Goal: Task Accomplishment & Management: Manage account settings

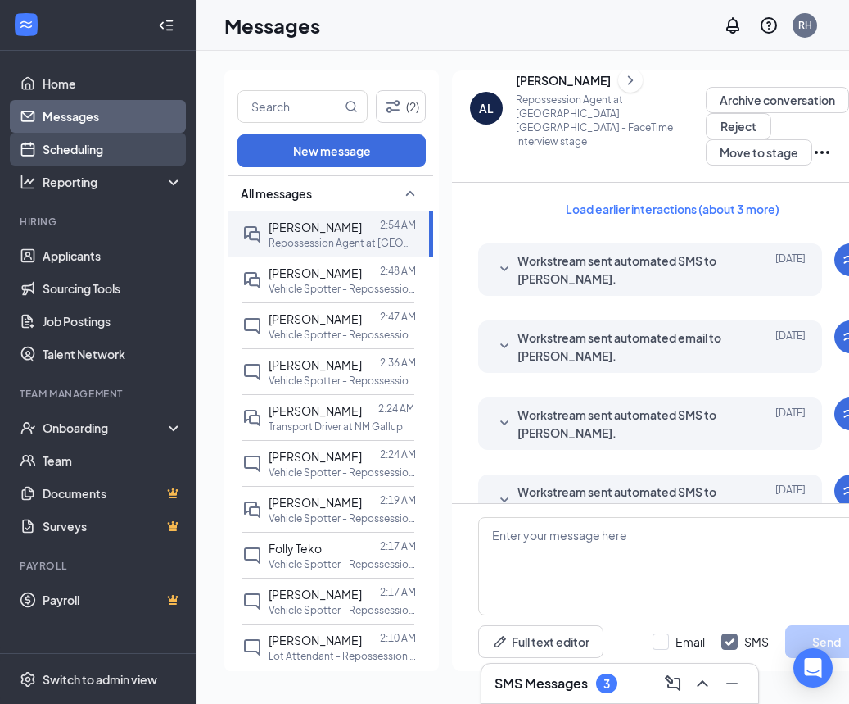
scroll to position [510, 0]
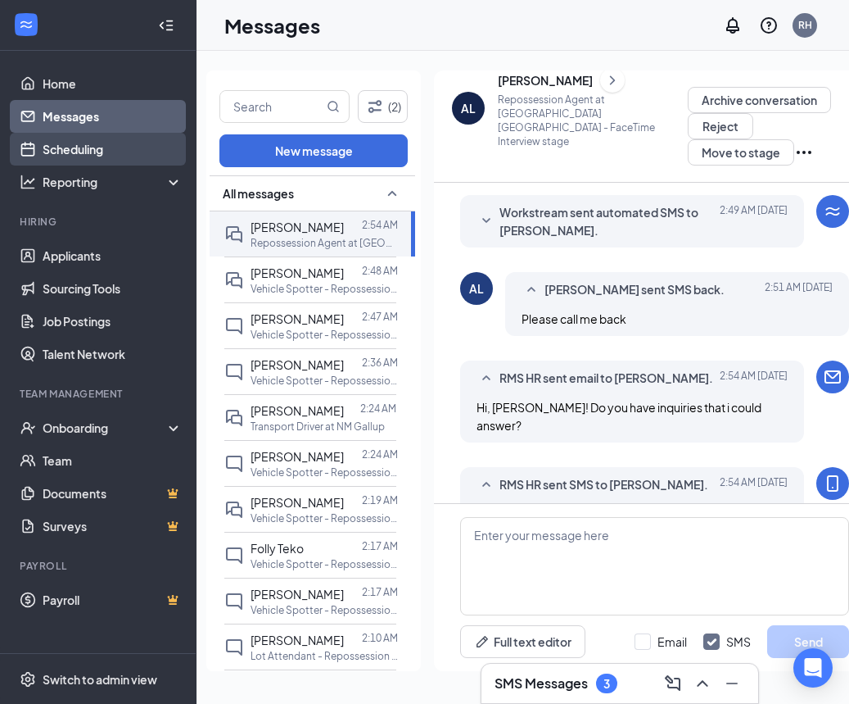
click at [72, 156] on link "Scheduling" at bounding box center [113, 149] width 140 height 33
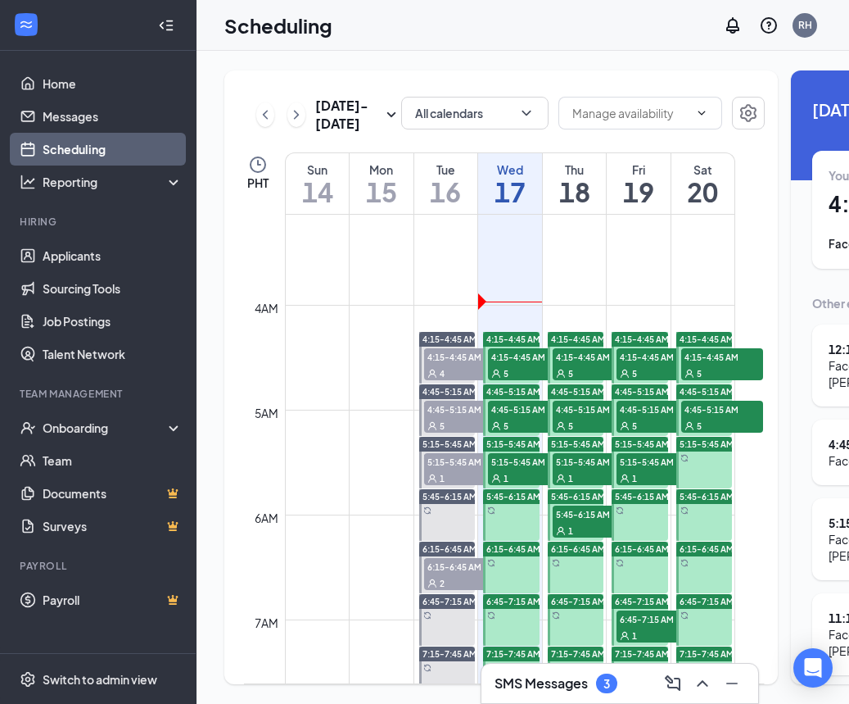
scroll to position [356, 0]
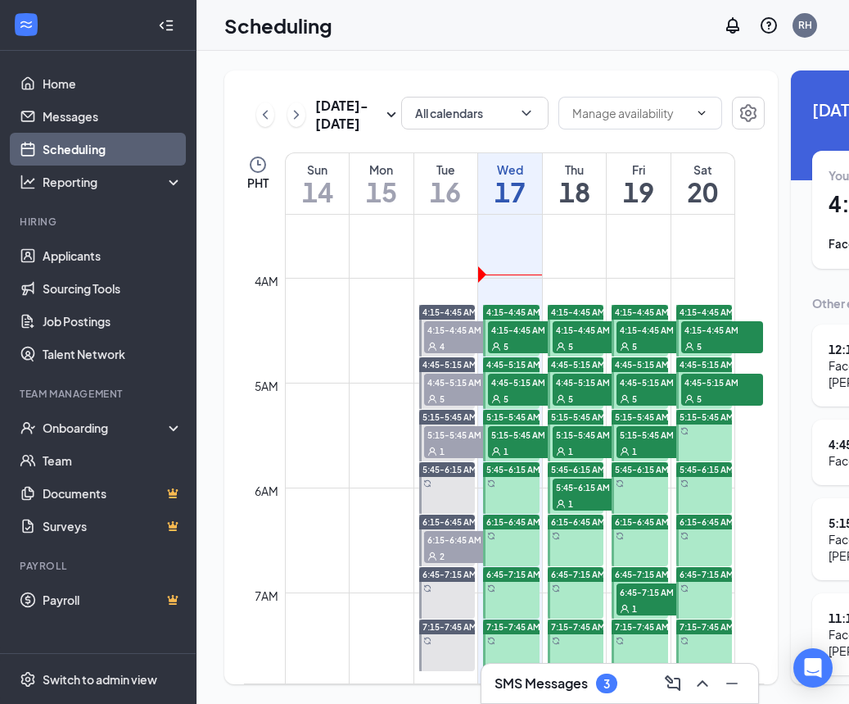
click at [533, 337] on span "4:15-4:45 AM" at bounding box center [529, 329] width 82 height 16
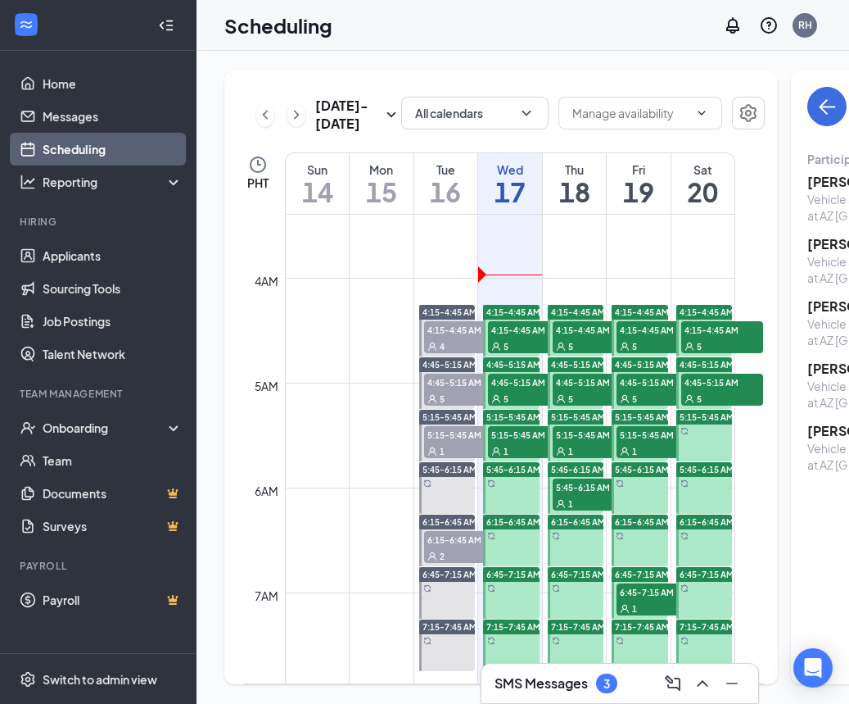
click at [502, 354] on div "5" at bounding box center [529, 345] width 82 height 16
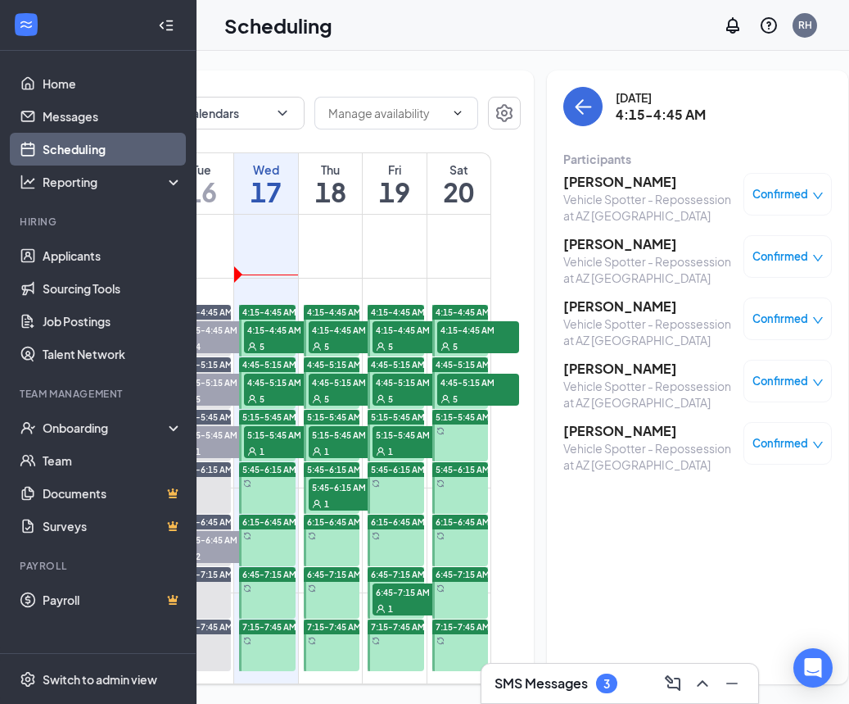
scroll to position [0, 243]
click at [576, 244] on h3 "[PERSON_NAME]" at bounding box center [650, 244] width 172 height 18
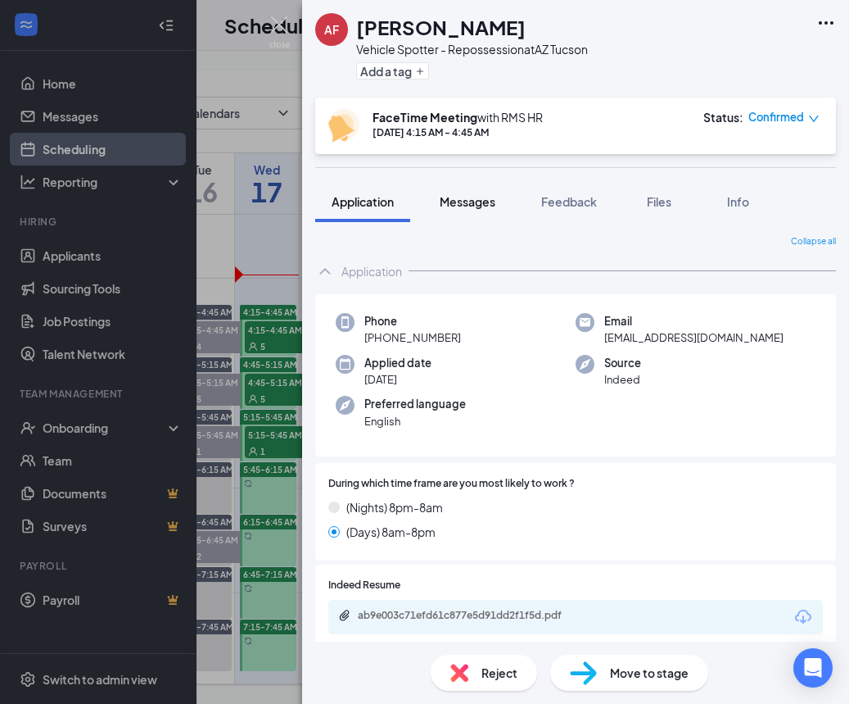
click at [470, 204] on span "Messages" at bounding box center [468, 201] width 56 height 15
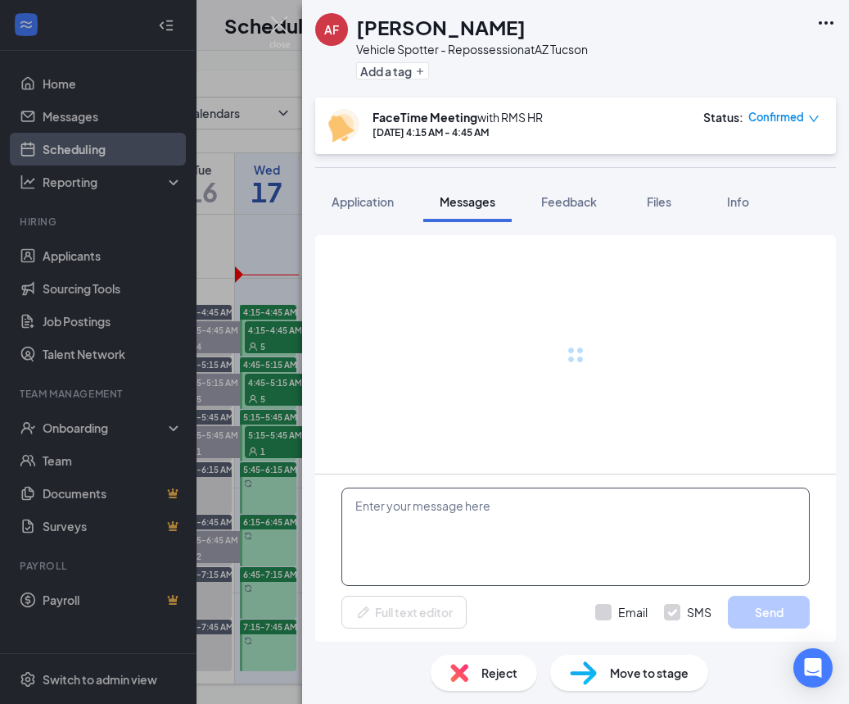
click at [535, 528] on textarea at bounding box center [576, 536] width 469 height 98
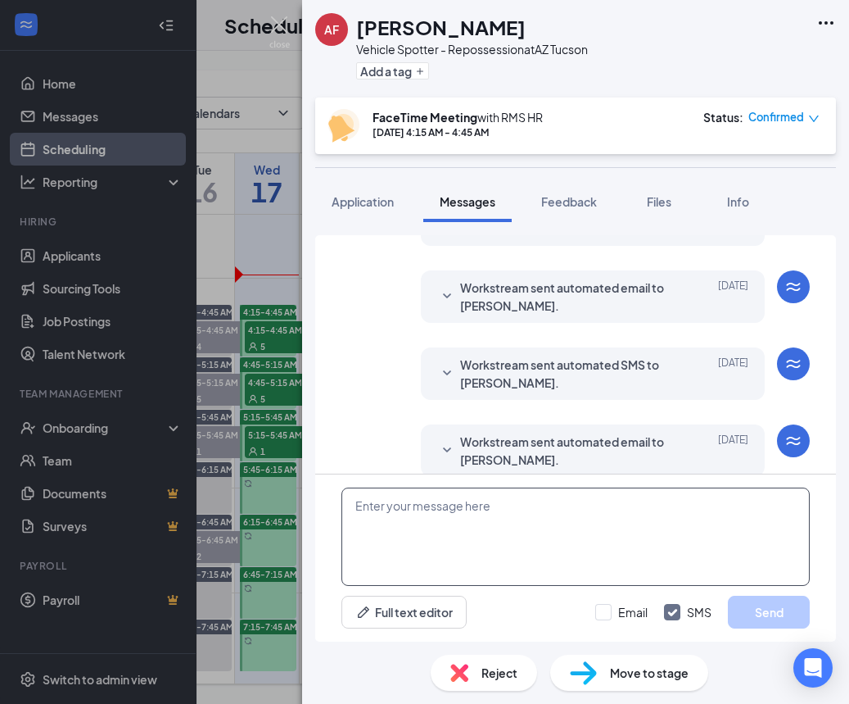
scroll to position [555, 0]
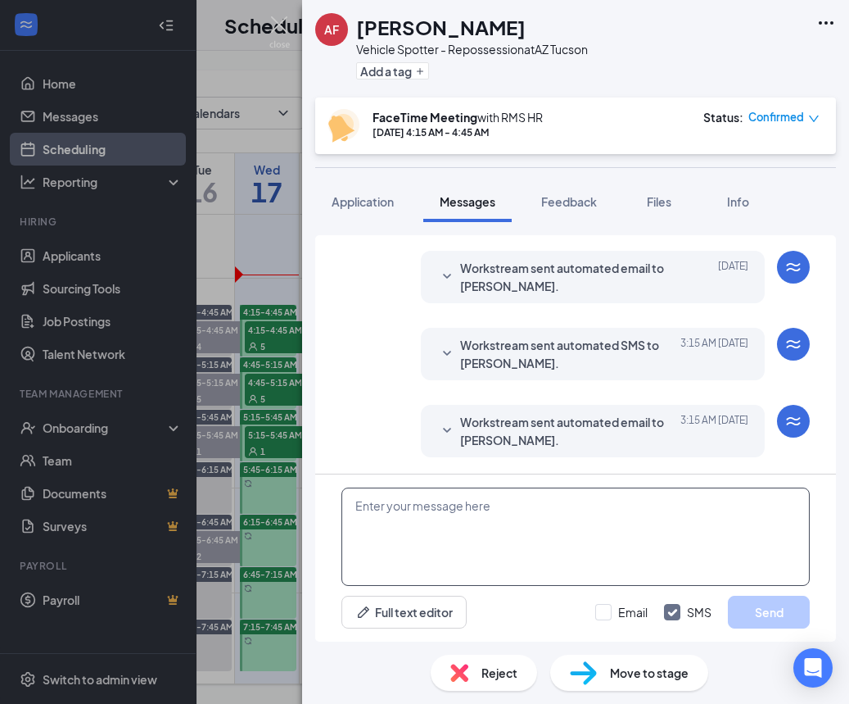
paste textarea "Hello! My name is [PERSON_NAME] and I will be conducting your interview. This i…"
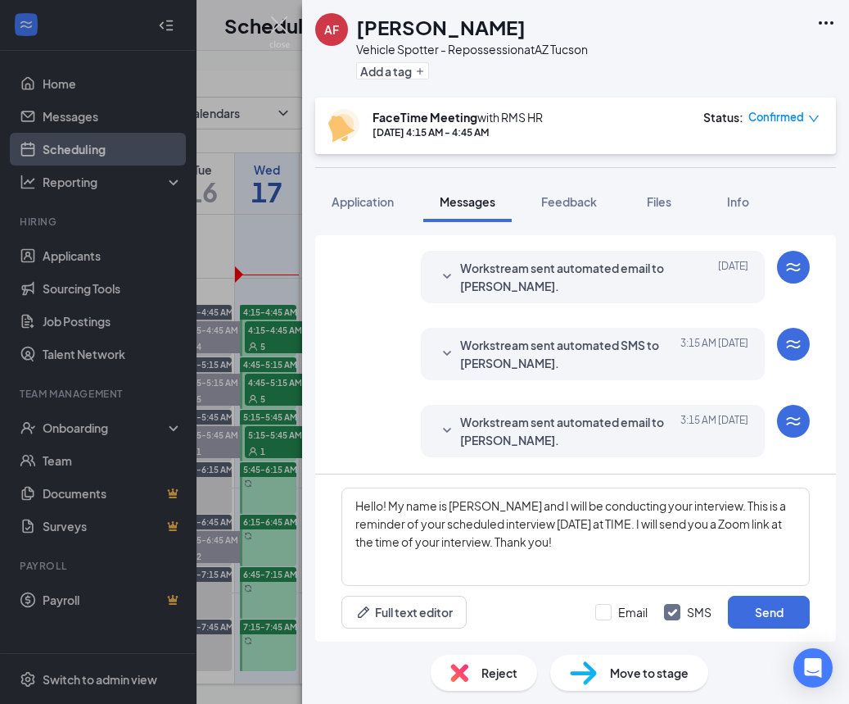
click at [523, 438] on span "Workstream sent automated email to [PERSON_NAME]." at bounding box center [567, 431] width 215 height 36
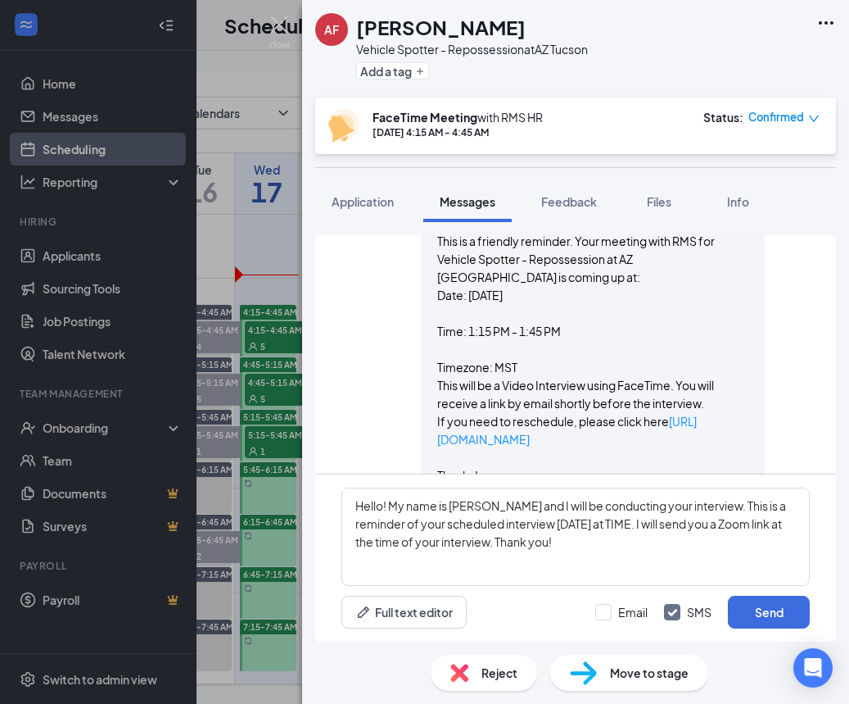
scroll to position [792, 0]
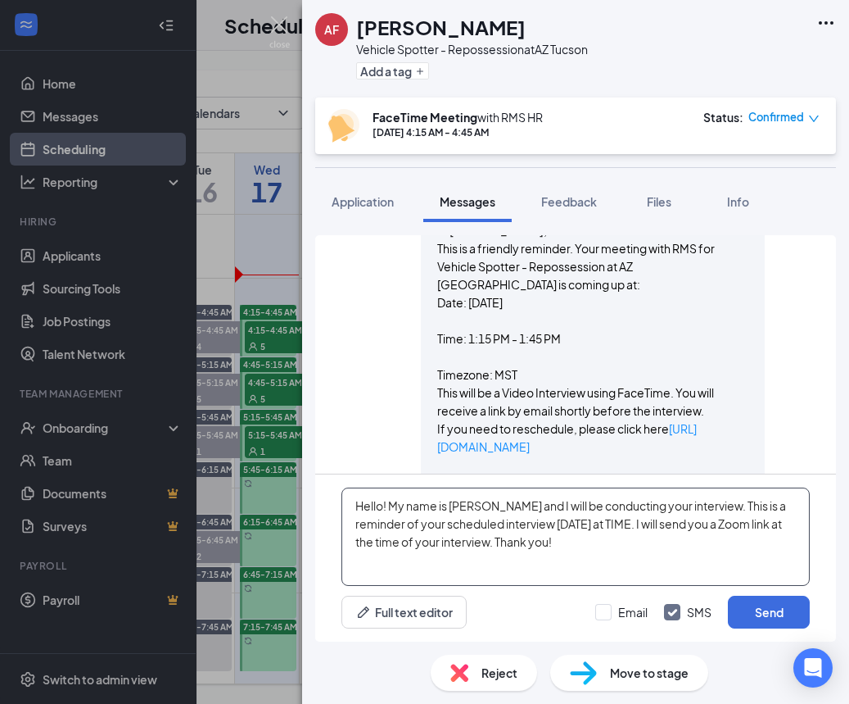
drag, startPoint x: 571, startPoint y: 523, endPoint x: 599, endPoint y: 527, distance: 28.0
click at [555, 524] on textarea "Hello! My name is [PERSON_NAME] and I will be conducting your interview. This i…" at bounding box center [576, 536] width 469 height 98
type textarea "Hello! My name is [PERSON_NAME] and I will be conducting your interview. This i…"
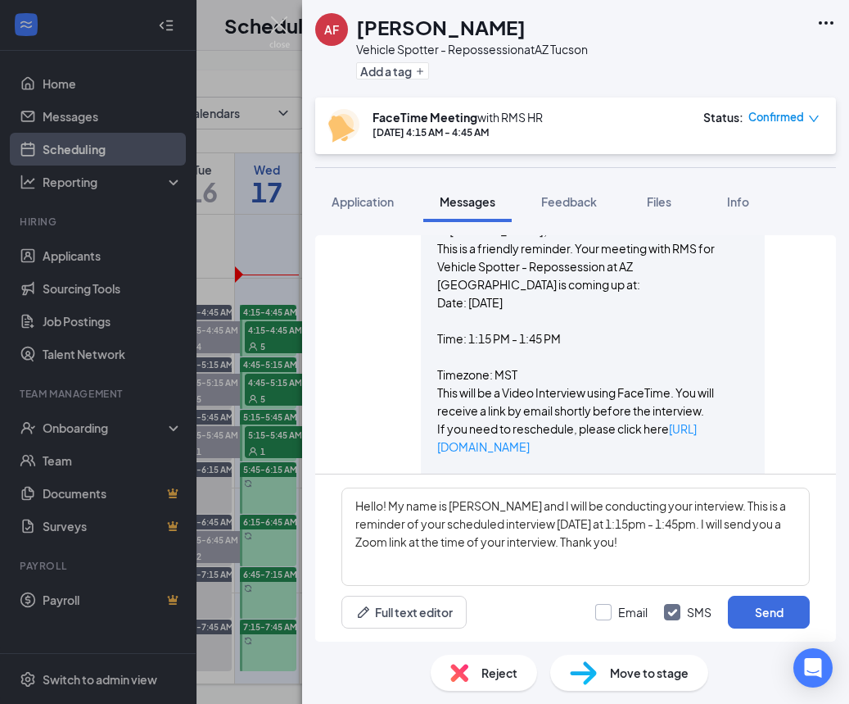
click at [614, 614] on label "Email" at bounding box center [621, 612] width 52 height 16
click at [614, 614] on input "Email" at bounding box center [621, 612] width 52 height 16
checkbox input "true"
click at [755, 613] on button "Send" at bounding box center [769, 611] width 82 height 33
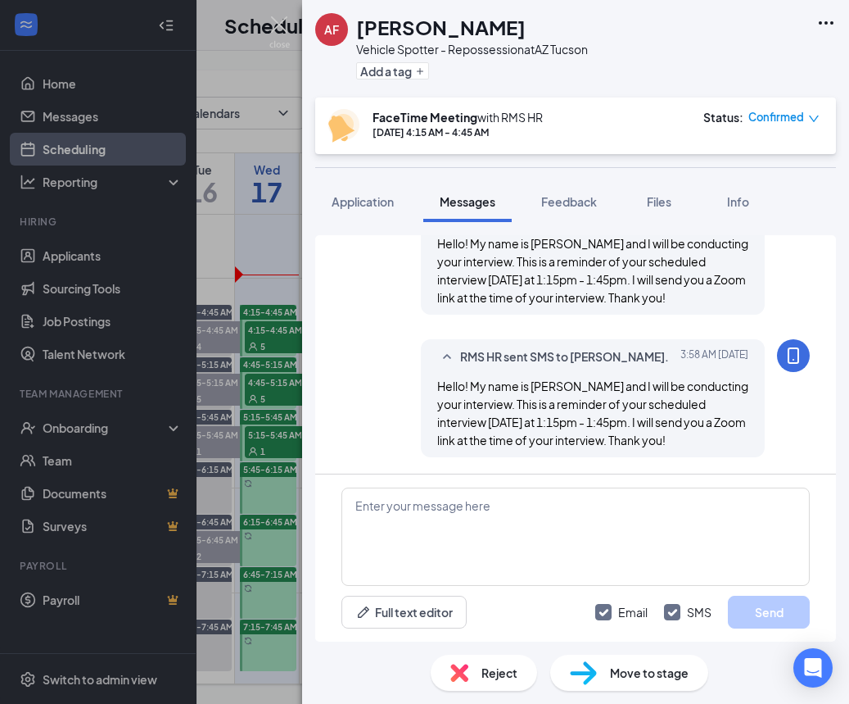
scroll to position [1207, 0]
click at [279, 21] on img at bounding box center [279, 32] width 20 height 32
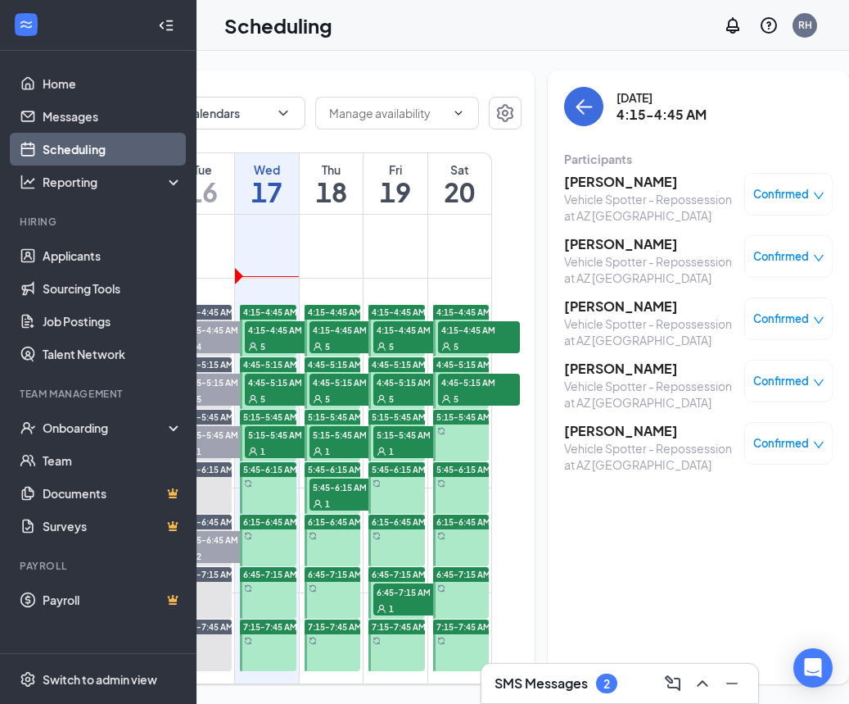
click at [629, 307] on h3 "[PERSON_NAME]" at bounding box center [650, 306] width 172 height 18
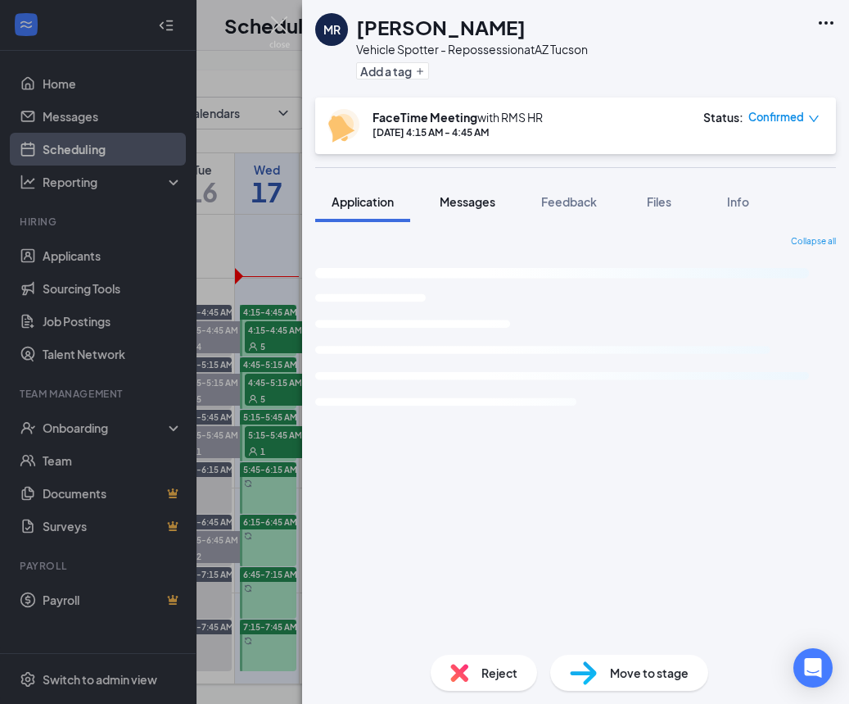
click at [496, 206] on span "Messages" at bounding box center [468, 201] width 56 height 15
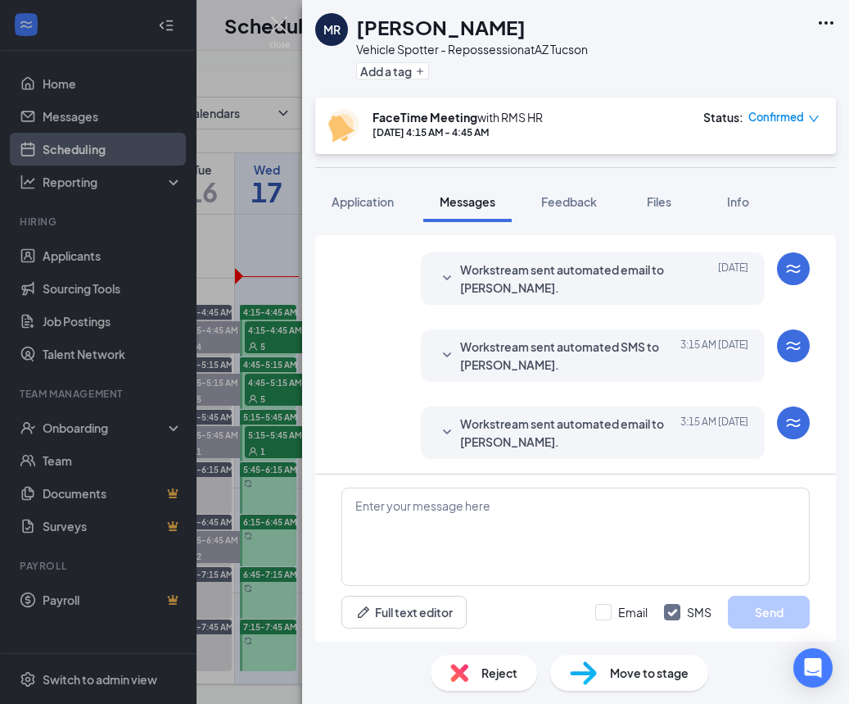
scroll to position [555, 0]
click at [468, 416] on span "Workstream sent automated email to [PERSON_NAME]." at bounding box center [567, 431] width 215 height 36
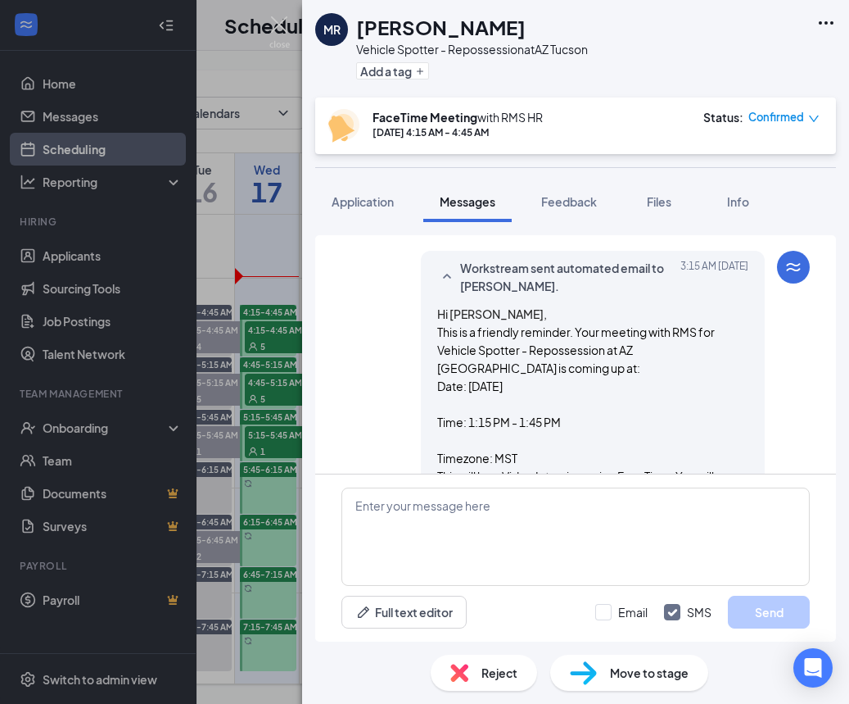
scroll to position [753, 0]
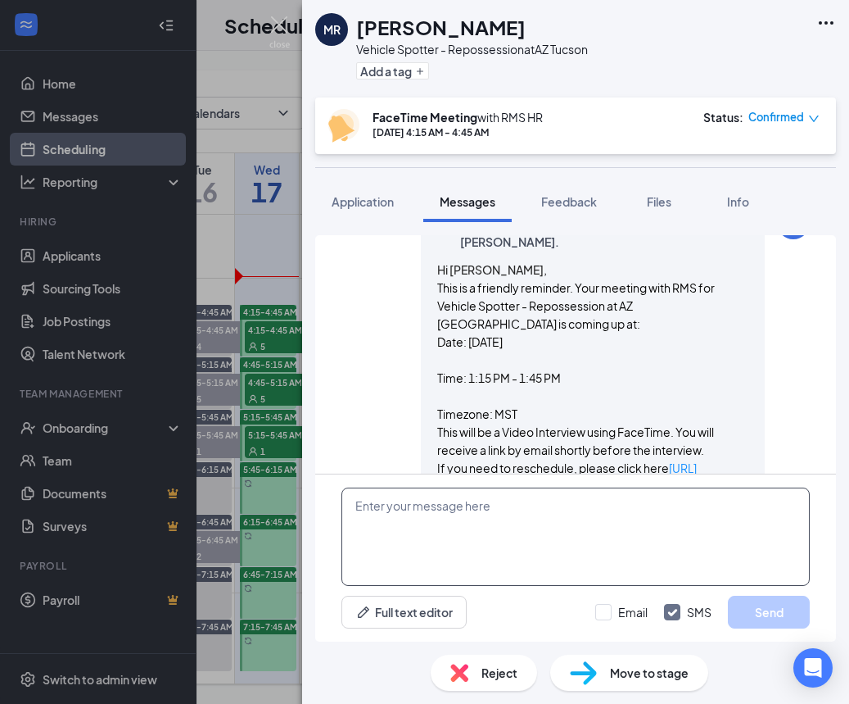
click at [541, 527] on textarea at bounding box center [576, 536] width 469 height 98
click at [541, 526] on textarea at bounding box center [576, 536] width 469 height 98
paste textarea "Hello! My name is Allyssa and I will be conducting your interview. This is a re…"
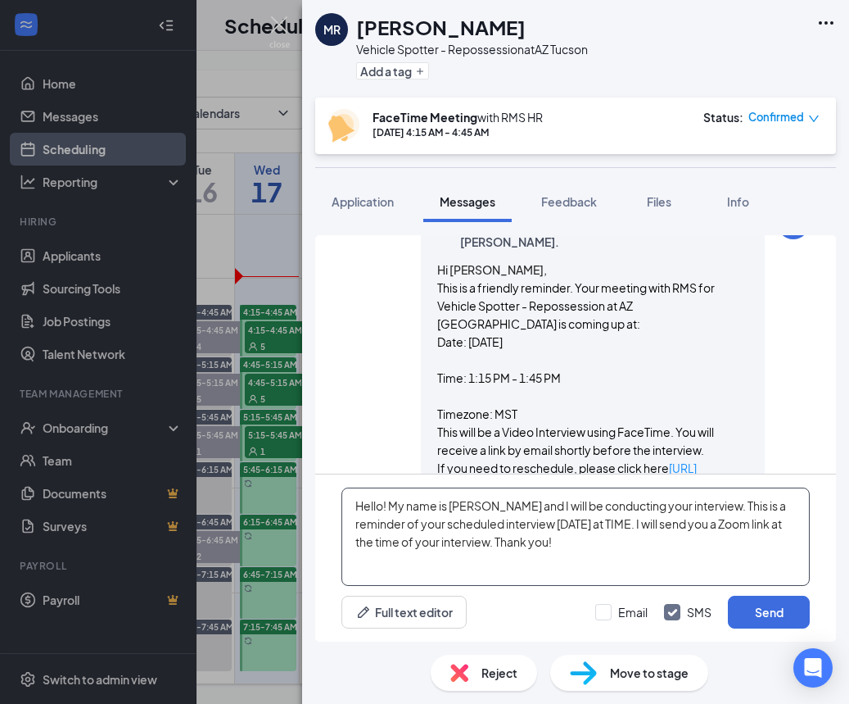
drag, startPoint x: 579, startPoint y: 523, endPoint x: 558, endPoint y: 526, distance: 21.4
click at [555, 526] on textarea "Hello! My name is Allyssa and I will be conducting your interview. This is a re…" at bounding box center [576, 536] width 469 height 98
type textarea "Hello! My name is [PERSON_NAME] and I will be conducting your interview. This i…"
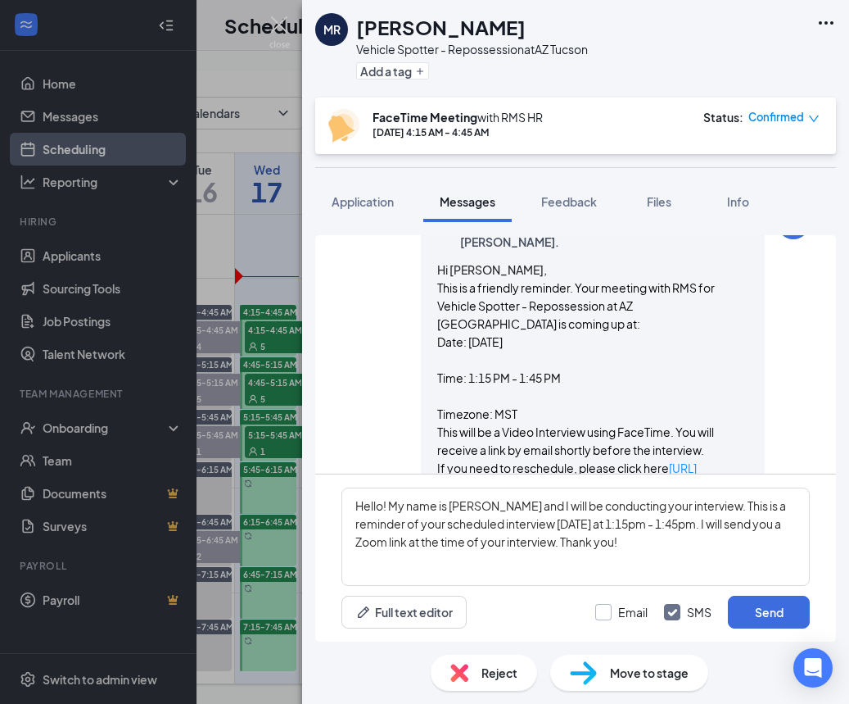
click at [613, 614] on label "Email" at bounding box center [621, 612] width 52 height 16
click at [613, 614] on input "Email" at bounding box center [621, 612] width 52 height 16
checkbox input "true"
click at [763, 605] on button "Send" at bounding box center [769, 611] width 82 height 33
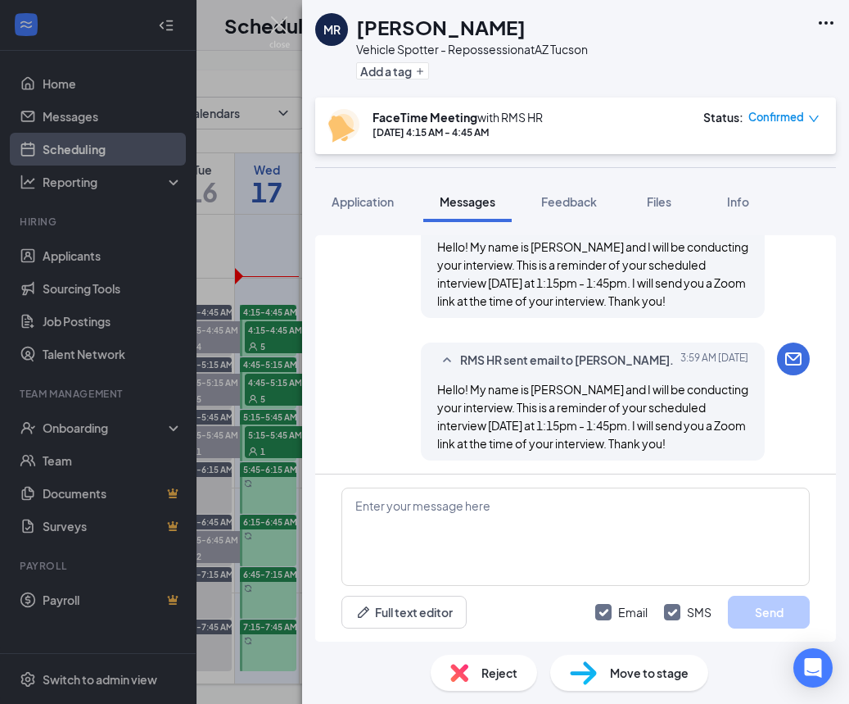
scroll to position [1174, 0]
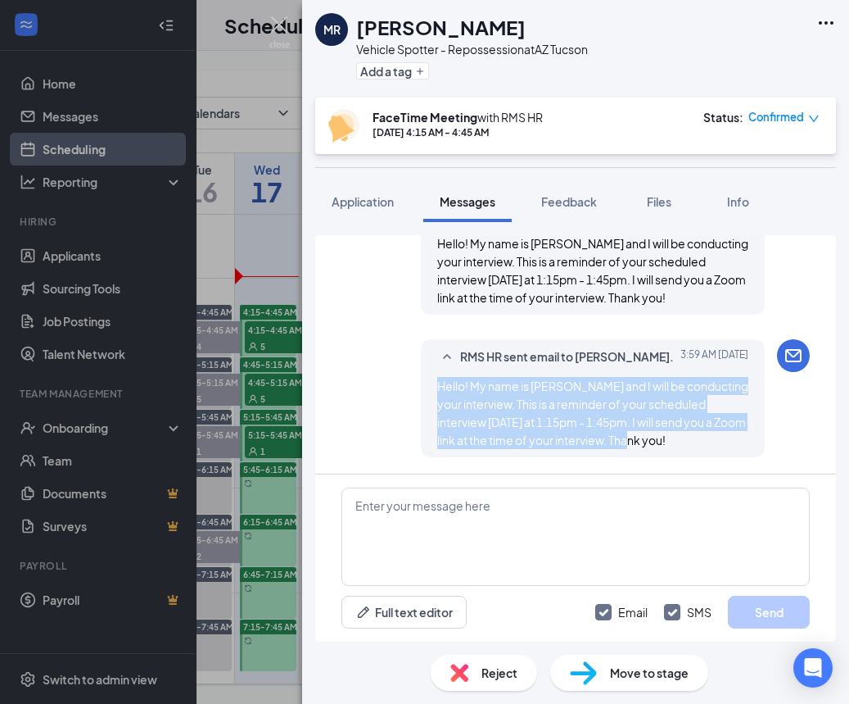
drag, startPoint x: 439, startPoint y: 386, endPoint x: 609, endPoint y: 430, distance: 176.0
click at [651, 440] on div "Hello! My name is [PERSON_NAME] and I will be conducting your interview. This i…" at bounding box center [592, 413] width 311 height 72
copy span "Hello! My name is [PERSON_NAME] and I will be conducting your interview. This i…"
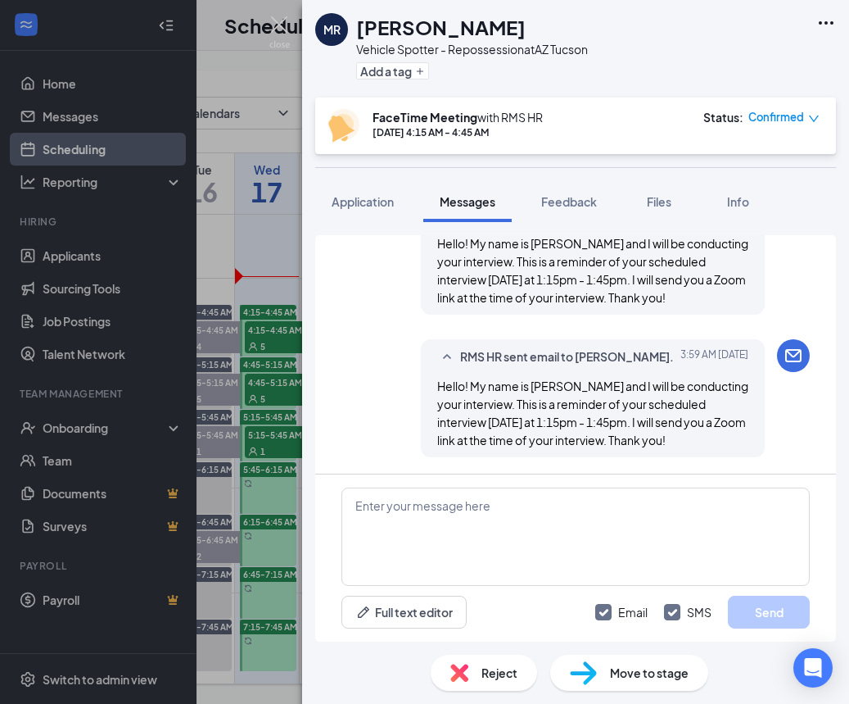
click at [283, 375] on div "MR Michael Rosales Vehicle Spotter - Repossession at AZ Tucson Add a tag FaceTi…" at bounding box center [424, 352] width 849 height 704
click at [282, 19] on img at bounding box center [279, 32] width 20 height 32
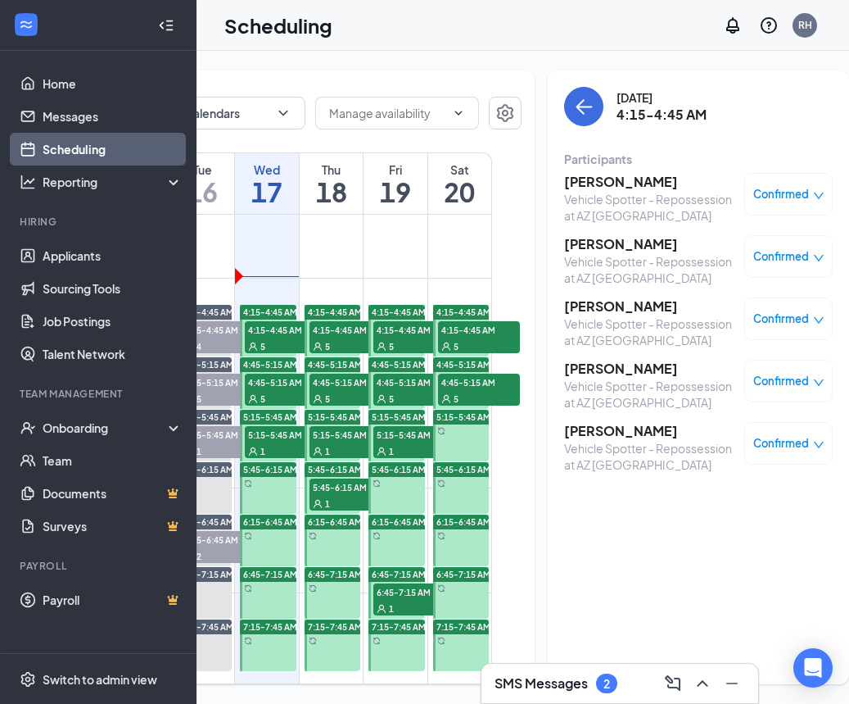
click at [597, 365] on h3 "[PERSON_NAME]" at bounding box center [650, 369] width 172 height 18
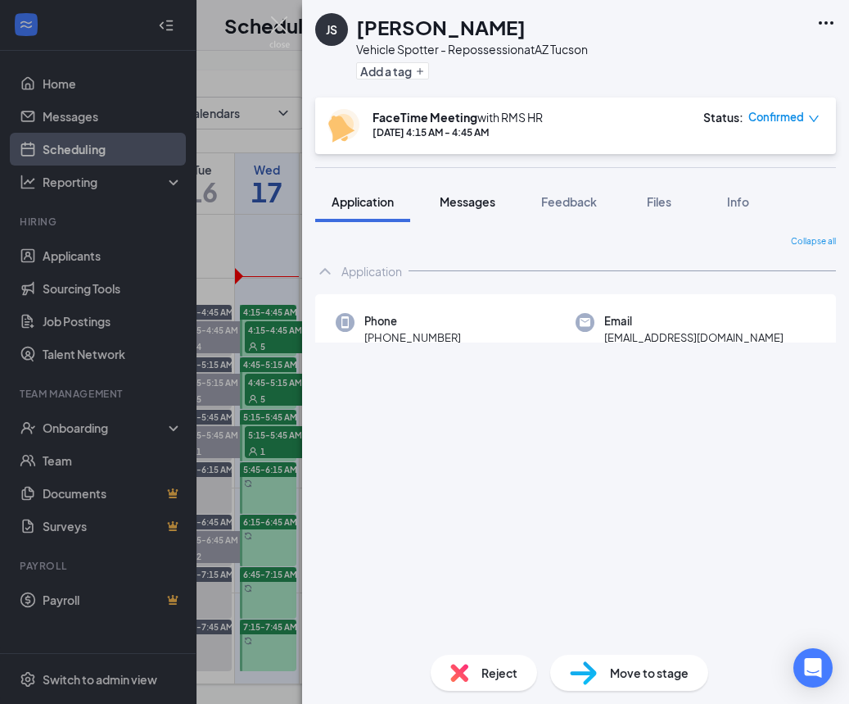
click at [460, 205] on span "Messages" at bounding box center [468, 201] width 56 height 15
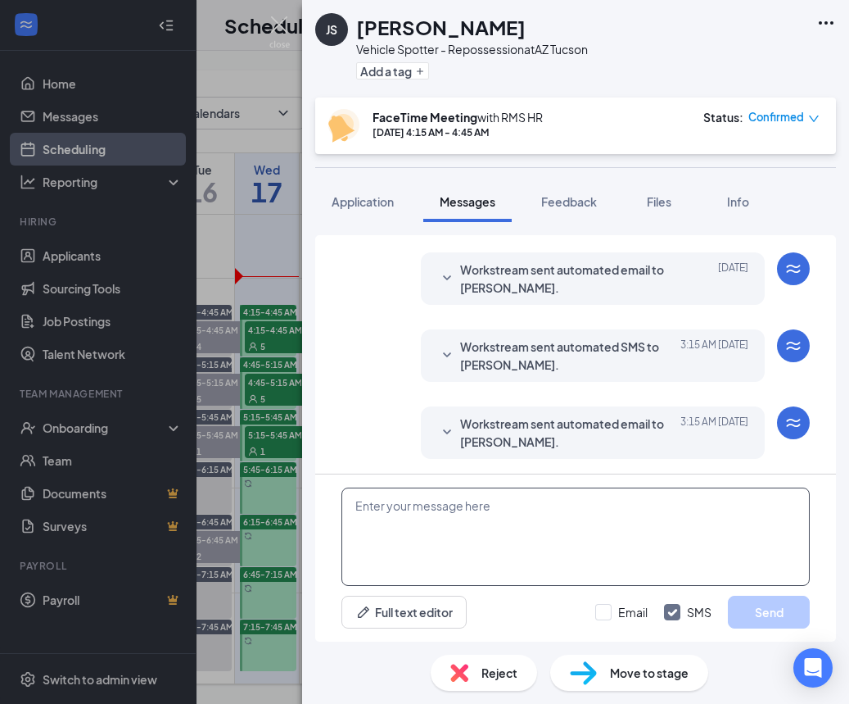
scroll to position [525, 0]
click at [550, 523] on textarea at bounding box center [576, 536] width 469 height 98
paste textarea "Hello! My name is [PERSON_NAME] and I will be conducting your interview. This i…"
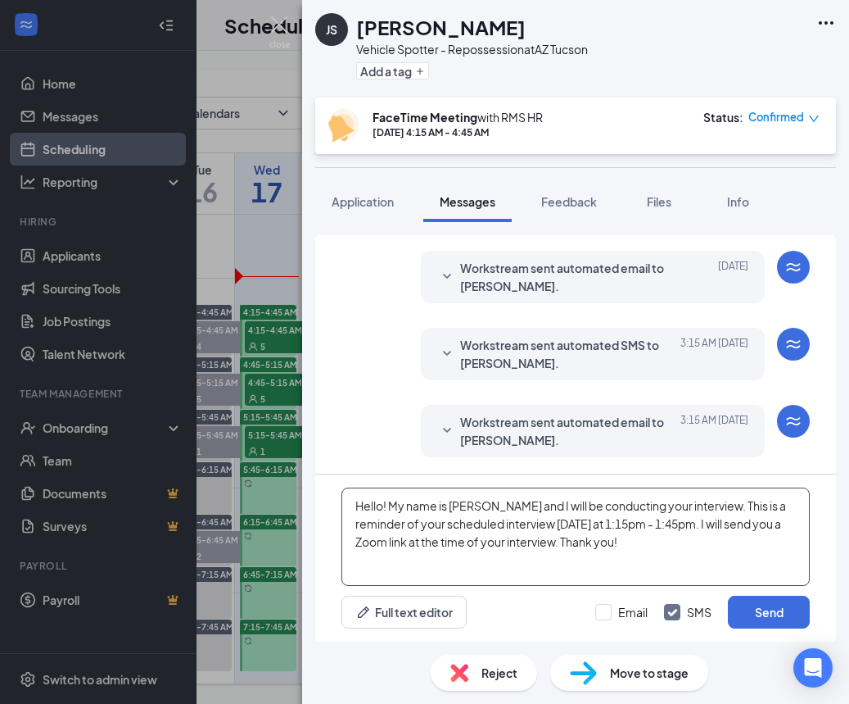
type textarea "Hello! My name is [PERSON_NAME] and I will be conducting your interview. This i…"
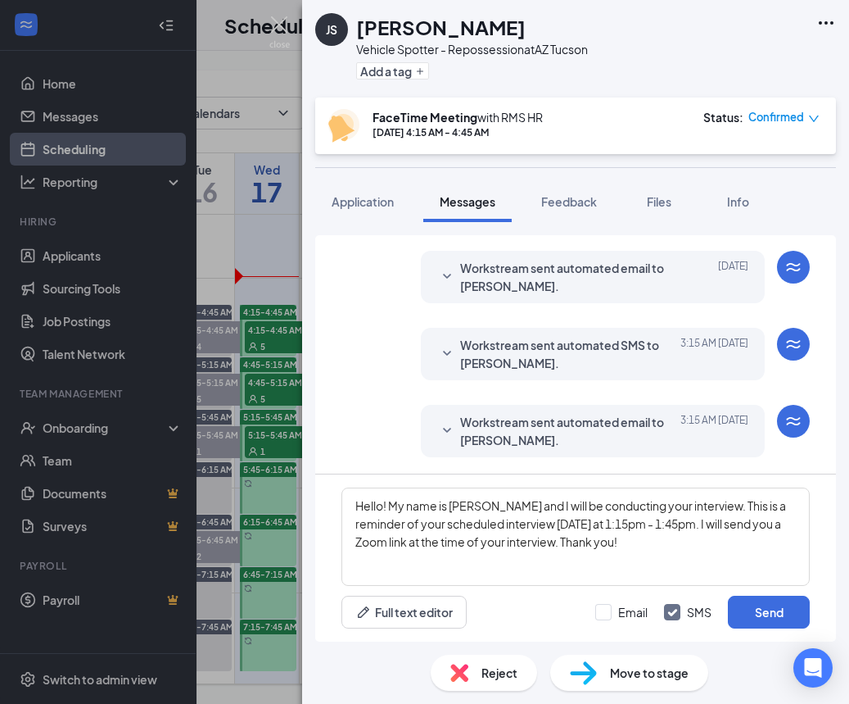
click at [483, 441] on span "Workstream sent automated email to Julian Santiago." at bounding box center [567, 431] width 215 height 36
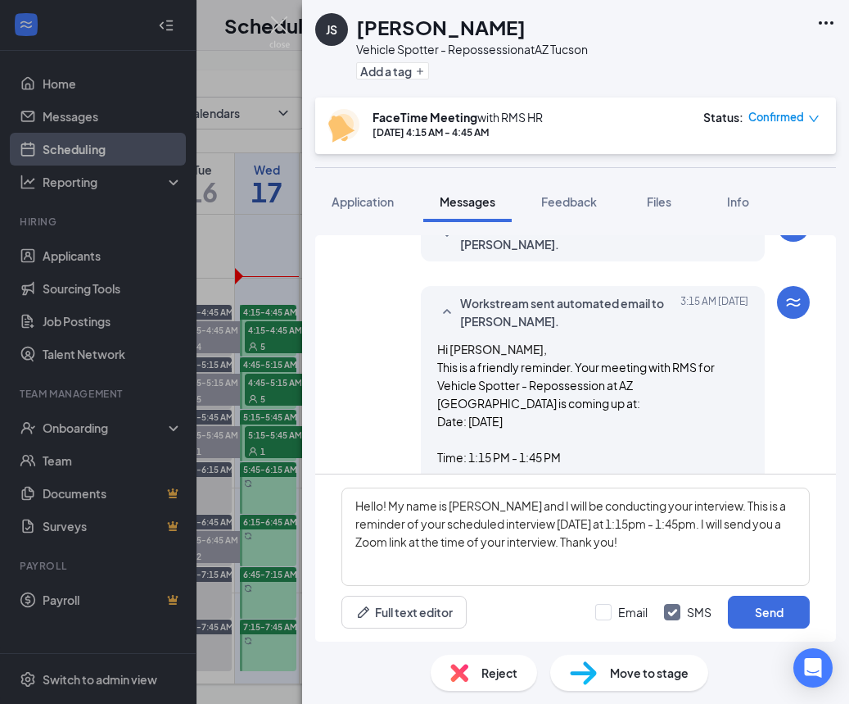
scroll to position [656, 0]
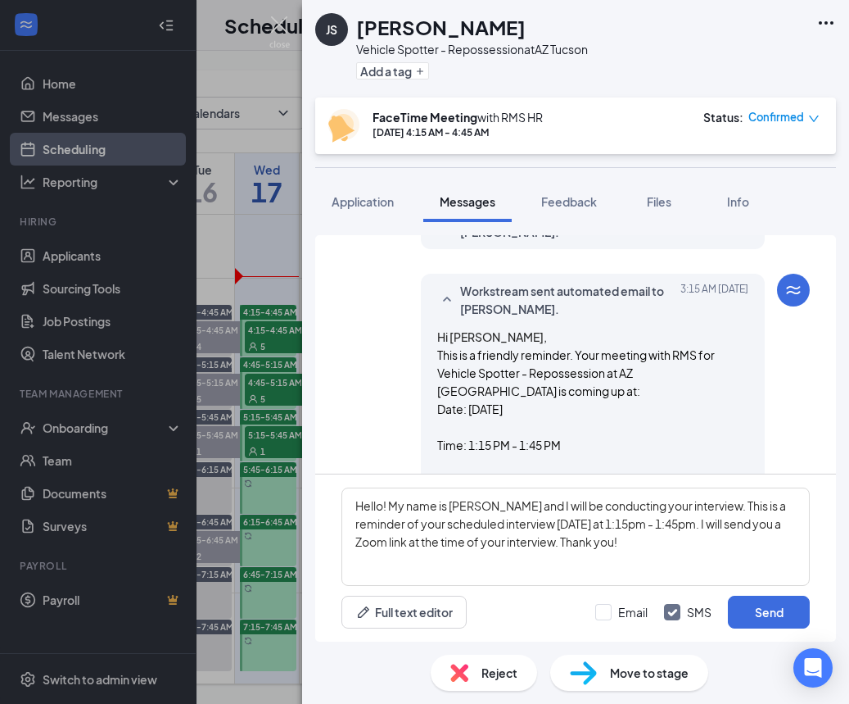
drag, startPoint x: 623, startPoint y: 616, endPoint x: 675, endPoint y: 613, distance: 51.7
click at [623, 616] on div "Email" at bounding box center [632, 612] width 29 height 16
click at [623, 616] on input "Email" at bounding box center [621, 612] width 52 height 16
checkbox input "true"
click at [781, 614] on button "Send" at bounding box center [769, 611] width 82 height 33
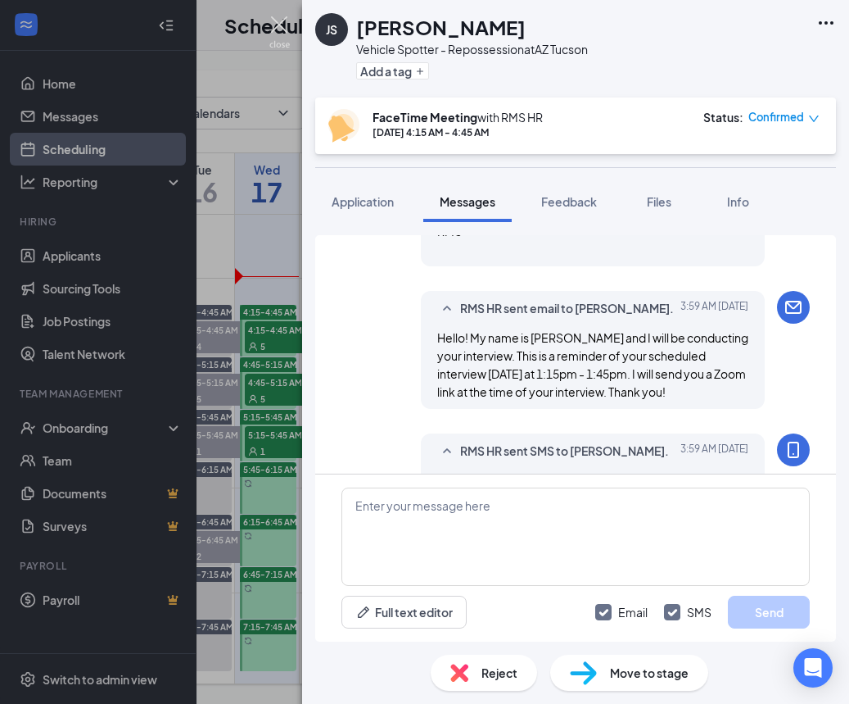
scroll to position [1141, 0]
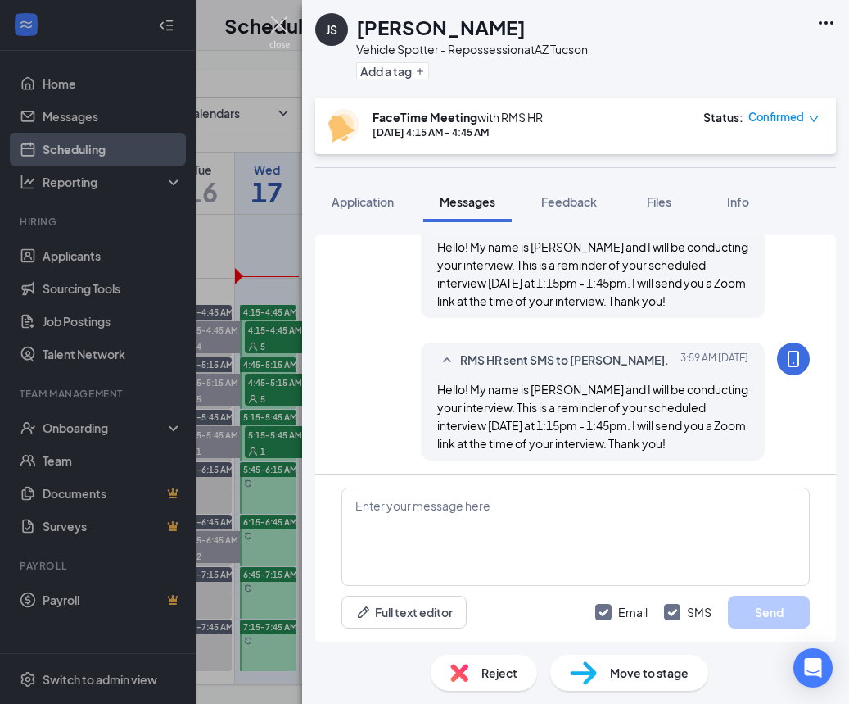
click at [285, 25] on img at bounding box center [279, 32] width 20 height 32
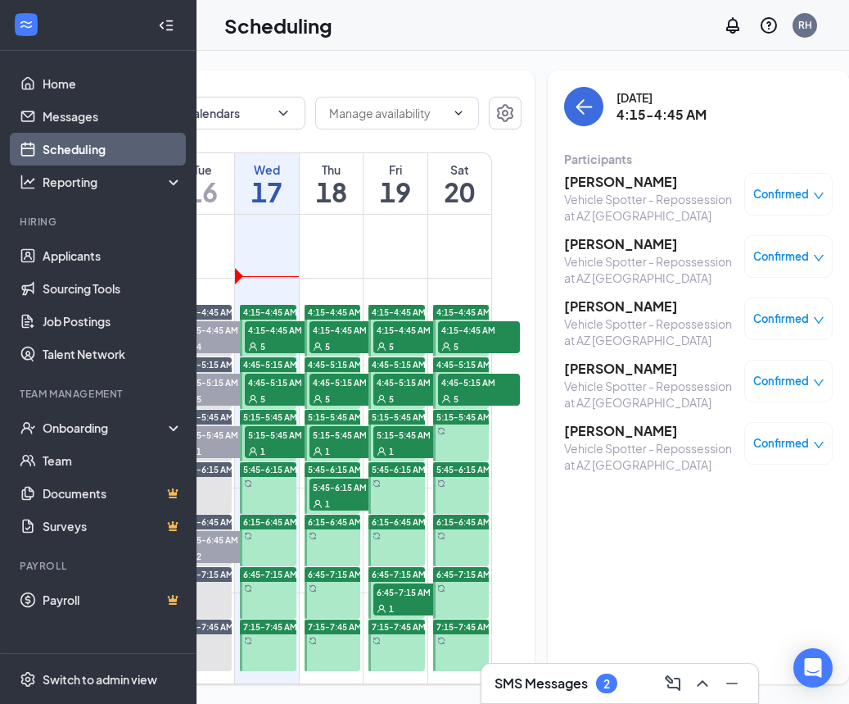
click at [632, 433] on h3 "[PERSON_NAME]" at bounding box center [650, 431] width 172 height 18
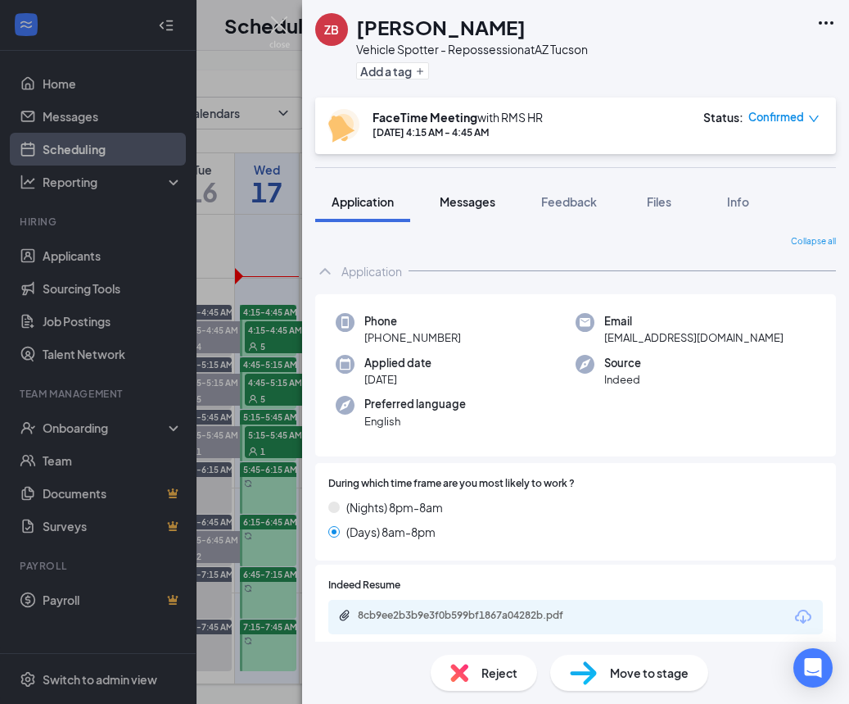
click at [471, 209] on div "Messages" at bounding box center [468, 201] width 56 height 16
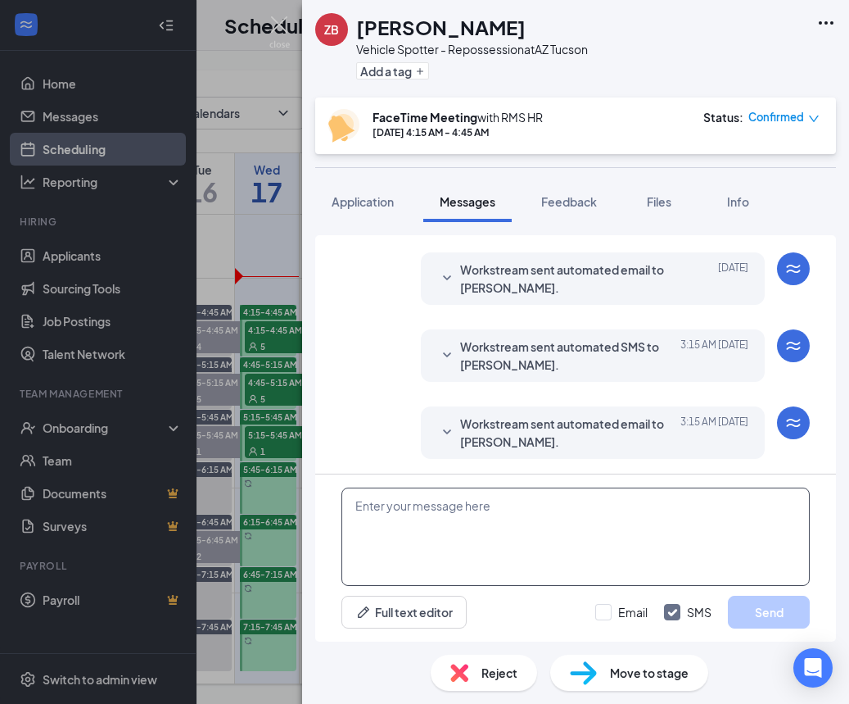
scroll to position [555, 0]
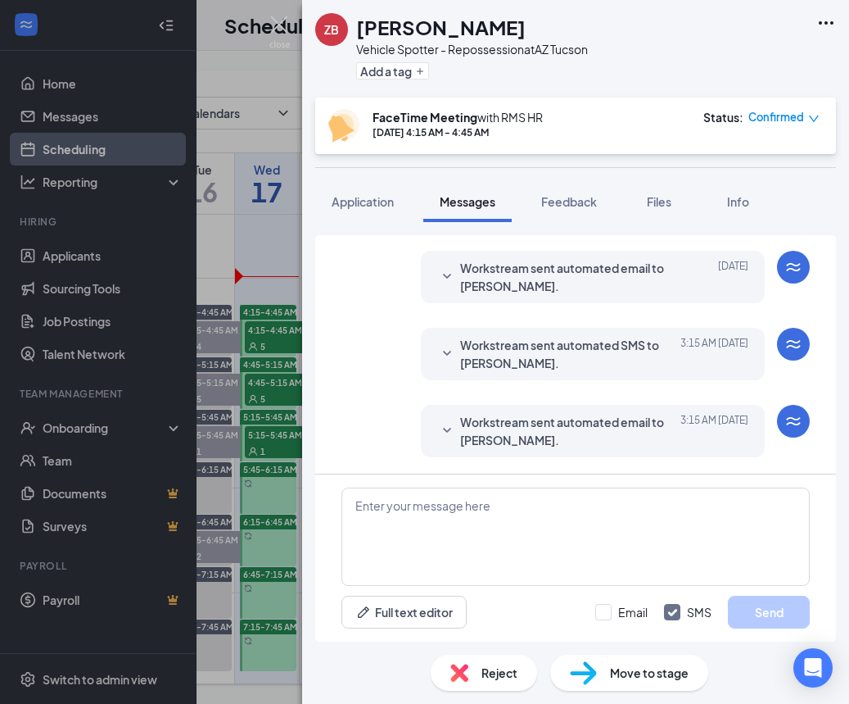
drag, startPoint x: 441, startPoint y: 434, endPoint x: 451, endPoint y: 460, distance: 27.2
click at [441, 434] on icon "SmallChevronDown" at bounding box center [447, 431] width 20 height 20
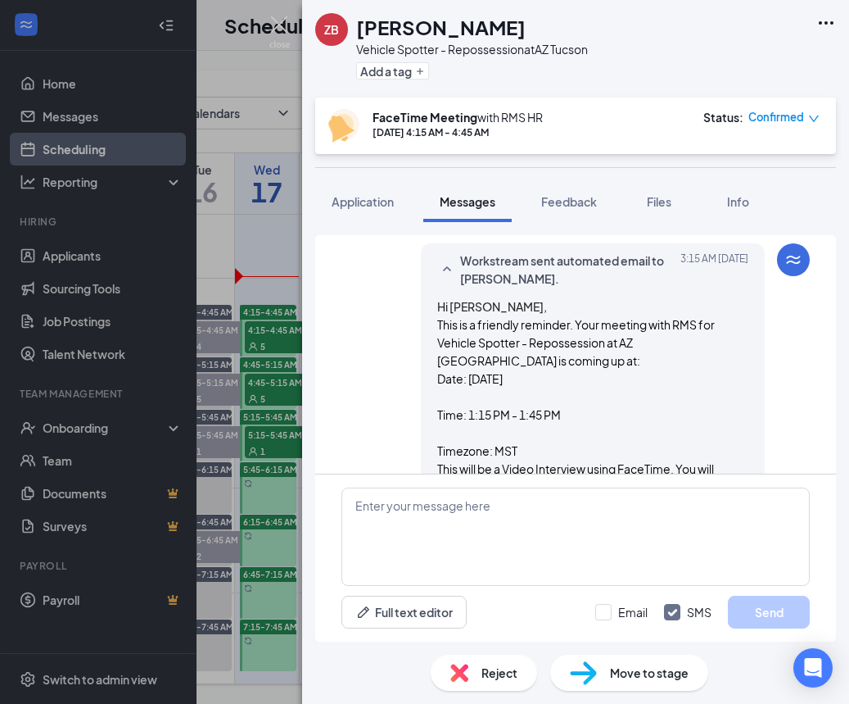
scroll to position [750, 0]
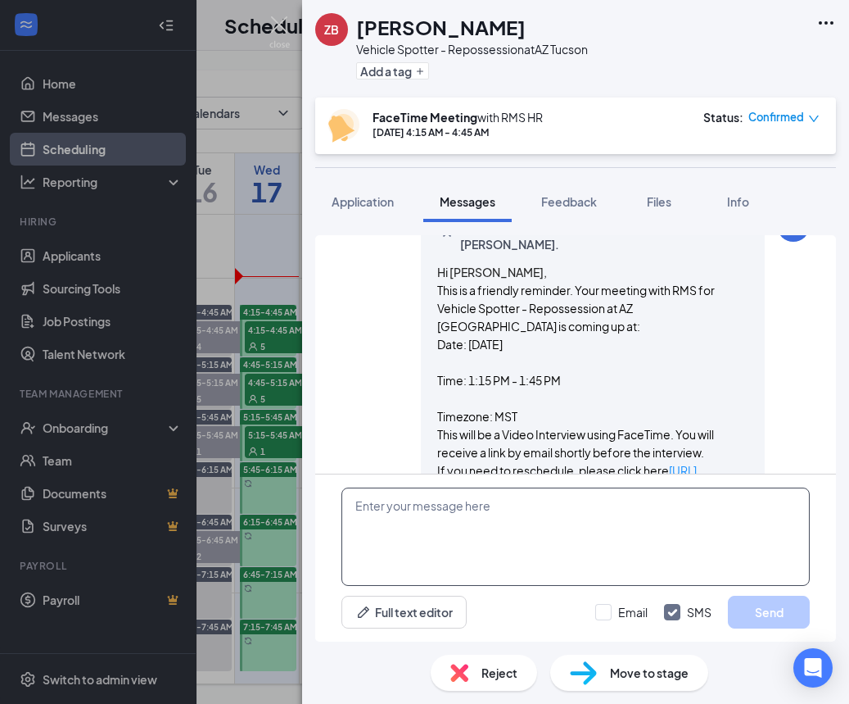
click at [485, 541] on textarea at bounding box center [576, 536] width 469 height 98
paste textarea "Hello! My name is [PERSON_NAME] and I will be conducting your interview. This i…"
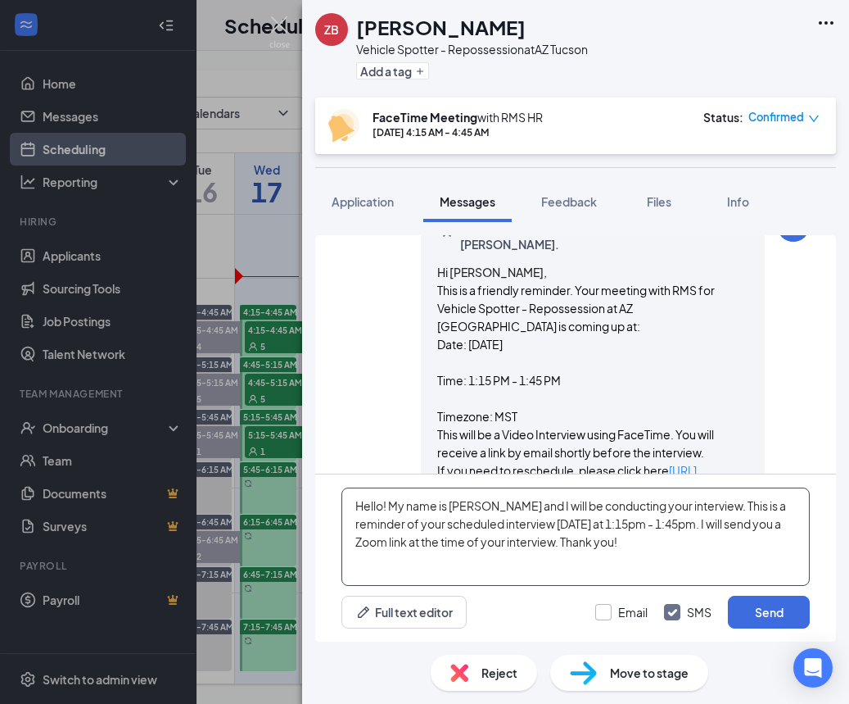
type textarea "Hello! My name is [PERSON_NAME] and I will be conducting your interview. This i…"
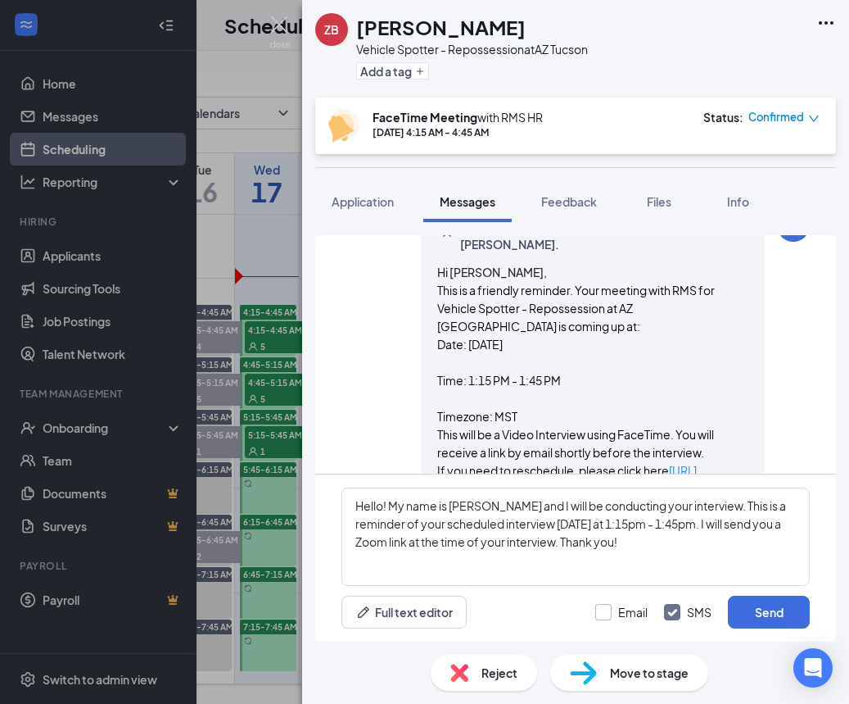
drag, startPoint x: 613, startPoint y: 614, endPoint x: 630, endPoint y: 613, distance: 17.2
click at [613, 614] on label "Email" at bounding box center [621, 612] width 52 height 16
click at [613, 614] on input "Email" at bounding box center [621, 612] width 52 height 16
checkbox input "true"
click at [772, 613] on button "Send" at bounding box center [769, 611] width 82 height 33
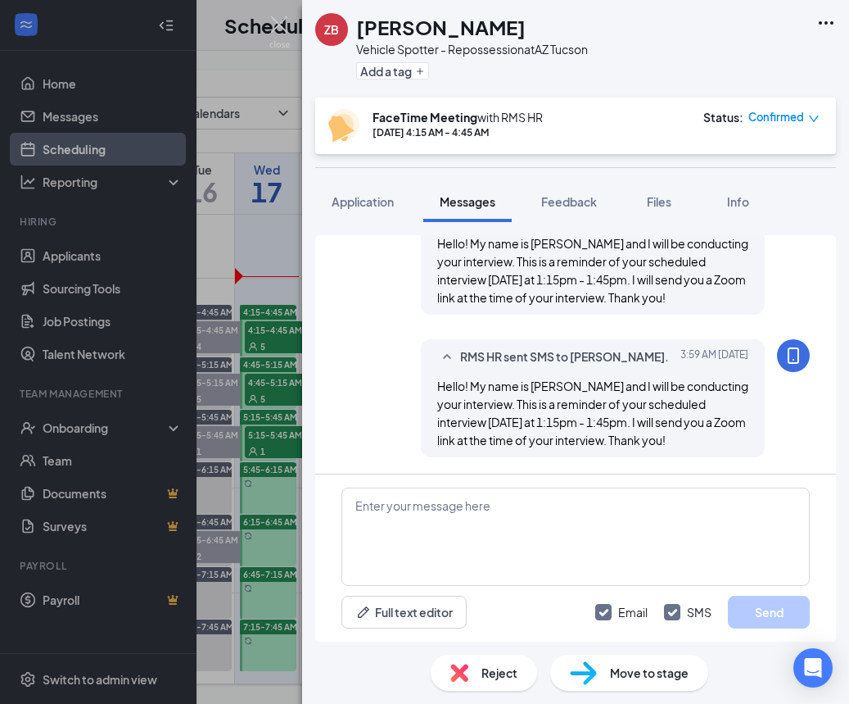
scroll to position [1207, 0]
click at [61, 118] on div "ZB Zachary Bartlett-Scales Vehicle Spotter - Repossession at AZ Tucson Add a ta…" at bounding box center [424, 352] width 849 height 704
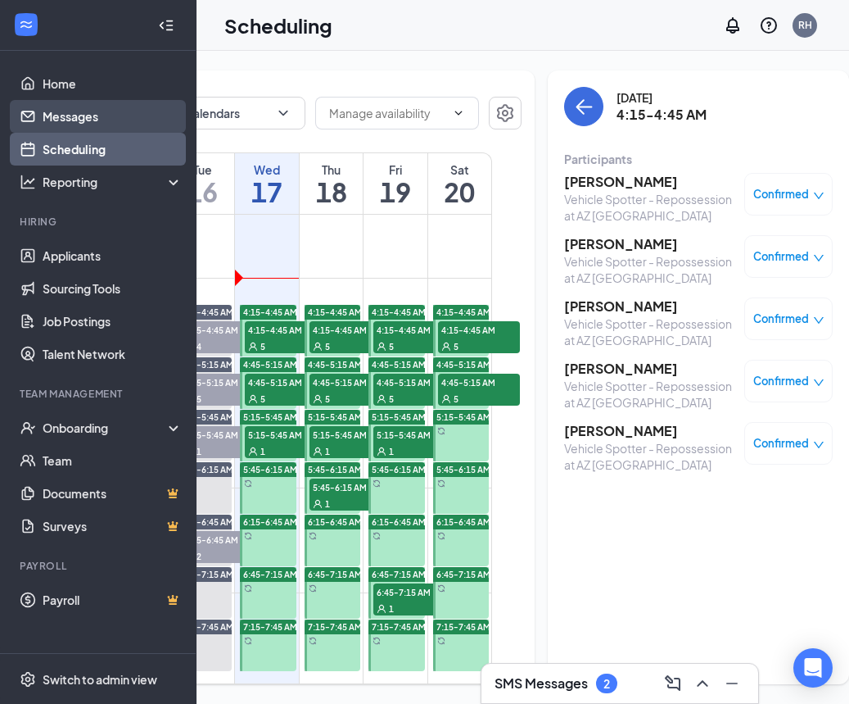
click at [67, 118] on link "Messages" at bounding box center [113, 116] width 140 height 33
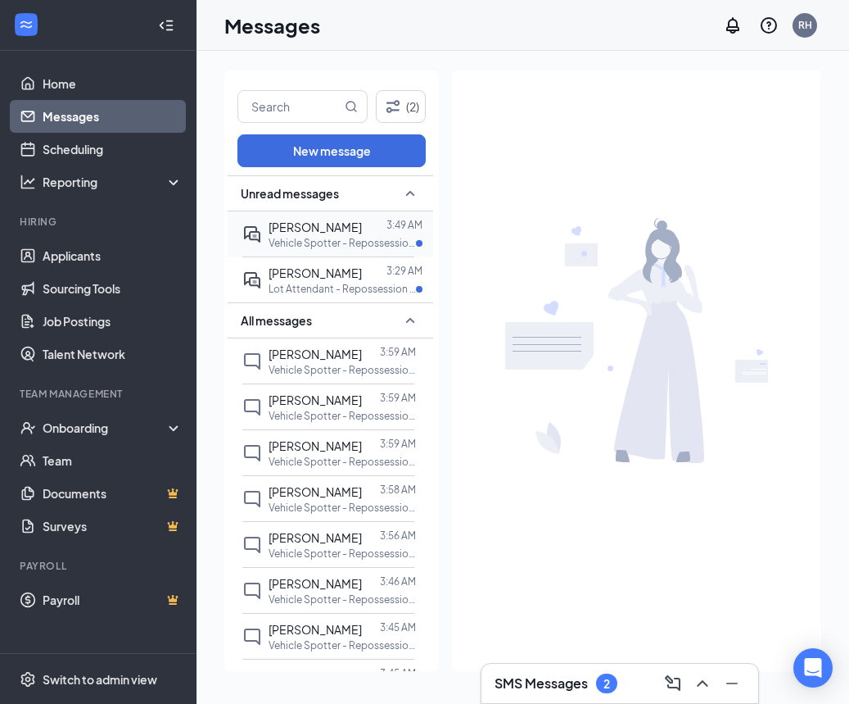
click at [358, 238] on p "Vehicle Spotter - Repossession at NM [GEOGRAPHIC_DATA]" at bounding box center [342, 243] width 147 height 14
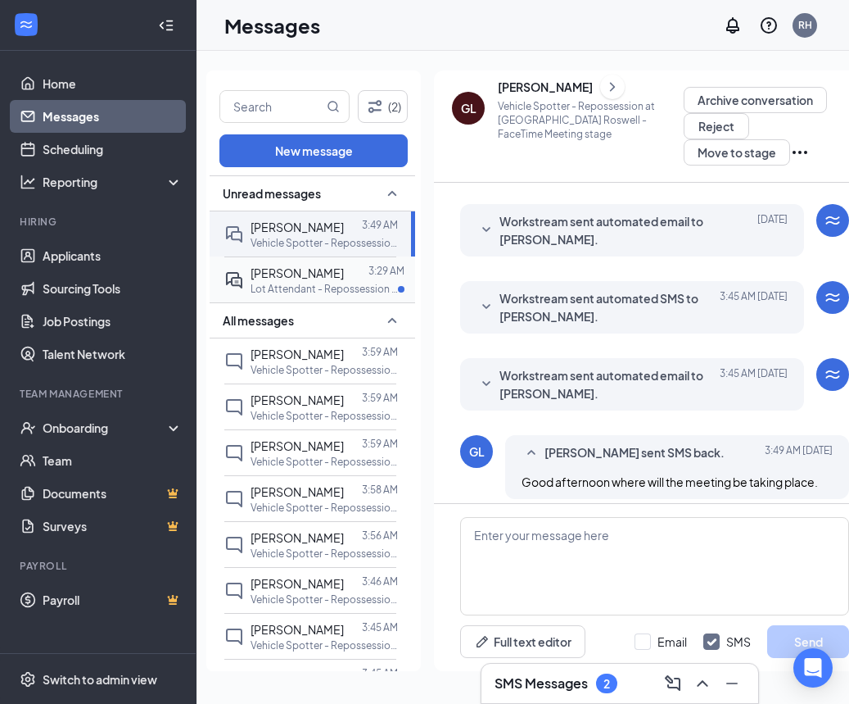
scroll to position [478, 0]
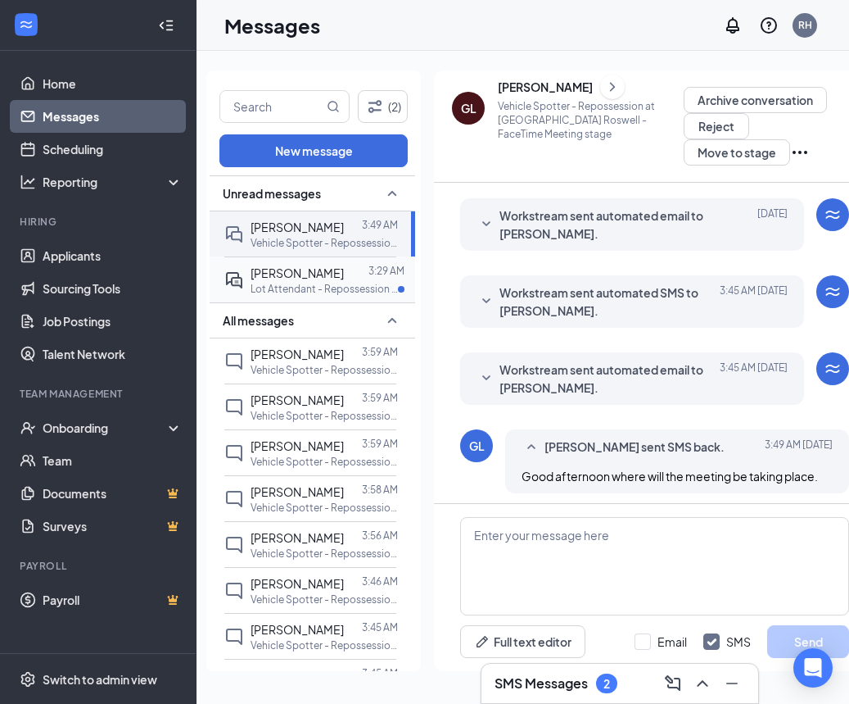
click at [353, 278] on div at bounding box center [356, 273] width 25 height 18
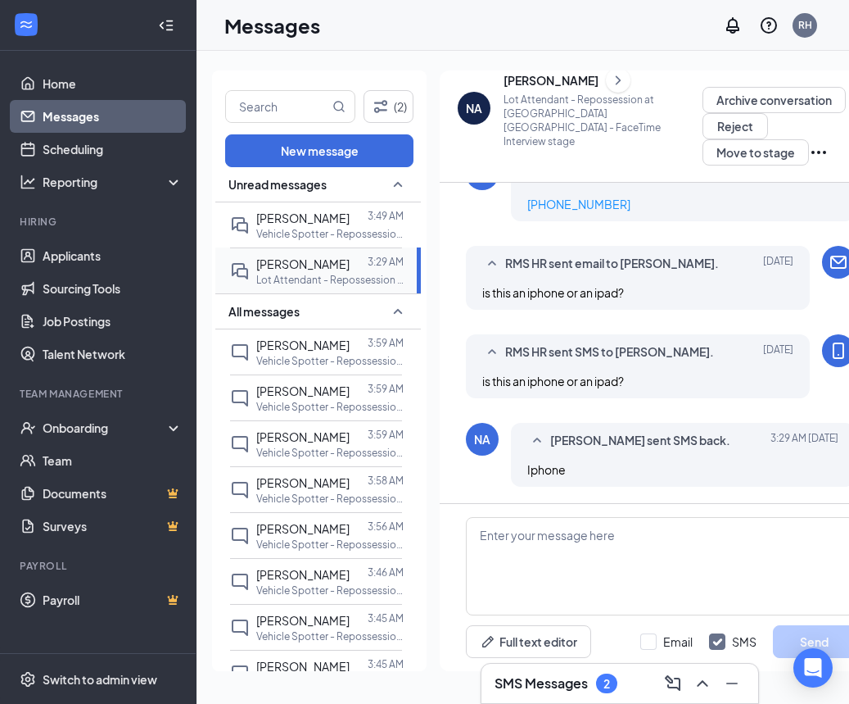
scroll to position [876, 0]
click at [351, 212] on div at bounding box center [359, 218] width 18 height 18
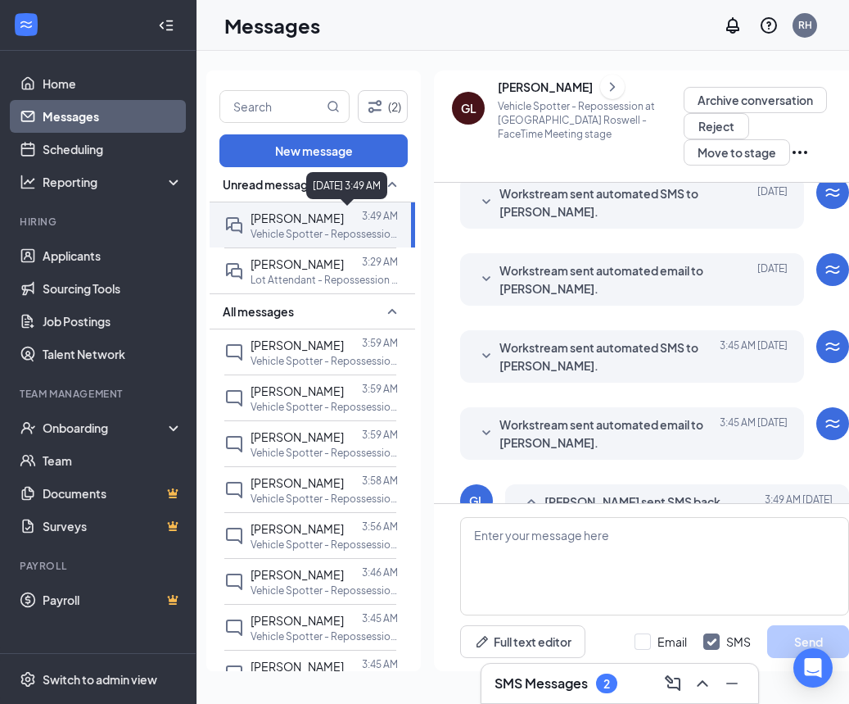
scroll to position [478, 0]
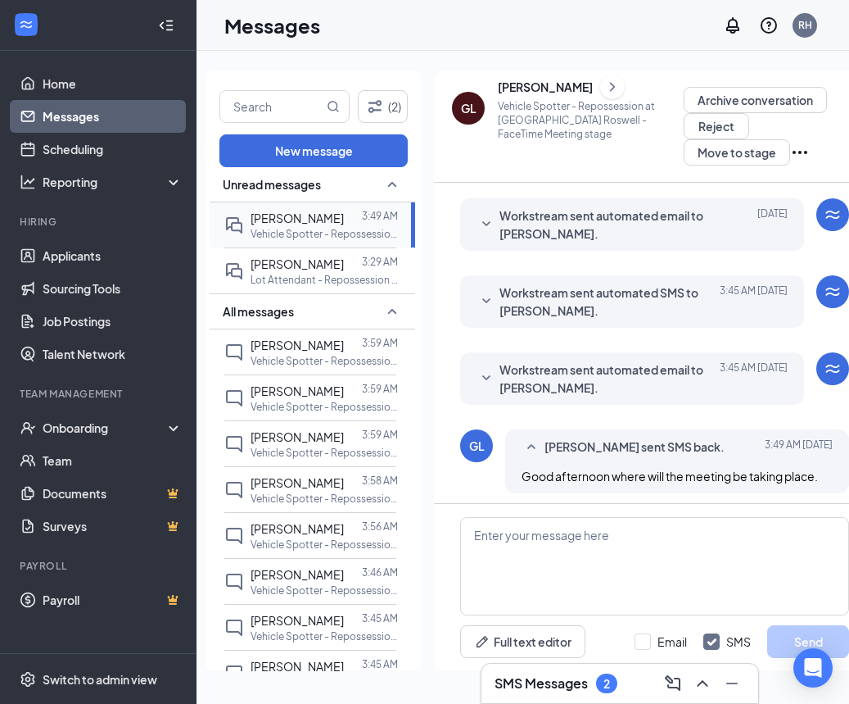
click at [278, 229] on p "Vehicle Spotter - Repossession at NM [GEOGRAPHIC_DATA]" at bounding box center [324, 234] width 147 height 14
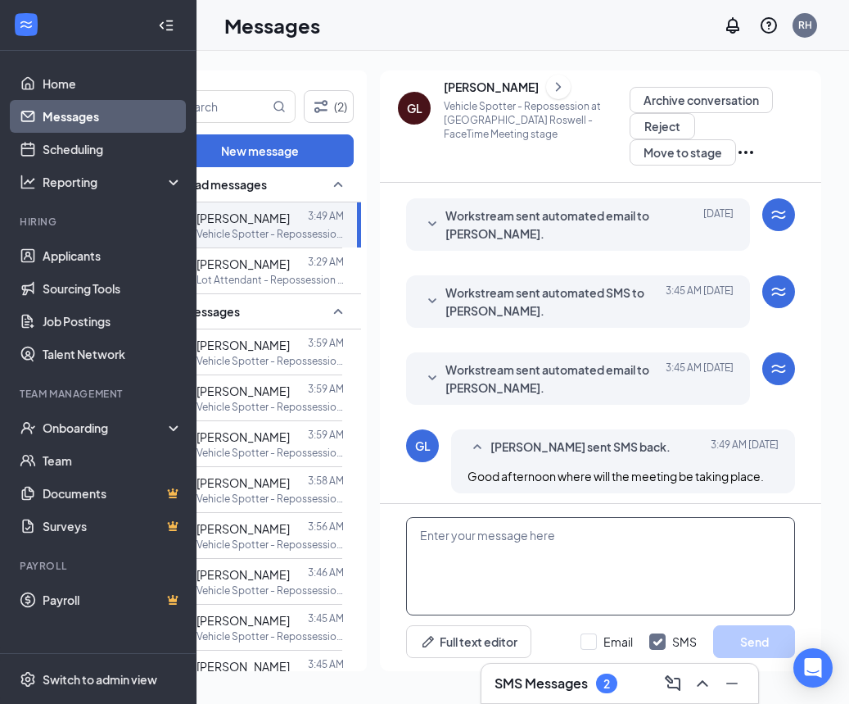
click at [588, 540] on textarea at bounding box center [600, 566] width 389 height 98
paste textarea "Good day! The interview will be conducted via zoom, the link will be sent to yo…"
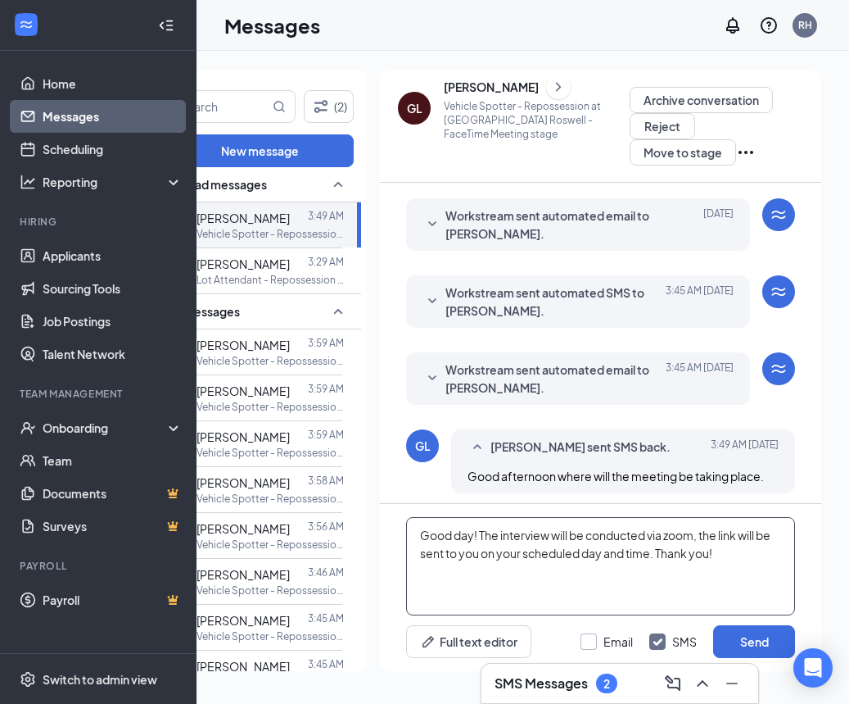
type textarea "Good day! The interview will be conducted via zoom, the link will be sent to yo…"
drag, startPoint x: 595, startPoint y: 640, endPoint x: 620, endPoint y: 643, distance: 24.8
click at [595, 640] on div at bounding box center [589, 641] width 16 height 16
click at [595, 640] on input "Email" at bounding box center [607, 641] width 52 height 16
checkbox input "true"
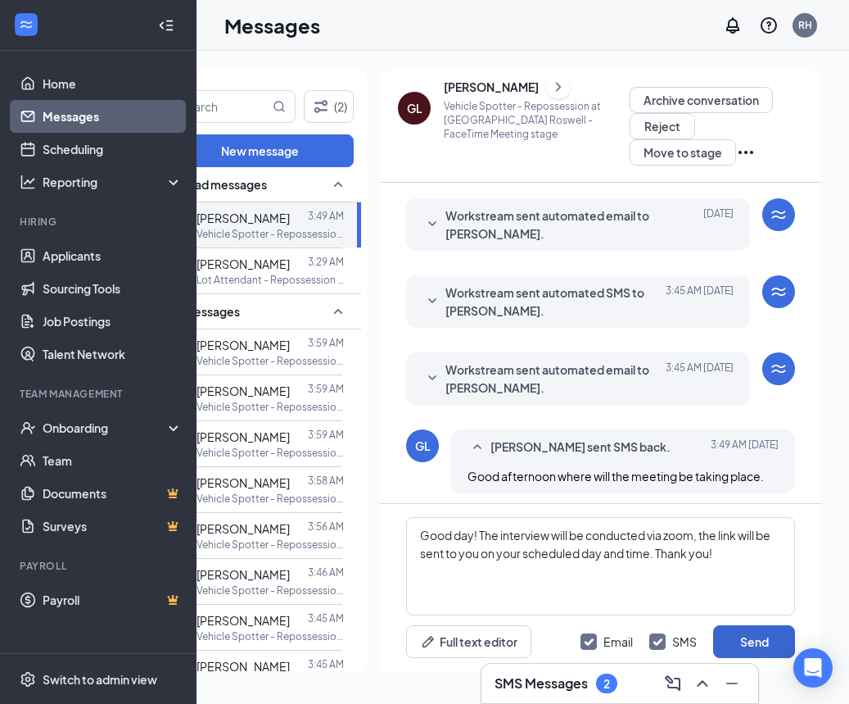
click at [754, 640] on button "Send" at bounding box center [754, 641] width 82 height 33
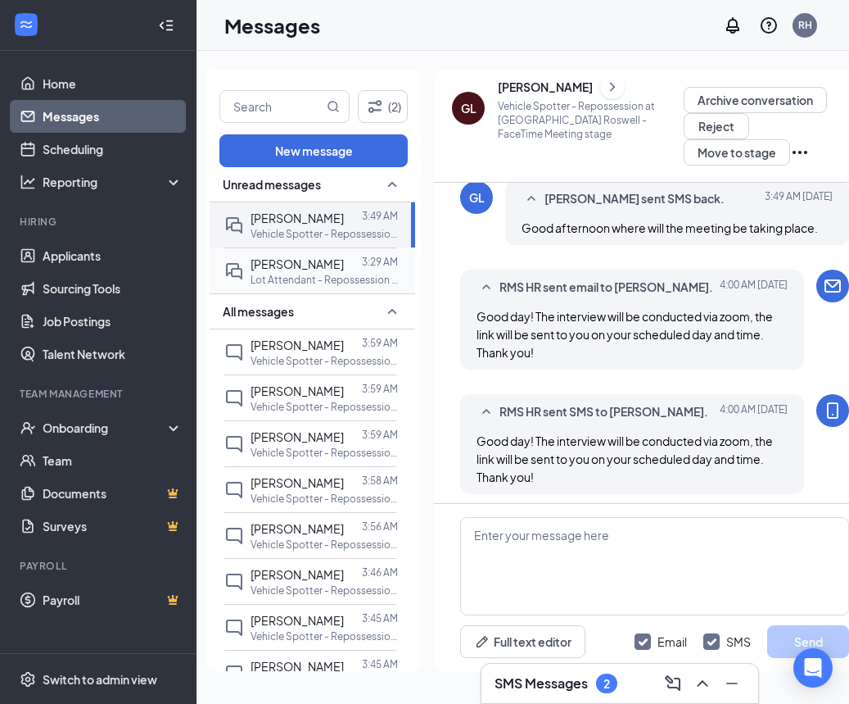
scroll to position [727, 0]
click at [107, 144] on link "Scheduling" at bounding box center [113, 149] width 140 height 33
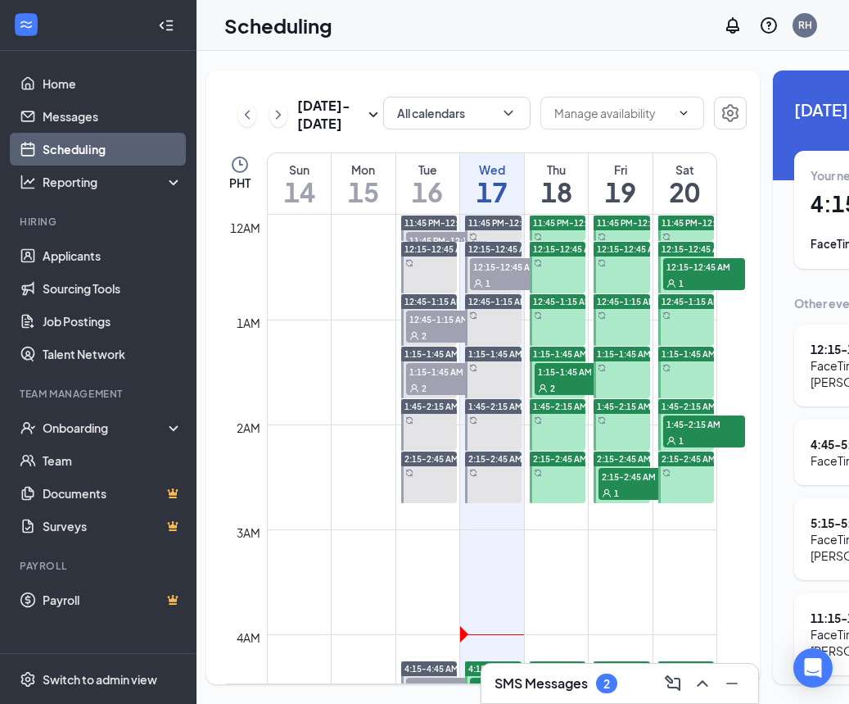
scroll to position [805, 0]
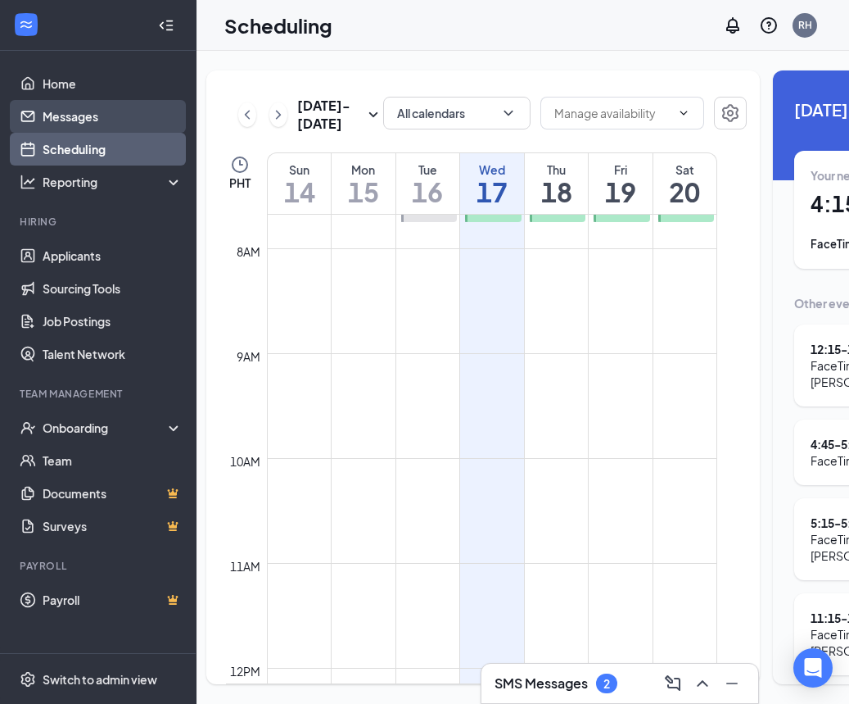
click at [84, 108] on link "Messages" at bounding box center [113, 116] width 140 height 33
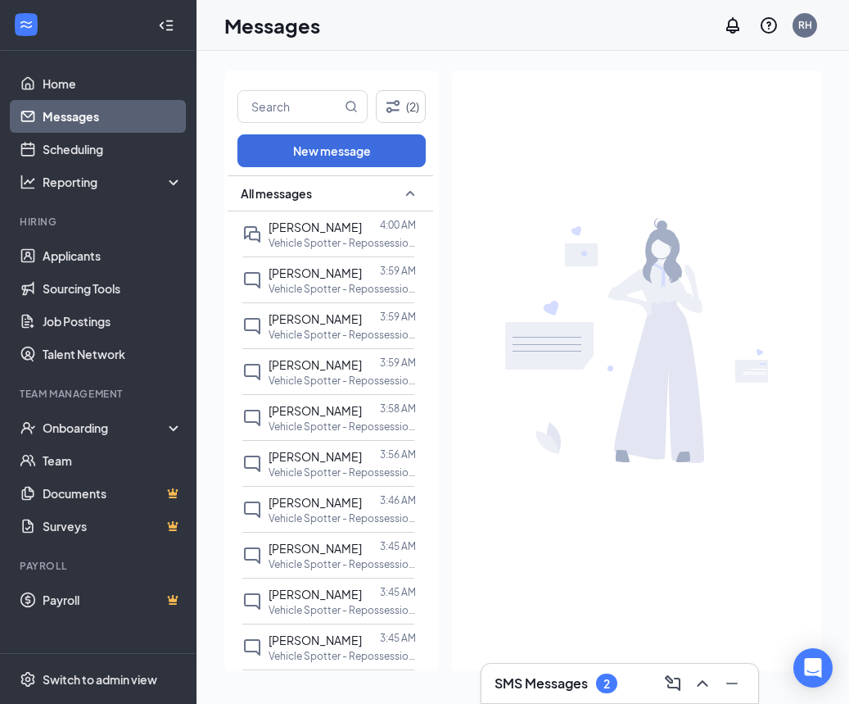
click at [644, 689] on div "SMS Messages 2" at bounding box center [620, 683] width 251 height 26
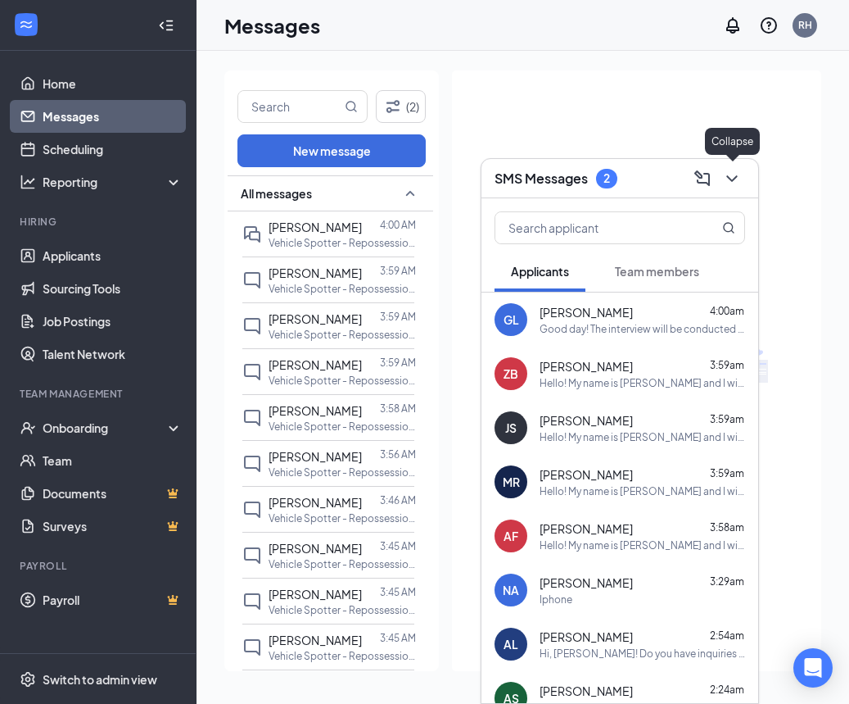
click at [733, 169] on icon "ChevronDown" at bounding box center [732, 179] width 20 height 20
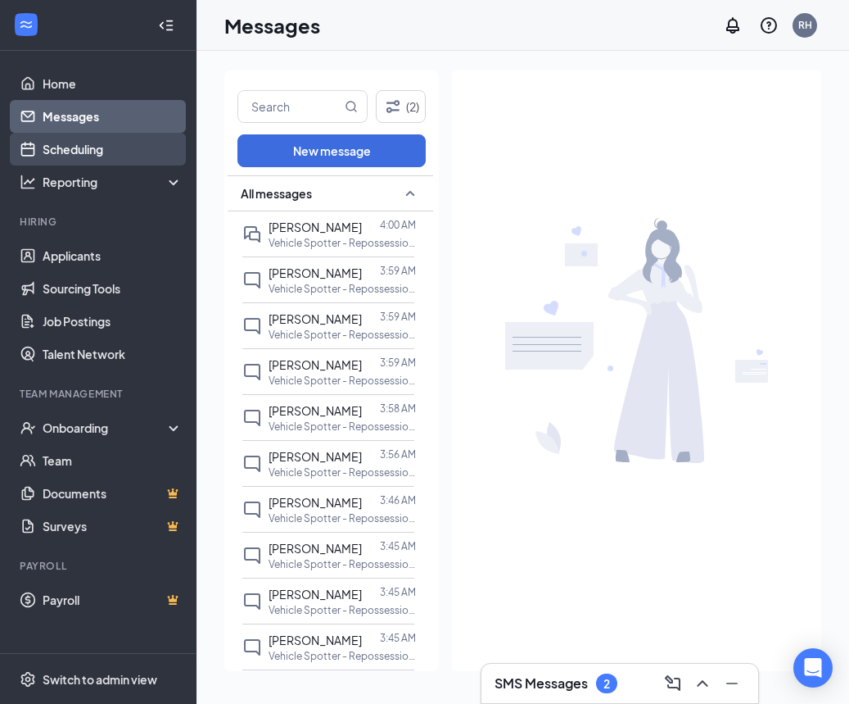
click at [84, 147] on link "Scheduling" at bounding box center [113, 149] width 140 height 33
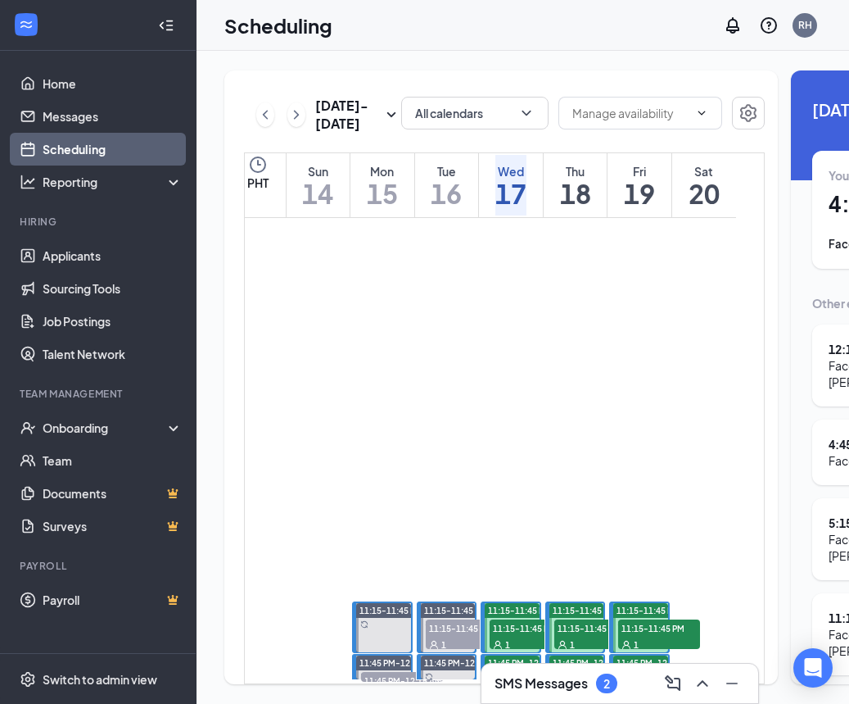
click at [464, 636] on div "1" at bounding box center [467, 644] width 82 height 16
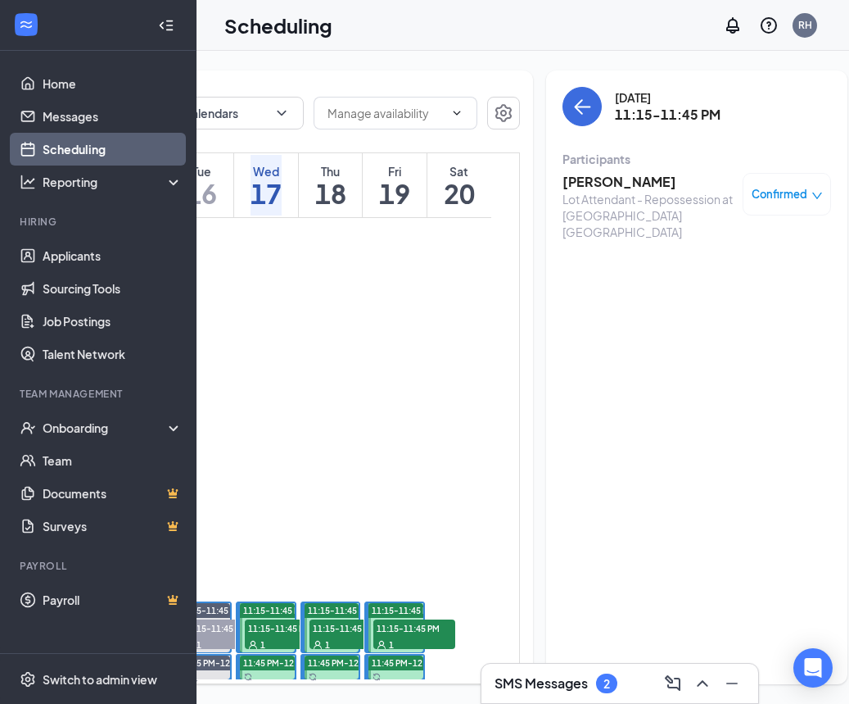
scroll to position [0, 243]
click at [591, 182] on h3 "[PERSON_NAME]" at bounding box center [650, 182] width 172 height 18
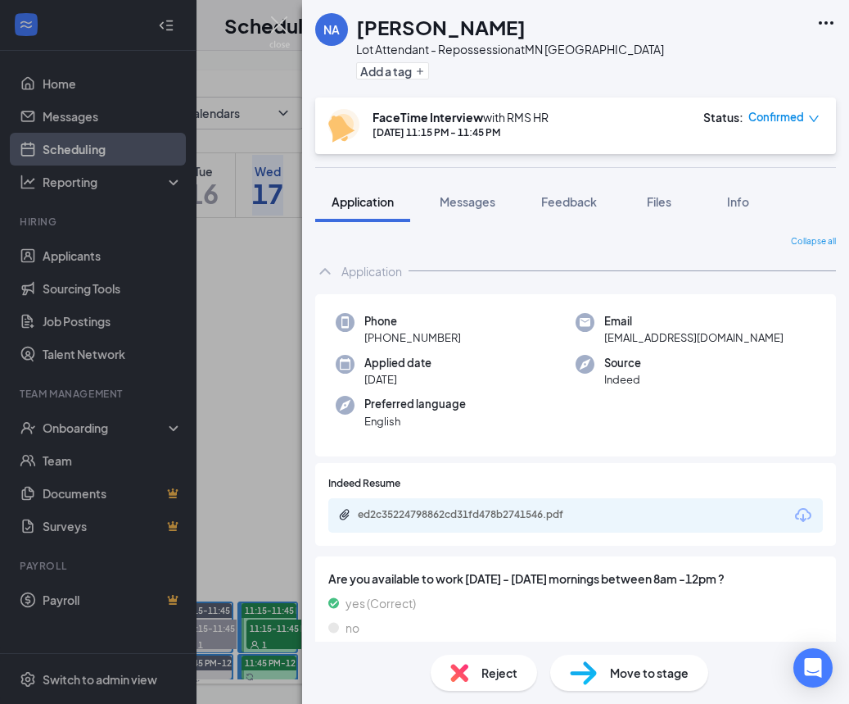
click at [781, 123] on span "Confirmed" at bounding box center [777, 117] width 56 height 16
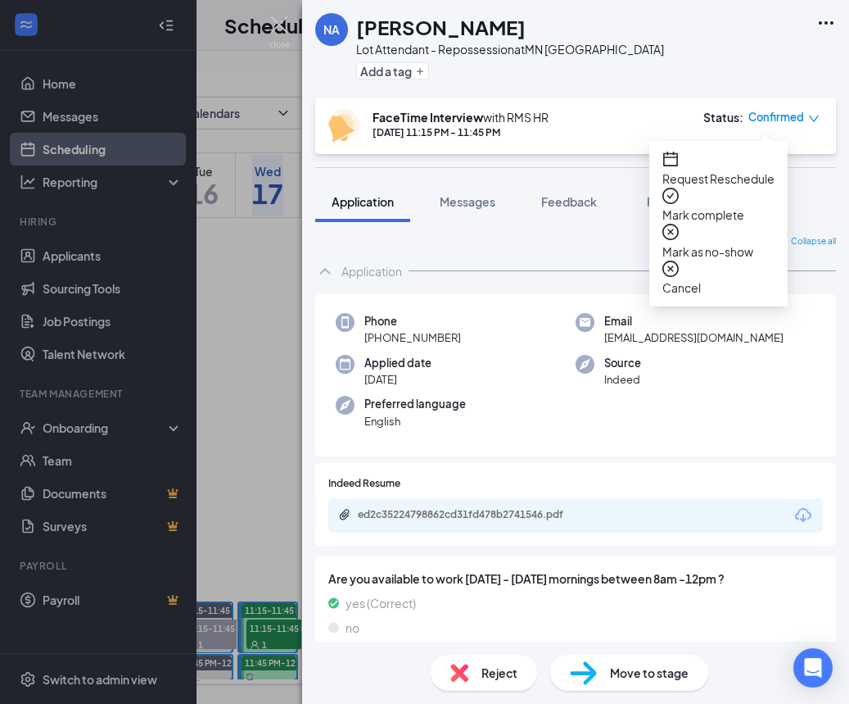
click at [758, 242] on span "Mark as no-show" at bounding box center [719, 251] width 112 height 18
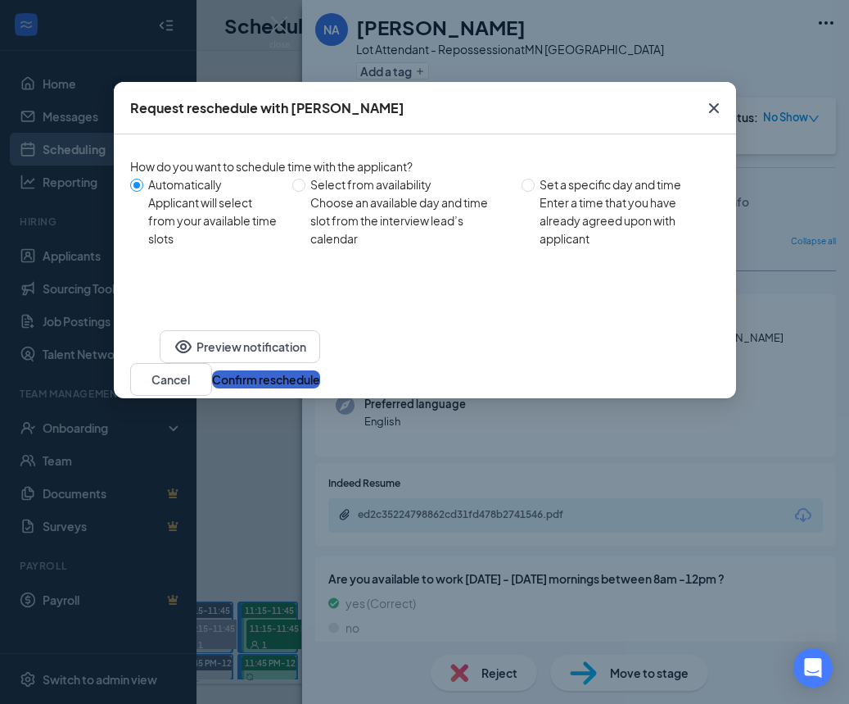
click at [320, 370] on button "Confirm reschedule" at bounding box center [266, 379] width 108 height 18
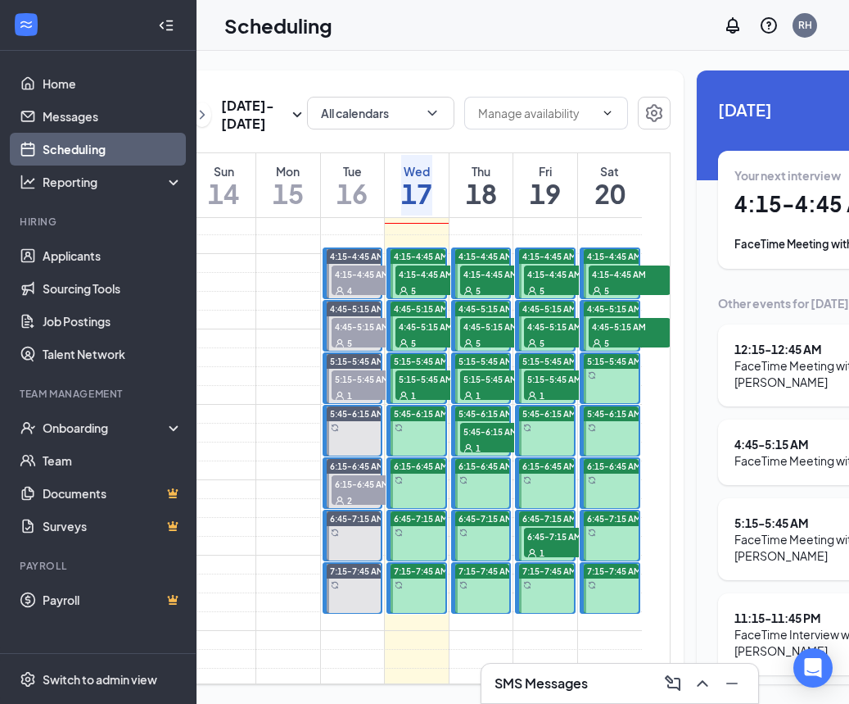
scroll to position [420, 0]
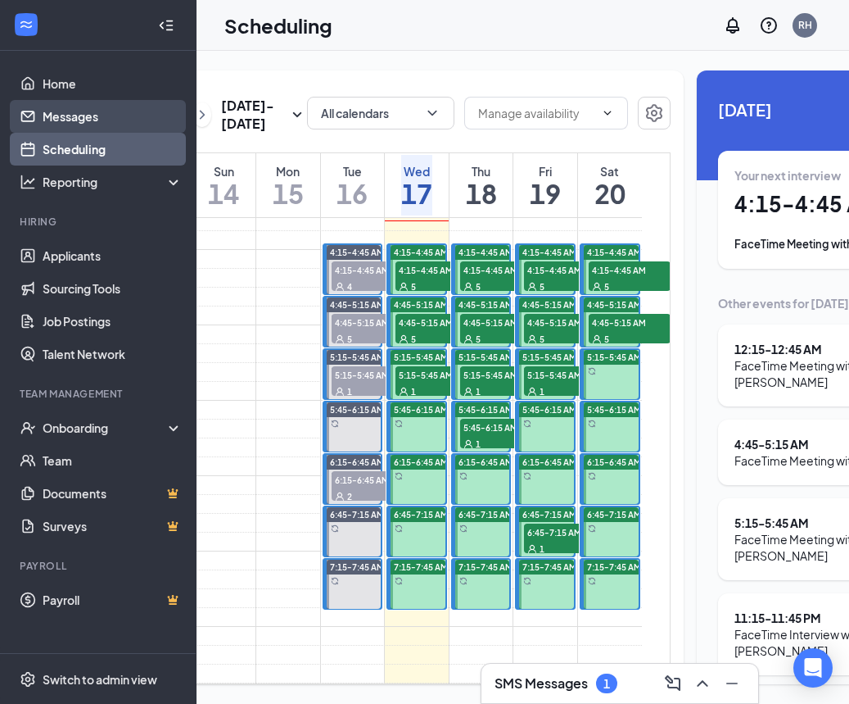
click at [51, 111] on link "Messages" at bounding box center [113, 116] width 140 height 33
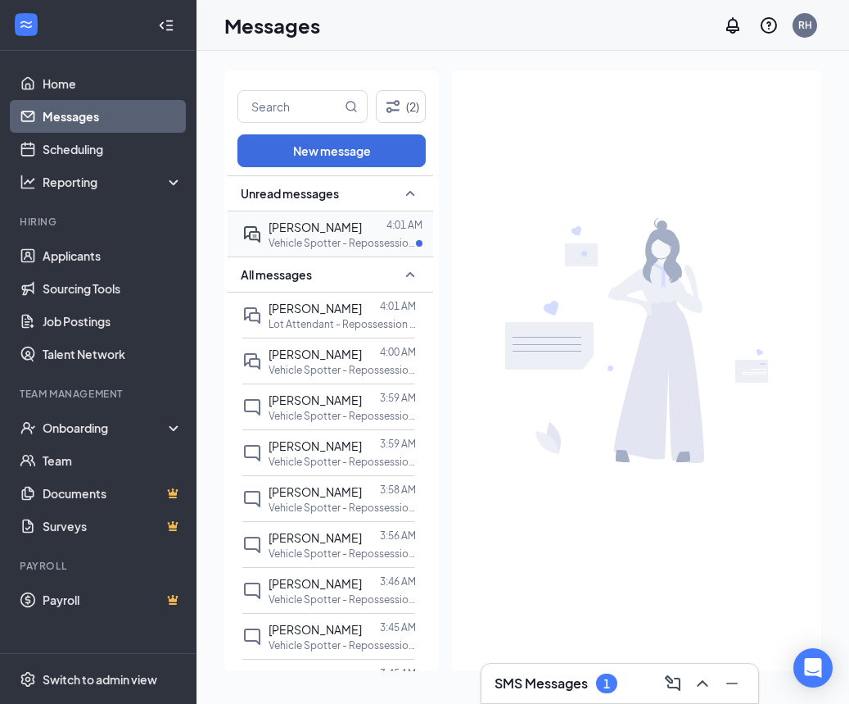
click at [316, 232] on span "[PERSON_NAME]" at bounding box center [315, 227] width 93 height 15
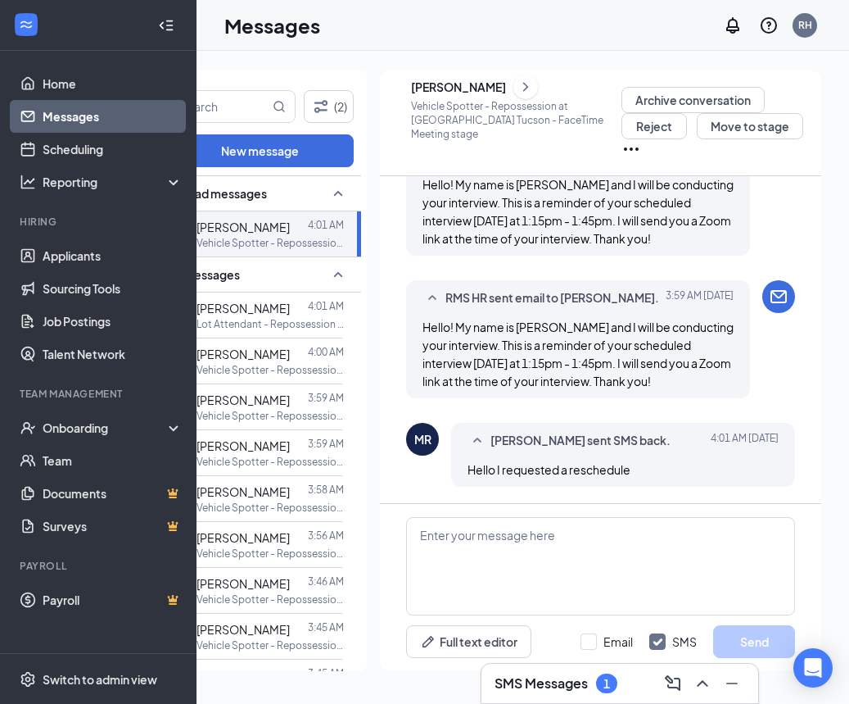
scroll to position [0, 72]
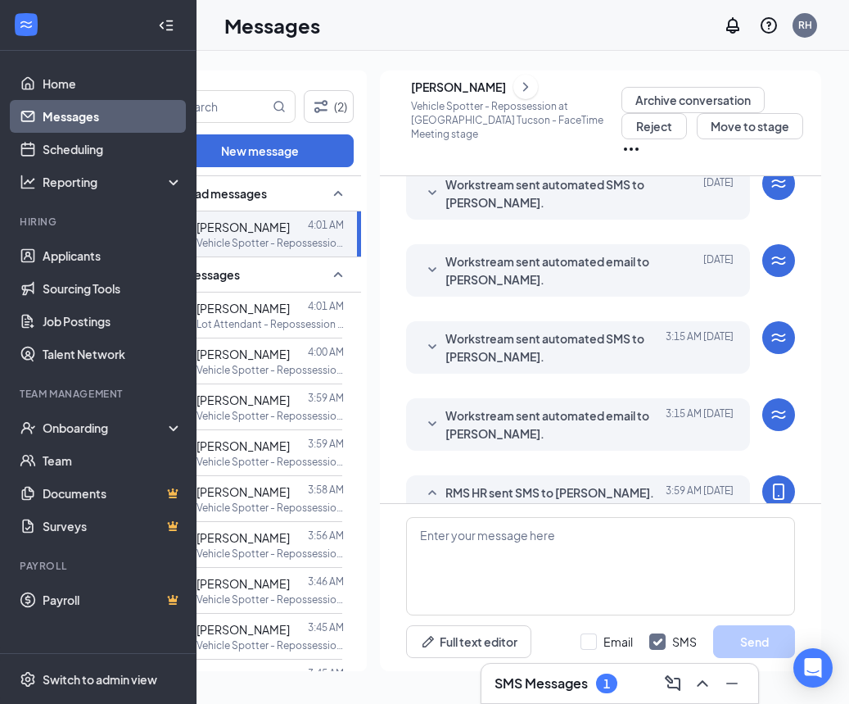
click at [575, 419] on span "Workstream sent automated email to Michael Rosales." at bounding box center [553, 424] width 215 height 36
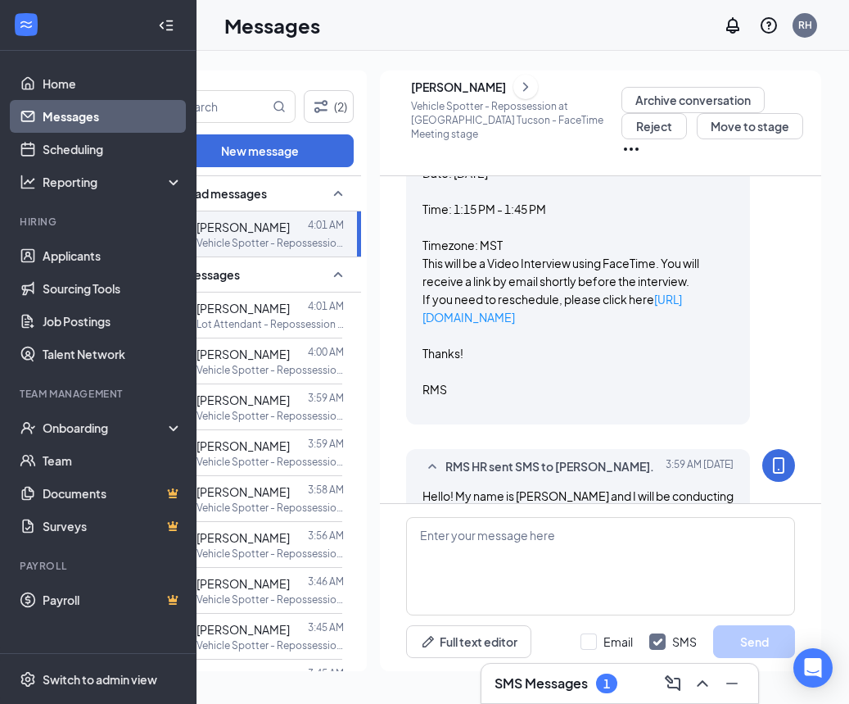
scroll to position [632, 0]
click at [599, 585] on textarea at bounding box center [600, 566] width 389 height 98
click at [124, 142] on link "Scheduling" at bounding box center [113, 149] width 140 height 33
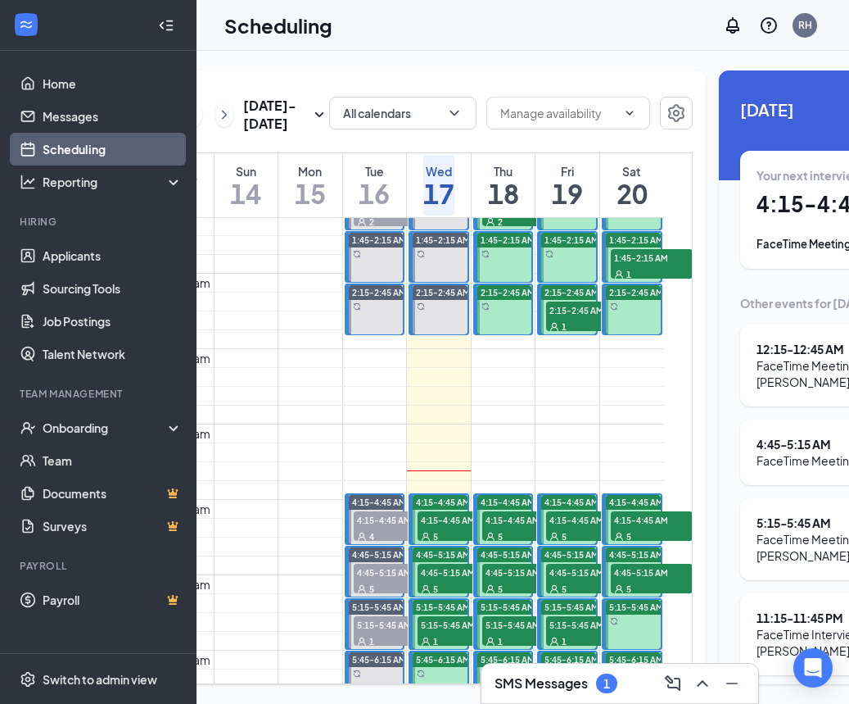
scroll to position [170, 0]
click at [446, 528] on span "4:15-4:45 AM" at bounding box center [459, 520] width 82 height 16
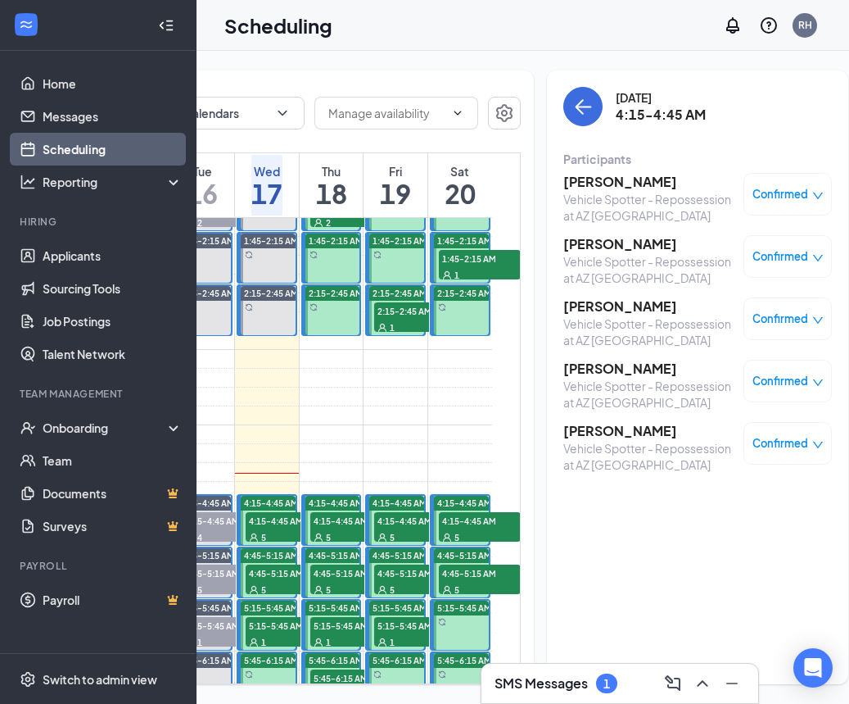
scroll to position [0, 243]
click at [611, 300] on h3 "[PERSON_NAME]" at bounding box center [650, 306] width 172 height 18
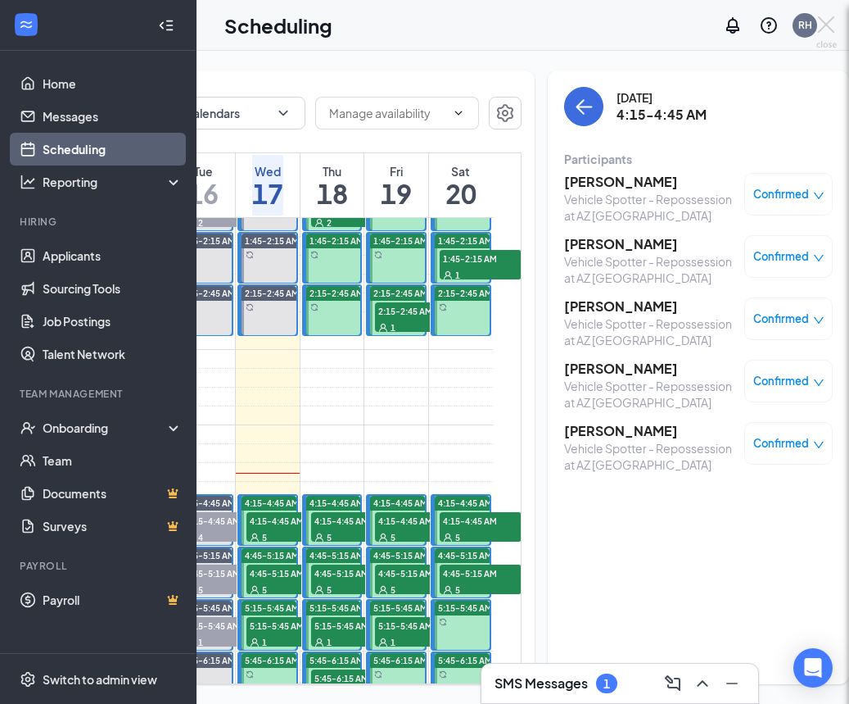
scroll to position [0, 237]
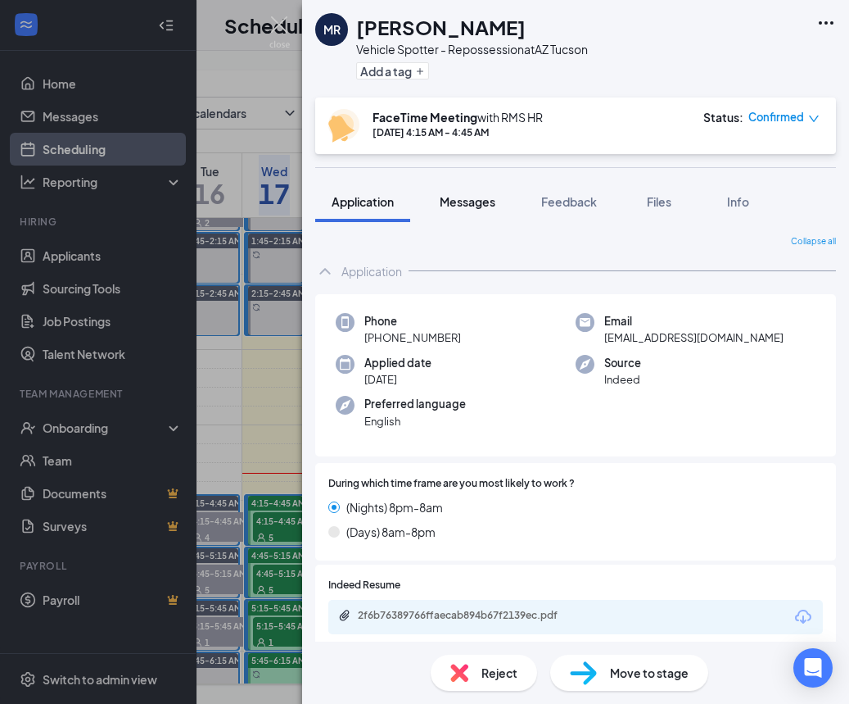
click at [484, 202] on span "Messages" at bounding box center [468, 201] width 56 height 15
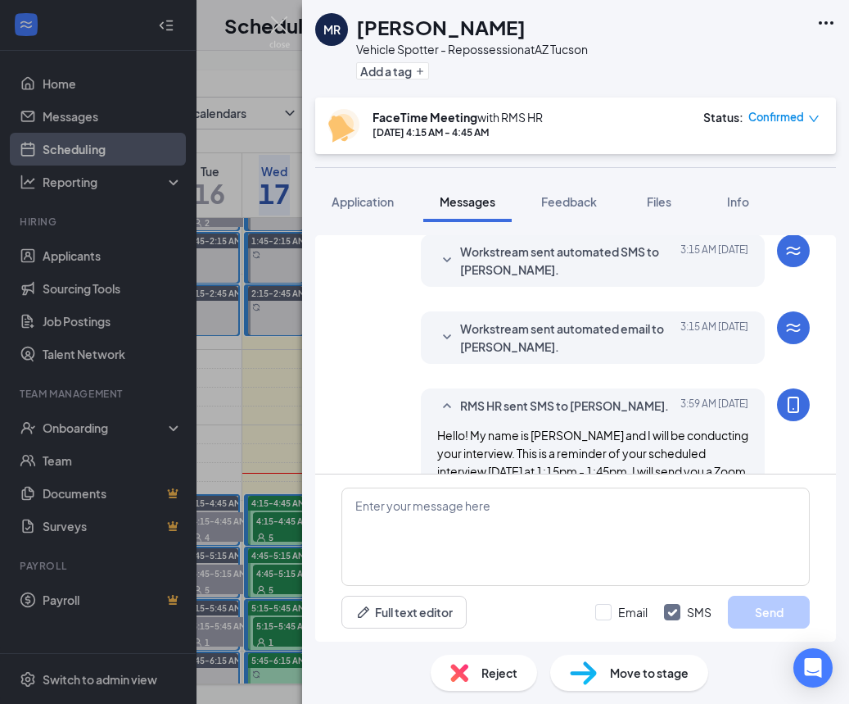
scroll to position [468, 0]
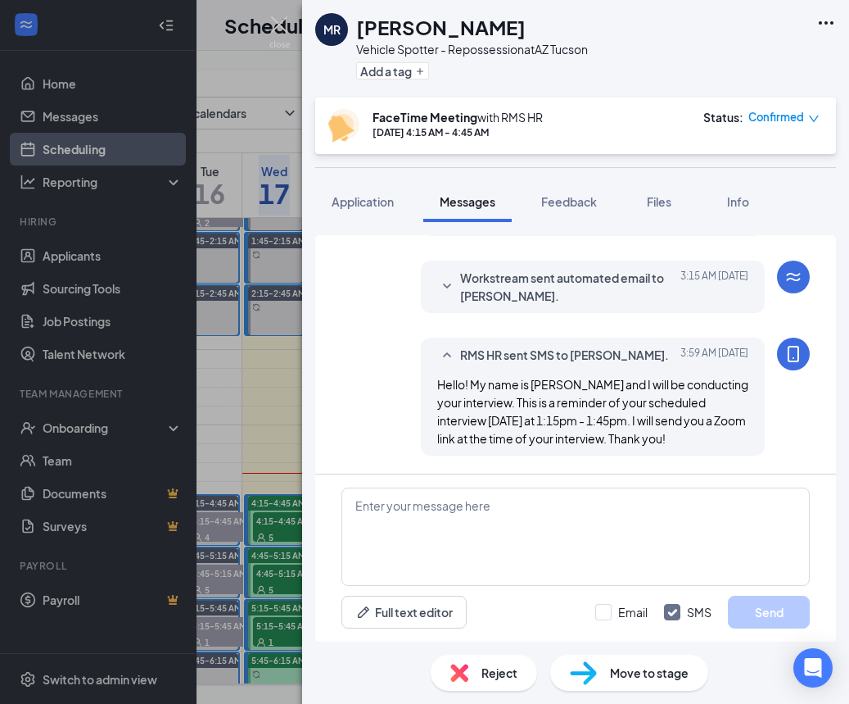
click at [512, 301] on span "Workstream sent automated email to Michael Rosales." at bounding box center [567, 287] width 215 height 36
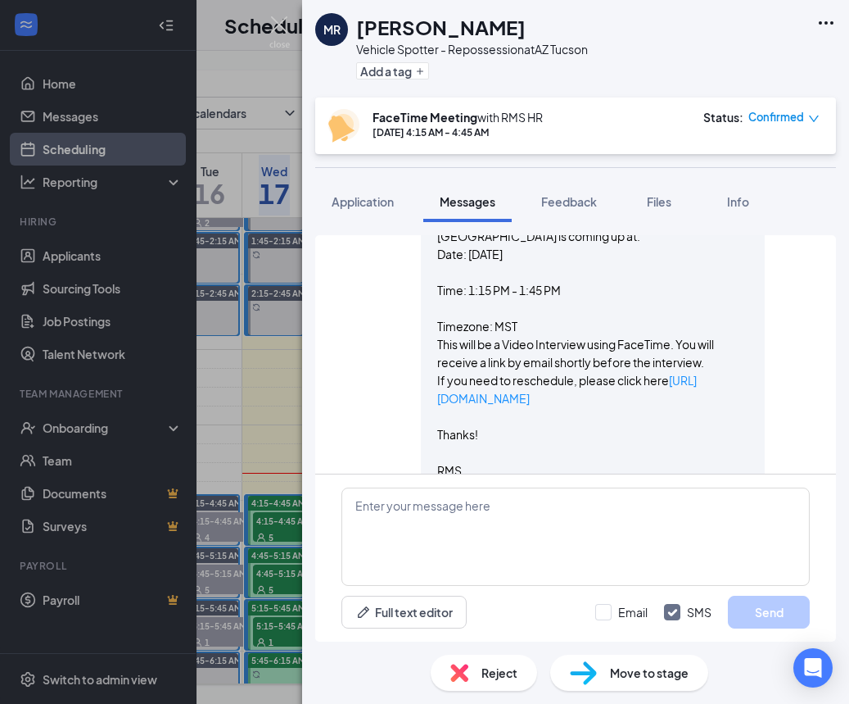
scroll to position [618, 0]
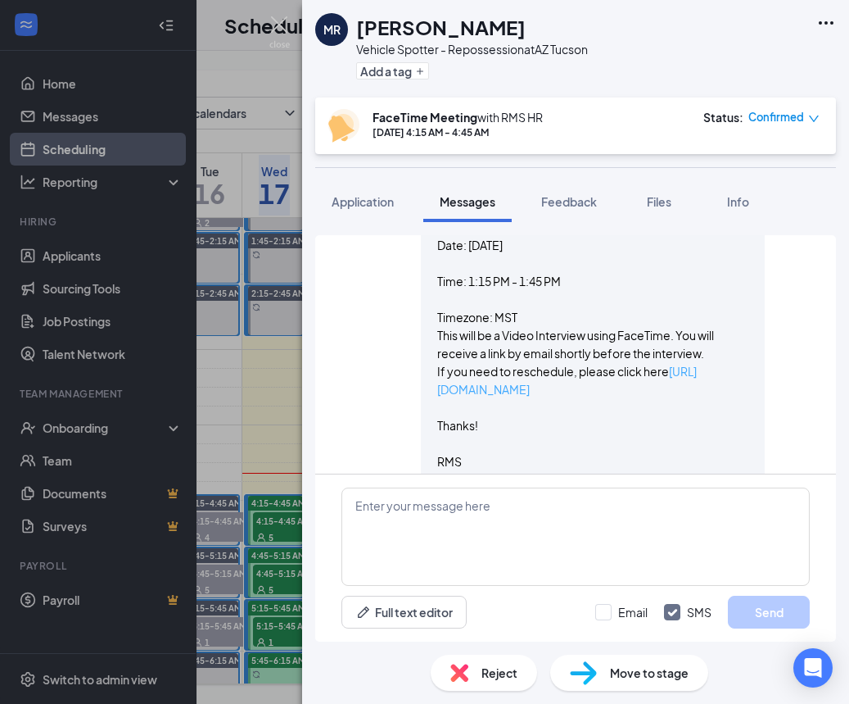
drag, startPoint x: 634, startPoint y: 389, endPoint x: 445, endPoint y: 383, distance: 189.3
click at [432, 383] on div "Workstream sent automated email to Michael Rosales. Today 3:15 AM Hi Michael, T…" at bounding box center [593, 303] width 344 height 387
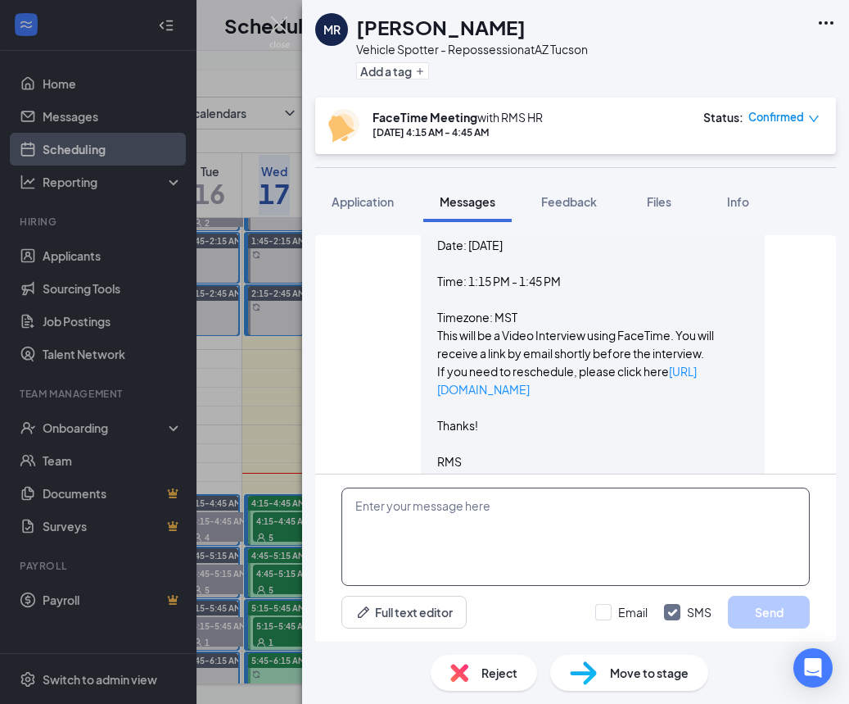
drag, startPoint x: 473, startPoint y: 386, endPoint x: 470, endPoint y: 516, distance: 130.3
click at [470, 516] on div "Load earlier interactions (about 6 more) Applicant System Update (1) Workstream…" at bounding box center [575, 438] width 521 height 406
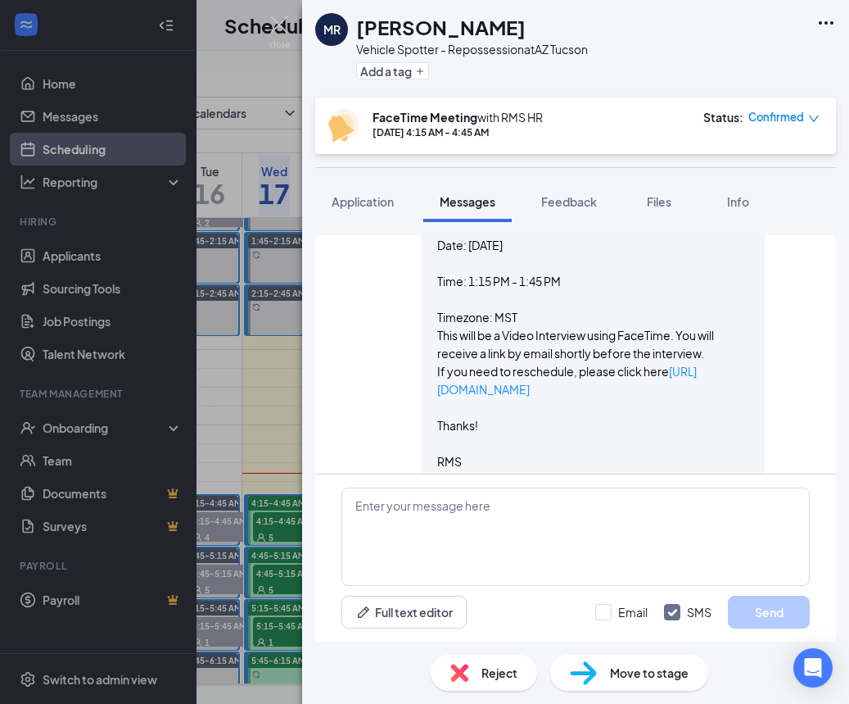
drag, startPoint x: 564, startPoint y: 390, endPoint x: 437, endPoint y: 390, distance: 127.8
click at [433, 390] on div "Workstream sent automated email to Michael Rosales. Today 3:15 AM Hi Michael, T…" at bounding box center [593, 303] width 344 height 387
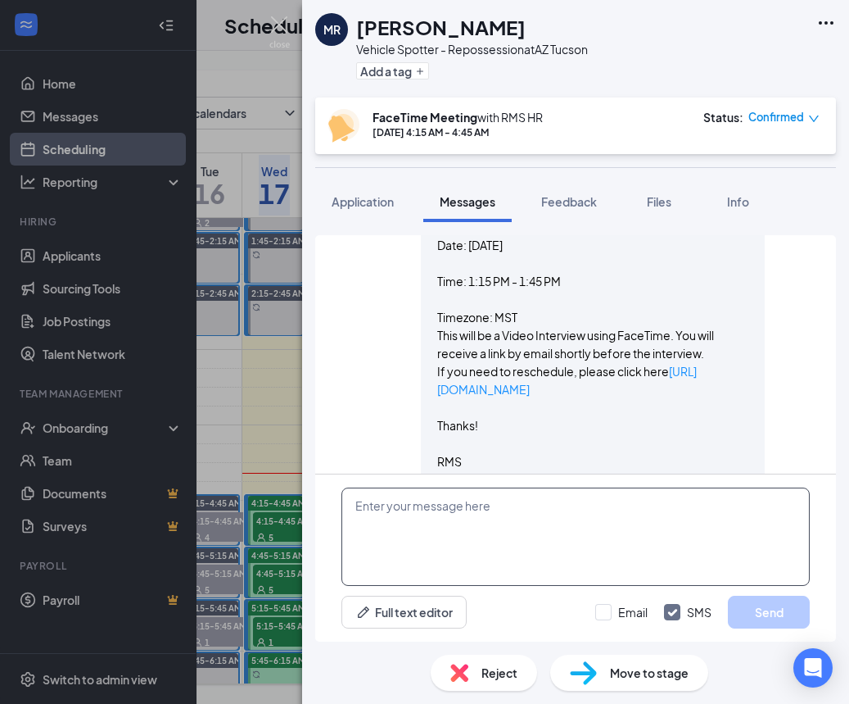
drag, startPoint x: 457, startPoint y: 392, endPoint x: 384, endPoint y: 523, distance: 150.0
click at [383, 524] on div "Load earlier interactions (about 6 more) Applicant System Update (1) Workstream…" at bounding box center [575, 438] width 521 height 406
paste textarea "https://l.wrkstrm.us/7etkSER9M"
drag, startPoint x: 355, startPoint y: 504, endPoint x: 366, endPoint y: 502, distance: 11.6
click at [355, 504] on textarea "https://l.wrkstrm.us/7etkSER9M" at bounding box center [576, 536] width 469 height 98
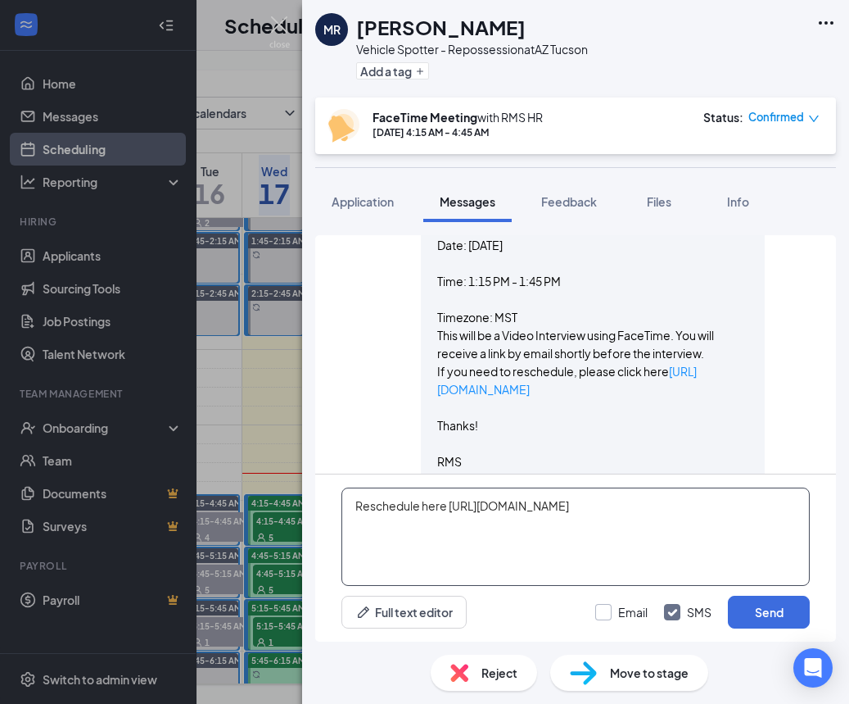
type textarea "Reschedule here https://l.wrkstrm.us/7etkSER9M"
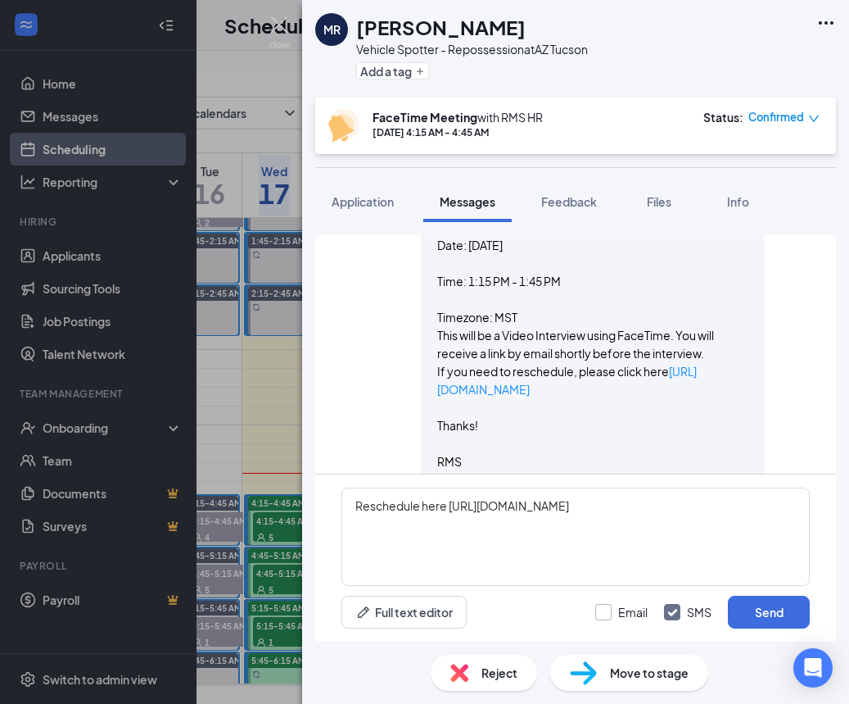
click at [607, 607] on div at bounding box center [603, 612] width 16 height 16
click at [607, 607] on input "Email" at bounding box center [621, 612] width 52 height 16
checkbox input "true"
click at [753, 617] on button "Send" at bounding box center [769, 611] width 82 height 33
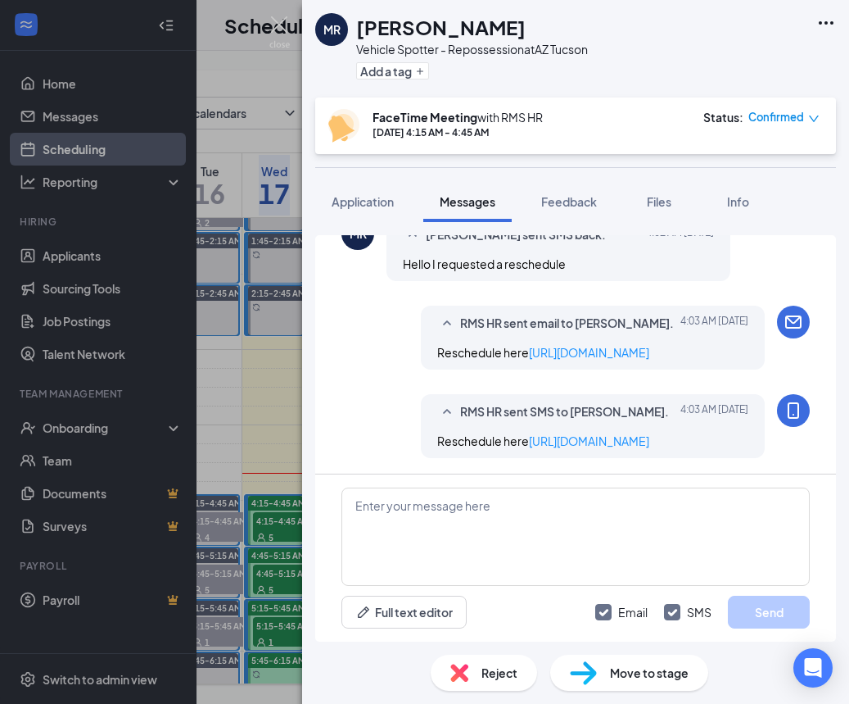
scroll to position [1208, 0]
click at [75, 117] on div "MR Michael Rosales Vehicle Spotter - Repossession at AZ Tucson Add a tag FaceTi…" at bounding box center [424, 352] width 849 height 704
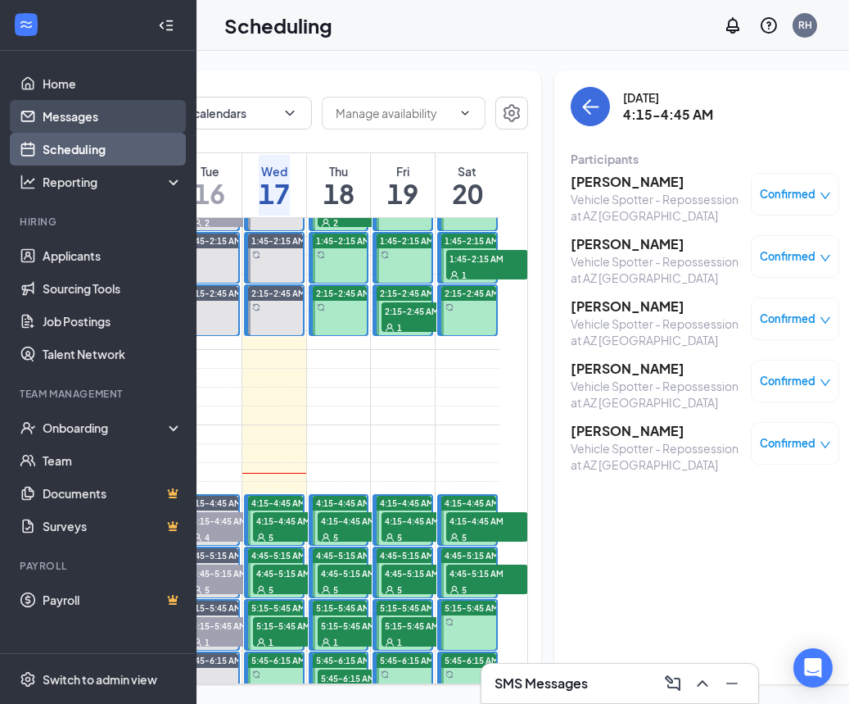
click at [79, 115] on link "Messages" at bounding box center [113, 116] width 140 height 33
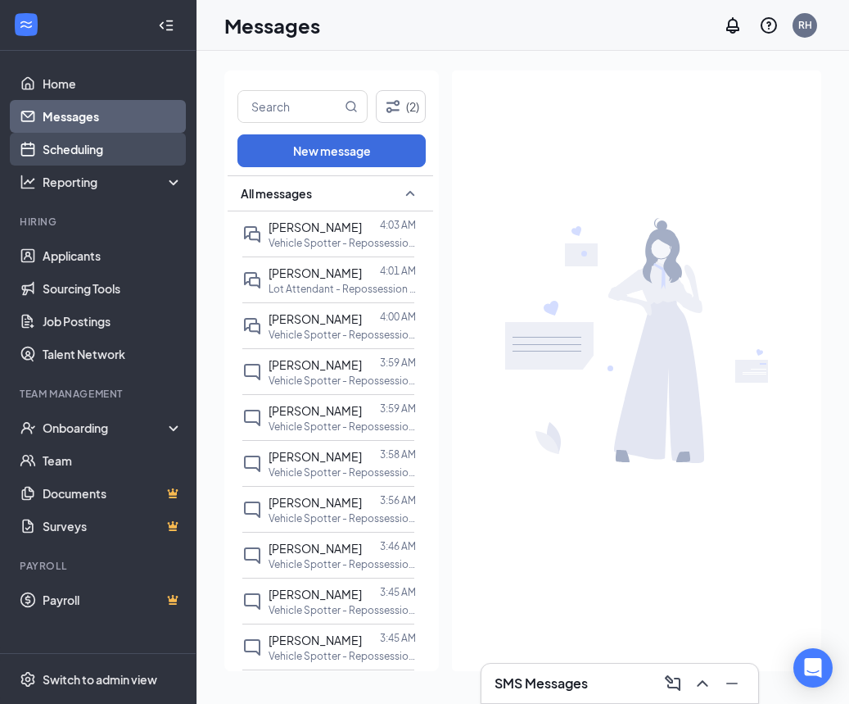
click at [122, 156] on link "Scheduling" at bounding box center [113, 149] width 140 height 33
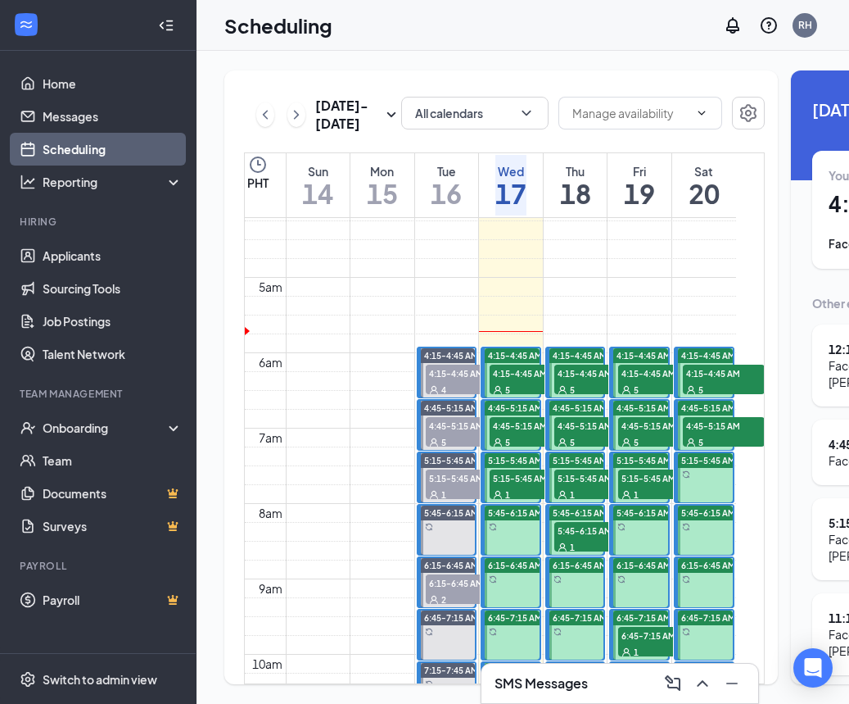
scroll to position [319, 0]
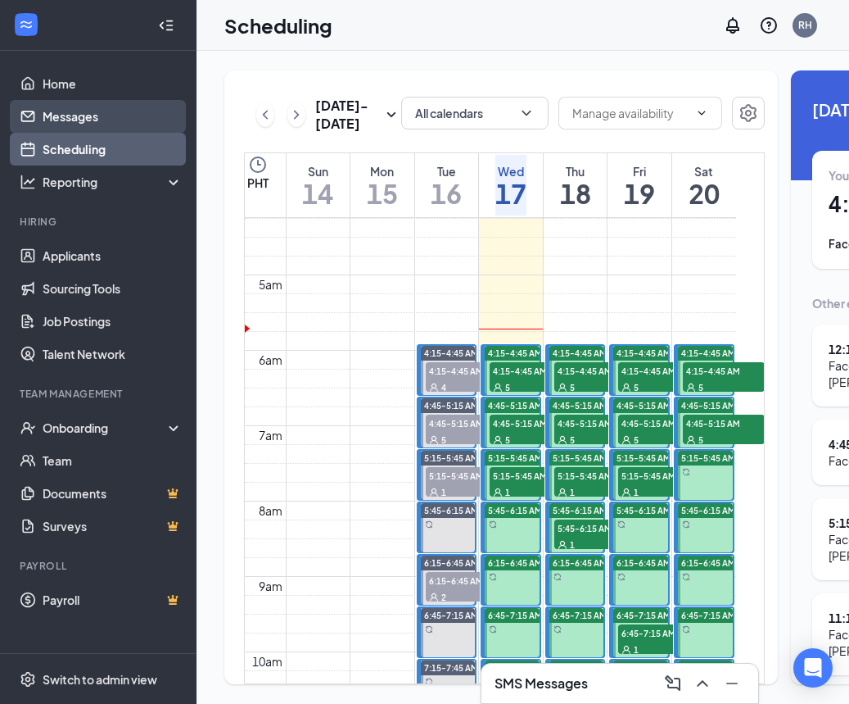
click at [84, 117] on link "Messages" at bounding box center [113, 116] width 140 height 33
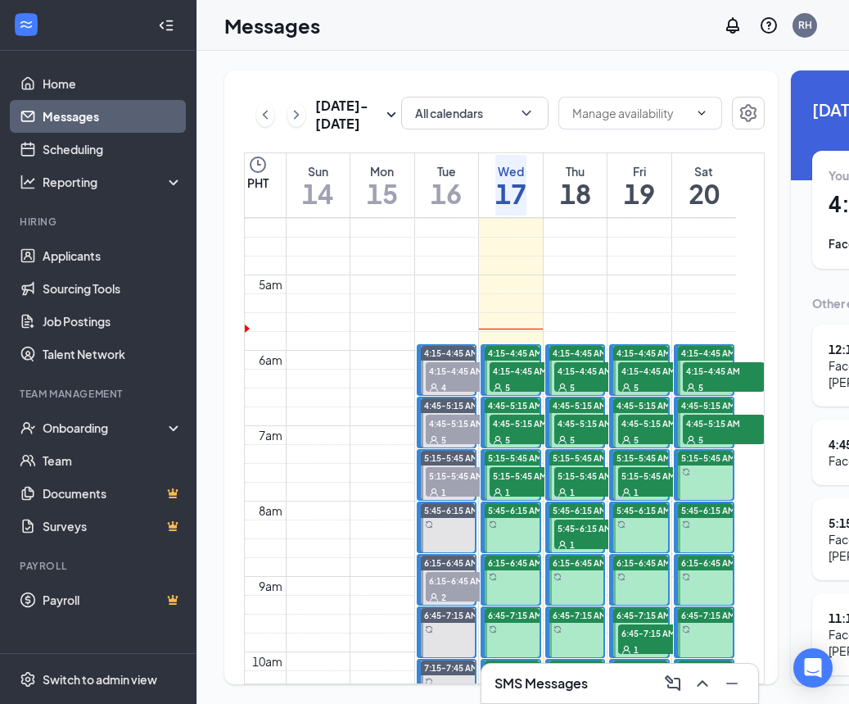
click at [84, 117] on link "Messages" at bounding box center [113, 116] width 140 height 33
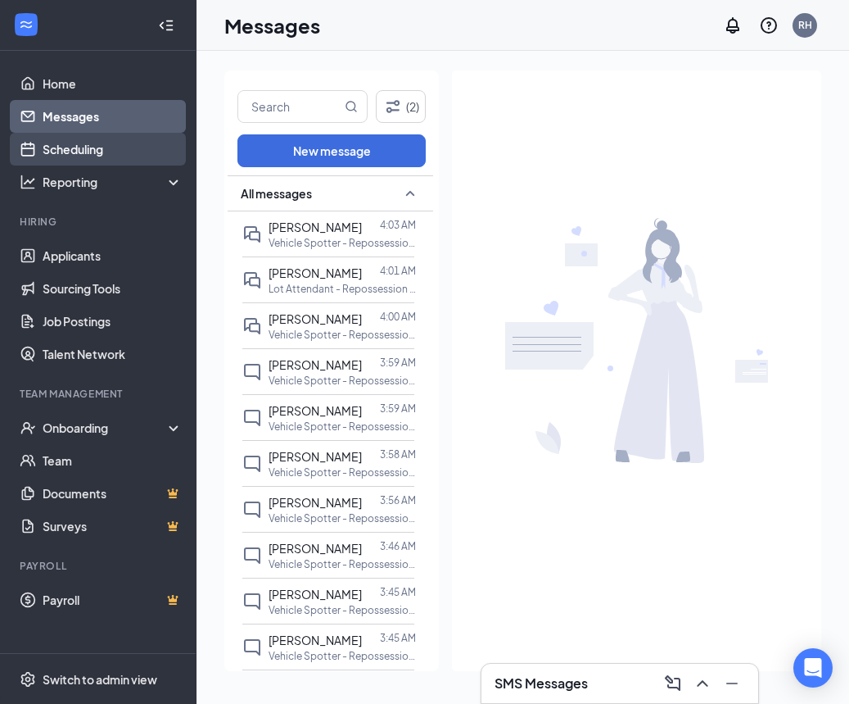
click at [128, 141] on link "Scheduling" at bounding box center [113, 149] width 140 height 33
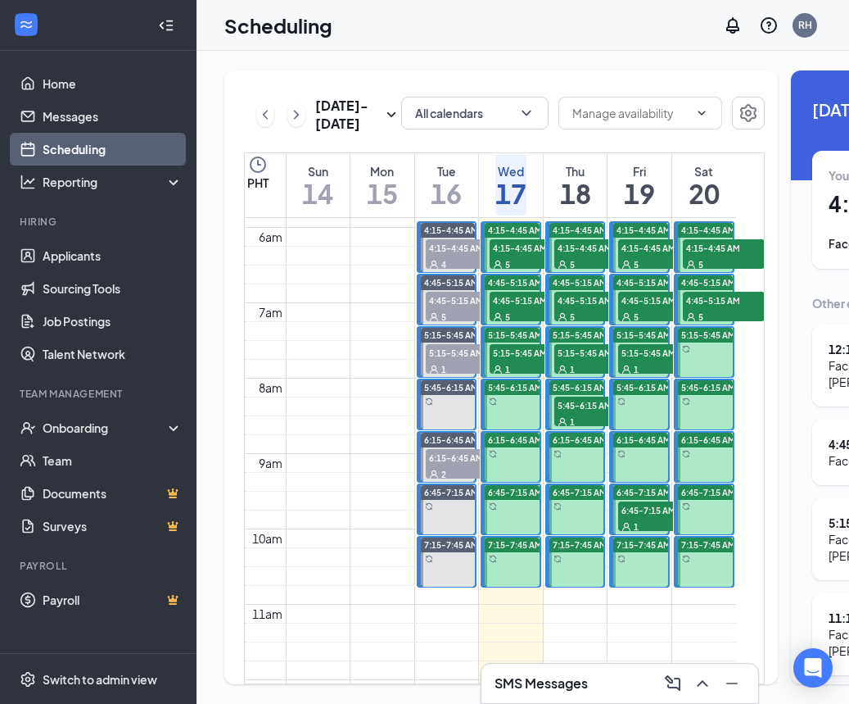
scroll to position [377, 0]
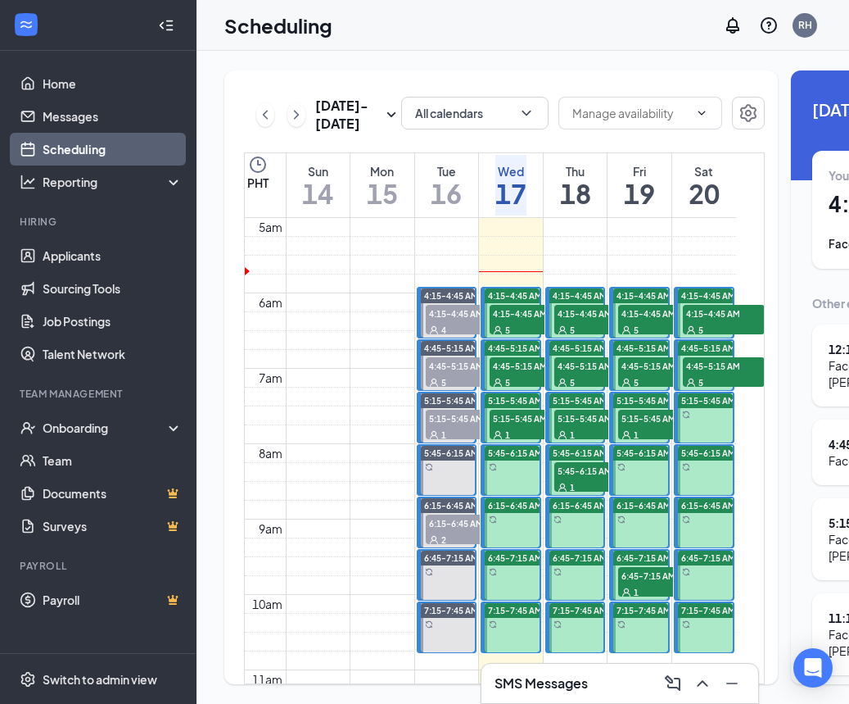
click at [520, 321] on span "4:15-4:45 AM" at bounding box center [531, 313] width 82 height 16
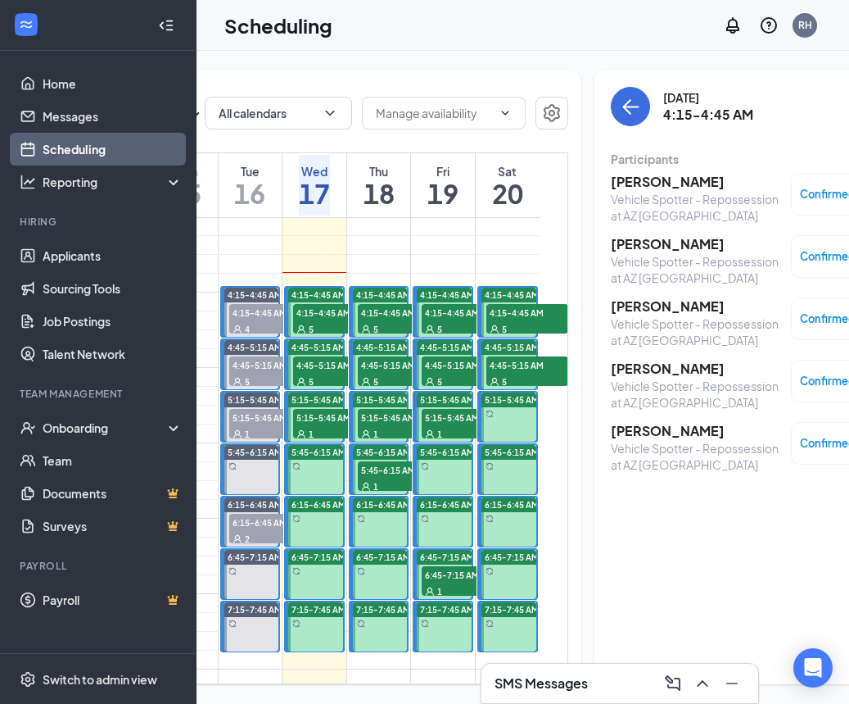
click at [614, 184] on h3 "Joseph Drow" at bounding box center [697, 182] width 172 height 18
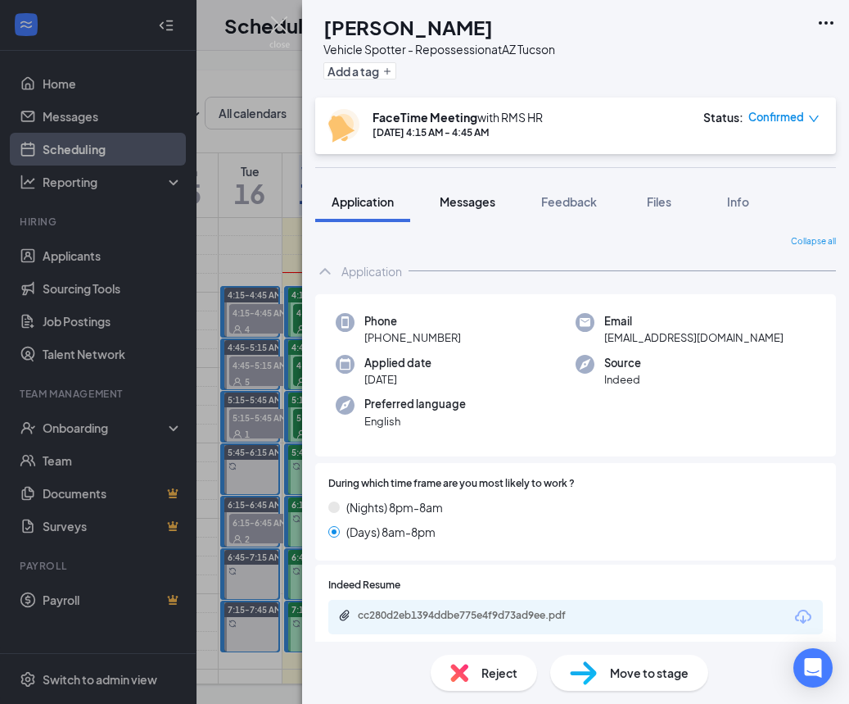
click at [487, 211] on button "Messages" at bounding box center [467, 201] width 88 height 41
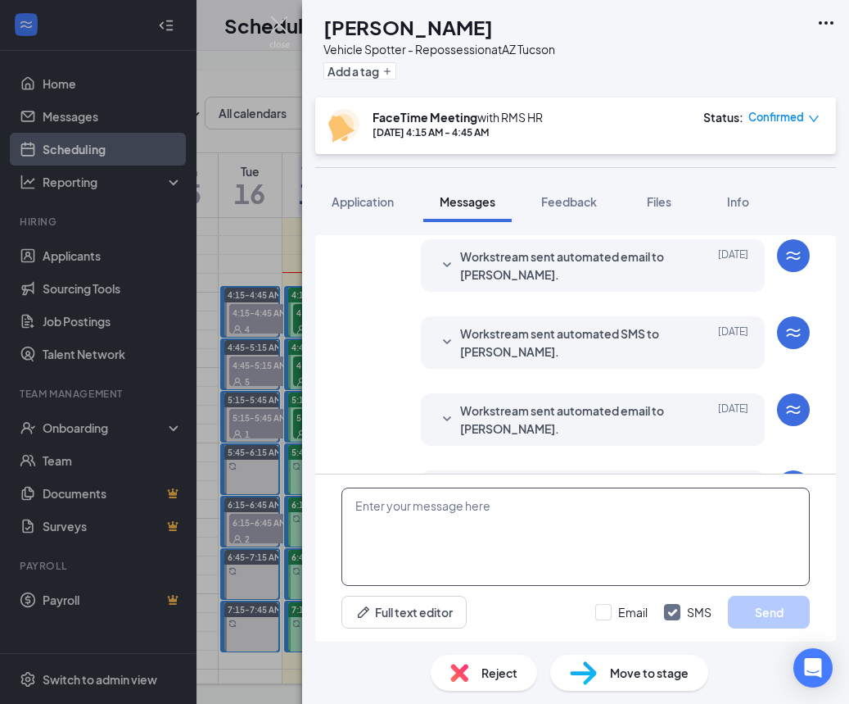
scroll to position [566, 0]
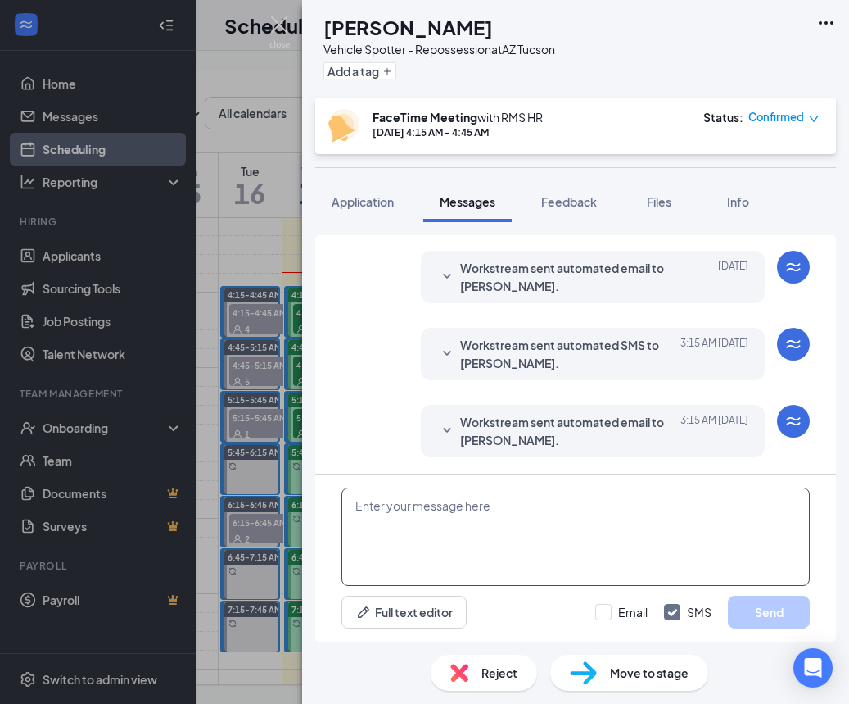
click at [614, 522] on textarea at bounding box center [576, 536] width 469 height 98
paste textarea "Good Day! Do you perhaps have an iPhone or iPad? Your phone number is not pulli…"
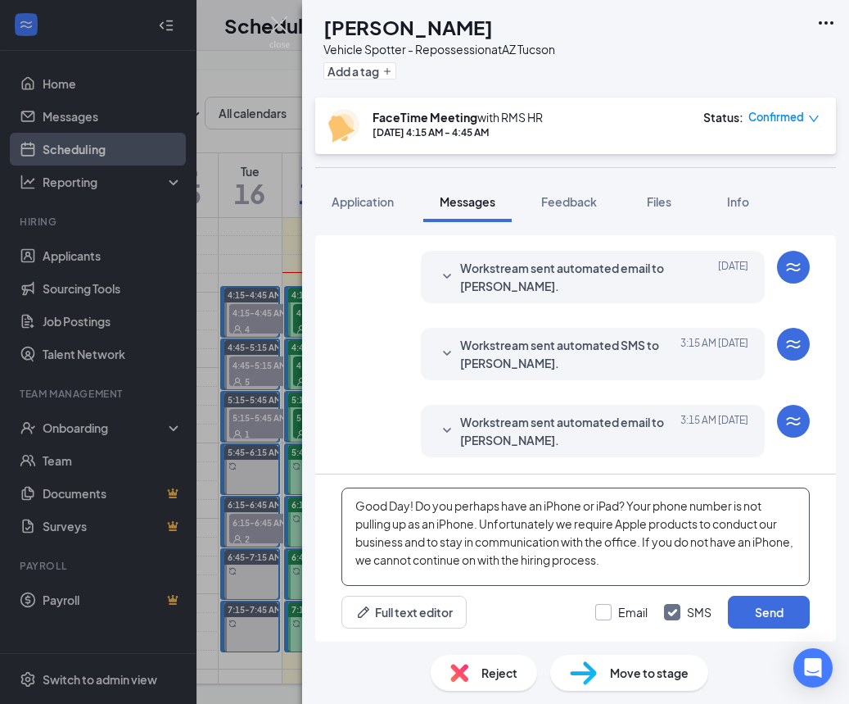
type textarea "Good Day! Do you perhaps have an iPhone or iPad? Your phone number is not pulli…"
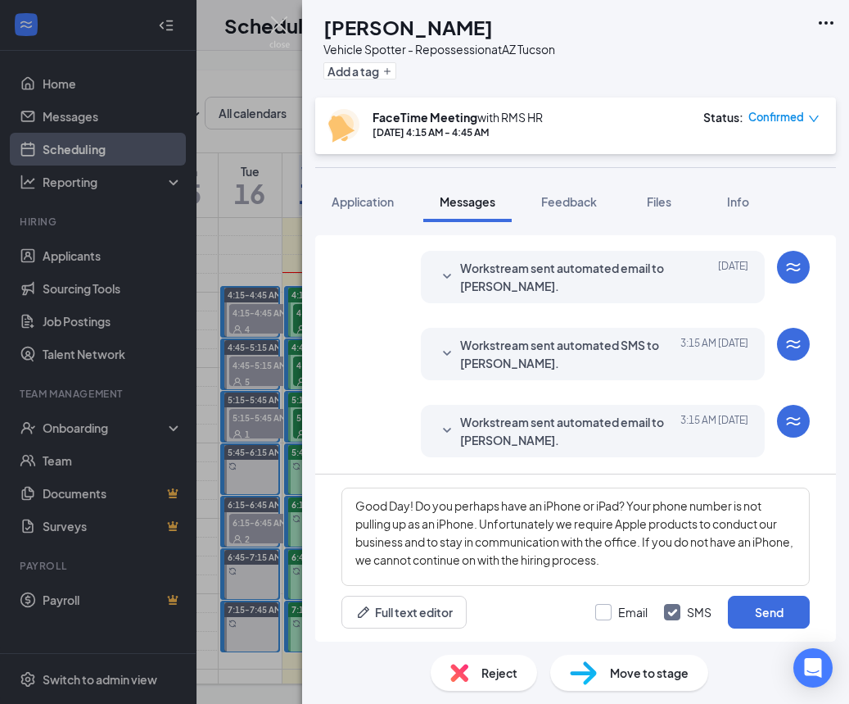
click at [603, 613] on label "Email" at bounding box center [621, 612] width 52 height 16
click at [603, 613] on input "Email" at bounding box center [621, 612] width 52 height 16
checkbox input "true"
click at [770, 624] on button "Send" at bounding box center [769, 611] width 82 height 33
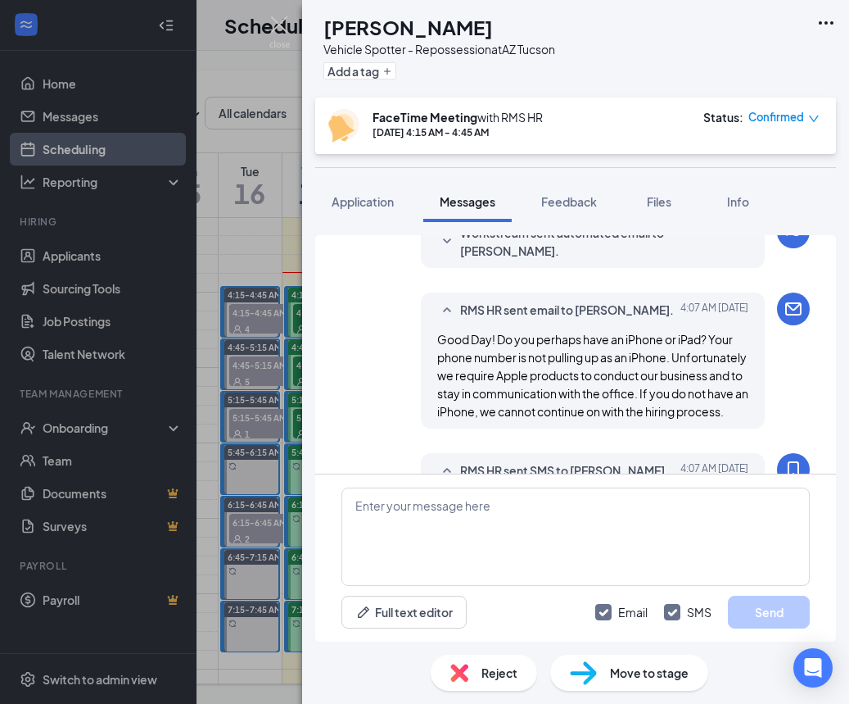
scroll to position [923, 0]
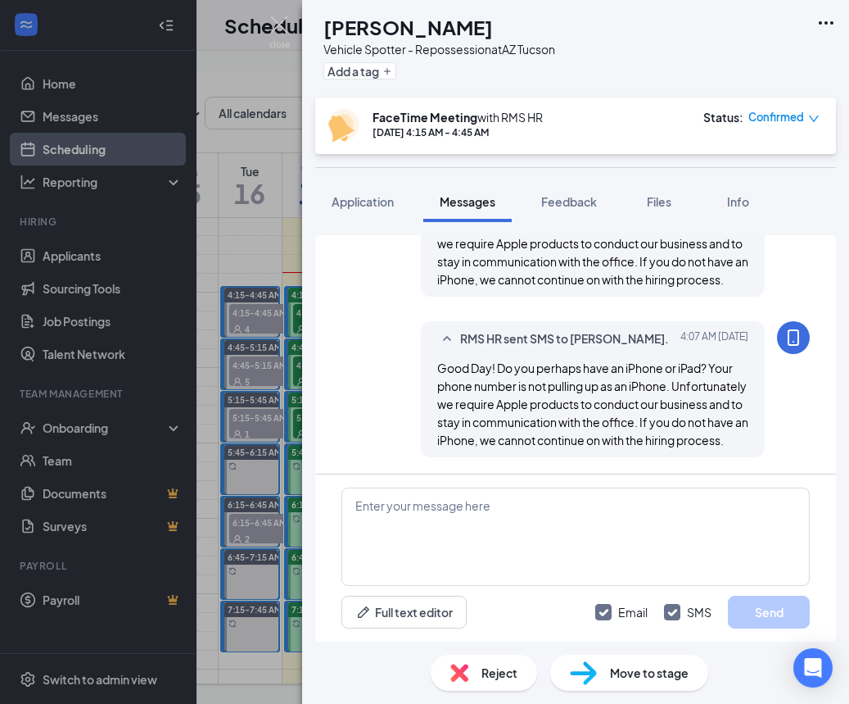
click at [265, 468] on div "JD Joseph Drow Vehicle Spotter - Repossession at AZ Tucson Add a tag FaceTime M…" at bounding box center [424, 352] width 849 height 704
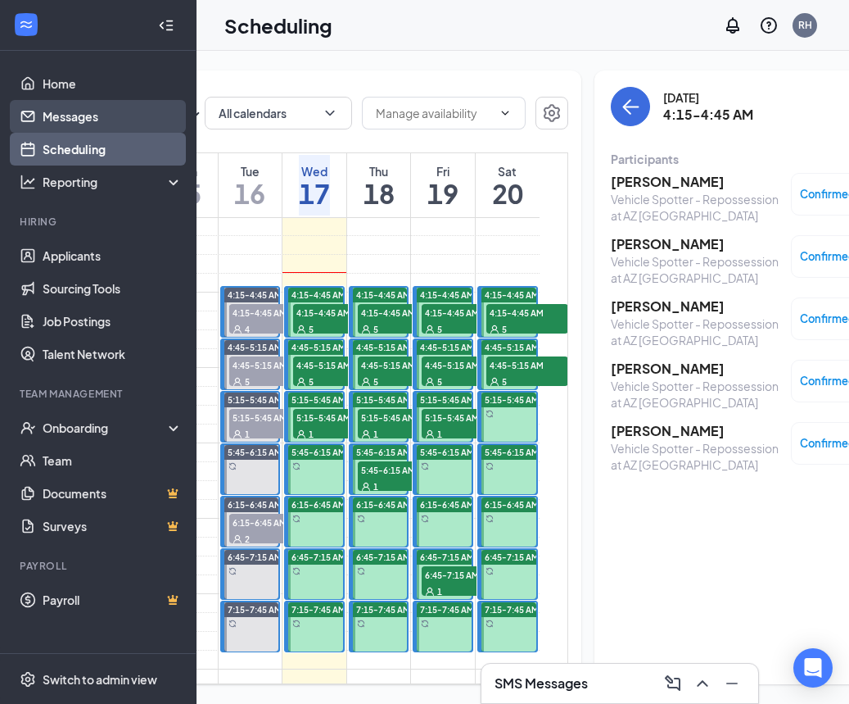
click at [97, 122] on link "Messages" at bounding box center [113, 116] width 140 height 33
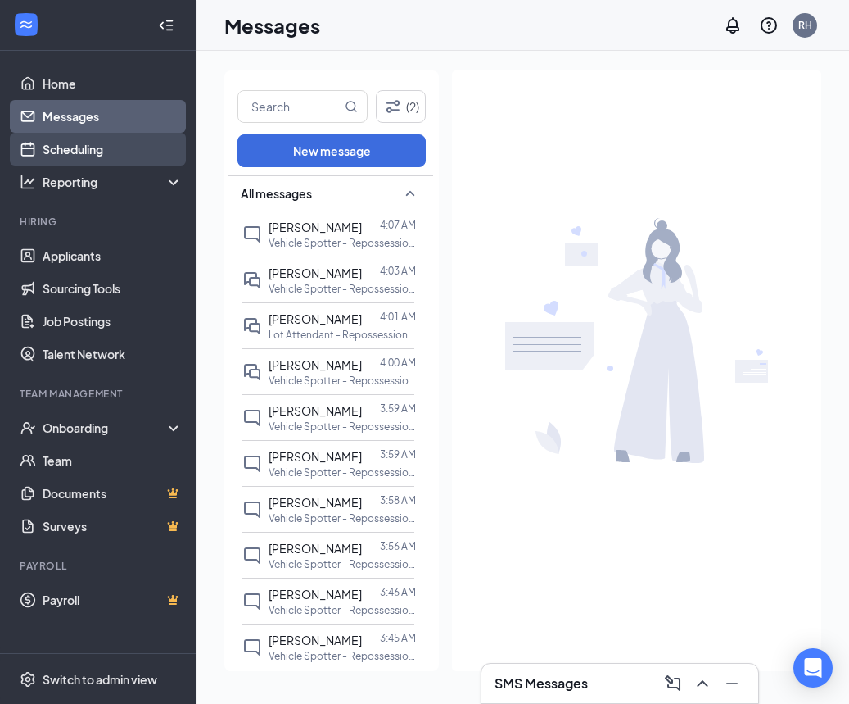
click at [122, 152] on link "Scheduling" at bounding box center [113, 149] width 140 height 33
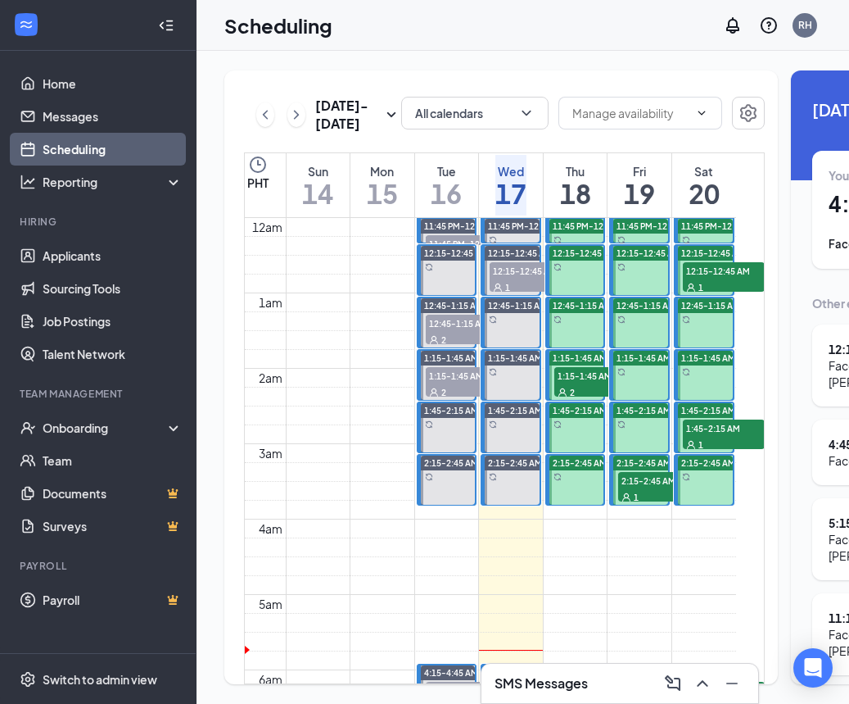
click at [581, 383] on span "1:15-1:45 AM" at bounding box center [596, 375] width 82 height 16
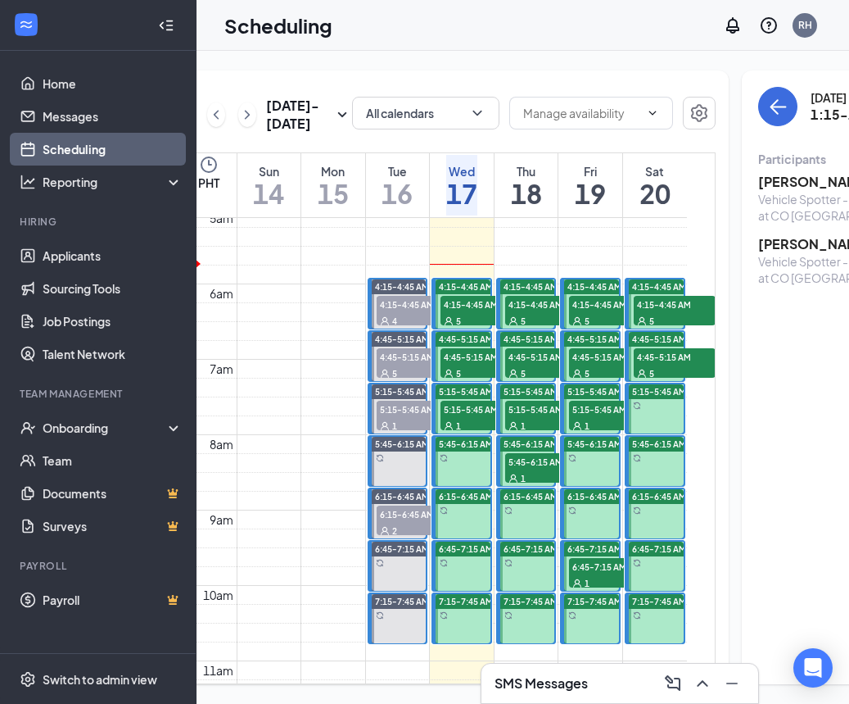
scroll to position [379, 0]
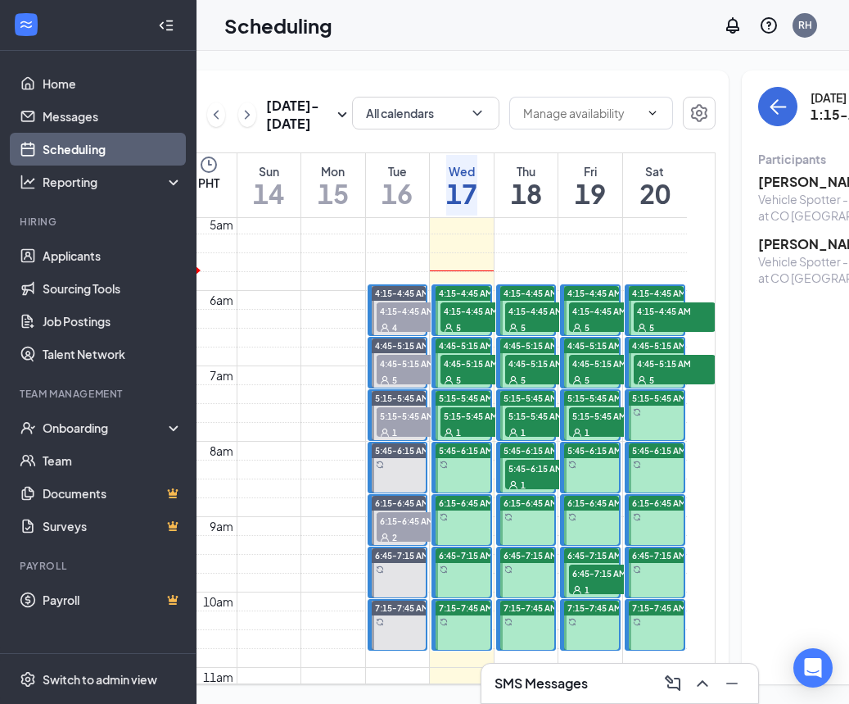
click at [527, 476] on span "5:45-6:15 AM" at bounding box center [546, 468] width 82 height 16
click at [540, 423] on span "5:15-5:45 AM" at bounding box center [546, 415] width 82 height 16
click at [532, 371] on span "4:45-5:15 AM" at bounding box center [546, 363] width 82 height 16
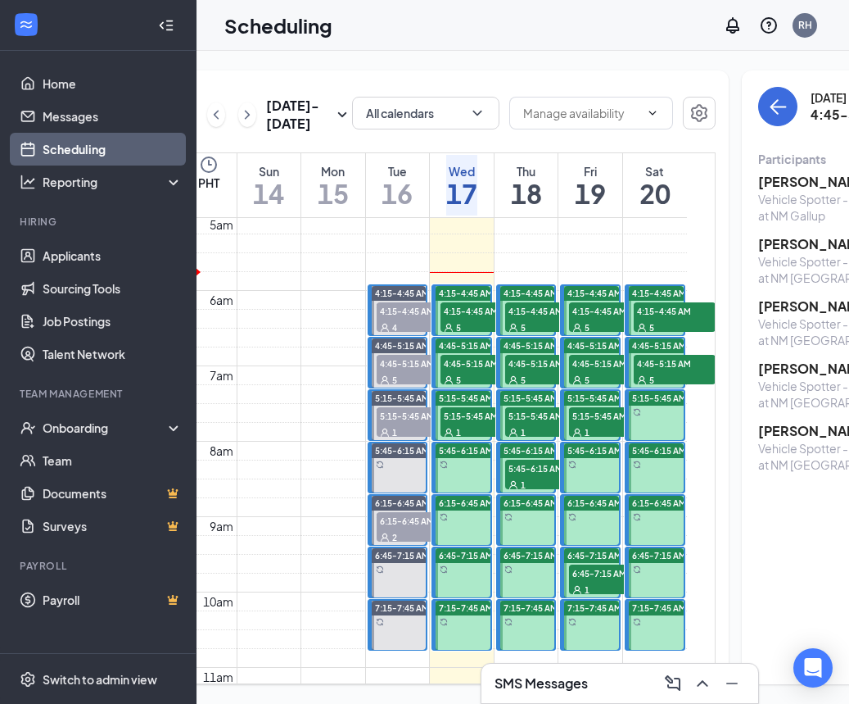
click at [521, 333] on span "5" at bounding box center [523, 327] width 5 height 11
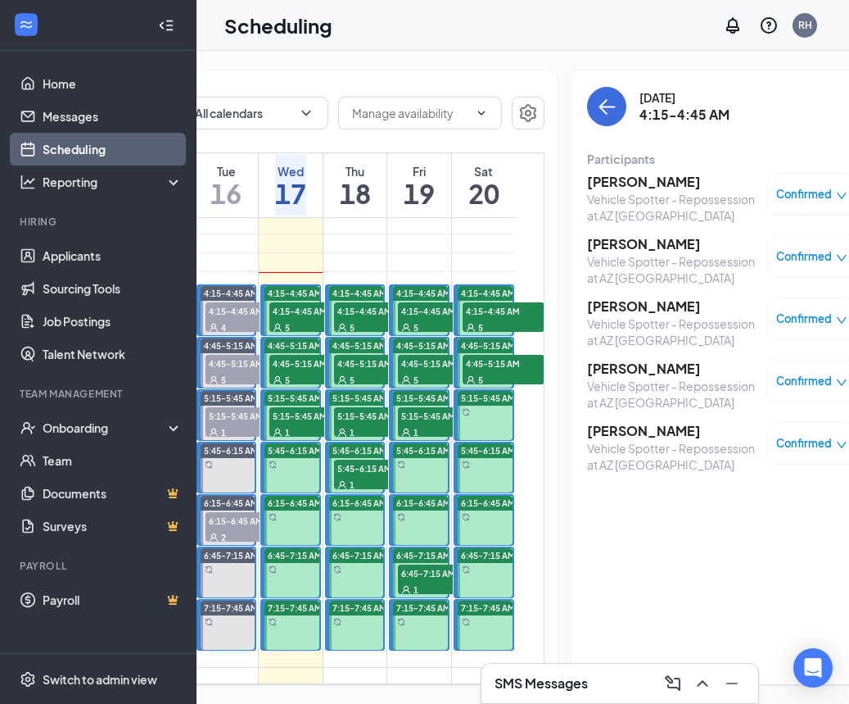
scroll to position [0, 212]
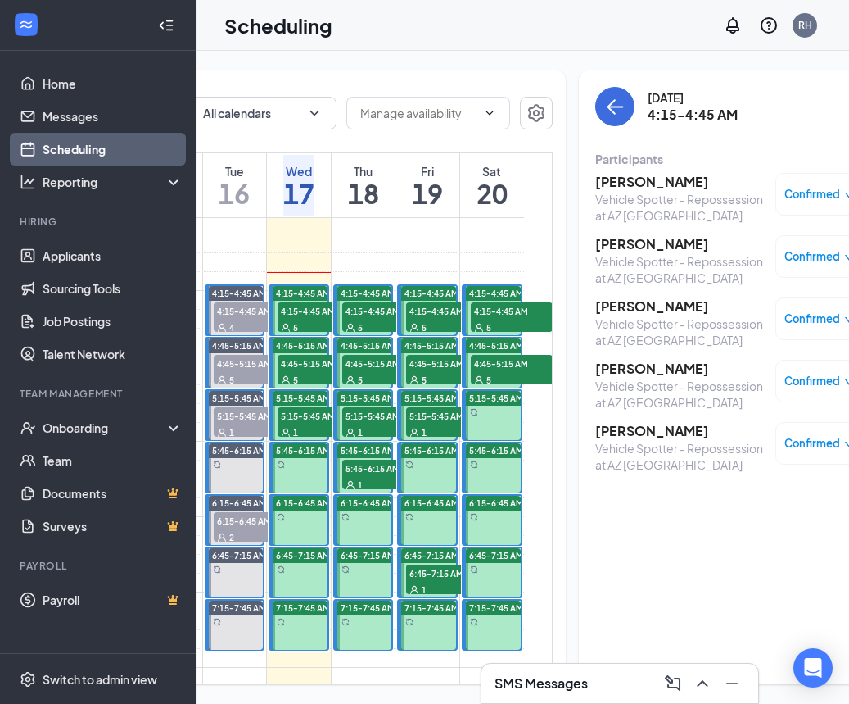
click at [487, 371] on span "4:45-5:15 AM" at bounding box center [512, 363] width 82 height 16
click at [512, 335] on div "5" at bounding box center [512, 327] width 82 height 16
click at [425, 335] on div "5" at bounding box center [447, 327] width 82 height 16
click at [422, 387] on div "5" at bounding box center [447, 379] width 82 height 16
click at [437, 440] on div "1" at bounding box center [447, 431] width 82 height 16
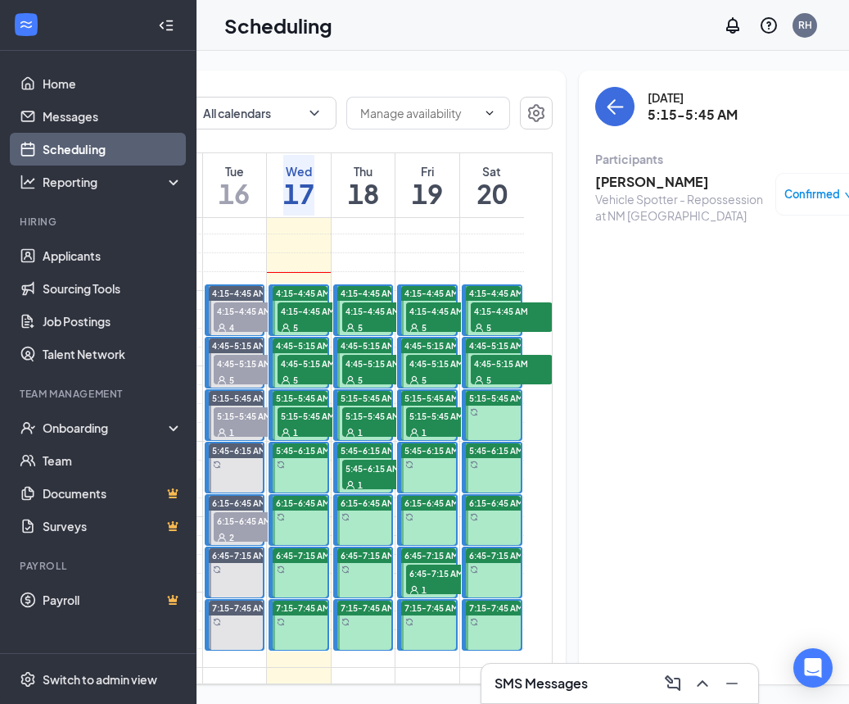
click at [451, 581] on span "6:45-7:15 AM" at bounding box center [447, 572] width 82 height 16
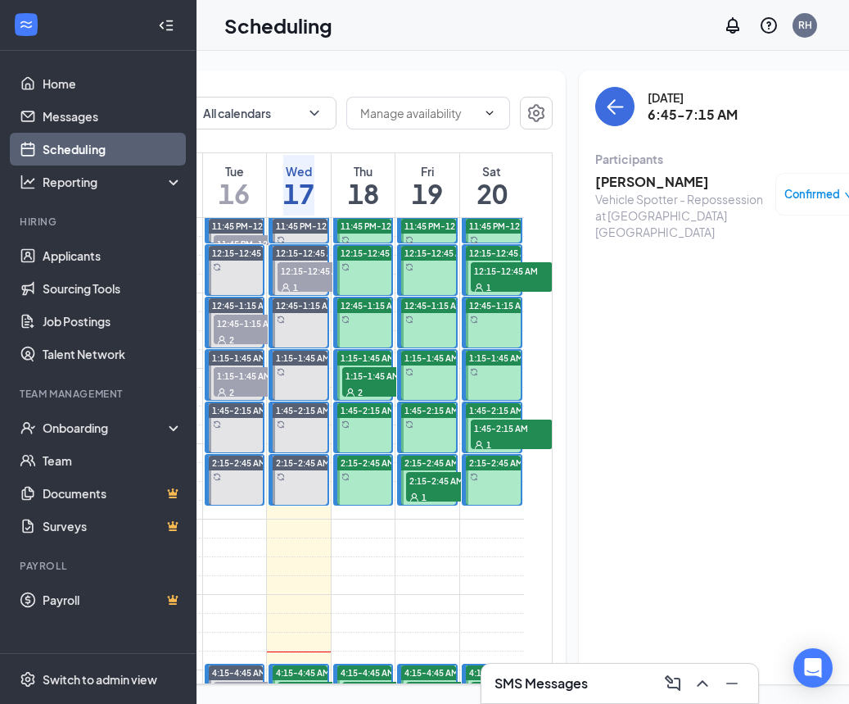
click at [439, 505] on div "1" at bounding box center [447, 496] width 82 height 16
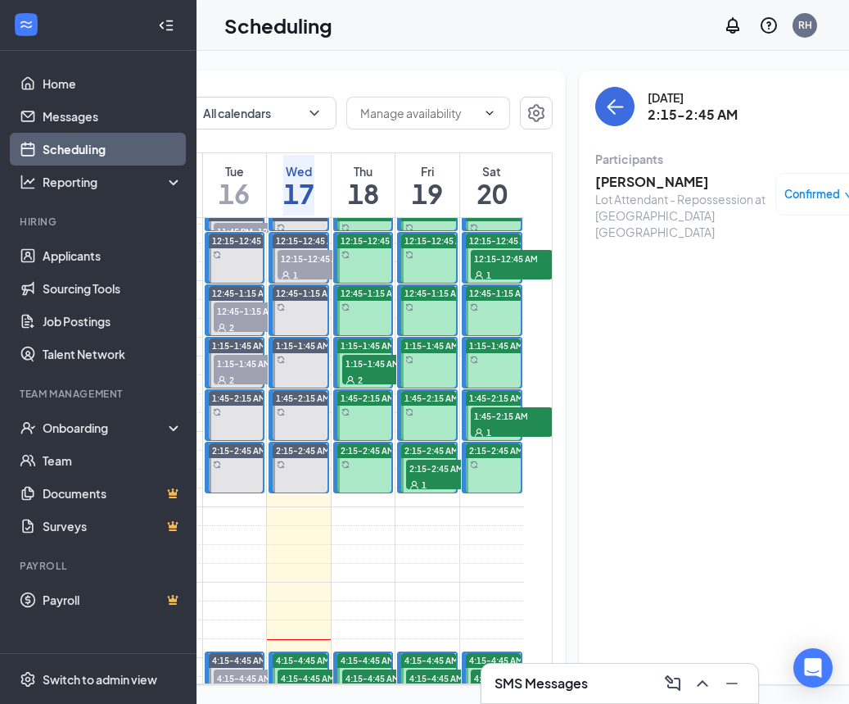
click at [506, 423] on span "1:45-2:15 AM" at bounding box center [512, 415] width 82 height 16
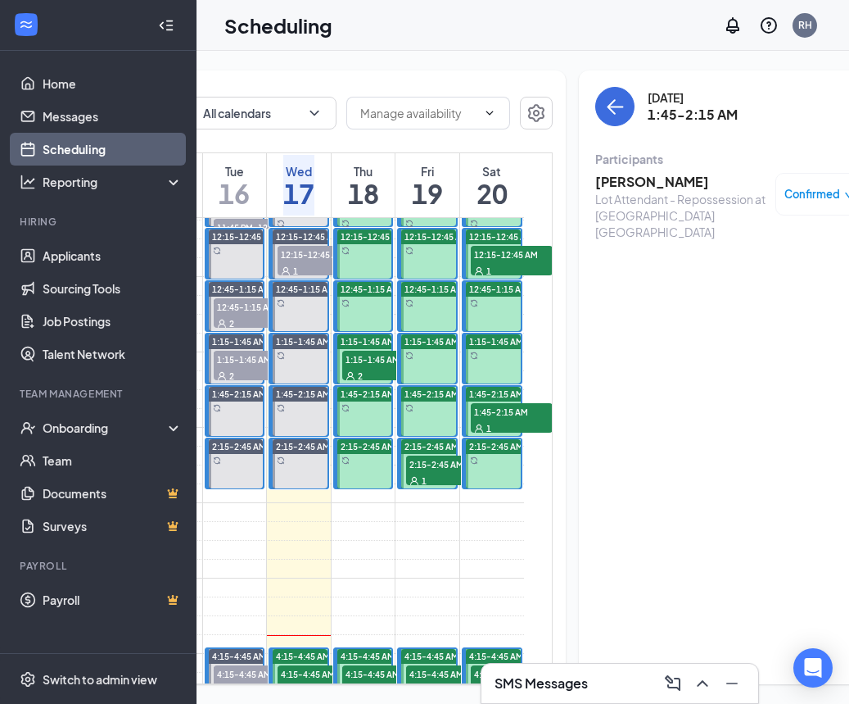
scroll to position [15, 0]
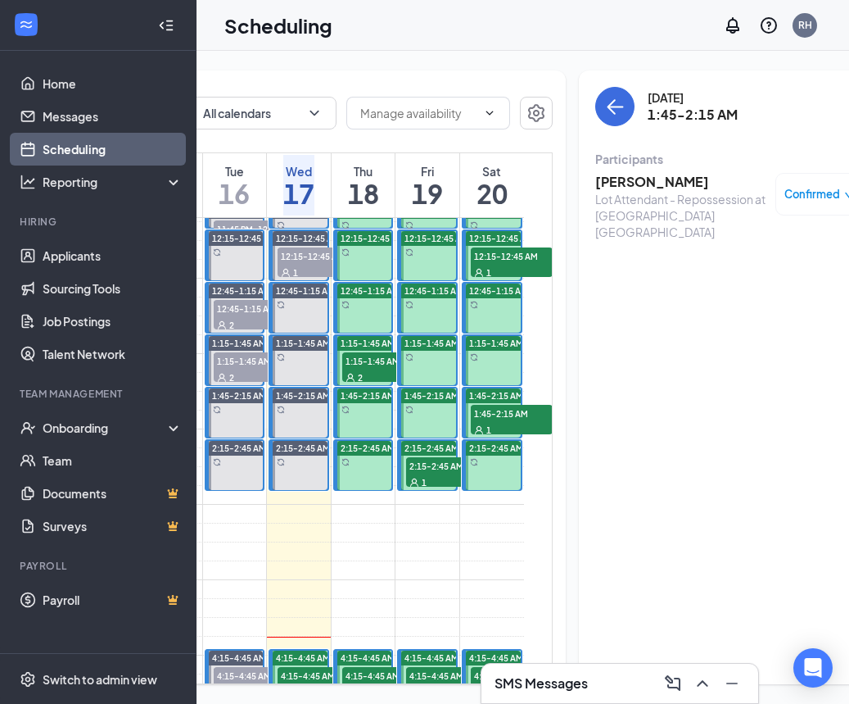
click at [360, 369] on span "1:15-1:45 AM" at bounding box center [383, 360] width 82 height 16
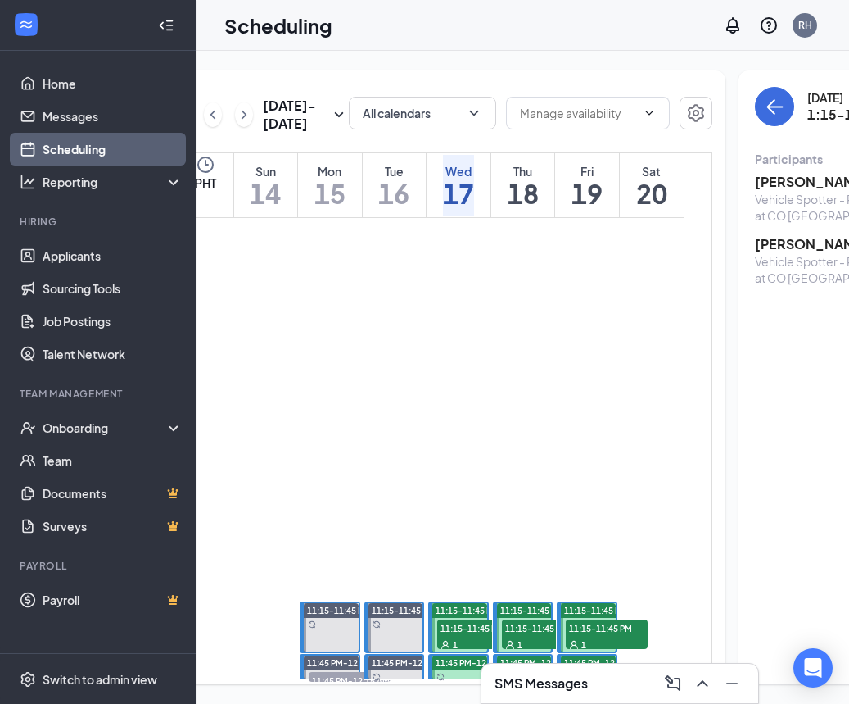
click at [475, 636] on div "1" at bounding box center [478, 644] width 82 height 16
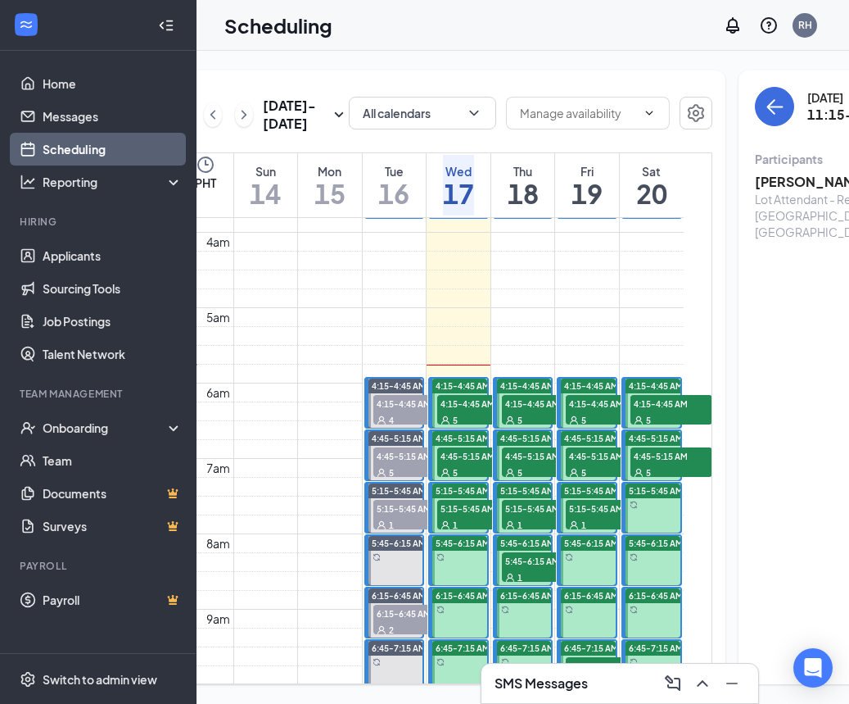
scroll to position [288, 0]
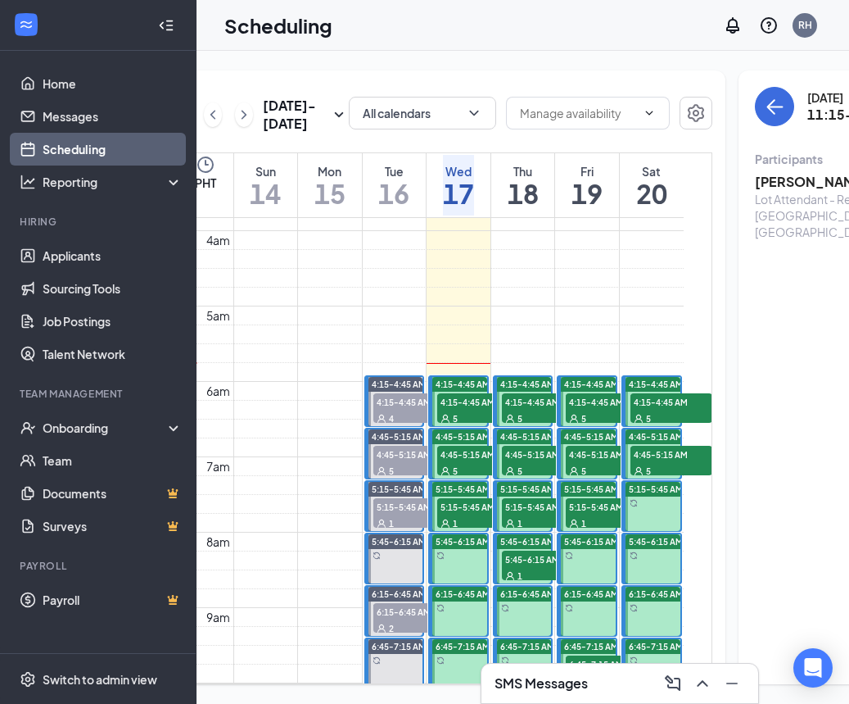
click at [478, 426] on div "5" at bounding box center [478, 418] width 82 height 16
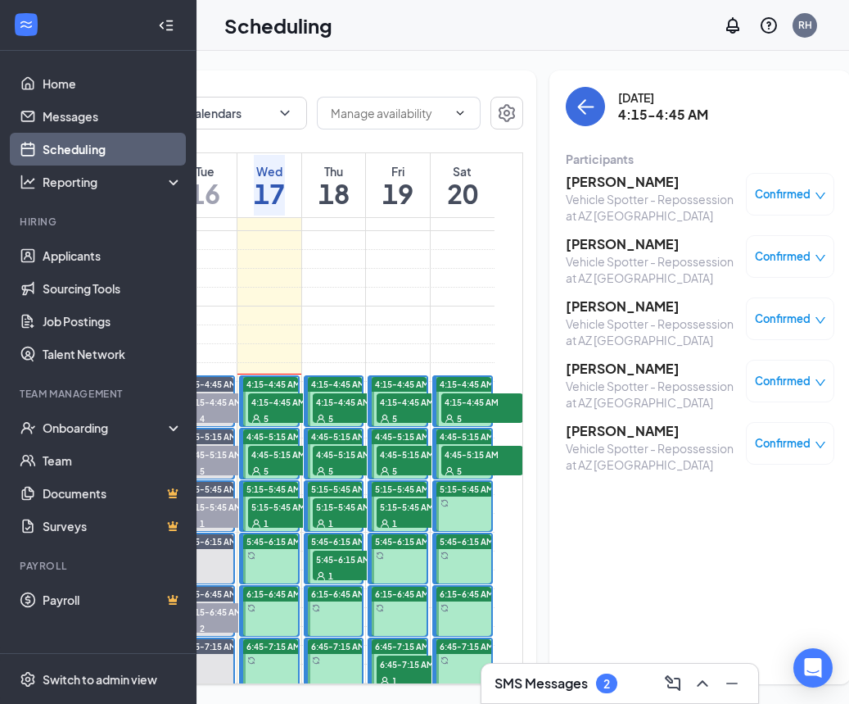
click at [591, 681] on div "SMS Messages 2" at bounding box center [556, 683] width 123 height 20
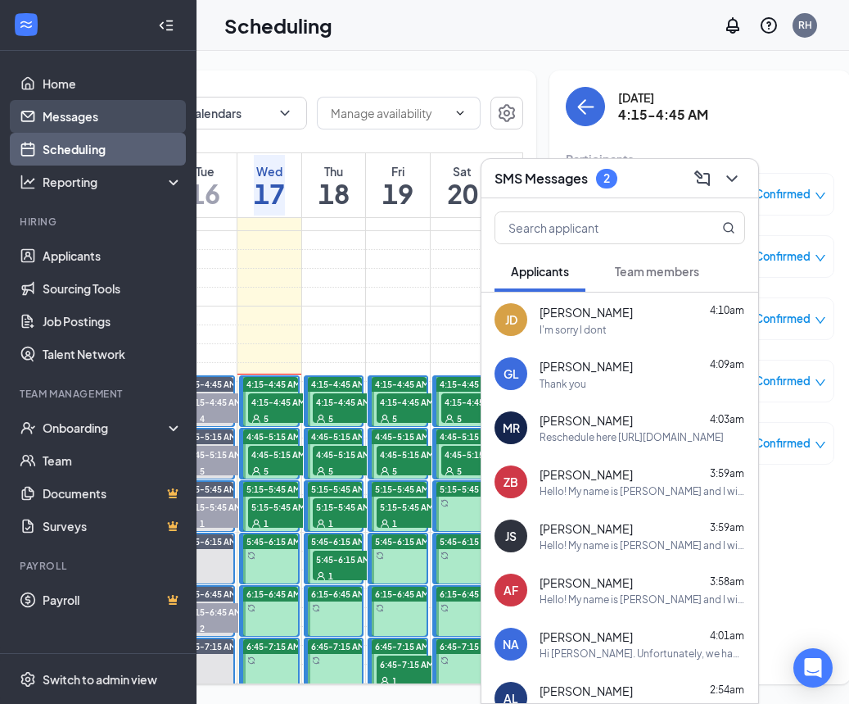
click at [91, 114] on link "Messages" at bounding box center [113, 116] width 140 height 33
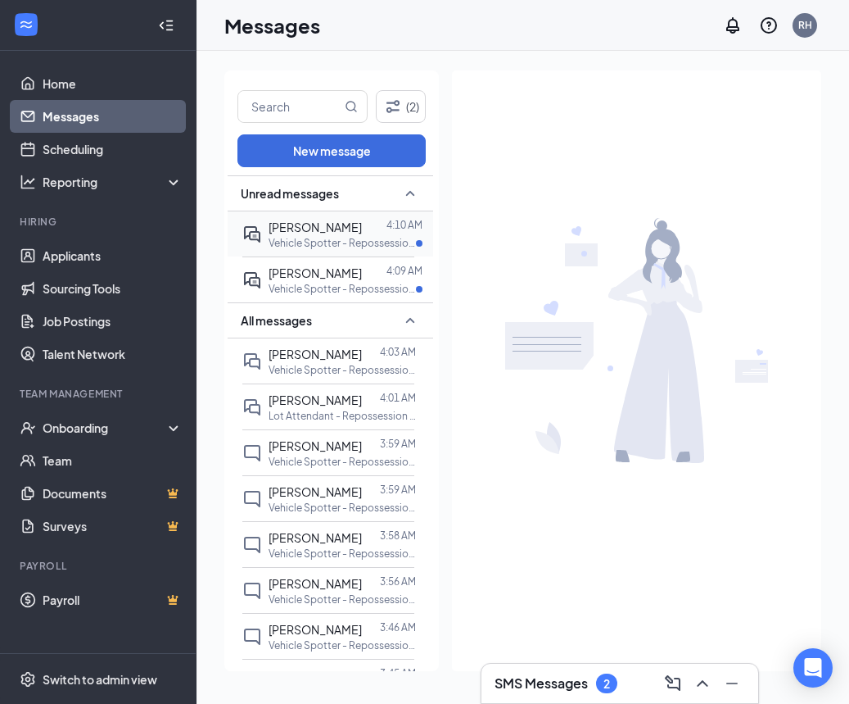
click at [302, 244] on p "Vehicle Spotter - Repossession at AZ [GEOGRAPHIC_DATA]" at bounding box center [342, 243] width 147 height 14
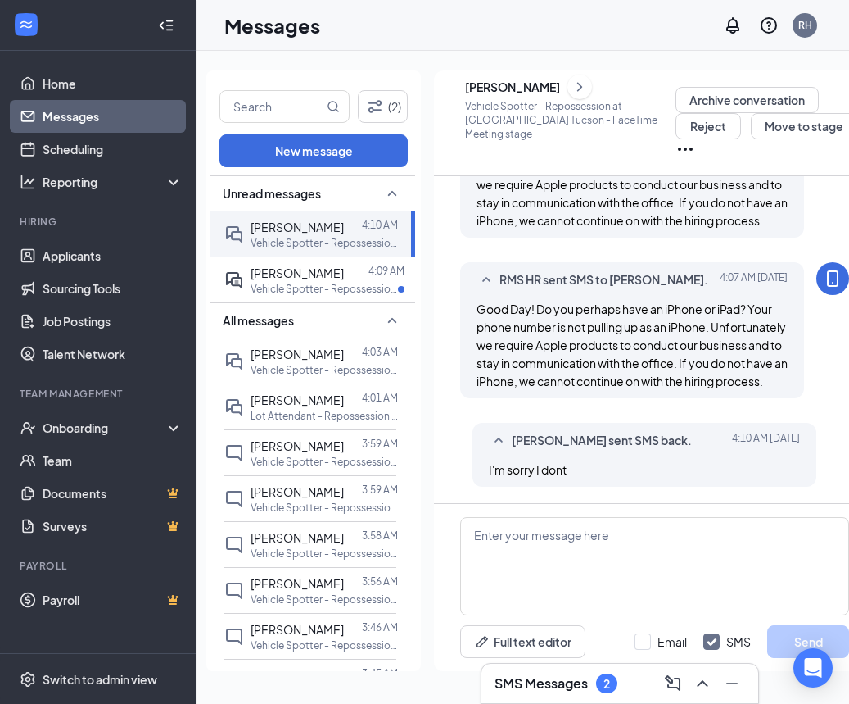
scroll to position [681, 0]
click at [605, 559] on textarea at bounding box center [654, 566] width 389 height 98
paste textarea "We appreciate your interest in the job and wish you the best of luck on your jo…"
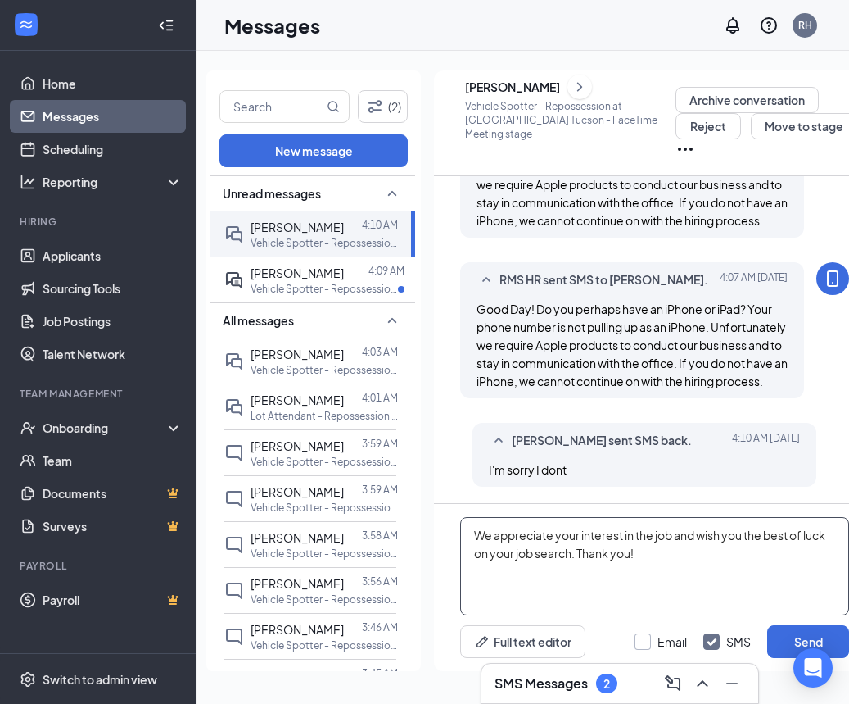
type textarea "We appreciate your interest in the job and wish you the best of luck on your jo…"
drag, startPoint x: 650, startPoint y: 639, endPoint x: 682, endPoint y: 633, distance: 32.5
click at [650, 639] on div at bounding box center [643, 641] width 16 height 16
click at [650, 639] on input "Email" at bounding box center [661, 641] width 52 height 16
checkbox input "true"
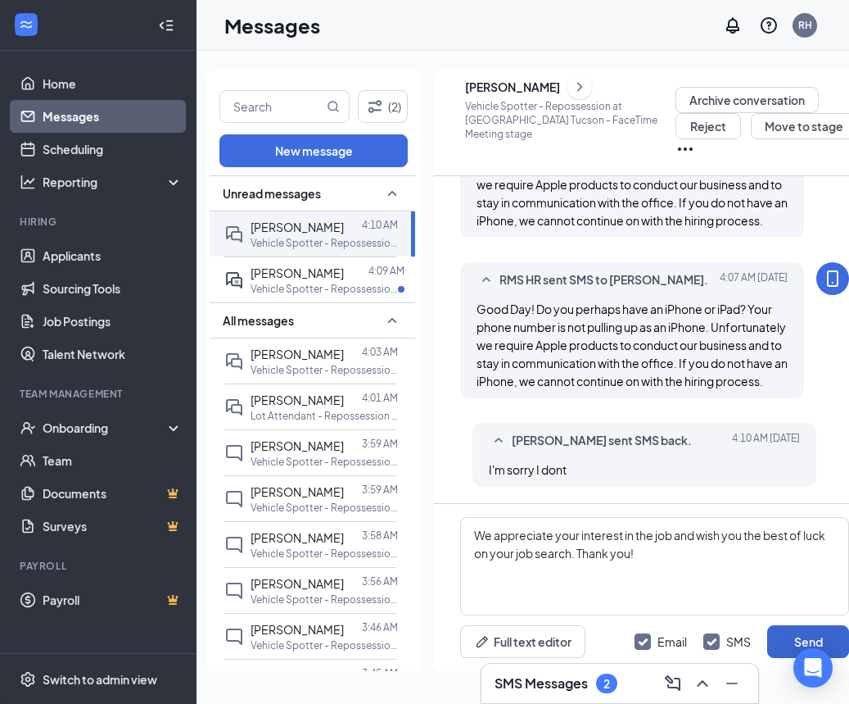
click at [794, 632] on button "Send" at bounding box center [809, 641] width 82 height 33
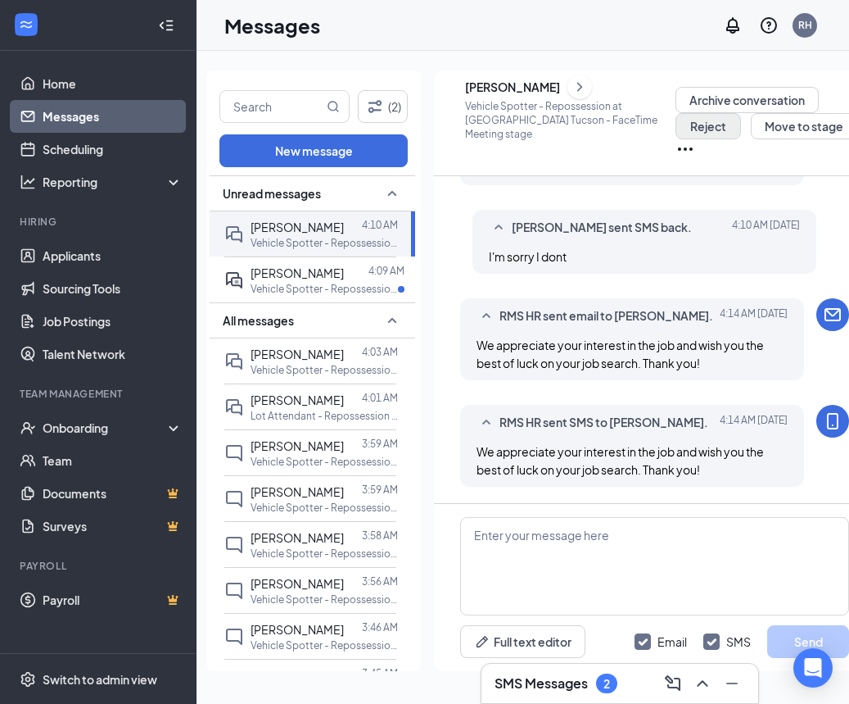
scroll to position [894, 0]
click at [682, 122] on button "Reject" at bounding box center [709, 126] width 66 height 26
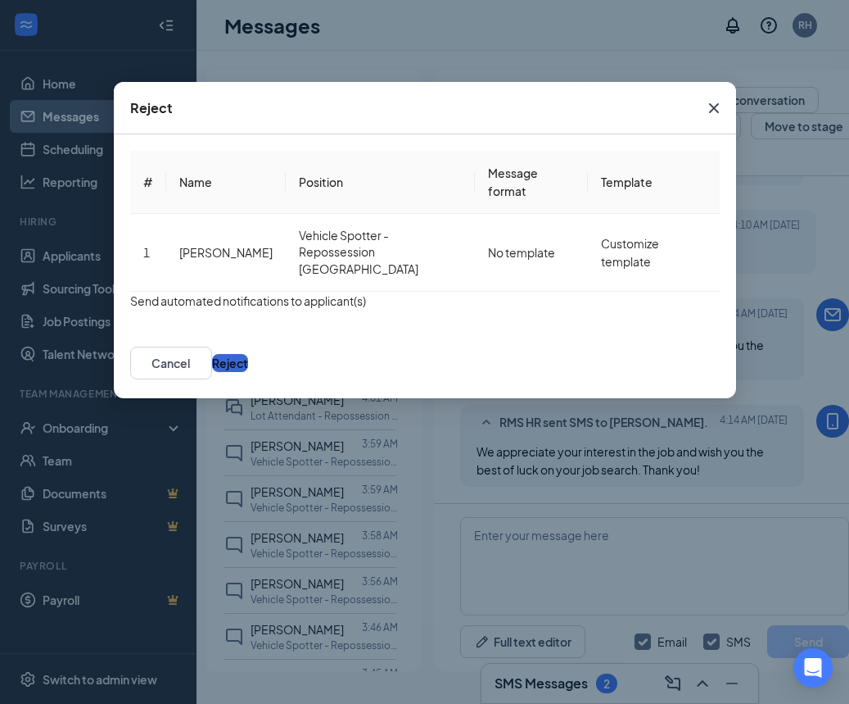
click at [248, 372] on button "Reject" at bounding box center [230, 363] width 36 height 18
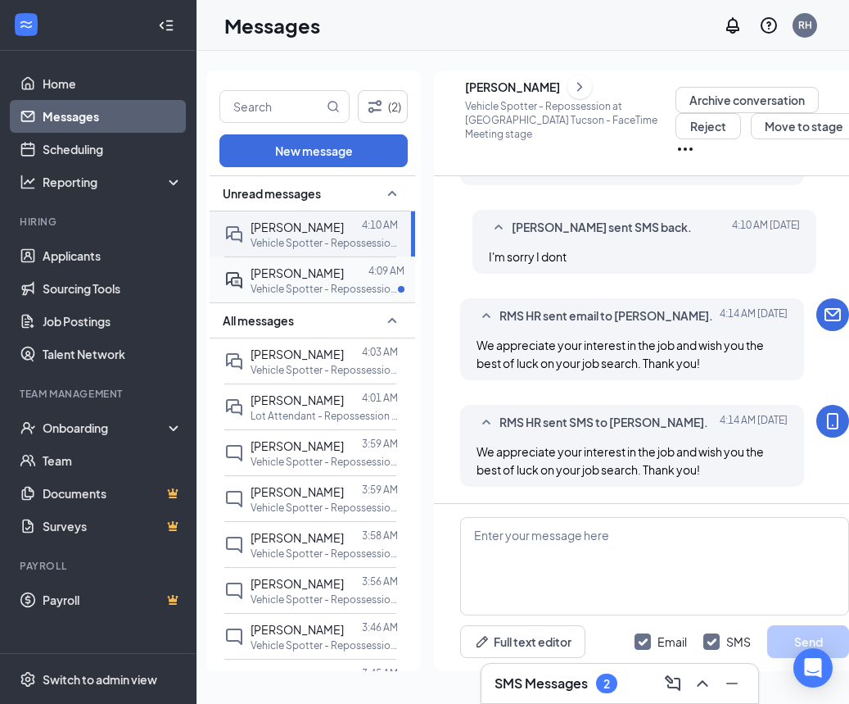
click at [353, 283] on p "Vehicle Spotter - Repossession at NM [GEOGRAPHIC_DATA]" at bounding box center [324, 289] width 147 height 14
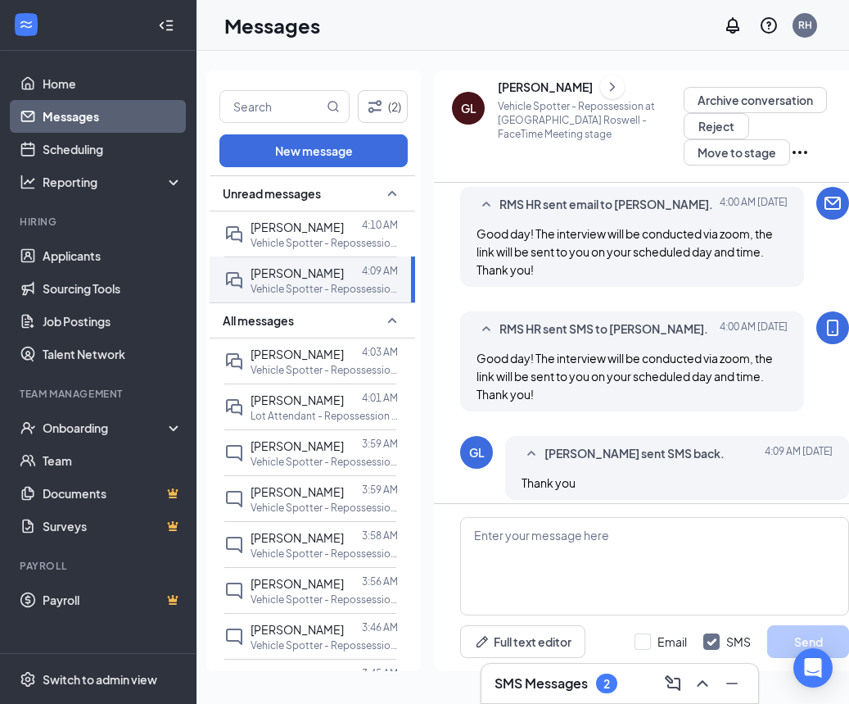
scroll to position [614, 0]
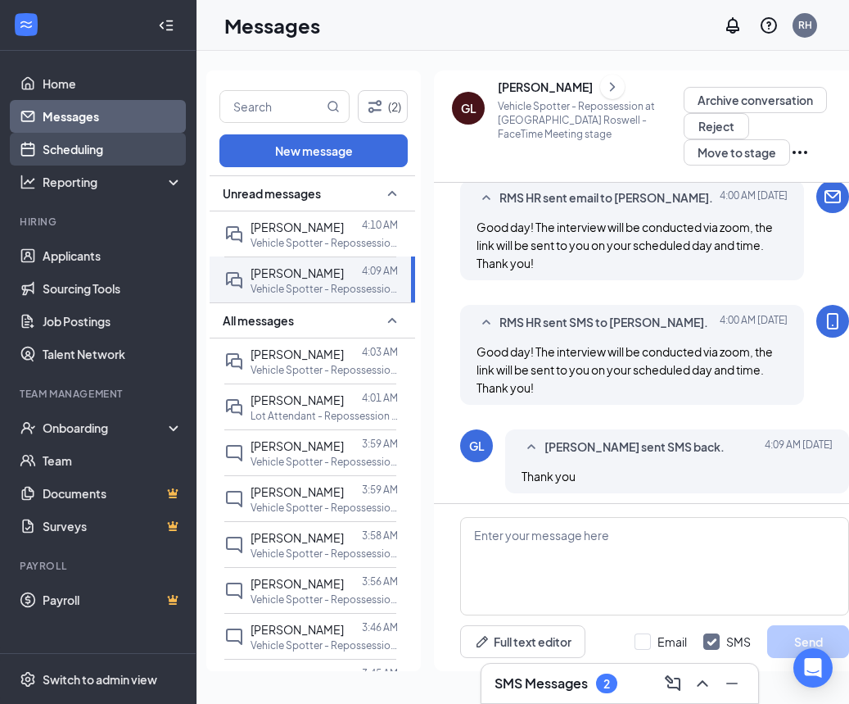
click at [90, 148] on link "Scheduling" at bounding box center [113, 149] width 140 height 33
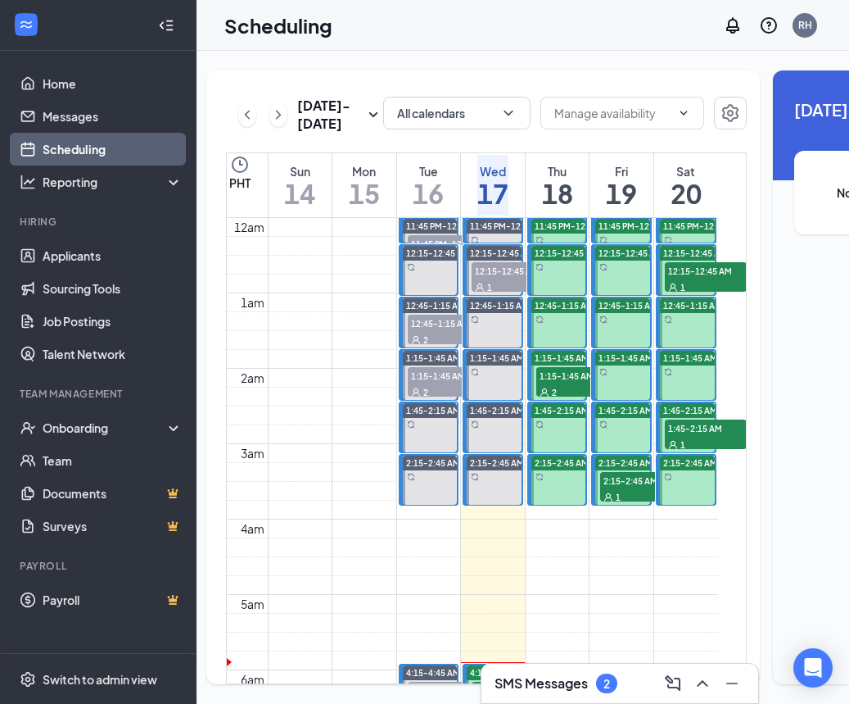
scroll to position [805, 0]
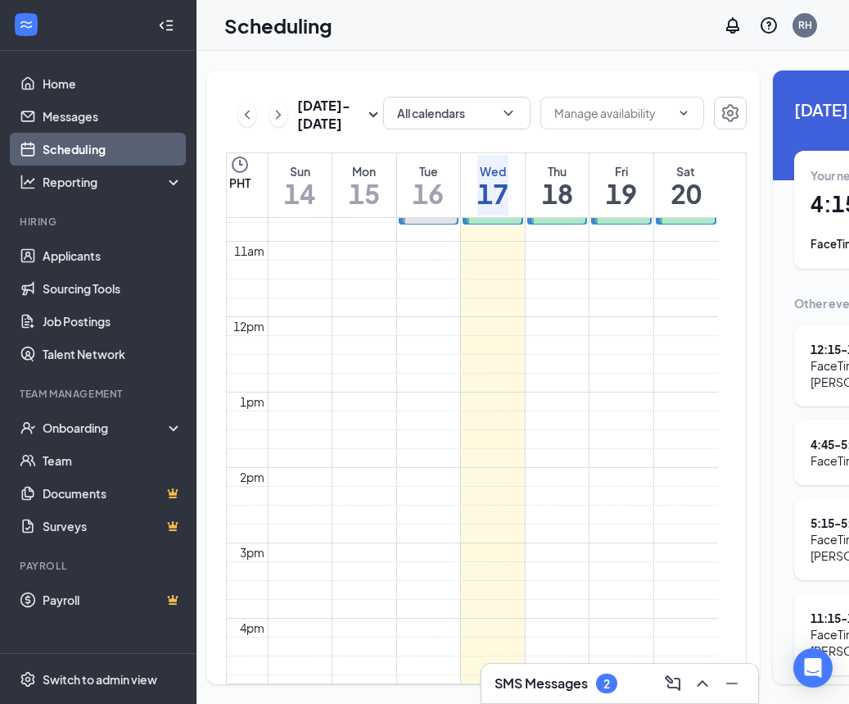
click at [87, 148] on link "Scheduling" at bounding box center [113, 149] width 140 height 33
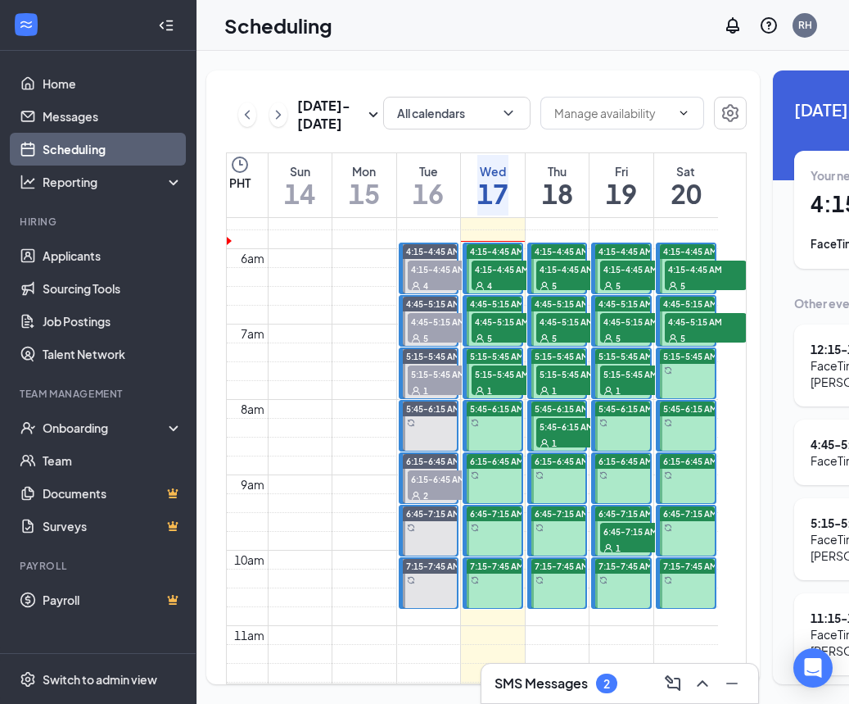
scroll to position [404, 0]
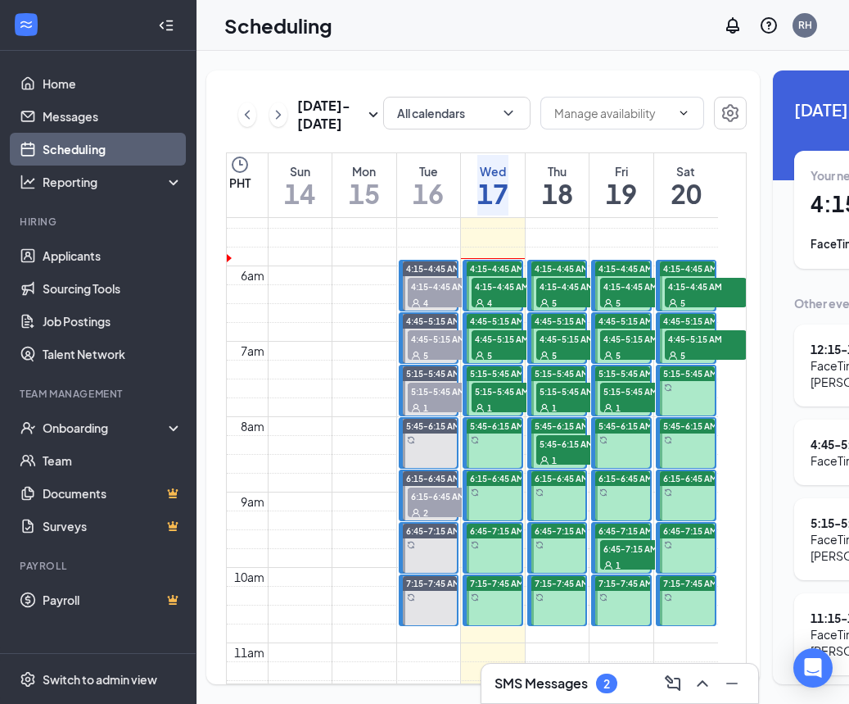
click at [505, 310] on div "4" at bounding box center [513, 302] width 82 height 16
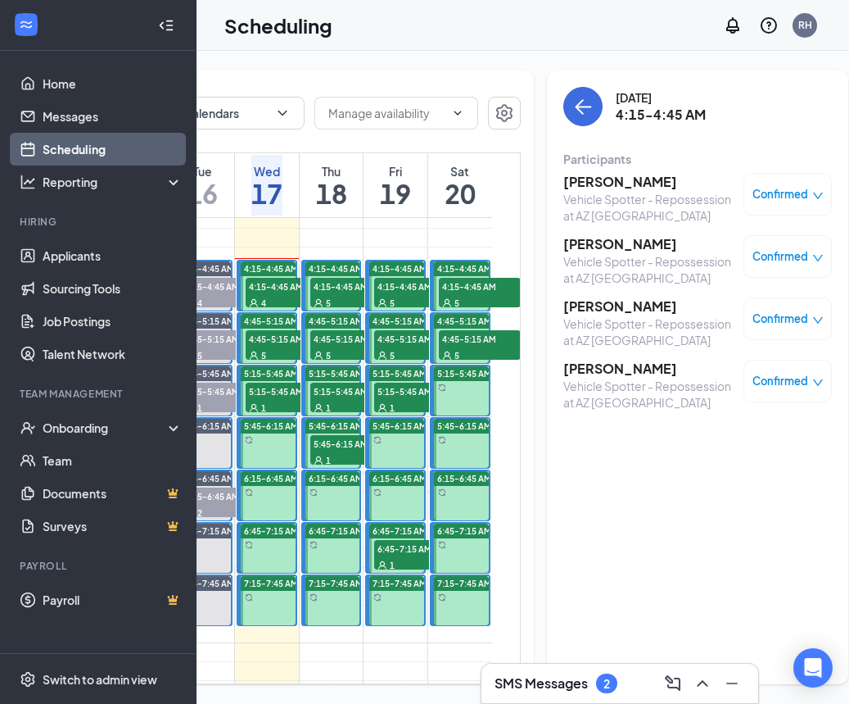
scroll to position [0, 243]
click at [582, 180] on h3 "ANTHONY FARROW" at bounding box center [650, 182] width 172 height 18
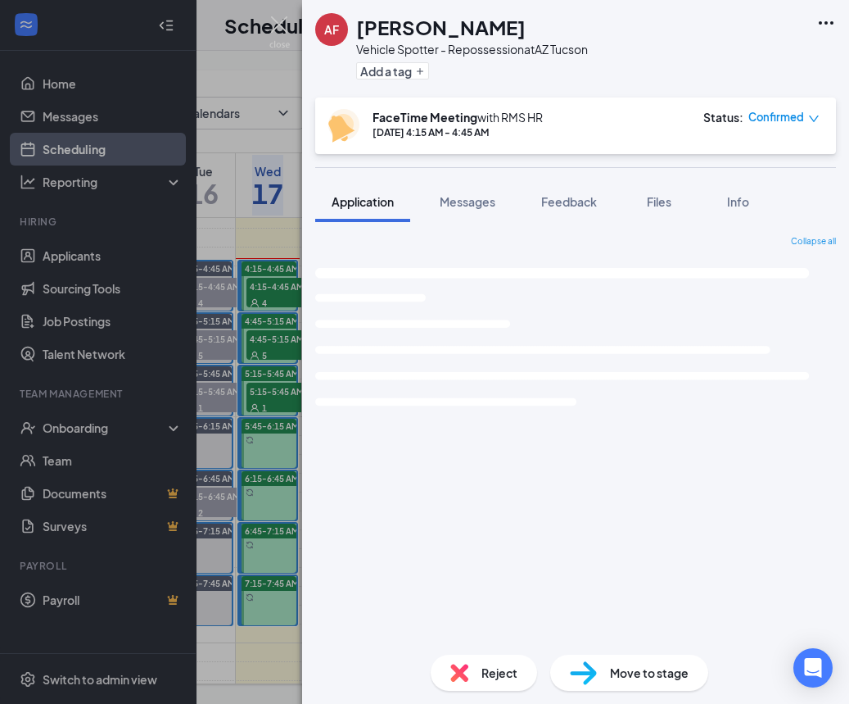
click at [456, 178] on div "AF ANTHONY FARROW Vehicle Spotter - Repossession at AZ Tucson Add a tag FaceTim…" at bounding box center [575, 352] width 547 height 704
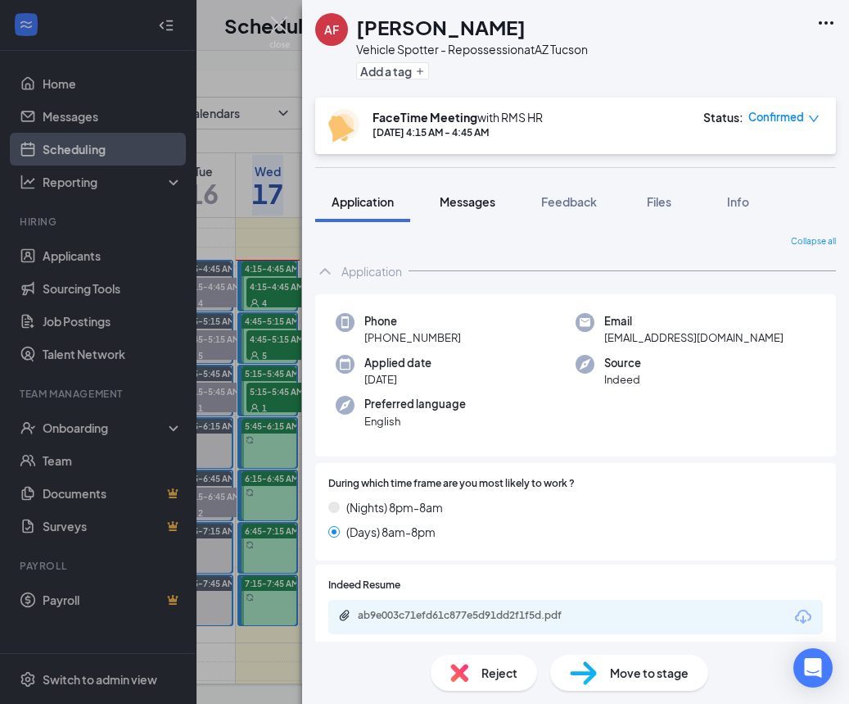
click at [464, 205] on span "Messages" at bounding box center [468, 201] width 56 height 15
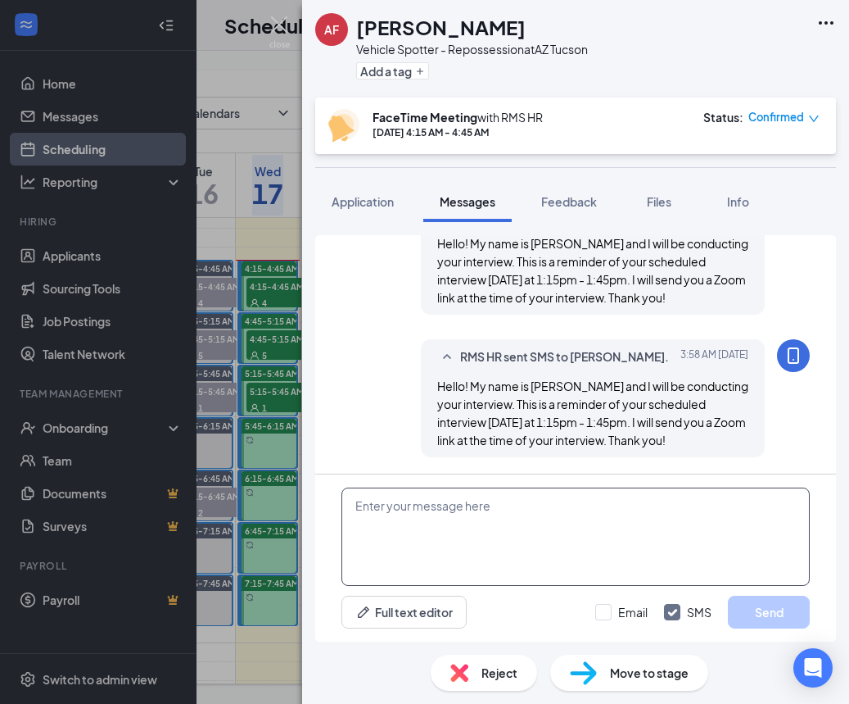
click at [558, 524] on textarea at bounding box center [576, 536] width 469 height 98
paste textarea "RMS HR is inviting you to a scheduled Zoom meeting. Topic: RMS HR's Zoom Meetin…"
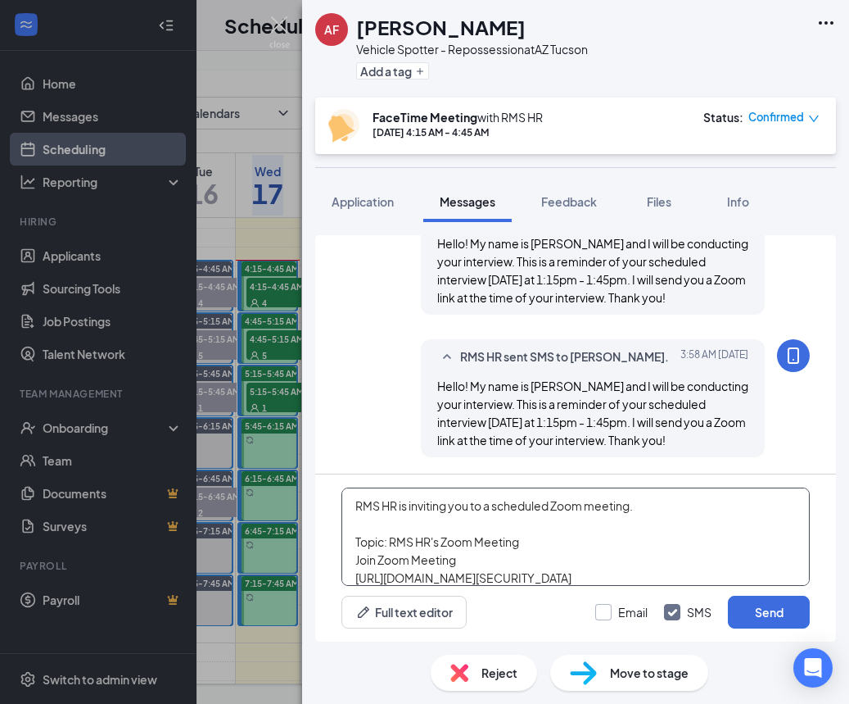
scroll to position [82, 0]
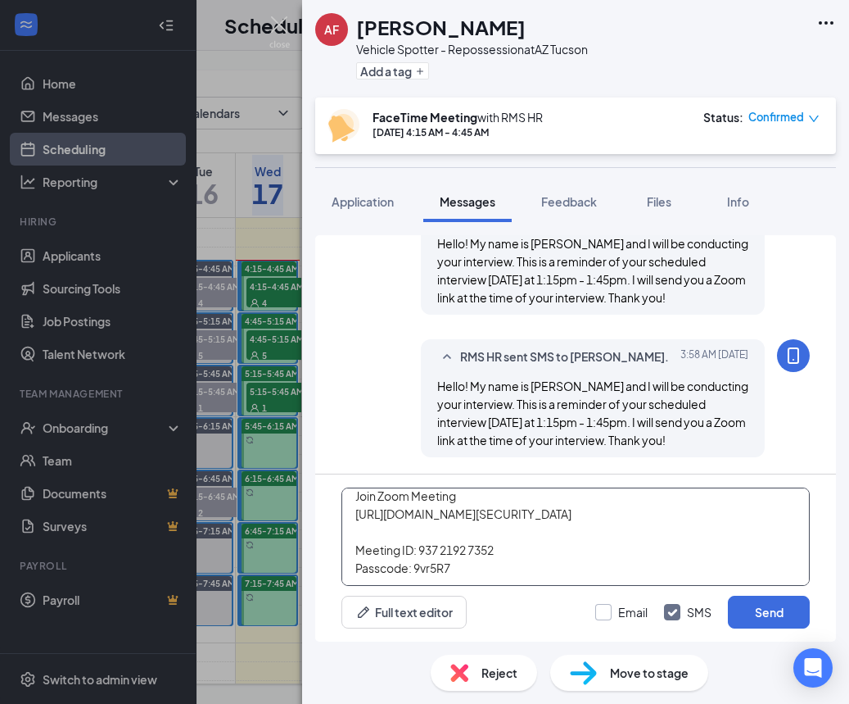
type textarea "RMS HR is inviting you to a scheduled Zoom meeting. Topic: RMS HR's Zoom Meetin…"
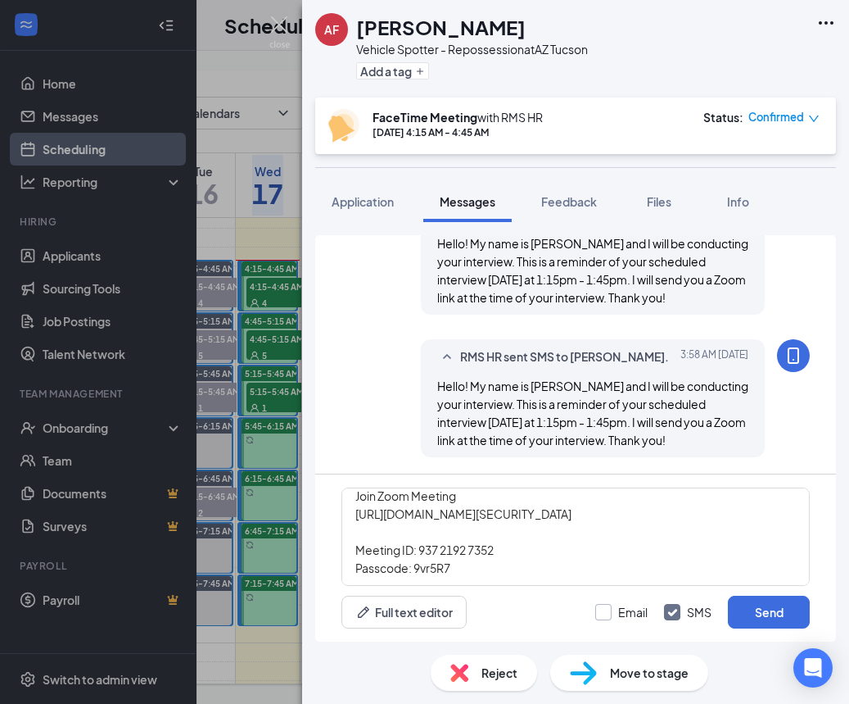
click at [606, 614] on div at bounding box center [603, 612] width 16 height 16
click at [606, 614] on input "Email" at bounding box center [621, 612] width 52 height 16
checkbox input "true"
click at [766, 612] on button "Send" at bounding box center [769, 611] width 82 height 33
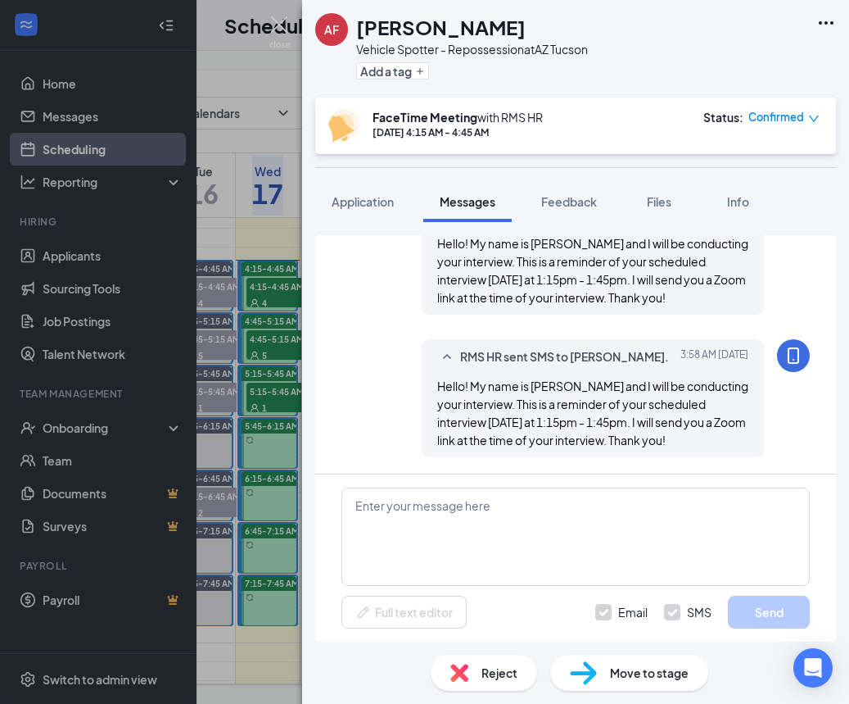
scroll to position [0, 0]
click at [269, 25] on div "AF ANTHONY FARROW Vehicle Spotter - Repossession at AZ Tucson Add a tag FaceTim…" at bounding box center [424, 352] width 849 height 704
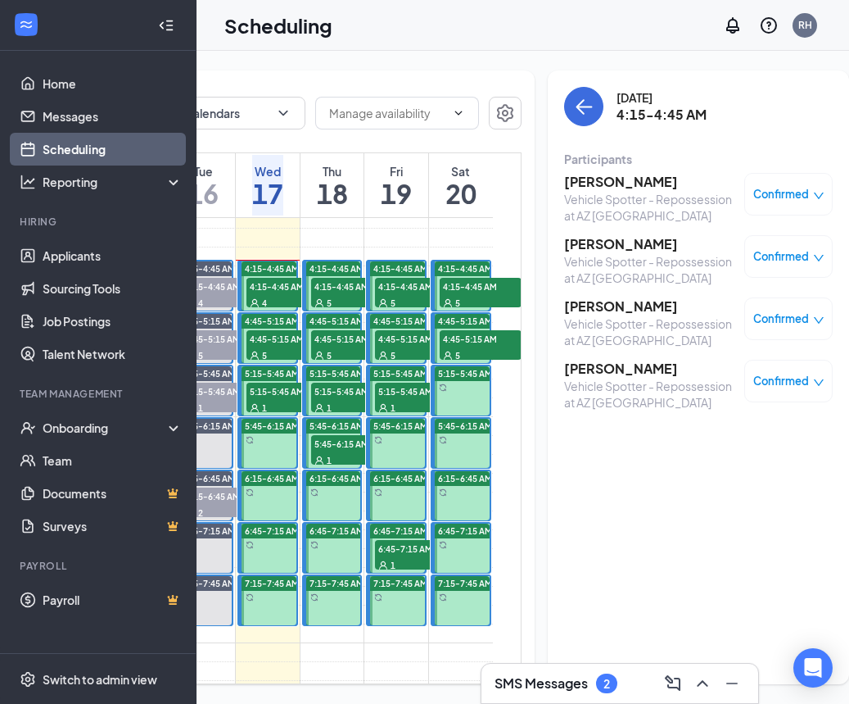
click at [282, 27] on h1 "Scheduling" at bounding box center [278, 25] width 108 height 28
click at [567, 310] on h3 "[PERSON_NAME]" at bounding box center [650, 306] width 172 height 18
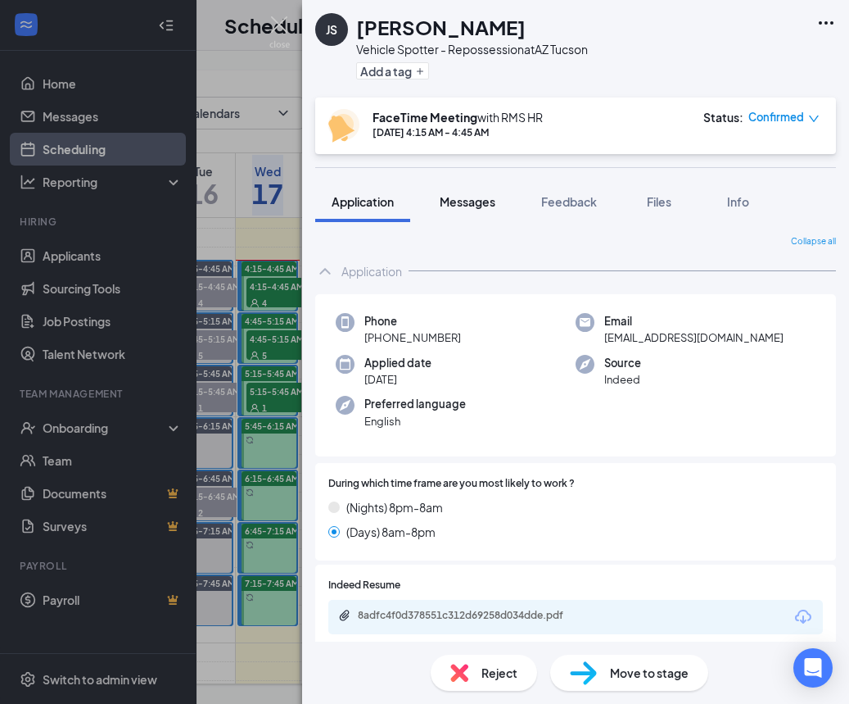
click at [487, 202] on span "Messages" at bounding box center [468, 201] width 56 height 15
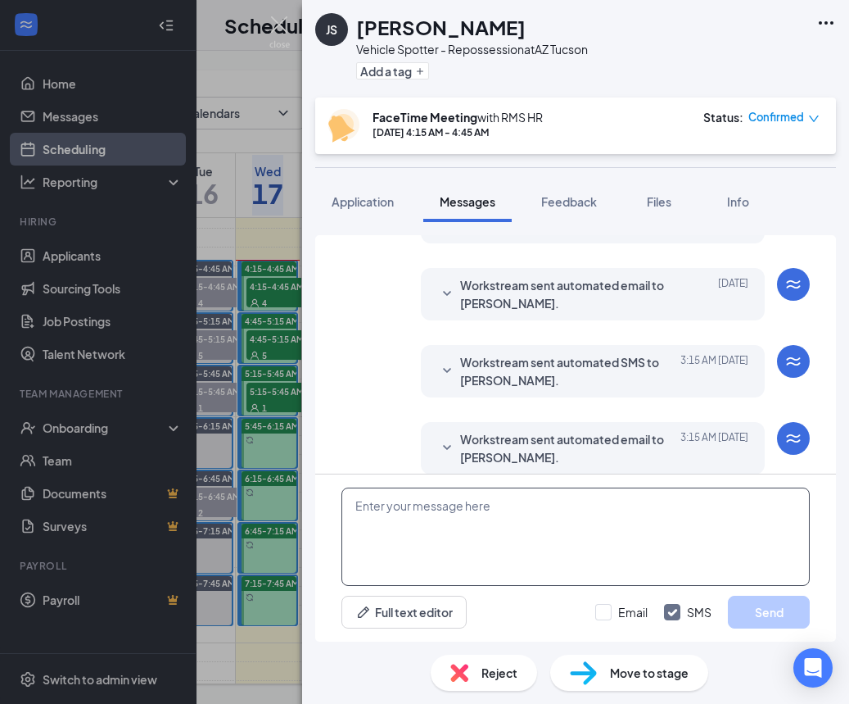
scroll to position [686, 0]
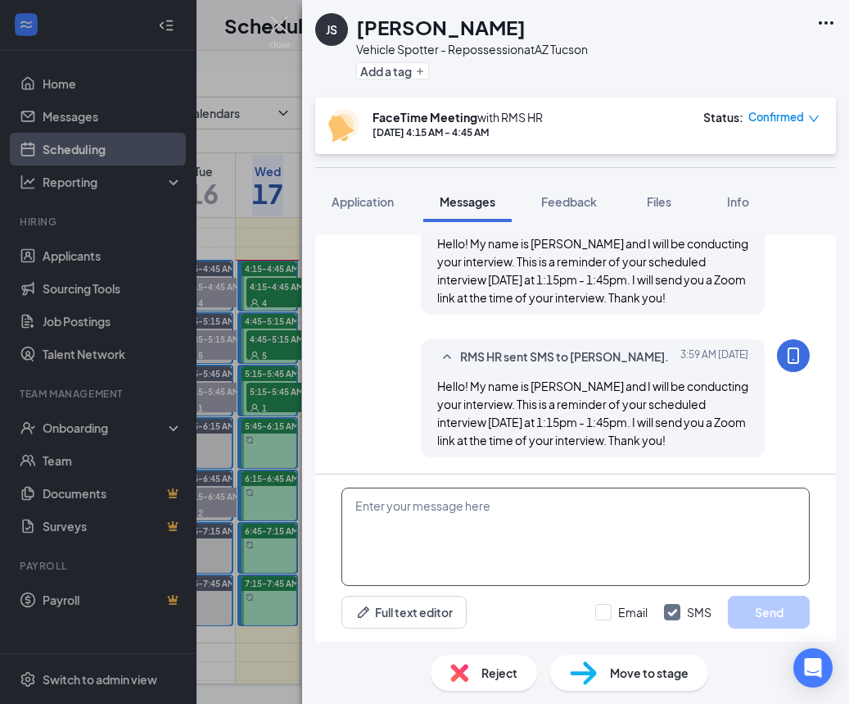
click at [672, 525] on textarea at bounding box center [576, 536] width 469 height 98
paste textarea "RMS HR is inviting you to a scheduled Zoom meeting. Topic: RMS HR's Zoom Meetin…"
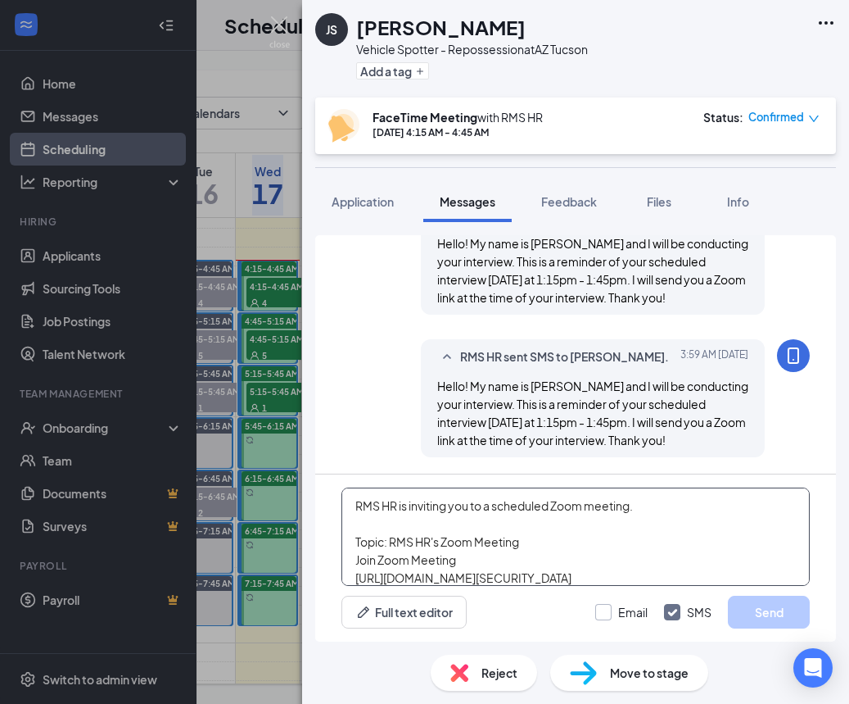
scroll to position [82, 0]
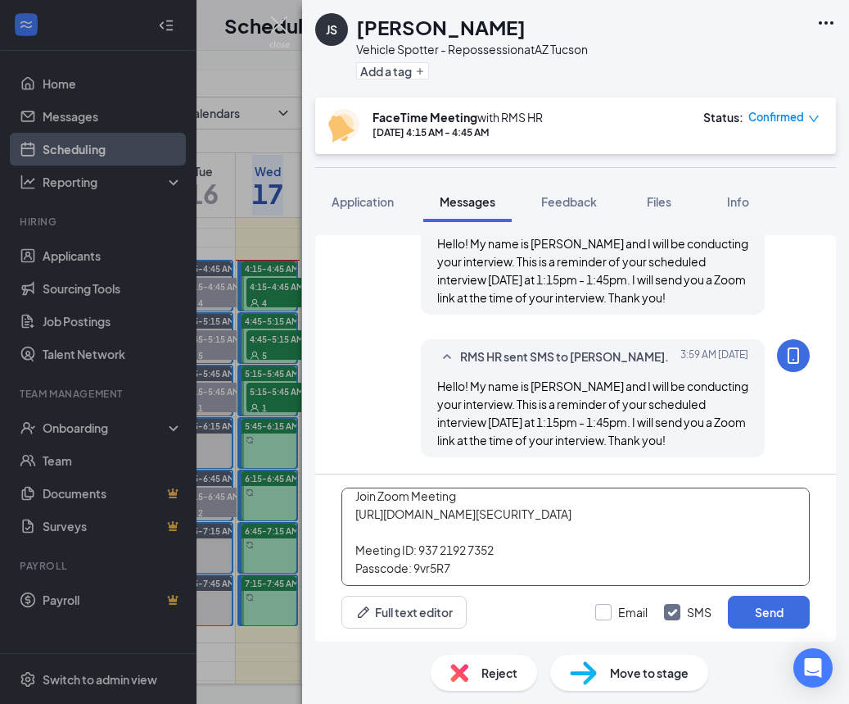
type textarea "RMS HR is inviting you to a scheduled Zoom meeting. Topic: RMS HR's Zoom Meetin…"
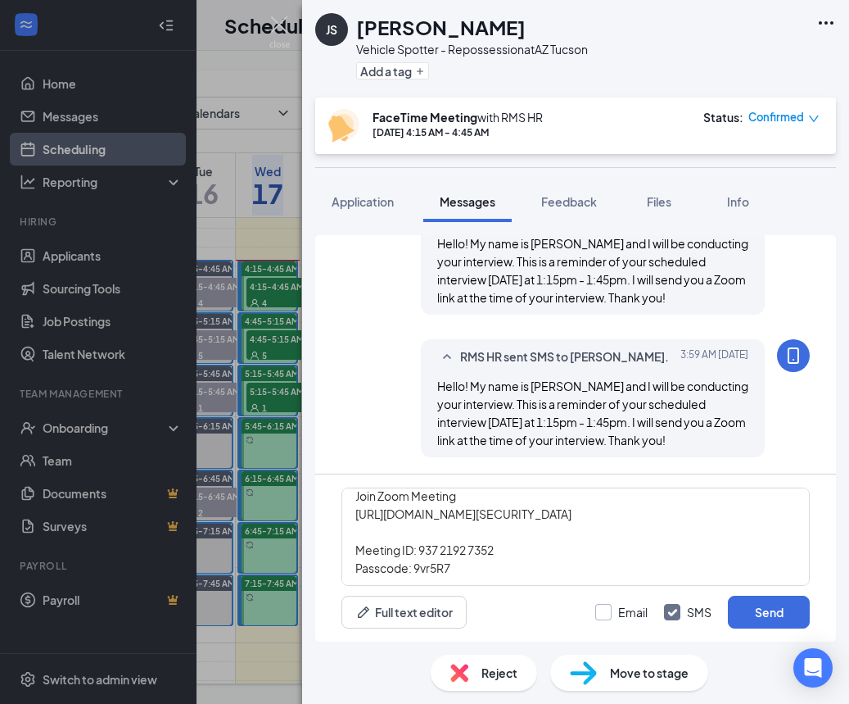
click at [603, 613] on label "Email" at bounding box center [621, 612] width 52 height 16
click at [603, 613] on input "Email" at bounding box center [621, 612] width 52 height 16
checkbox input "true"
click at [798, 612] on button "Send" at bounding box center [769, 611] width 82 height 33
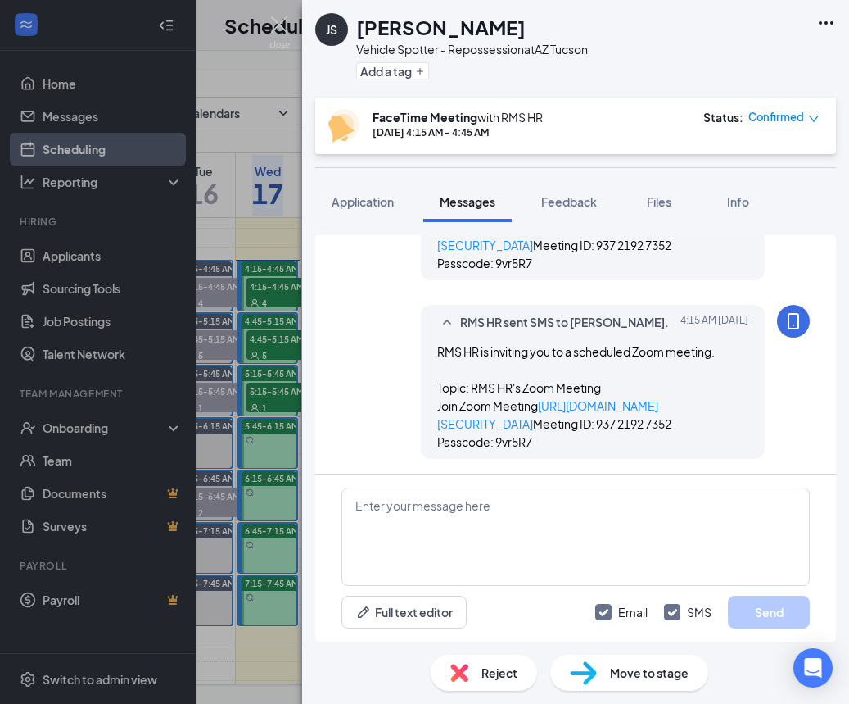
scroll to position [1151, 0]
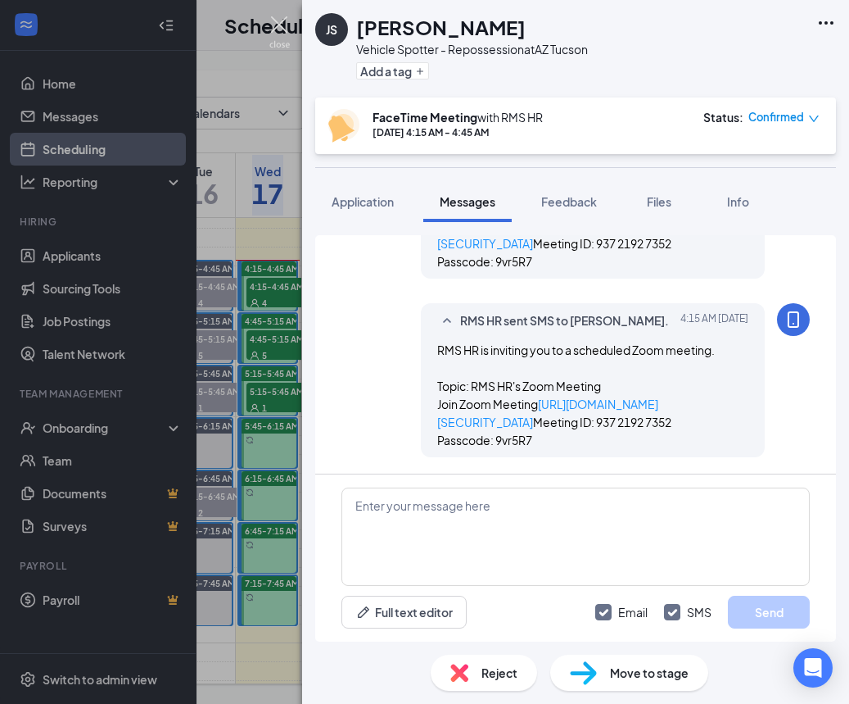
click at [283, 24] on img at bounding box center [279, 32] width 20 height 32
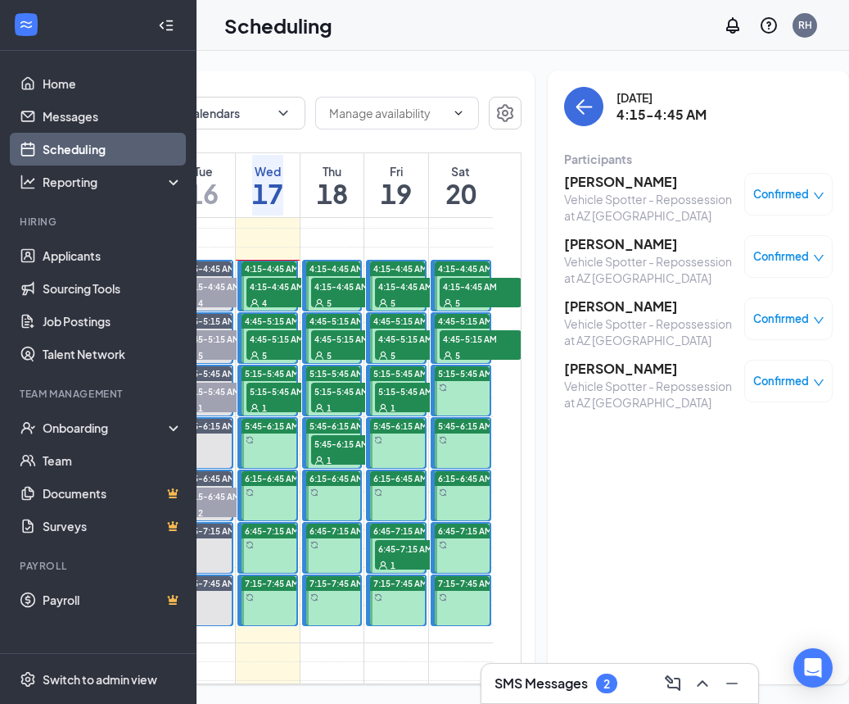
click at [594, 367] on h3 "[PERSON_NAME]" at bounding box center [650, 369] width 172 height 18
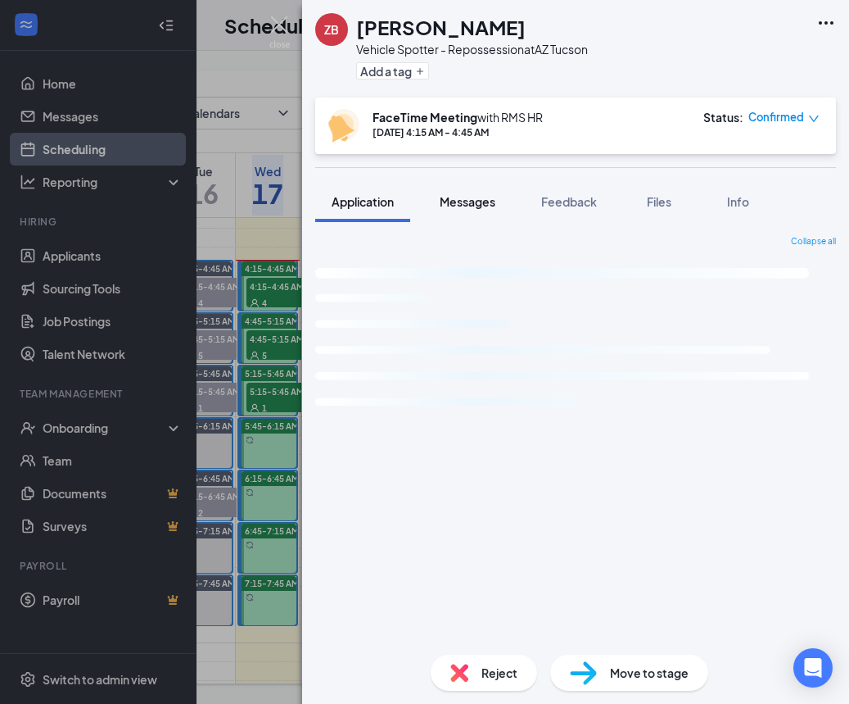
click at [490, 195] on span "Messages" at bounding box center [468, 201] width 56 height 15
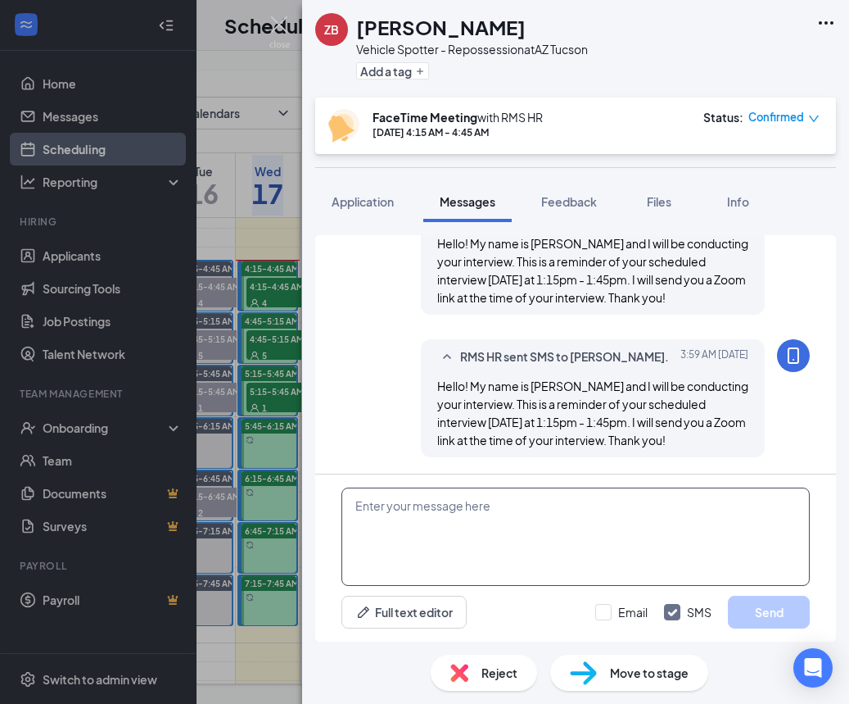
click at [586, 546] on textarea at bounding box center [576, 536] width 469 height 98
paste textarea "RMS HR is inviting you to a scheduled Zoom meeting. Topic: RMS HR's Zoom Meetin…"
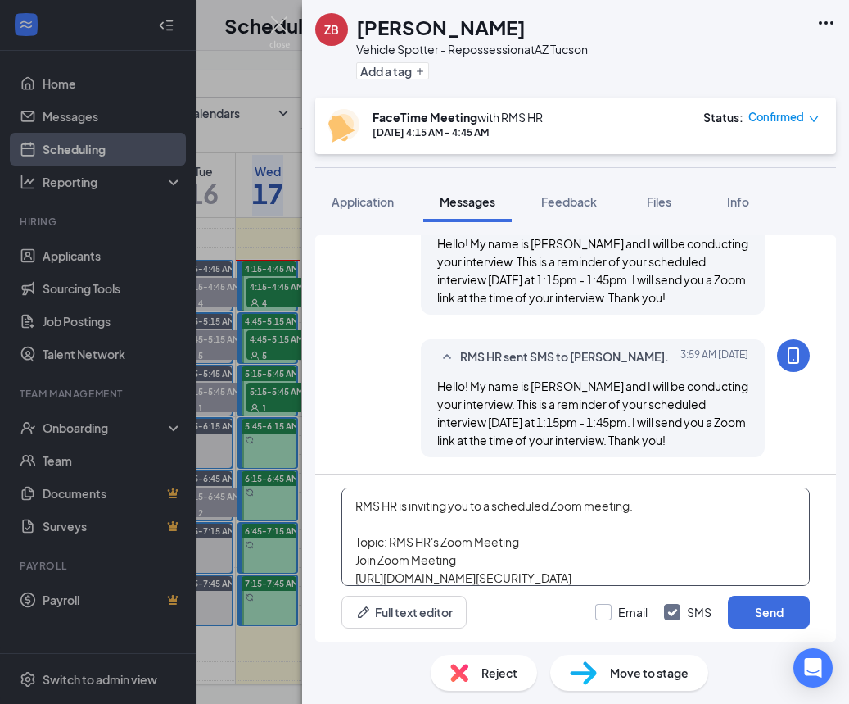
type textarea "RMS HR is inviting you to a scheduled Zoom meeting. Topic: RMS HR's Zoom Meetin…"
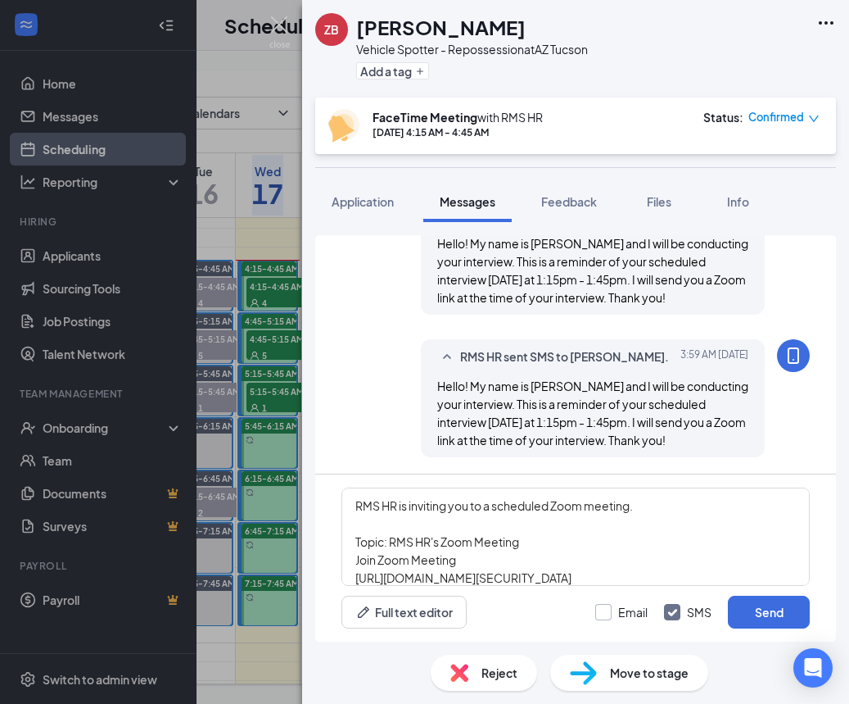
scroll to position [82, 0]
click at [603, 614] on div at bounding box center [603, 612] width 16 height 16
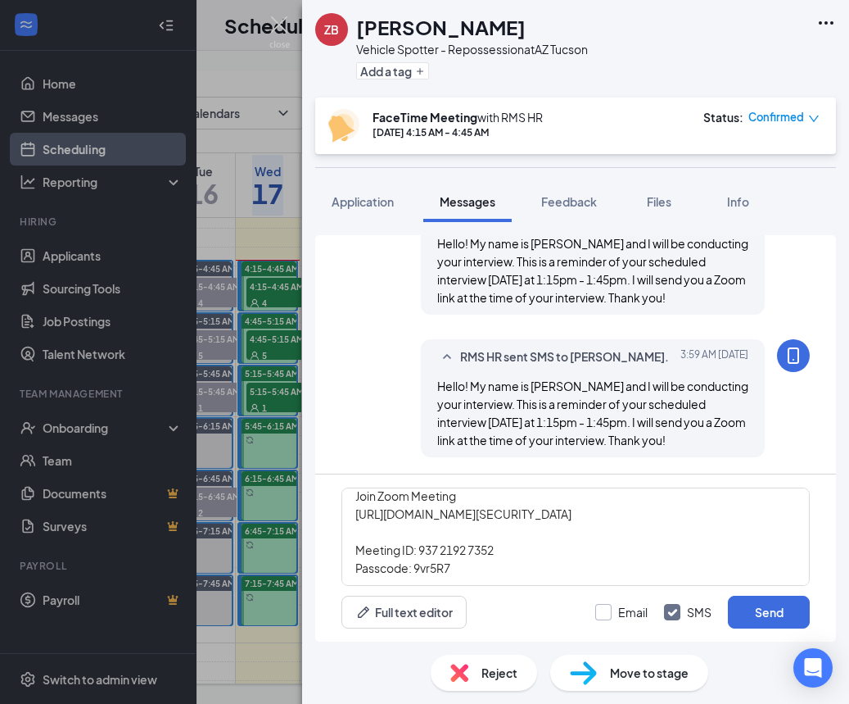
click at [603, 614] on input "Email" at bounding box center [621, 612] width 52 height 16
click at [612, 614] on div at bounding box center [603, 612] width 16 height 16
click at [612, 614] on input "Email" at bounding box center [621, 612] width 52 height 16
drag, startPoint x: 613, startPoint y: 614, endPoint x: 640, endPoint y: 614, distance: 27.0
click at [613, 614] on label "Email" at bounding box center [621, 612] width 52 height 16
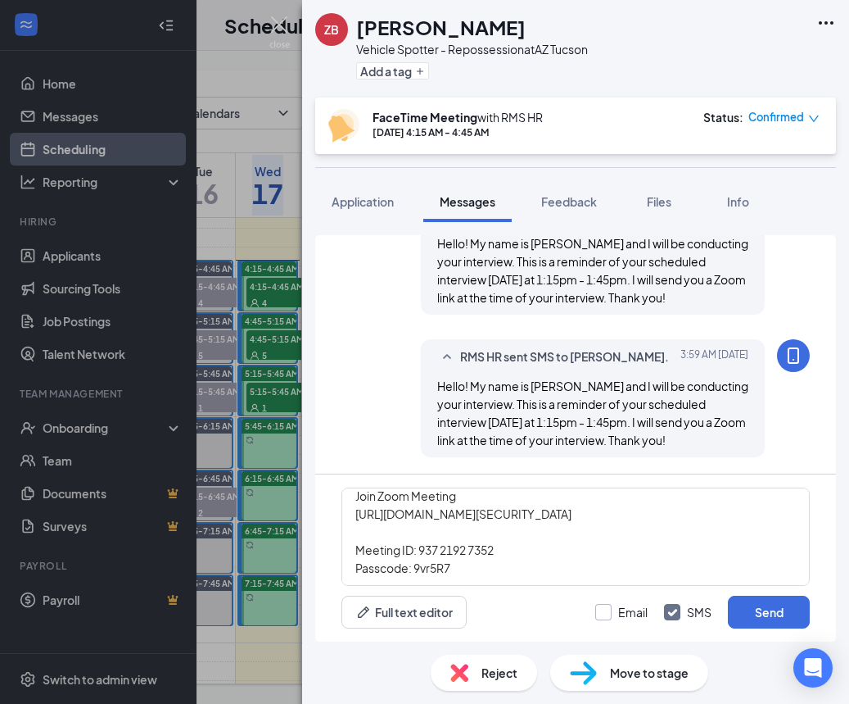
click at [613, 614] on input "Email" at bounding box center [621, 612] width 52 height 16
checkbox input "true"
drag, startPoint x: 754, startPoint y: 610, endPoint x: 807, endPoint y: 604, distance: 53.5
click at [754, 609] on button "Send" at bounding box center [769, 611] width 82 height 33
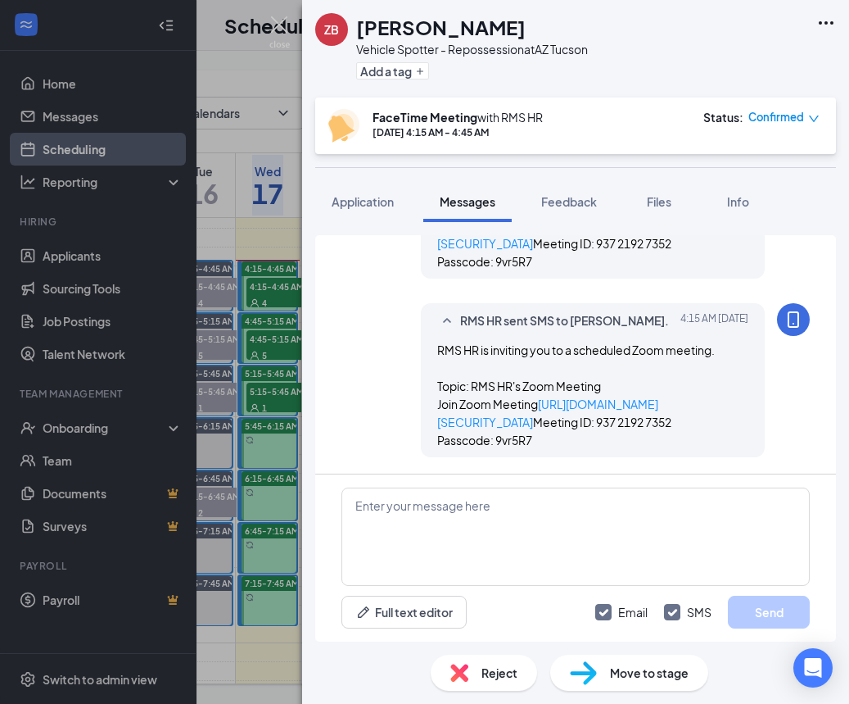
scroll to position [1216, 0]
drag, startPoint x: 281, startPoint y: 29, endPoint x: 442, endPoint y: 189, distance: 227.6
click at [281, 29] on img at bounding box center [279, 32] width 20 height 32
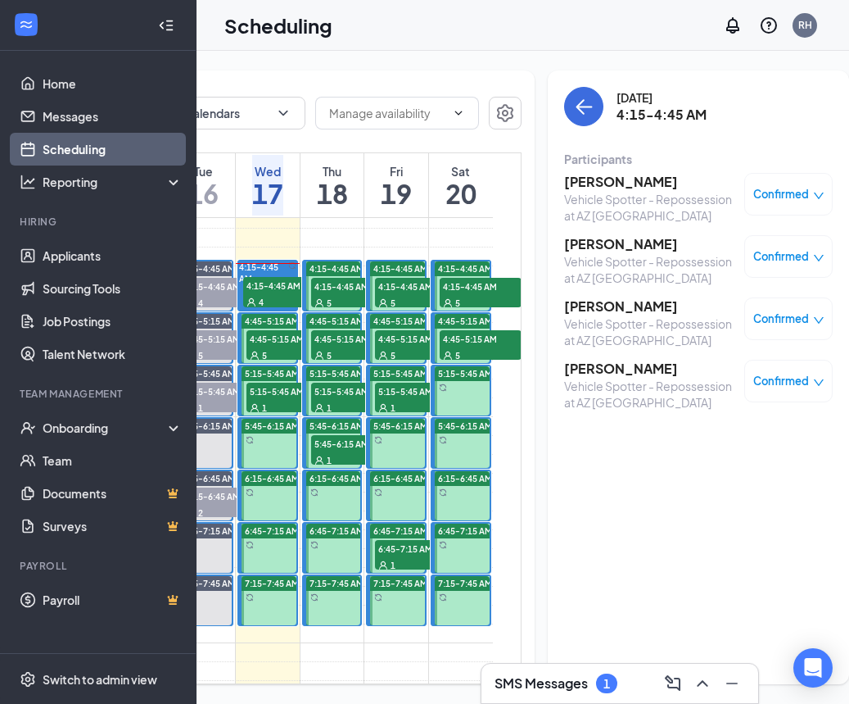
click at [639, 185] on h3 "ANTHONY FARROW" at bounding box center [650, 182] width 172 height 18
click at [639, 185] on body "Home Messages Scheduling Reporting Hiring Applicants Sourcing Tools Job Posting…" at bounding box center [424, 352] width 849 height 704
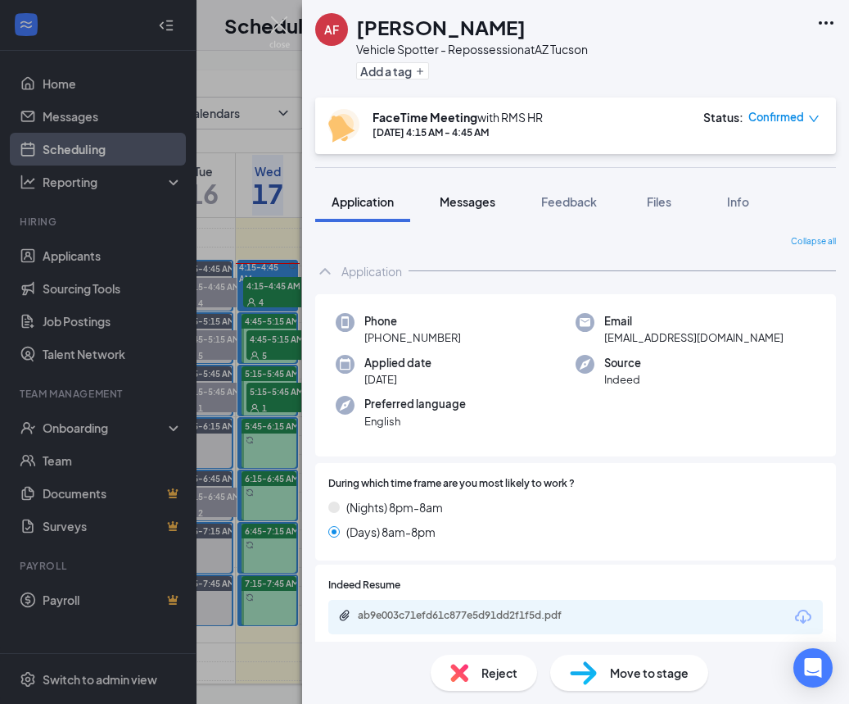
click at [455, 206] on span "Messages" at bounding box center [468, 201] width 56 height 15
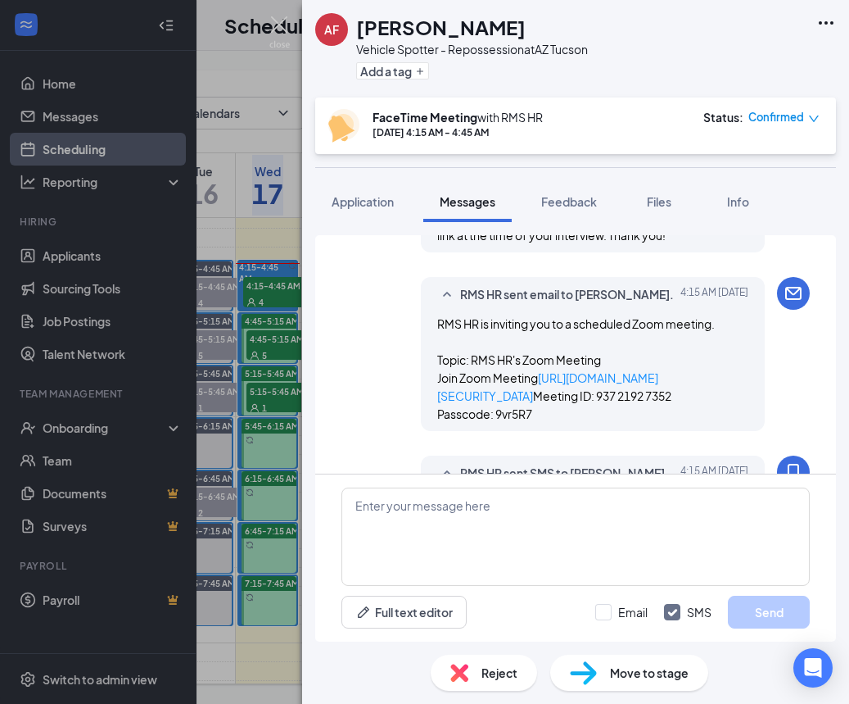
scroll to position [1092, 0]
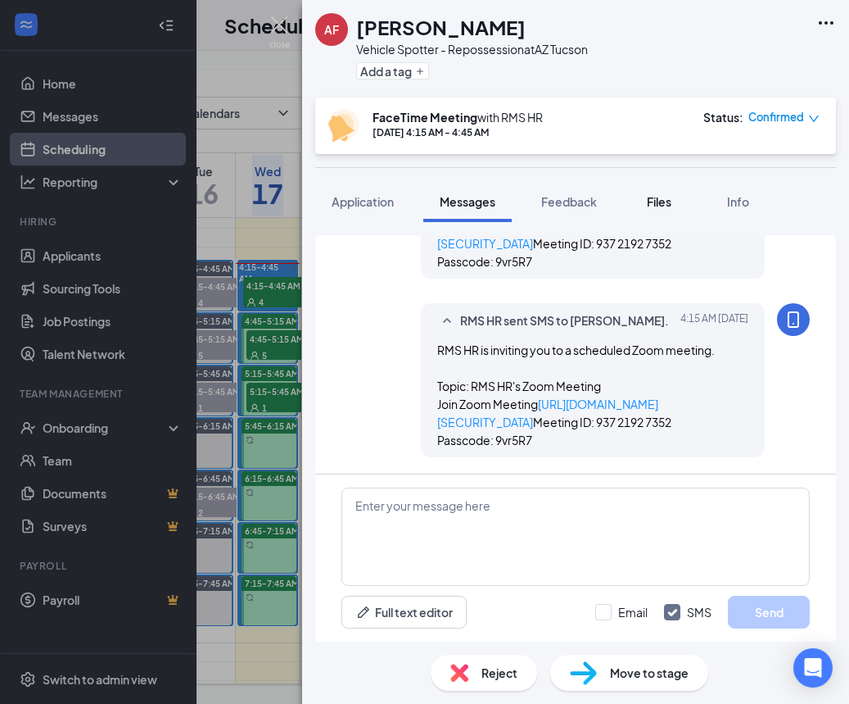
click at [665, 207] on span "Files" at bounding box center [659, 201] width 25 height 15
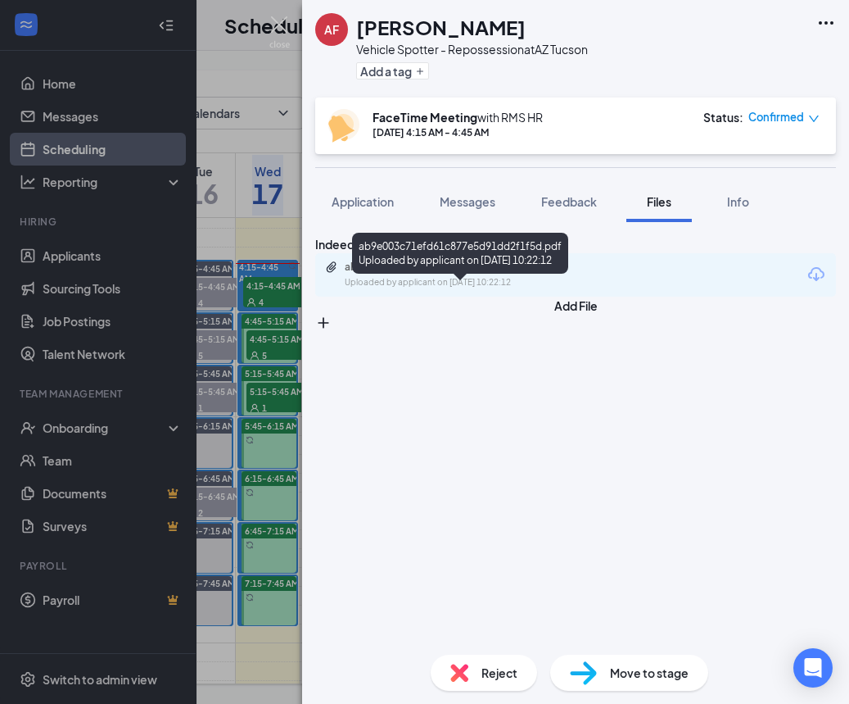
click at [442, 289] on div "Uploaded by applicant on Sep 10, 2025 at 10:22:12" at bounding box center [468, 282] width 246 height 13
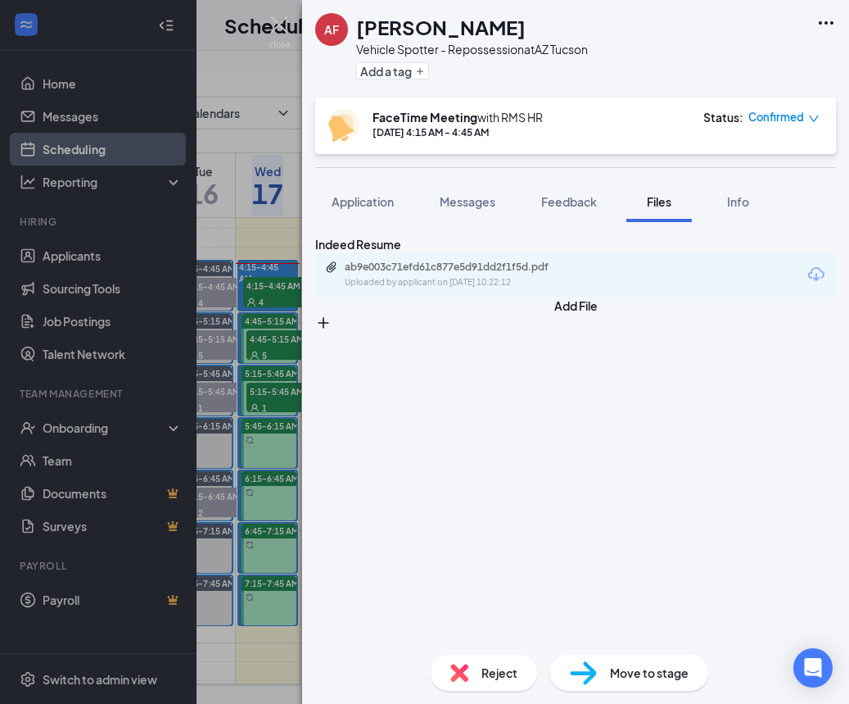
click at [265, 384] on div "AF ANTHONY FARROW Vehicle Spotter - Repossession at AZ Tucson Add a tag FaceTim…" at bounding box center [424, 352] width 849 height 704
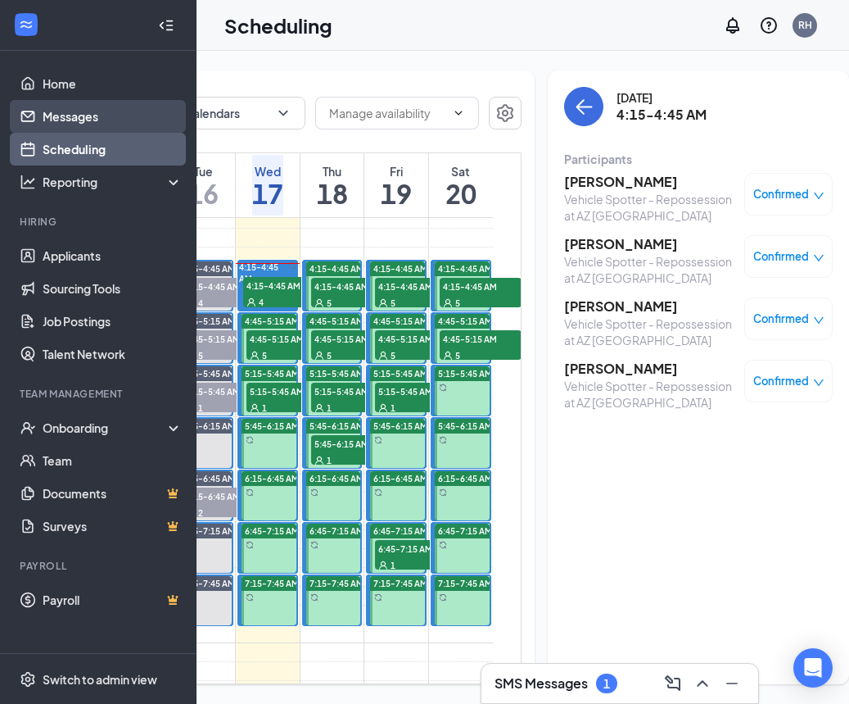
click at [102, 120] on link "Messages" at bounding box center [113, 116] width 140 height 33
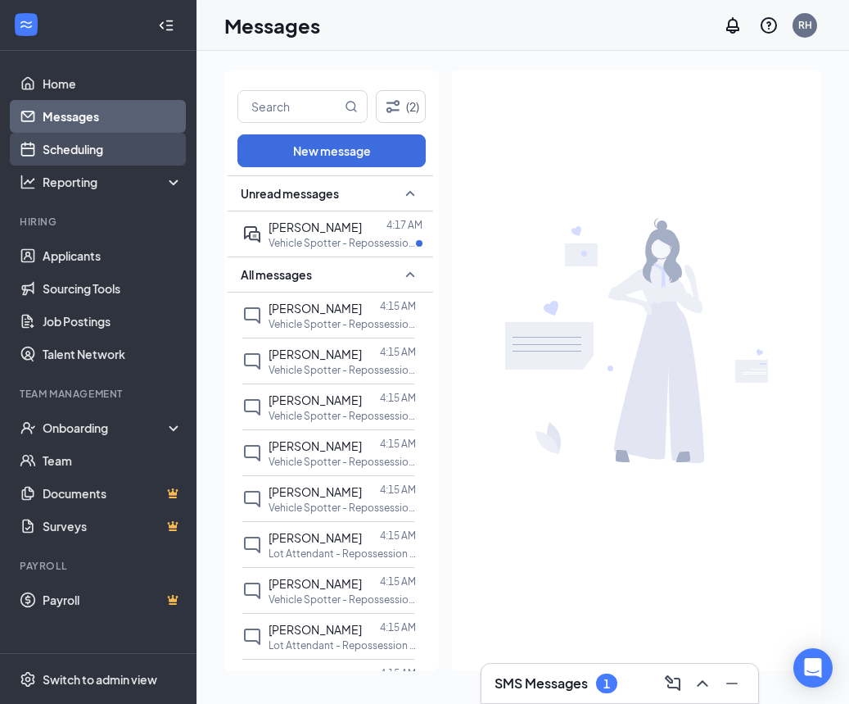
click at [113, 141] on link "Scheduling" at bounding box center [113, 149] width 140 height 33
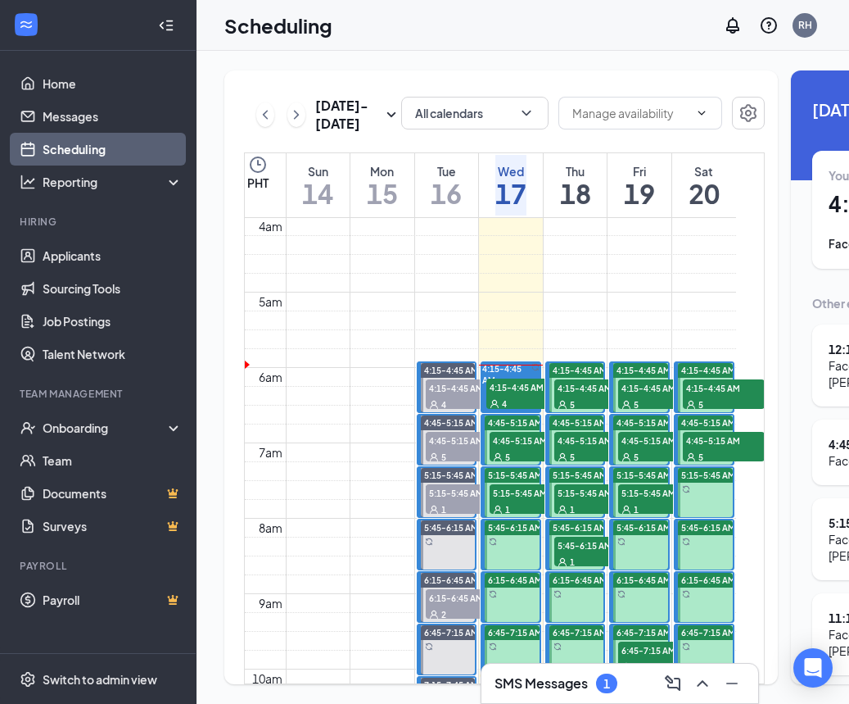
scroll to position [295, 0]
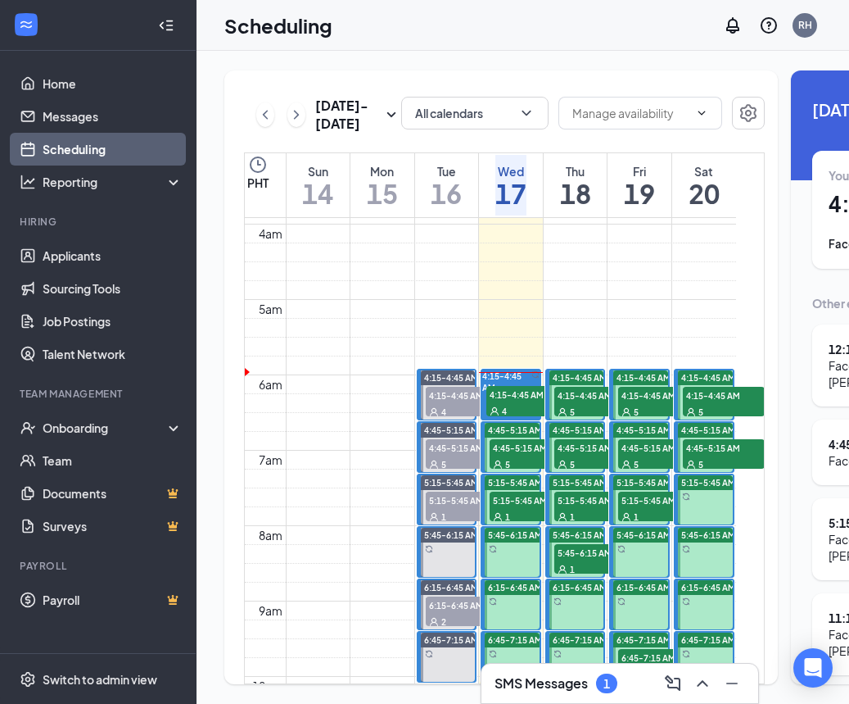
drag, startPoint x: 527, startPoint y: 428, endPoint x: 391, endPoint y: 391, distance: 141.1
click at [527, 402] on span "4:15-4:45 AM" at bounding box center [528, 394] width 82 height 16
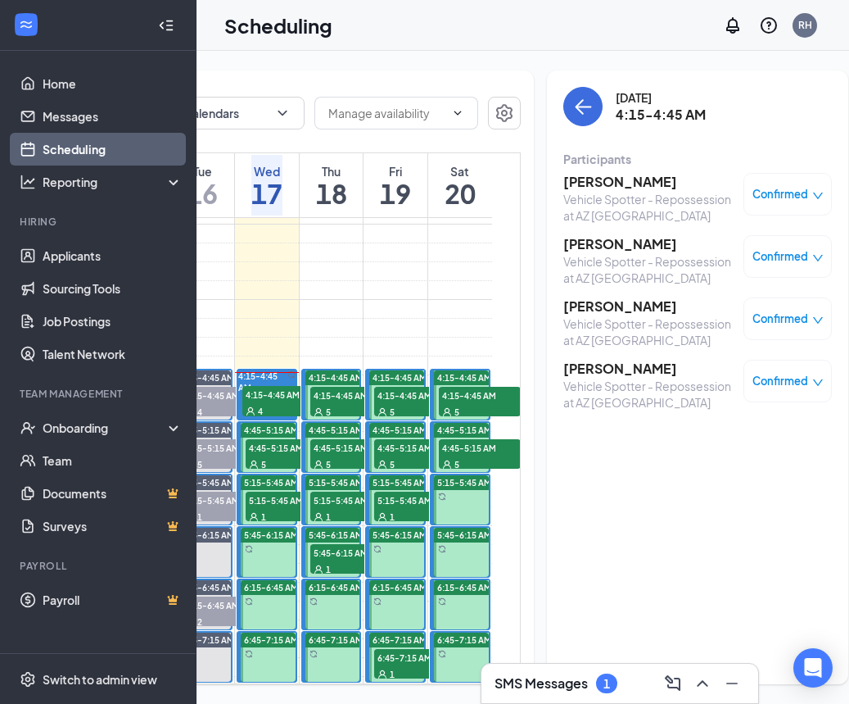
scroll to position [0, 243]
click at [633, 181] on h3 "ANTHONY FARROW" at bounding box center [650, 182] width 172 height 18
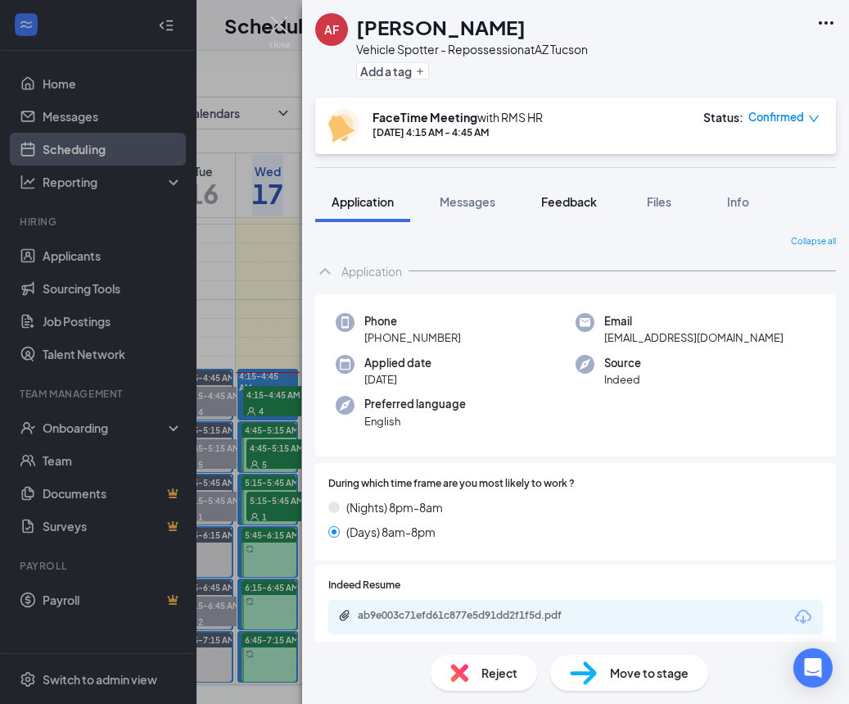
click at [592, 207] on span "Feedback" at bounding box center [569, 201] width 56 height 15
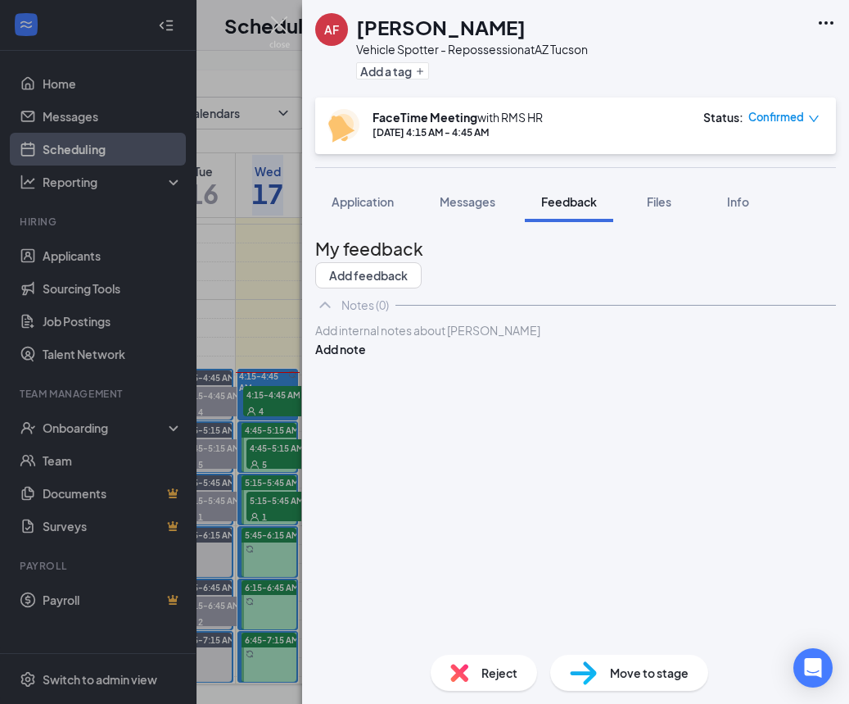
click at [554, 339] on div at bounding box center [575, 330] width 519 height 17
click at [366, 358] on button "Add note" at bounding box center [340, 349] width 51 height 18
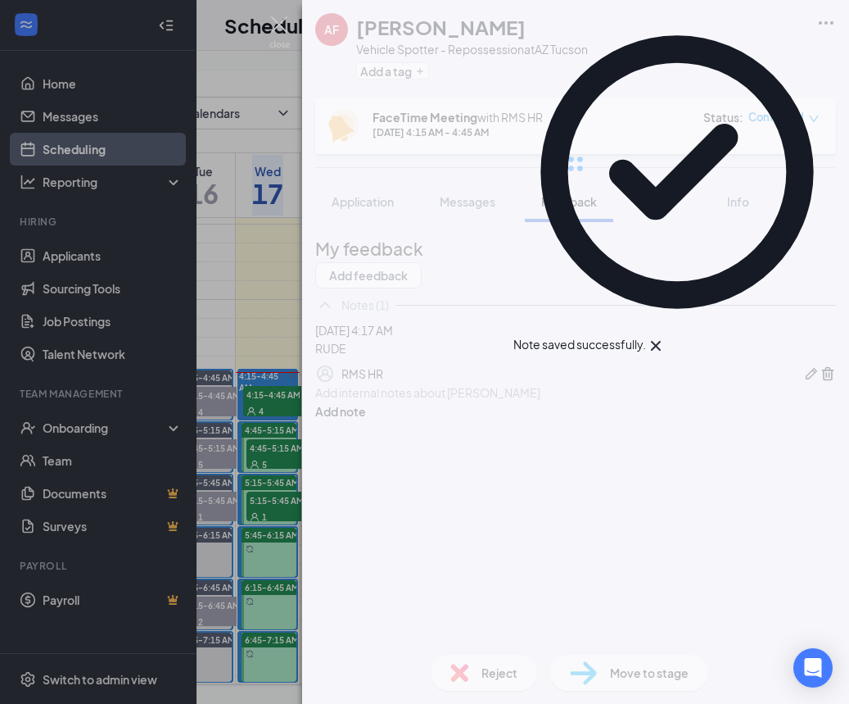
click at [477, 672] on div "AF ANTHONY FARROW Vehicle Spotter - Repossession at AZ Tucson Add a tag FaceTim…" at bounding box center [575, 352] width 547 height 704
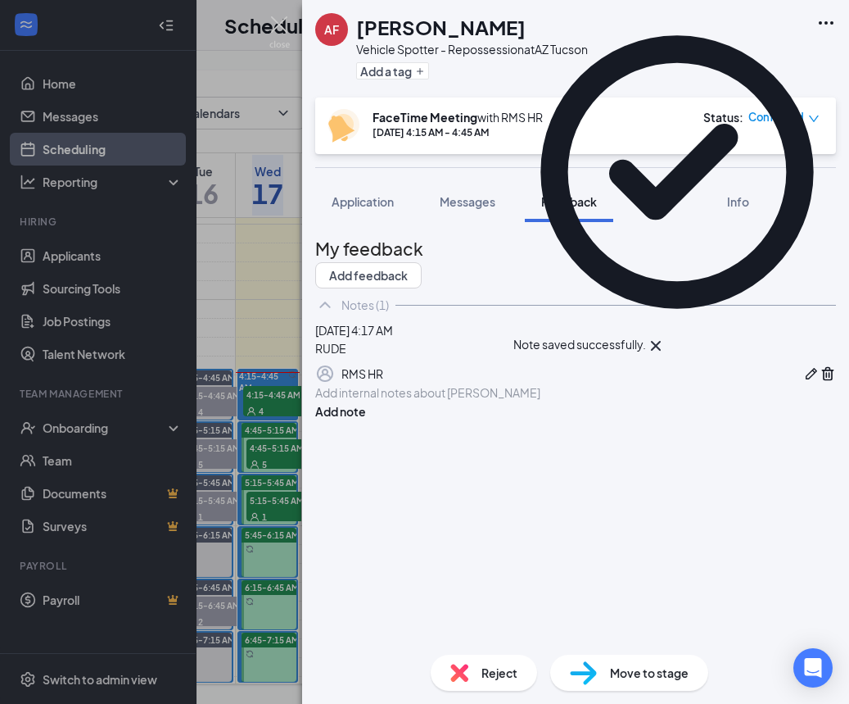
click at [494, 678] on span "Reject" at bounding box center [500, 672] width 36 height 18
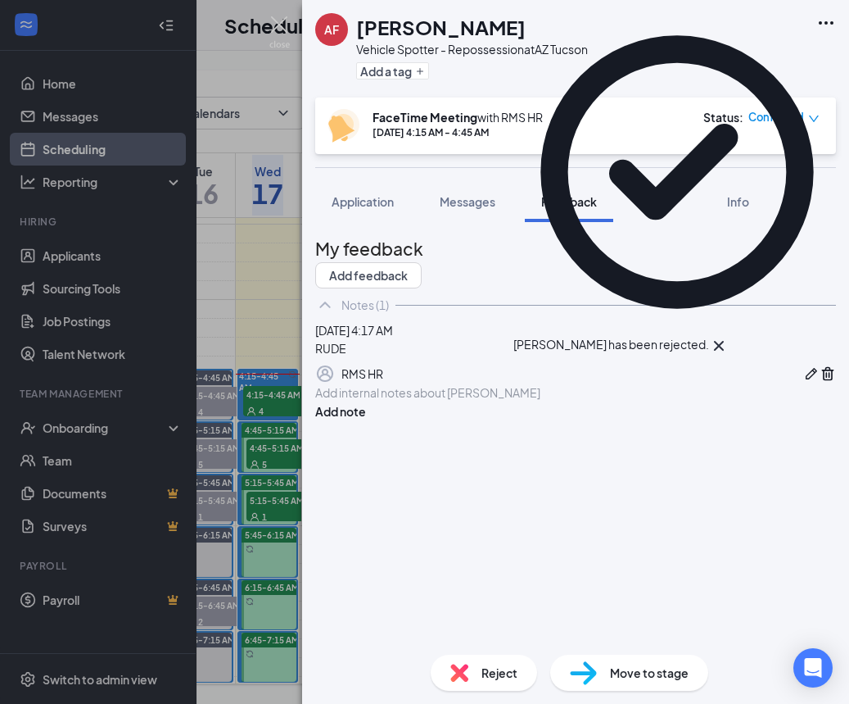
click at [262, 217] on div "AF ANTHONY FARROW Vehicle Spotter - Repossession at AZ Tucson Add a tag FaceTim…" at bounding box center [424, 352] width 849 height 704
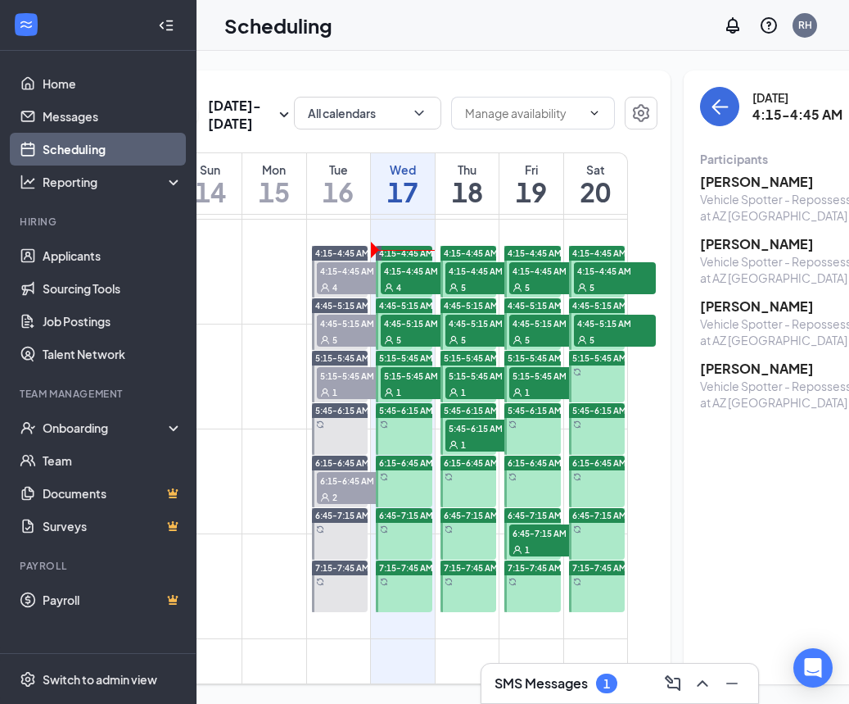
scroll to position [0, 156]
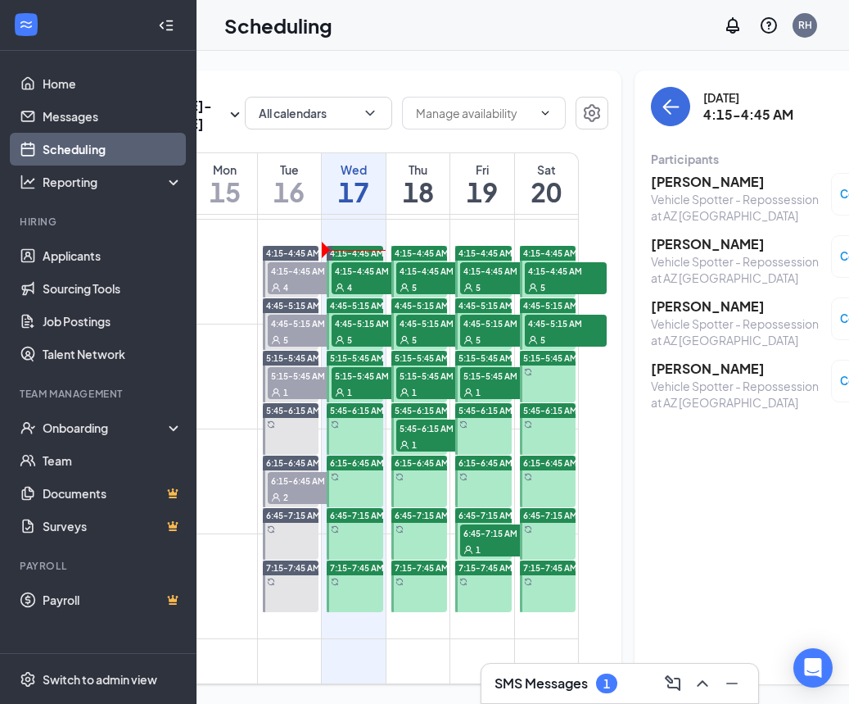
click at [373, 278] on span "4:15-4:45 AM" at bounding box center [373, 270] width 82 height 16
click at [713, 174] on h3 "[PERSON_NAME]" at bounding box center [737, 182] width 172 height 18
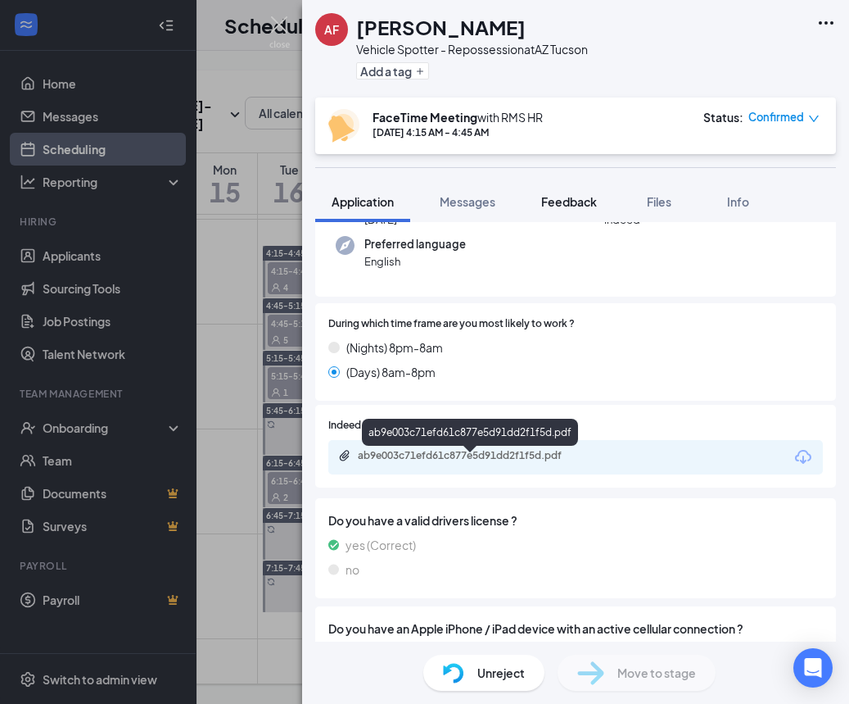
scroll to position [149, 0]
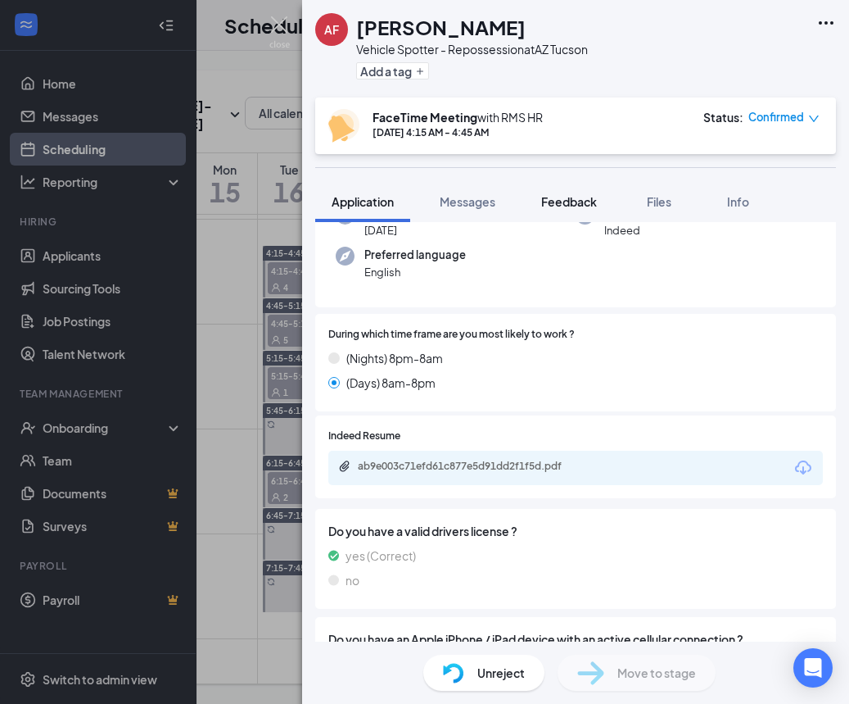
click at [614, 212] on button "Feedback" at bounding box center [569, 201] width 88 height 41
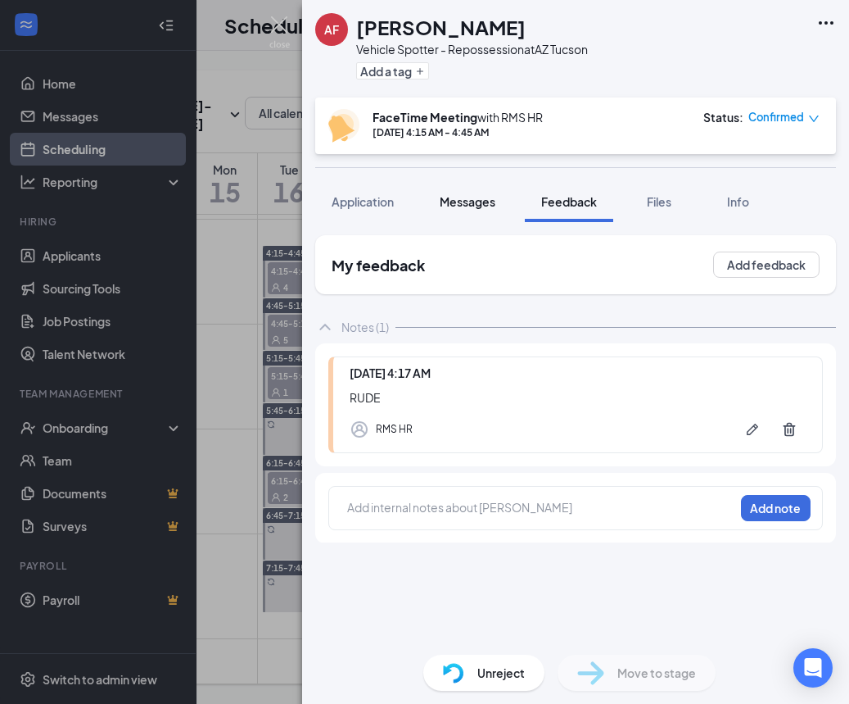
click at [461, 182] on button "Messages" at bounding box center [467, 201] width 88 height 41
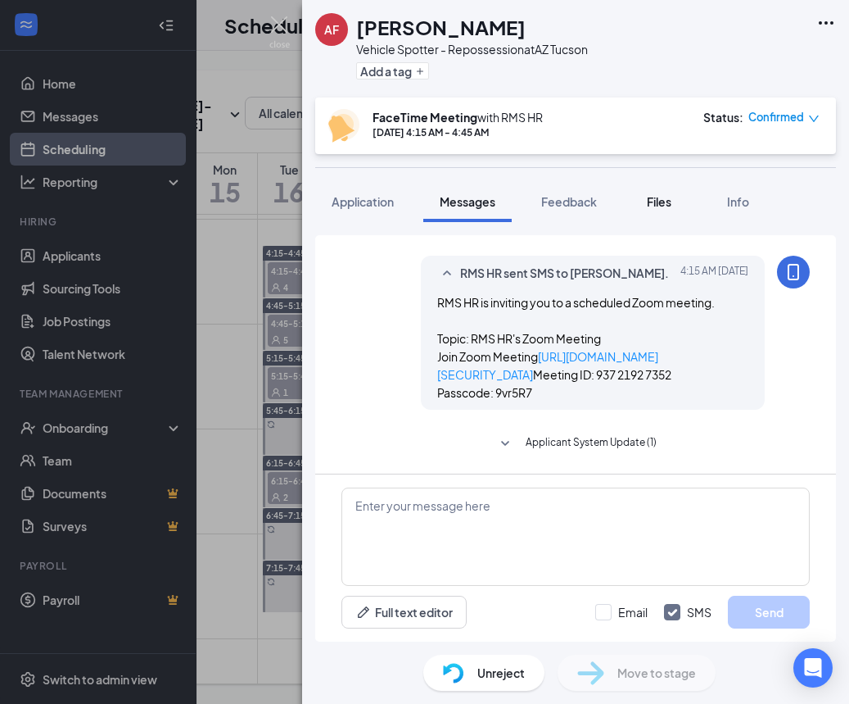
scroll to position [1062, 0]
click at [606, 445] on span "Applicant System Update (1)" at bounding box center [591, 444] width 131 height 20
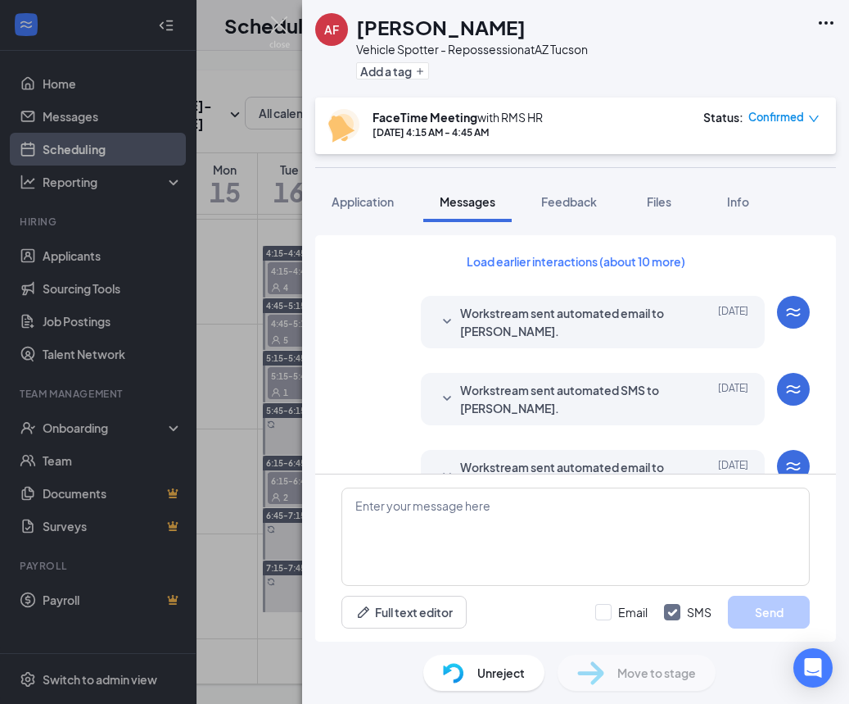
scroll to position [0, 0]
click at [647, 264] on button "Load earlier interactions (about 10 more)" at bounding box center [576, 261] width 247 height 26
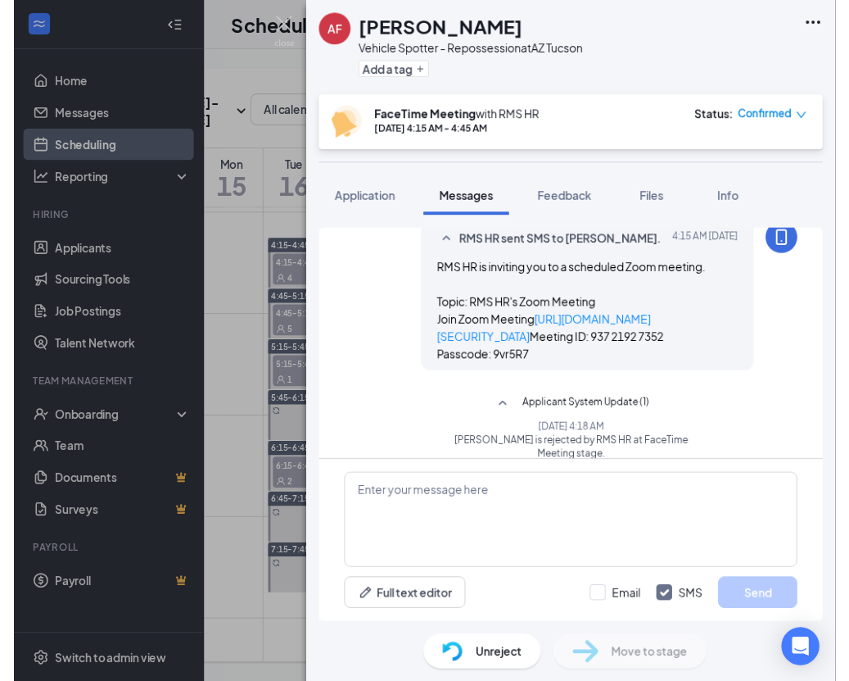
scroll to position [1546, 0]
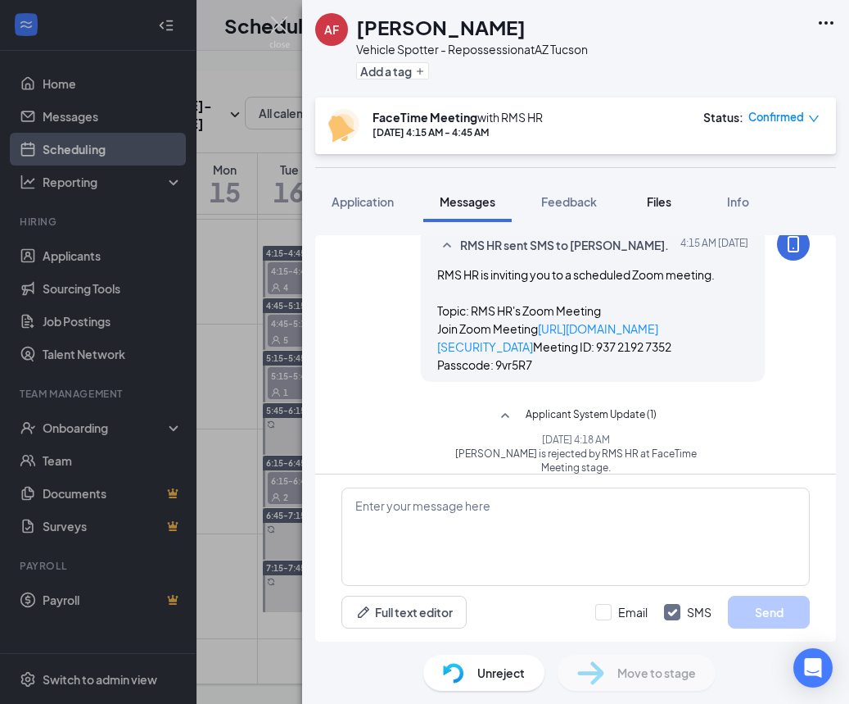
click at [678, 192] on button "Files" at bounding box center [660, 201] width 66 height 41
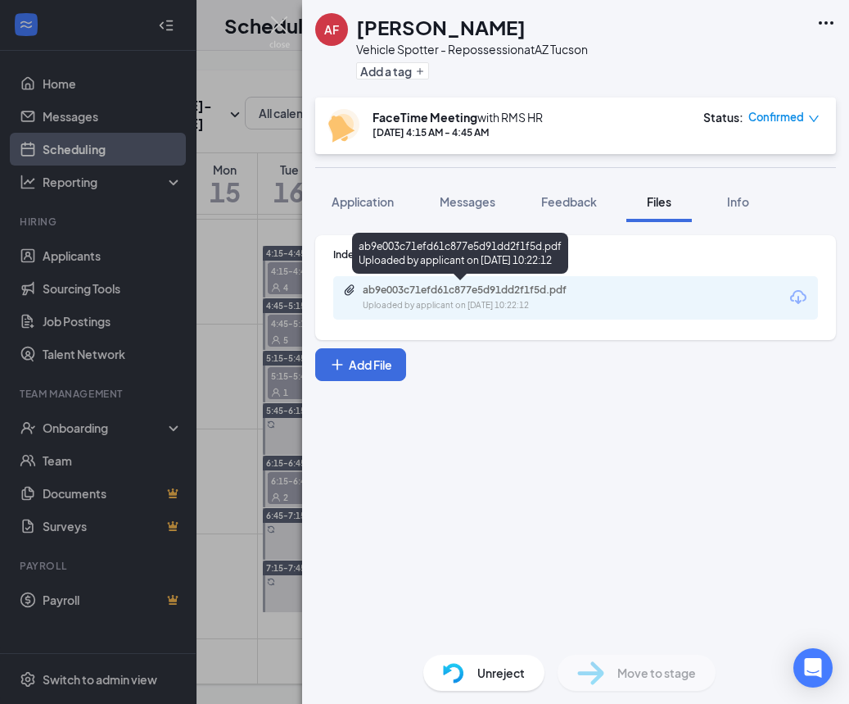
click at [556, 293] on div "ab9e003c71efd61c877e5d91dd2f1f5d.pdf" at bounding box center [477, 289] width 229 height 13
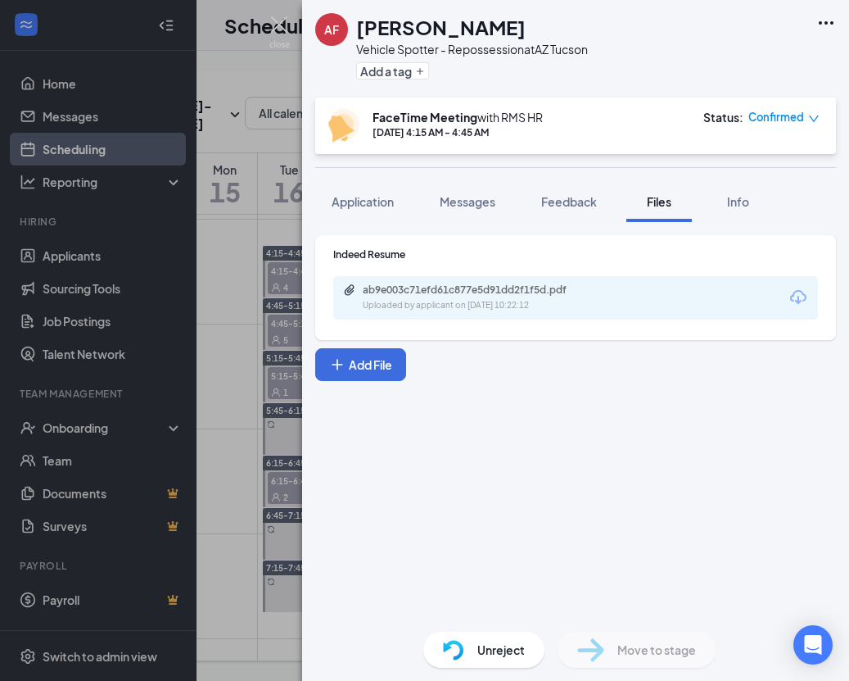
click at [271, 282] on div "AF ANTHONY FARROW Vehicle Spotter - Repossession at AZ Tucson Add a tag FaceTim…" at bounding box center [424, 340] width 849 height 681
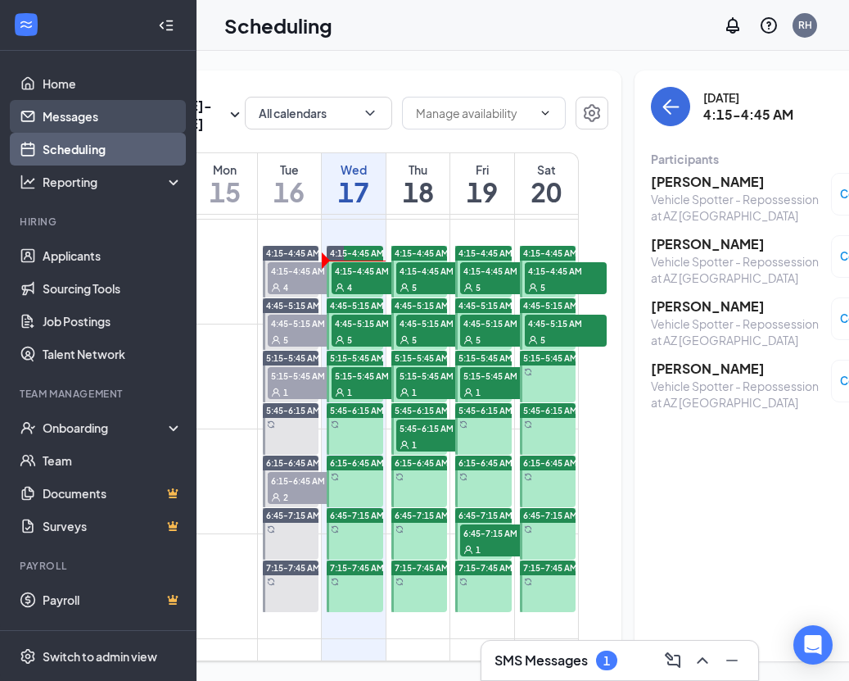
click at [89, 112] on link "Messages" at bounding box center [113, 116] width 140 height 33
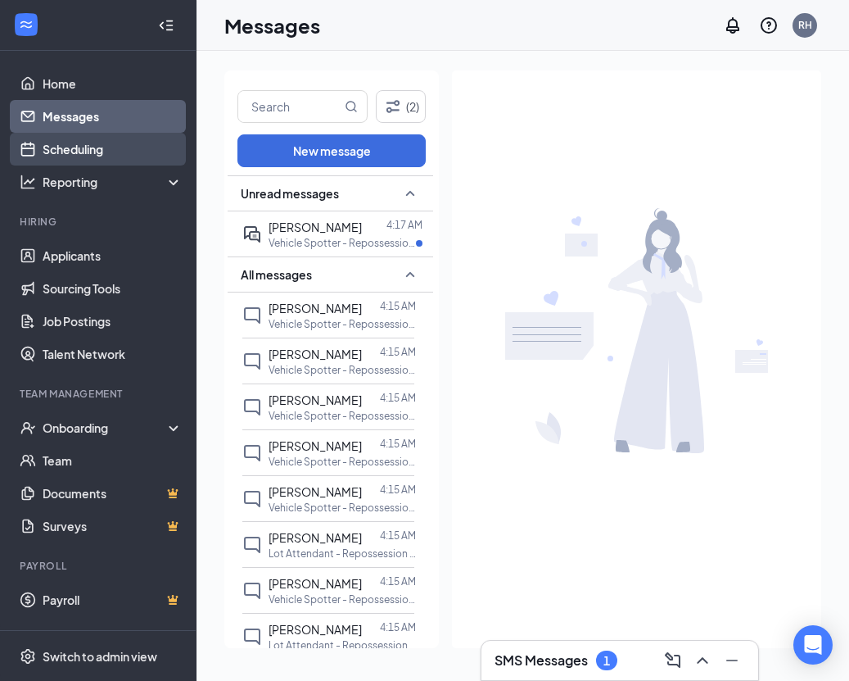
click at [120, 145] on link "Scheduling" at bounding box center [113, 149] width 140 height 33
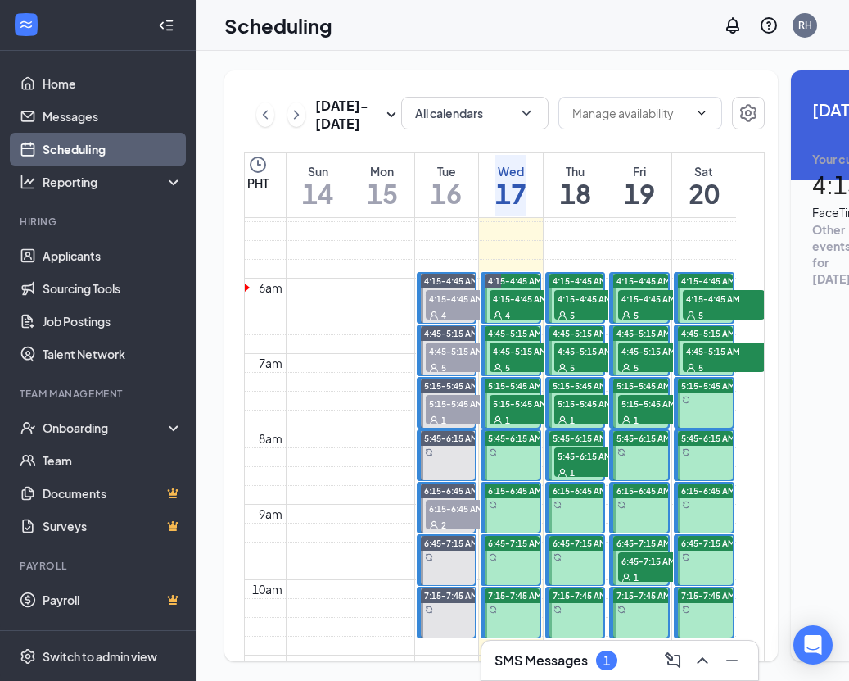
scroll to position [0, 1]
click at [513, 323] on div "4" at bounding box center [530, 314] width 82 height 16
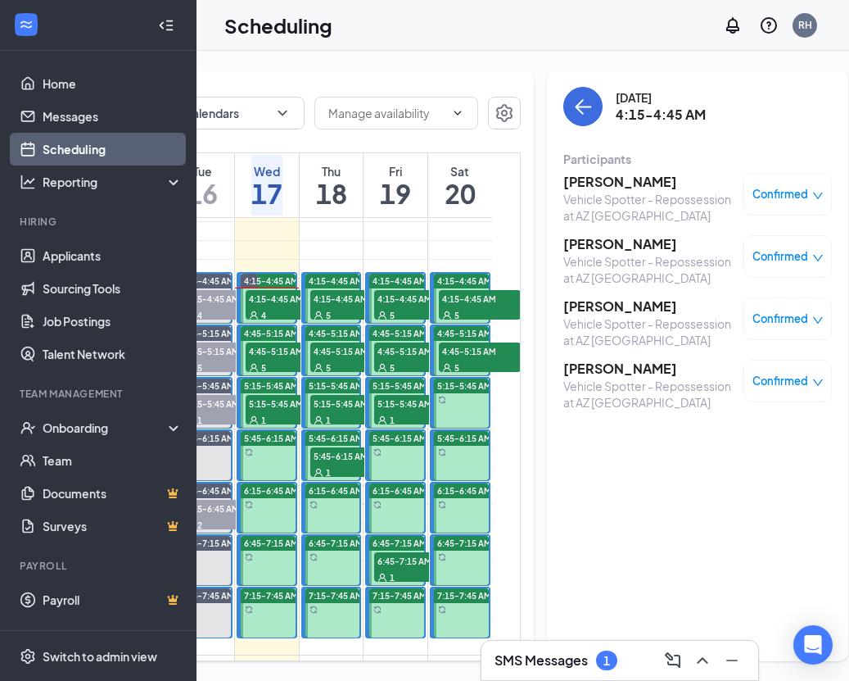
scroll to position [0, 243]
click at [605, 306] on h3 "[PERSON_NAME]" at bounding box center [650, 306] width 172 height 18
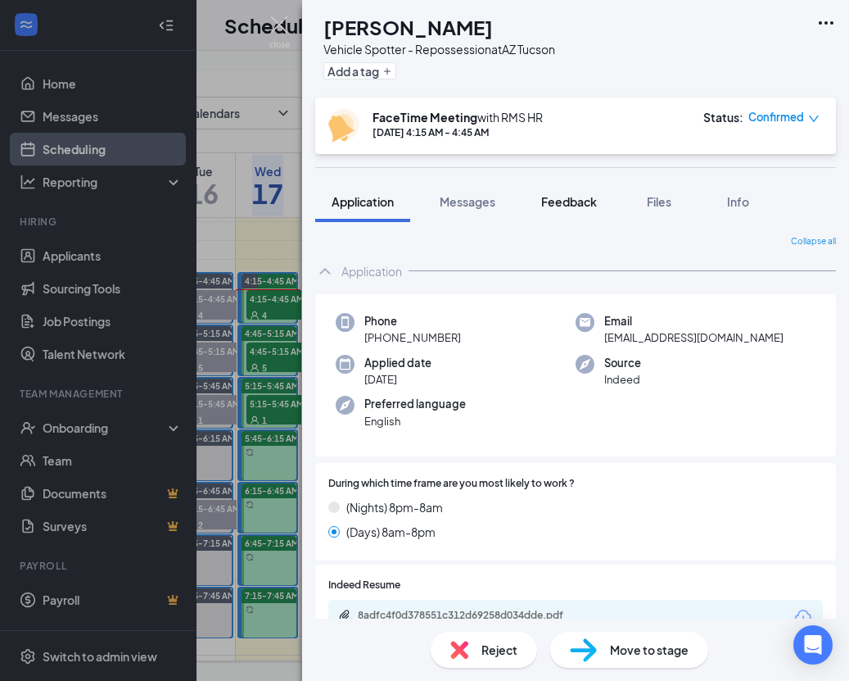
click at [589, 209] on div "Feedback" at bounding box center [569, 201] width 56 height 16
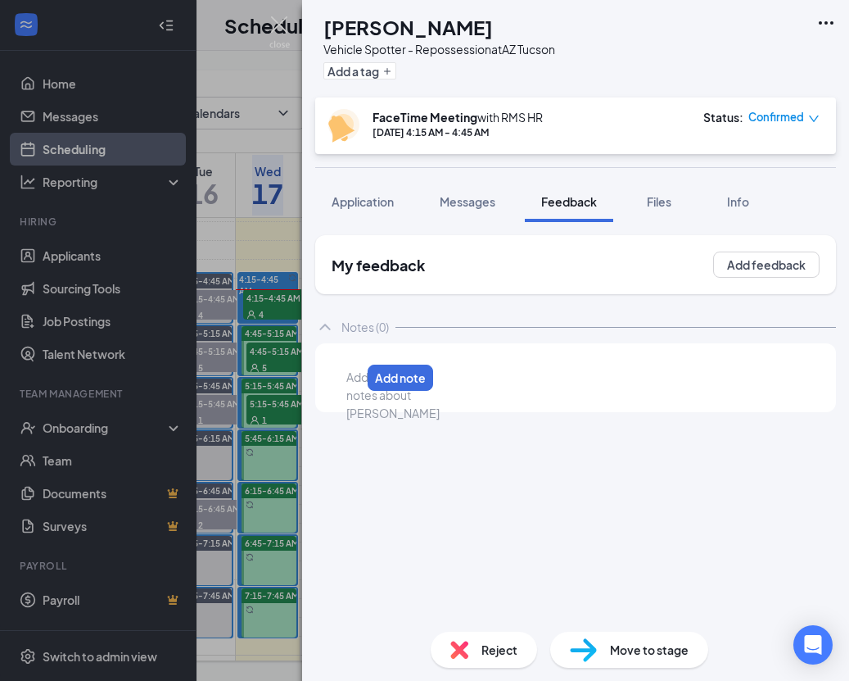
click at [360, 378] on div at bounding box center [353, 377] width 13 height 17
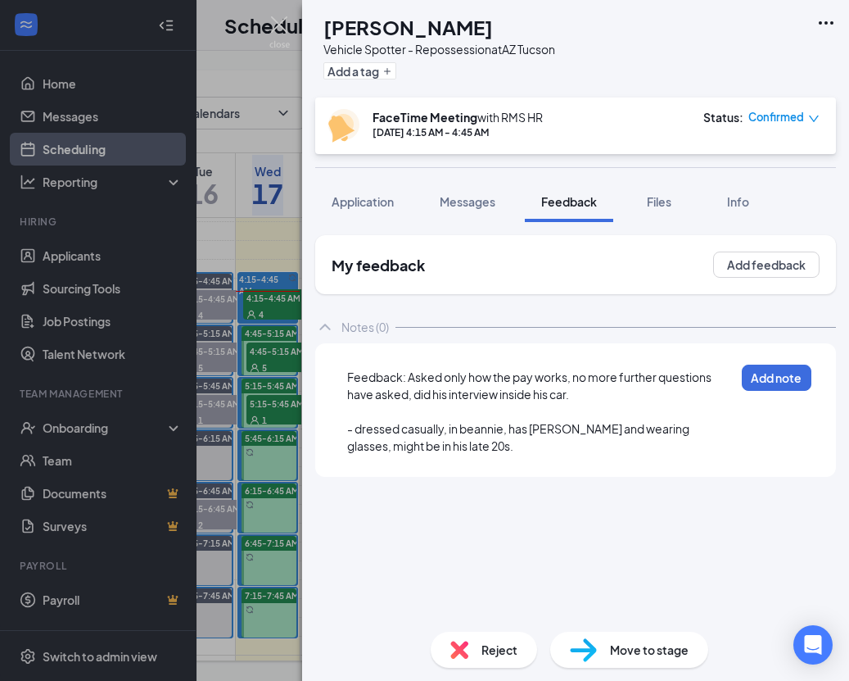
click at [590, 404] on div at bounding box center [540, 411] width 387 height 17
click at [591, 402] on div "Feedback: Asked only how the pay works, no more further questions have asked, d…" at bounding box center [540, 386] width 387 height 34
click at [792, 375] on button "Add note" at bounding box center [777, 378] width 70 height 26
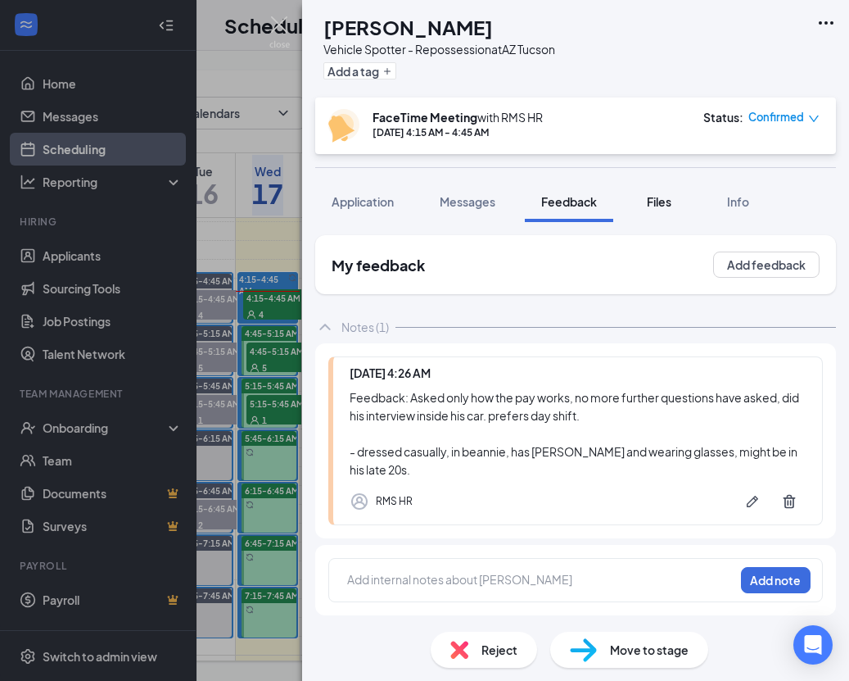
click at [658, 197] on span "Files" at bounding box center [659, 201] width 25 height 15
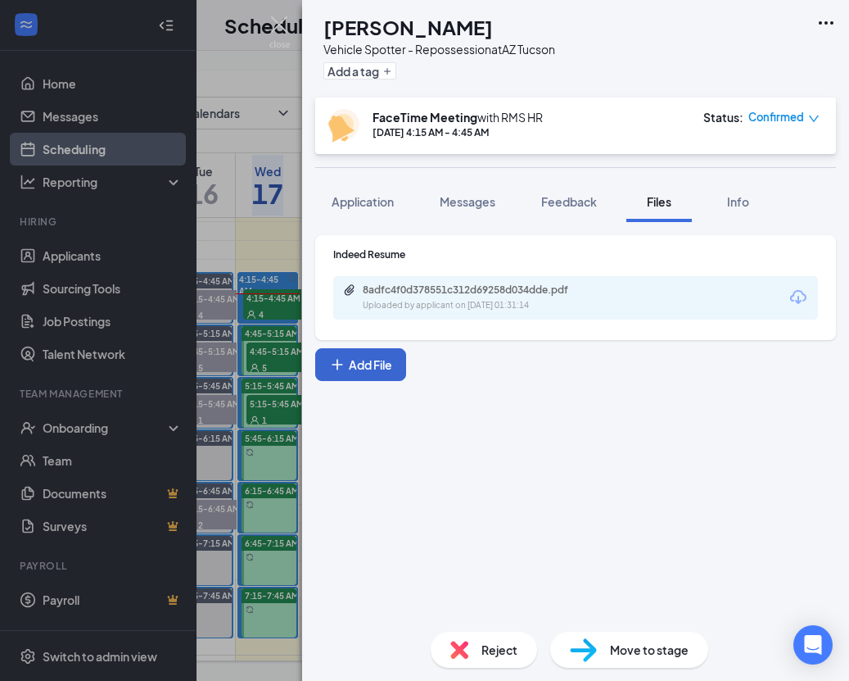
click at [334, 360] on icon "Plus" at bounding box center [337, 364] width 16 height 16
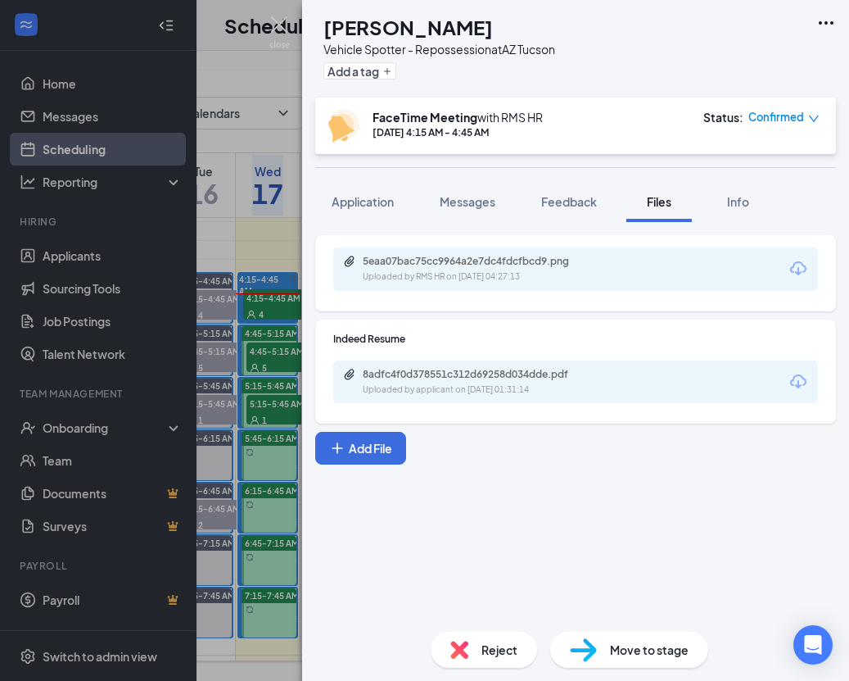
click at [705, 540] on div "5eaa07bac75cc9964a2e7dc4fdcfbcd9.png Uploaded by RMS HR on Sep 17, 2025 at 04:2…" at bounding box center [575, 420] width 547 height 396
click at [641, 651] on span "Move to stage" at bounding box center [649, 650] width 79 height 18
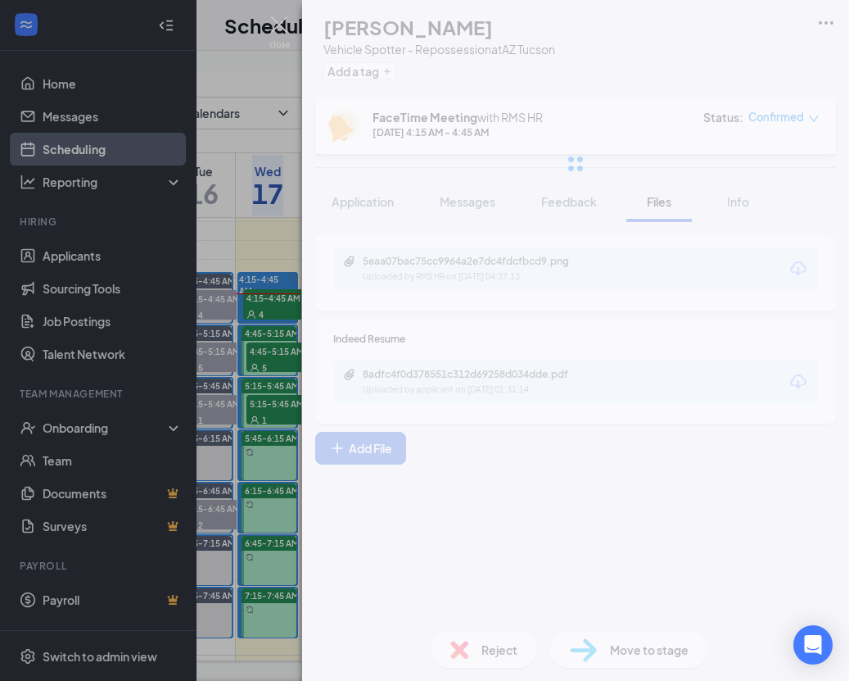
type input "DL Upload (next stage)"
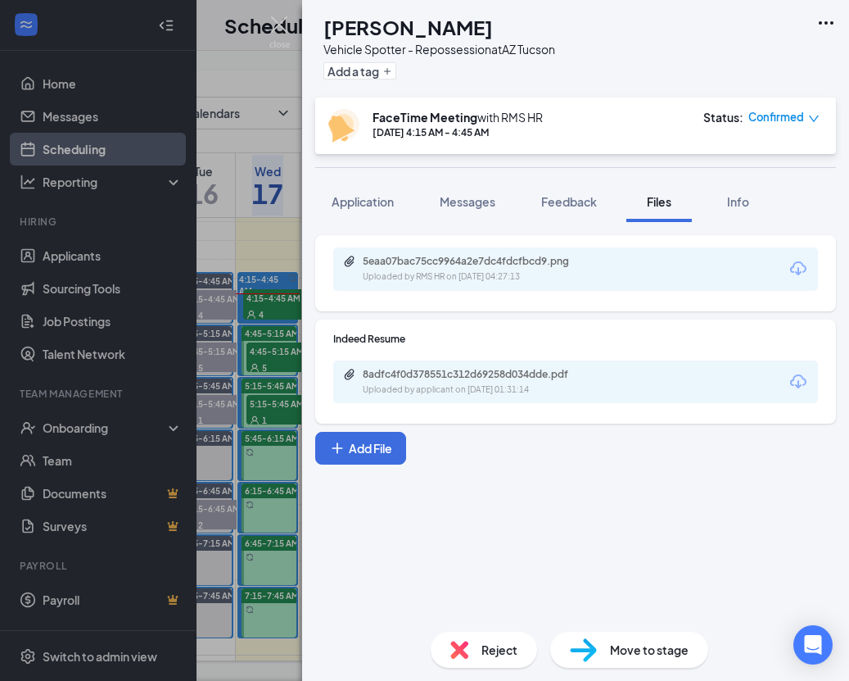
drag, startPoint x: 693, startPoint y: 477, endPoint x: 688, endPoint y: 466, distance: 11.7
click at [278, 292] on div "JS Julian Santiago Vehicle Spotter - Repossession at AZ Tucson Add a tag FaceTi…" at bounding box center [424, 340] width 849 height 681
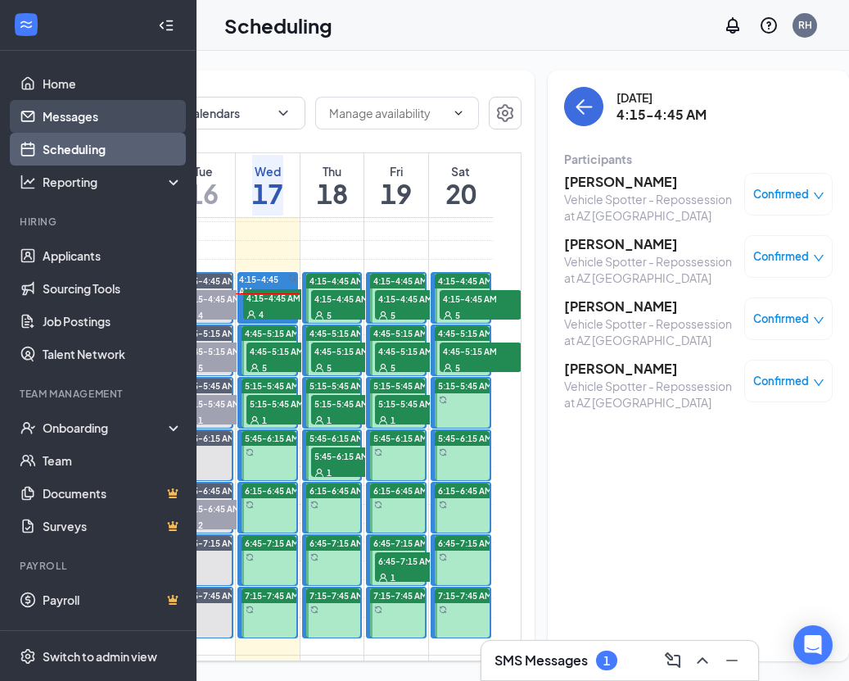
click at [43, 109] on link "Messages" at bounding box center [113, 116] width 140 height 33
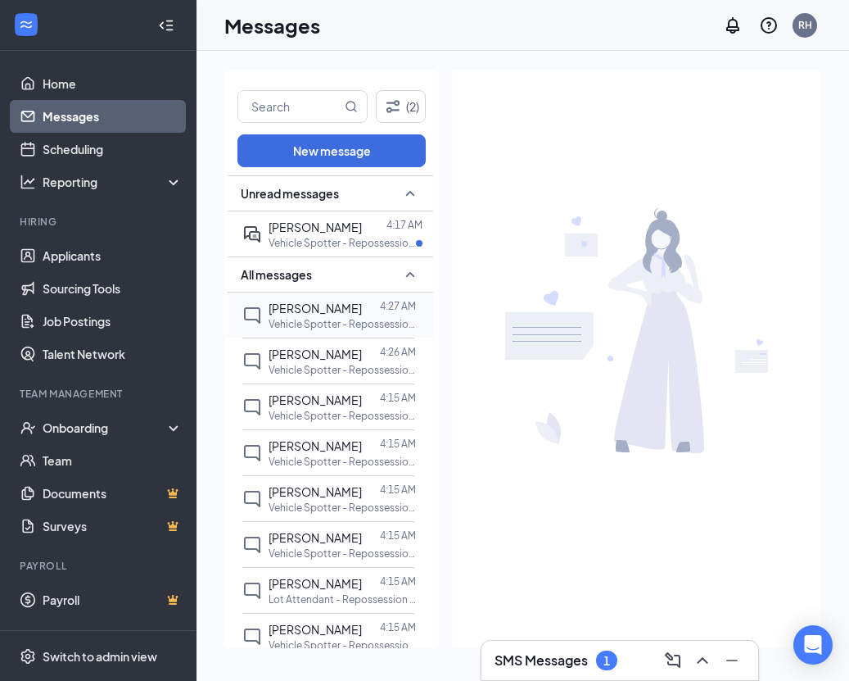
drag, startPoint x: 297, startPoint y: 227, endPoint x: 365, endPoint y: 310, distance: 107.7
click at [297, 227] on span "[PERSON_NAME]" at bounding box center [315, 227] width 93 height 15
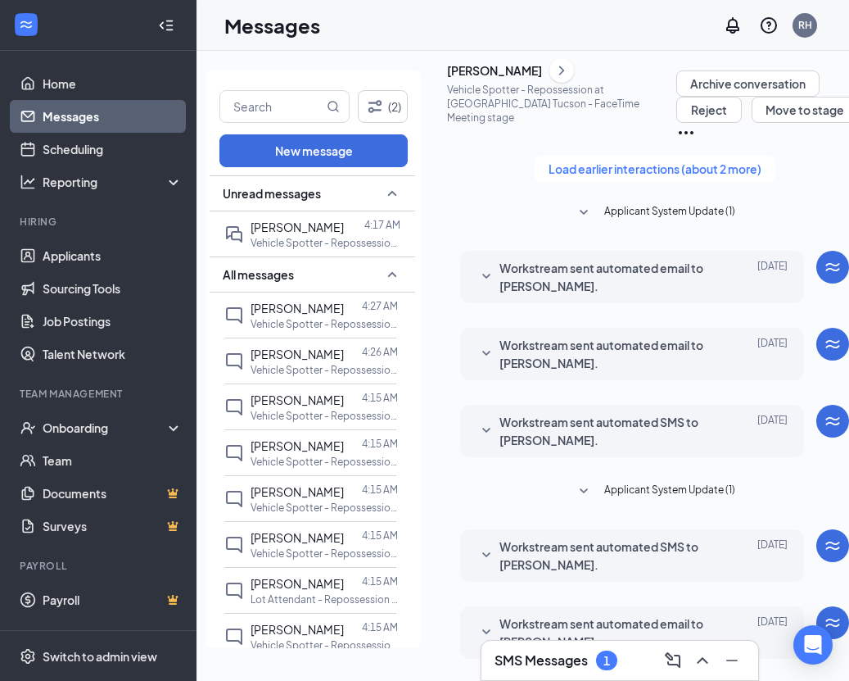
scroll to position [471, 0]
click at [93, 143] on link "Scheduling" at bounding box center [113, 149] width 140 height 33
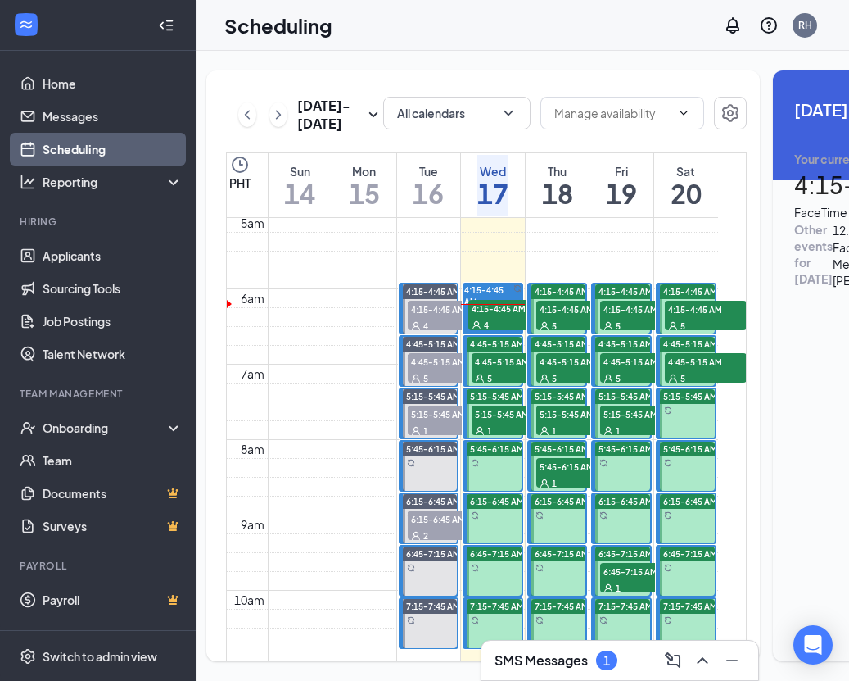
scroll to position [369, 0]
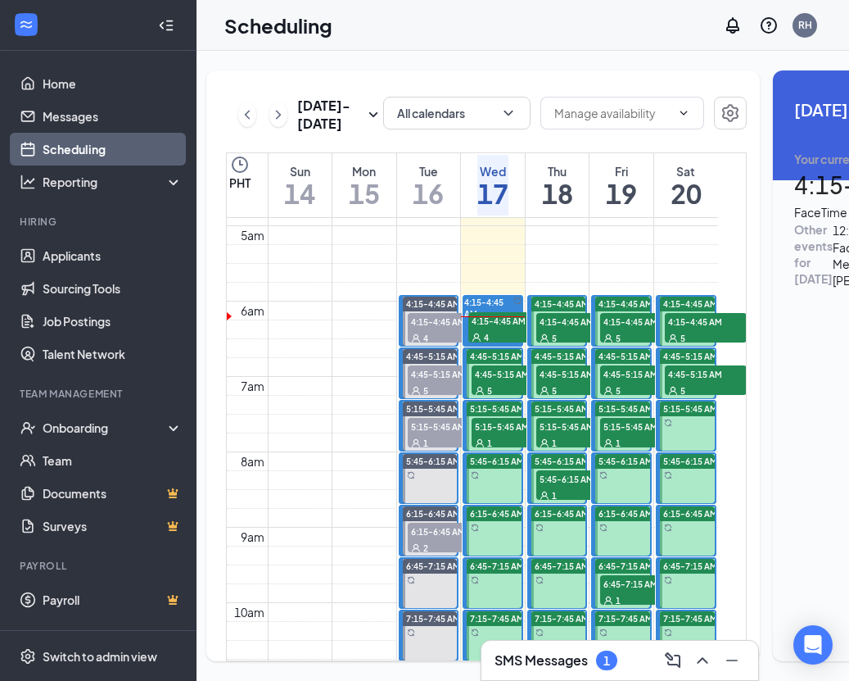
click at [502, 382] on span "4:45-5:15 AM" at bounding box center [513, 373] width 82 height 16
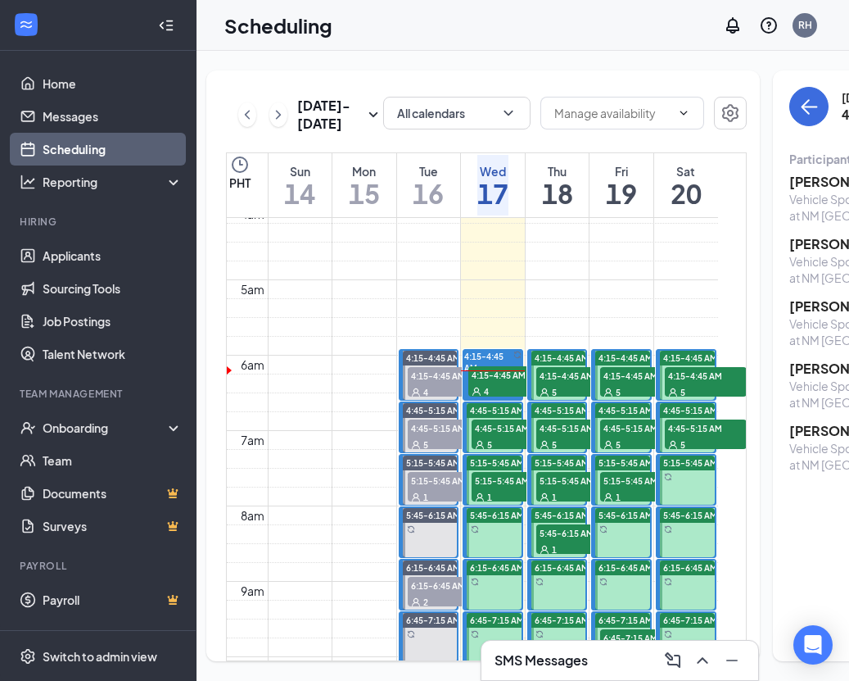
scroll to position [319, 0]
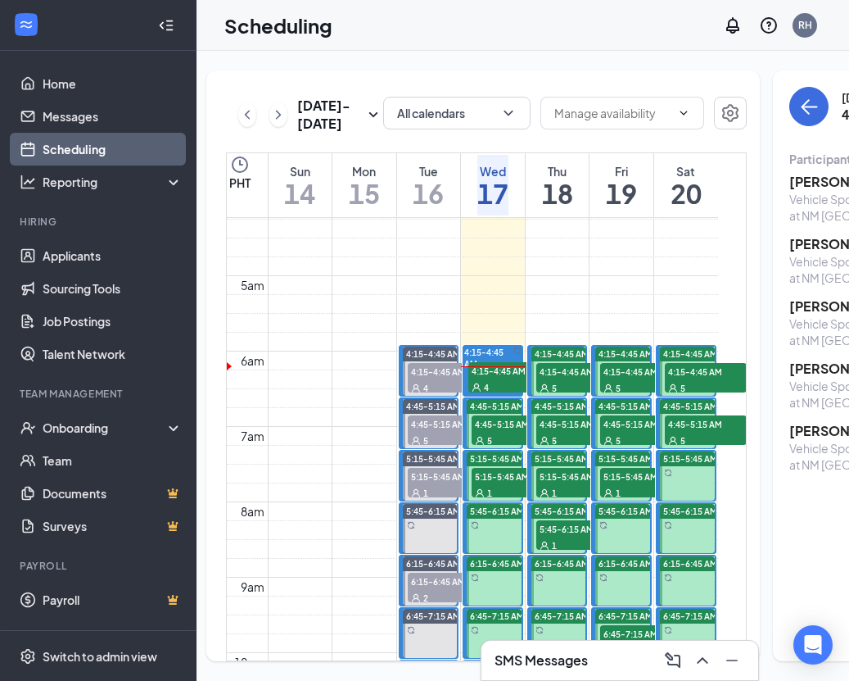
click at [496, 432] on span "4:45-5:15 AM" at bounding box center [513, 423] width 82 height 16
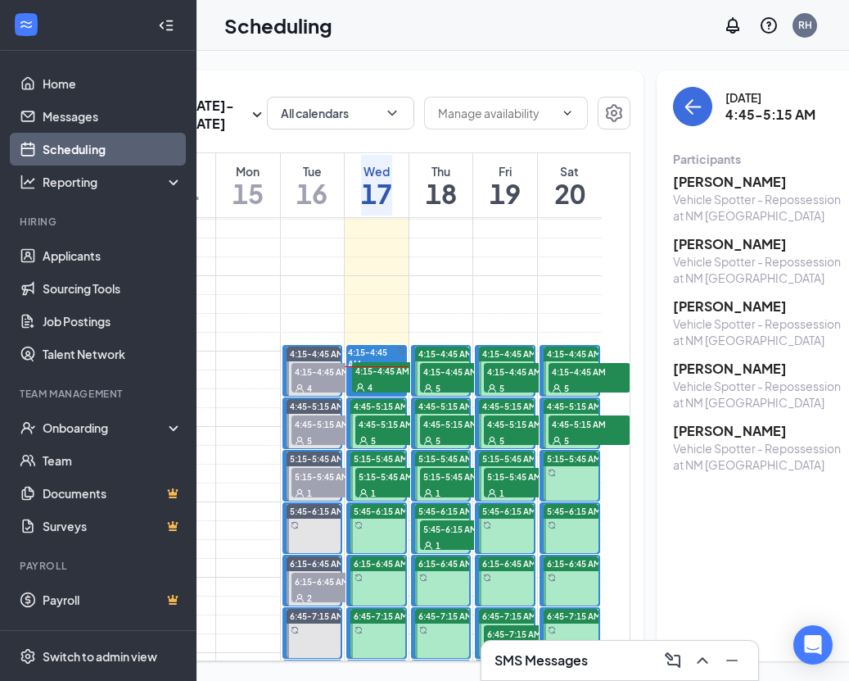
scroll to position [0, 142]
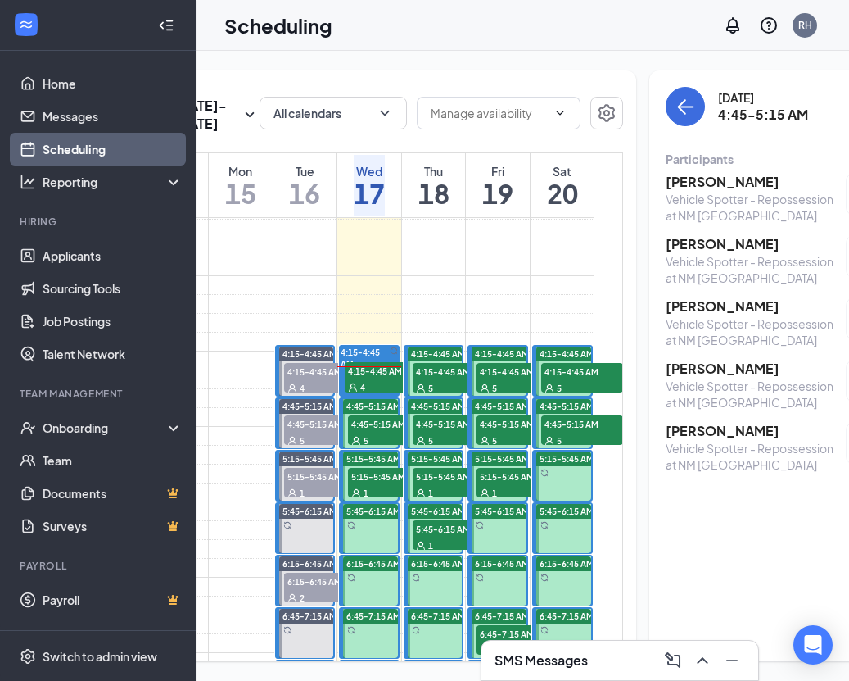
click at [726, 180] on h3 "[PERSON_NAME]" at bounding box center [752, 182] width 172 height 18
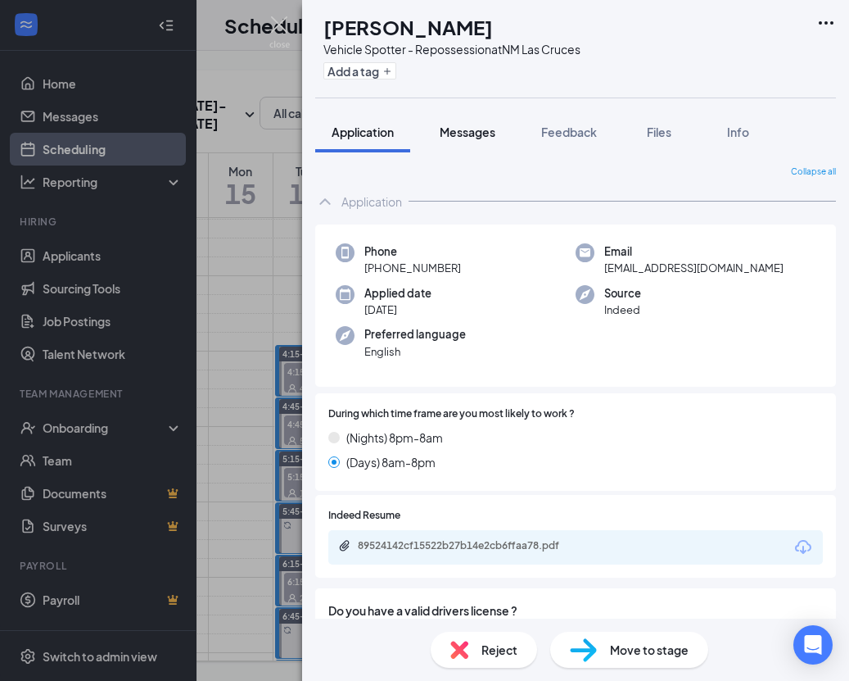
click at [475, 133] on span "Messages" at bounding box center [468, 132] width 56 height 15
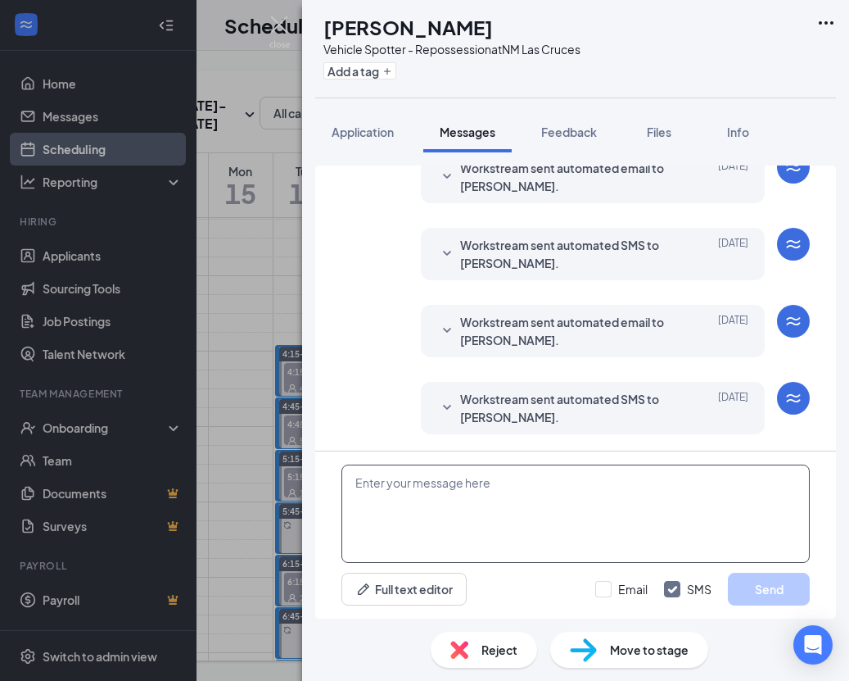
scroll to position [831, 0]
click at [585, 503] on textarea at bounding box center [576, 513] width 469 height 98
paste textarea "Hello! My name is Allyssa and I will be conducting your interview. This is a re…"
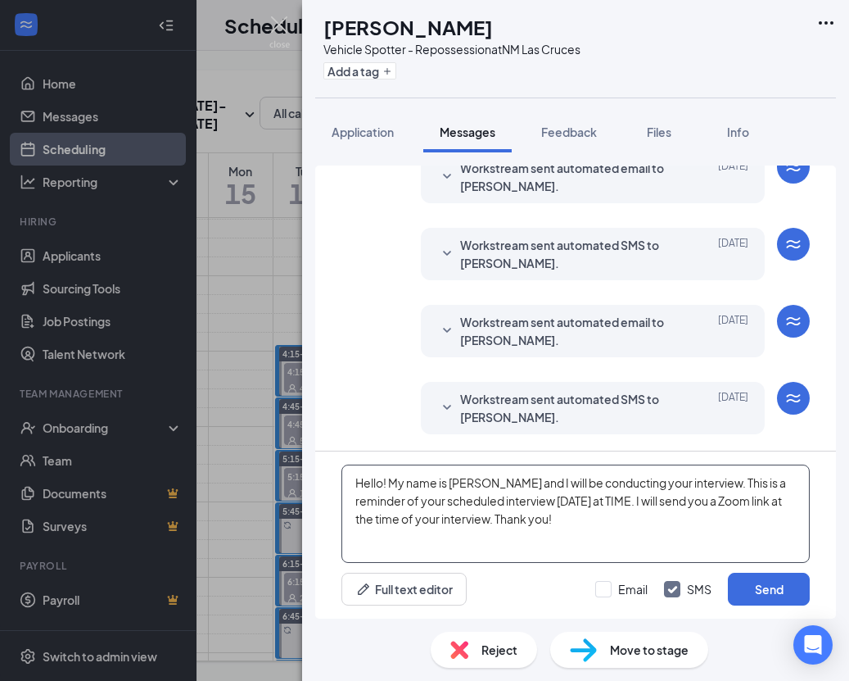
type textarea "Hello! My name is Allyssa and I will be conducting your interview. This is a re…"
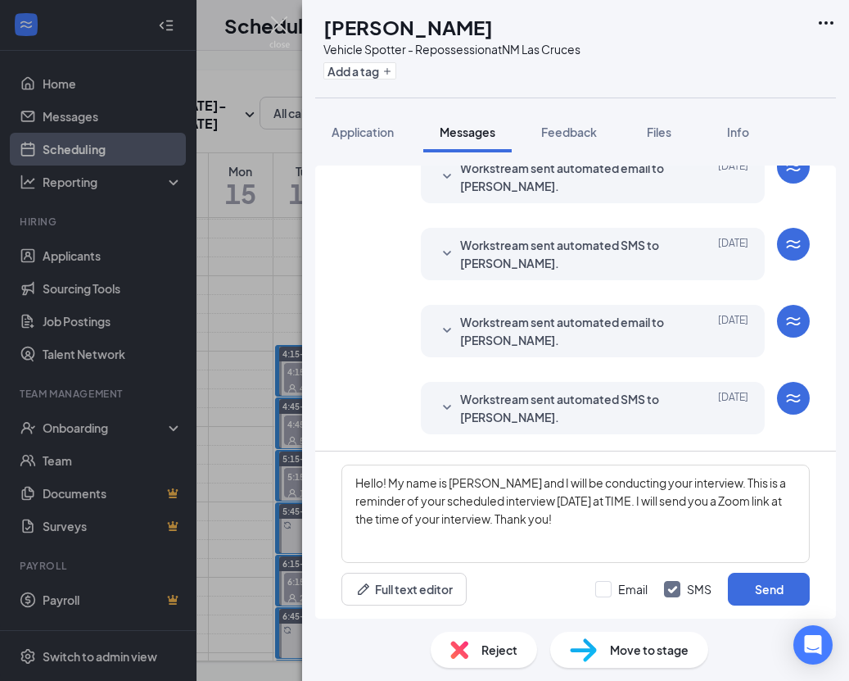
click at [453, 392] on div at bounding box center [447, 408] width 20 height 36
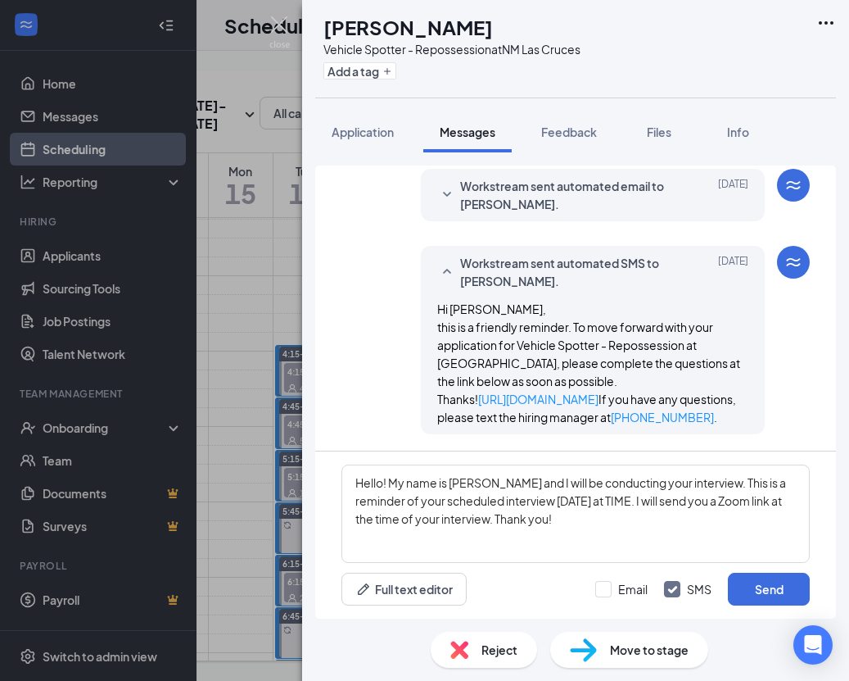
scroll to position [867, 0]
click at [454, 205] on icon "SmallChevronDown" at bounding box center [447, 195] width 20 height 20
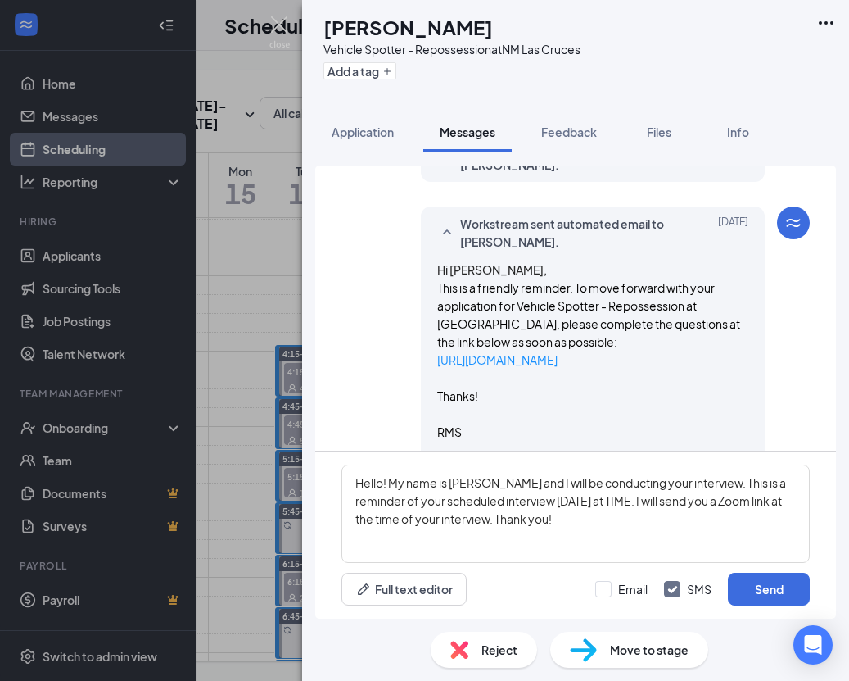
scroll to position [748, 0]
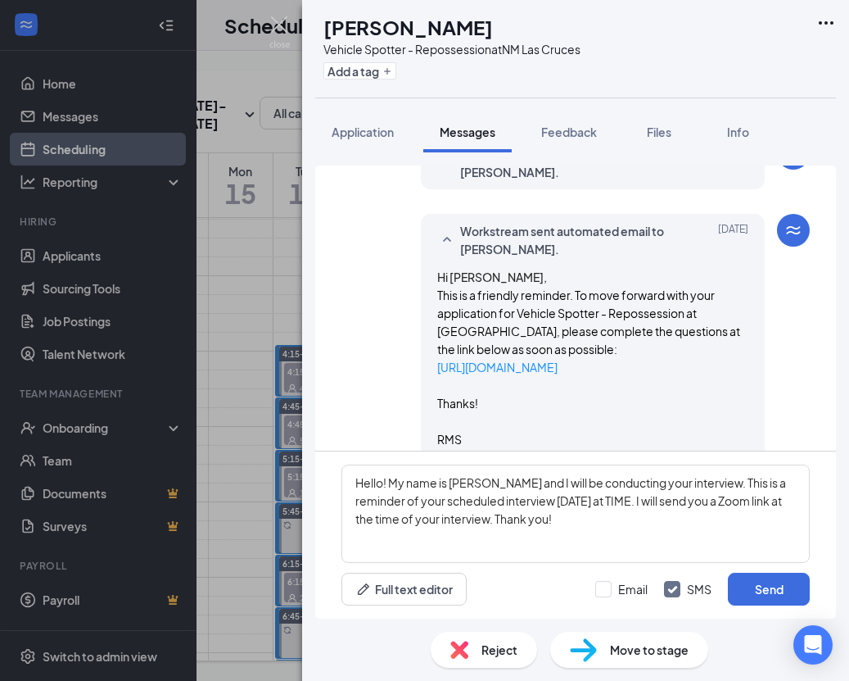
click at [456, 173] on icon "SmallChevronDown" at bounding box center [447, 163] width 20 height 20
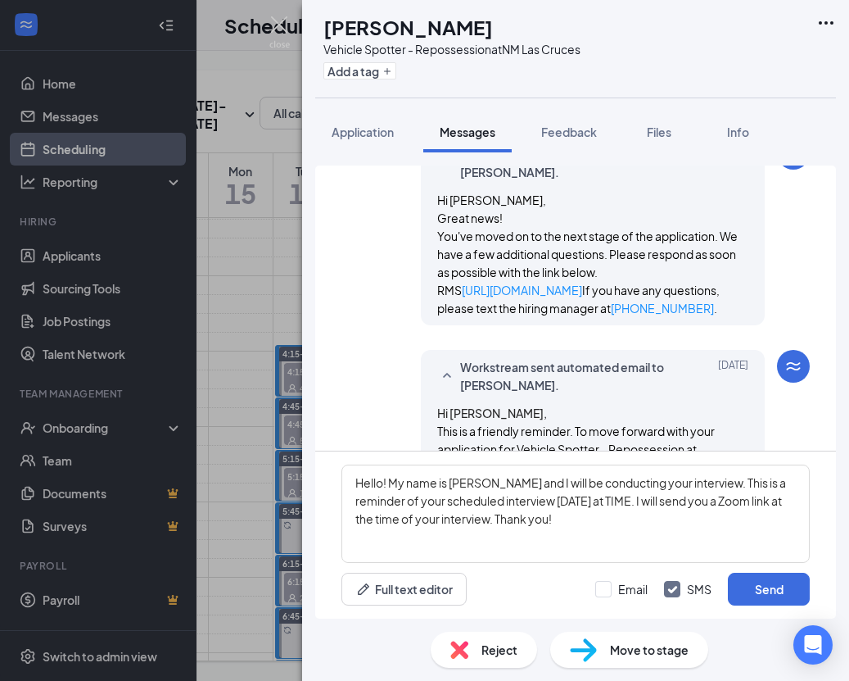
click at [448, 96] on icon "SmallChevronDown" at bounding box center [447, 86] width 20 height 20
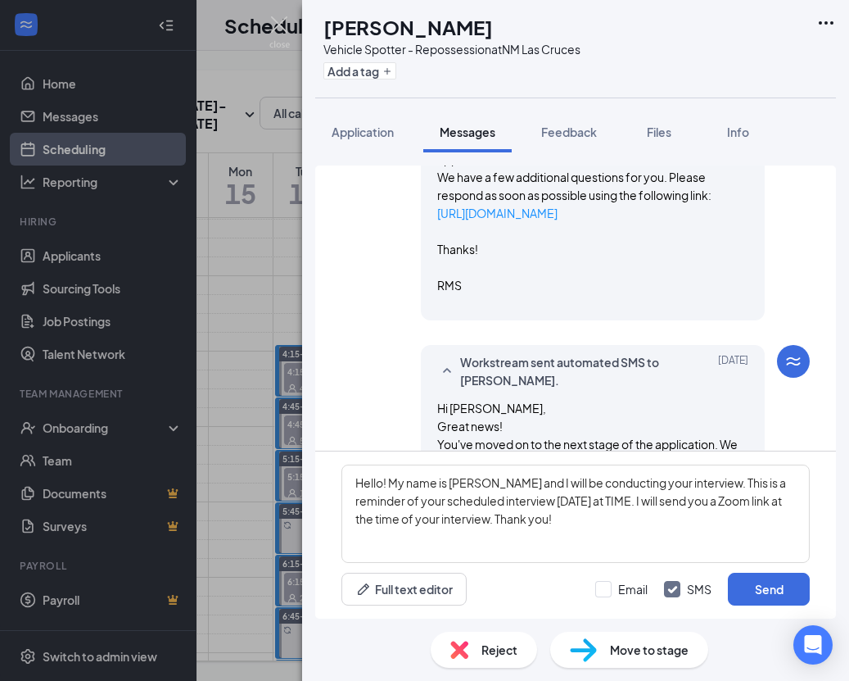
click at [248, 358] on div "CC CHRISTOPHER CISNEROS Vehicle Spotter - Repossession at NM Las Cruces Add a t…" at bounding box center [424, 340] width 849 height 681
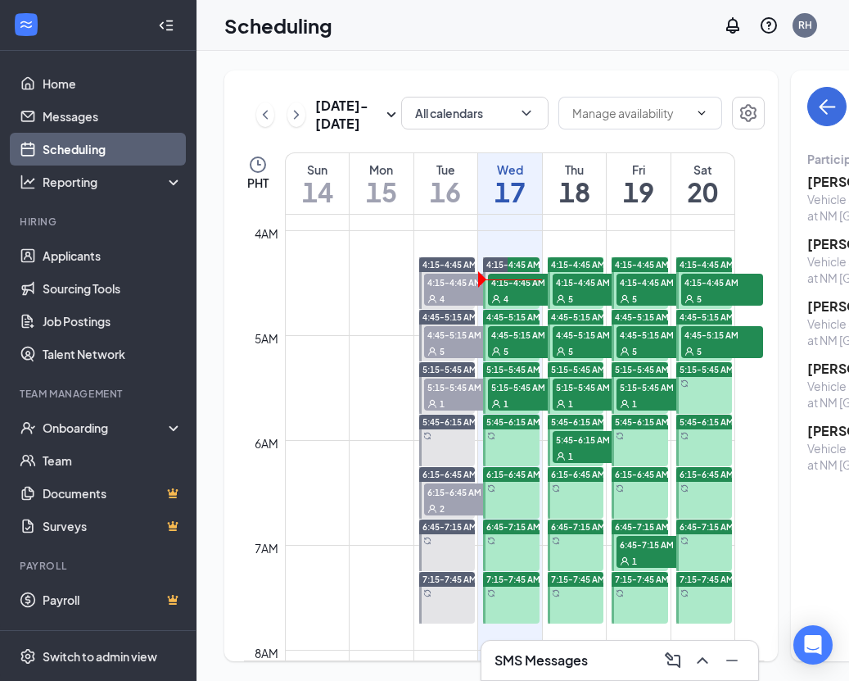
scroll to position [398, 0]
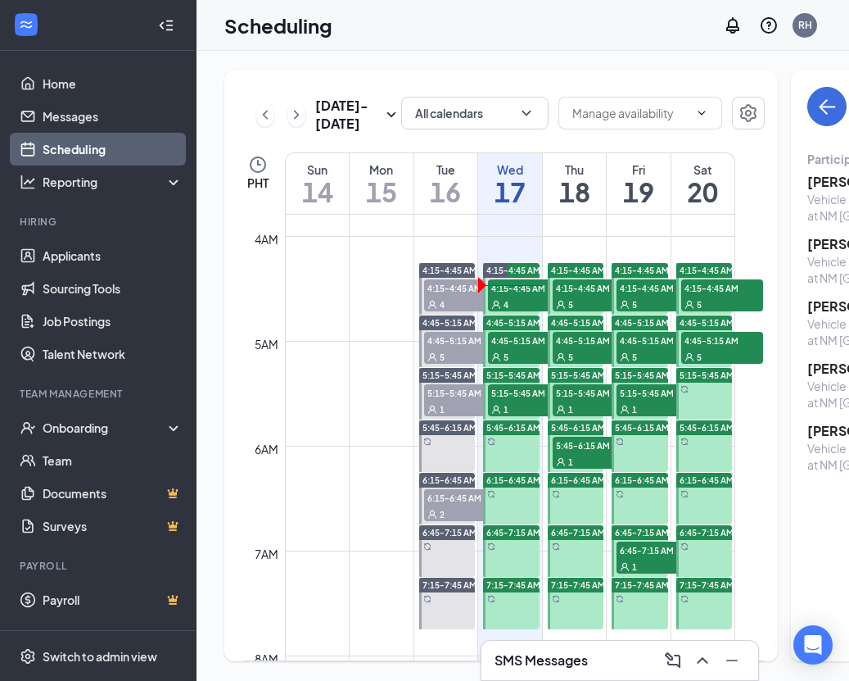
drag, startPoint x: 528, startPoint y: 383, endPoint x: 367, endPoint y: 360, distance: 162.3
click at [528, 348] on span "4:45-5:15 AM" at bounding box center [529, 340] width 82 height 16
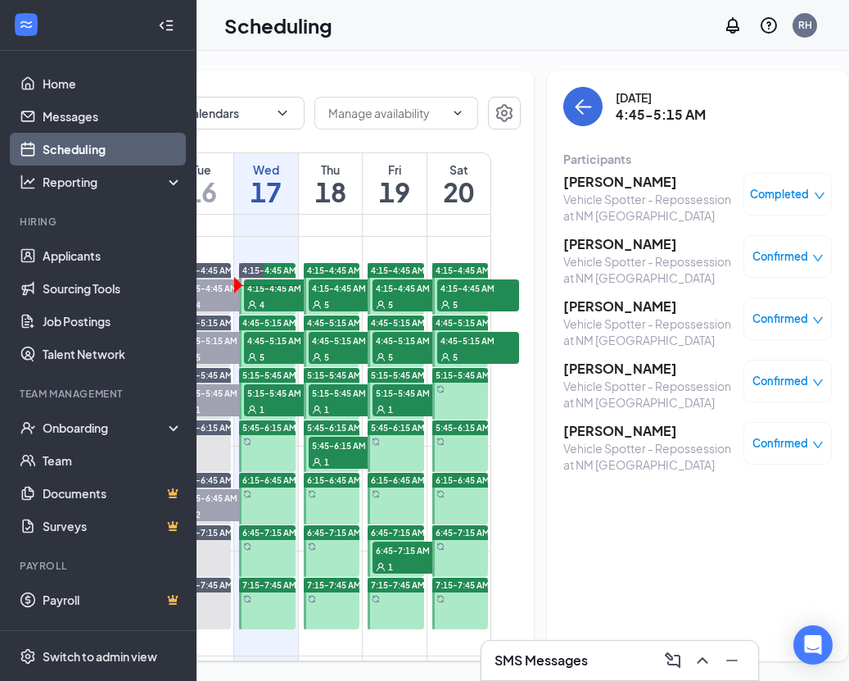
scroll to position [0, 243]
click at [658, 183] on h3 "CHRISTOPHER CISNEROS" at bounding box center [650, 182] width 172 height 18
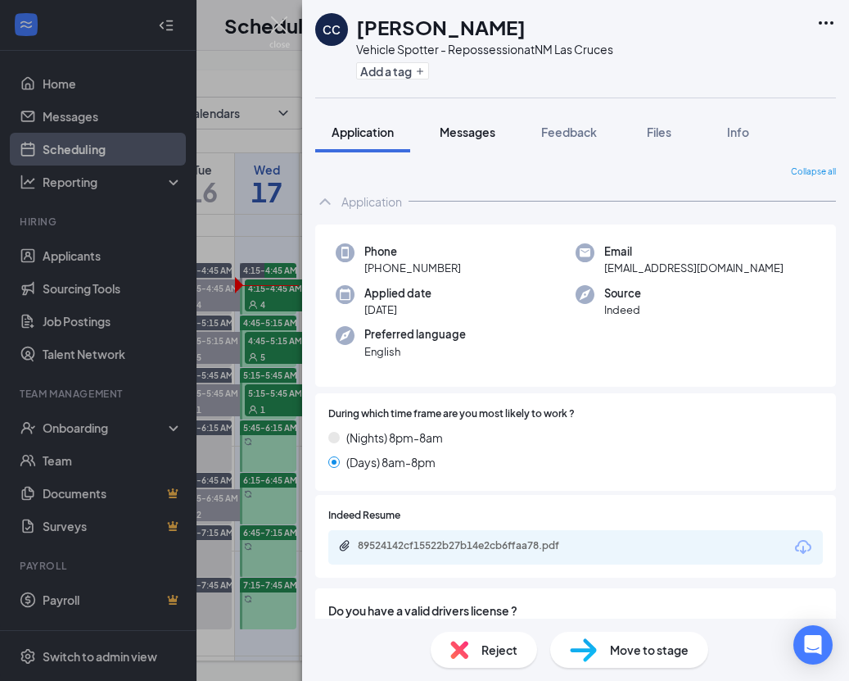
click at [499, 144] on button "Messages" at bounding box center [467, 131] width 88 height 41
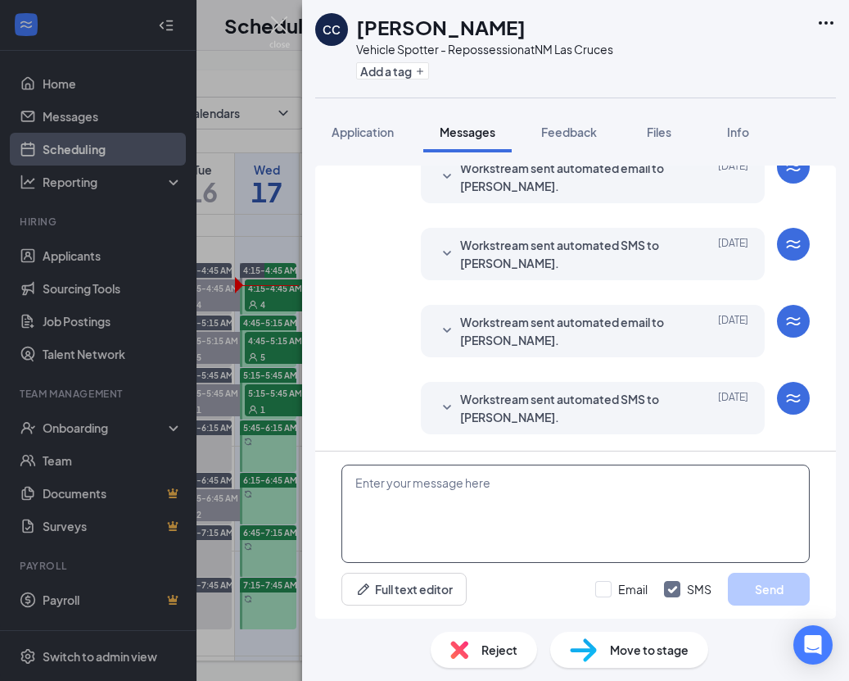
scroll to position [831, 0]
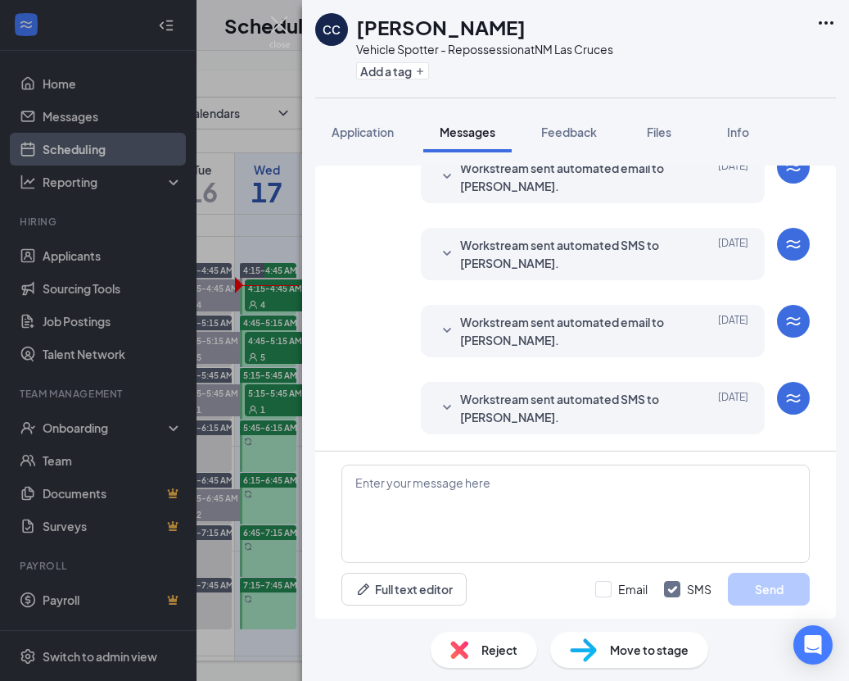
click at [463, 407] on span "Workstream sent automated SMS to CHRISTOPHER CISNEROS." at bounding box center [567, 408] width 215 height 36
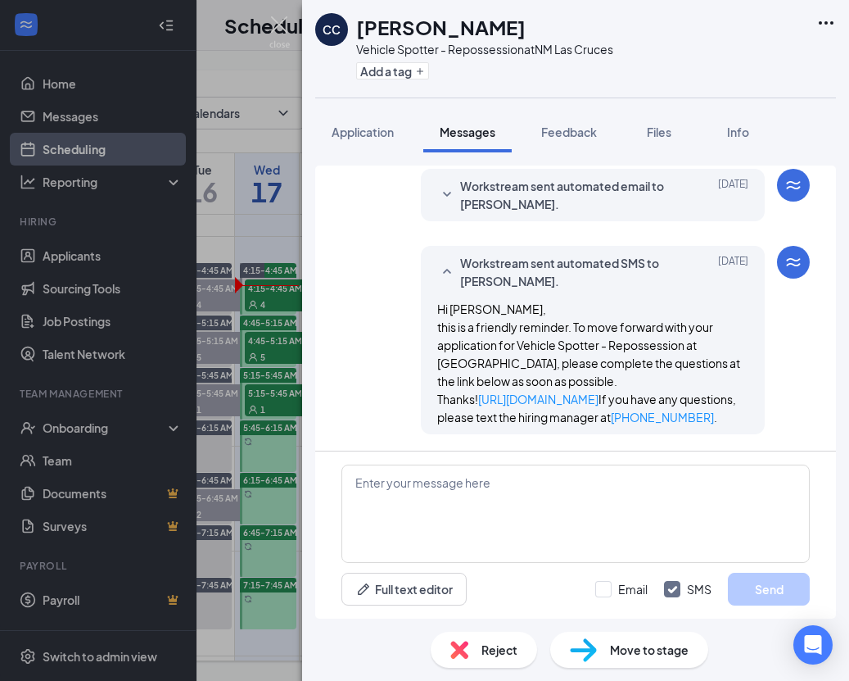
scroll to position [1003, 0]
click at [279, 390] on div "CC CHRISTOPHER CISNEROS Vehicle Spotter - Repossession at NM Las Cruces Add a t…" at bounding box center [424, 340] width 849 height 681
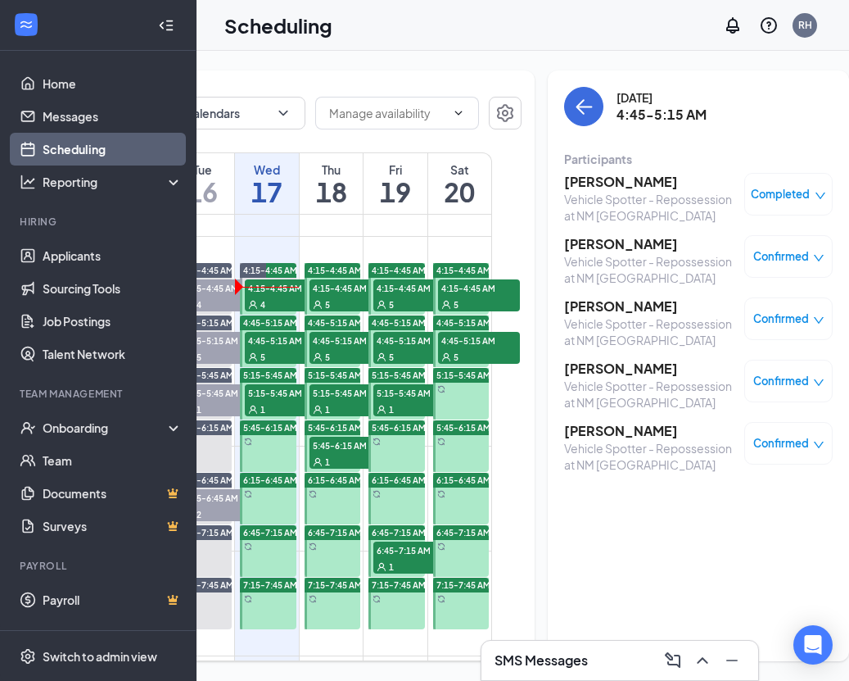
click at [282, 365] on div "5" at bounding box center [286, 356] width 82 height 16
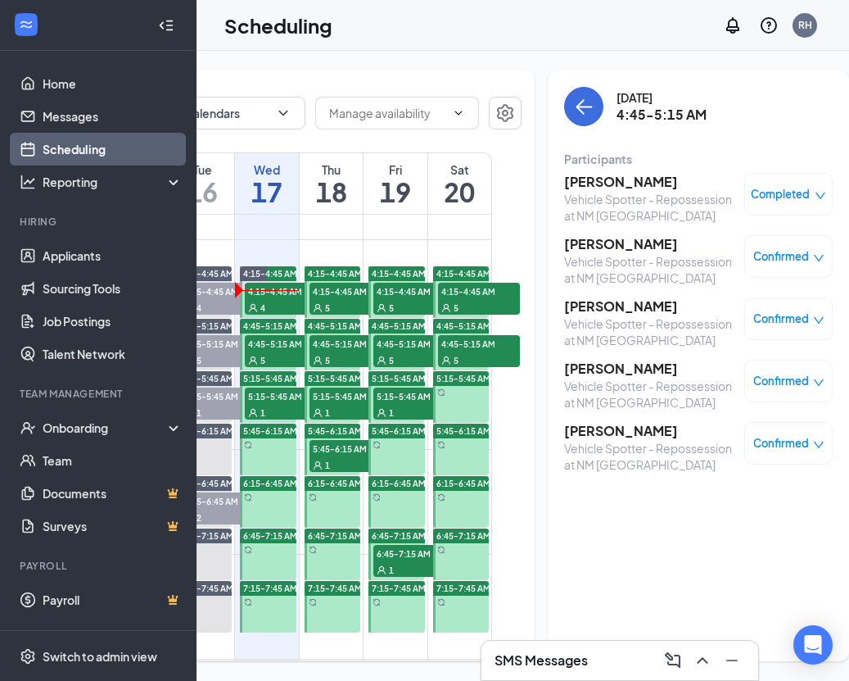
click at [582, 235] on h3 "[PERSON_NAME]" at bounding box center [650, 244] width 172 height 18
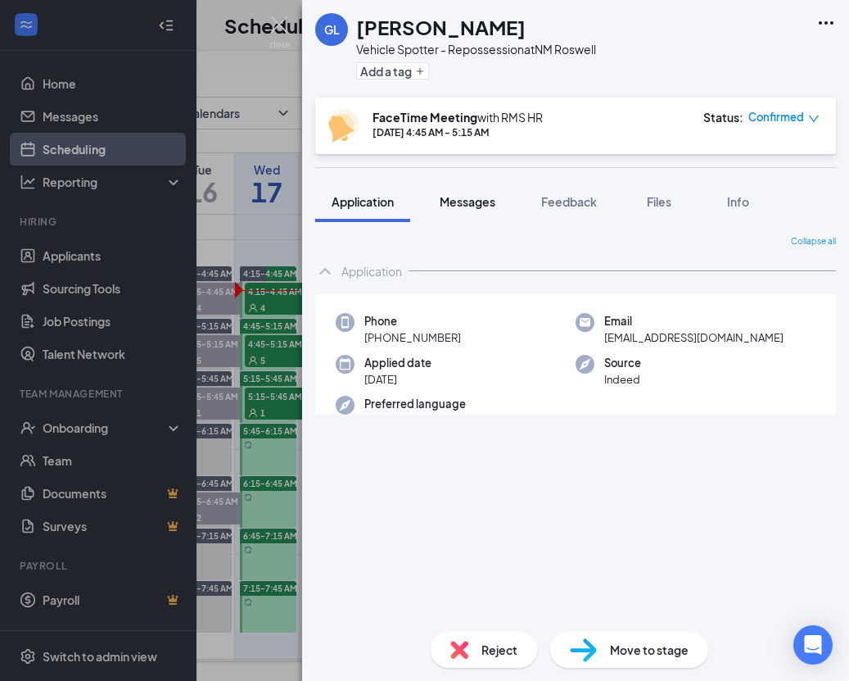
click at [474, 205] on span "Messages" at bounding box center [468, 201] width 56 height 15
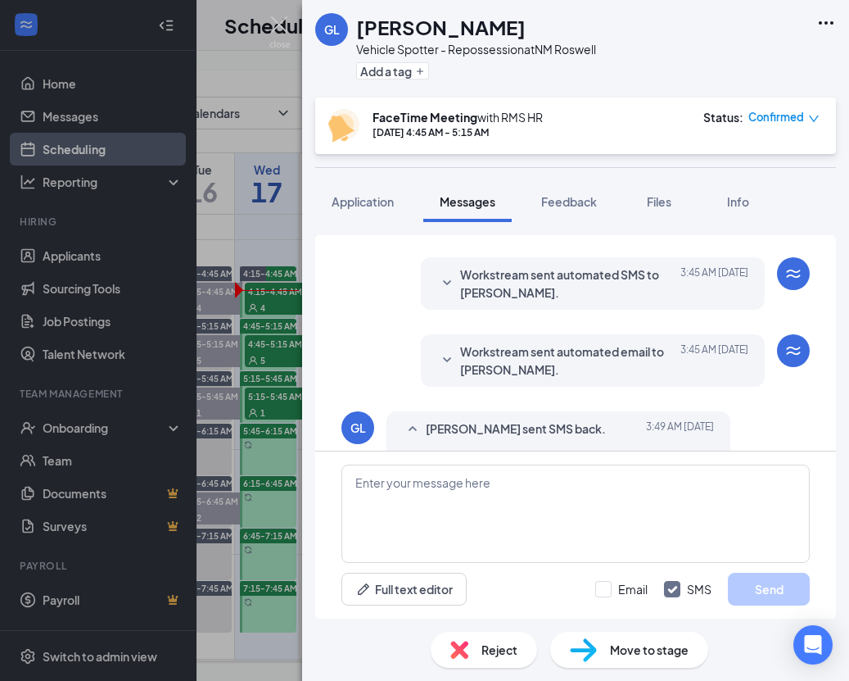
scroll to position [725, 0]
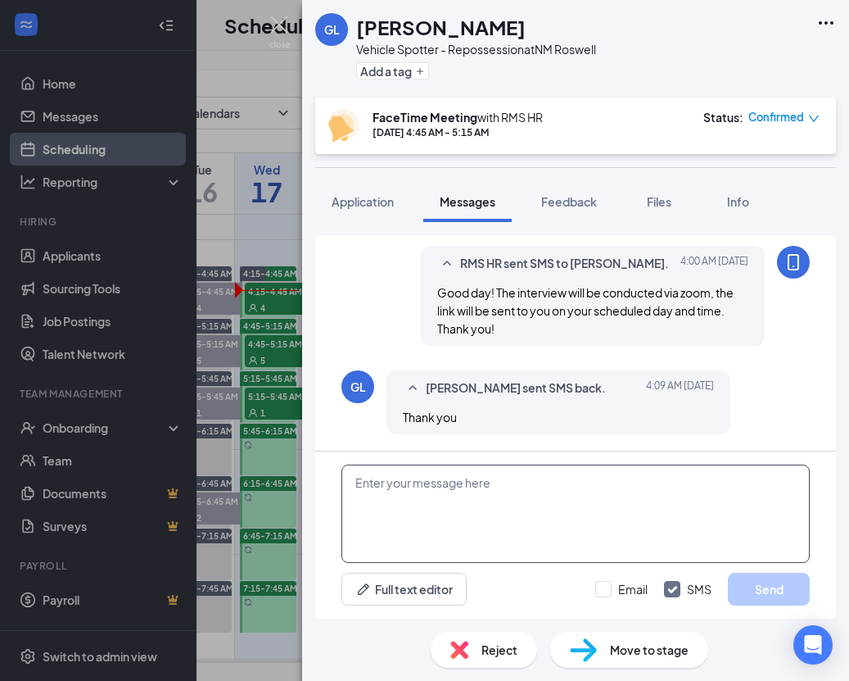
click at [533, 493] on textarea at bounding box center [576, 513] width 469 height 98
paste textarea "Hello! My name is [PERSON_NAME] and I will be conducting your interview. This i…"
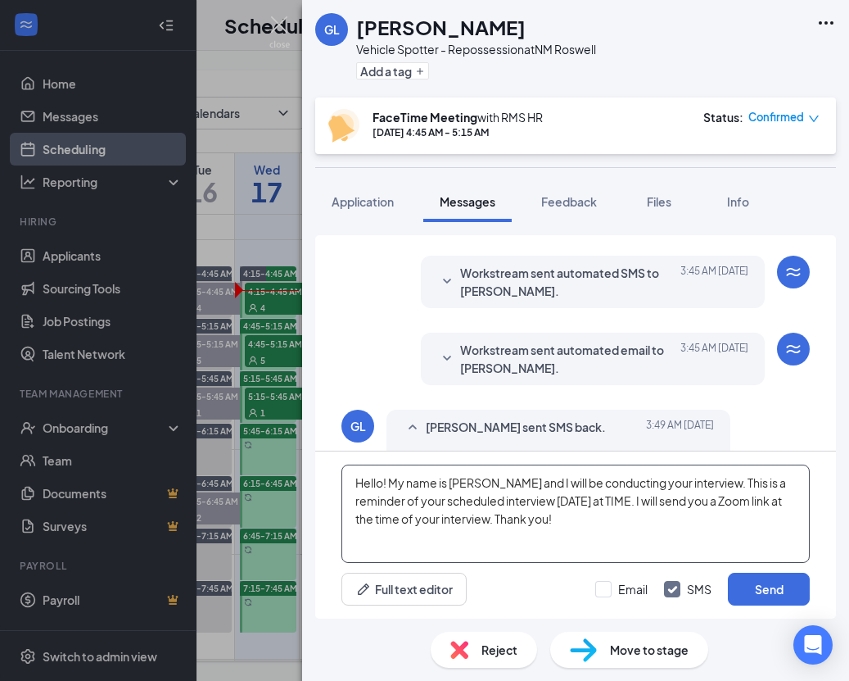
scroll to position [312, 0]
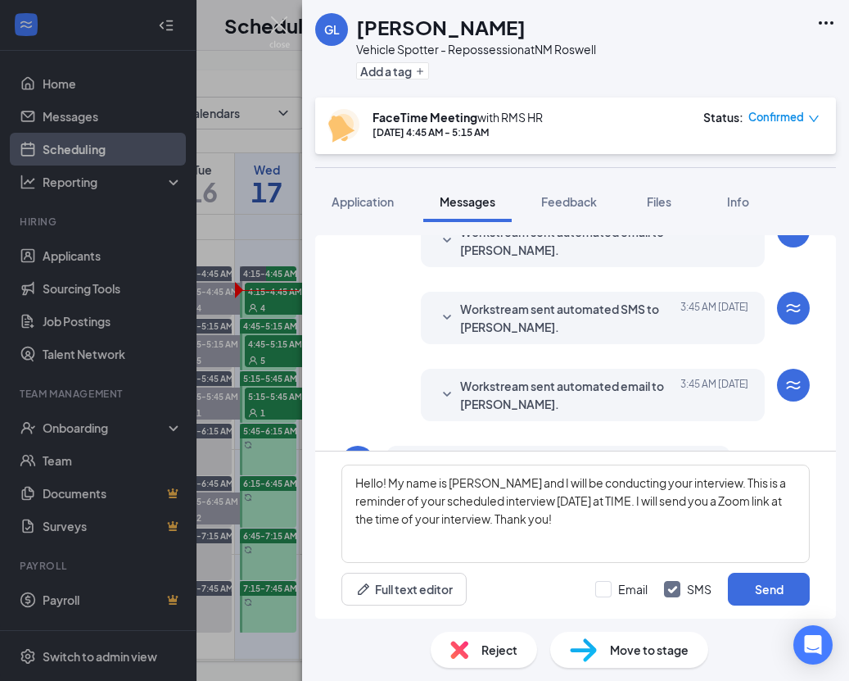
click at [524, 389] on span "Workstream sent automated email to [PERSON_NAME]." at bounding box center [567, 395] width 215 height 36
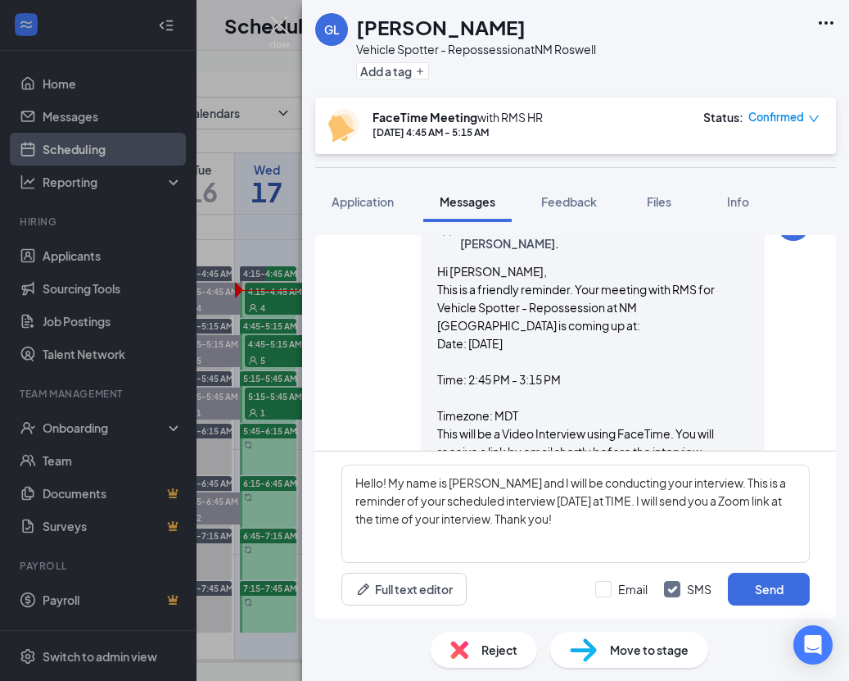
scroll to position [518, 0]
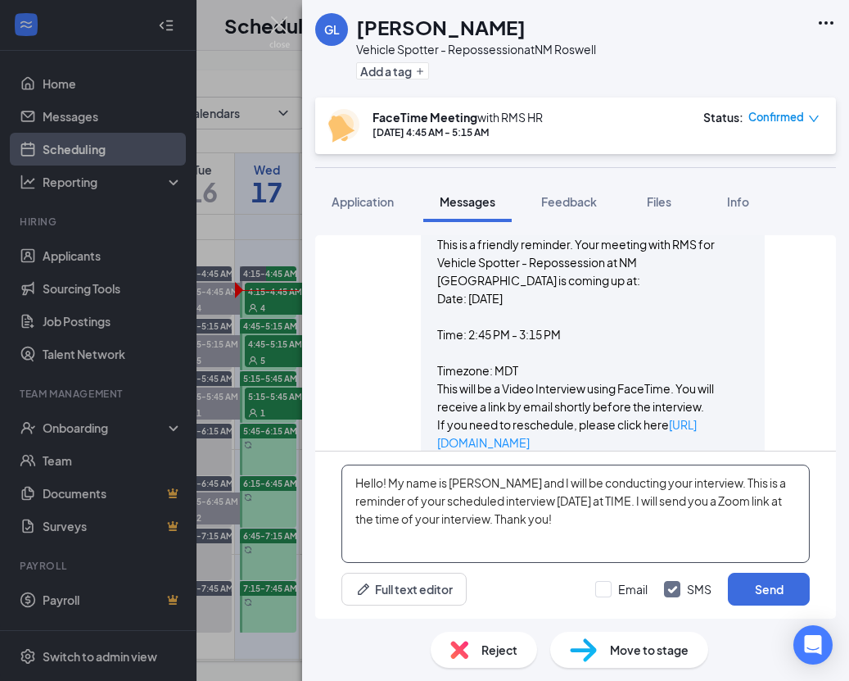
click at [578, 500] on textarea "Hello! My name is [PERSON_NAME] and I will be conducting your interview. This i…" at bounding box center [576, 513] width 469 height 98
type textarea "Hello! My name is Allyssa and I will be conducting your interview. This is a re…"
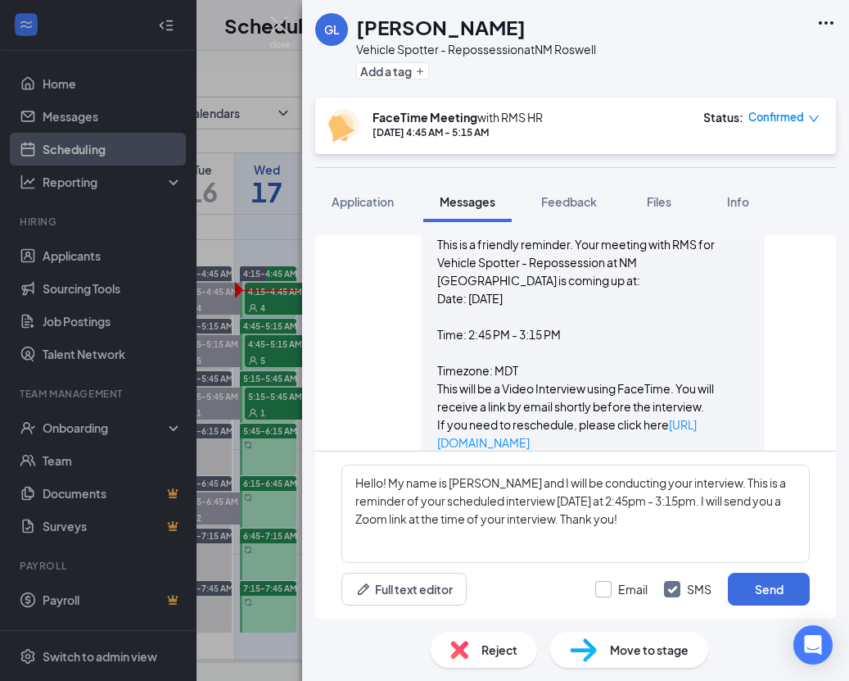
click at [614, 592] on label "Email" at bounding box center [621, 589] width 52 height 16
click at [614, 592] on input "Email" at bounding box center [621, 589] width 52 height 16
checkbox input "true"
click at [740, 588] on button "Send" at bounding box center [769, 589] width 82 height 33
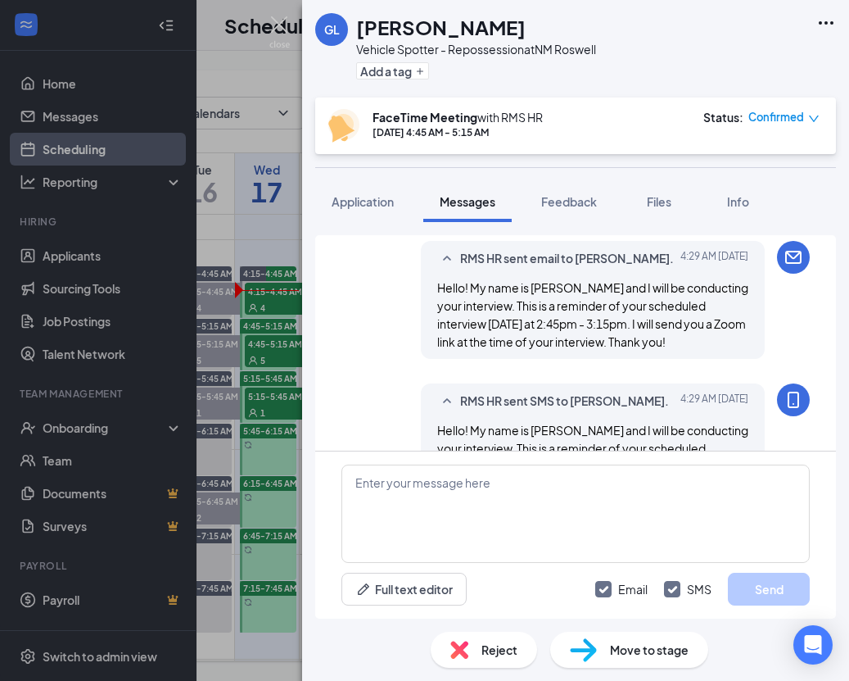
scroll to position [1344, 0]
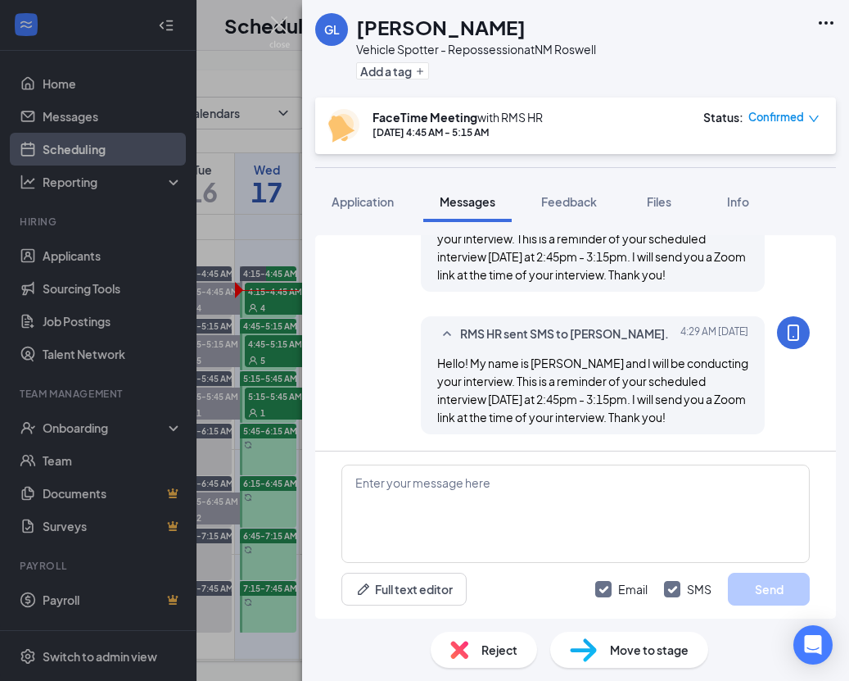
click at [271, 442] on div "GL Gilbert Lucero Vehicle Spotter - Repossession at NM Roswell Add a tag FaceTi…" at bounding box center [424, 340] width 849 height 681
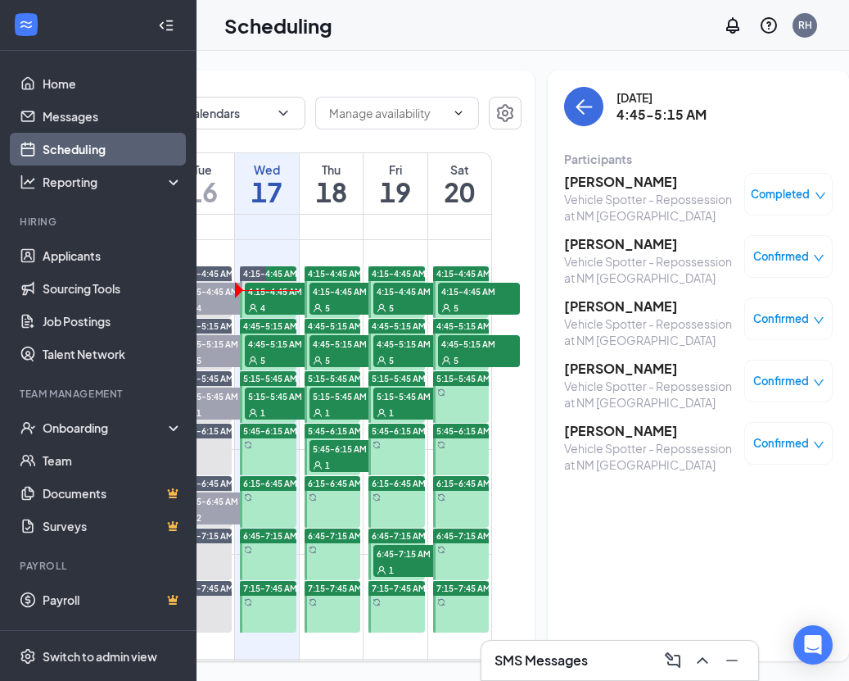
click at [595, 178] on h3 "CHRISTOPHER CISNEROS" at bounding box center [650, 182] width 172 height 18
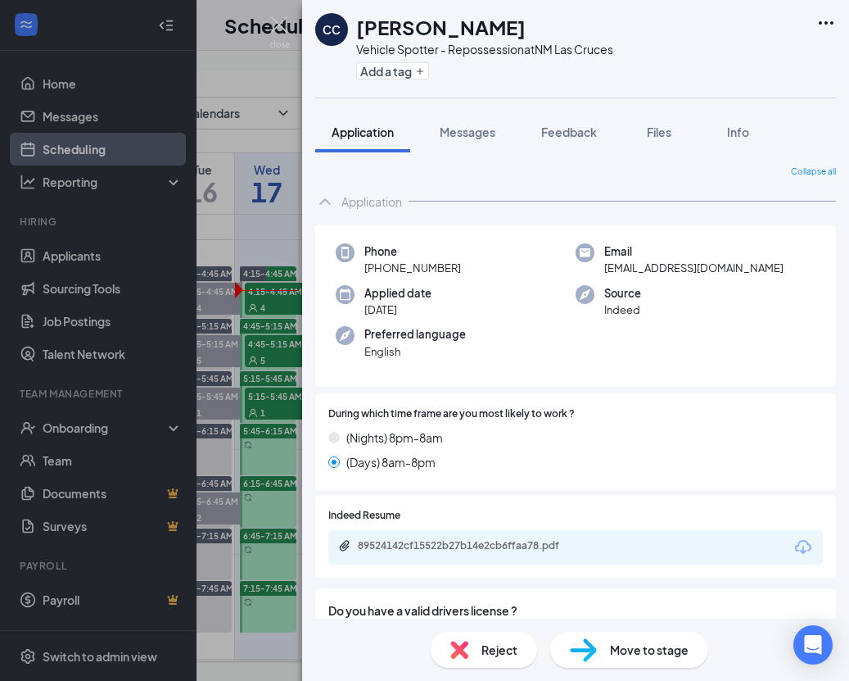
drag, startPoint x: 499, startPoint y: 143, endPoint x: 498, endPoint y: 156, distance: 13.9
click at [499, 143] on button "Messages" at bounding box center [467, 131] width 88 height 41
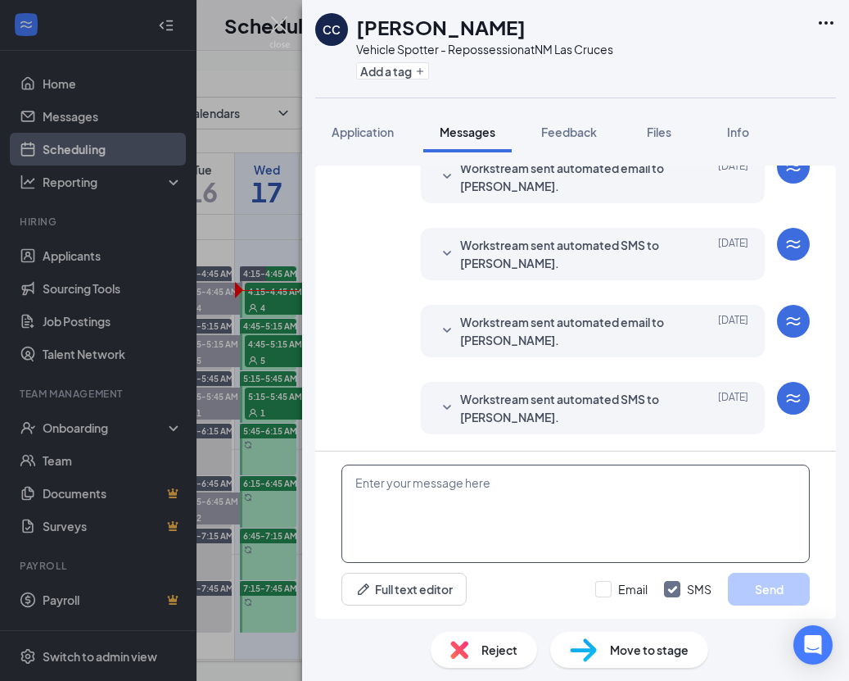
scroll to position [831, 0]
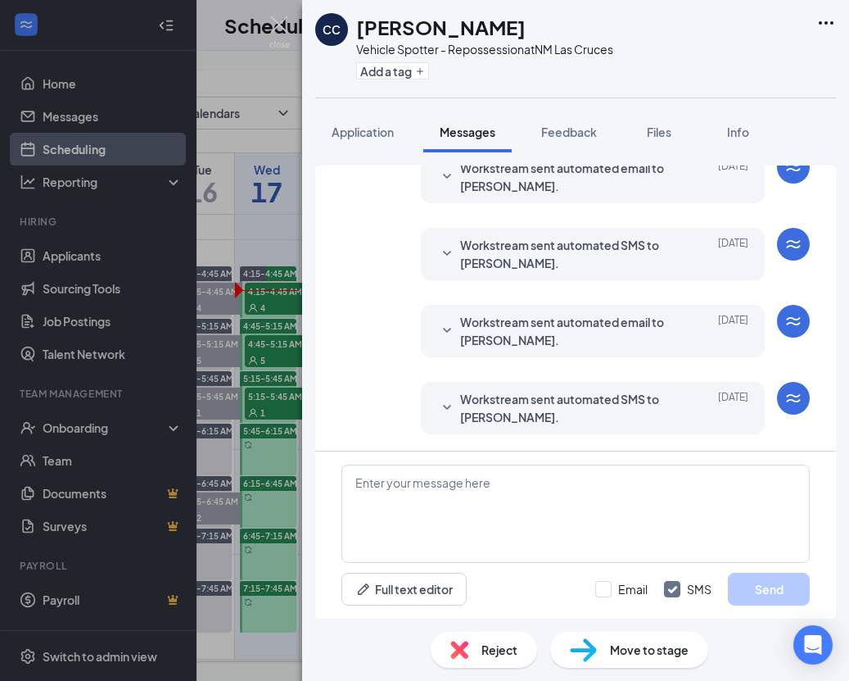
click at [424, 397] on div "Workstream sent automated SMS to CHRISTOPHER CISNEROS. Sep 11 Hi CHRISTOPHER, t…" at bounding box center [593, 408] width 344 height 52
click at [449, 407] on icon "SmallChevronDown" at bounding box center [447, 407] width 8 height 5
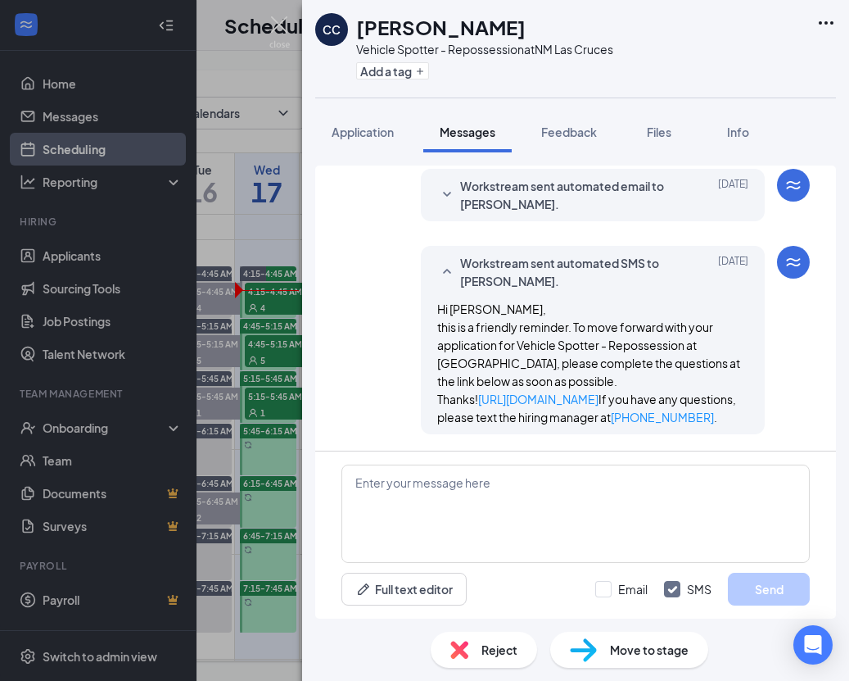
scroll to position [1003, 0]
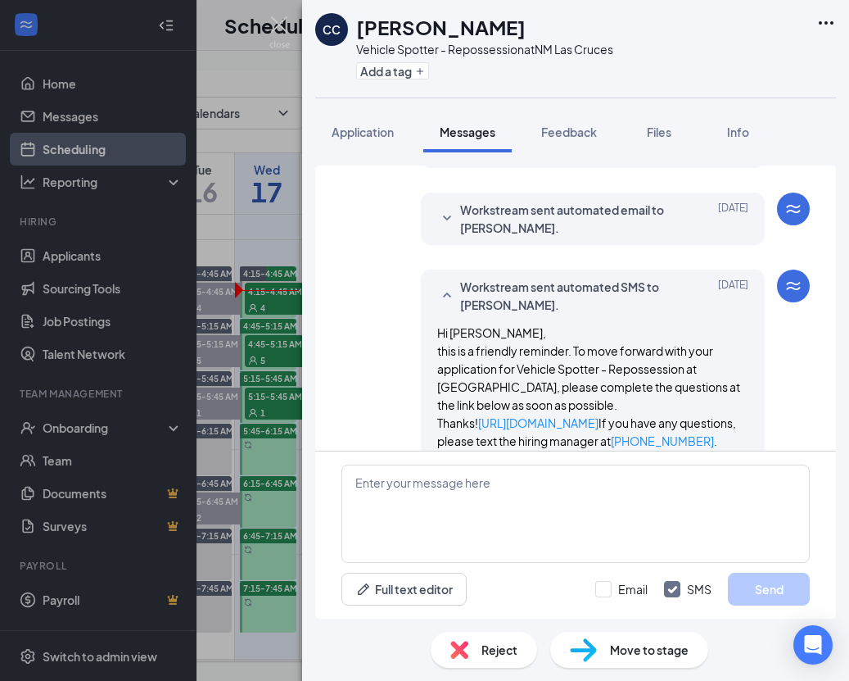
click at [489, 237] on span "Workstream sent automated email to CHRISTOPHER CISNEROS." at bounding box center [567, 219] width 215 height 36
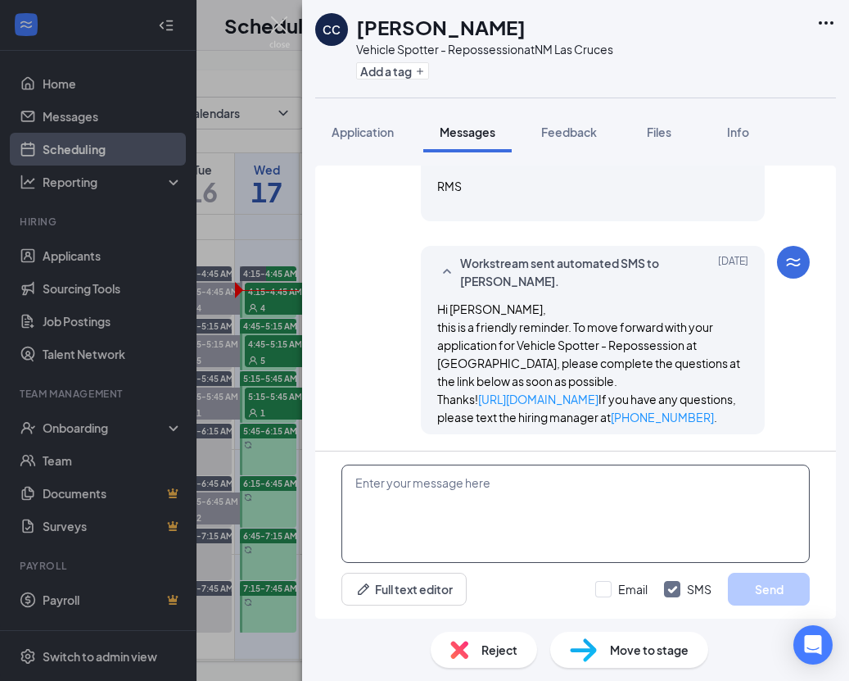
scroll to position [1192, 0]
click at [510, 537] on textarea at bounding box center [576, 513] width 469 height 98
paste textarea "Hello! My name is Allyssa and I will be conducting your interview. This is a re…"
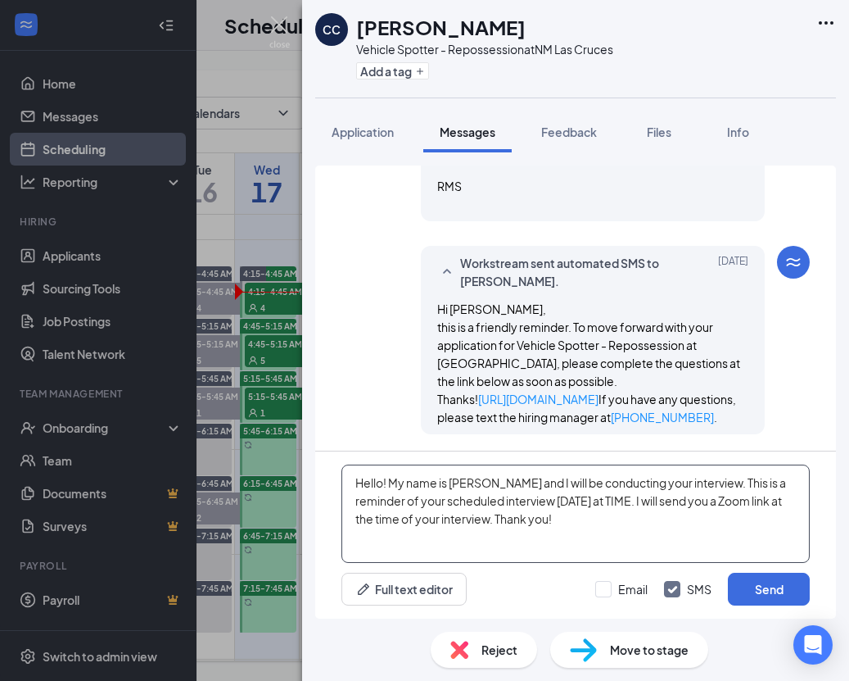
drag, startPoint x: 578, startPoint y: 501, endPoint x: 541, endPoint y: 507, distance: 38.1
click at [541, 507] on textarea "Hello! My name is Allyssa and I will be conducting your interview. This is a re…" at bounding box center [576, 513] width 469 height 98
type textarea "Hello! My name is Allyssa and I will be conducting your interview. This is a re…"
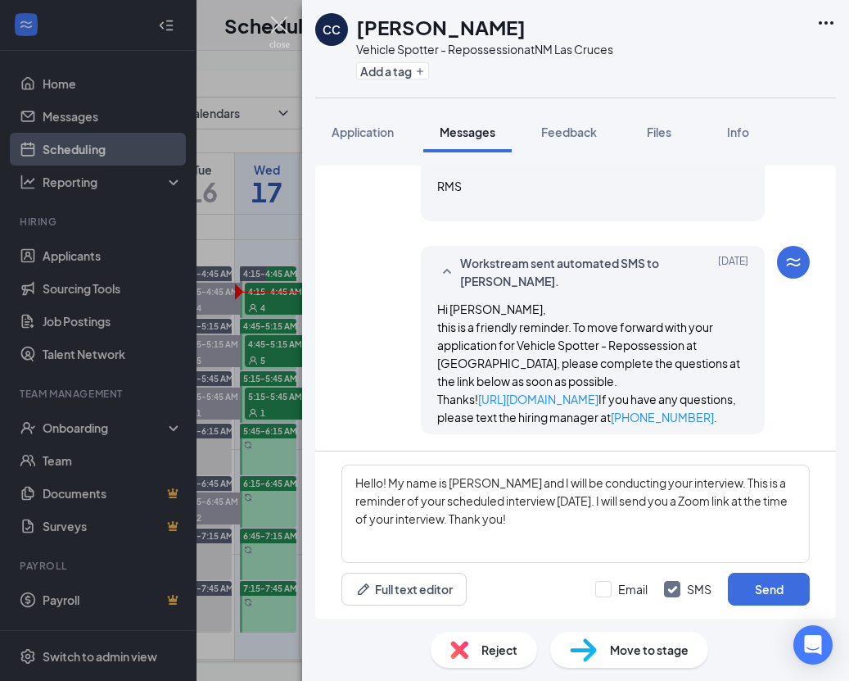
click at [287, 25] on img at bounding box center [279, 32] width 20 height 32
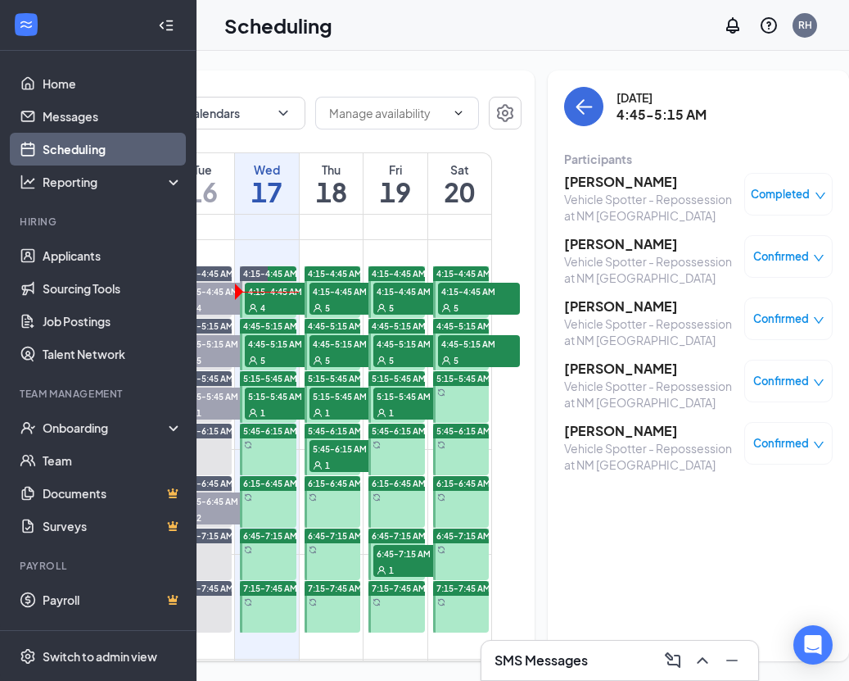
click at [606, 428] on h3 "[PERSON_NAME]" at bounding box center [650, 431] width 172 height 18
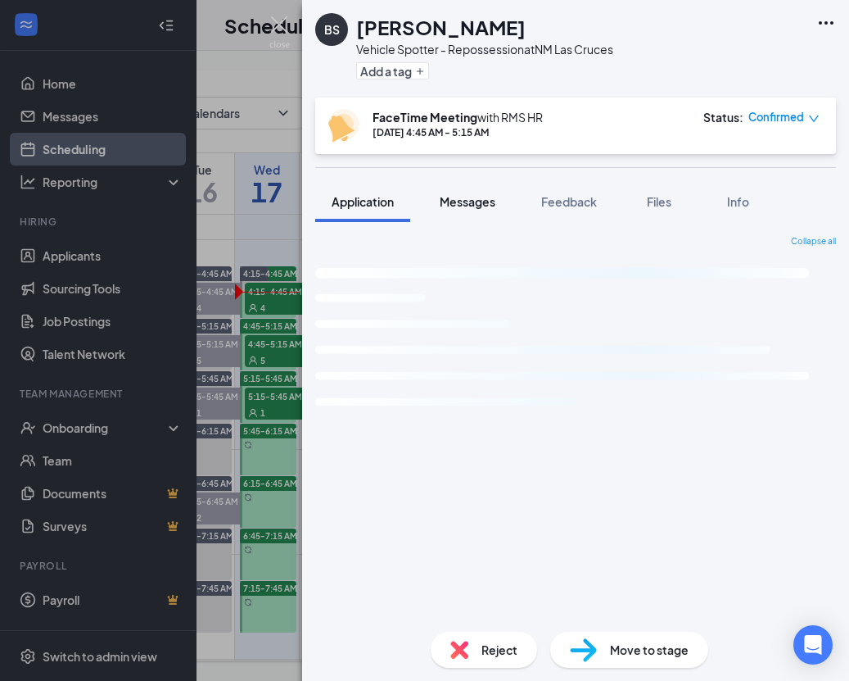
click at [485, 207] on span "Messages" at bounding box center [468, 201] width 56 height 15
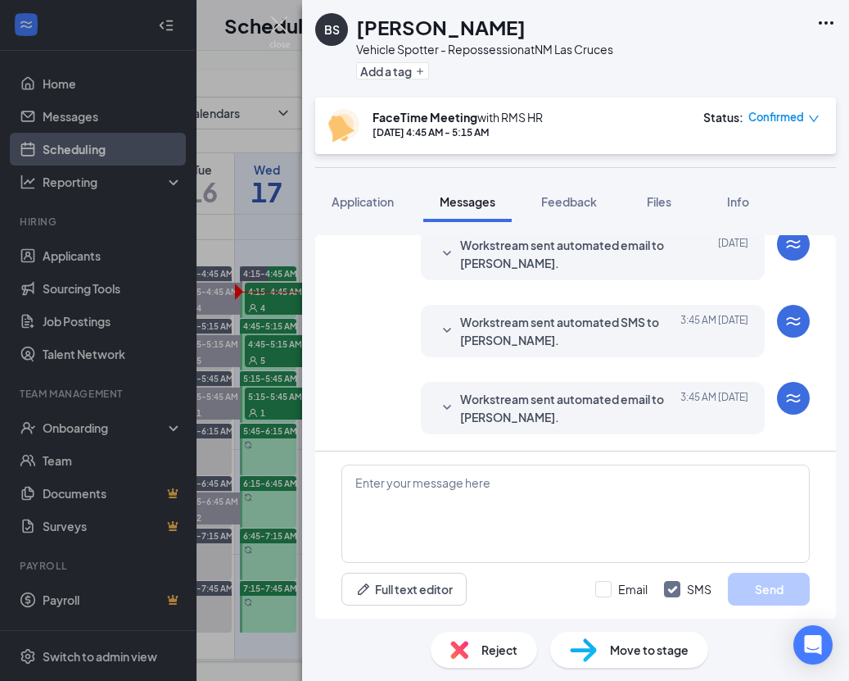
click at [513, 403] on span "Workstream sent automated email to [PERSON_NAME]." at bounding box center [567, 408] width 215 height 36
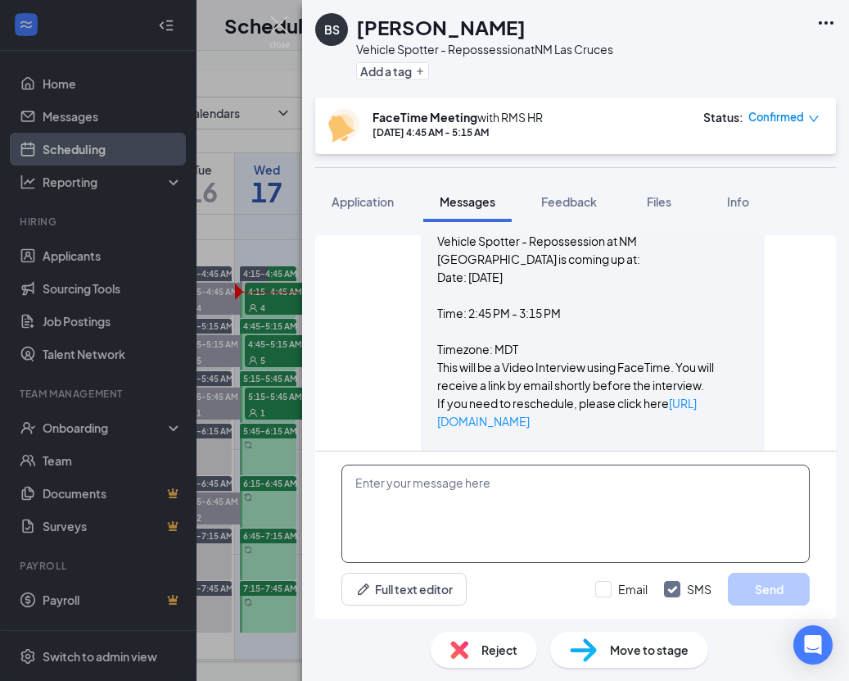
scroll to position [804, 0]
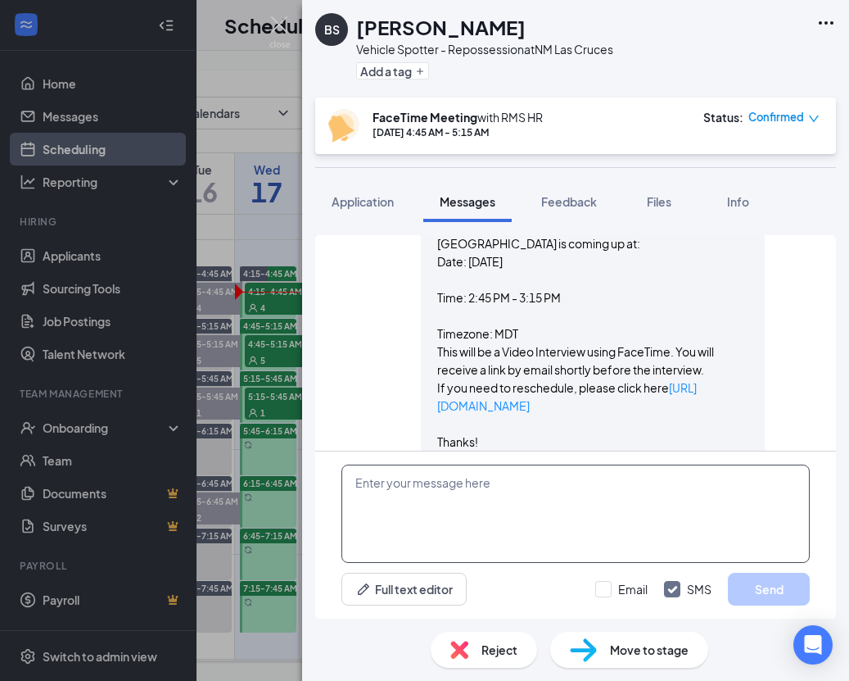
click at [541, 502] on textarea at bounding box center [576, 513] width 469 height 98
paste textarea "Hello! My name is Allyssa and I will be conducting your interview. This is a re…"
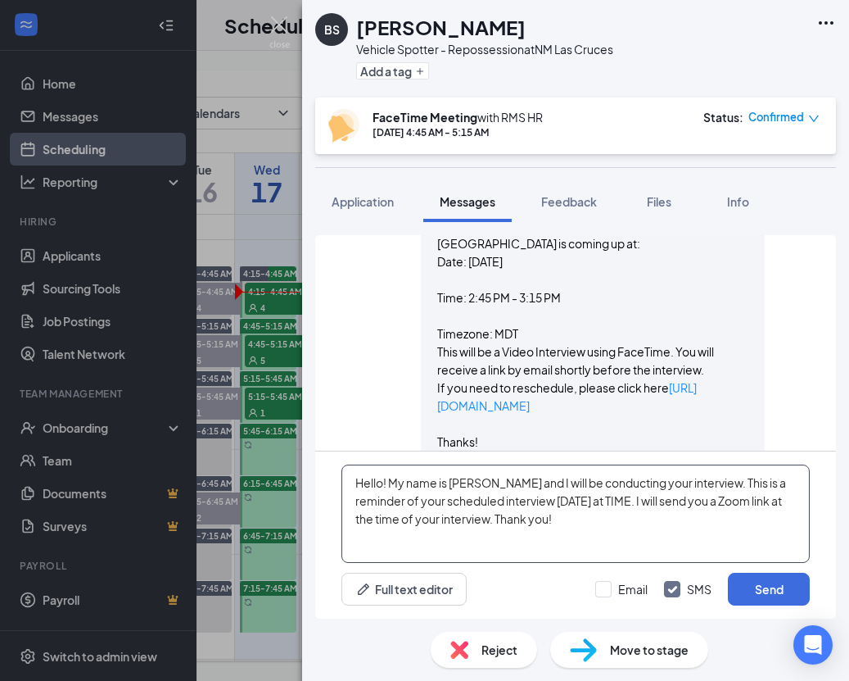
drag, startPoint x: 578, startPoint y: 500, endPoint x: 606, endPoint y: 501, distance: 27.9
click at [555, 504] on textarea "Hello! My name is Allyssa and I will be conducting your interview. This is a re…" at bounding box center [576, 513] width 469 height 98
type textarea "Hello! My name is [PERSON_NAME] and I will be conducting your interview. This i…"
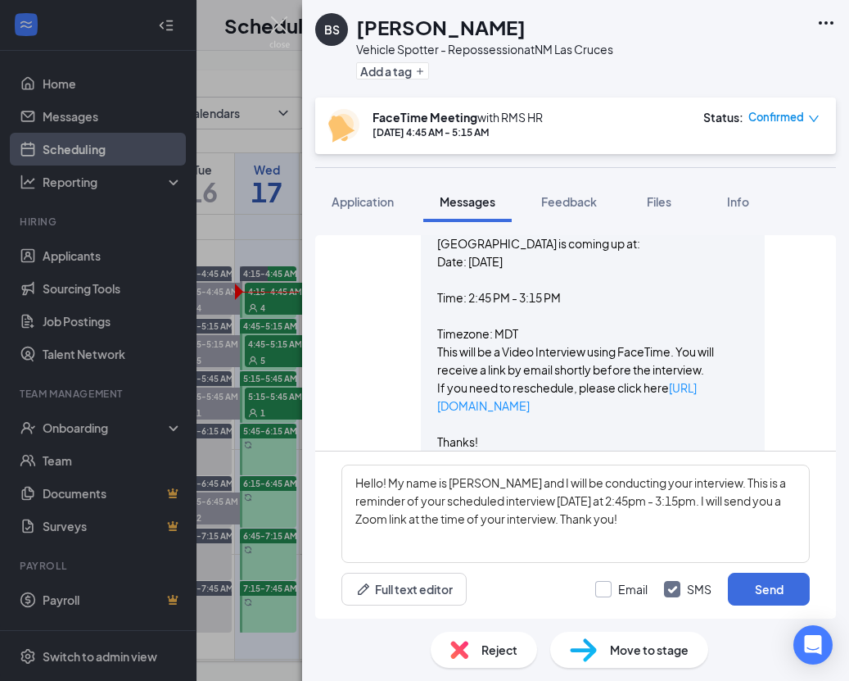
drag, startPoint x: 605, startPoint y: 585, endPoint x: 629, endPoint y: 584, distance: 23.8
click at [606, 585] on label "Email" at bounding box center [621, 589] width 52 height 16
click at [606, 585] on input "Email" at bounding box center [621, 589] width 52 height 16
checkbox input "true"
click at [743, 591] on button "Send" at bounding box center [769, 589] width 82 height 33
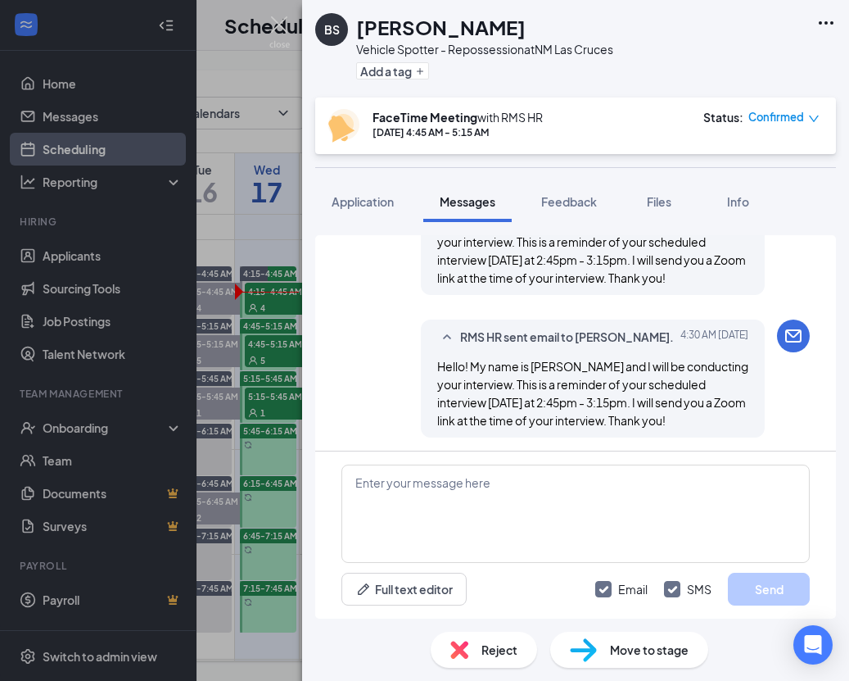
scroll to position [1167, 0]
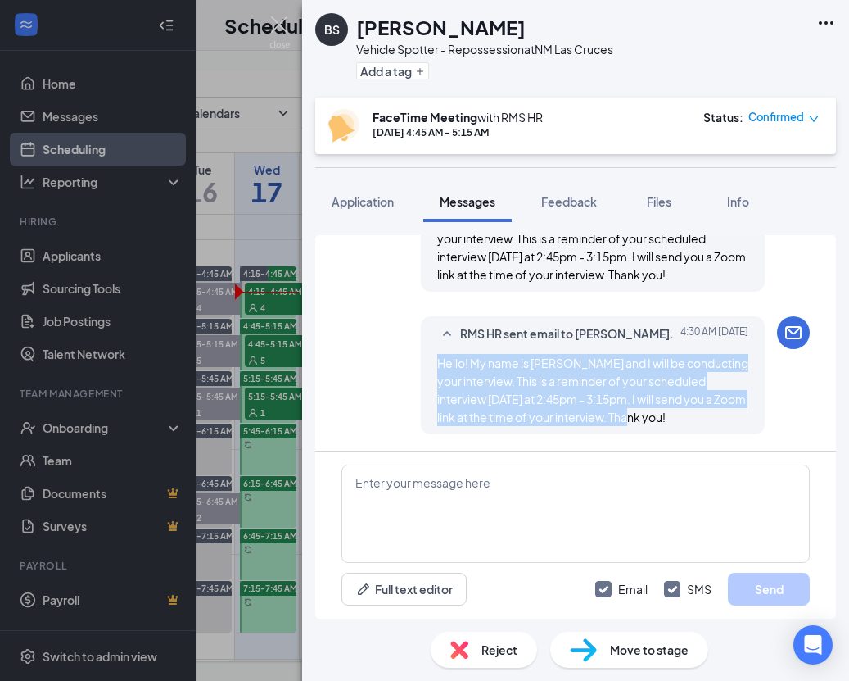
drag, startPoint x: 439, startPoint y: 363, endPoint x: 661, endPoint y: 416, distance: 228.3
click at [662, 415] on div "RMS HR sent email to Brian Singleton. Today 4:30 AM Hello! My name is Allyssa a…" at bounding box center [593, 375] width 344 height 118
copy span "Hello! My name is [PERSON_NAME] and I will be conducting your interview. This i…"
click at [279, 36] on img at bounding box center [279, 32] width 20 height 32
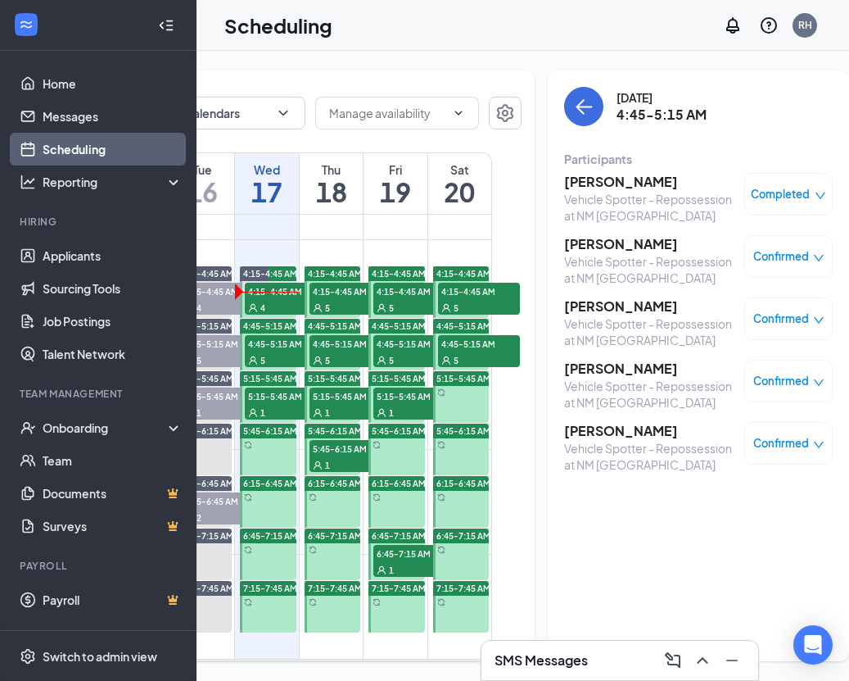
drag, startPoint x: 630, startPoint y: 183, endPoint x: 630, endPoint y: 195, distance: 11.5
click at [630, 184] on h3 "[PERSON_NAME]" at bounding box center [650, 182] width 172 height 18
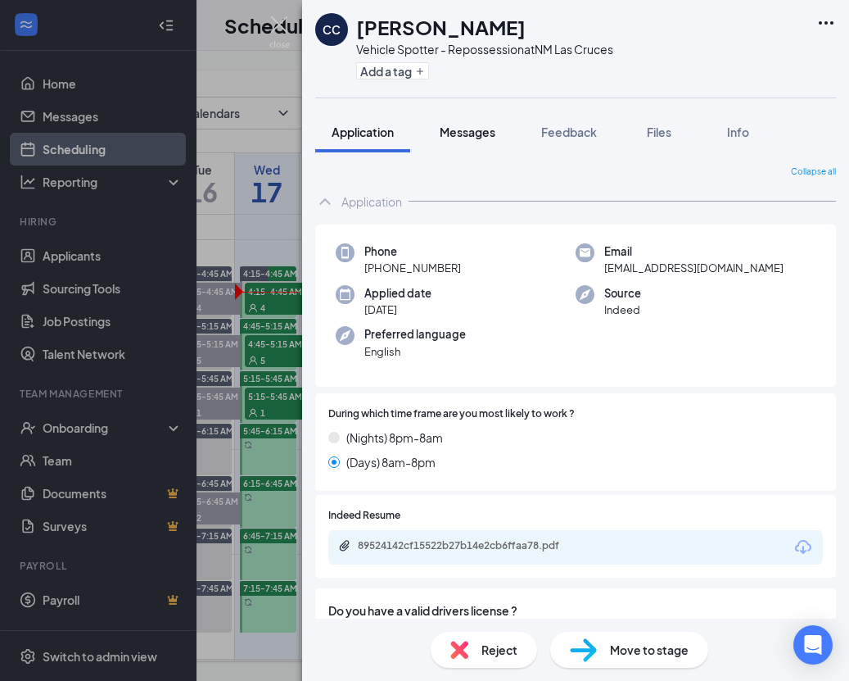
click at [487, 136] on span "Messages" at bounding box center [468, 132] width 56 height 15
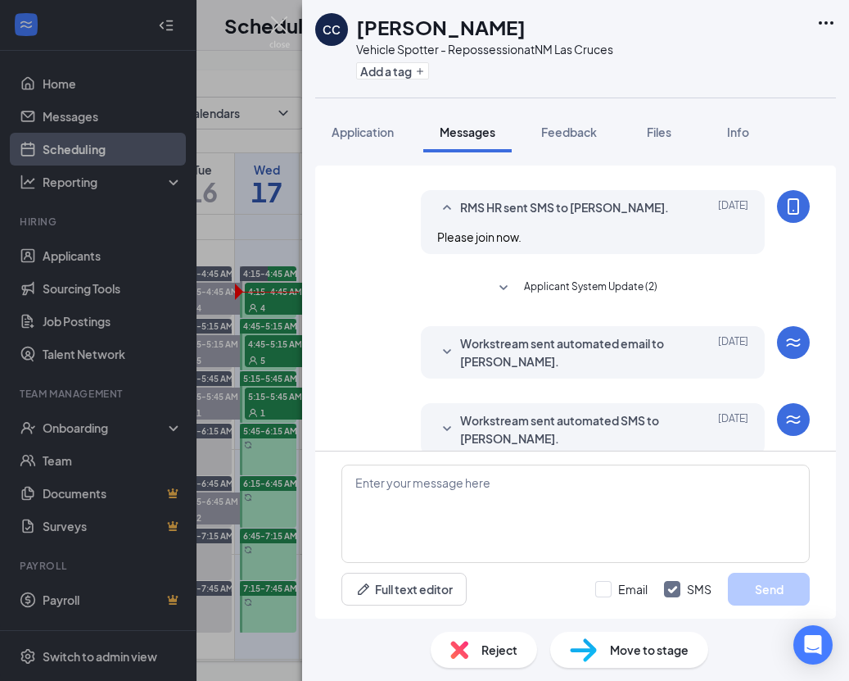
scroll to position [671, 0]
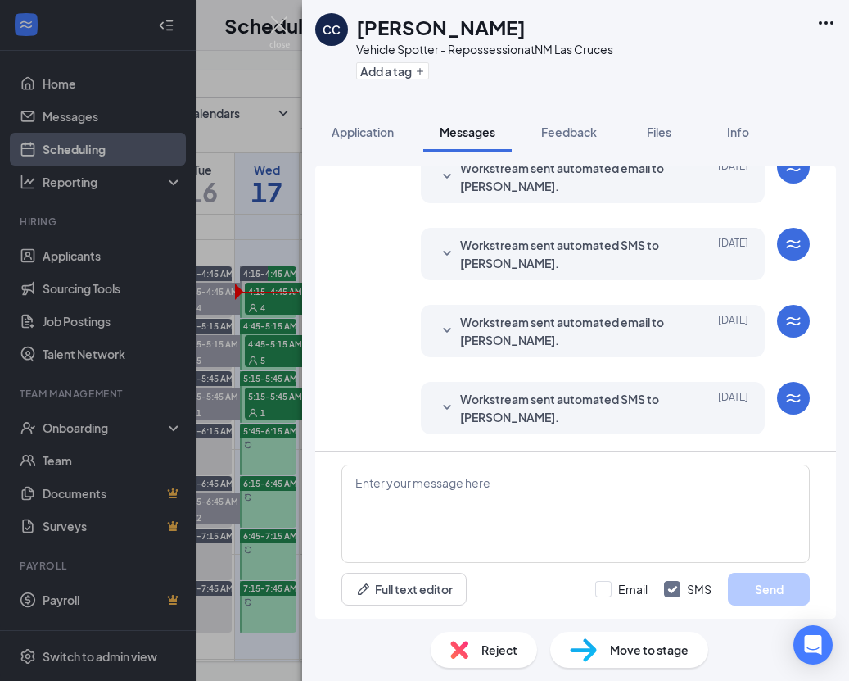
click at [595, 123] on span "Applicant System Update (2)" at bounding box center [591, 113] width 134 height 20
click at [645, 195] on span "Workstream sent automated email to CHRISTOPHER CISNEROS." at bounding box center [567, 177] width 215 height 36
click at [255, 302] on div "CC CHRISTOPHER CISNEROS Vehicle Spotter - Repossession at NM Las Cruces Add a t…" at bounding box center [424, 340] width 849 height 681
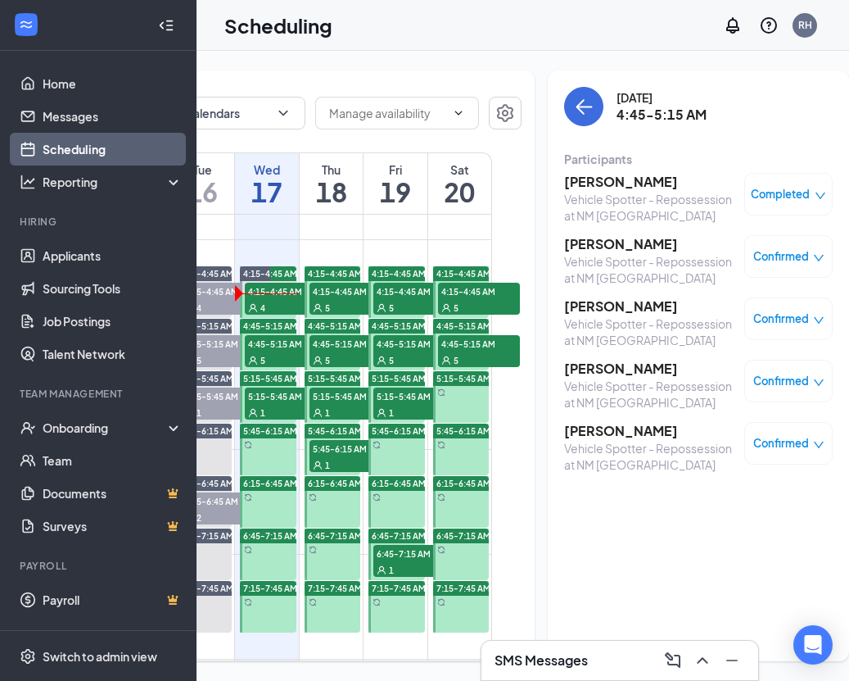
click at [576, 245] on h3 "[PERSON_NAME]" at bounding box center [650, 244] width 172 height 18
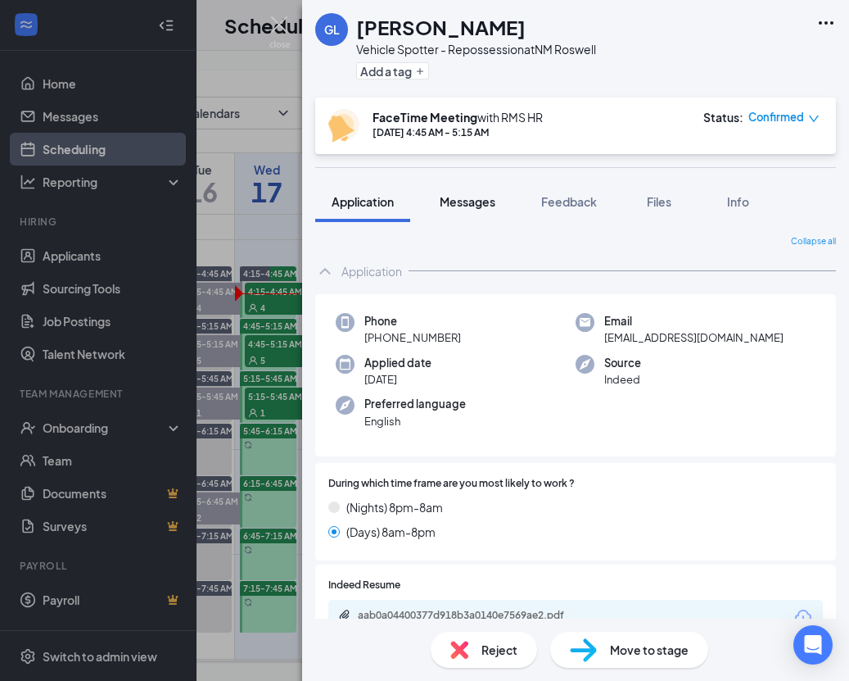
click at [496, 204] on span "Messages" at bounding box center [468, 201] width 56 height 15
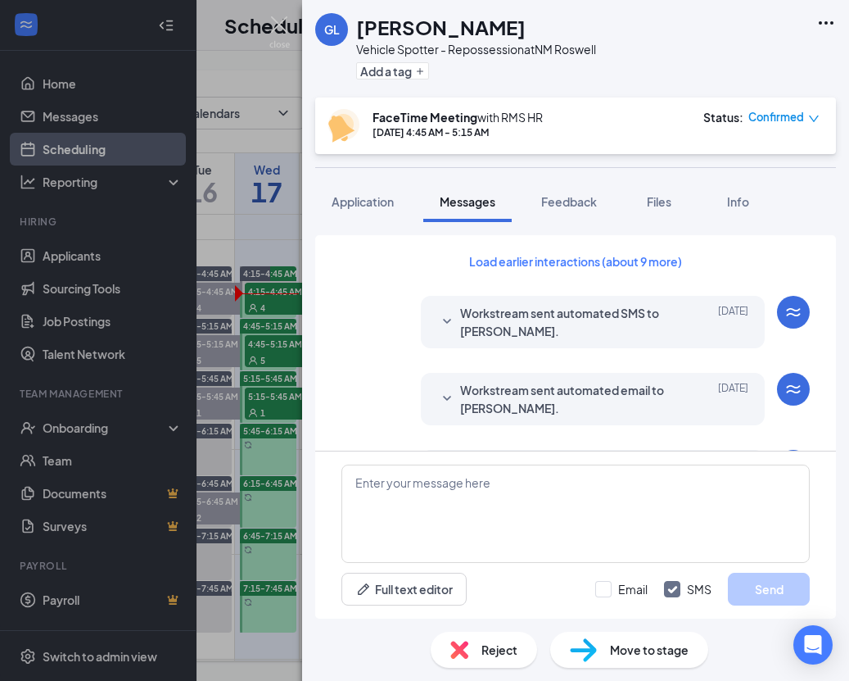
scroll to position [856, 0]
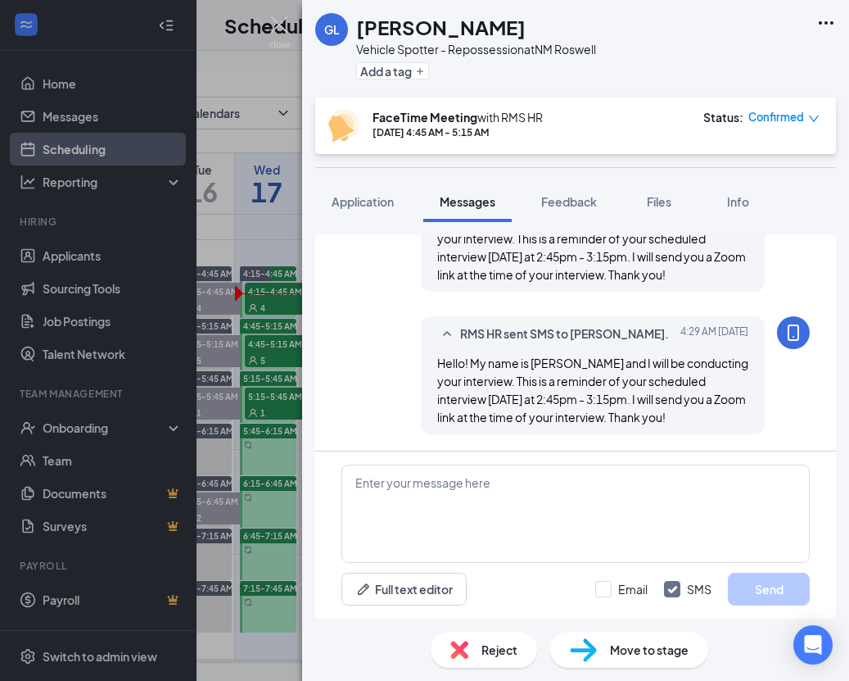
click at [266, 210] on div "[PERSON_NAME] Vehicle Spotter - Repossession at [GEOGRAPHIC_DATA] Roswell Add a…" at bounding box center [424, 340] width 849 height 681
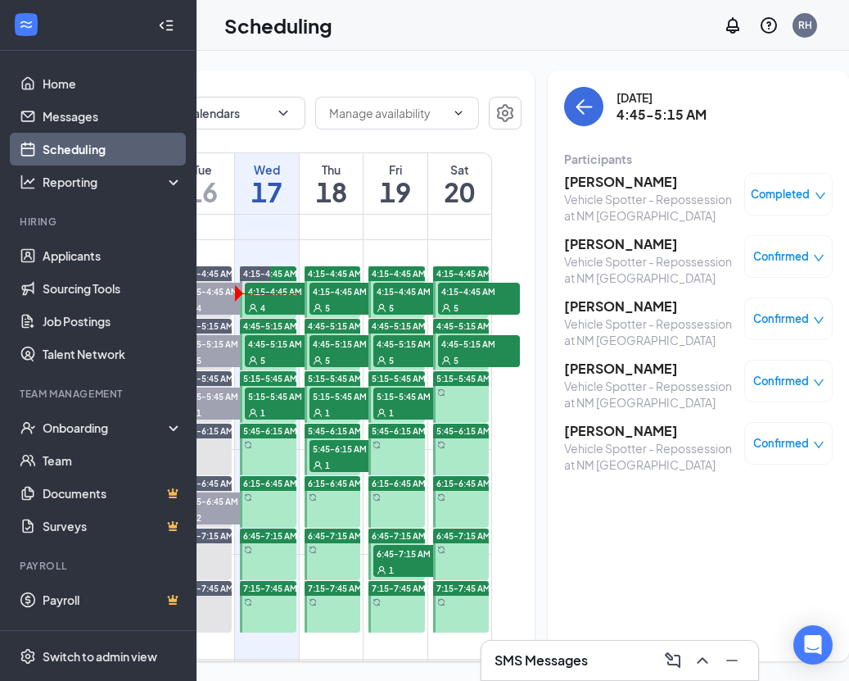
click at [598, 312] on h3 "[PERSON_NAME]" at bounding box center [650, 306] width 172 height 18
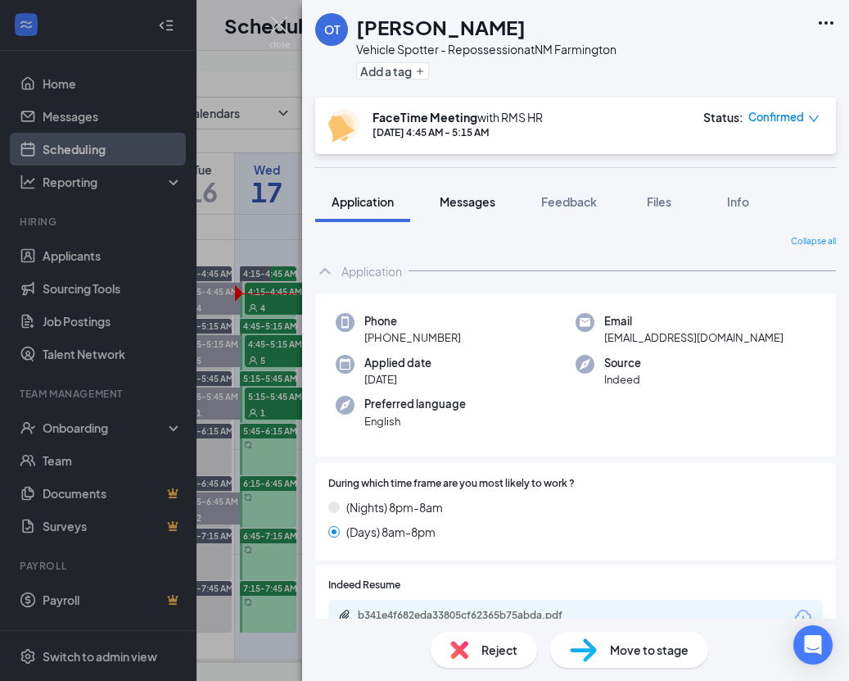
click at [488, 201] on span "Messages" at bounding box center [468, 201] width 56 height 15
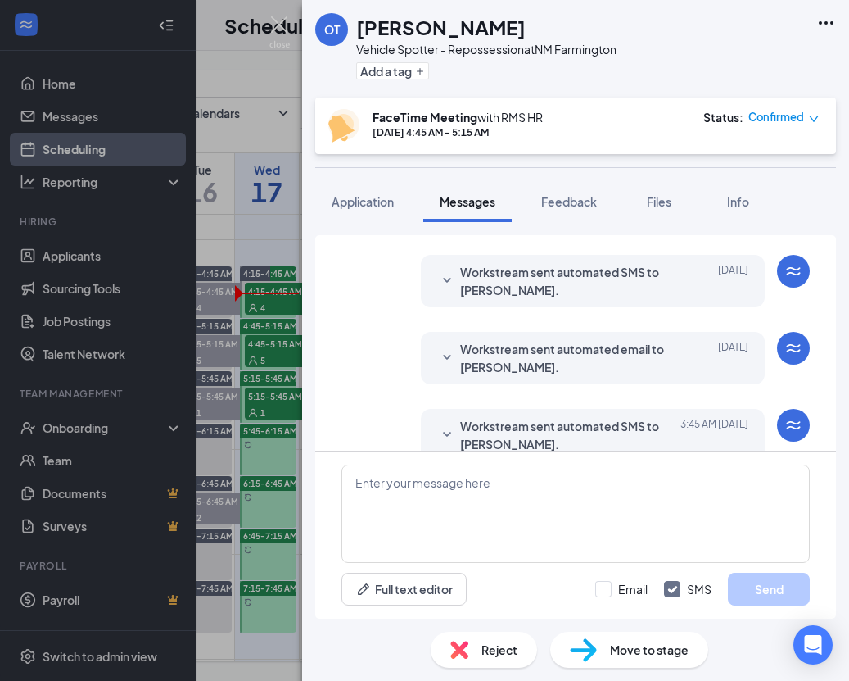
scroll to position [577, 0]
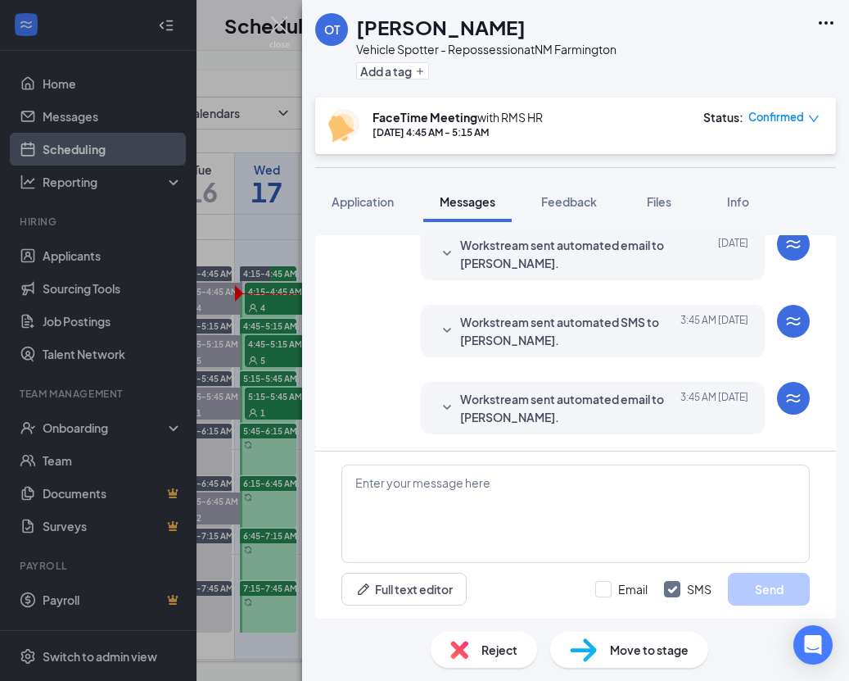
click at [515, 395] on span "Workstream sent automated email to [PERSON_NAME]." at bounding box center [567, 408] width 215 height 36
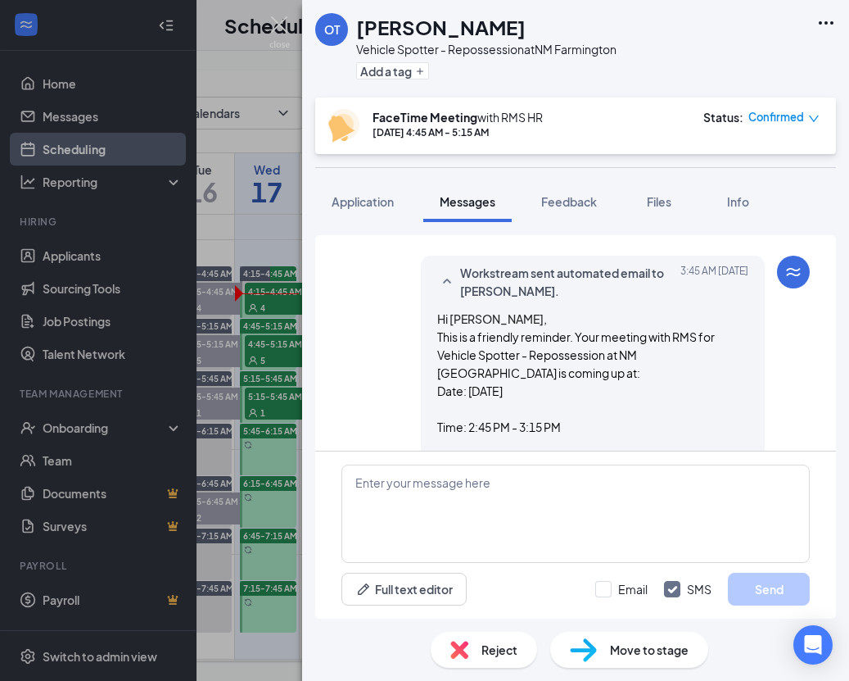
scroll to position [735, 0]
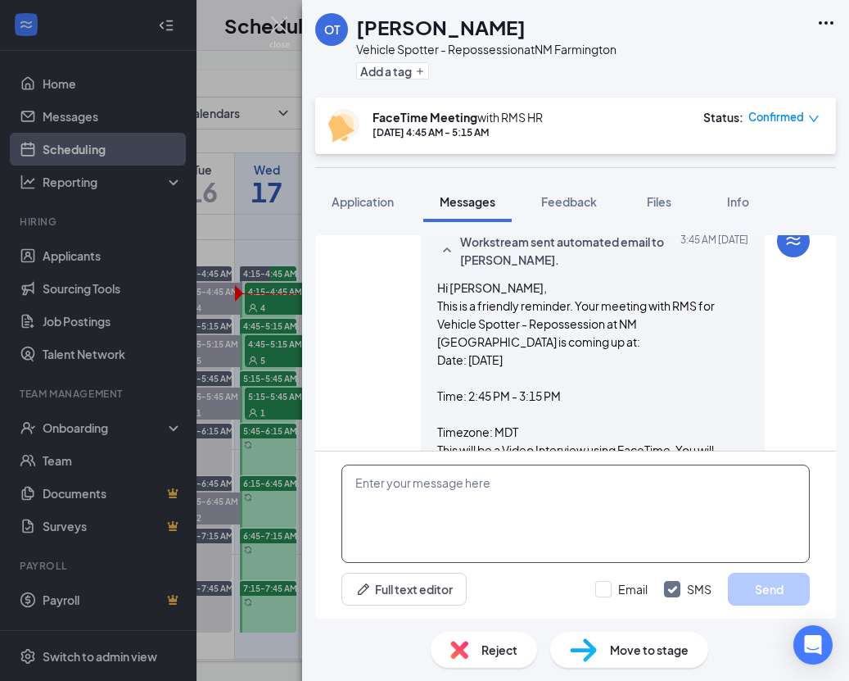
click at [540, 500] on textarea at bounding box center [576, 513] width 469 height 98
paste textarea "Hello! My name is [PERSON_NAME] and I will be conducting your interview. This i…"
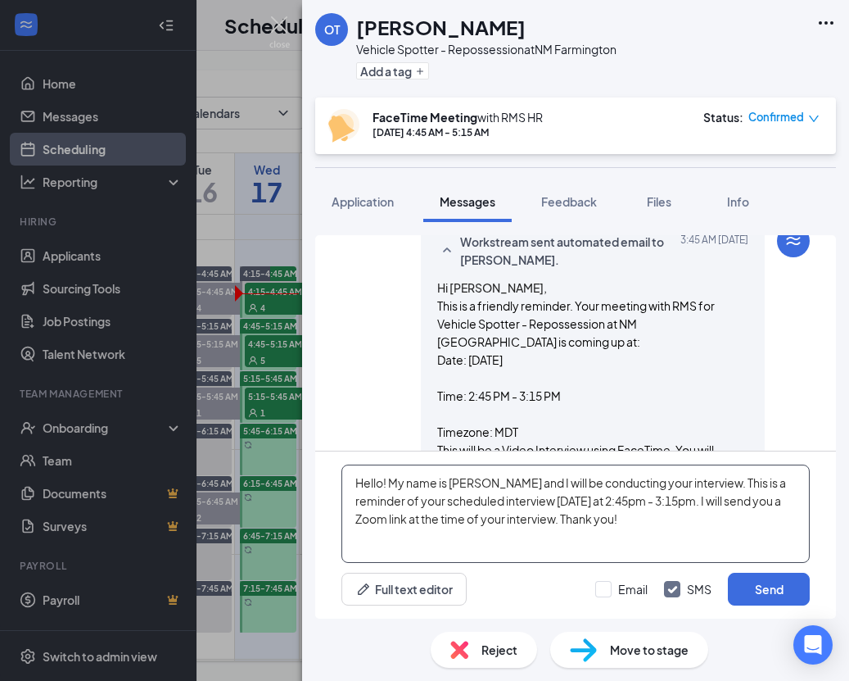
type textarea "Hello! My name is [PERSON_NAME] and I will be conducting your interview. This i…"
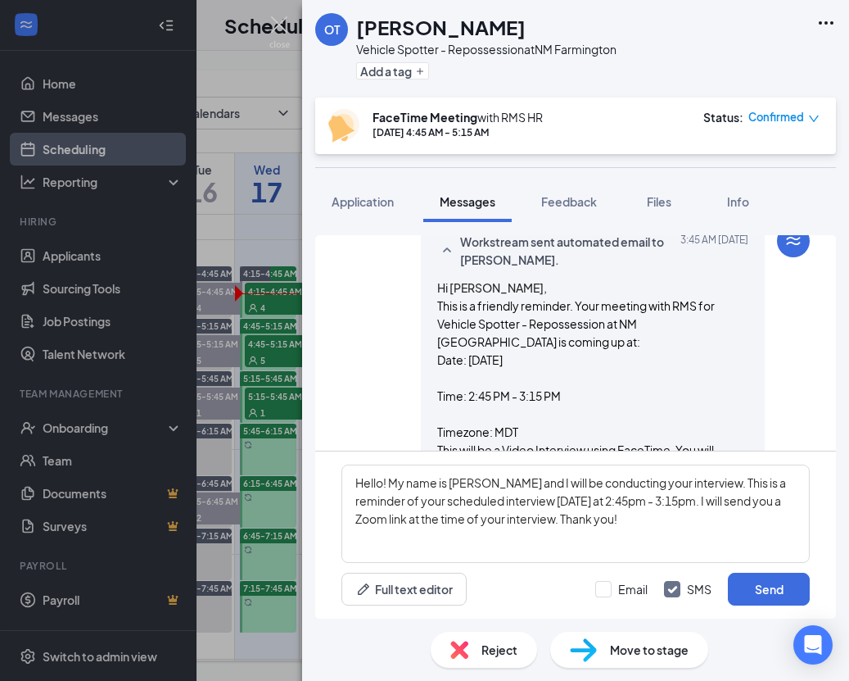
click at [609, 576] on div "Email SMS Send" at bounding box center [702, 589] width 215 height 33
click at [619, 586] on label "Email" at bounding box center [621, 589] width 52 height 16
click at [619, 586] on input "Email" at bounding box center [621, 589] width 52 height 16
checkbox input "true"
drag, startPoint x: 743, startPoint y: 589, endPoint x: 731, endPoint y: 582, distance: 13.6
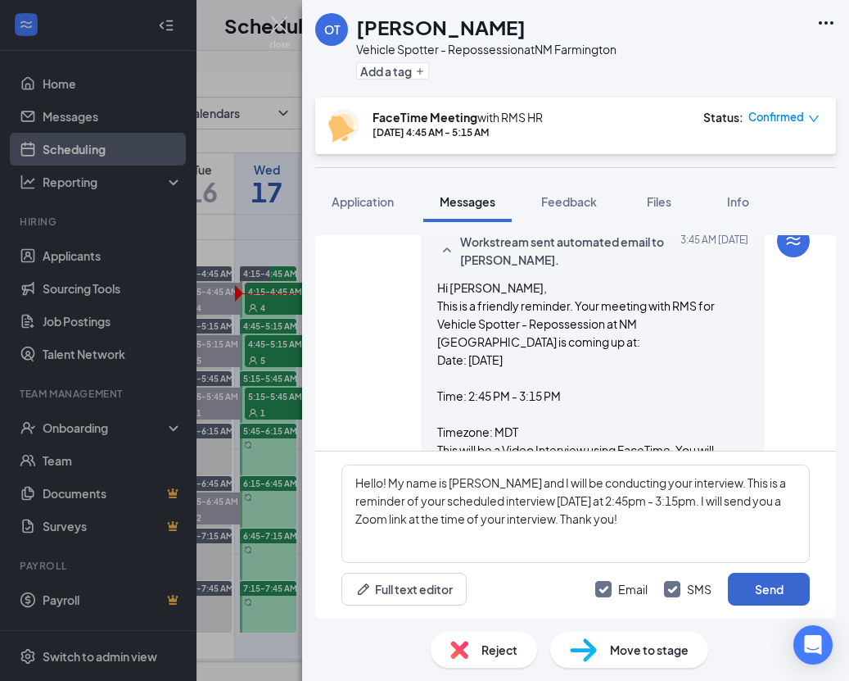
click at [743, 589] on button "Send" at bounding box center [769, 589] width 82 height 33
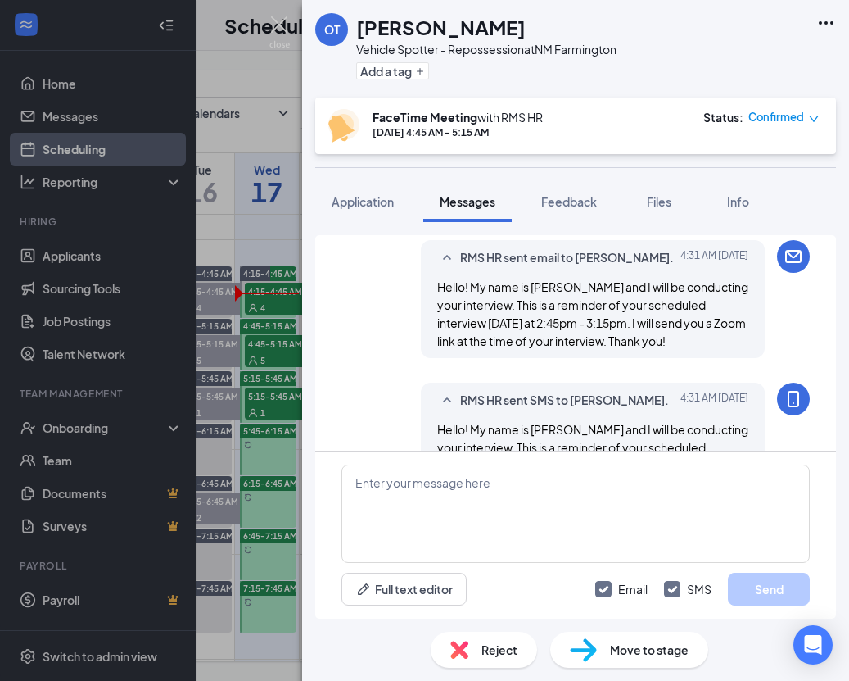
scroll to position [1197, 0]
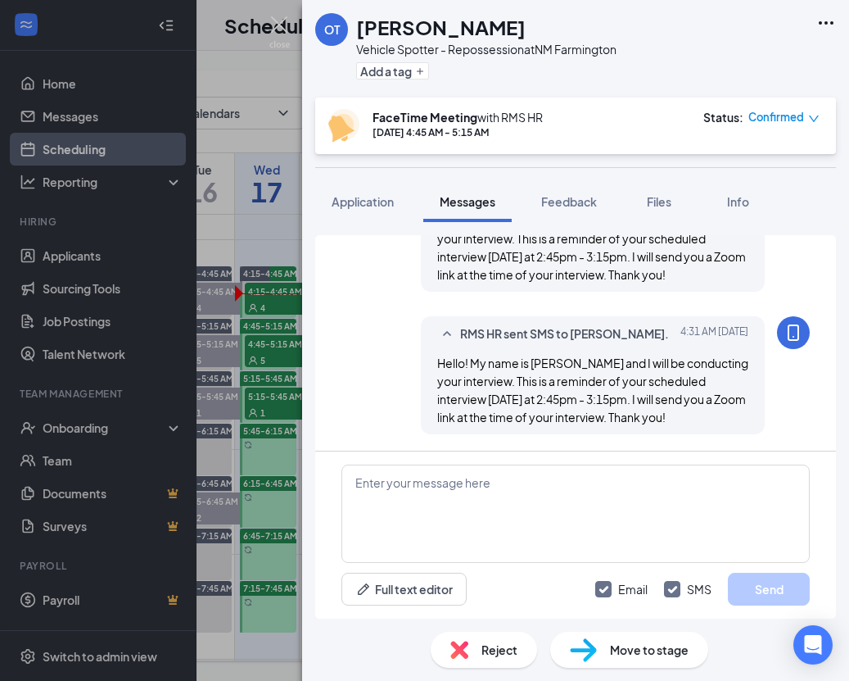
click at [283, 329] on div "OT Omar Thomas Vehicle Spotter - Repossession at NM Farmington Add a tag FaceTi…" at bounding box center [424, 340] width 849 height 681
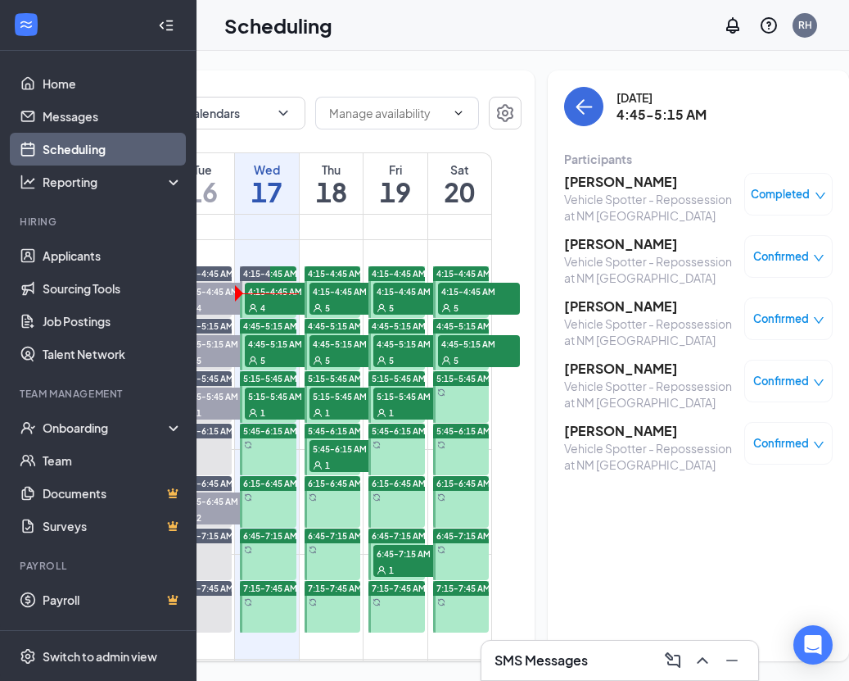
click at [586, 361] on h3 "[PERSON_NAME]" at bounding box center [650, 369] width 172 height 18
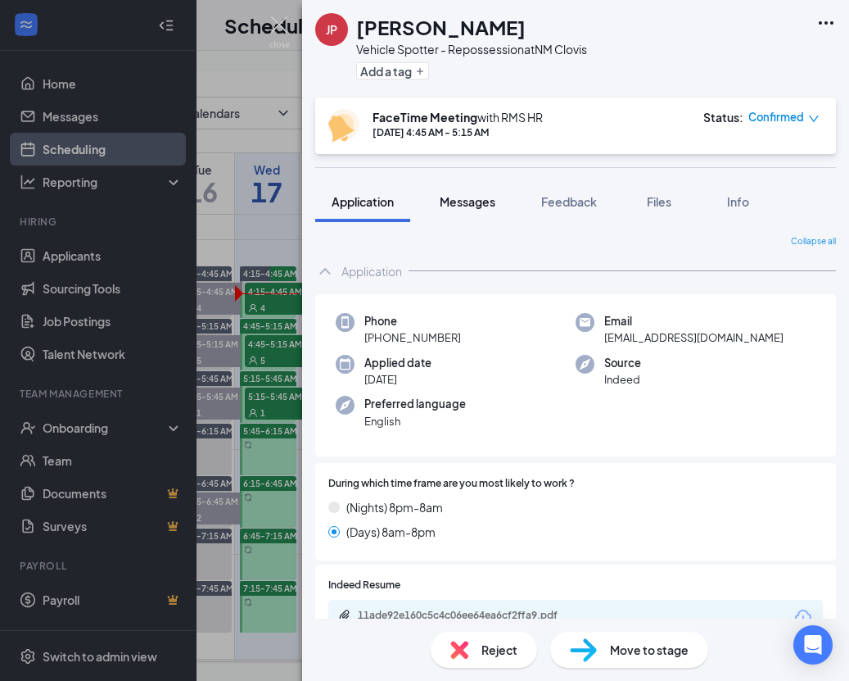
click at [487, 204] on span "Messages" at bounding box center [468, 201] width 56 height 15
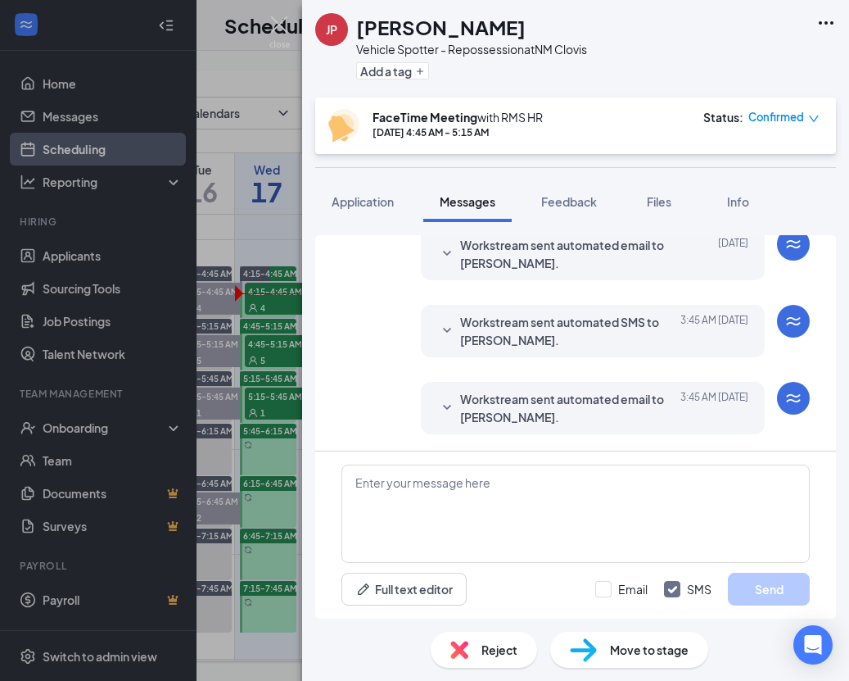
click at [477, 415] on span "Workstream sent automated email to [PERSON_NAME]." at bounding box center [567, 408] width 215 height 36
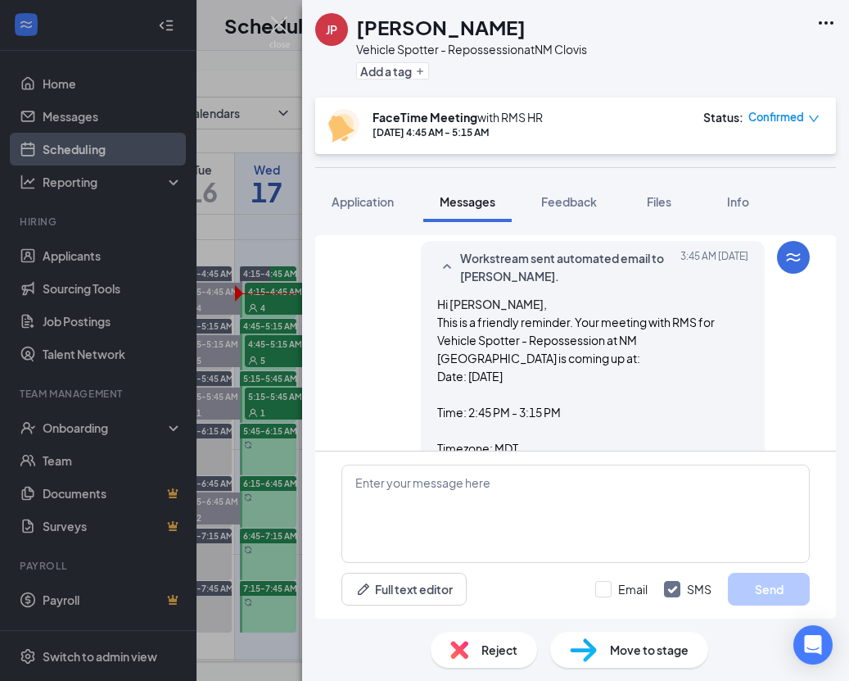
scroll to position [739, 0]
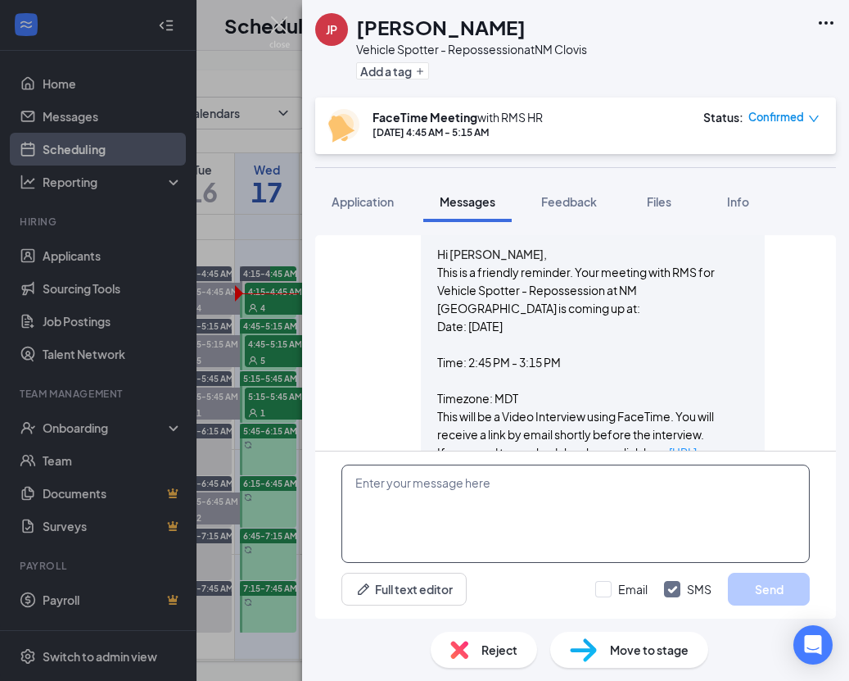
click at [487, 511] on textarea at bounding box center [576, 513] width 469 height 98
paste textarea "Hello! My name is [PERSON_NAME] and I will be conducting your interview. This i…"
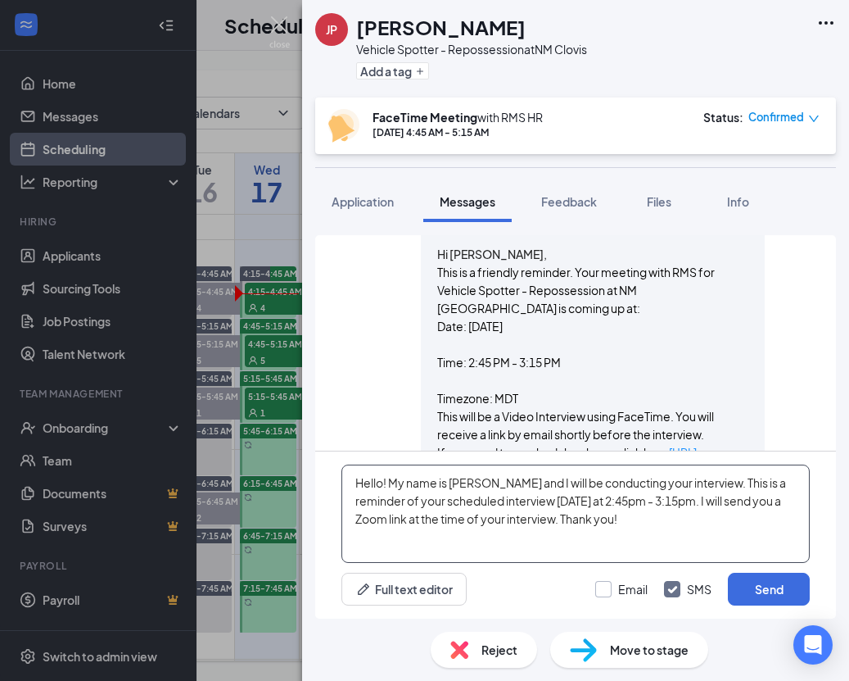
type textarea "Hello! My name is [PERSON_NAME] and I will be conducting your interview. This i…"
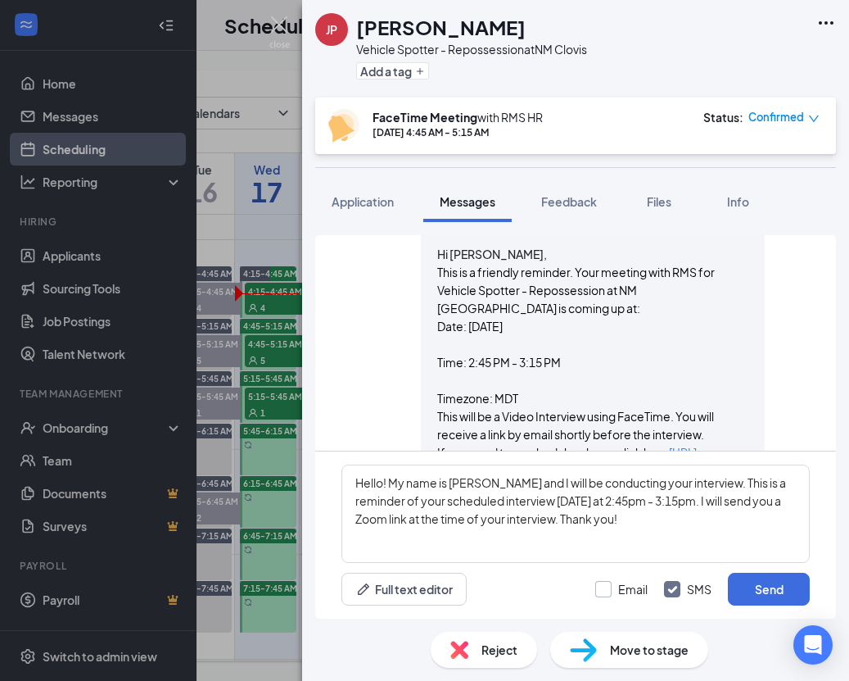
click at [609, 590] on div at bounding box center [603, 589] width 16 height 16
click at [609, 590] on input "Email" at bounding box center [621, 589] width 52 height 16
checkbox input "true"
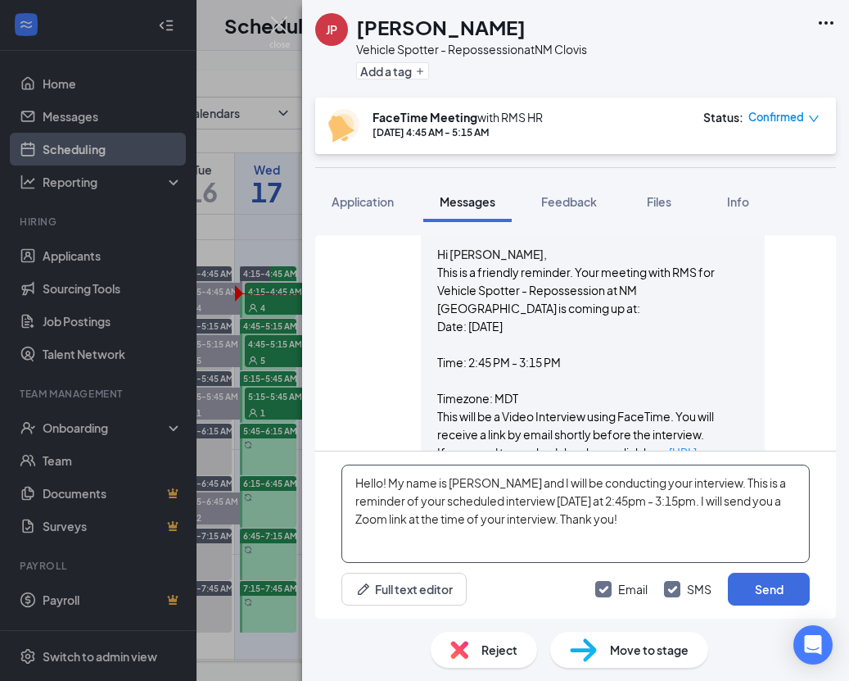
drag, startPoint x: 751, startPoint y: 590, endPoint x: 614, endPoint y: 547, distance: 144.1
click at [751, 590] on button "Send" at bounding box center [769, 589] width 82 height 33
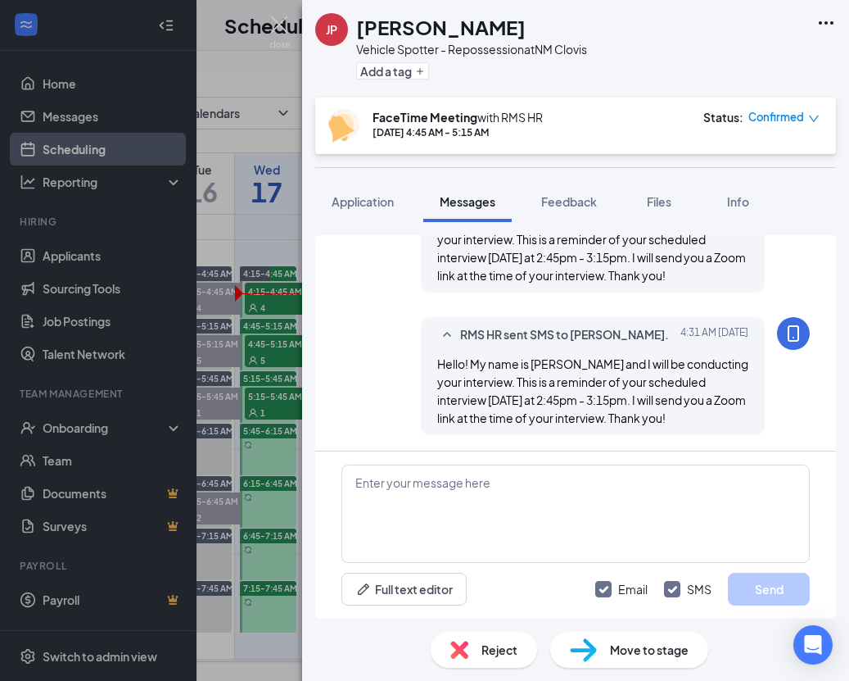
scroll to position [1167, 0]
click at [281, 449] on div "JP Jaime Perez Vehicle Spotter - Repossession at NM Clovis Add a tag FaceTime M…" at bounding box center [424, 340] width 849 height 681
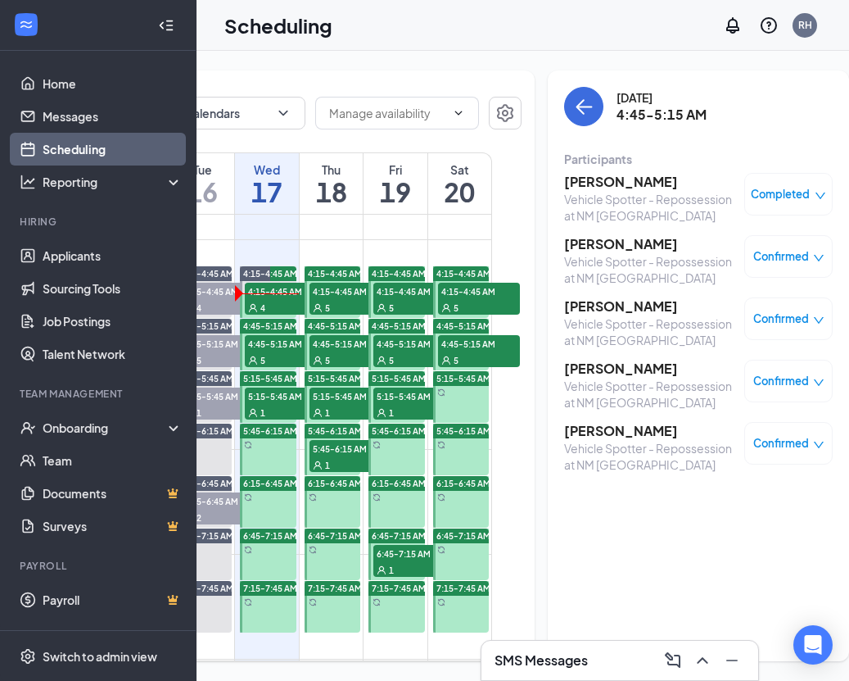
scroll to position [392, 0]
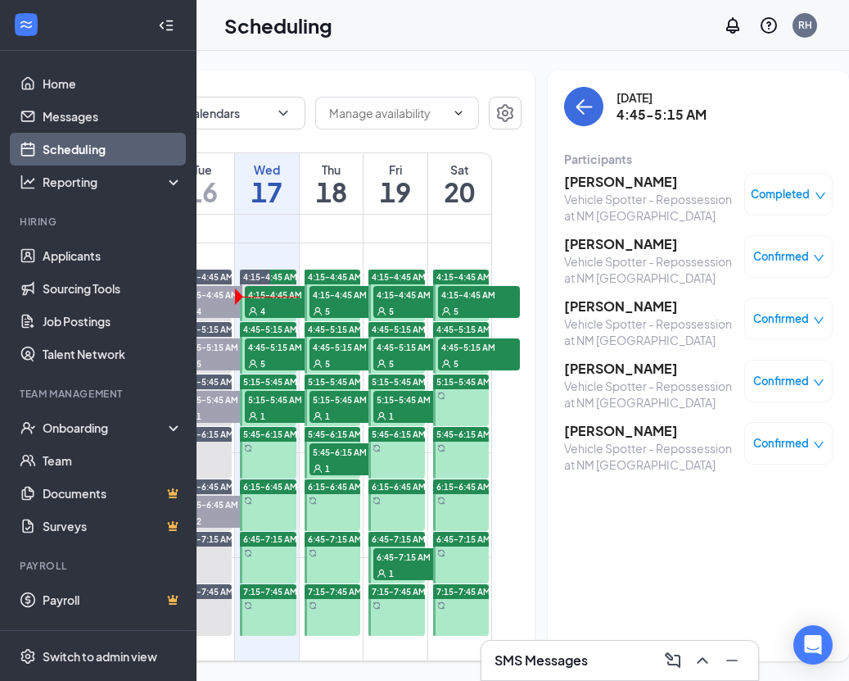
click at [568, 423] on h3 "[PERSON_NAME]" at bounding box center [650, 431] width 172 height 18
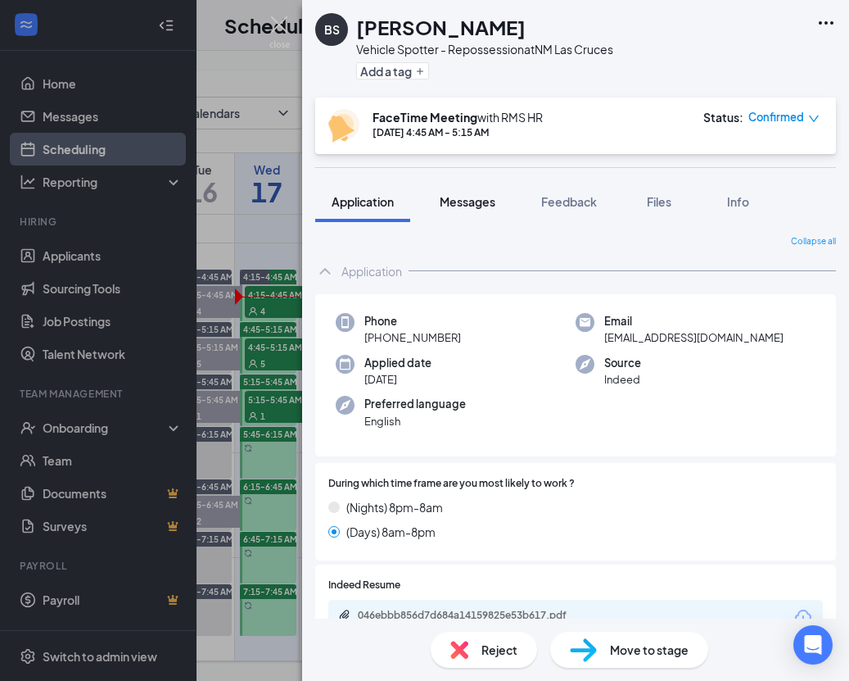
click at [482, 207] on span "Messages" at bounding box center [468, 201] width 56 height 15
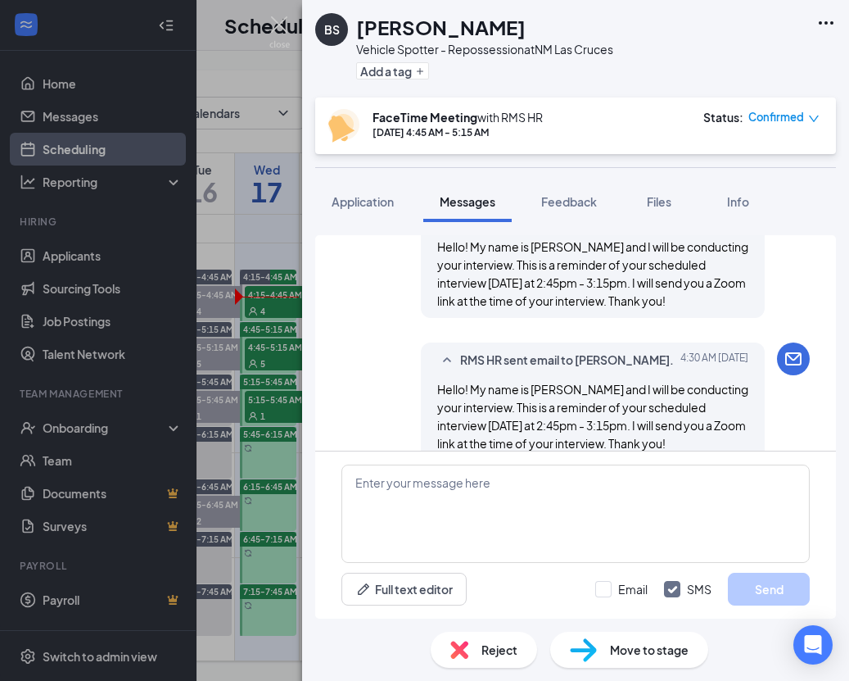
scroll to position [709, 0]
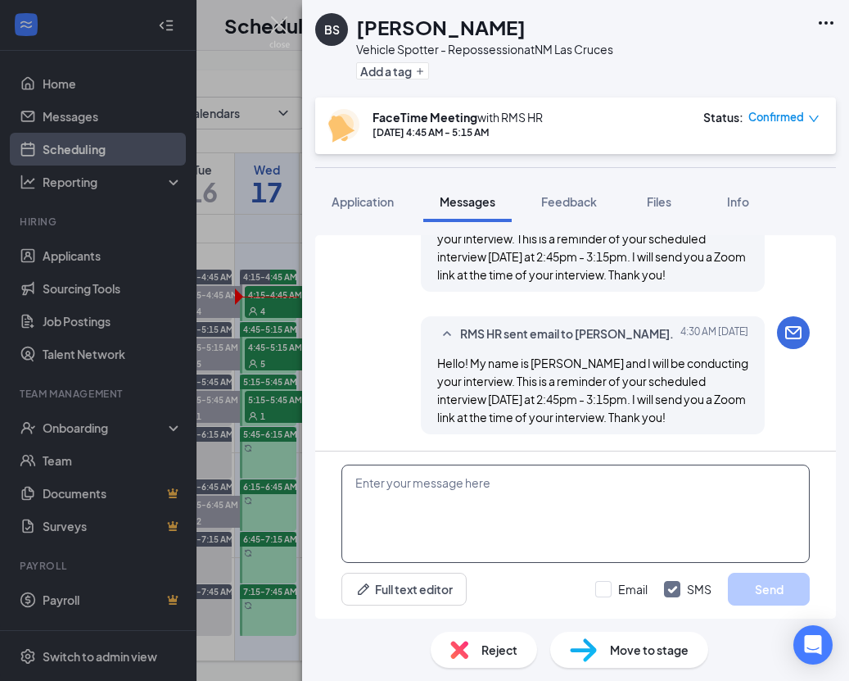
click at [586, 496] on textarea at bounding box center [576, 513] width 469 height 98
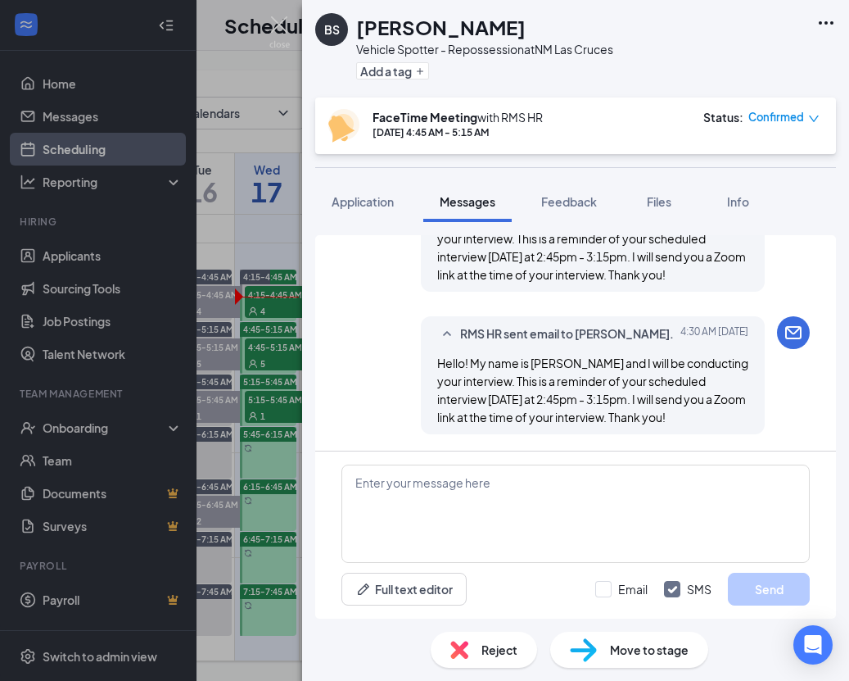
click at [287, 334] on div "BS [PERSON_NAME] Vehicle Spotter - Repossession at [GEOGRAPHIC_DATA] Las Cruces…" at bounding box center [424, 340] width 849 height 681
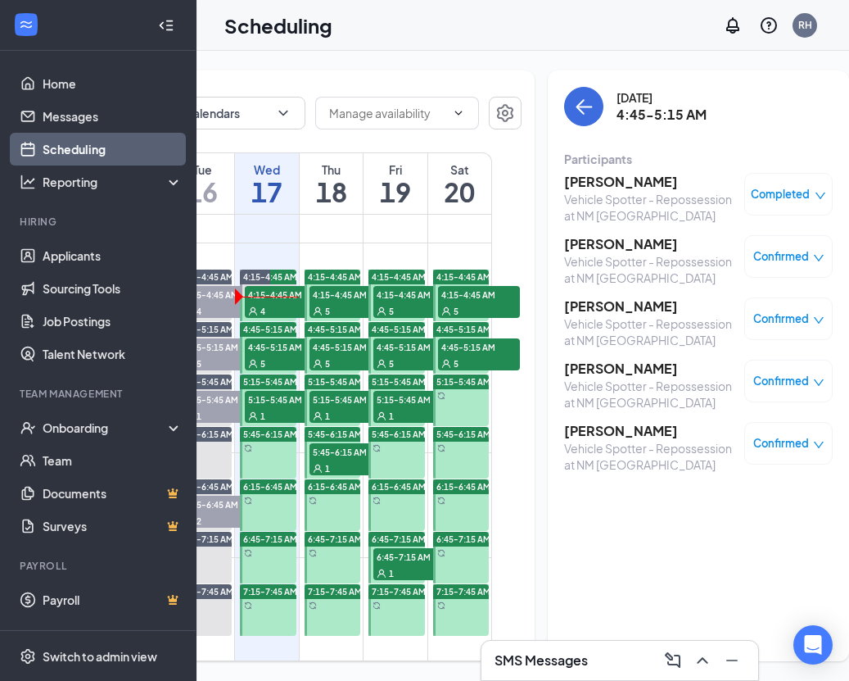
click at [607, 179] on h3 "[PERSON_NAME]" at bounding box center [650, 182] width 172 height 18
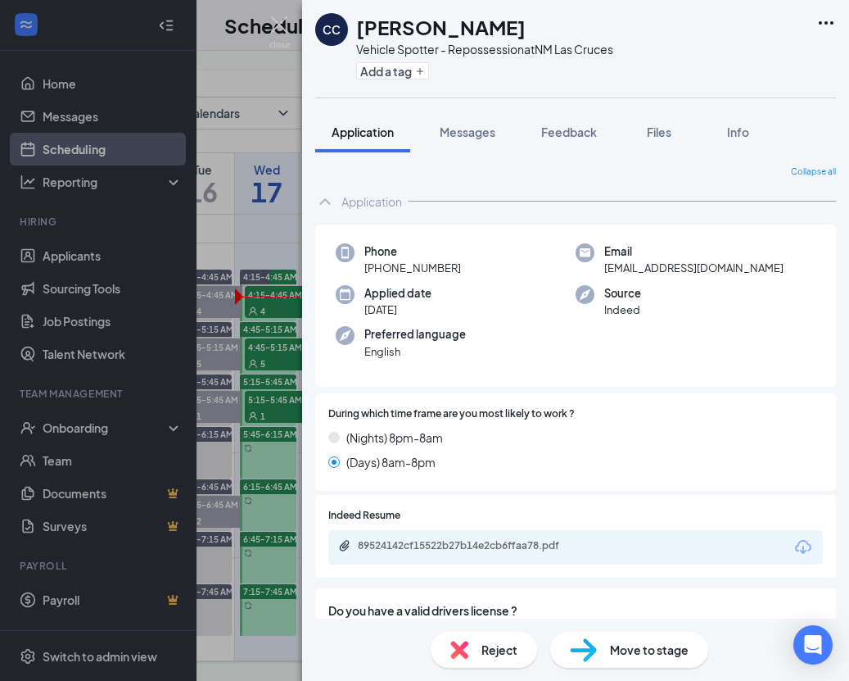
click at [284, 138] on div "CC CHRISTOPHER CISNEROS Vehicle Spotter - Repossession at NM Las Cruces Add a t…" at bounding box center [424, 340] width 849 height 681
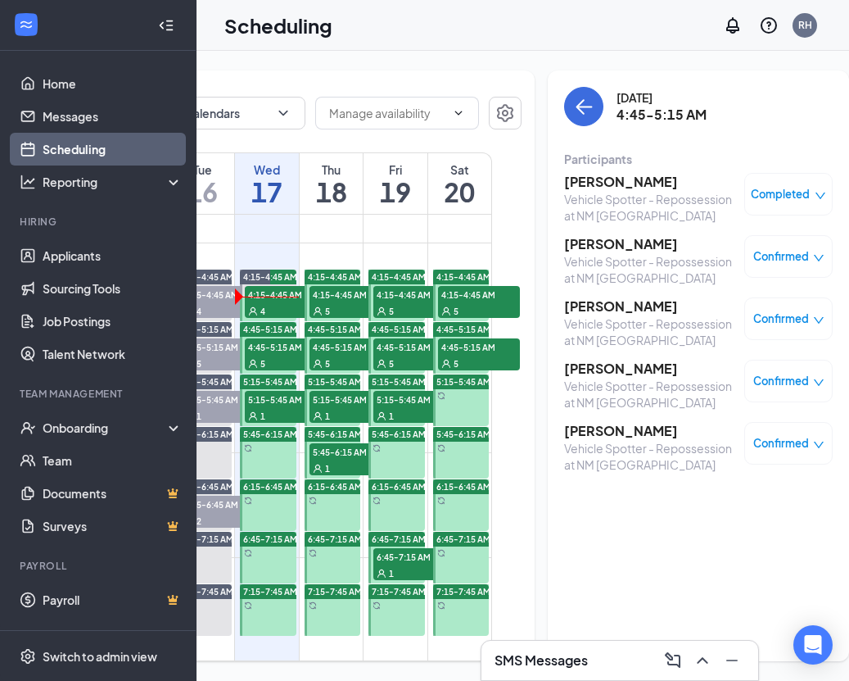
click at [767, 192] on span "Completed" at bounding box center [780, 194] width 59 height 16
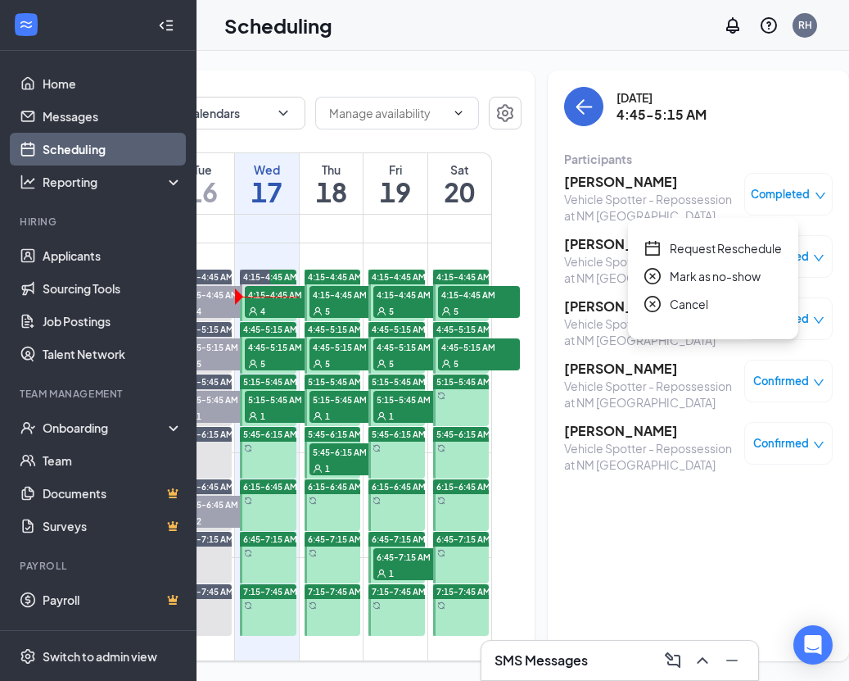
click at [634, 179] on h3 "[PERSON_NAME]" at bounding box center [650, 182] width 172 height 18
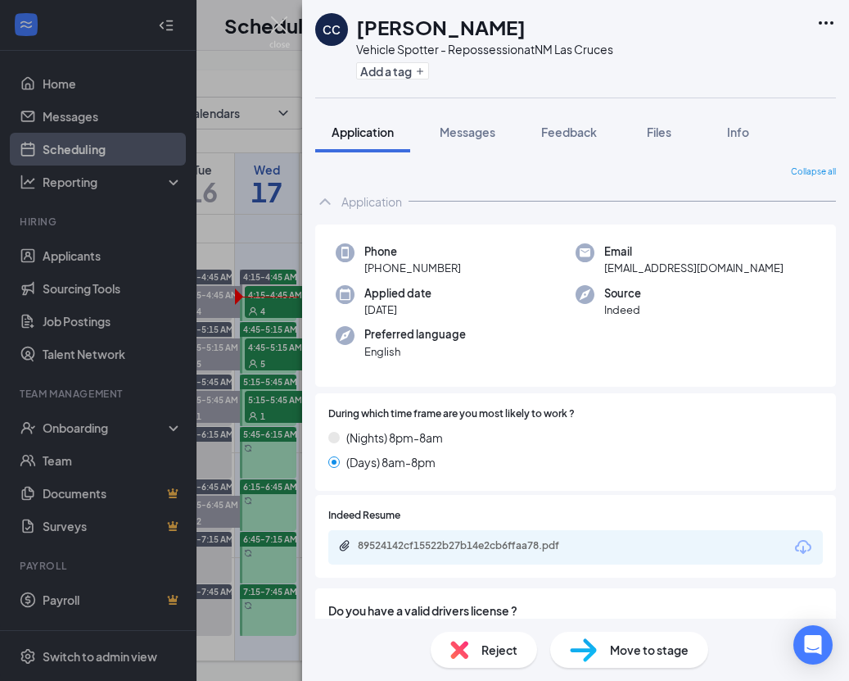
drag, startPoint x: 489, startPoint y: 138, endPoint x: 500, endPoint y: 154, distance: 18.9
click at [490, 141] on button "Messages" at bounding box center [467, 131] width 88 height 41
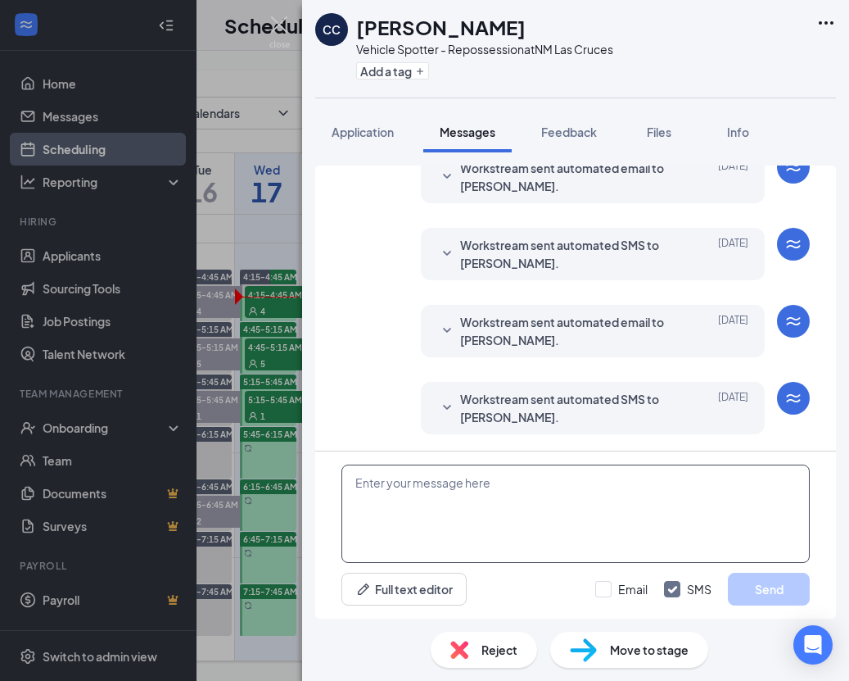
scroll to position [831, 0]
click at [586, 496] on textarea at bounding box center [576, 513] width 469 height 98
paste textarea "Hello! My name is [PERSON_NAME] and I will be conducting your interview. This i…"
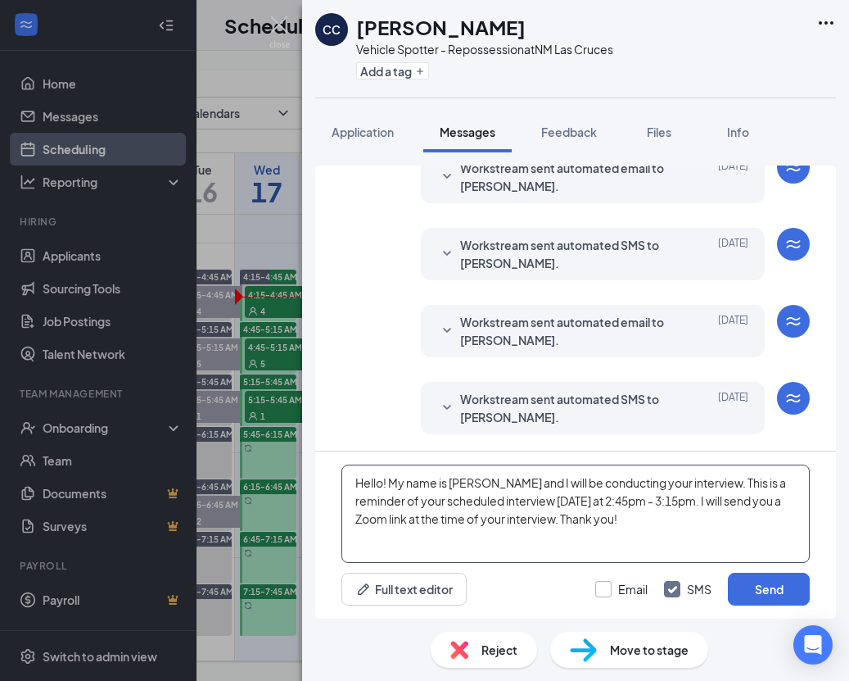
type textarea "Hello! My name is [PERSON_NAME] and I will be conducting your interview. This i…"
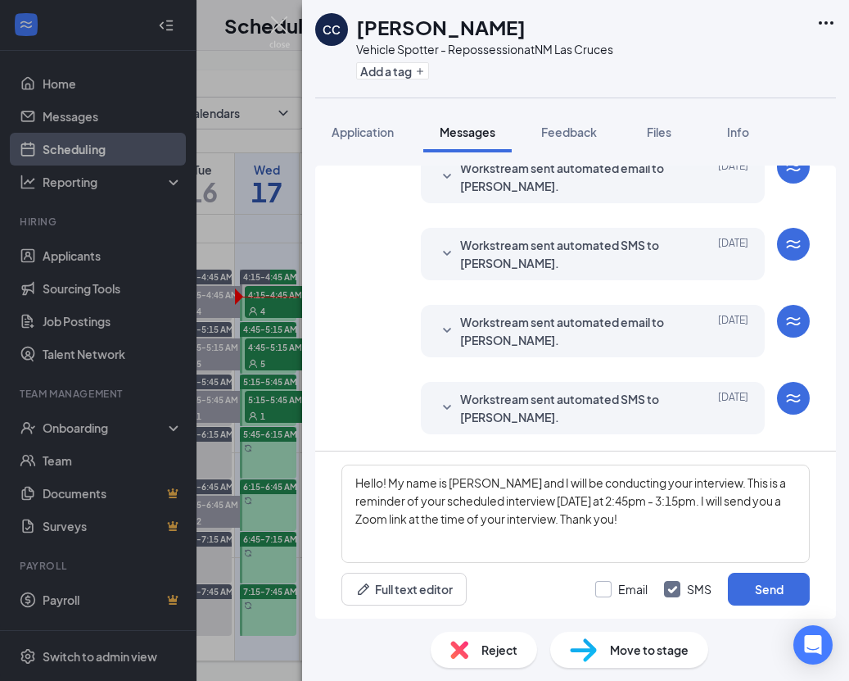
click at [600, 589] on input "Email" at bounding box center [621, 589] width 52 height 16
checkbox input "true"
drag, startPoint x: 760, startPoint y: 582, endPoint x: 727, endPoint y: 568, distance: 35.9
click at [758, 582] on button "Send" at bounding box center [769, 589] width 82 height 33
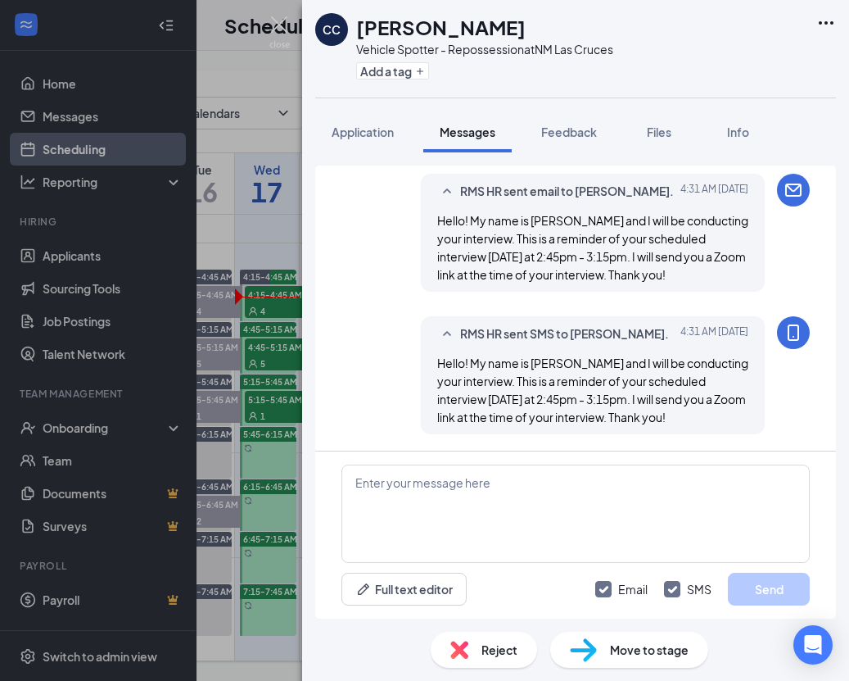
scroll to position [979, 0]
click at [466, 141] on span "Workstream sent automated SMS to CHRISTOPHER CISNEROS." at bounding box center [567, 123] width 215 height 36
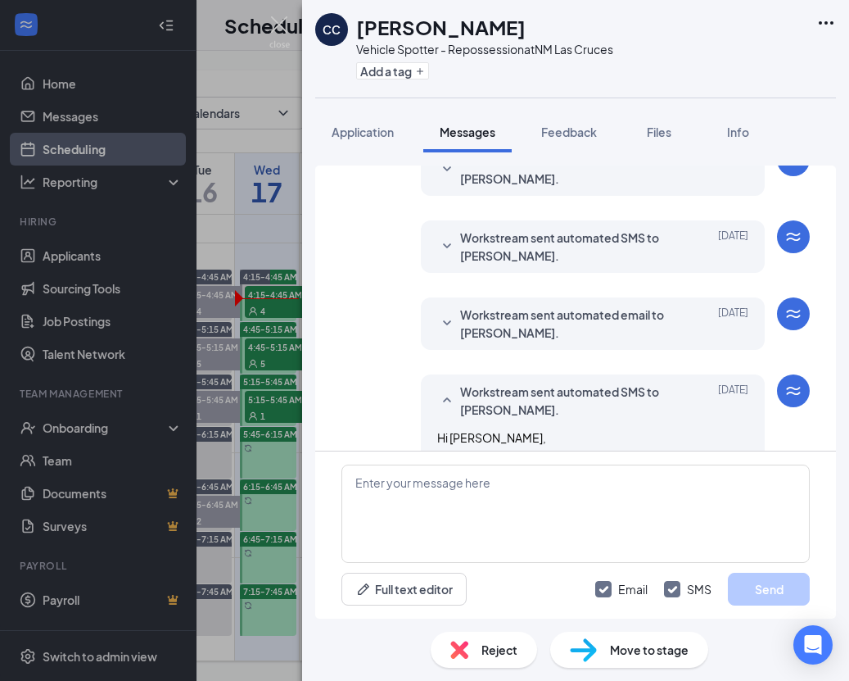
scroll to position [691, 0]
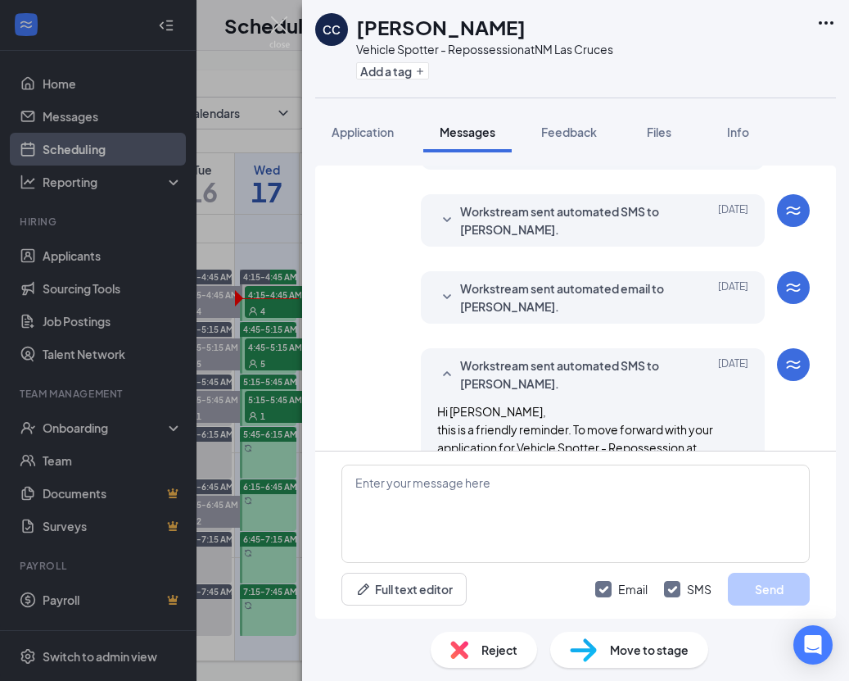
click at [494, 161] on span "Workstream sent automated email to CHRISTOPHER CISNEROS." at bounding box center [567, 143] width 215 height 36
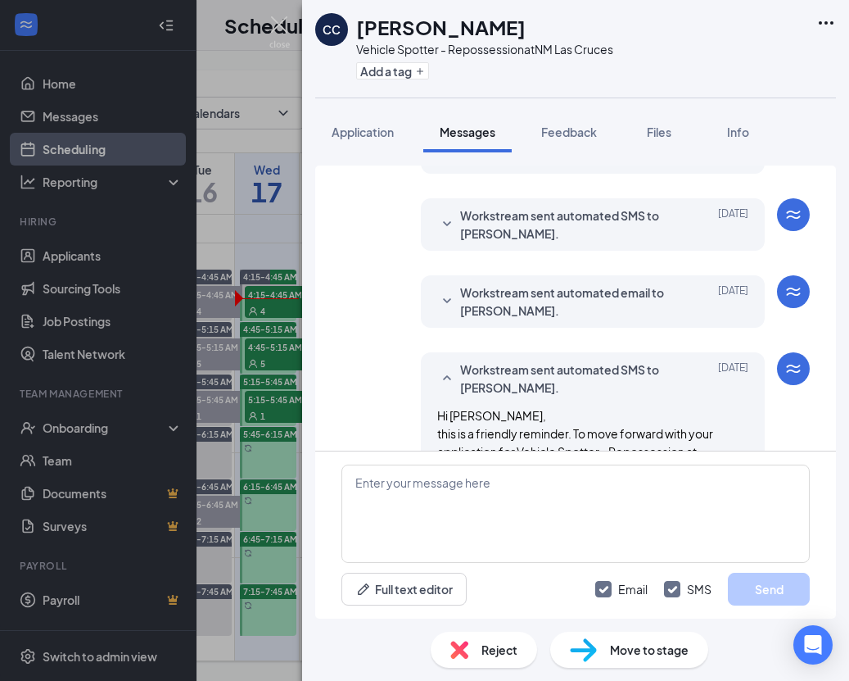
scroll to position [971, 0]
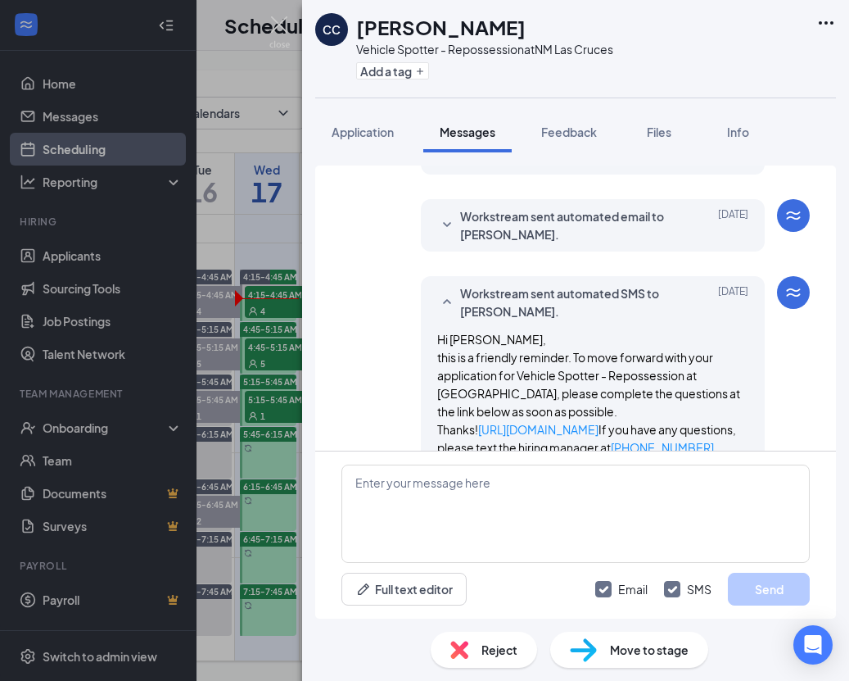
click at [477, 166] on span "Workstream sent automated SMS to CHRISTOPHER CISNEROS." at bounding box center [567, 148] width 215 height 36
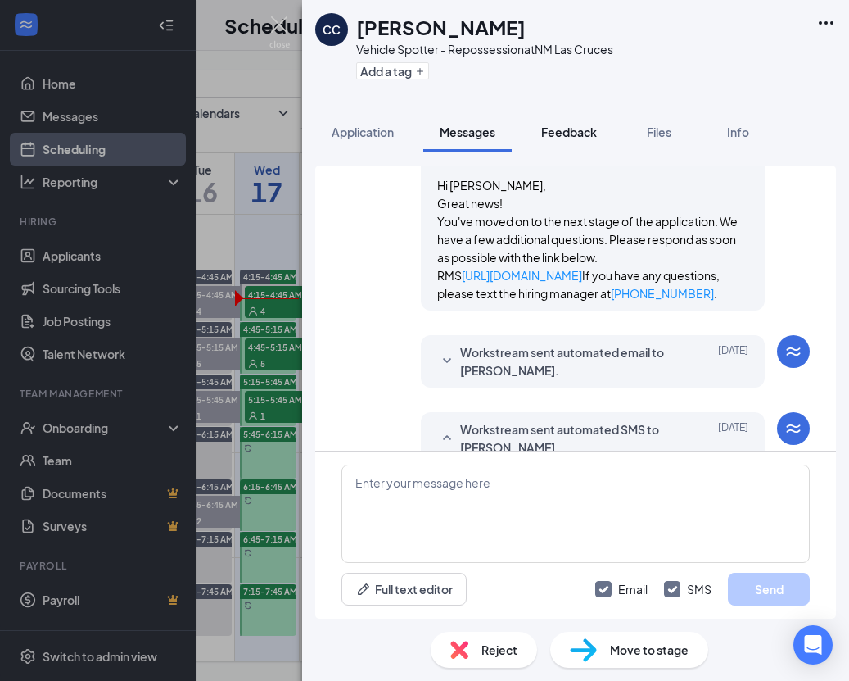
drag, startPoint x: 567, startPoint y: 135, endPoint x: 570, endPoint y: 146, distance: 11.1
click at [567, 135] on span "Feedback" at bounding box center [569, 132] width 56 height 15
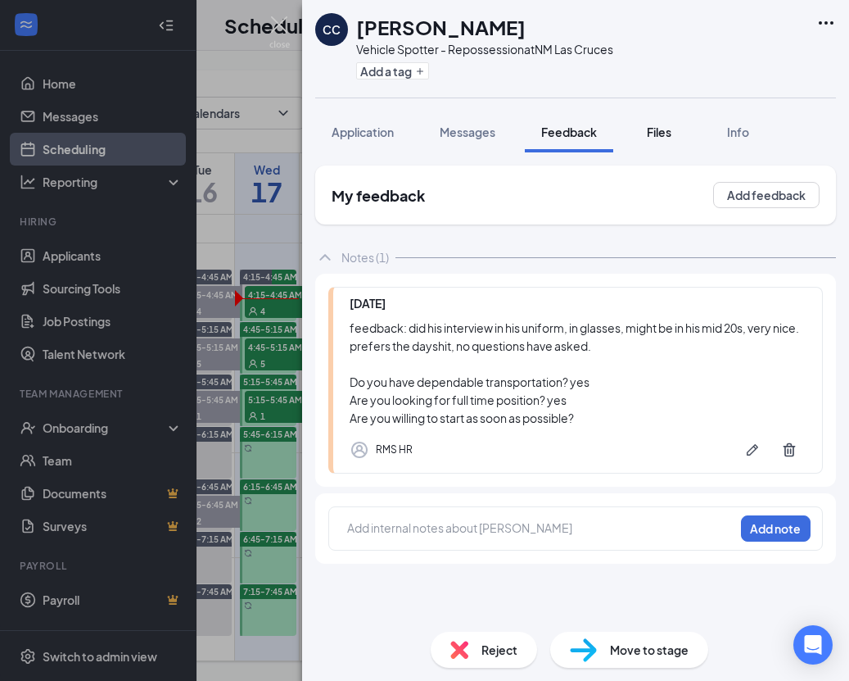
click at [644, 125] on button "Files" at bounding box center [660, 131] width 66 height 41
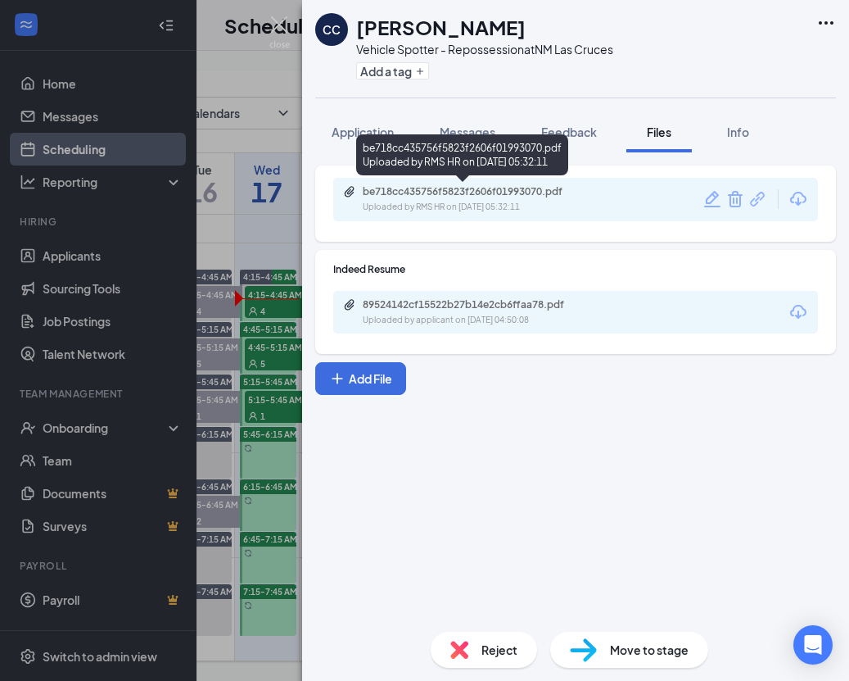
click at [462, 199] on div "be718cc435756f5823f2606f01993070.pdf Uploaded by RMS HR on Sep 10, 2025 at 05:3…" at bounding box center [475, 199] width 265 height 29
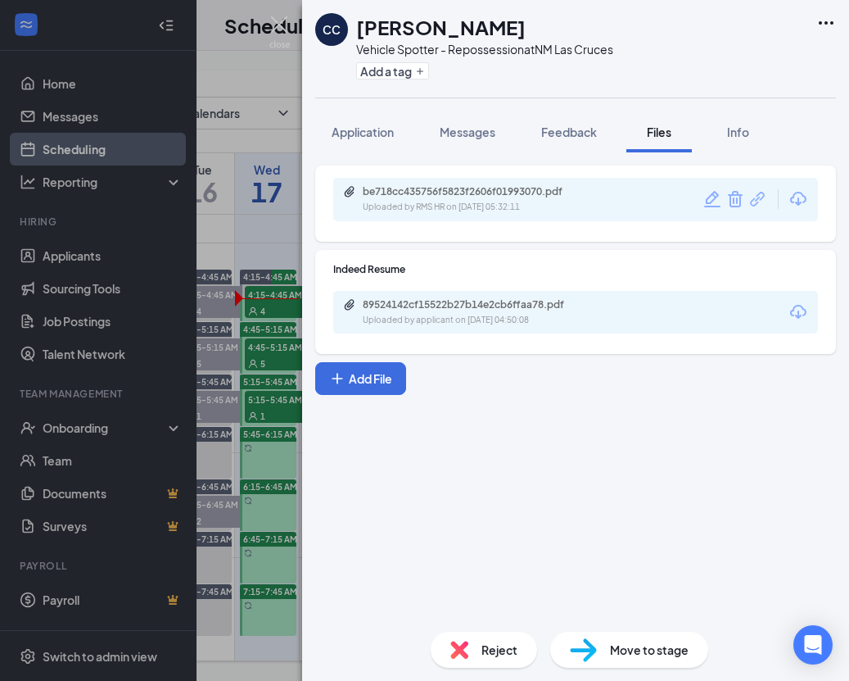
click at [292, 25] on div "CC CHRISTOPHER CISNEROS Vehicle Spotter - Repossession at NM Las Cruces Add a t…" at bounding box center [424, 340] width 849 height 681
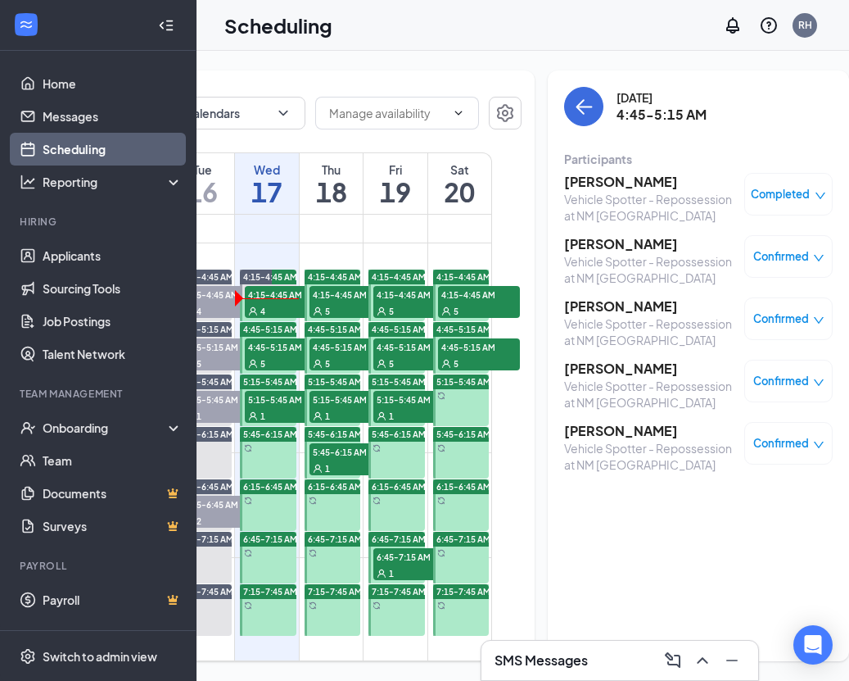
click at [754, 183] on div "Completed" at bounding box center [789, 194] width 88 height 43
click at [777, 195] on span "Completed" at bounding box center [780, 194] width 59 height 16
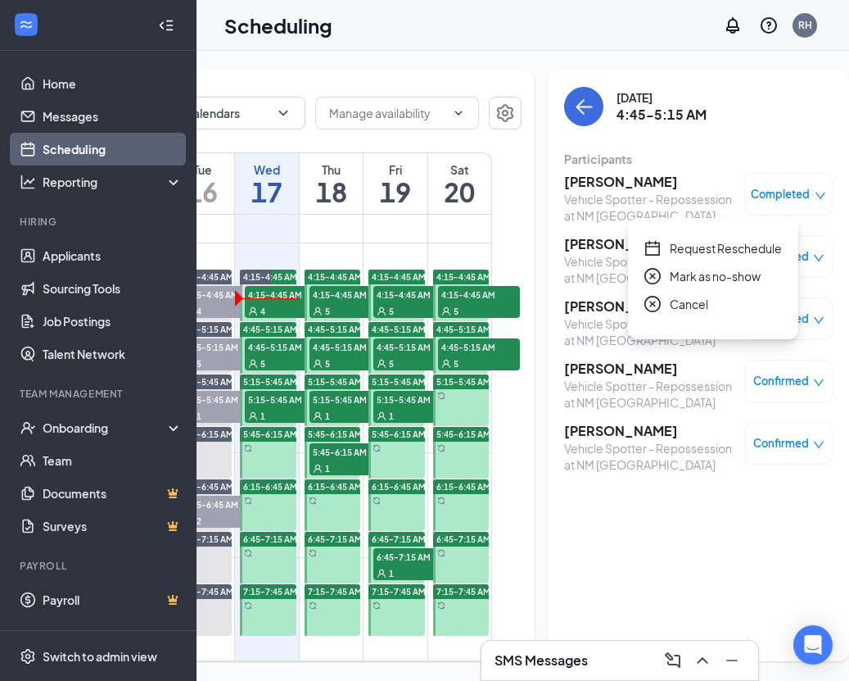
click at [684, 303] on span "Cancel" at bounding box center [689, 304] width 38 height 18
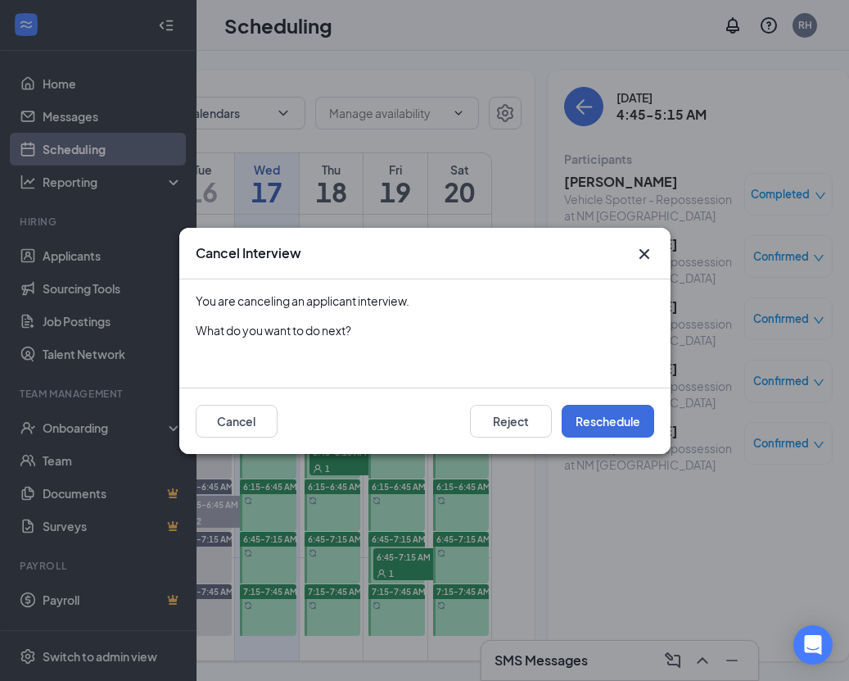
click at [254, 422] on button "Cancel" at bounding box center [237, 421] width 82 height 33
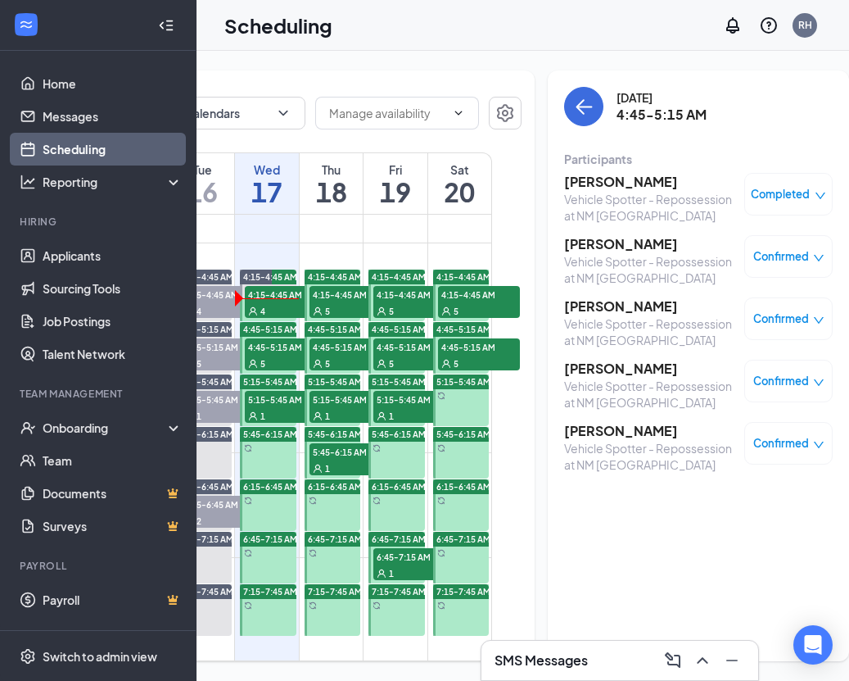
click at [751, 191] on span "Completed" at bounding box center [780, 194] width 59 height 16
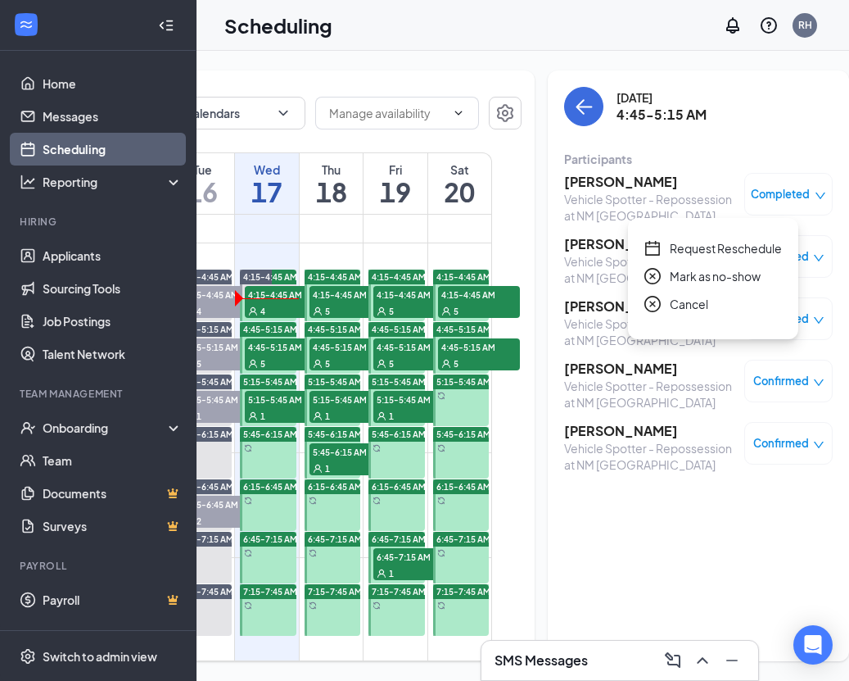
click at [699, 309] on span "Cancel" at bounding box center [689, 304] width 38 height 18
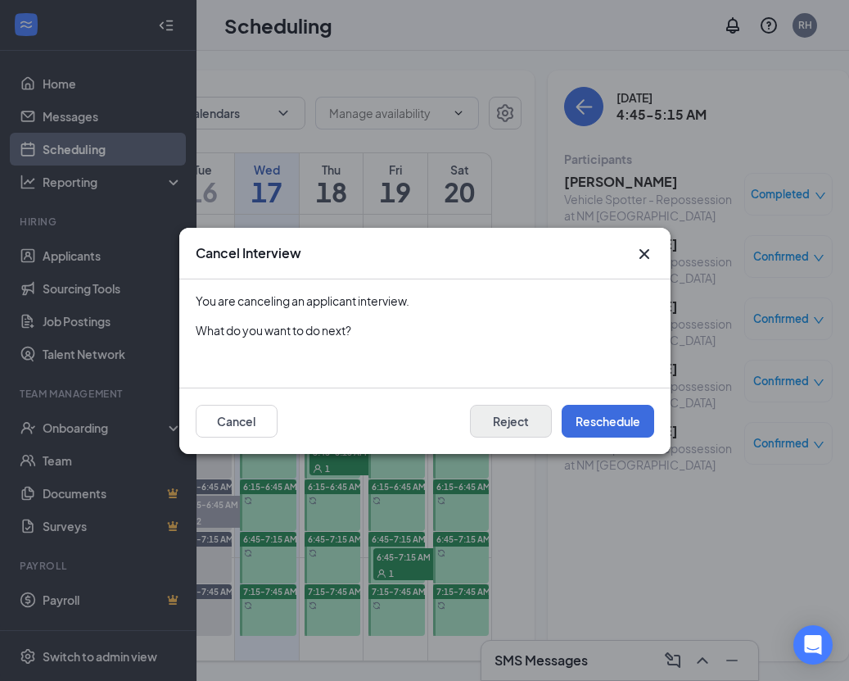
click at [487, 415] on button "Reject" at bounding box center [511, 421] width 82 height 33
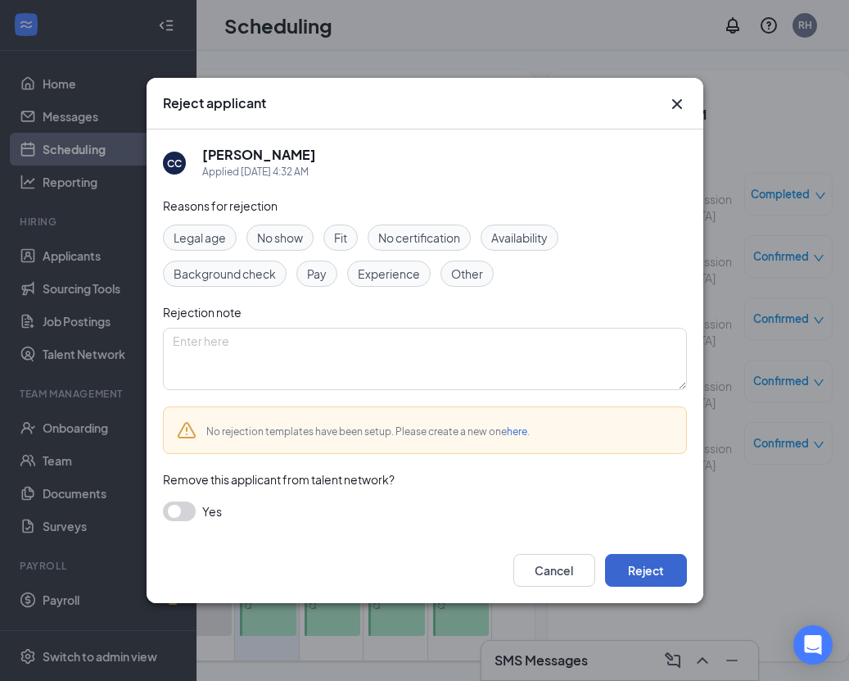
click at [650, 570] on button "Reject" at bounding box center [646, 570] width 82 height 33
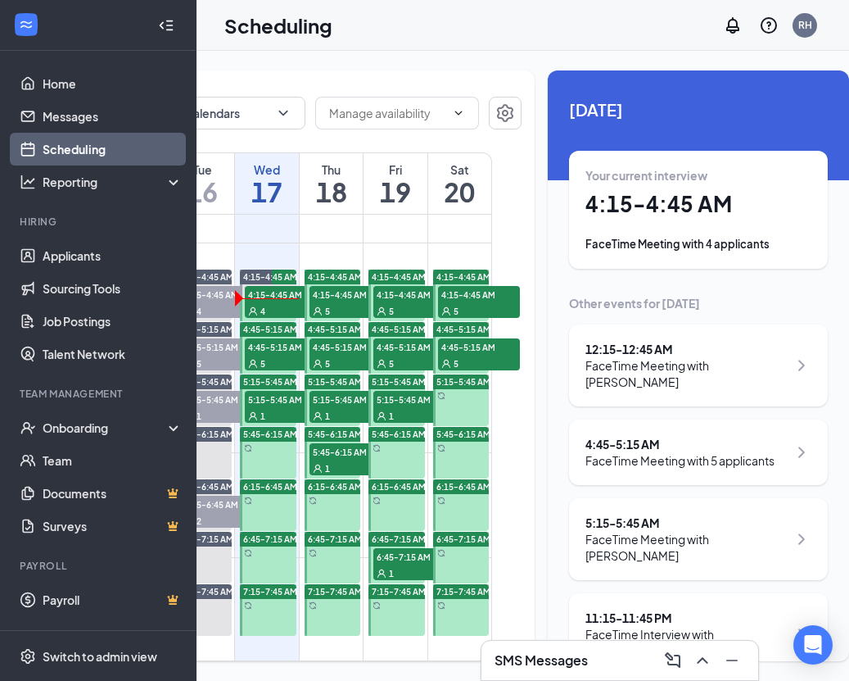
click at [277, 371] on div "5" at bounding box center [286, 363] width 82 height 16
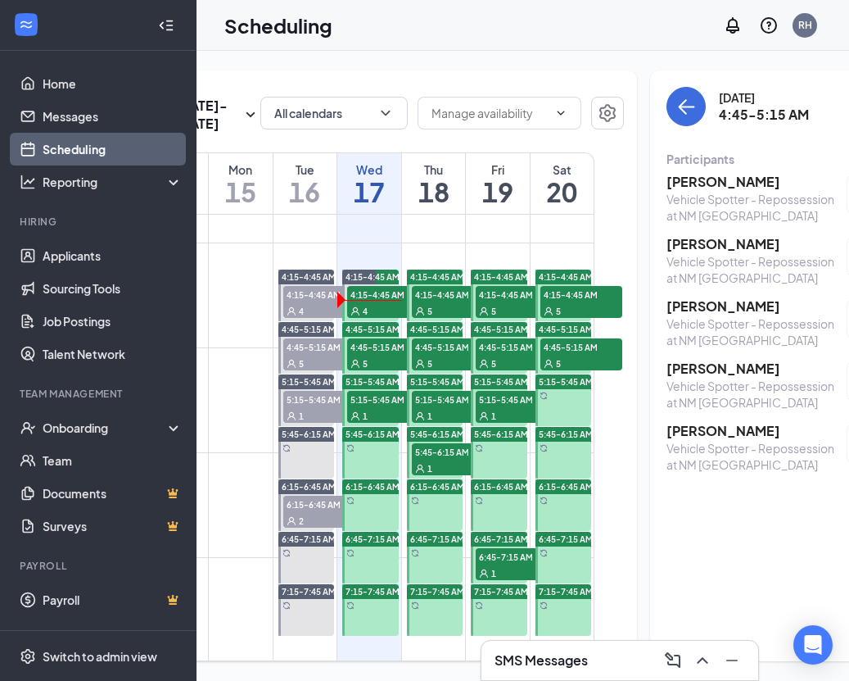
scroll to position [0, 140]
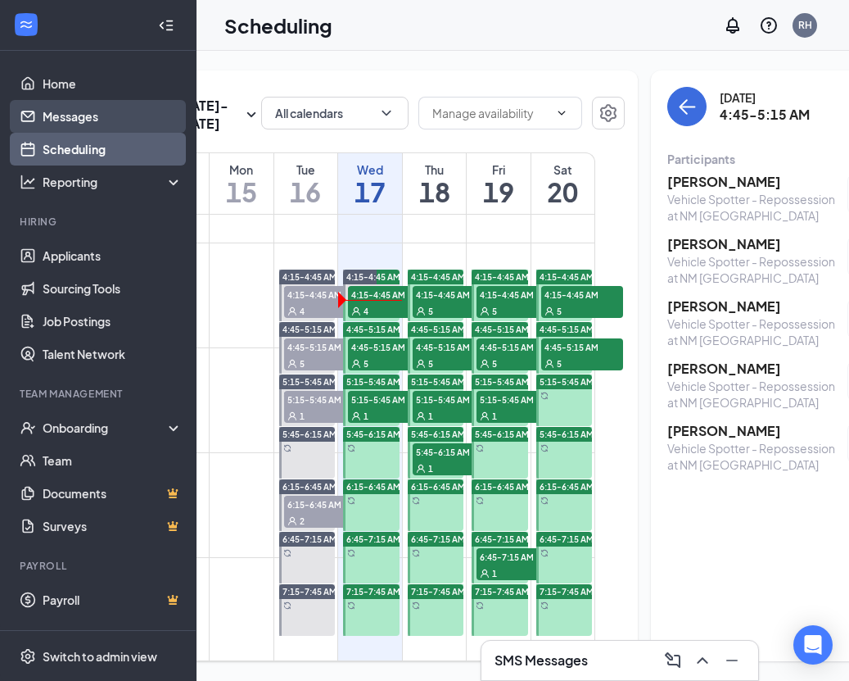
click at [84, 116] on link "Messages" at bounding box center [113, 116] width 140 height 33
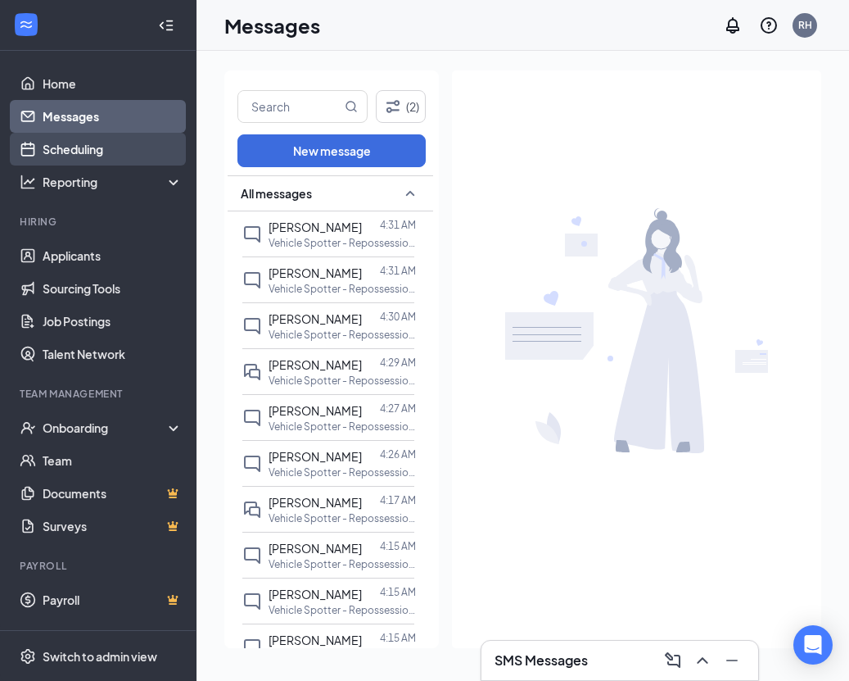
click at [71, 146] on link "Scheduling" at bounding box center [113, 149] width 140 height 33
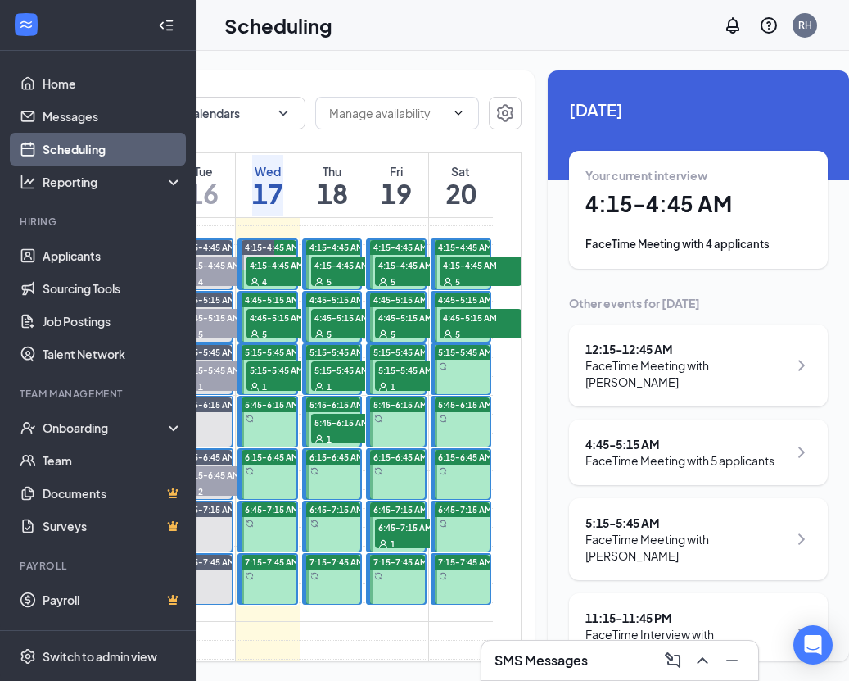
scroll to position [424, 0]
click at [280, 342] on div "5" at bounding box center [288, 334] width 82 height 16
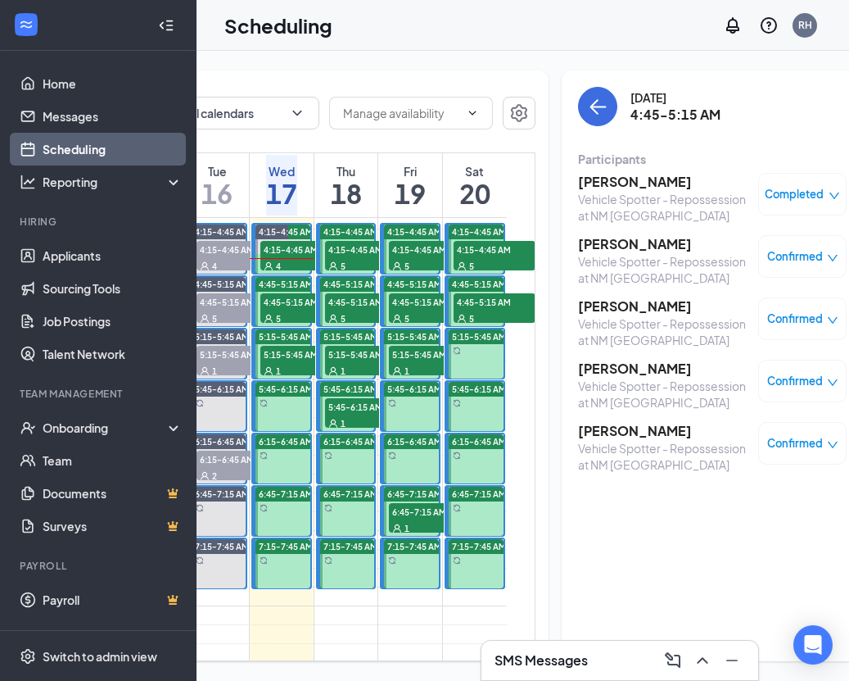
scroll to position [0, 231]
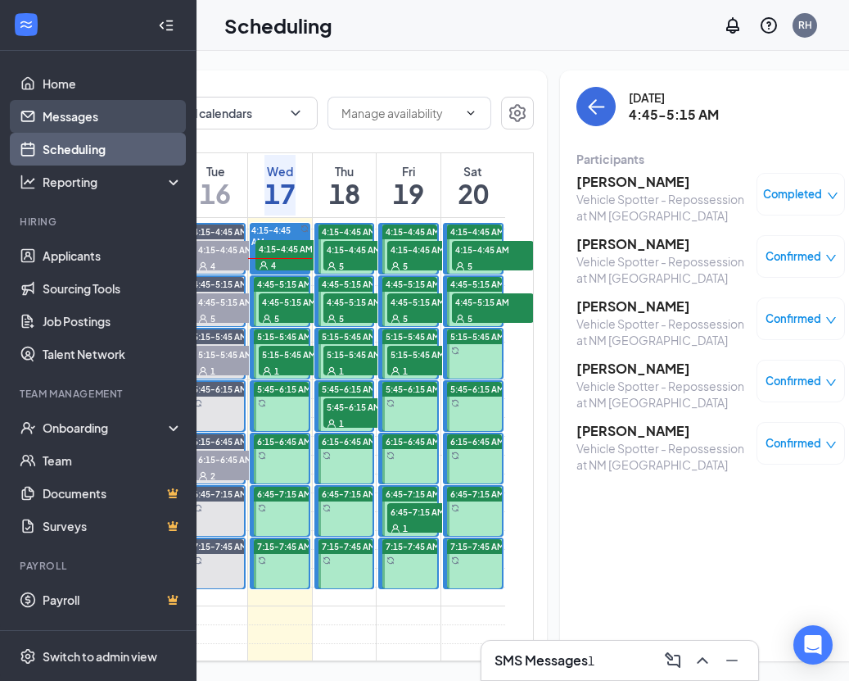
click at [70, 120] on link "Messages" at bounding box center [113, 116] width 140 height 33
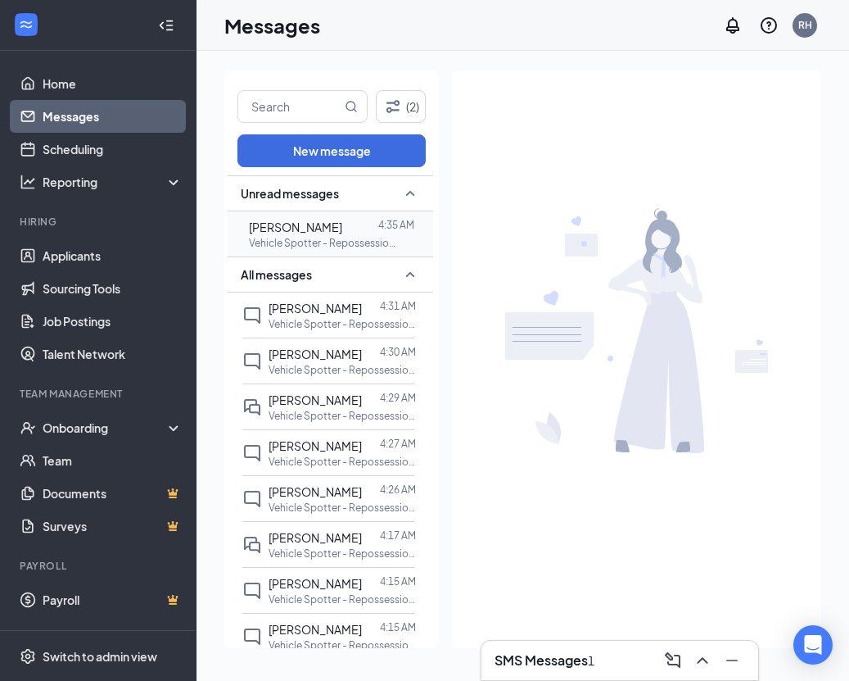
click at [301, 221] on span "[PERSON_NAME]" at bounding box center [295, 227] width 93 height 15
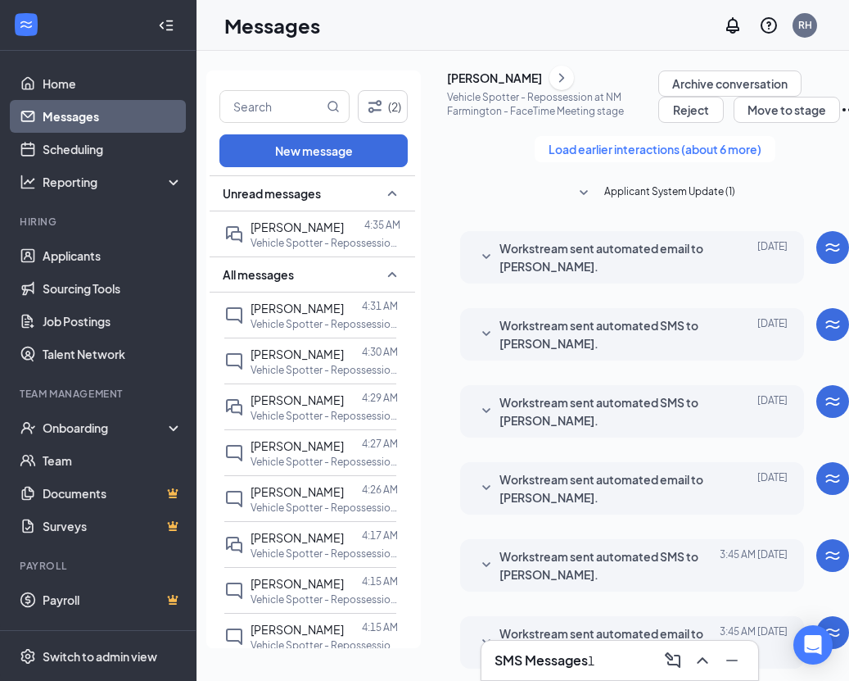
scroll to position [632, 0]
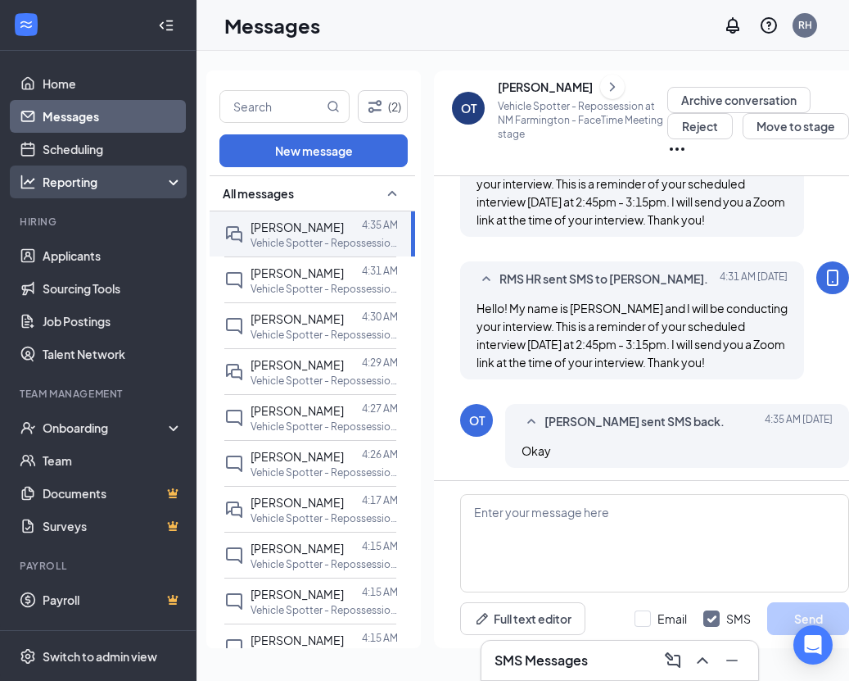
scroll to position [632, 0]
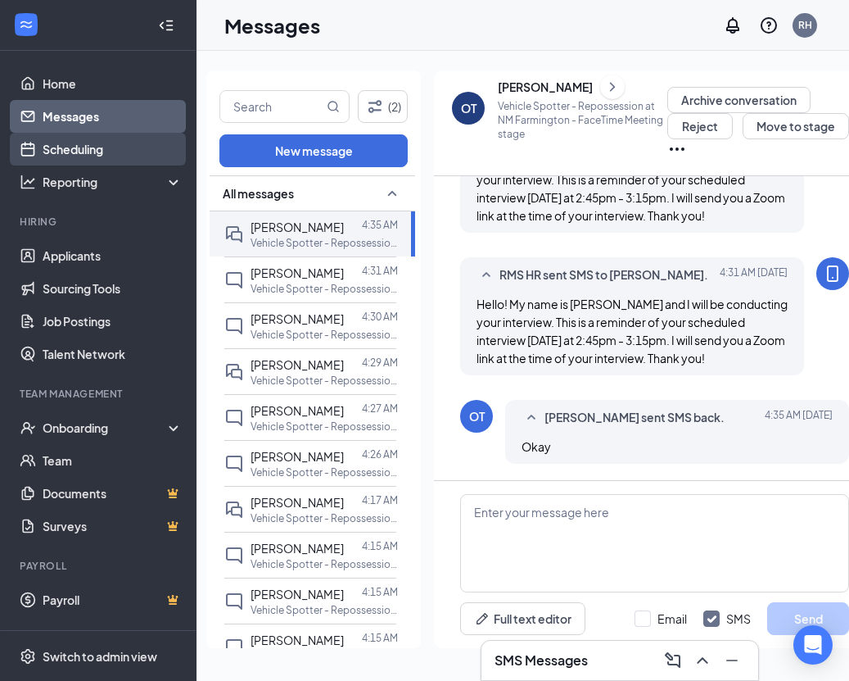
drag, startPoint x: 84, startPoint y: 146, endPoint x: 93, endPoint y: 161, distance: 17.3
click at [84, 146] on link "Scheduling" at bounding box center [113, 149] width 140 height 33
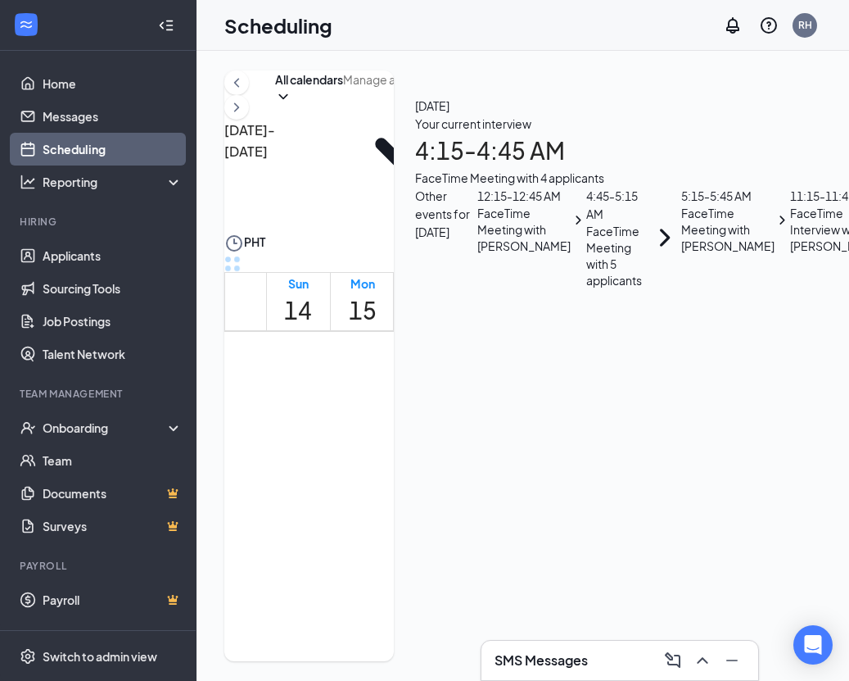
scroll to position [473, 0]
click at [520, 456] on div "1" at bounding box center [505, 468] width 29 height 24
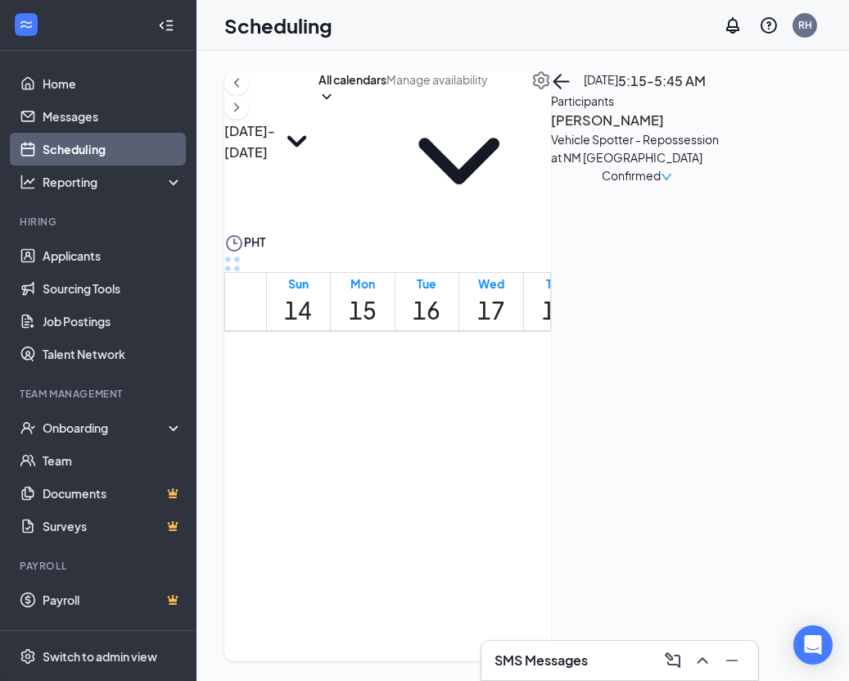
scroll to position [0, 92]
click at [89, 123] on link "Messages" at bounding box center [113, 116] width 140 height 33
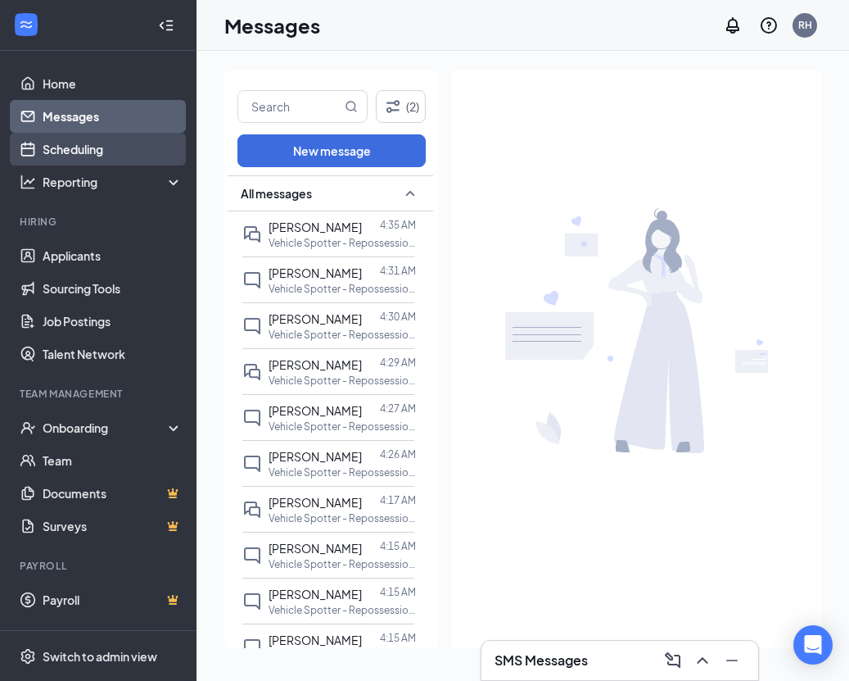
click at [95, 147] on link "Scheduling" at bounding box center [113, 149] width 140 height 33
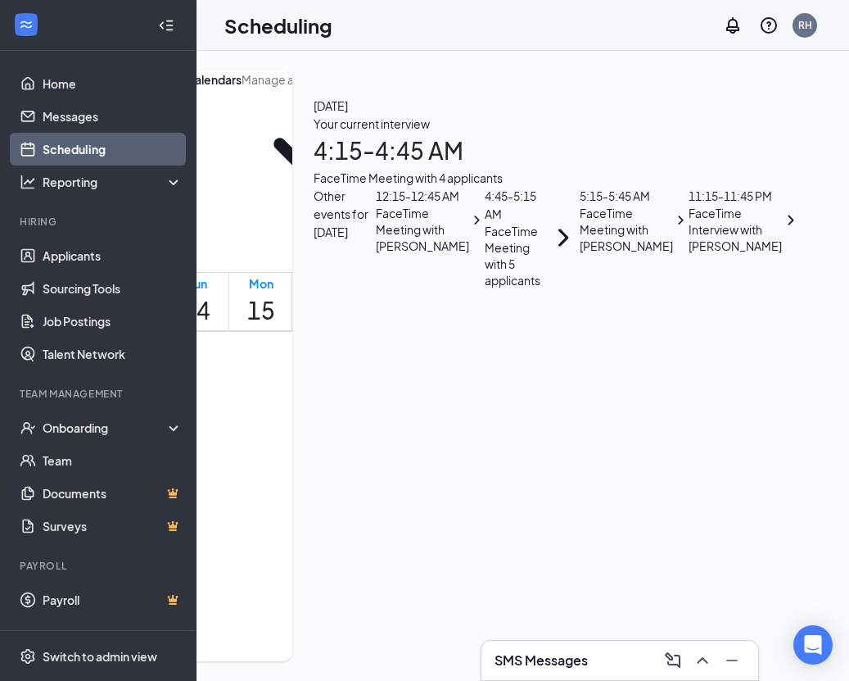
scroll to position [0, 224]
click at [389, 479] on span "4:15-4:45 AM" at bounding box center [403, 503] width 28 height 48
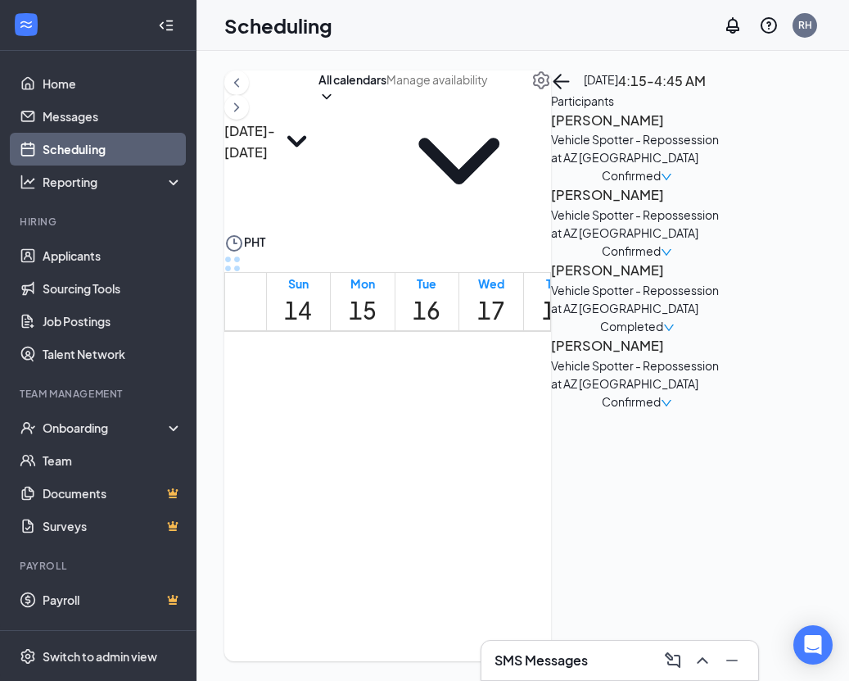
scroll to position [297, 0]
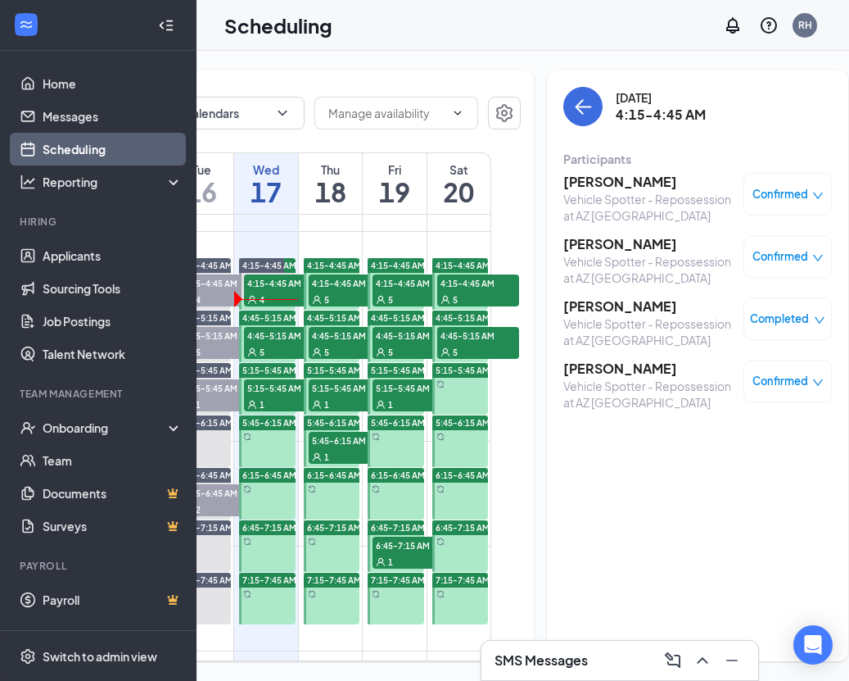
scroll to position [0, 243]
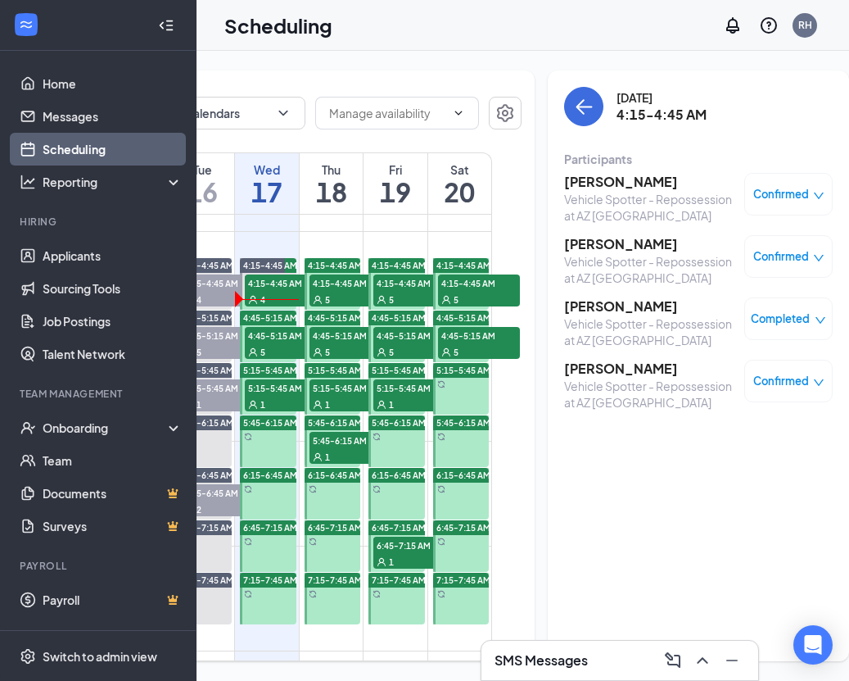
click at [573, 371] on h3 "[PERSON_NAME]" at bounding box center [650, 369] width 172 height 18
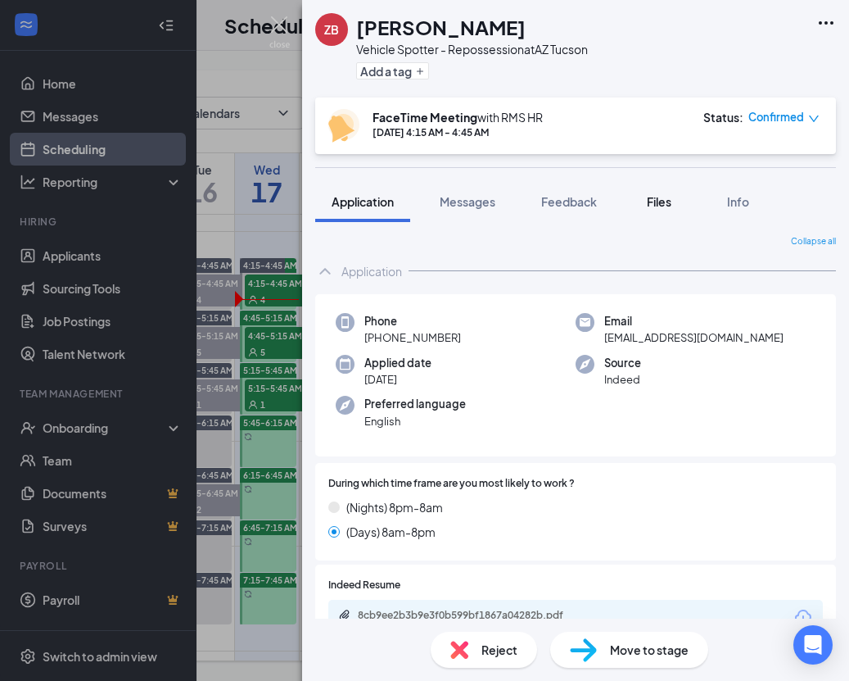
click at [659, 202] on span "Files" at bounding box center [659, 201] width 25 height 15
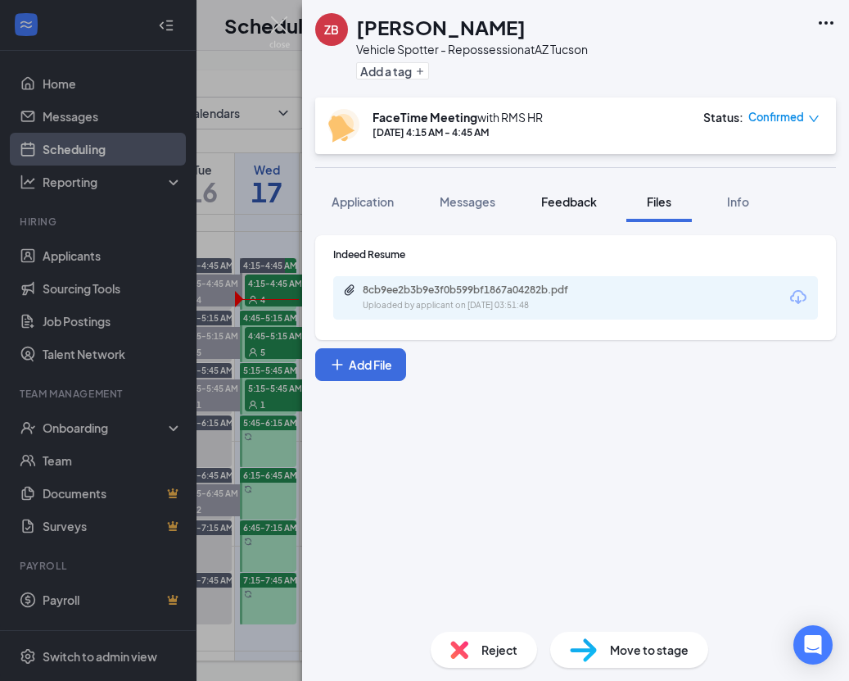
click at [546, 203] on span "Feedback" at bounding box center [569, 201] width 56 height 15
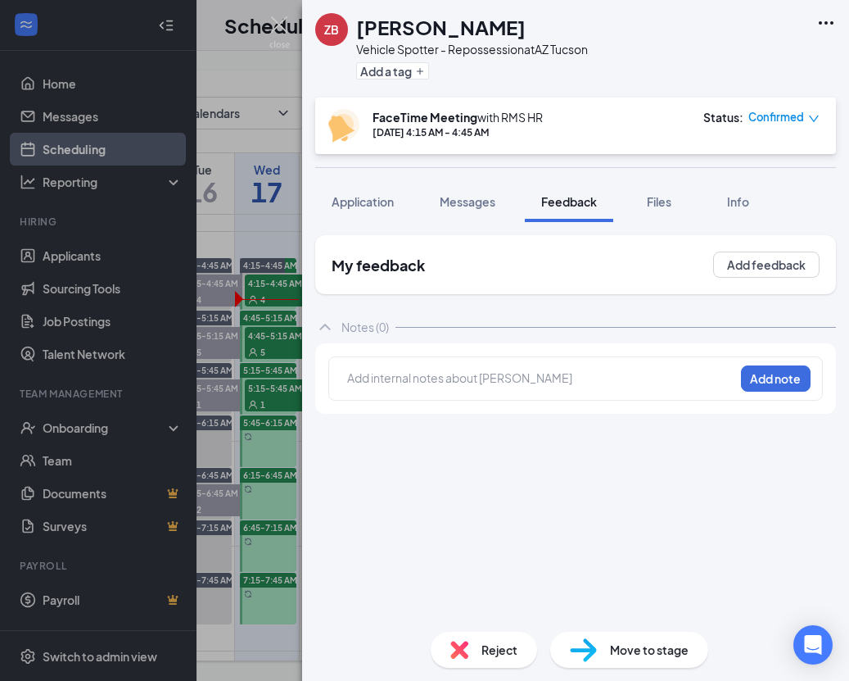
drag, startPoint x: 505, startPoint y: 370, endPoint x: 521, endPoint y: 391, distance: 25.7
click at [506, 372] on div at bounding box center [541, 377] width 386 height 17
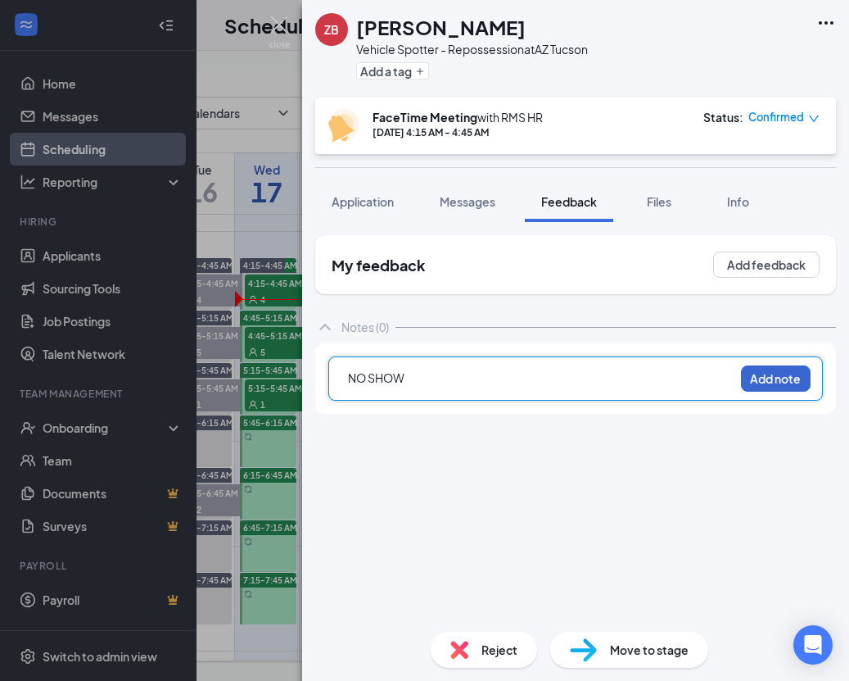
click at [790, 378] on button "Add note" at bounding box center [776, 378] width 70 height 26
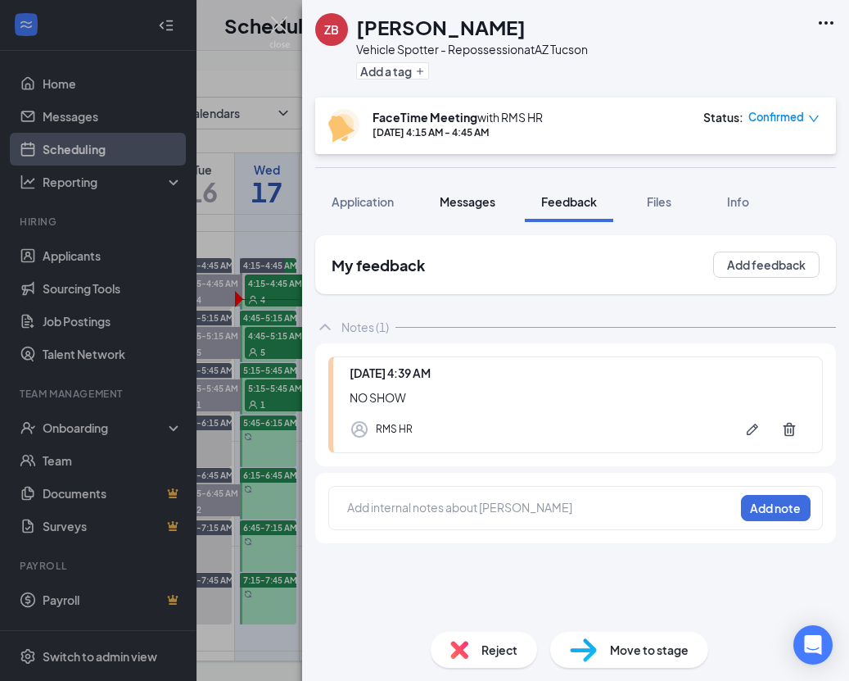
click at [491, 197] on span "Messages" at bounding box center [468, 201] width 56 height 15
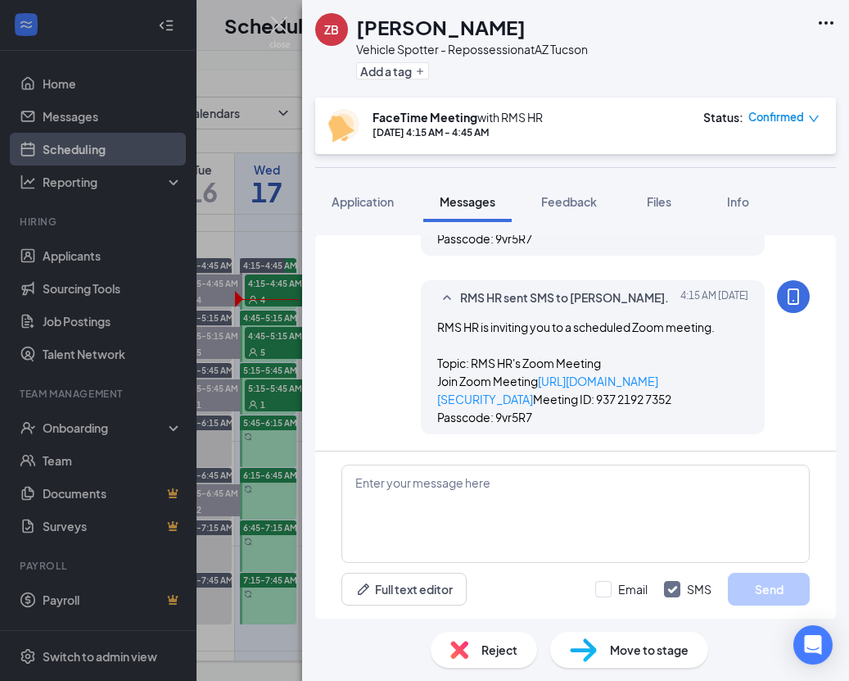
scroll to position [1088, 0]
click at [304, 333] on div "Load earlier interactions (about 7 more) Workstream sent automated SMS to Zacha…" at bounding box center [575, 420] width 547 height 396
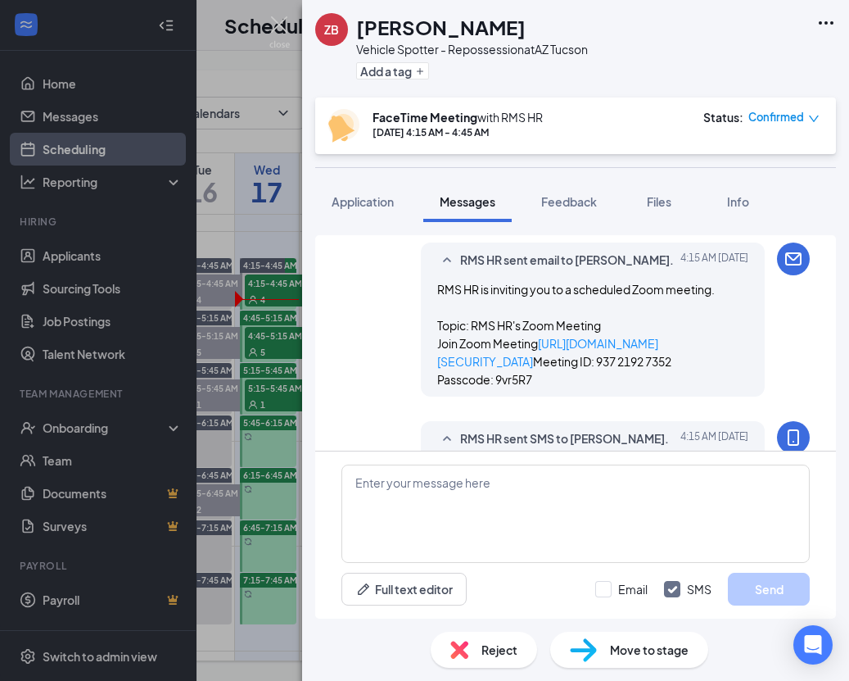
scroll to position [799, 0]
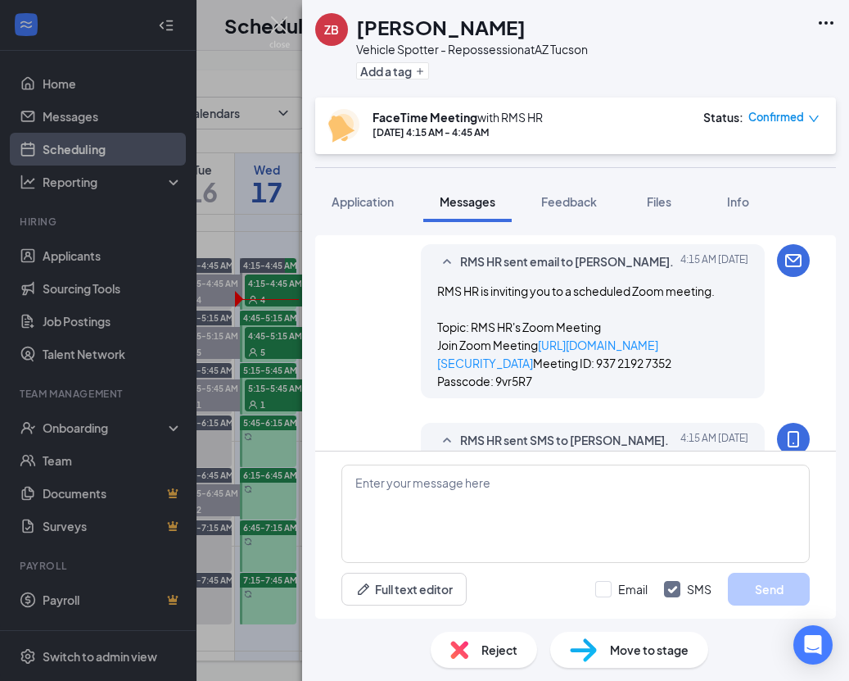
click at [299, 319] on div "ZB Zachary Bartlett-Scales Vehicle Spotter - Repossession at AZ Tucson Add a ta…" at bounding box center [424, 340] width 849 height 681
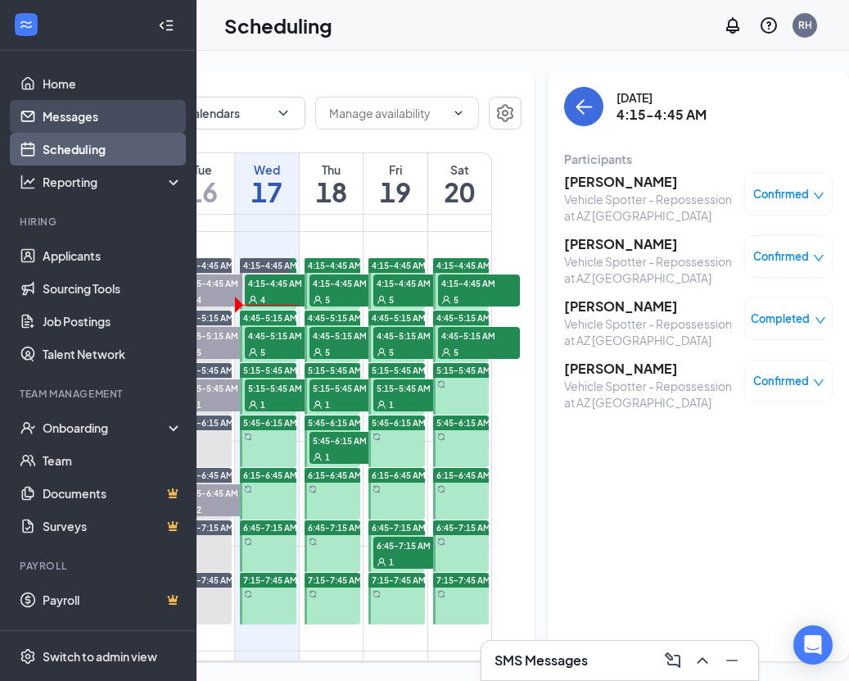
click at [129, 119] on link "Messages" at bounding box center [113, 116] width 140 height 33
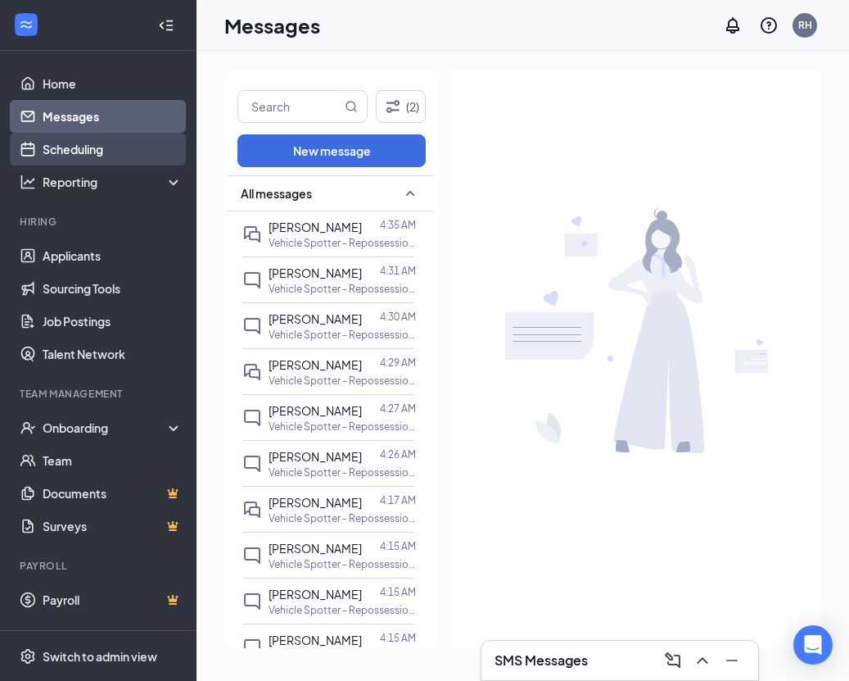
drag, startPoint x: 85, startPoint y: 145, endPoint x: 93, endPoint y: 153, distance: 11.6
click at [85, 145] on link "Scheduling" at bounding box center [113, 149] width 140 height 33
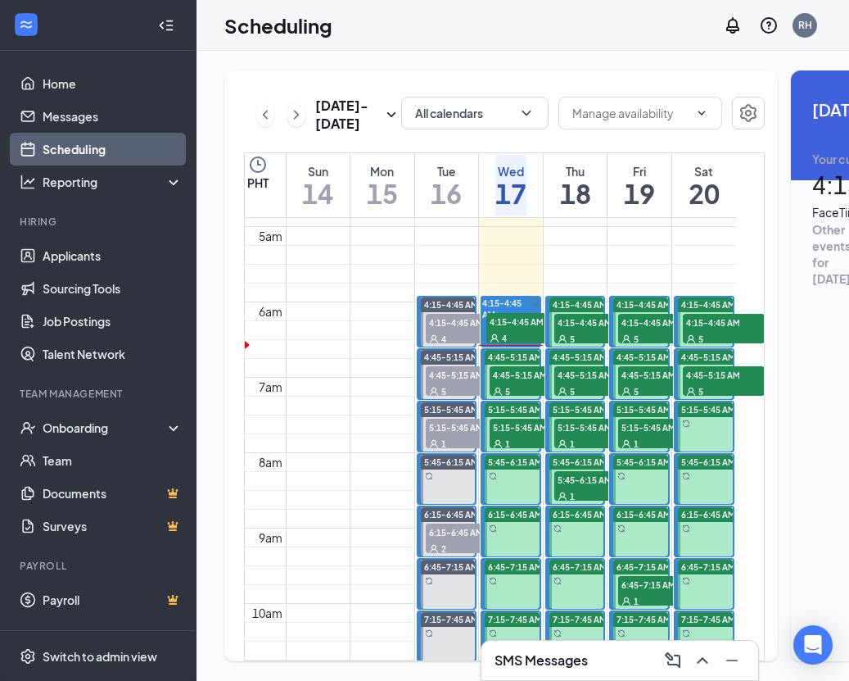
scroll to position [345, 0]
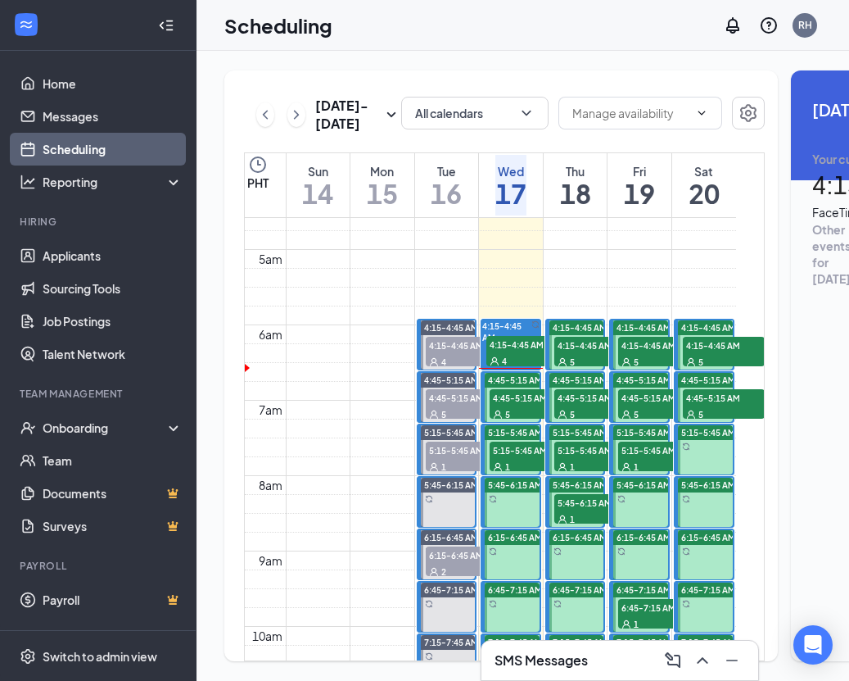
click at [526, 422] on div "5" at bounding box center [531, 413] width 82 height 16
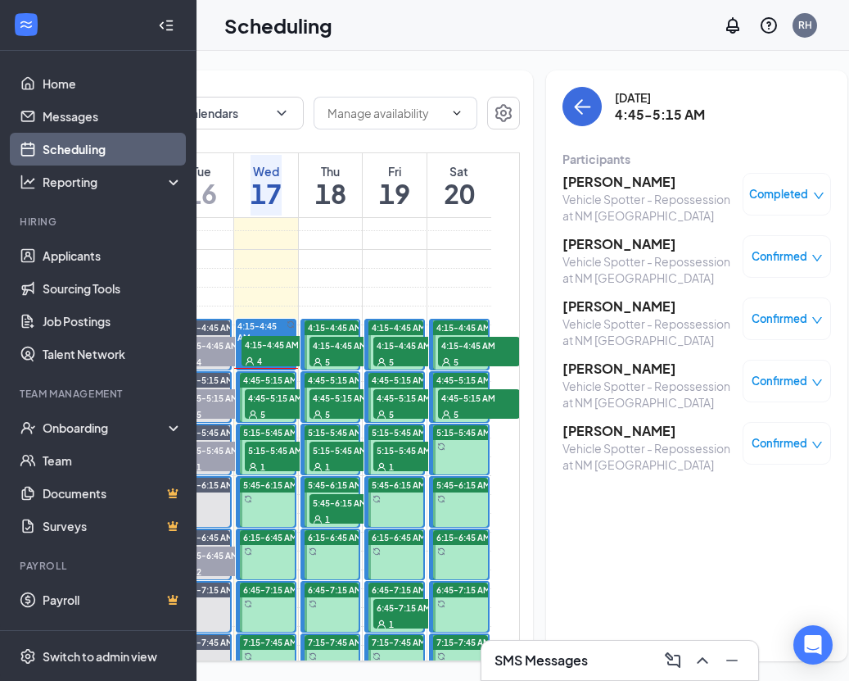
scroll to position [0, 243]
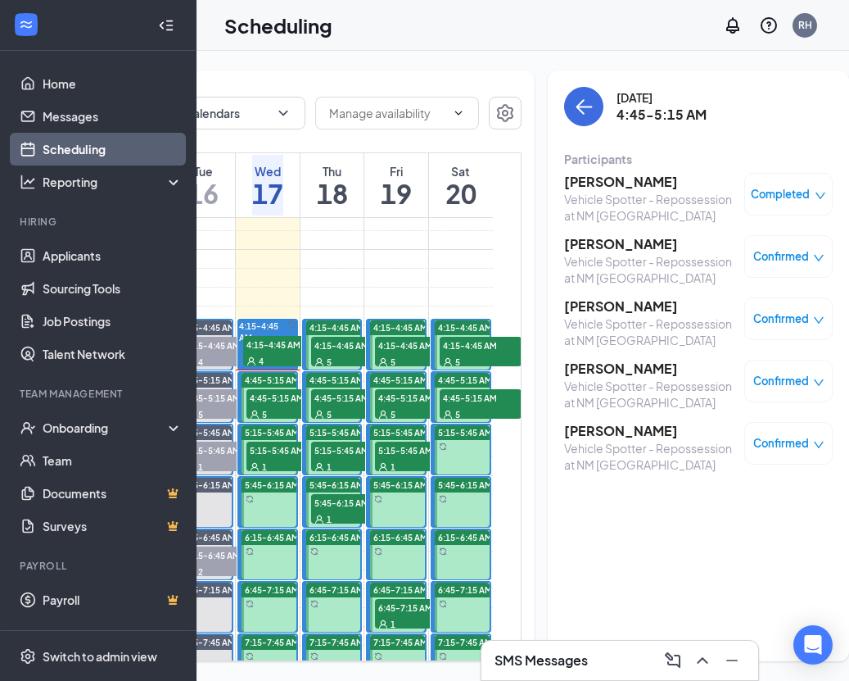
click at [297, 422] on div "5" at bounding box center [288, 413] width 82 height 16
drag, startPoint x: 830, startPoint y: 679, endPoint x: 652, endPoint y: 310, distance: 409.2
click at [652, 310] on div "Home Messages Scheduling Reporting Hiring Applicants Sourcing Tools Job Posting…" at bounding box center [424, 340] width 849 height 681
click at [596, 247] on h3 "[PERSON_NAME]" at bounding box center [650, 244] width 172 height 18
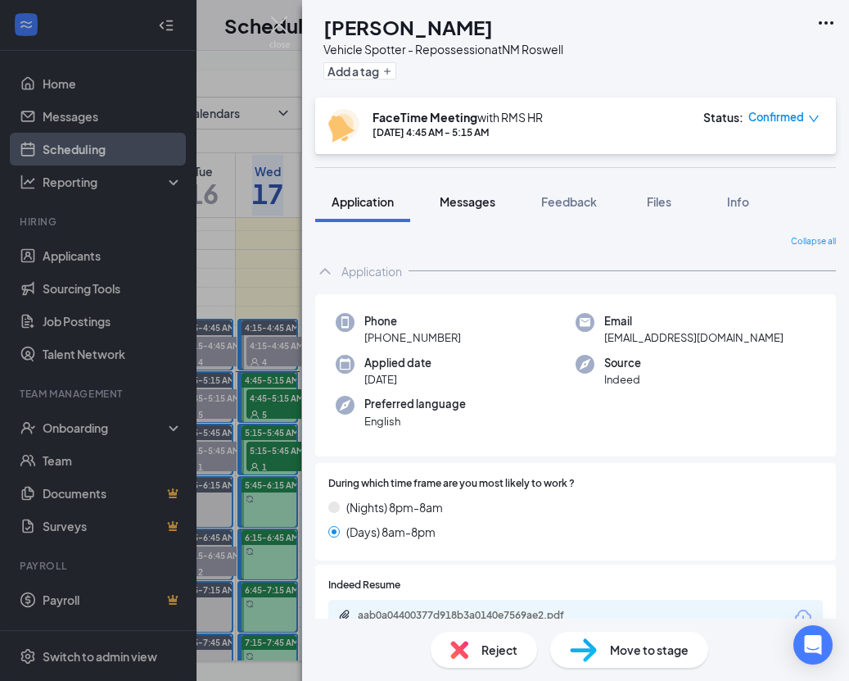
click at [486, 202] on span "Messages" at bounding box center [468, 201] width 56 height 15
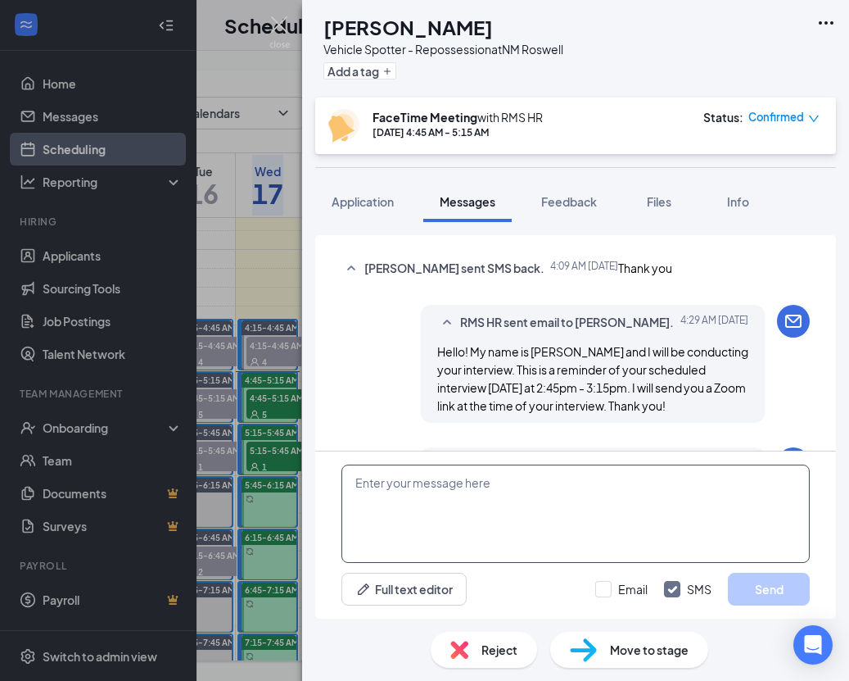
scroll to position [856, 0]
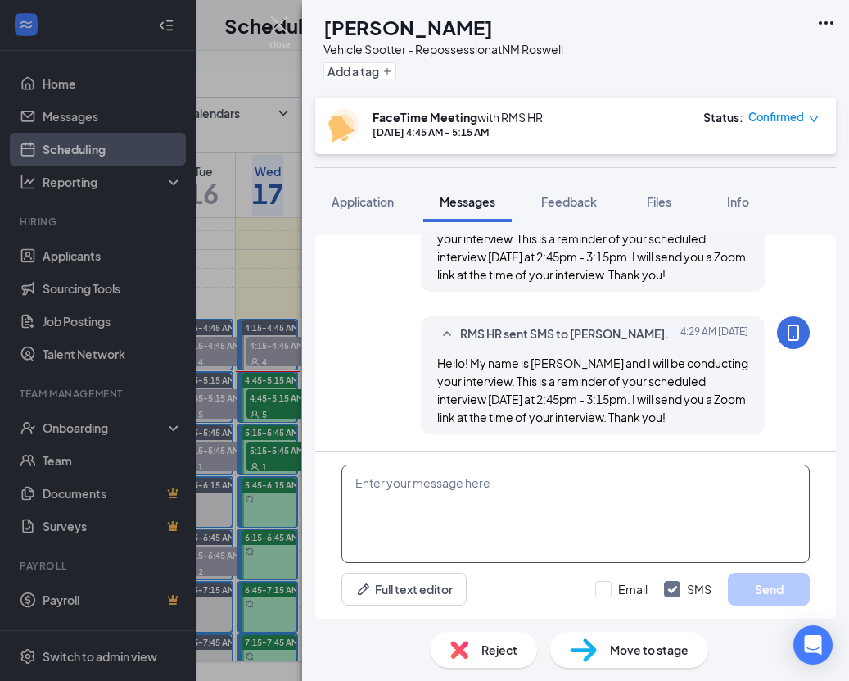
click at [483, 514] on textarea at bounding box center [576, 513] width 469 height 98
click at [646, 494] on textarea at bounding box center [576, 513] width 469 height 98
paste textarea "RMS HR is inviting you to a scheduled Zoom meeting. Topic: RMS HR's Zoom Meetin…"
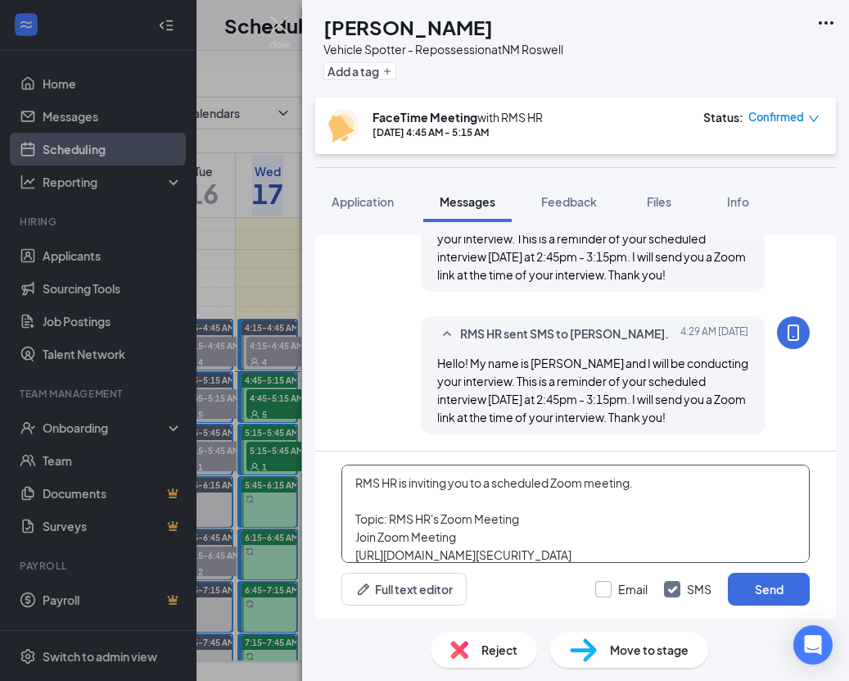
scroll to position [82, 0]
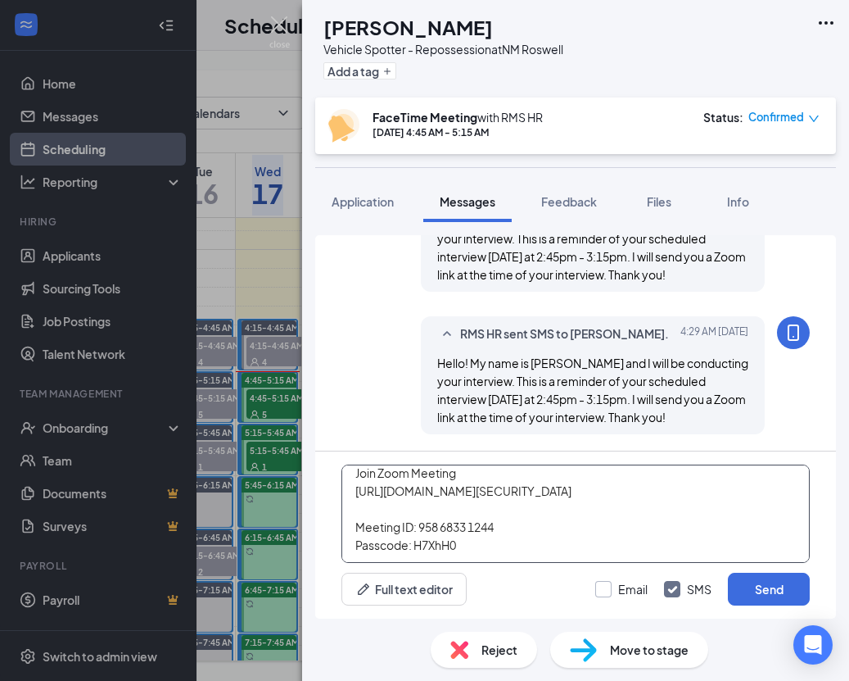
type textarea "RMS HR is inviting you to a scheduled Zoom meeting. Topic: RMS HR's Zoom Meetin…"
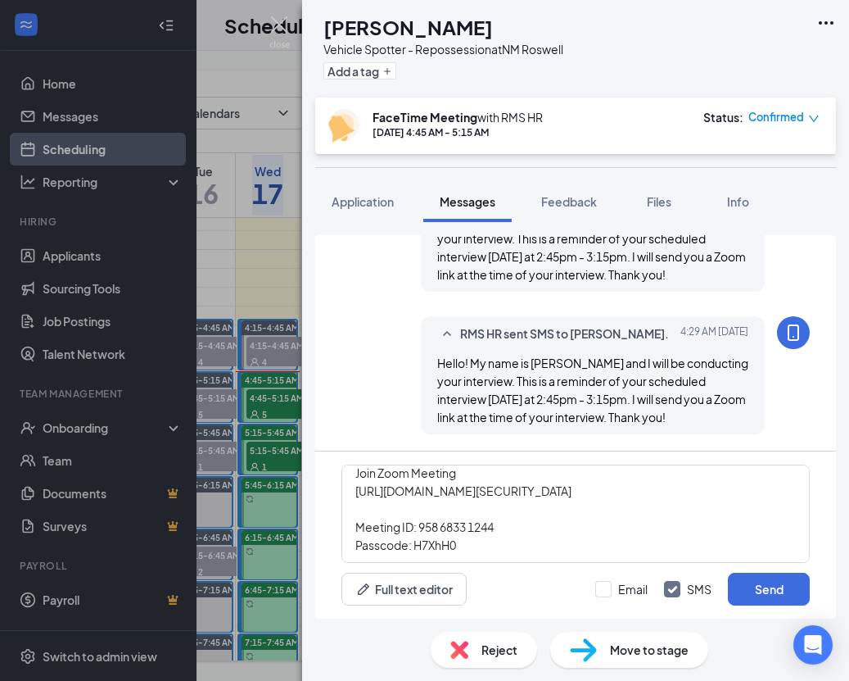
drag, startPoint x: 607, startPoint y: 591, endPoint x: 704, endPoint y: 591, distance: 96.7
click at [608, 591] on div at bounding box center [603, 589] width 16 height 16
click at [608, 591] on input "Email" at bounding box center [621, 589] width 52 height 16
checkbox input "true"
drag, startPoint x: 777, startPoint y: 588, endPoint x: 736, endPoint y: 582, distance: 40.5
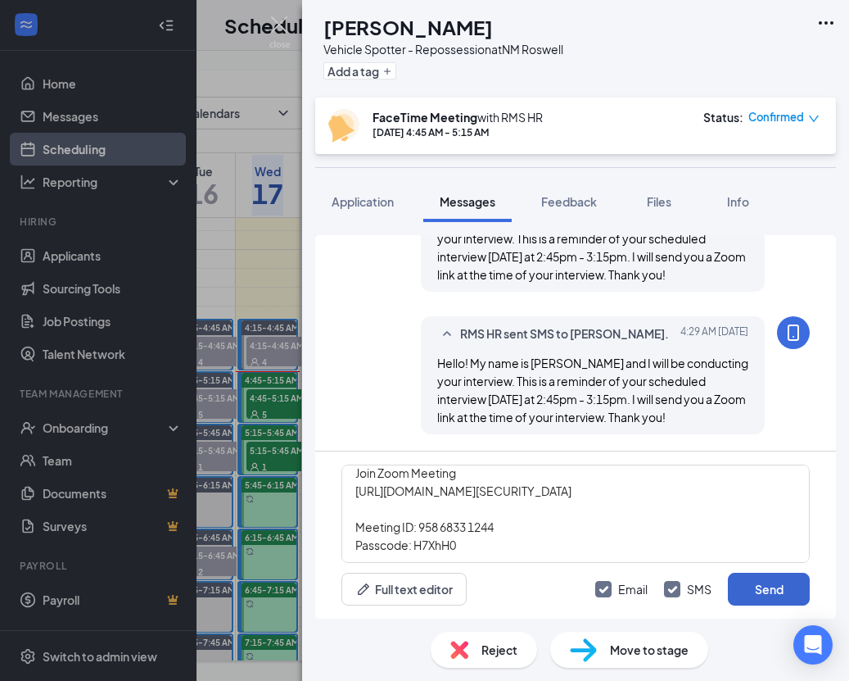
click at [771, 588] on button "Send" at bounding box center [769, 589] width 82 height 33
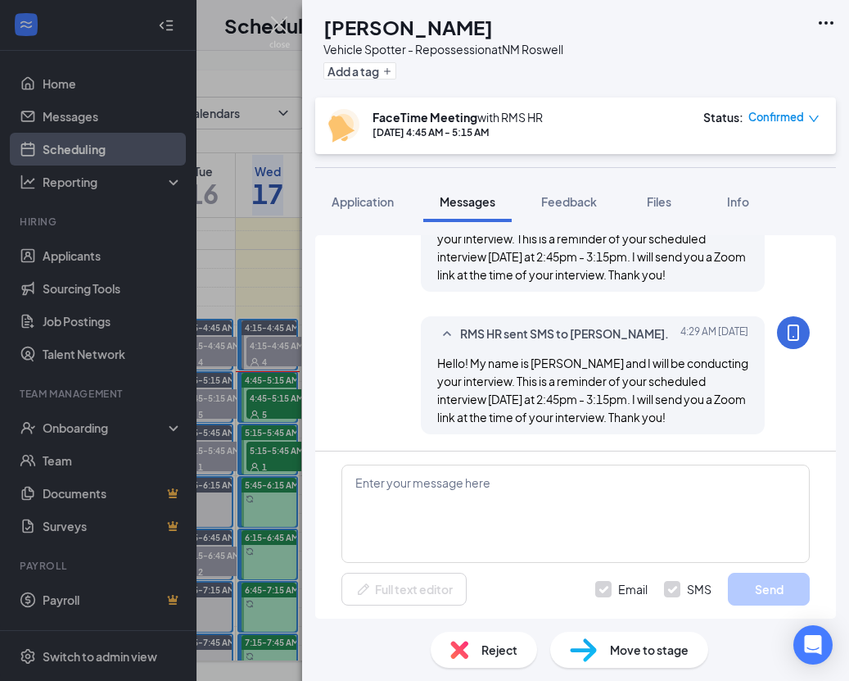
scroll to position [0, 0]
click at [282, 29] on img at bounding box center [279, 32] width 20 height 32
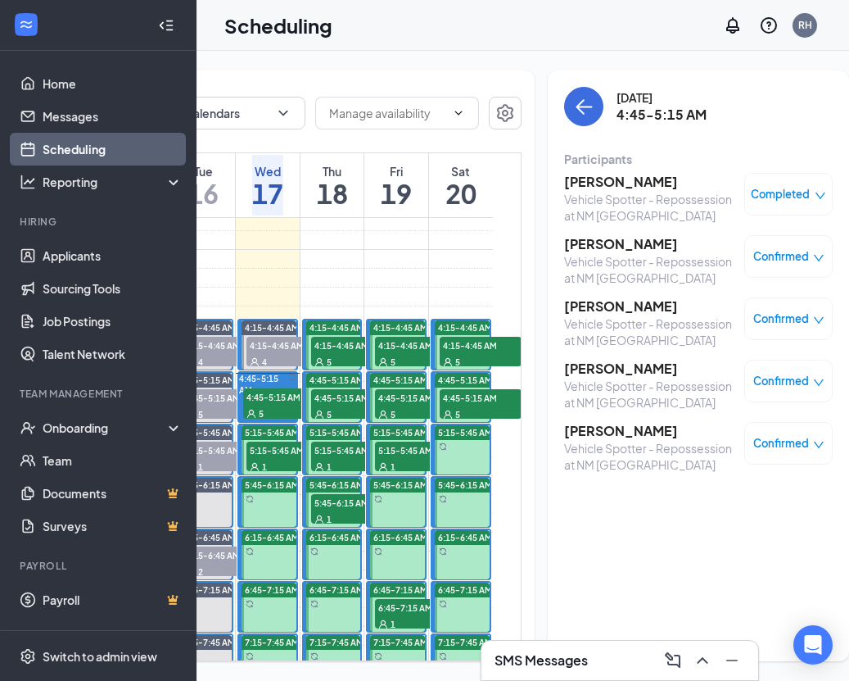
click at [603, 306] on h3 "[PERSON_NAME]" at bounding box center [650, 306] width 172 height 18
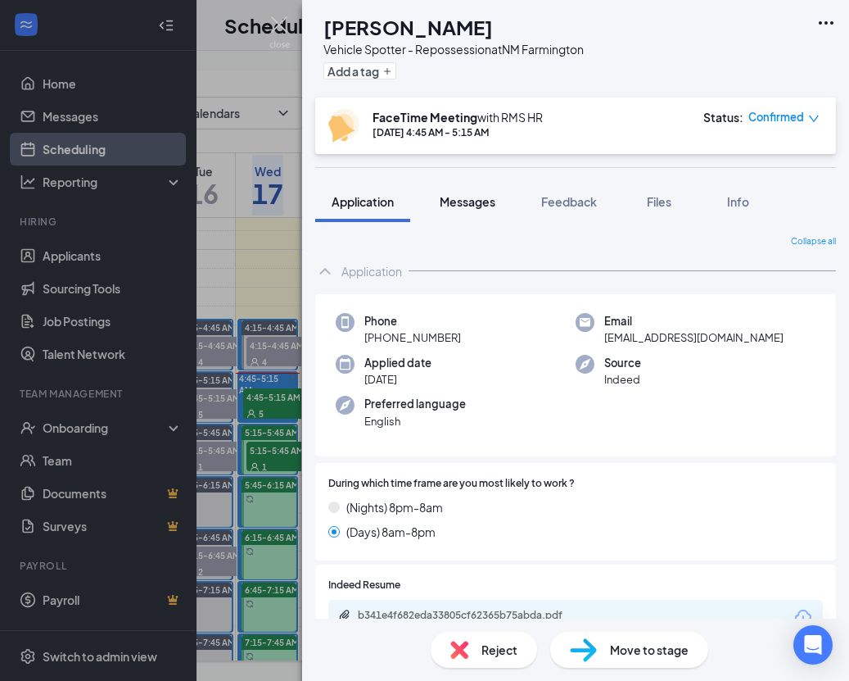
click at [483, 205] on span "Messages" at bounding box center [468, 201] width 56 height 15
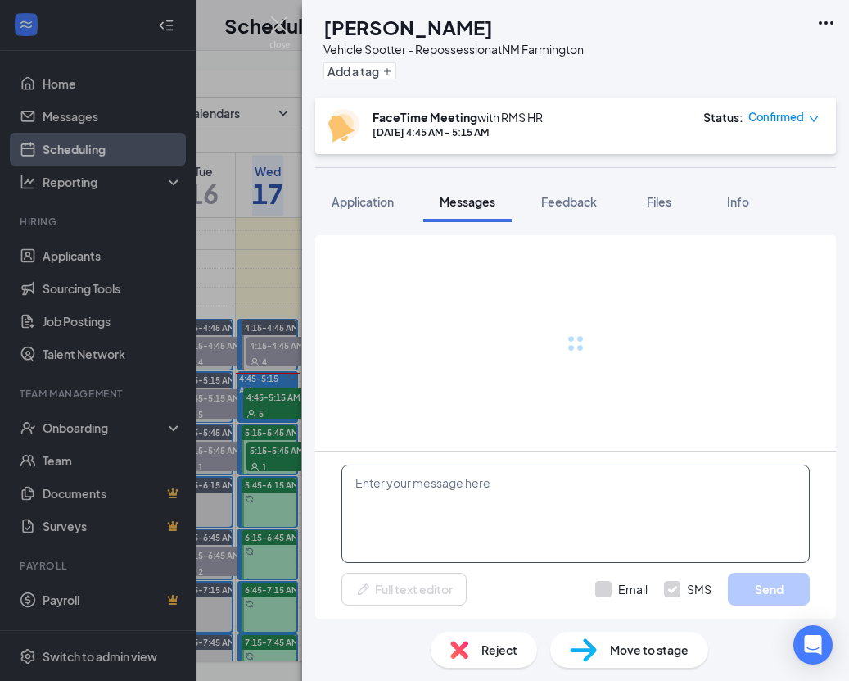
click at [460, 492] on textarea at bounding box center [576, 513] width 469 height 98
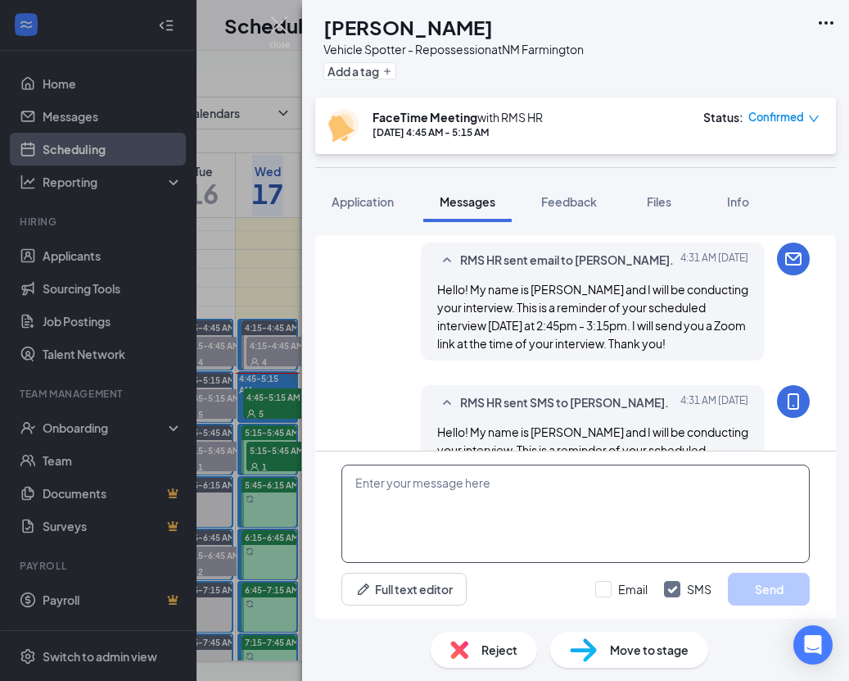
scroll to position [720, 0]
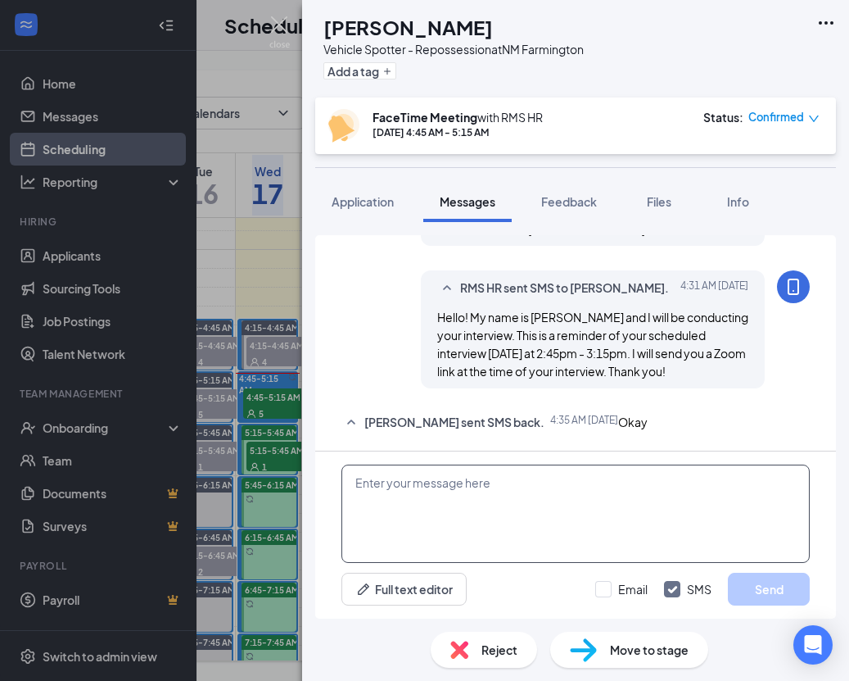
paste textarea "RMS HR is inviting you to a scheduled Zoom meeting. Topic: RMS HR's Zoom Meetin…"
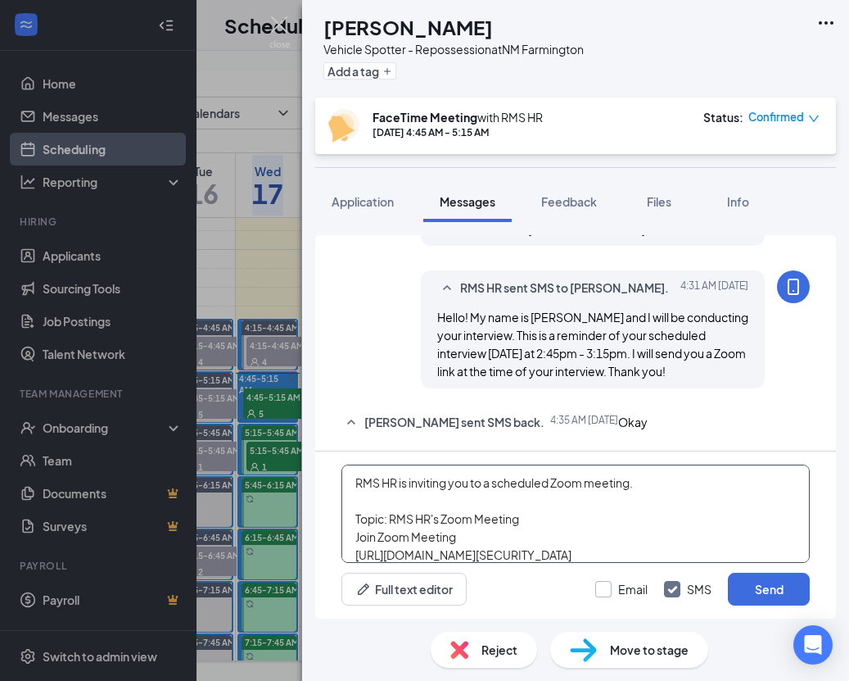
type textarea "RMS HR is inviting you to a scheduled Zoom meeting. Topic: RMS HR's Zoom Meetin…"
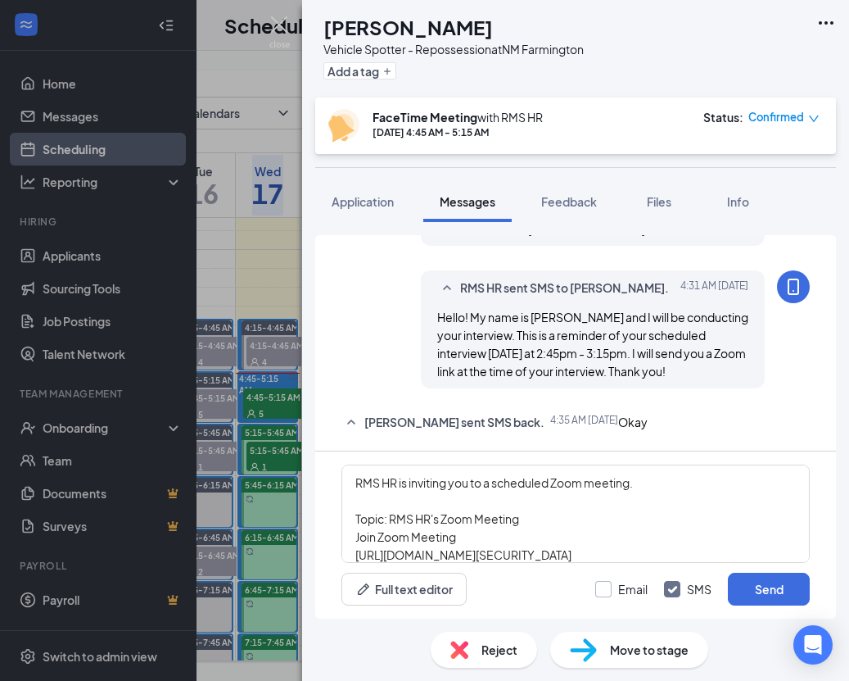
scroll to position [82, 0]
drag, startPoint x: 606, startPoint y: 595, endPoint x: 700, endPoint y: 595, distance: 94.2
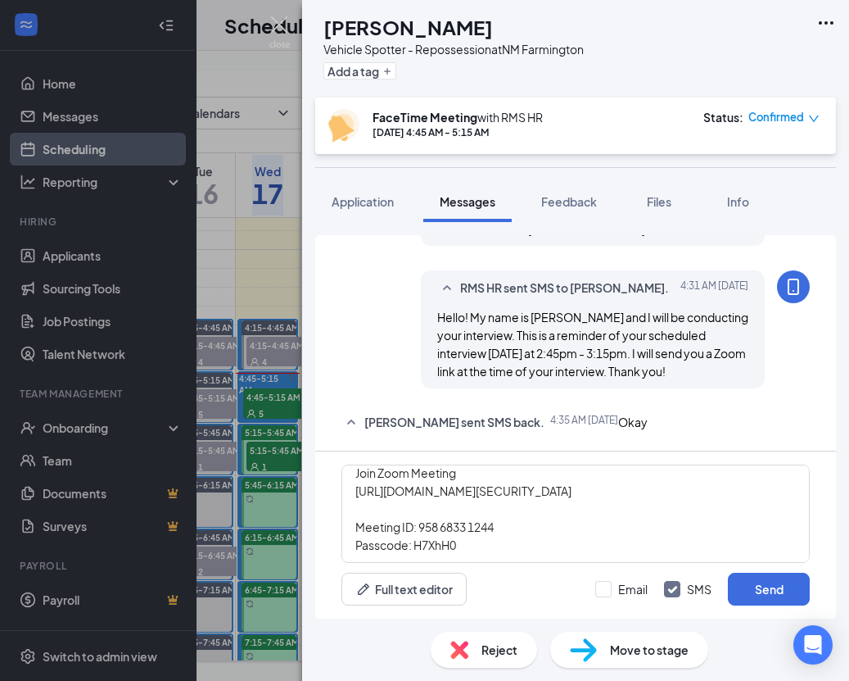
click at [606, 595] on div at bounding box center [603, 589] width 16 height 16
click at [606, 595] on input "Email" at bounding box center [621, 589] width 52 height 16
checkbox input "true"
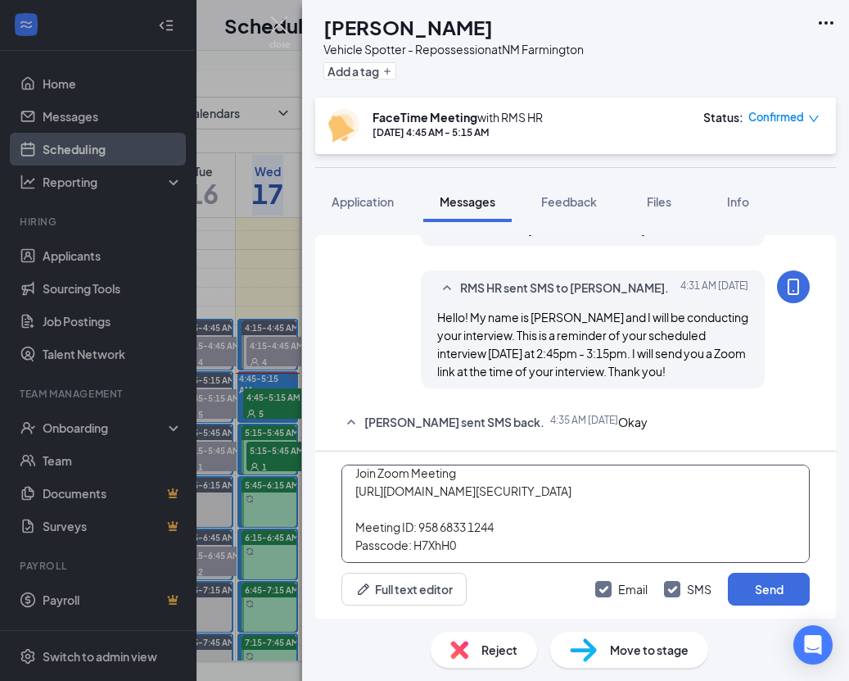
drag, startPoint x: 757, startPoint y: 590, endPoint x: 434, endPoint y: 544, distance: 326.0
click at [752, 590] on button "Send" at bounding box center [769, 589] width 82 height 33
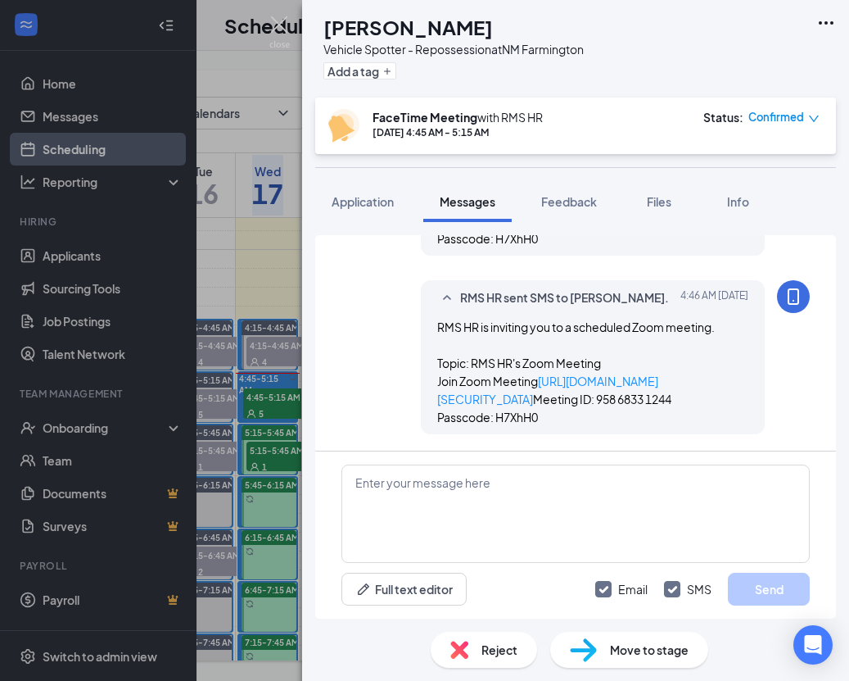
scroll to position [1185, 0]
click at [280, 20] on img at bounding box center [279, 32] width 20 height 32
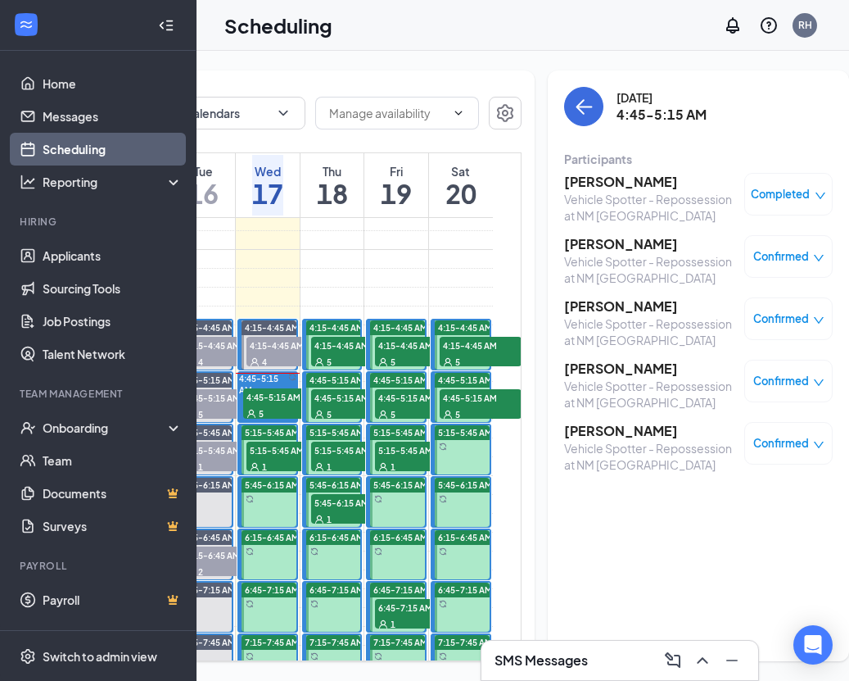
click at [580, 369] on h3 "[PERSON_NAME]" at bounding box center [650, 369] width 172 height 18
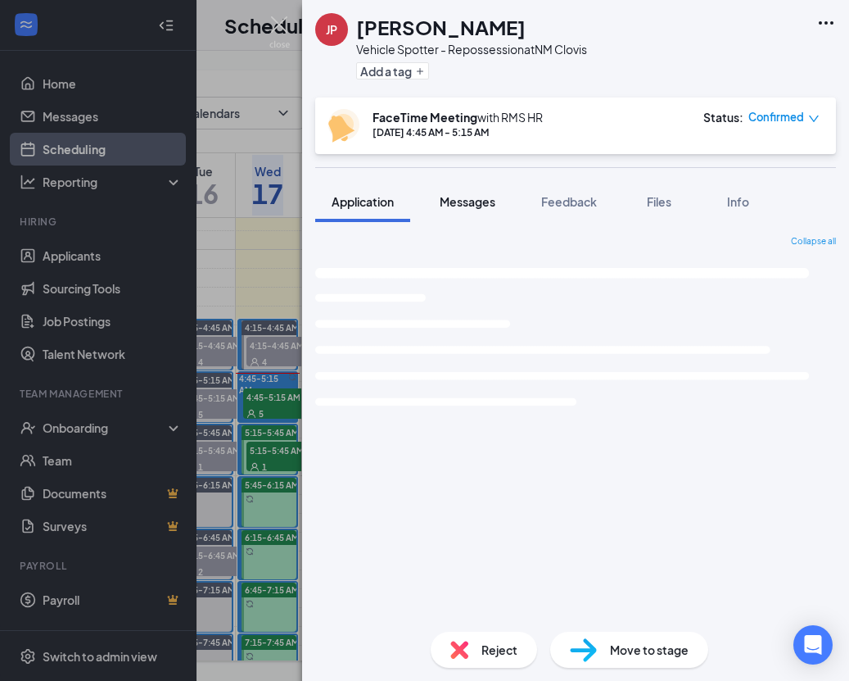
click at [473, 202] on span "Messages" at bounding box center [468, 201] width 56 height 15
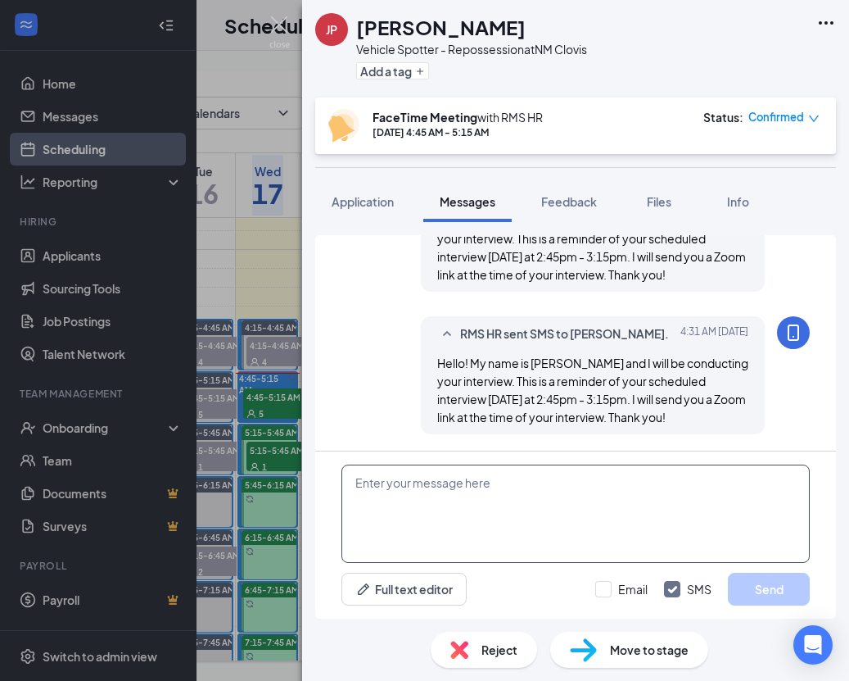
scroll to position [709, 0]
click at [586, 498] on textarea at bounding box center [576, 513] width 469 height 98
paste textarea "RMS HR is inviting you to a scheduled Zoom meeting. Topic: RMS HR's Zoom Meetin…"
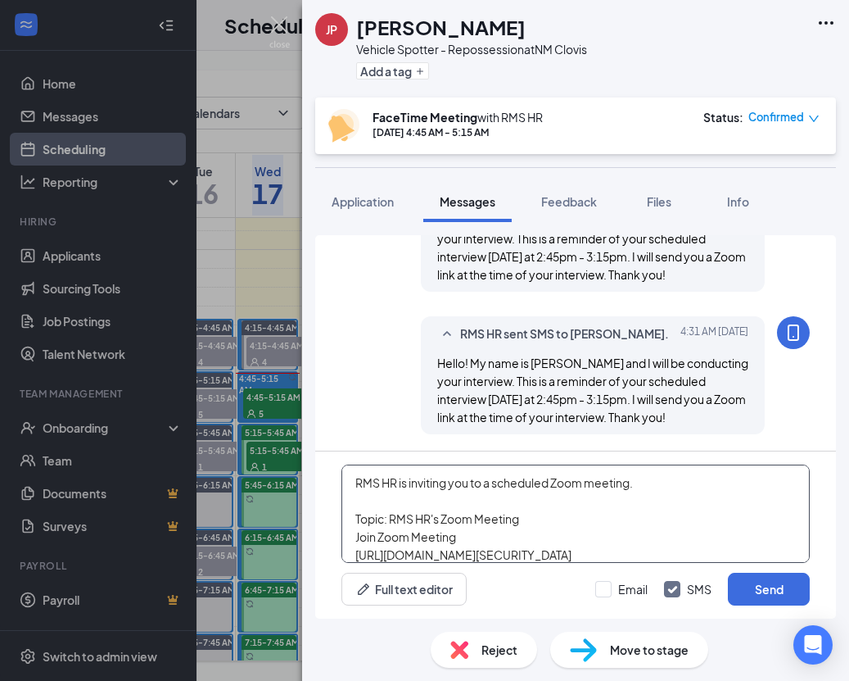
type textarea "RMS HR is inviting you to a scheduled Zoom meeting. Topic: RMS HR's Zoom Meetin…"
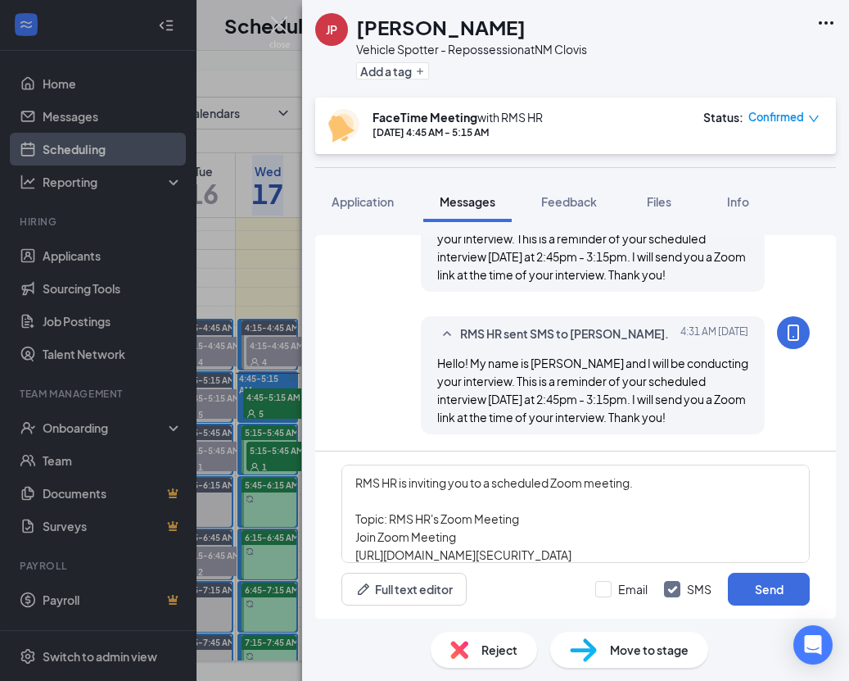
scroll to position [82, 0]
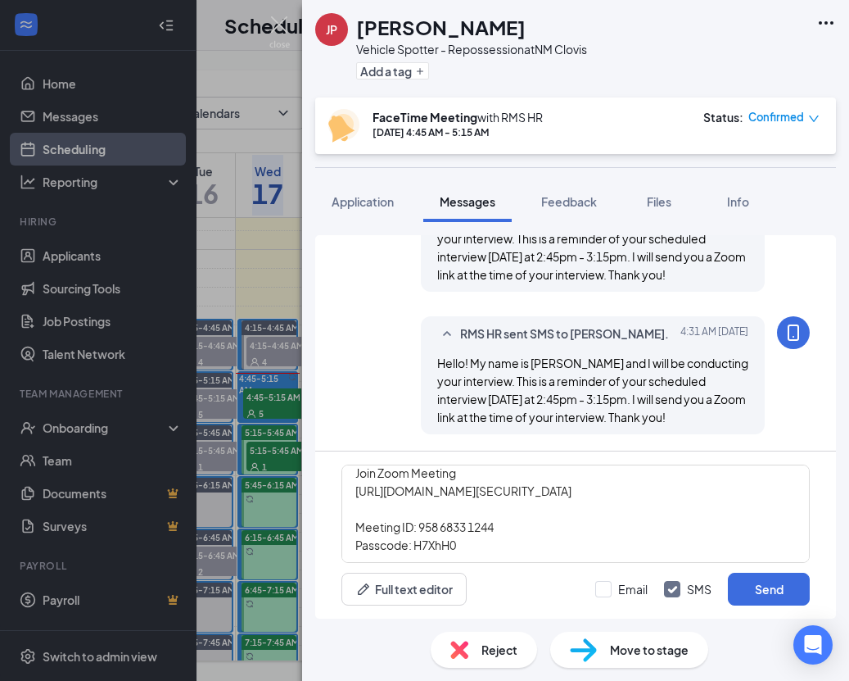
click at [609, 588] on div at bounding box center [603, 589] width 16 height 16
click at [609, 588] on input "Email" at bounding box center [621, 589] width 52 height 16
checkbox input "true"
drag, startPoint x: 734, startPoint y: 582, endPoint x: 548, endPoint y: 568, distance: 186.5
click at [732, 582] on button "Send" at bounding box center [769, 589] width 82 height 33
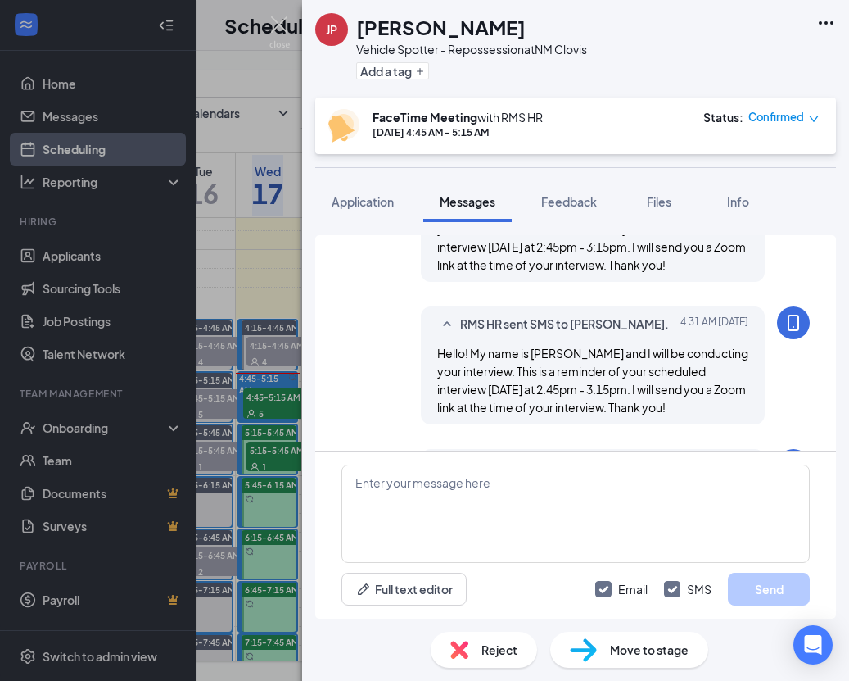
scroll to position [1064, 0]
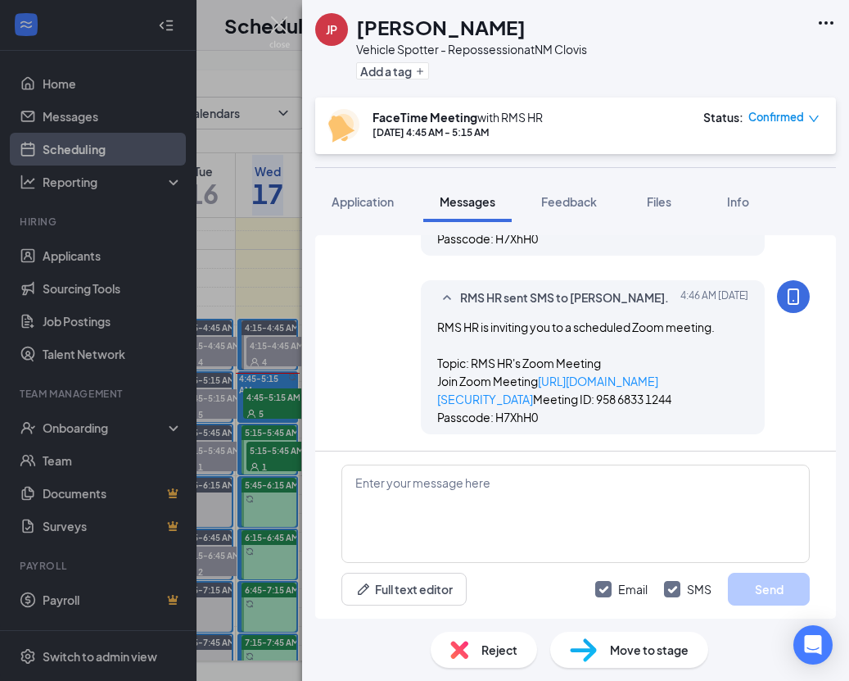
click at [236, 524] on div "JP Jaime Perez Vehicle Spotter - Repossession at NM Clovis Add a tag FaceTime M…" at bounding box center [424, 340] width 849 height 681
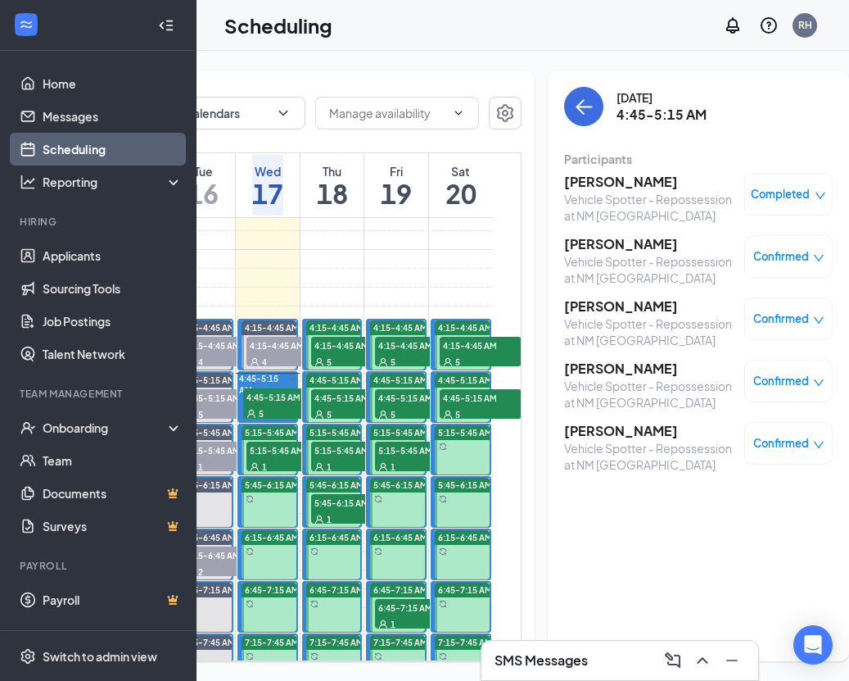
click at [596, 437] on h3 "[PERSON_NAME]" at bounding box center [650, 431] width 172 height 18
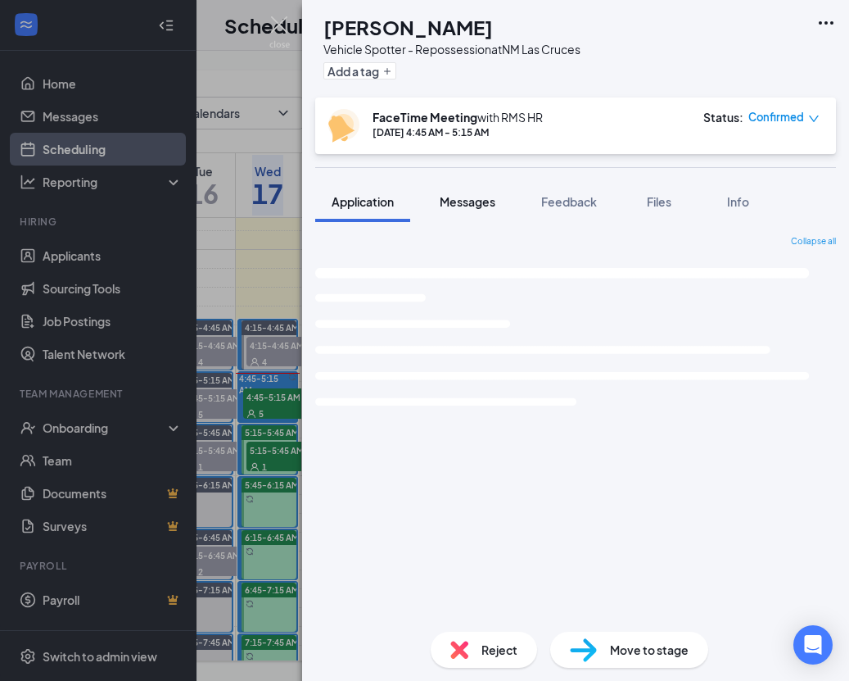
click at [452, 189] on button "Messages" at bounding box center [467, 201] width 88 height 41
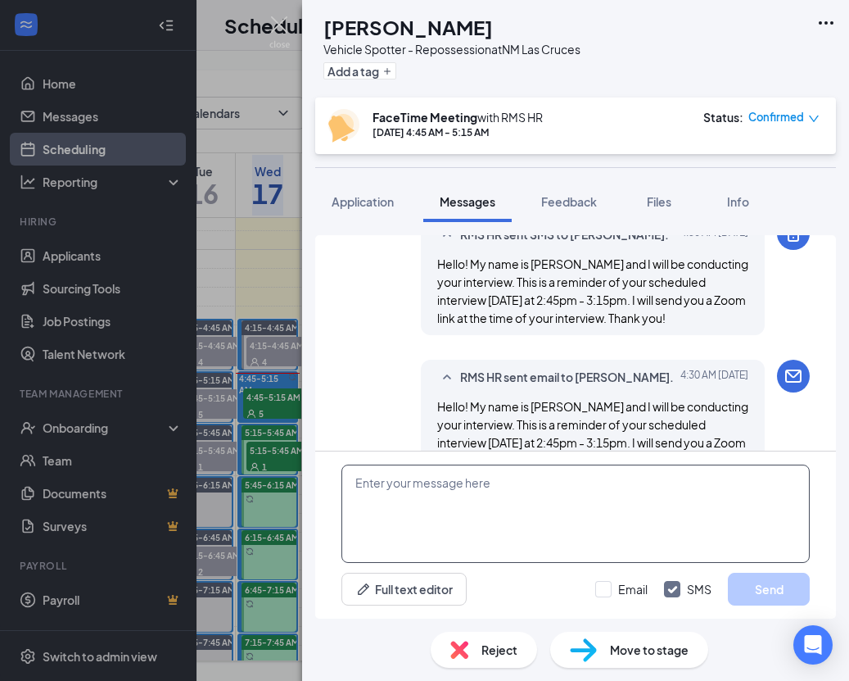
scroll to position [709, 0]
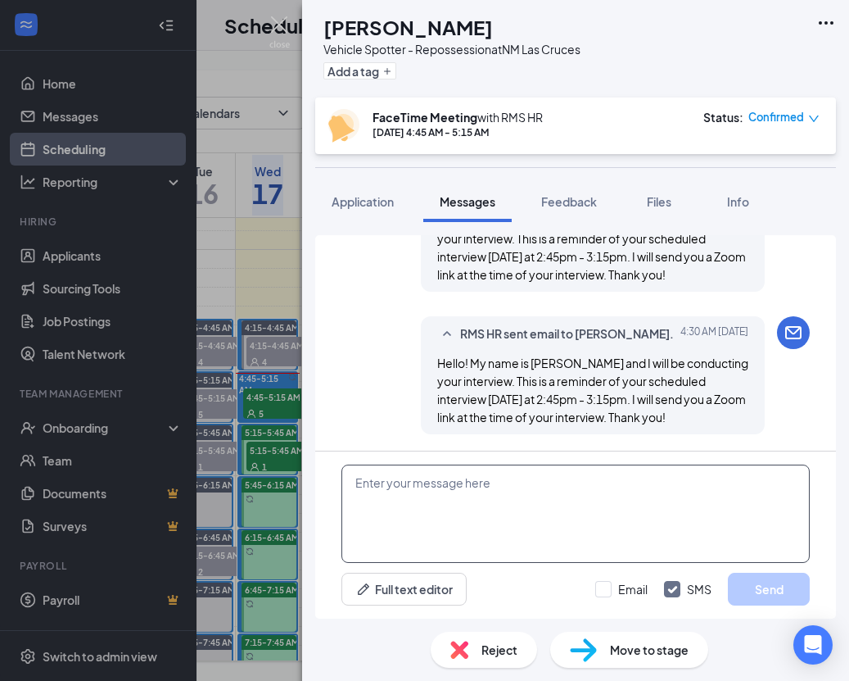
click at [627, 507] on textarea at bounding box center [576, 513] width 469 height 98
paste textarea "RMS HR is inviting you to a scheduled Zoom meeting. Topic: RMS HR's Zoom Meetin…"
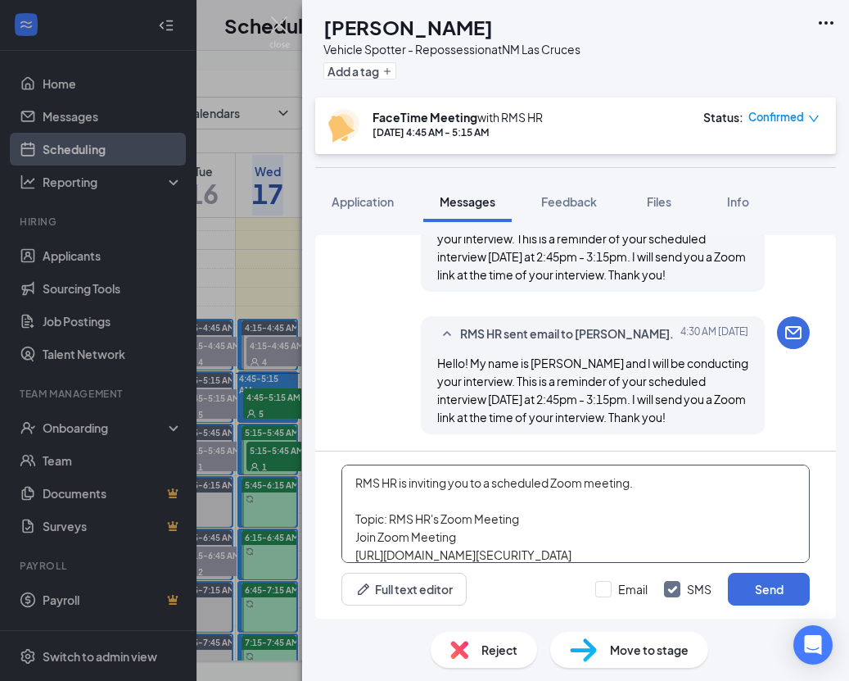
type textarea "RMS HR is inviting you to a scheduled Zoom meeting. Topic: RMS HR's Zoom Meetin…"
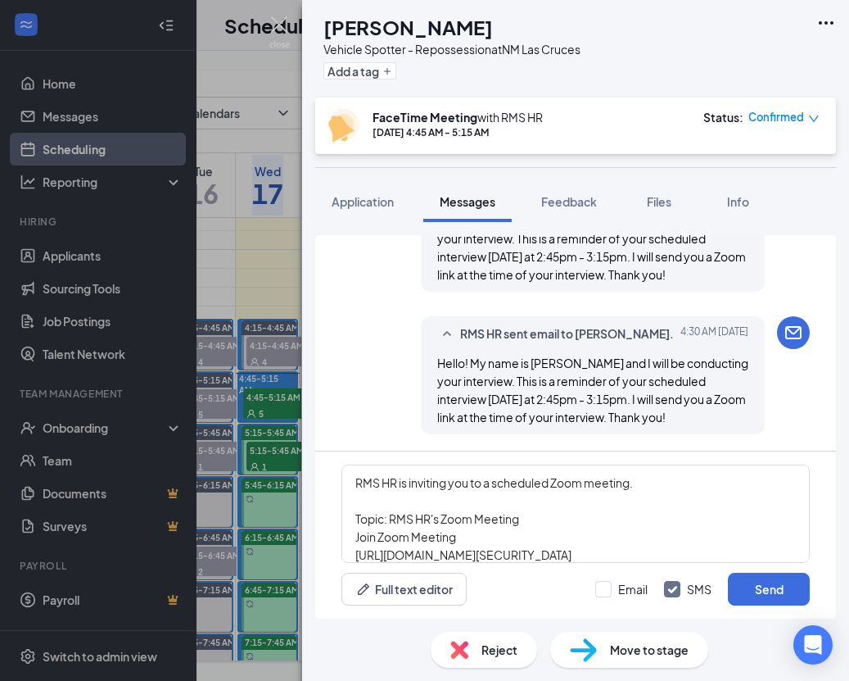
scroll to position [82, 0]
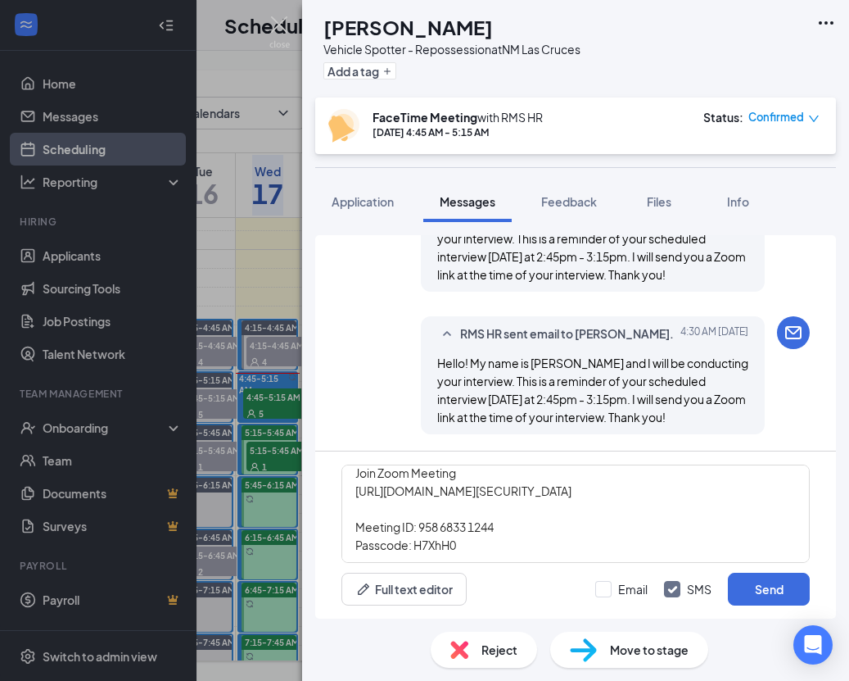
click at [609, 589] on div at bounding box center [603, 589] width 16 height 16
click at [609, 589] on input "Email" at bounding box center [621, 589] width 52 height 16
checkbox input "true"
click at [760, 585] on button "Send" at bounding box center [769, 589] width 82 height 33
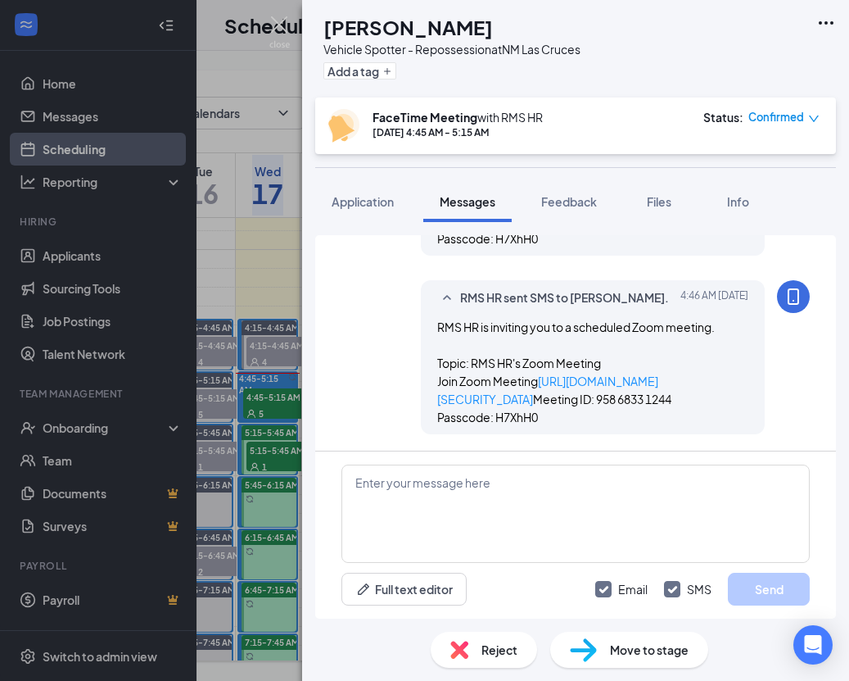
scroll to position [1174, 0]
click at [288, 20] on img at bounding box center [279, 32] width 20 height 32
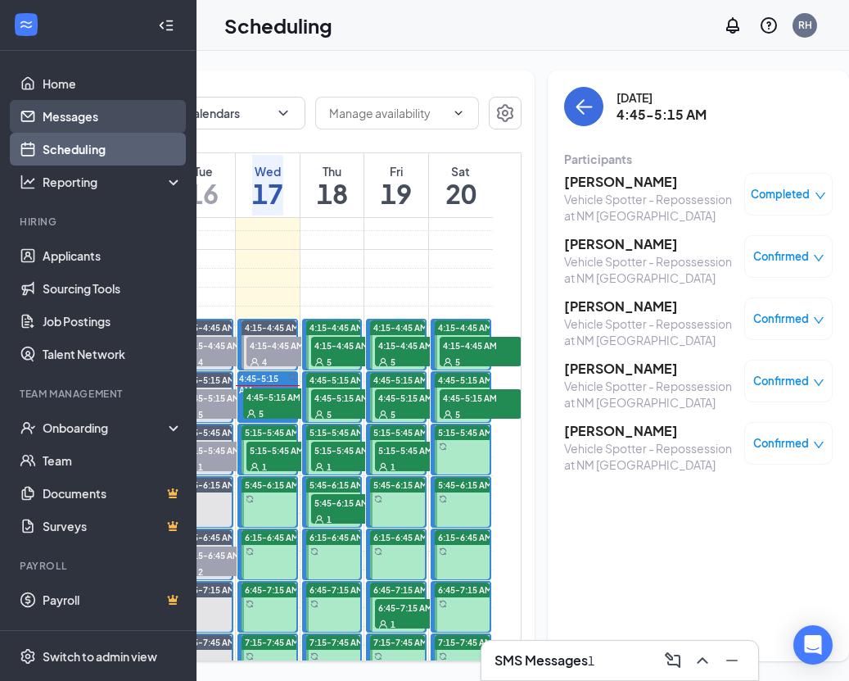
click at [120, 115] on link "Messages" at bounding box center [113, 116] width 140 height 33
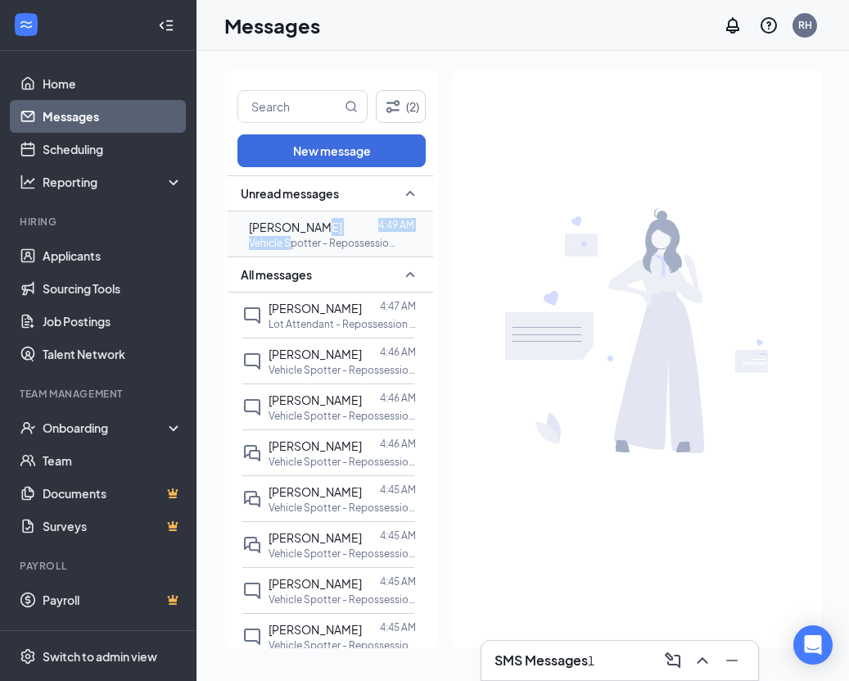
drag, startPoint x: 784, startPoint y: 28, endPoint x: 314, endPoint y: 234, distance: 513.5
click at [314, 235] on div "Jason Smith 4:49 AM Vehicle Spotter - Repossession at MN Minneapolis" at bounding box center [331, 234] width 165 height 32
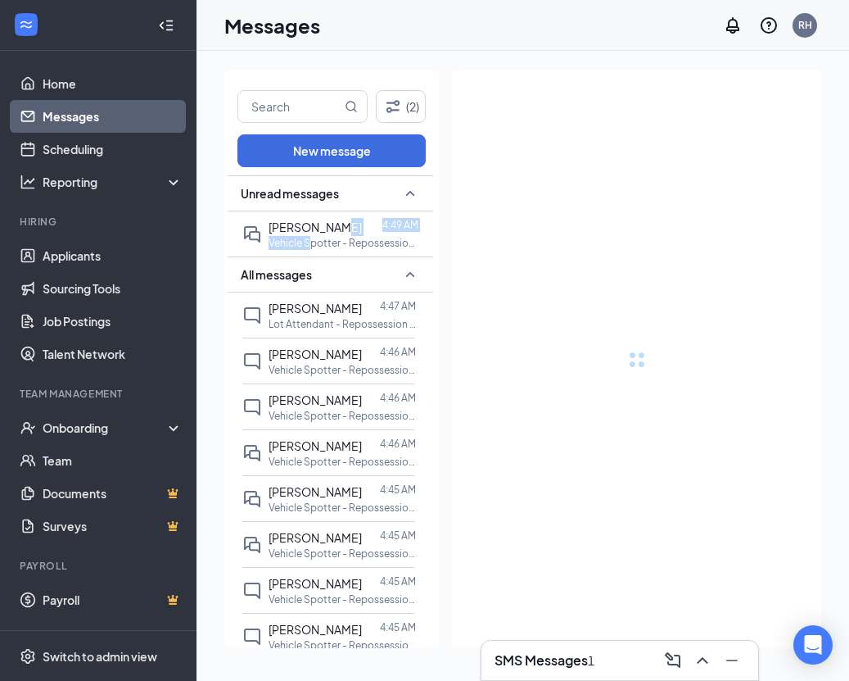
drag, startPoint x: 337, startPoint y: 227, endPoint x: 355, endPoint y: 229, distance: 18.1
click at [362, 227] on div at bounding box center [372, 227] width 20 height 18
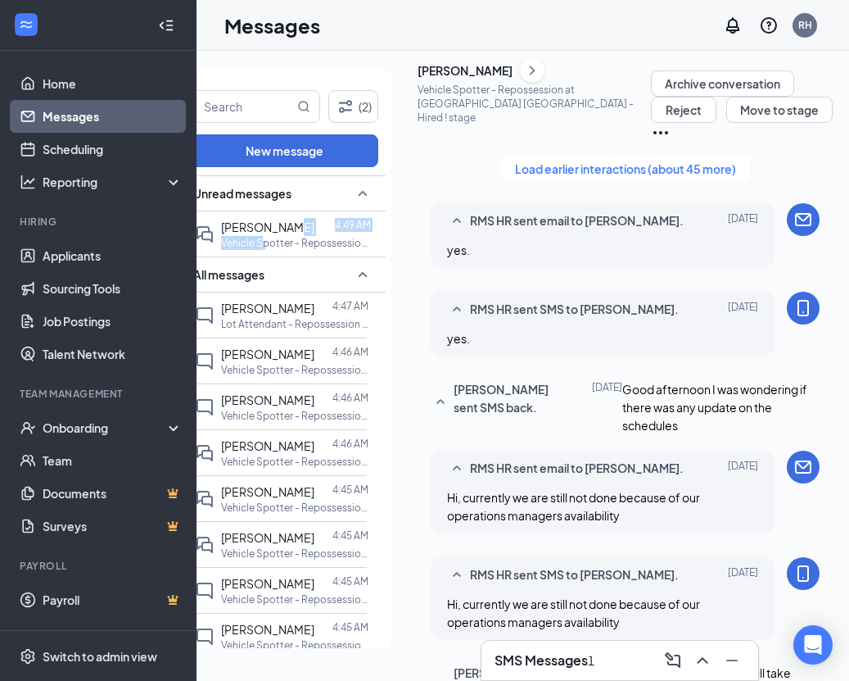
scroll to position [0, 51]
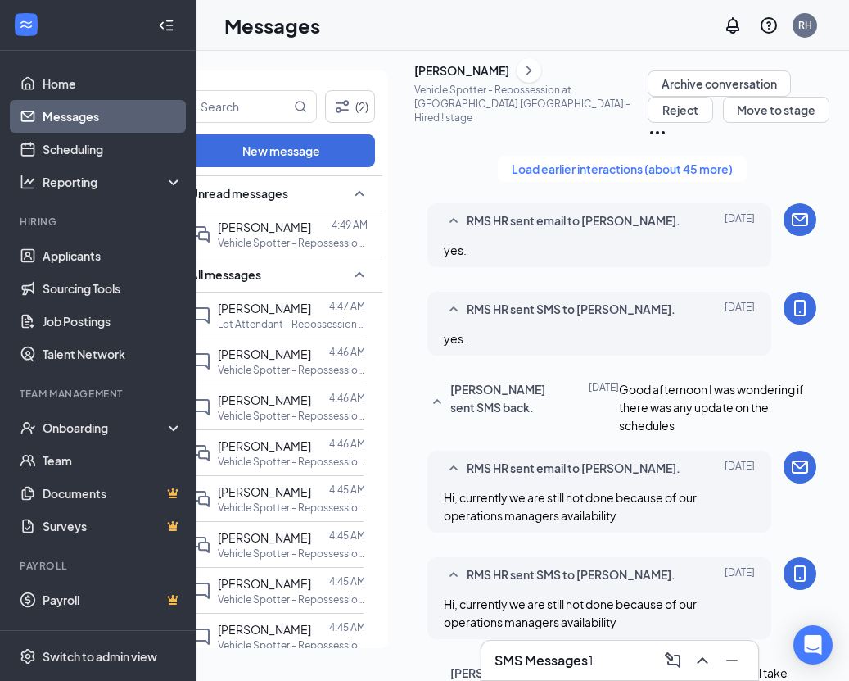
type textarea "H"
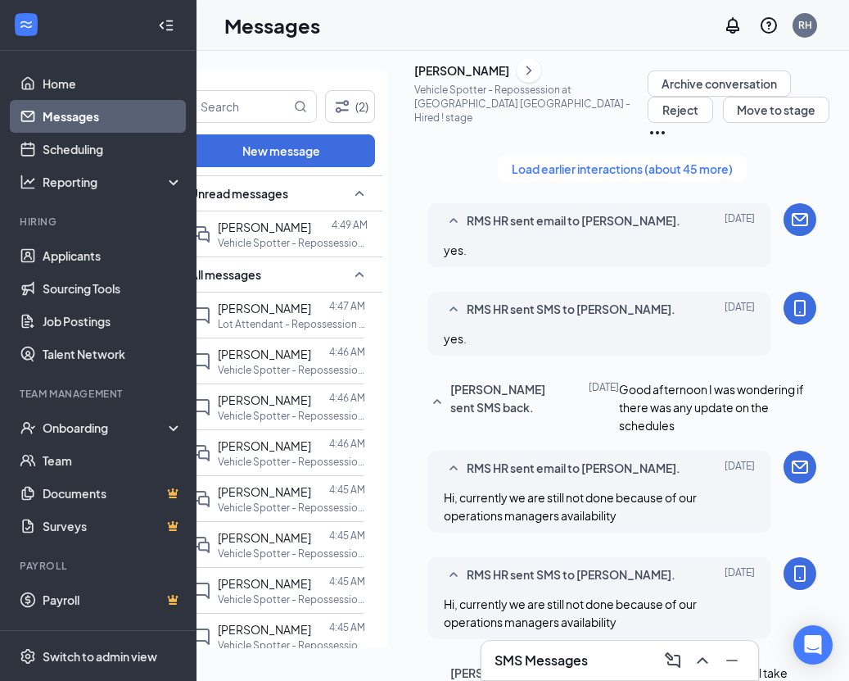
type textarea "Hi, currently i cannot answer them since we are having conflicts with our opera…"
checkbox input "true"
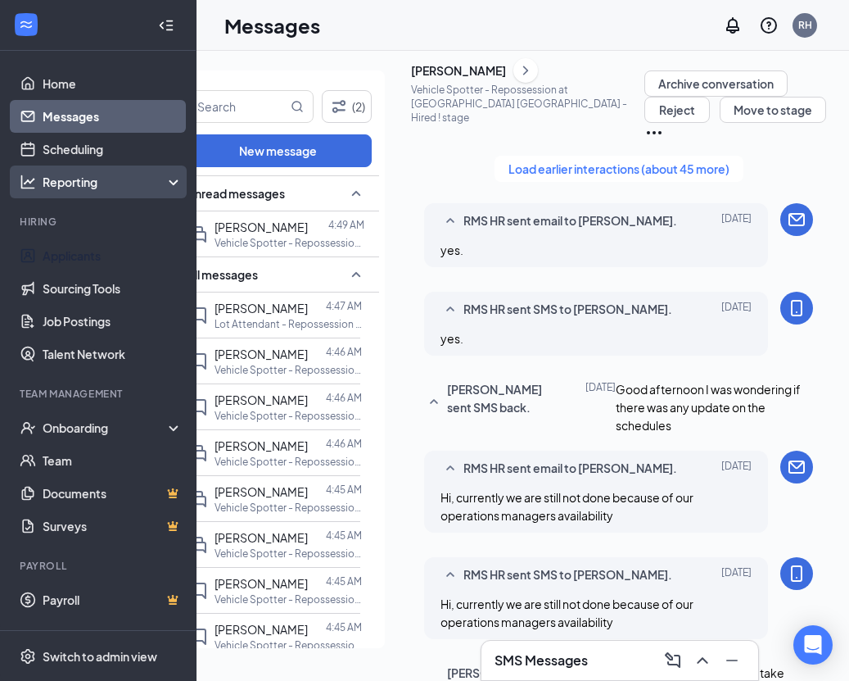
scroll to position [0, 0]
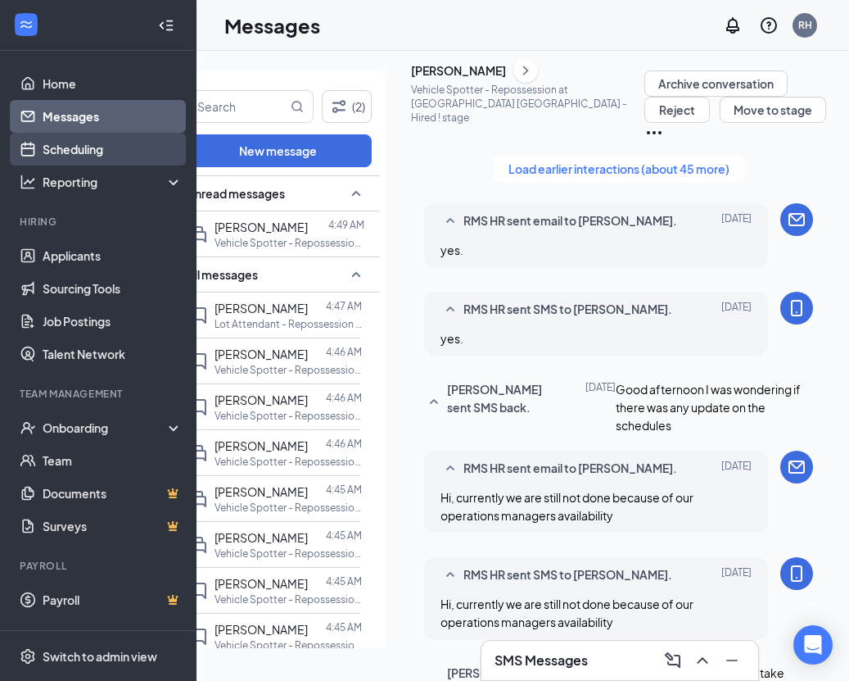
click at [68, 144] on link "Scheduling" at bounding box center [113, 149] width 140 height 33
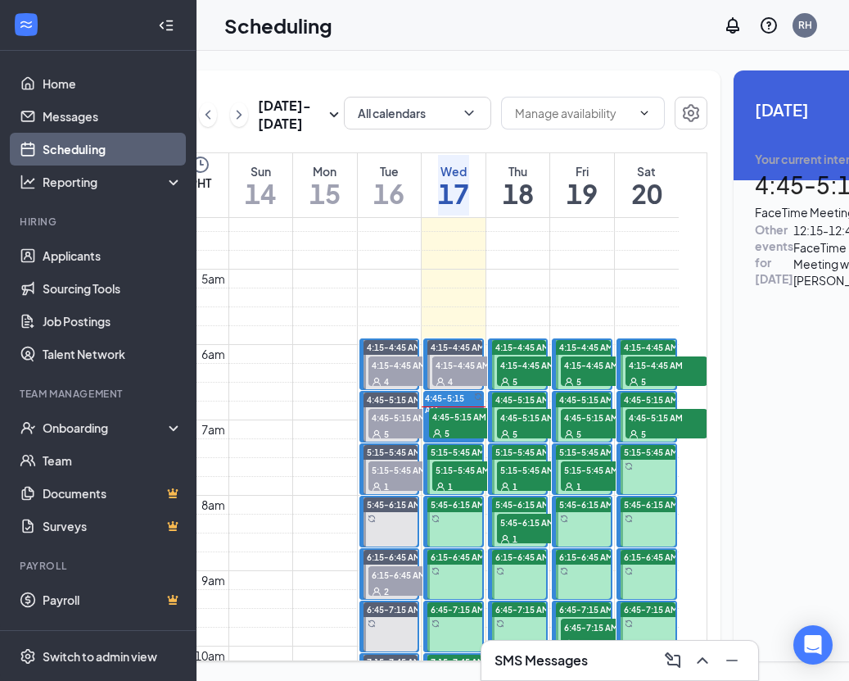
scroll to position [337, 0]
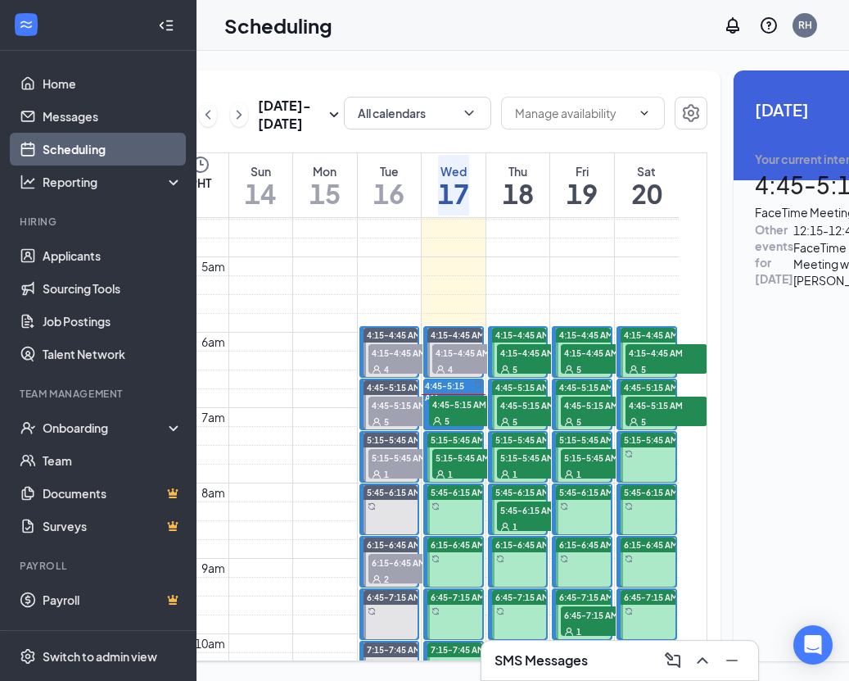
drag, startPoint x: 627, startPoint y: 369, endPoint x: 349, endPoint y: 418, distance: 282.0
click at [446, 412] on span "4:45-5:15 AM" at bounding box center [470, 404] width 82 height 16
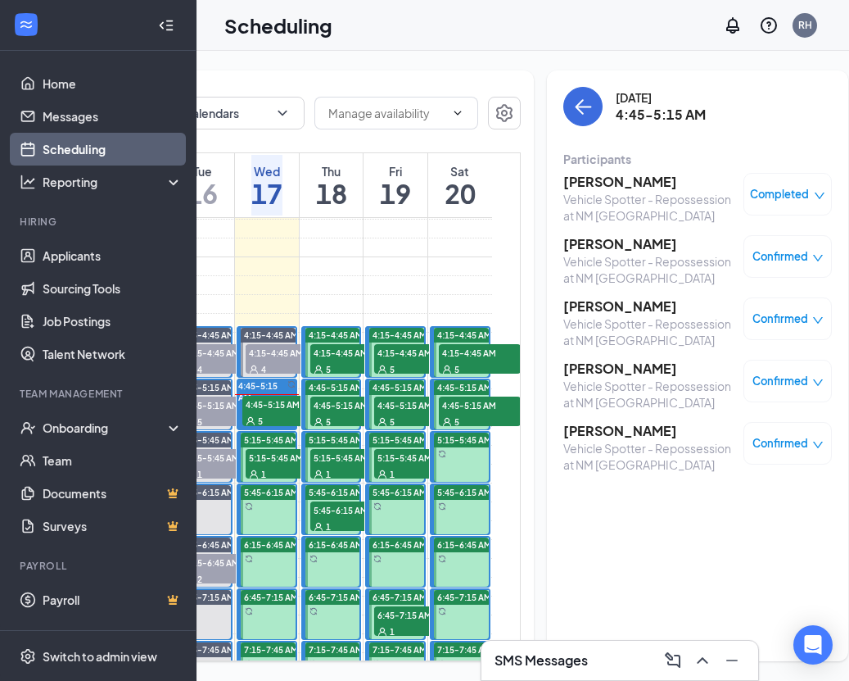
scroll to position [0, 243]
click at [600, 246] on h3 "[PERSON_NAME]" at bounding box center [650, 244] width 172 height 18
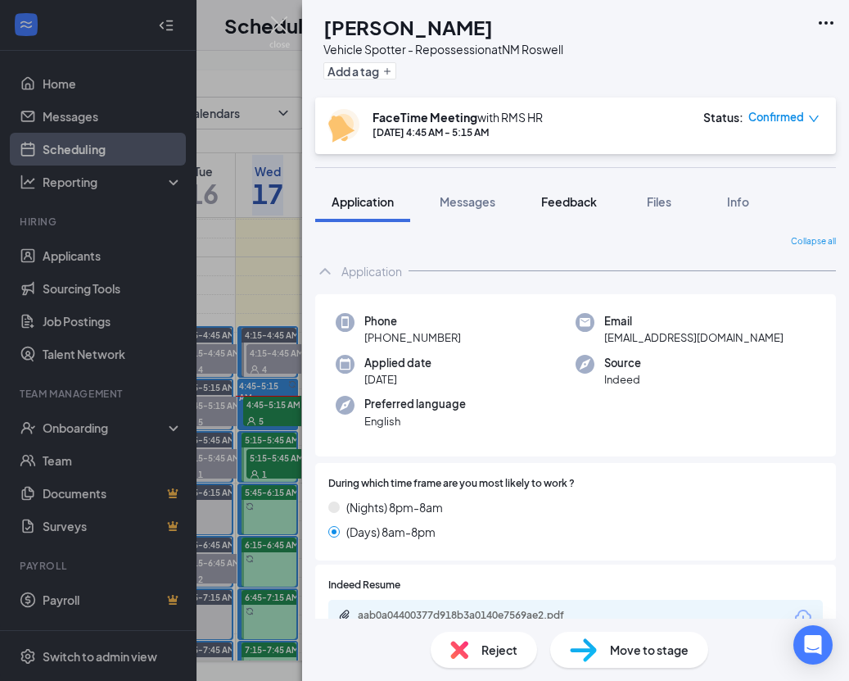
click at [551, 200] on span "Feedback" at bounding box center [569, 201] width 56 height 15
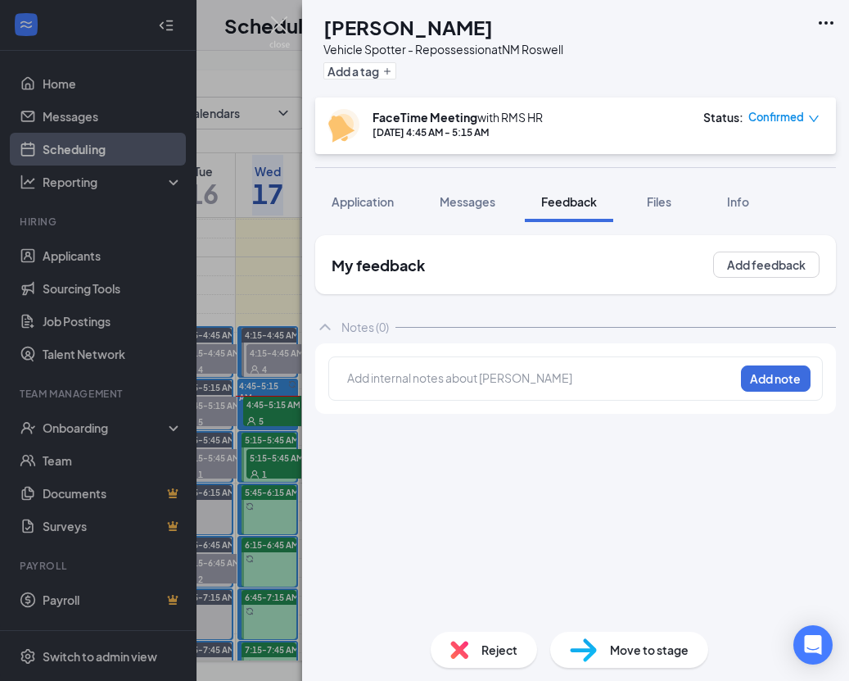
click at [518, 390] on div at bounding box center [541, 379] width 386 height 21
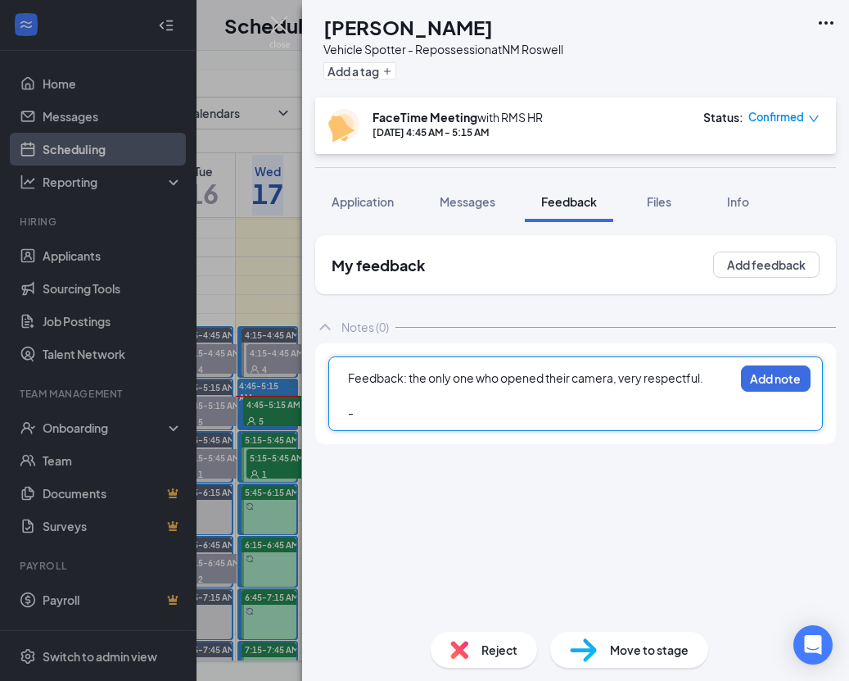
click at [720, 378] on div "Feedback: the only one who opened their camera, very respectful." at bounding box center [541, 377] width 386 height 17
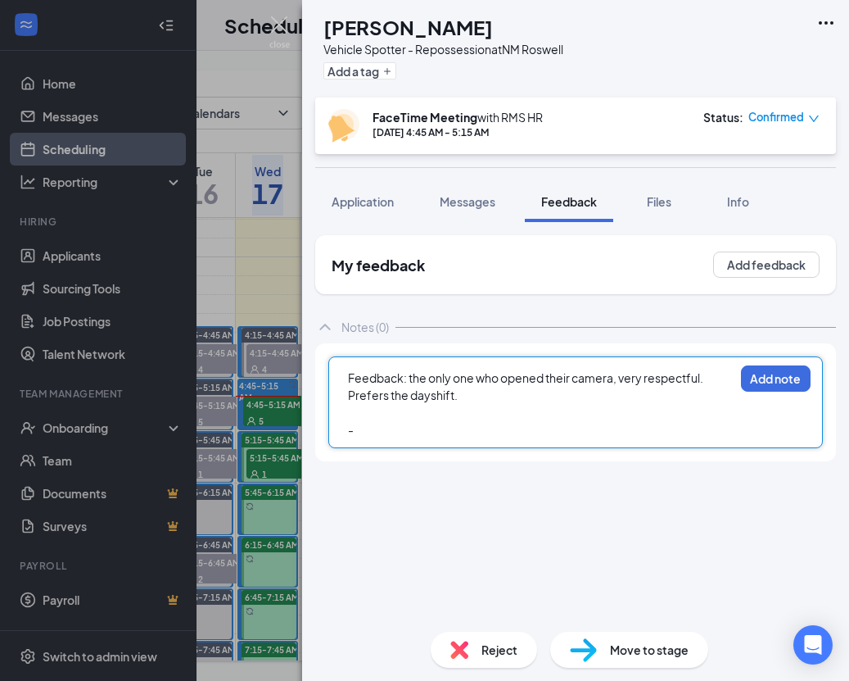
click at [431, 428] on div "-" at bounding box center [541, 429] width 386 height 17
click at [780, 379] on button "Add note" at bounding box center [776, 378] width 70 height 26
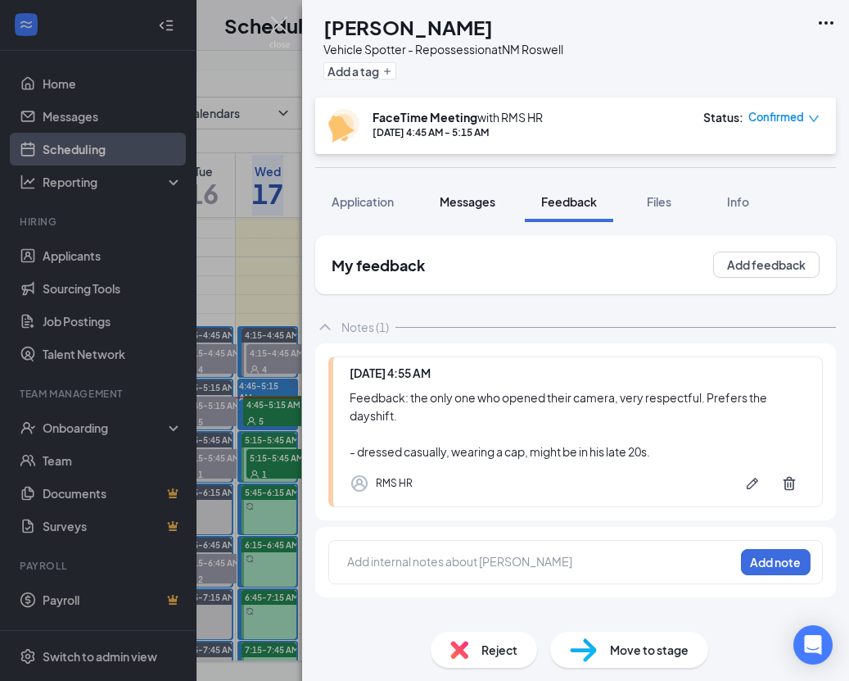
click at [461, 207] on span "Messages" at bounding box center [468, 201] width 56 height 15
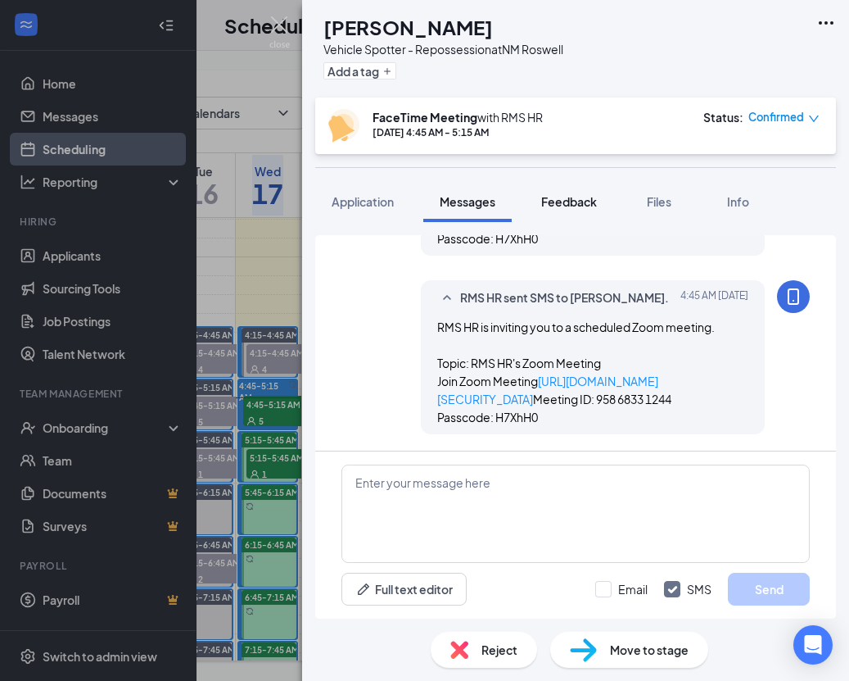
scroll to position [1167, 0]
click at [567, 205] on span "Feedback" at bounding box center [569, 201] width 56 height 15
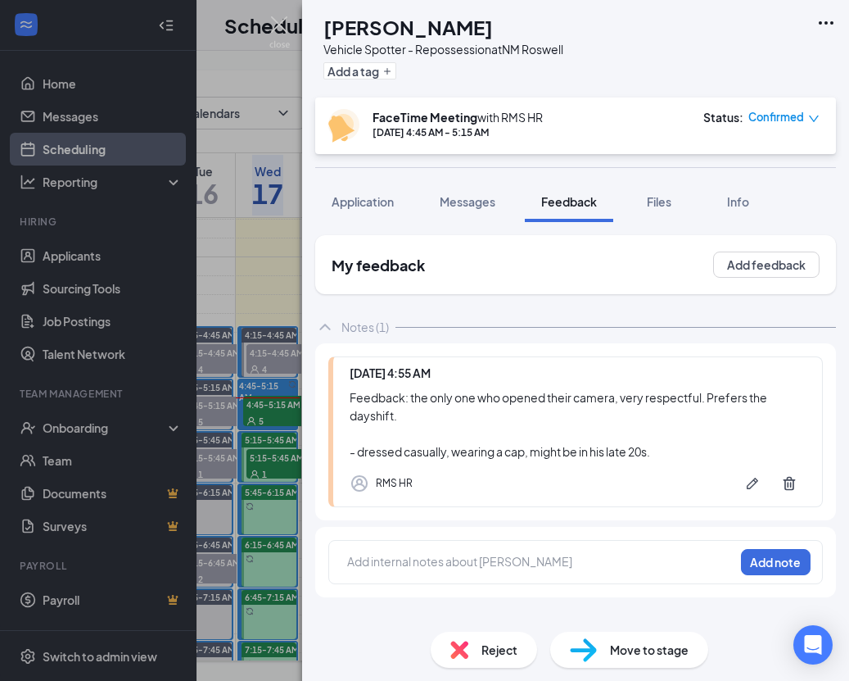
click at [680, 655] on span "Move to stage" at bounding box center [649, 650] width 79 height 18
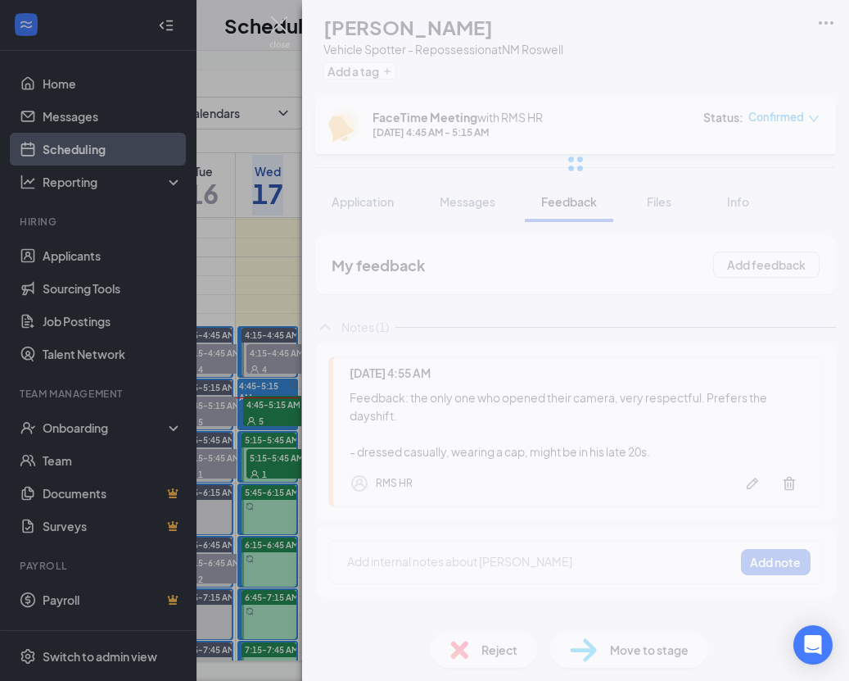
type input "DL Upload (next stage)"
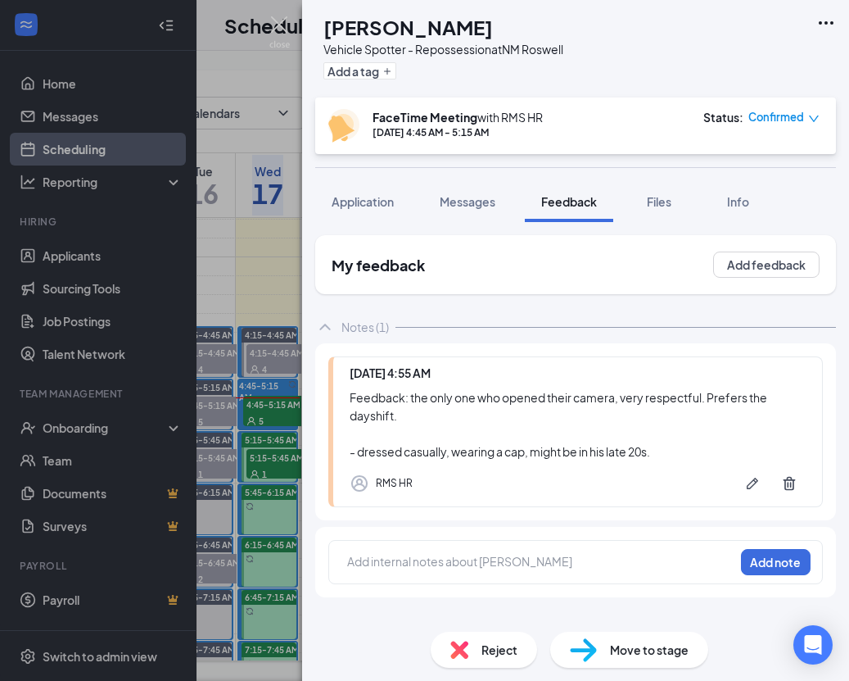
click at [265, 144] on div "GL Gilbert Lucero Vehicle Spotter - Repossession at NM Roswell Add a tag FaceTi…" at bounding box center [424, 340] width 849 height 681
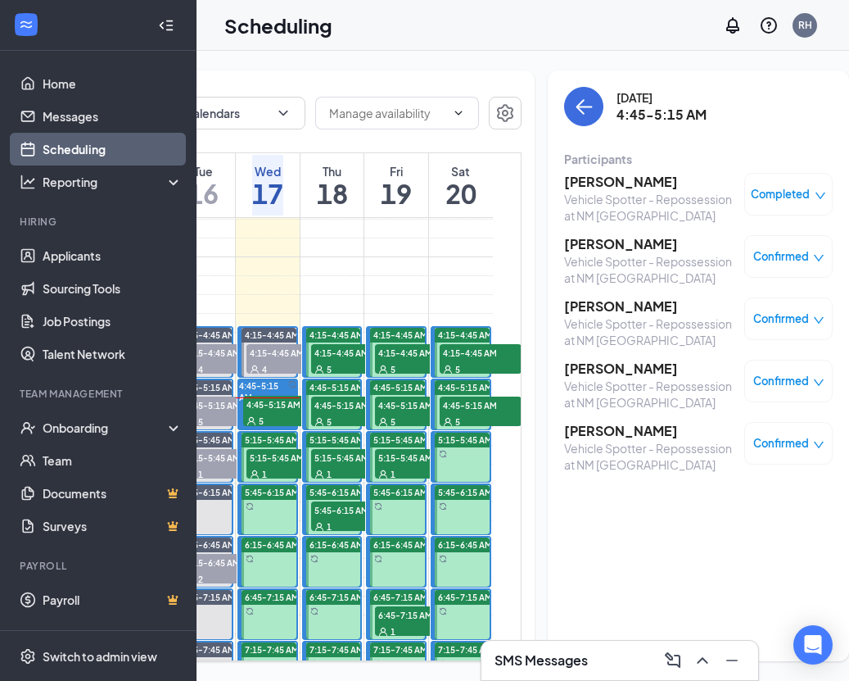
click at [600, 306] on h3 "[PERSON_NAME]" at bounding box center [650, 306] width 172 height 18
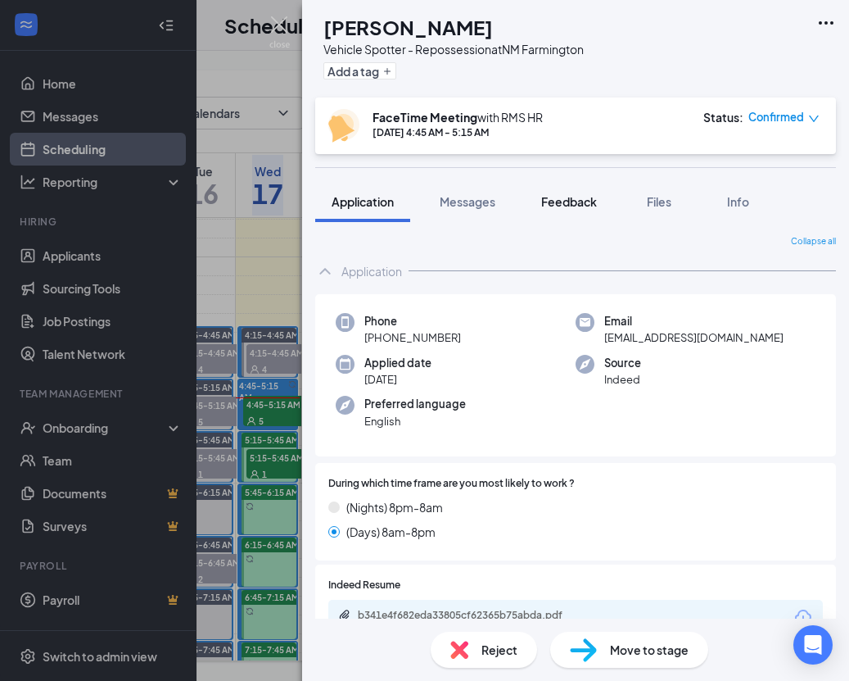
click at [546, 206] on span "Feedback" at bounding box center [569, 201] width 56 height 15
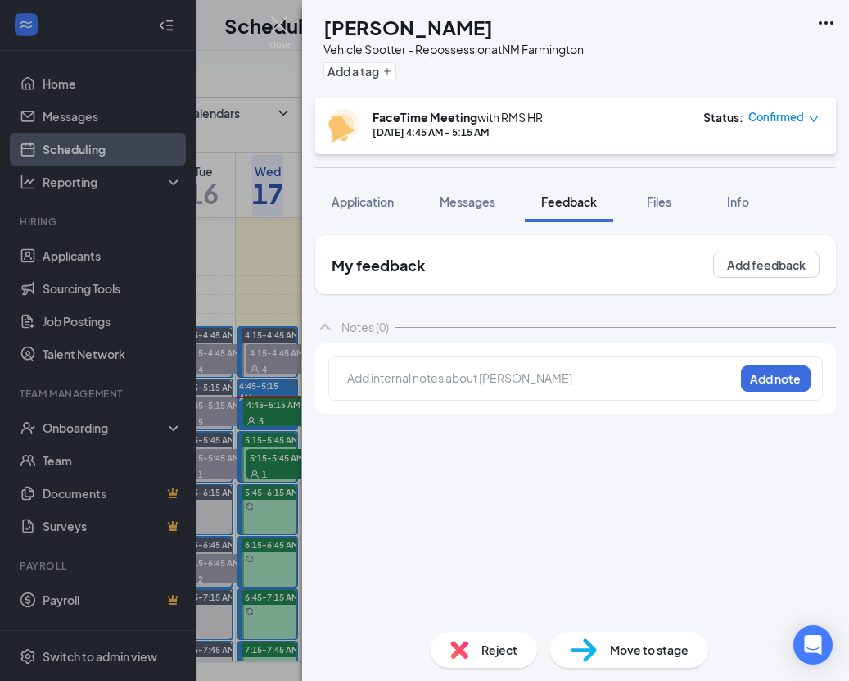
click at [489, 385] on div at bounding box center [541, 377] width 386 height 17
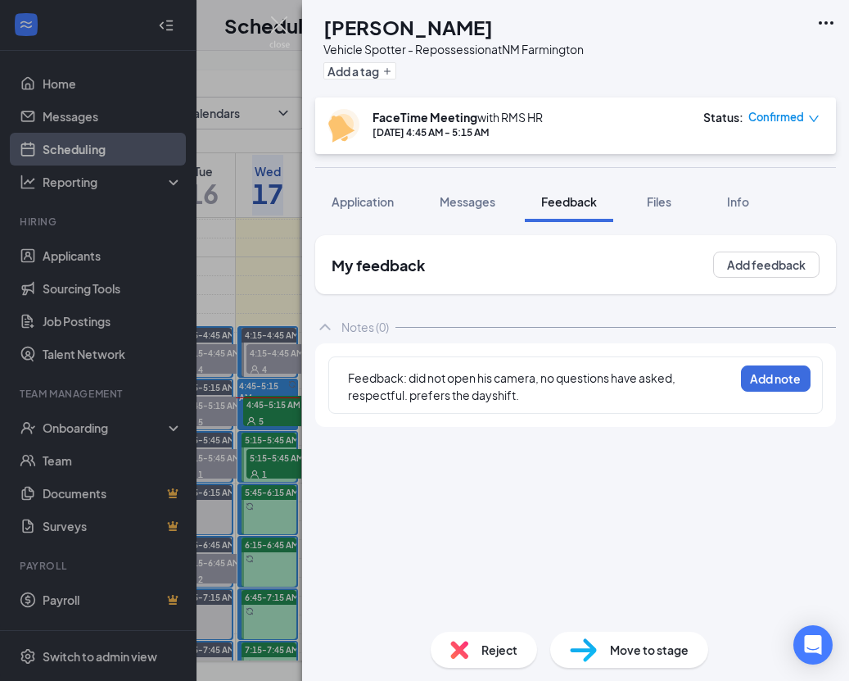
drag, startPoint x: 802, startPoint y: 384, endPoint x: 695, endPoint y: 405, distance: 109.4
click at [802, 384] on button "Add note" at bounding box center [776, 378] width 70 height 26
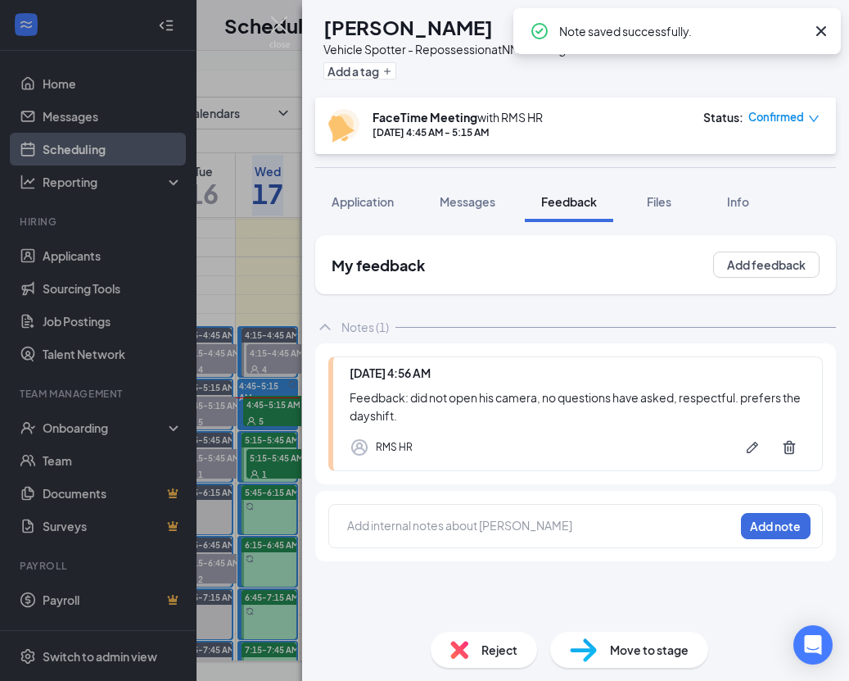
click at [628, 648] on span "Move to stage" at bounding box center [649, 650] width 79 height 18
type input "DL Upload (next stage)"
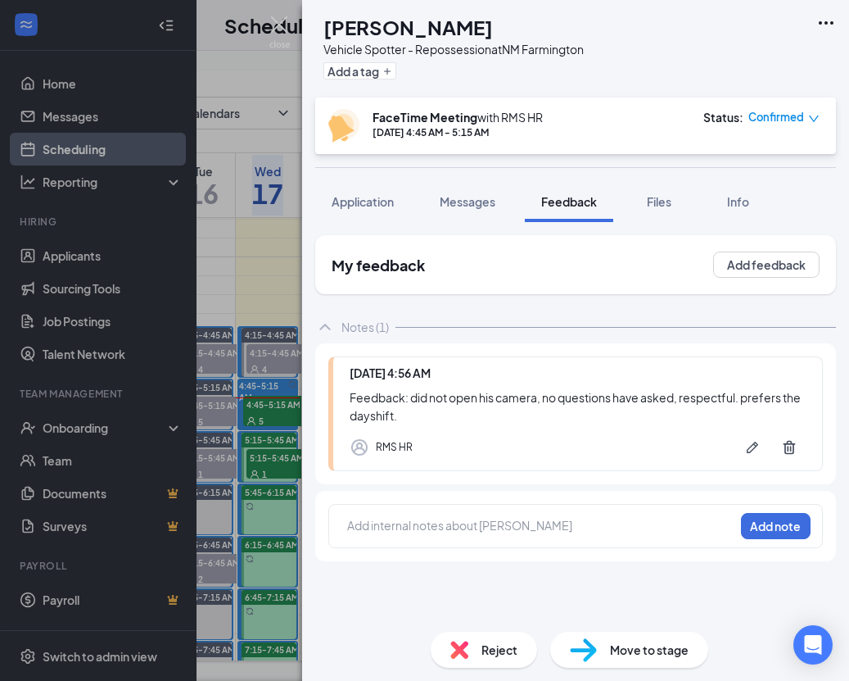
drag, startPoint x: 271, startPoint y: 450, endPoint x: 360, endPoint y: 473, distance: 91.6
click at [271, 450] on div "OT Omar Thomas Vehicle Spotter - Repossession at NM Farmington Add a tag FaceTi…" at bounding box center [424, 340] width 849 height 681
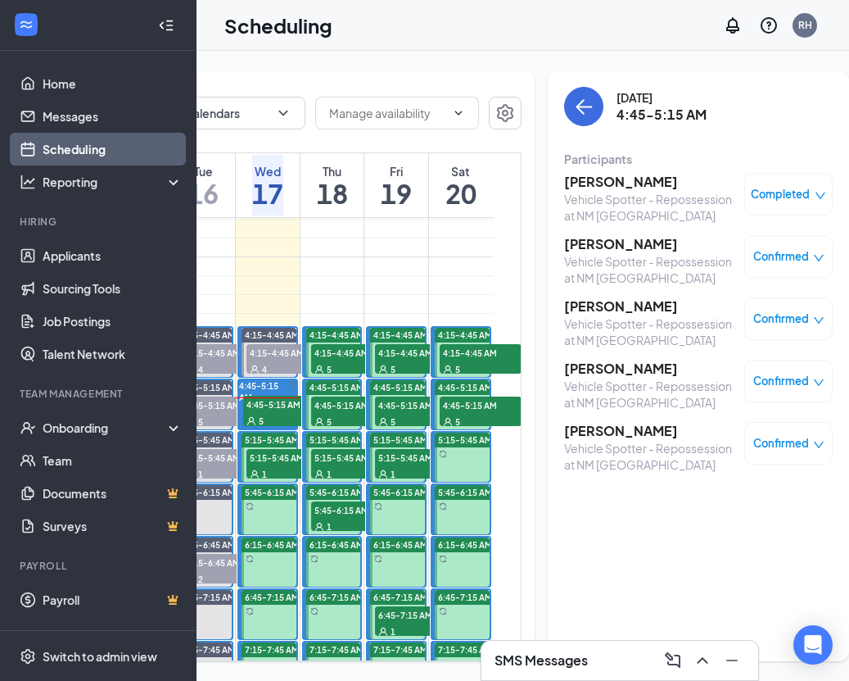
click at [599, 366] on h3 "[PERSON_NAME]" at bounding box center [650, 369] width 172 height 18
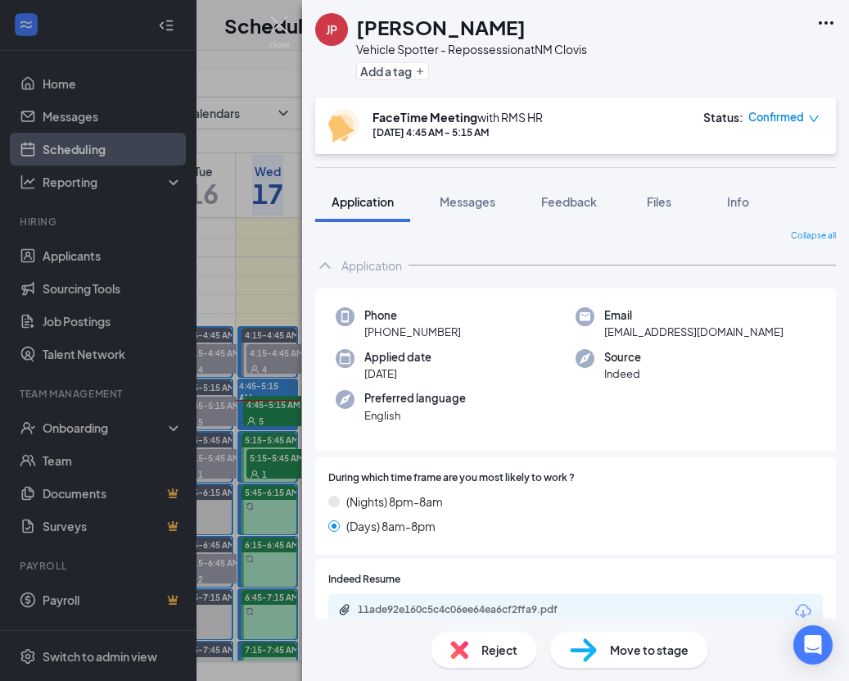
scroll to position [9, 0]
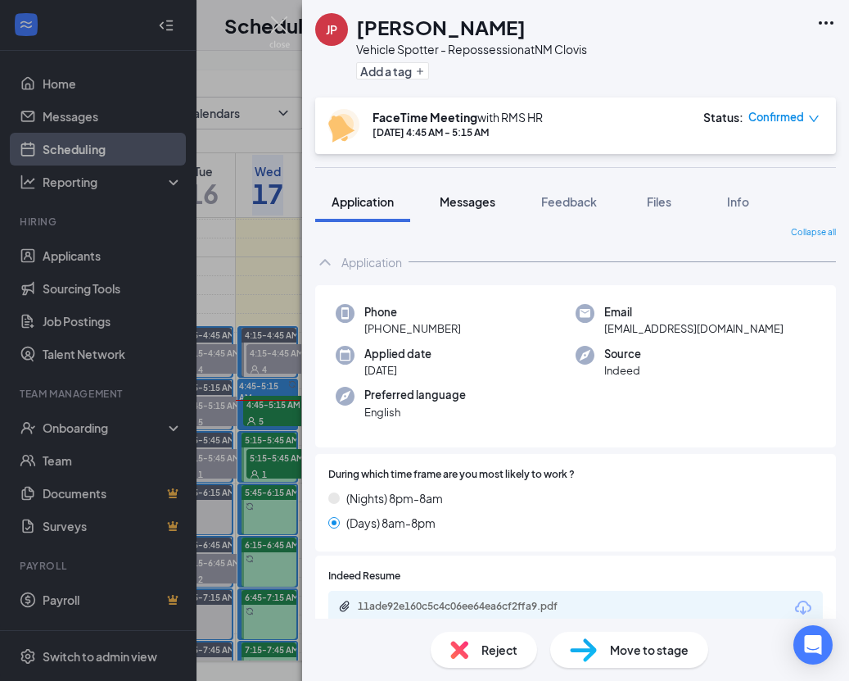
click at [466, 198] on span "Messages" at bounding box center [468, 201] width 56 height 15
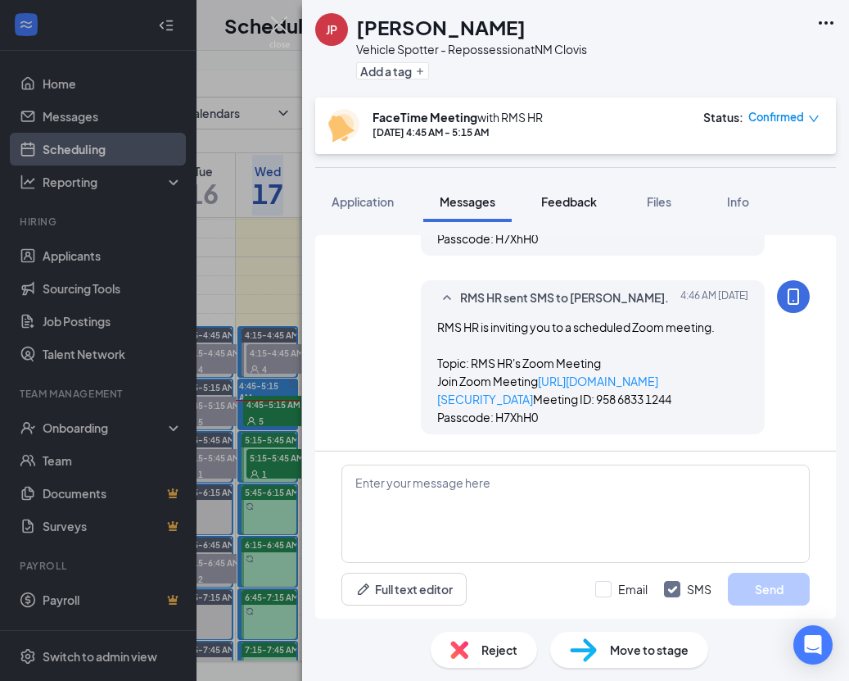
scroll to position [1020, 0]
click at [558, 199] on span "Feedback" at bounding box center [569, 201] width 56 height 15
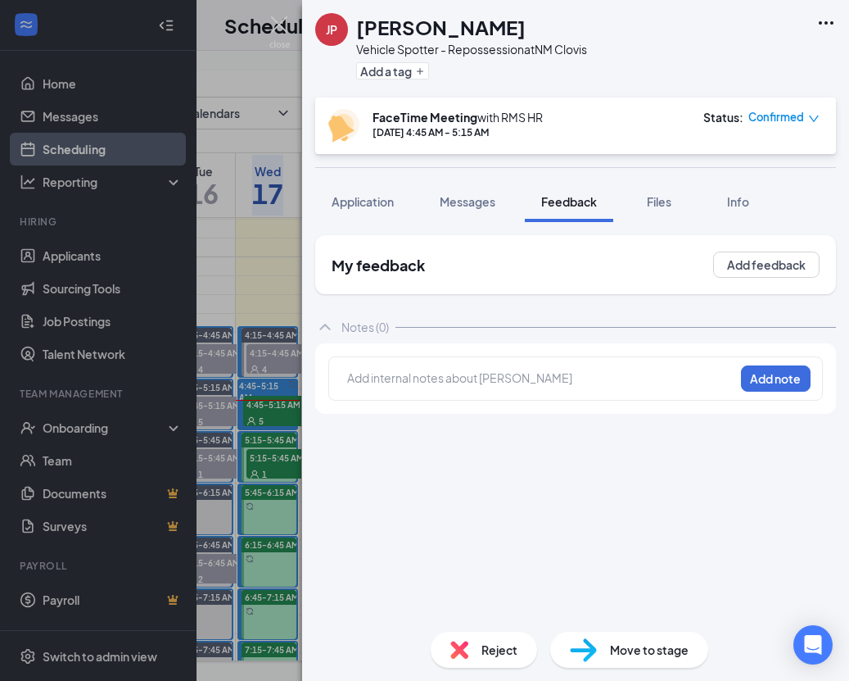
click at [494, 393] on div "Add internal notes about Jaime Perez Add note" at bounding box center [575, 378] width 495 height 44
click at [291, 362] on div "JP Jaime Perez Vehicle Spotter - Repossession at NM Clovis Add a tag FaceTime M…" at bounding box center [424, 340] width 849 height 681
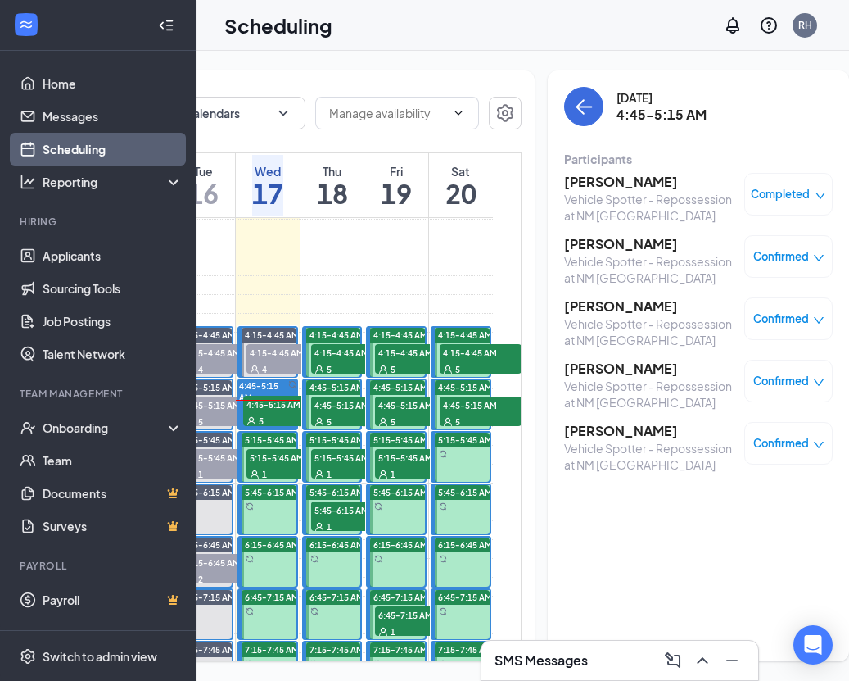
drag, startPoint x: 586, startPoint y: 430, endPoint x: 572, endPoint y: 426, distance: 14.5
click at [585, 429] on h3 "[PERSON_NAME]" at bounding box center [650, 431] width 172 height 18
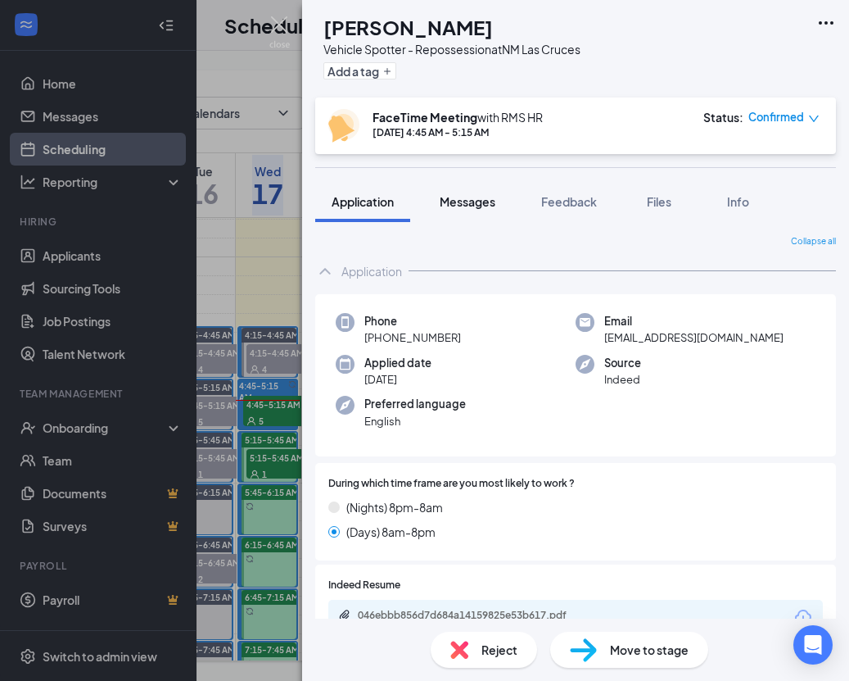
click at [492, 214] on button "Messages" at bounding box center [467, 201] width 88 height 41
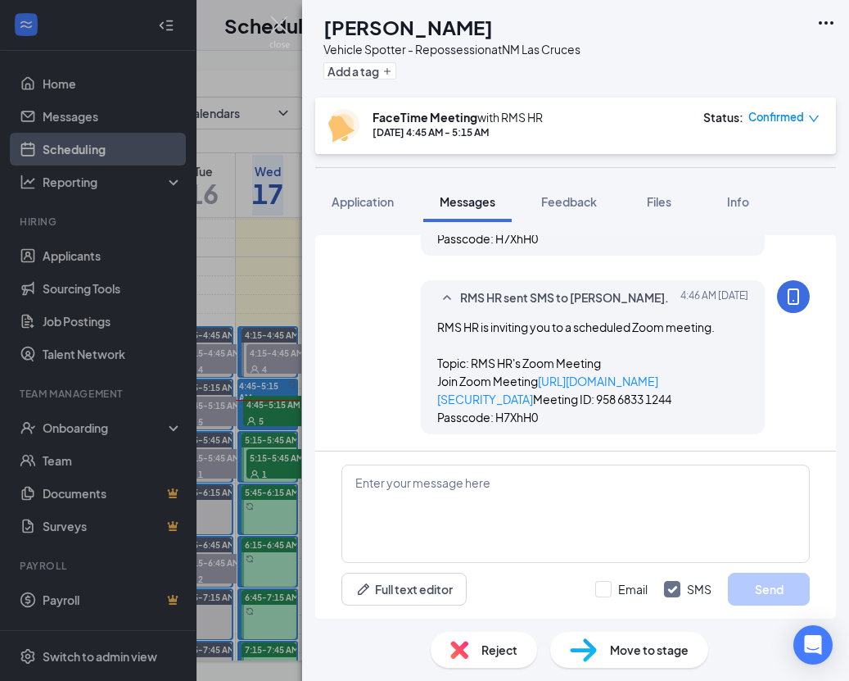
scroll to position [1049, 0]
click at [651, 203] on span "Files" at bounding box center [659, 201] width 25 height 15
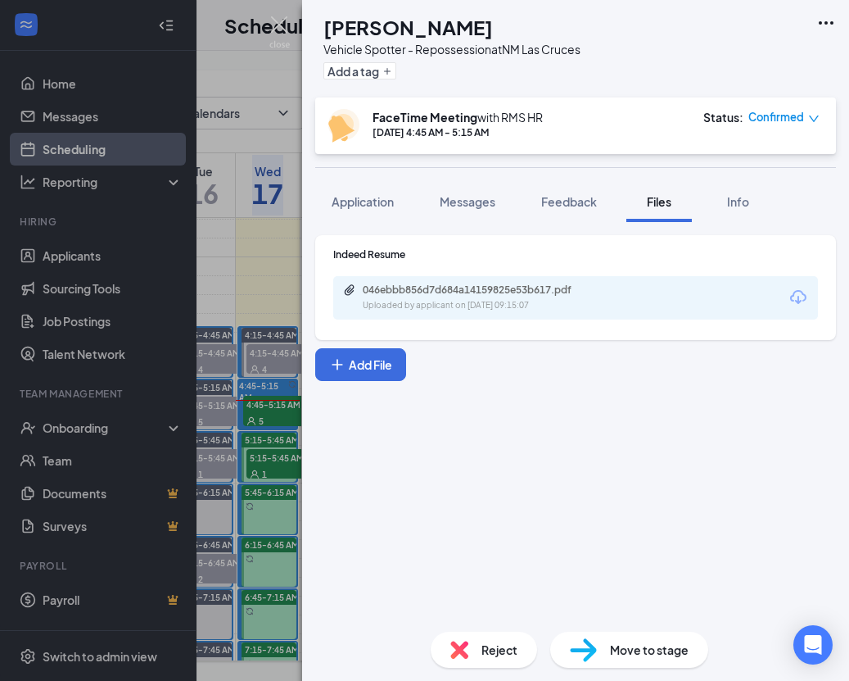
click at [257, 260] on div "BS Brian Singleton Vehicle Spotter - Repossession at NM Las Cruces Add a tag Fa…" at bounding box center [424, 340] width 849 height 681
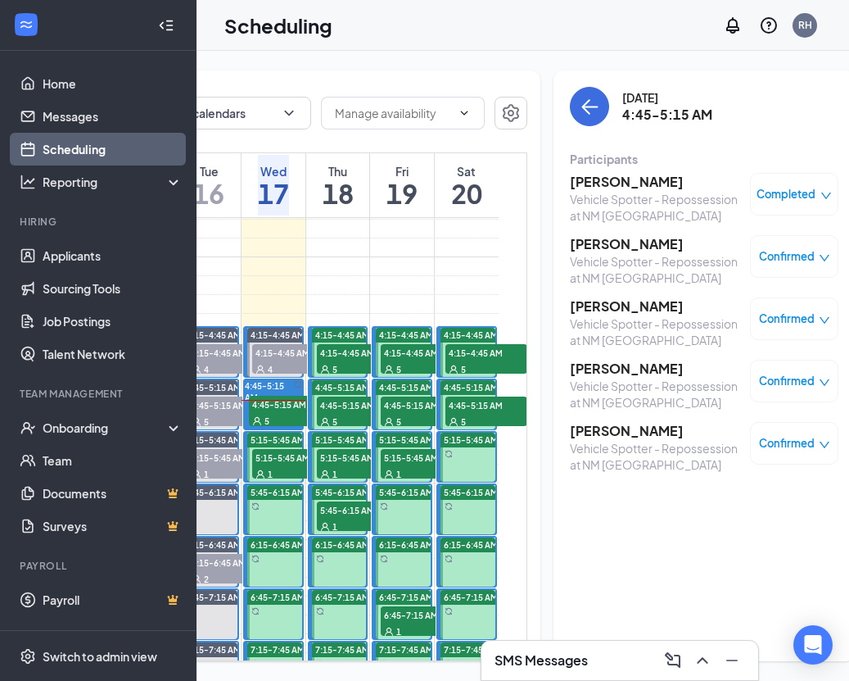
scroll to position [0, 237]
click at [292, 428] on div "5" at bounding box center [291, 420] width 82 height 16
click at [595, 366] on h3 "[PERSON_NAME]" at bounding box center [657, 369] width 172 height 18
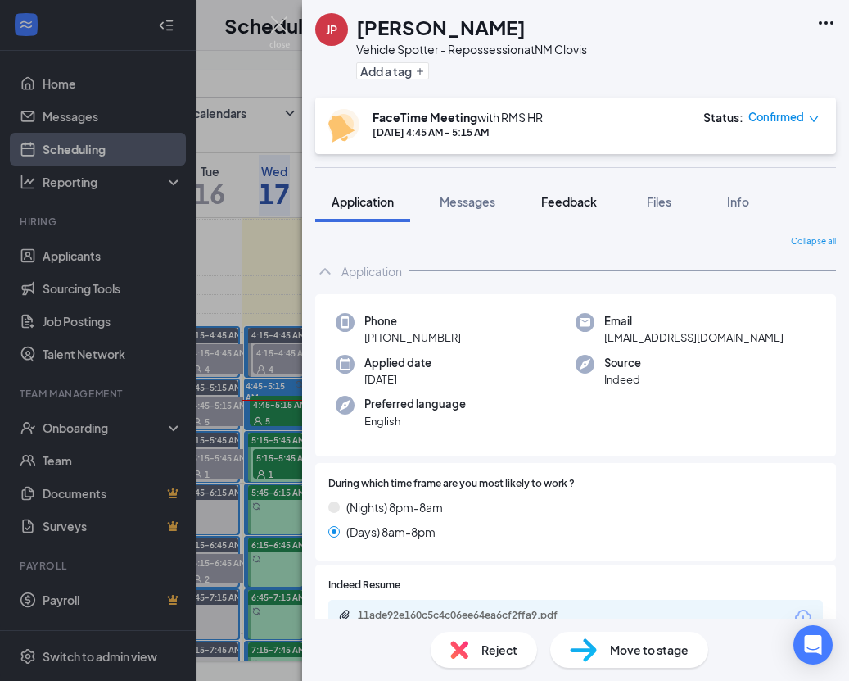
click at [592, 207] on span "Feedback" at bounding box center [569, 201] width 56 height 15
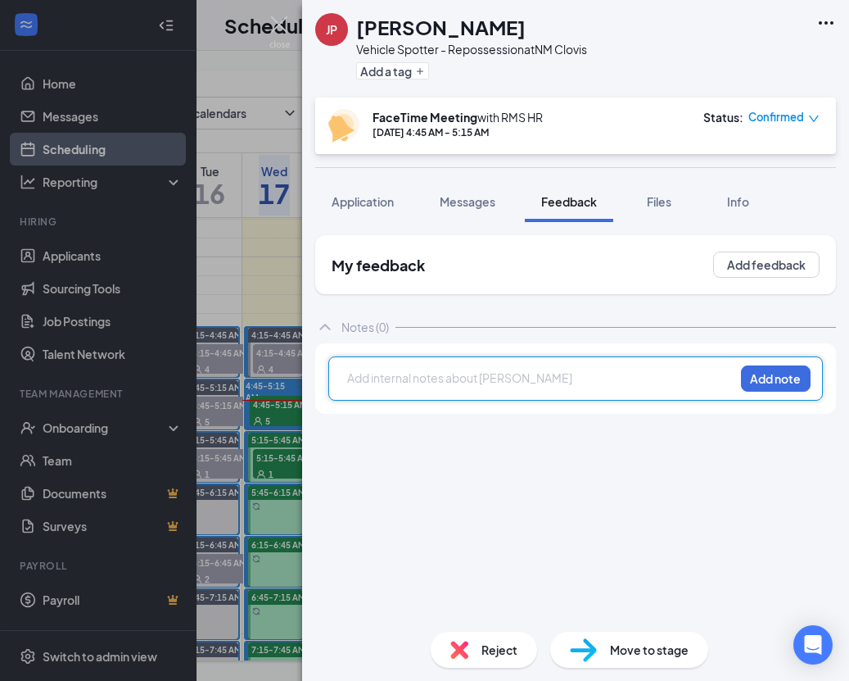
click at [487, 379] on div at bounding box center [541, 377] width 386 height 17
click at [790, 392] on div "NO SHOW Add note" at bounding box center [575, 378] width 495 height 44
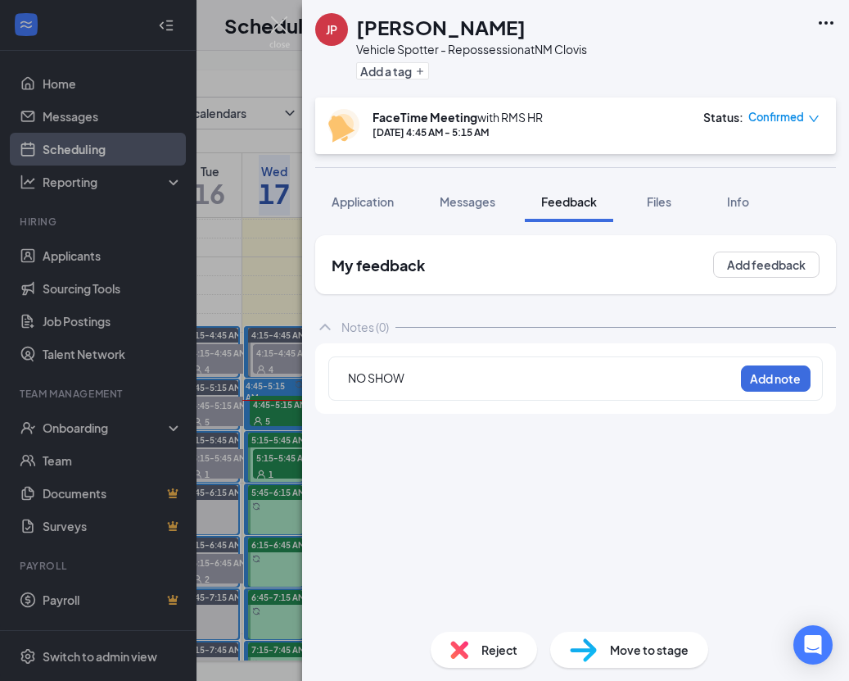
drag, startPoint x: 766, startPoint y: 389, endPoint x: 632, endPoint y: 399, distance: 133.9
click at [766, 389] on button "Add note" at bounding box center [776, 378] width 70 height 26
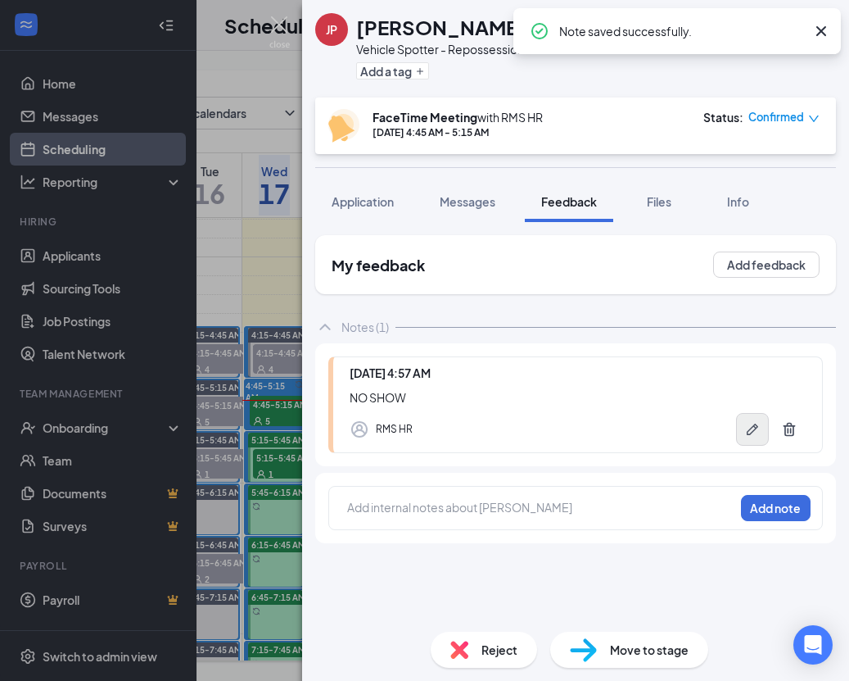
click at [752, 429] on icon "Pen" at bounding box center [753, 429] width 16 height 16
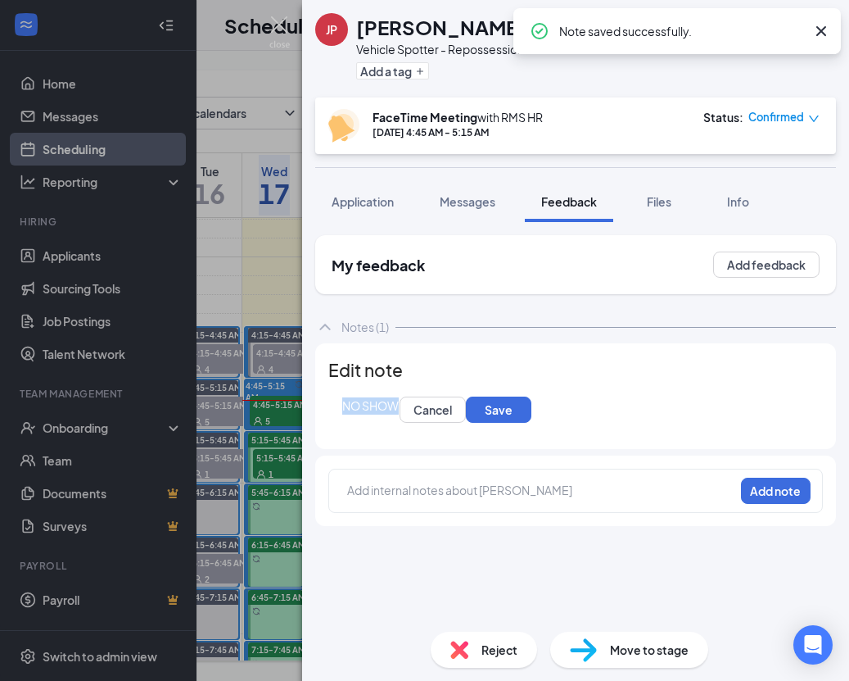
drag, startPoint x: 437, startPoint y: 426, endPoint x: 301, endPoint y: 420, distance: 135.3
click at [301, 420] on div "JP Jaime Perez Vehicle Spotter - Repossession at NM Clovis Add a tag FaceTime M…" at bounding box center [424, 340] width 849 height 681
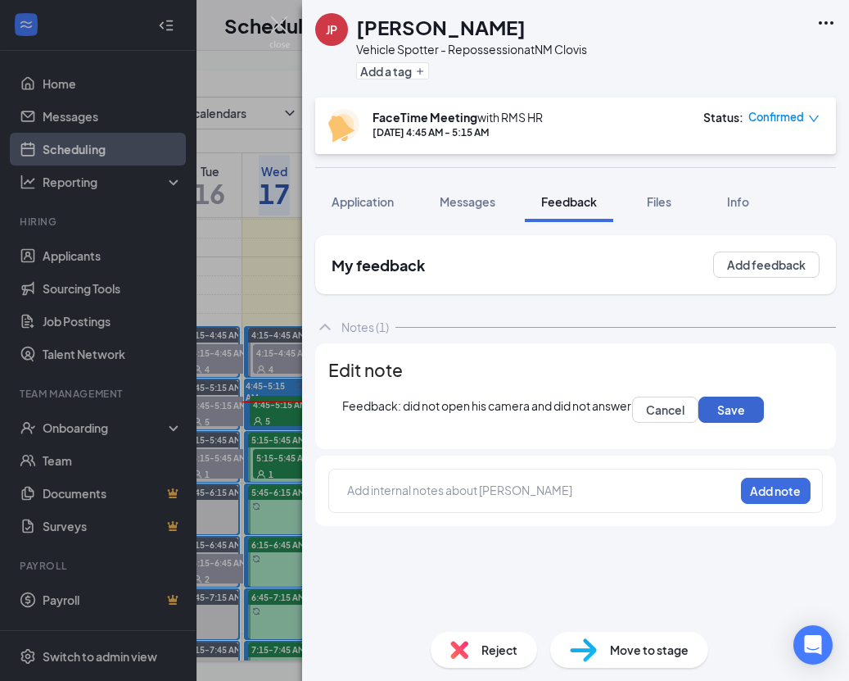
click at [699, 423] on button "Save" at bounding box center [732, 409] width 66 height 26
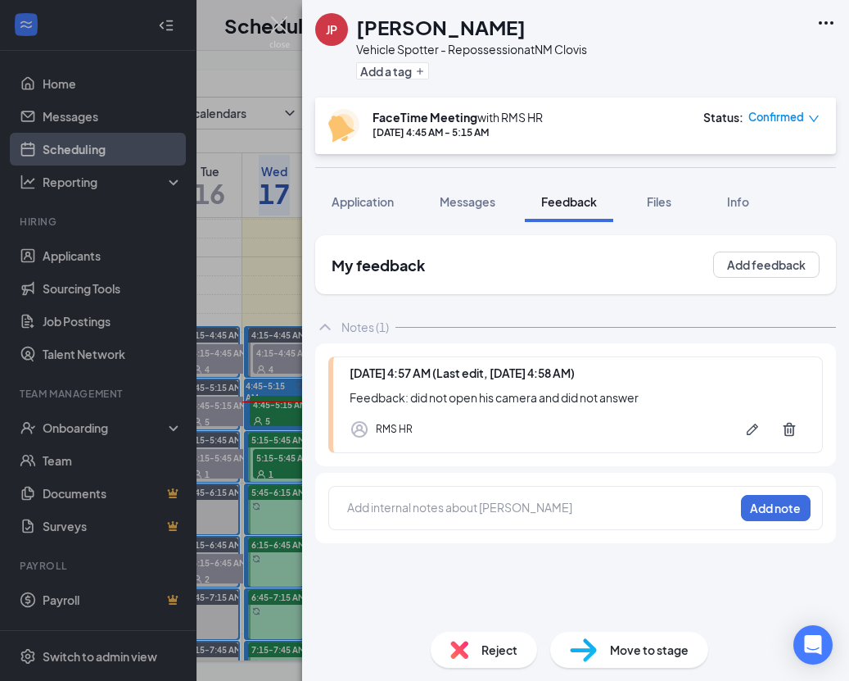
click at [459, 649] on img at bounding box center [460, 650] width 18 height 18
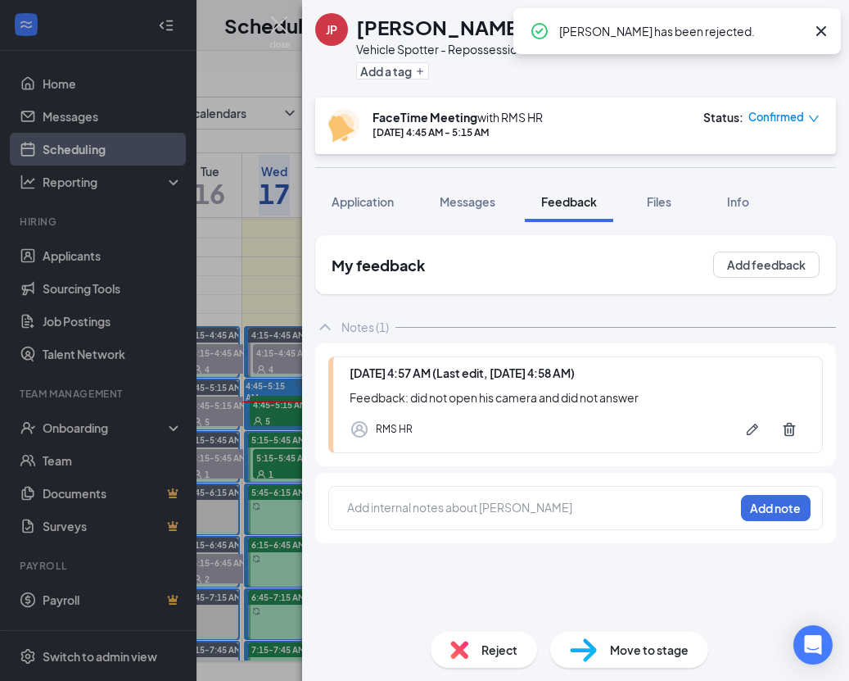
drag, startPoint x: 226, startPoint y: 57, endPoint x: 192, endPoint y: 515, distance: 460.0
click at [225, 59] on div "JP Jaime Perez Vehicle Spotter - Repossession at NM Clovis Add a tag FaceTime M…" at bounding box center [424, 340] width 849 height 681
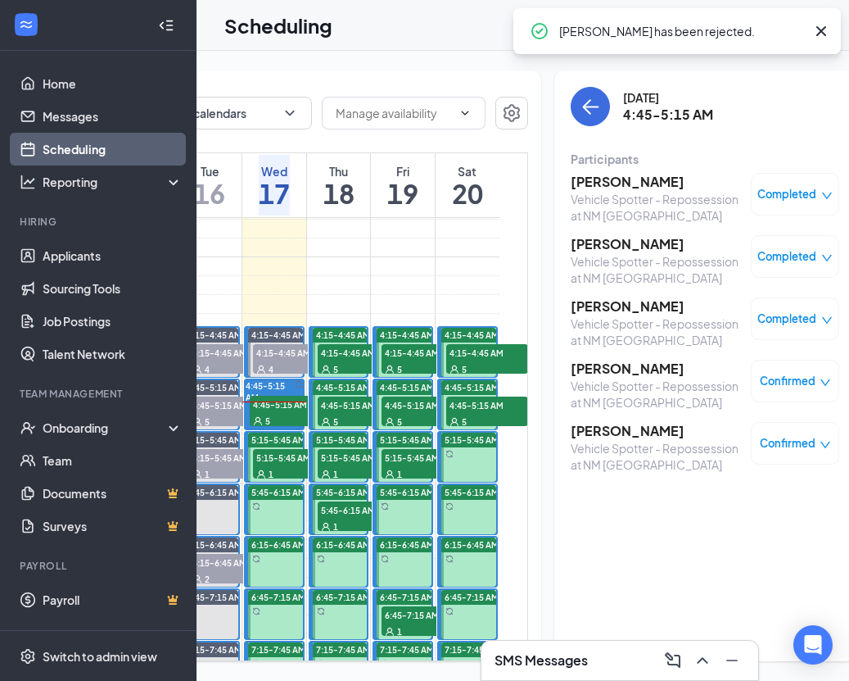
click at [591, 428] on h3 "[PERSON_NAME]" at bounding box center [657, 431] width 172 height 18
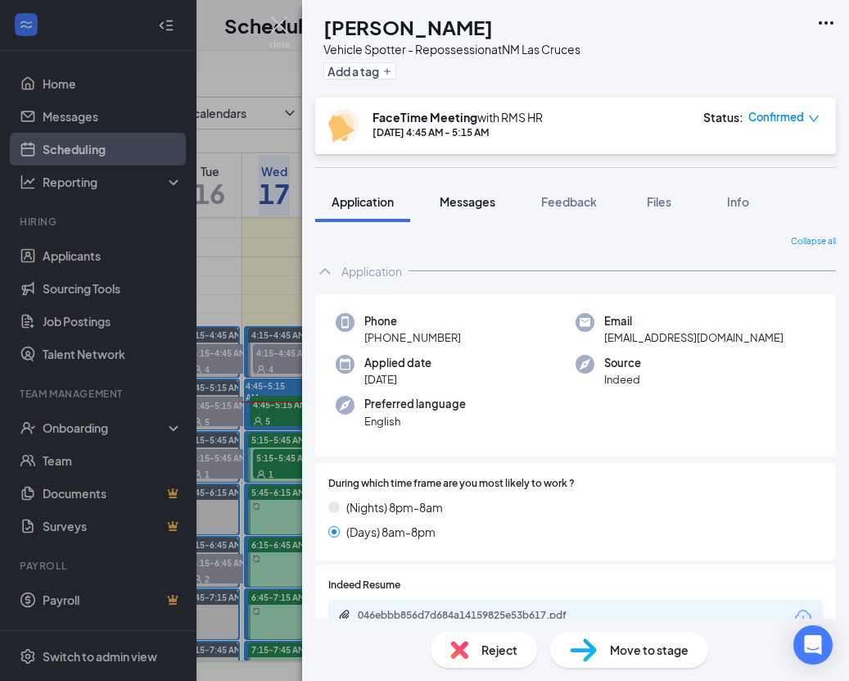
click at [442, 206] on span "Messages" at bounding box center [468, 201] width 56 height 15
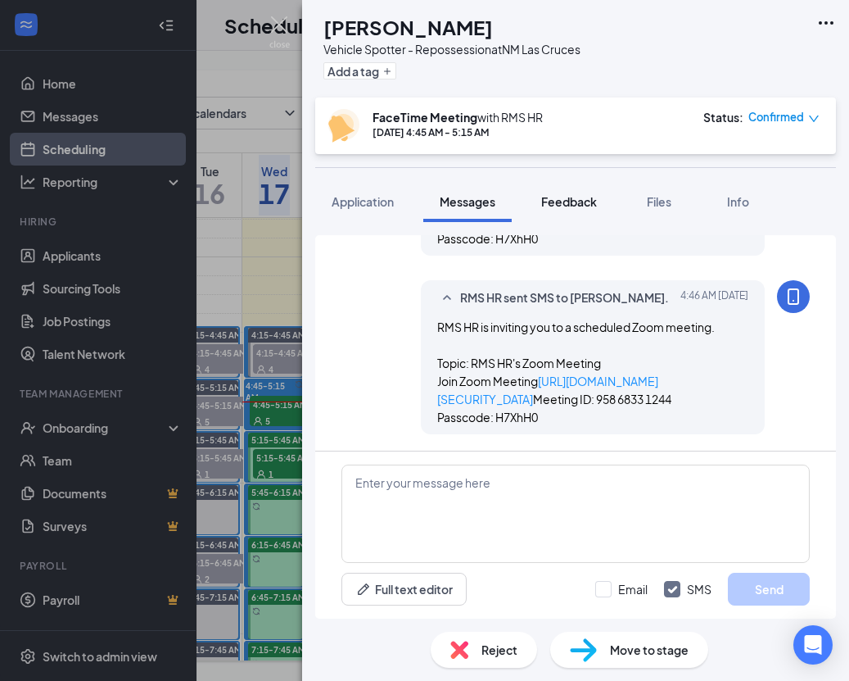
scroll to position [1049, 0]
click at [582, 207] on span "Feedback" at bounding box center [569, 201] width 56 height 15
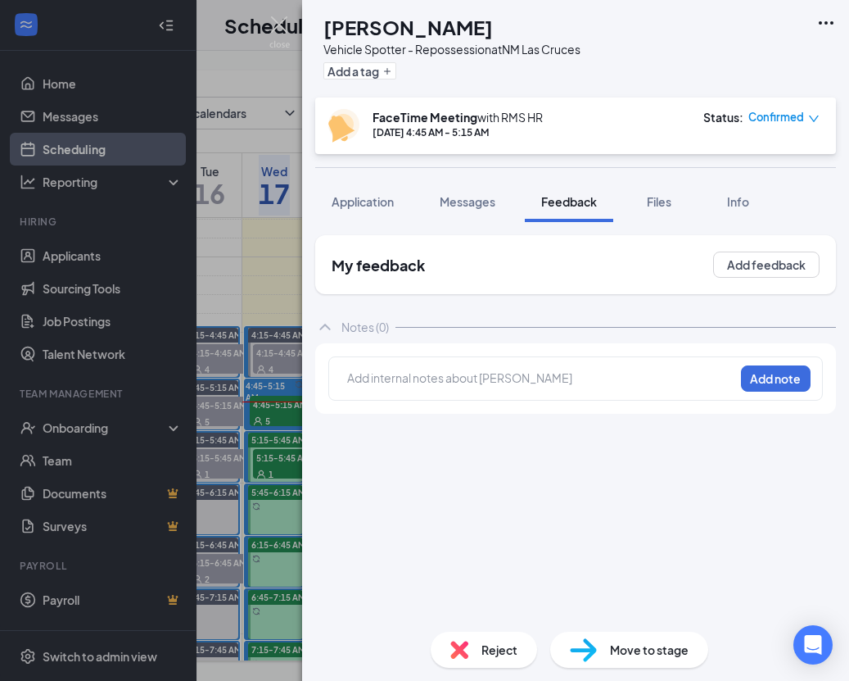
click at [438, 395] on div "Add internal notes about Brian Singleton Add note" at bounding box center [575, 378] width 495 height 44
click at [436, 379] on div at bounding box center [541, 377] width 386 height 17
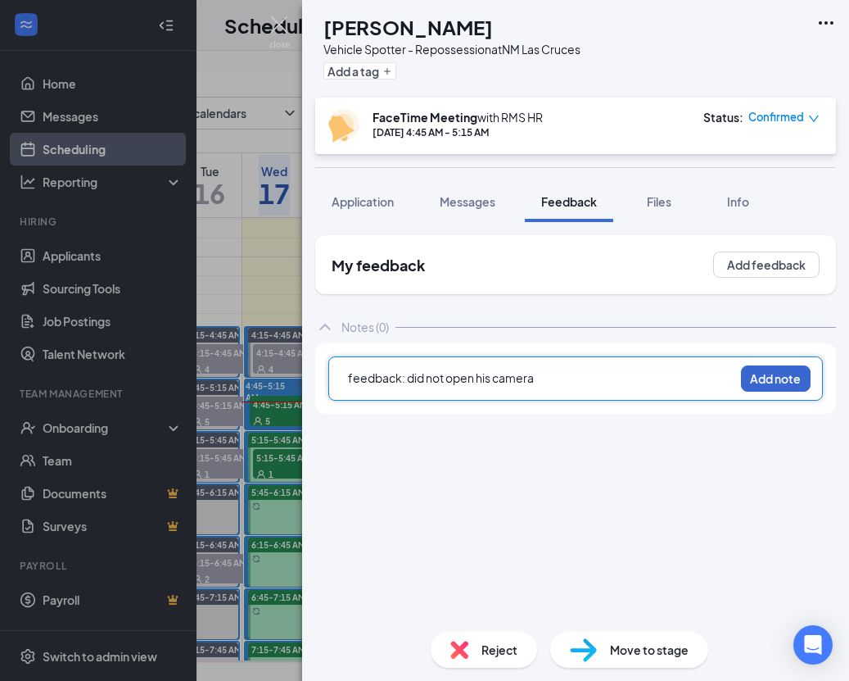
click at [753, 383] on button "Add note" at bounding box center [776, 378] width 70 height 26
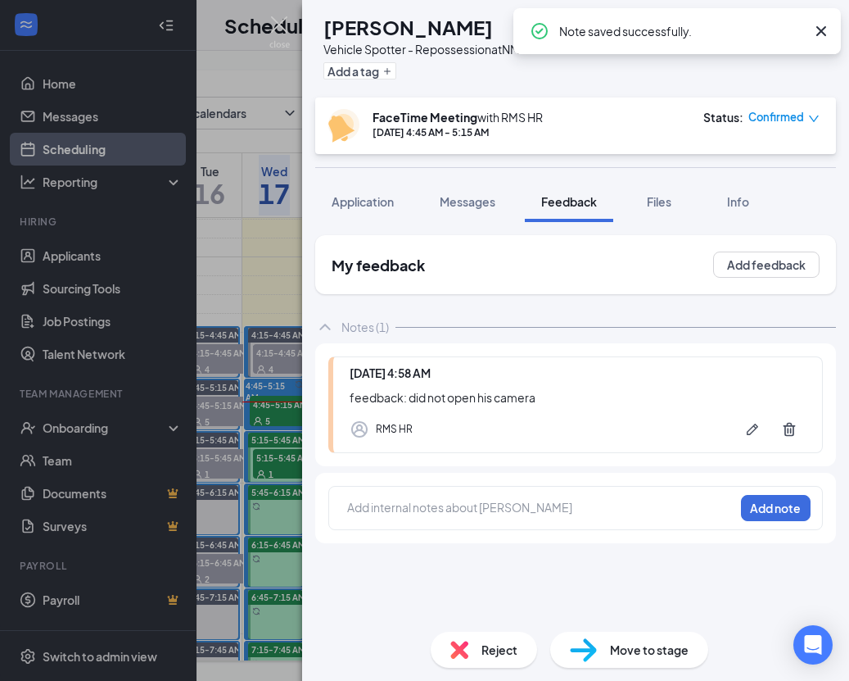
click at [495, 636] on div "Reject" at bounding box center [484, 650] width 106 height 36
click at [314, 274] on div "My feedback Add feedback Notes (1) Today 4:58 AM feedback: did not open his cam…" at bounding box center [575, 420] width 547 height 396
click at [259, 271] on div "BS Brian Singleton Vehicle Spotter - Repossession at NM Las Cruces Add a tag Fa…" at bounding box center [424, 340] width 849 height 681
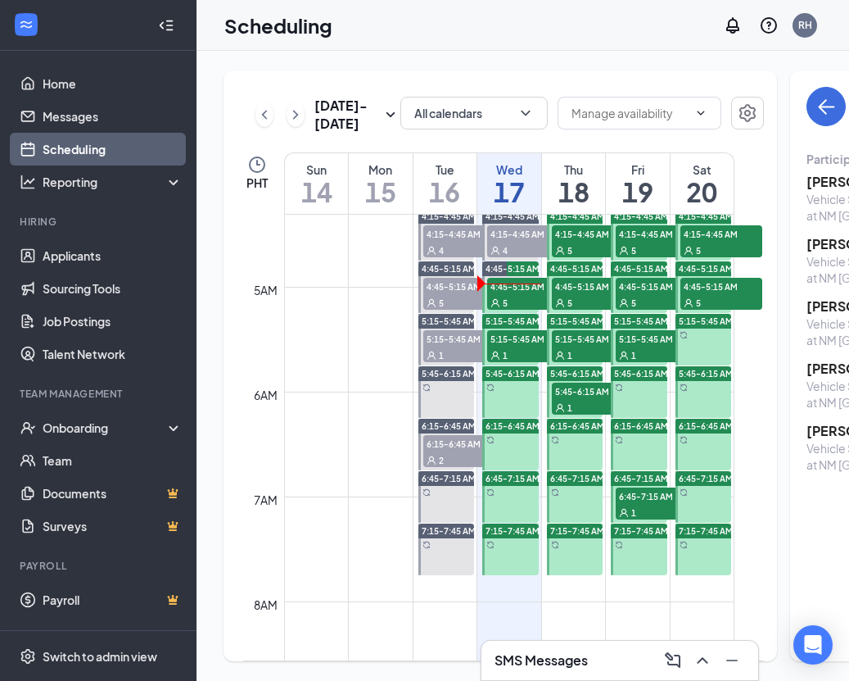
scroll to position [429, 0]
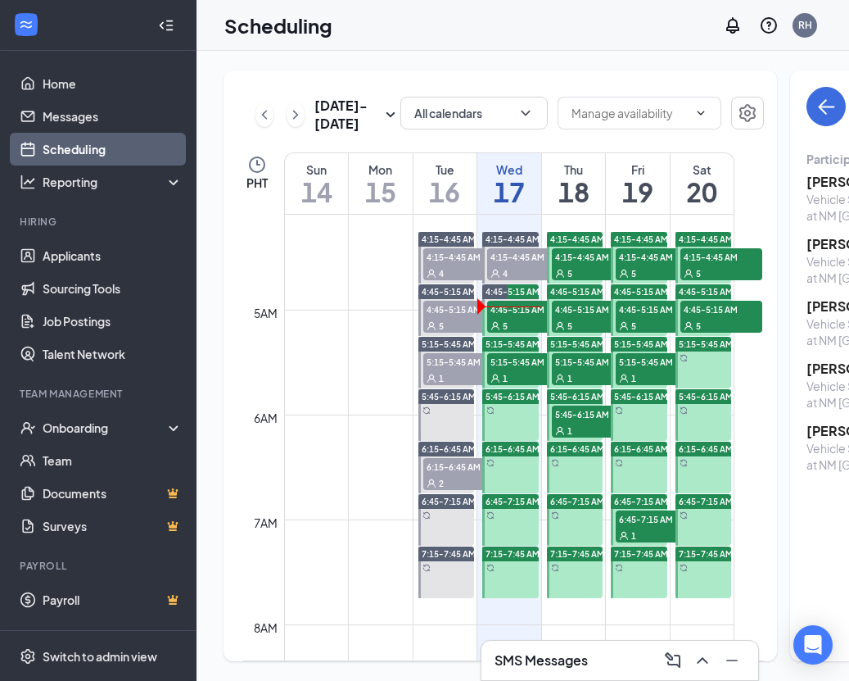
drag, startPoint x: 516, startPoint y: 403, endPoint x: 450, endPoint y: 388, distance: 68.0
click at [516, 369] on span "5:15-5:45 AM" at bounding box center [528, 361] width 82 height 16
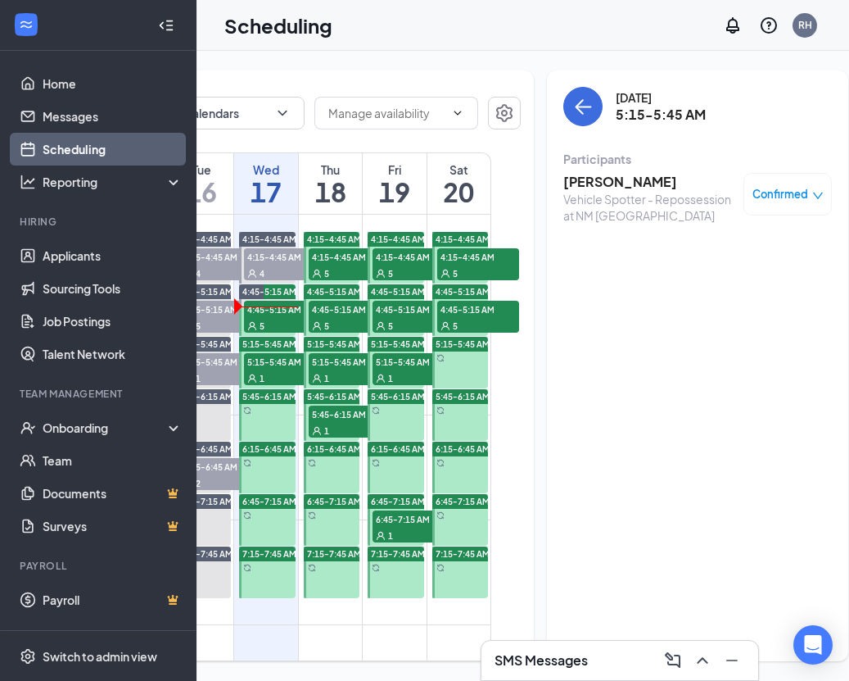
scroll to position [0, 243]
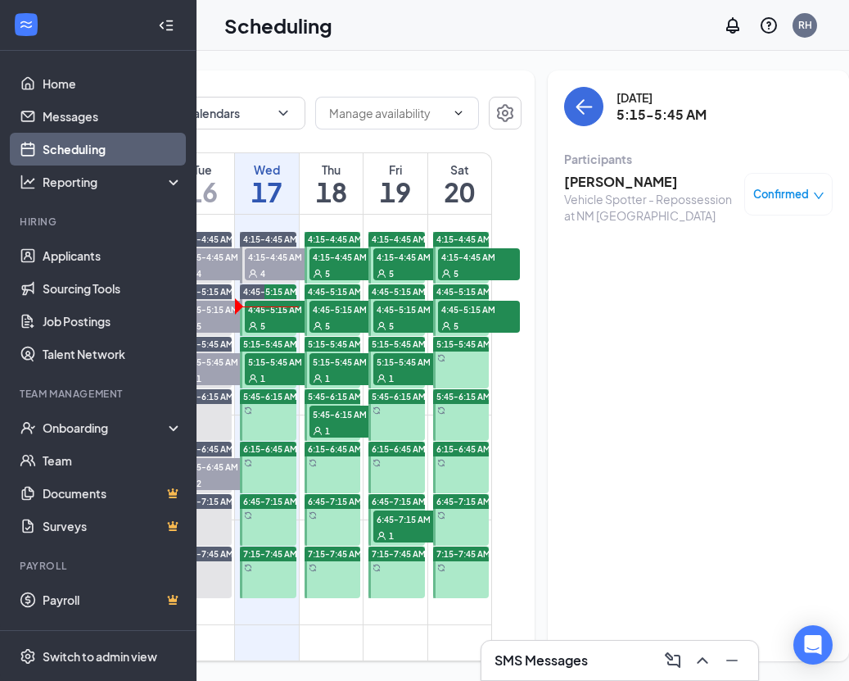
drag, startPoint x: 580, startPoint y: 185, endPoint x: 581, endPoint y: 171, distance: 13.9
click at [581, 183] on h3 "[PERSON_NAME]" at bounding box center [650, 182] width 172 height 18
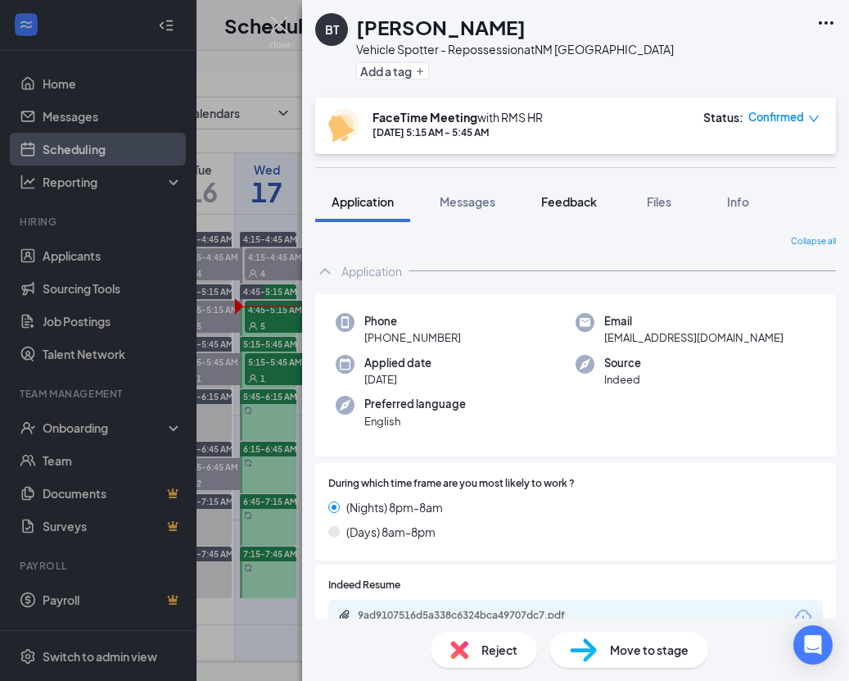
click at [579, 202] on span "Feedback" at bounding box center [569, 201] width 56 height 15
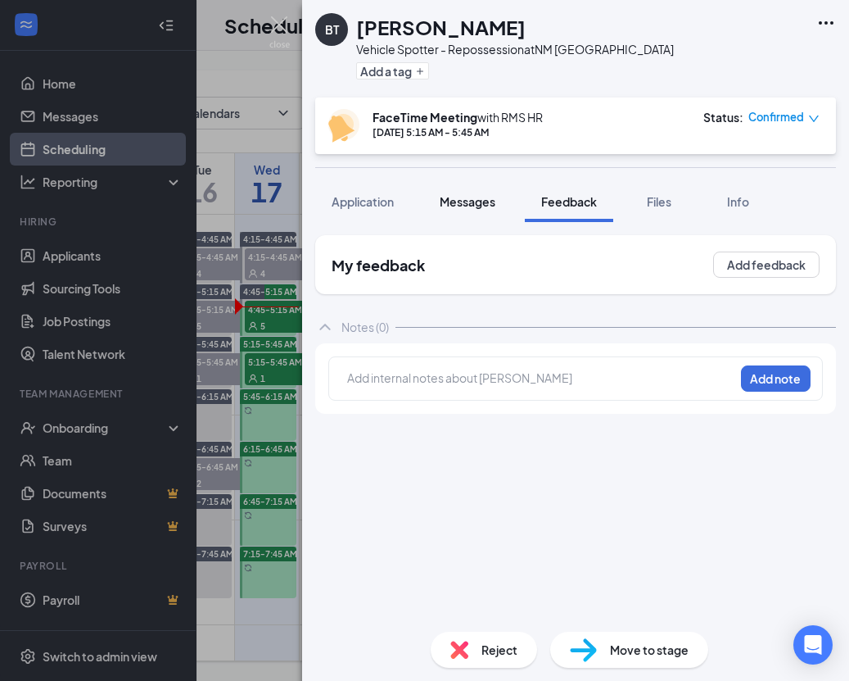
click at [455, 196] on span "Messages" at bounding box center [468, 201] width 56 height 15
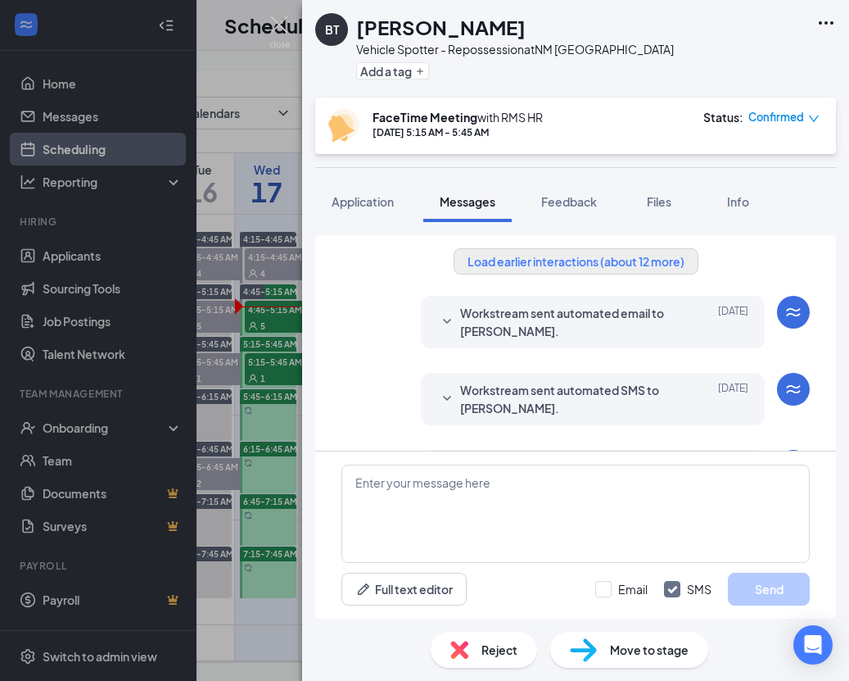
click at [596, 263] on button "Load earlier interactions (about 12 more)" at bounding box center [576, 261] width 245 height 26
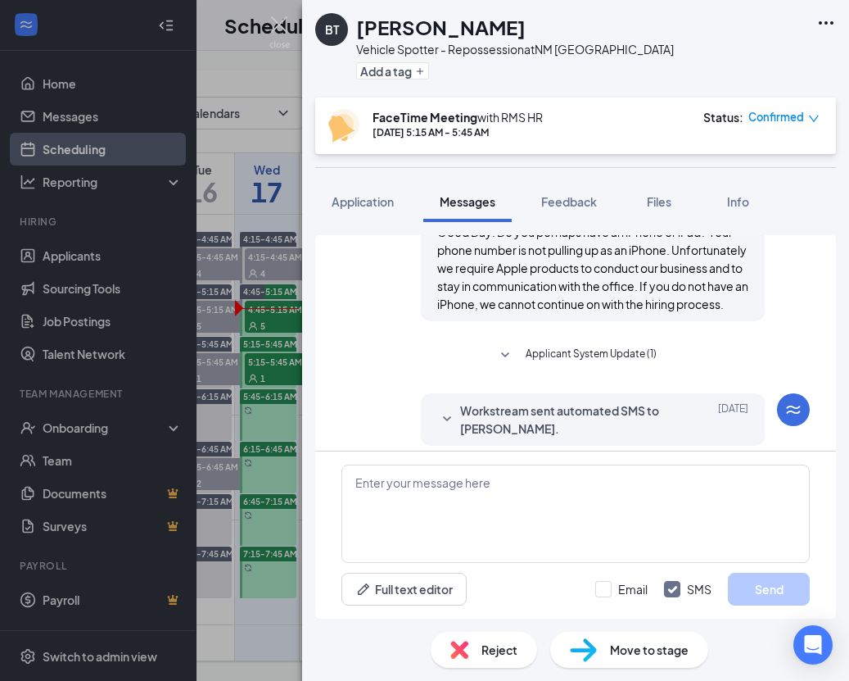
click at [582, 365] on span "Applicant System Update (1)" at bounding box center [591, 356] width 131 height 20
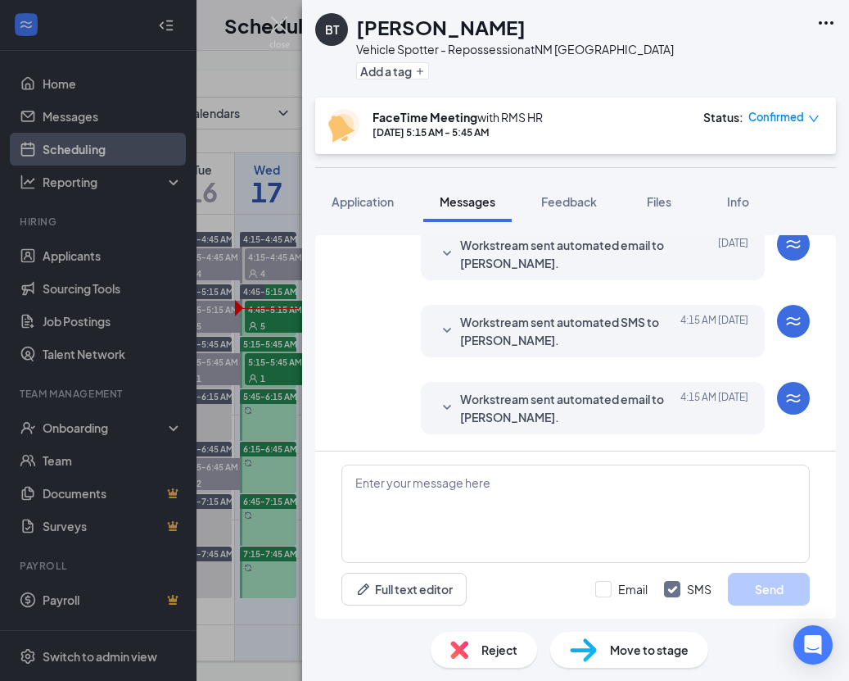
scroll to position [1655, 0]
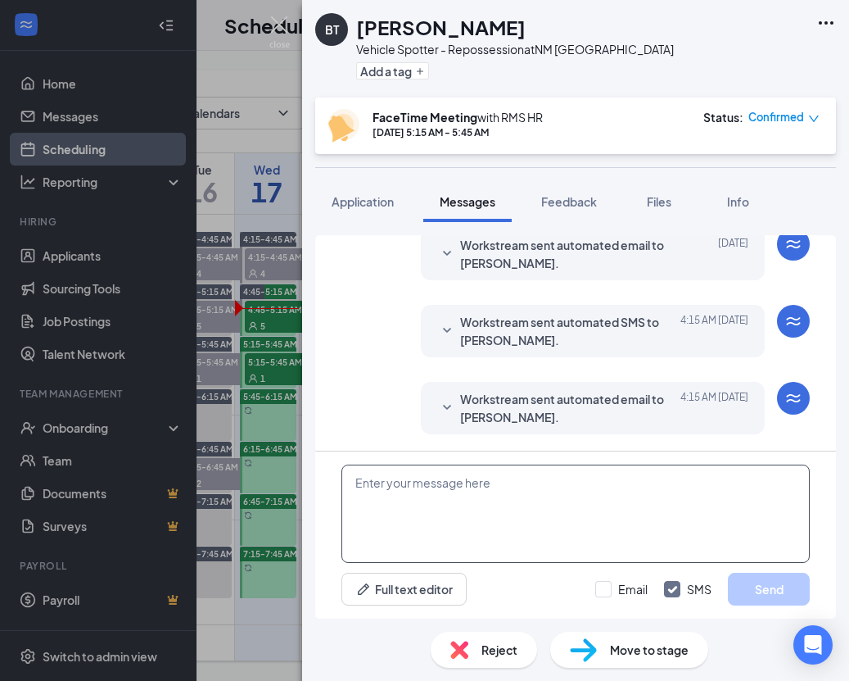
click at [586, 490] on textarea at bounding box center [576, 513] width 469 height 98
paste textarea "Good Day! Do you perhaps have an iPhone or iPad? Your phone number is not pulli…"
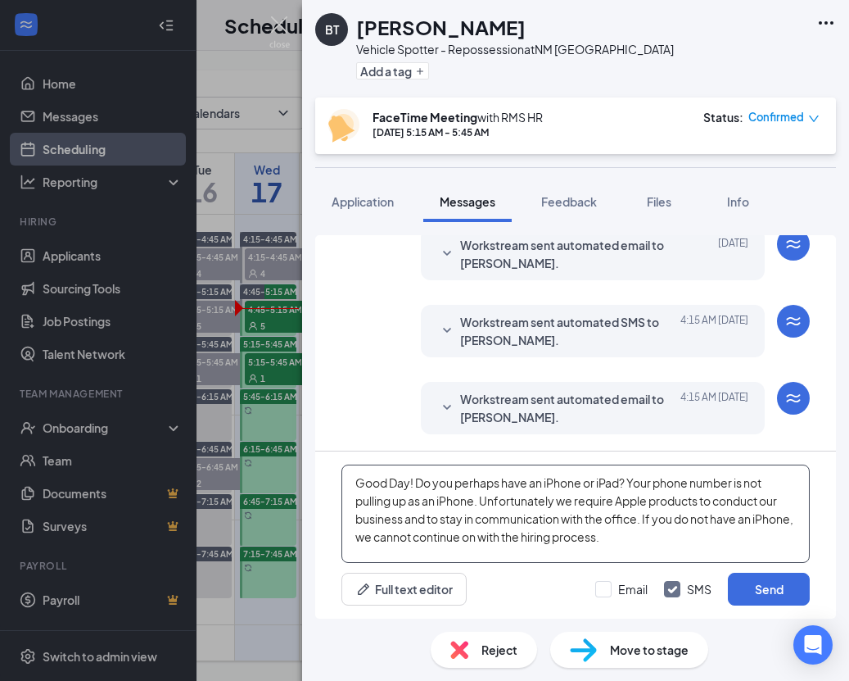
type textarea "Good Day! Do you perhaps have an iPhone or iPad? Your phone number is not pulli…"
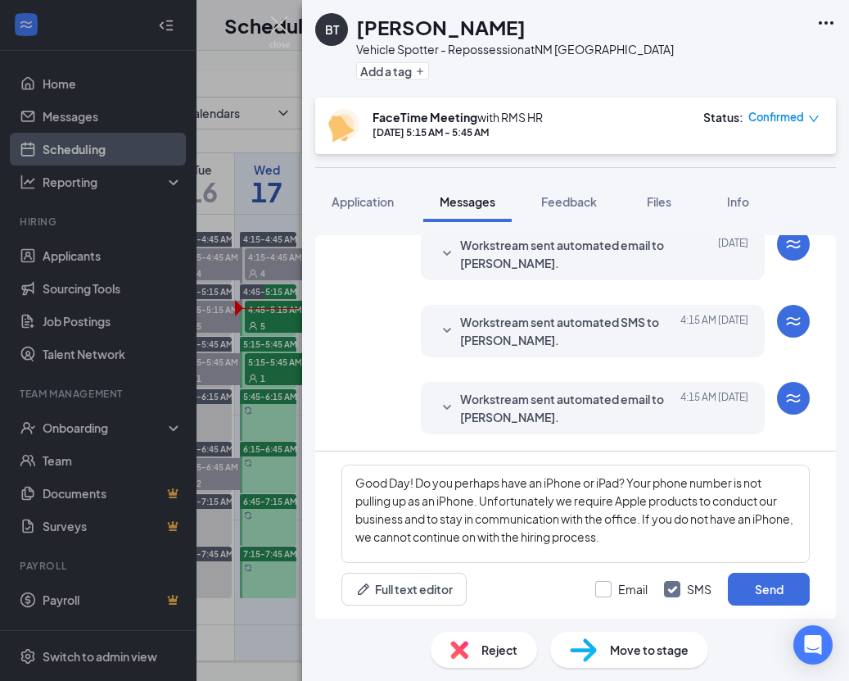
click at [616, 596] on div "Email SMS Send" at bounding box center [702, 589] width 215 height 33
drag, startPoint x: 607, startPoint y: 589, endPoint x: 794, endPoint y: 586, distance: 186.8
click at [609, 589] on div at bounding box center [603, 589] width 16 height 16
click at [609, 589] on input "Email" at bounding box center [621, 589] width 52 height 16
checkbox input "true"
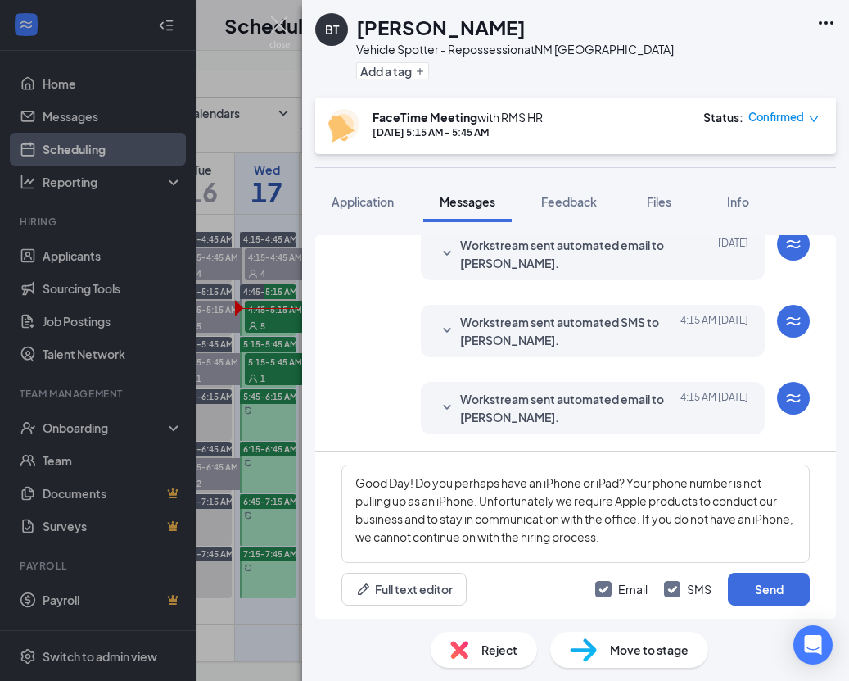
drag, startPoint x: 786, startPoint y: 586, endPoint x: 408, endPoint y: 451, distance: 400.8
click at [784, 585] on button "Send" at bounding box center [769, 589] width 82 height 33
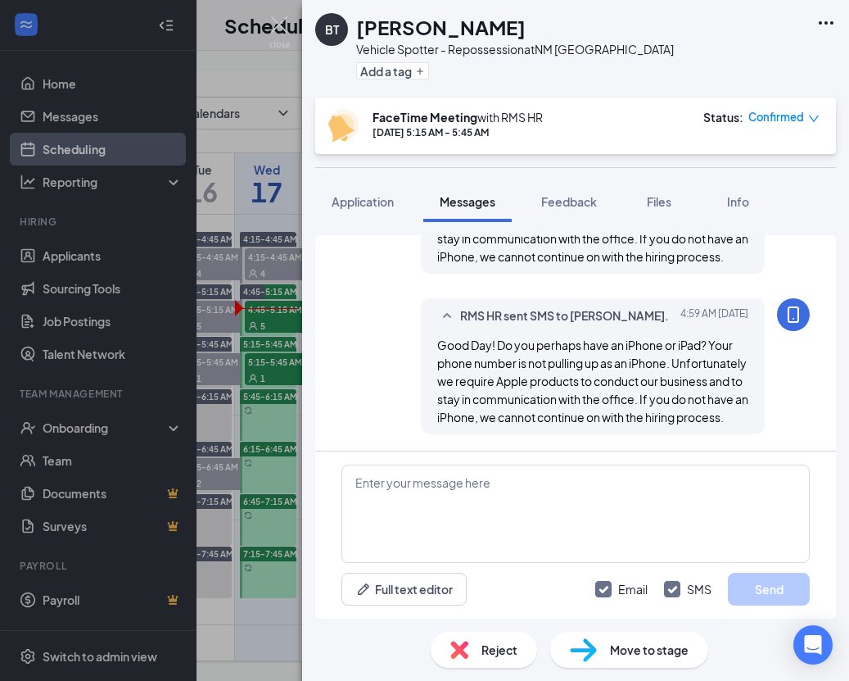
scroll to position [2045, 0]
click at [282, 33] on img at bounding box center [279, 32] width 20 height 32
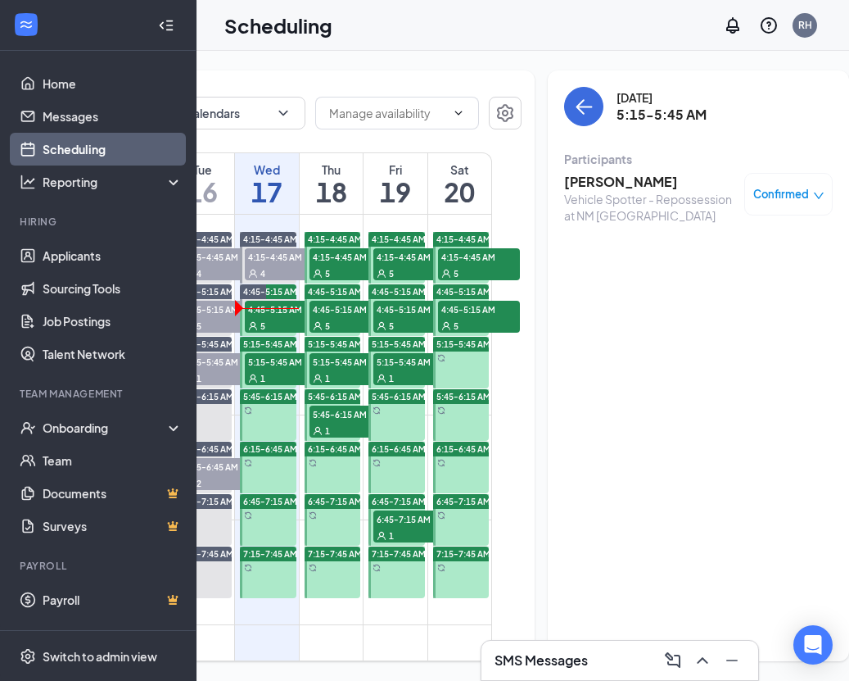
drag, startPoint x: 672, startPoint y: 354, endPoint x: 683, endPoint y: 350, distance: 12.2
click at [672, 355] on div "[DATE] 5:15-5:45 AM Participants [PERSON_NAME] Vehicle Spotter - Repossession a…" at bounding box center [698, 365] width 301 height 591
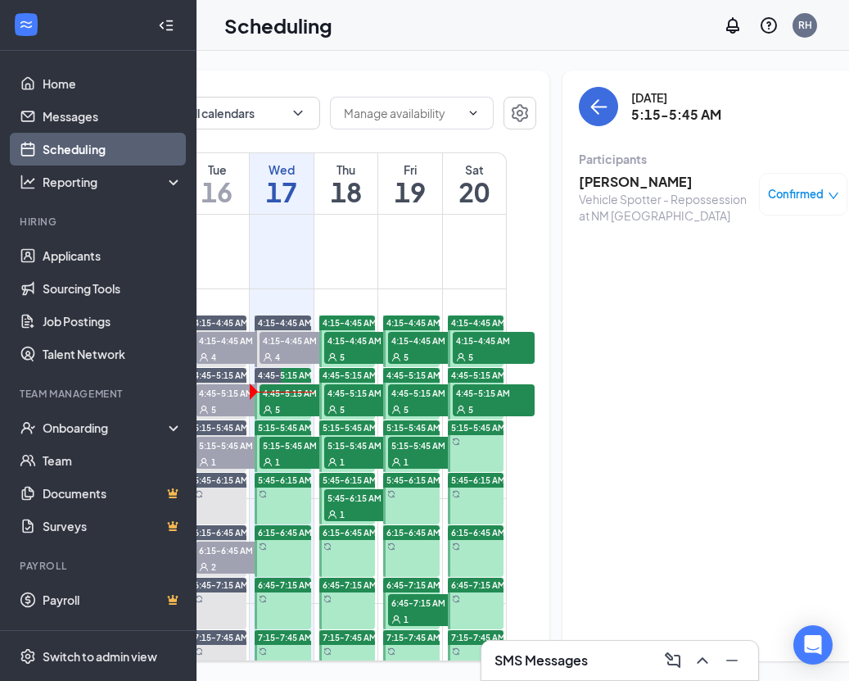
scroll to position [292, 0]
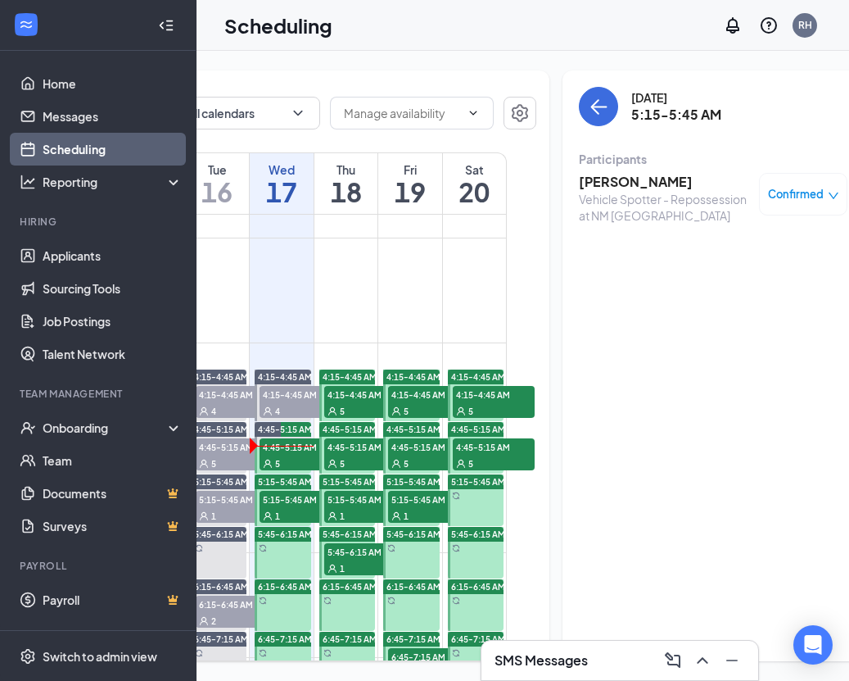
drag, startPoint x: 357, startPoint y: 589, endPoint x: 352, endPoint y: 554, distance: 35.6
click at [357, 559] on span "5:45-6:15 AM" at bounding box center [365, 551] width 82 height 16
click at [360, 559] on span "5:45-6:15 AM" at bounding box center [365, 551] width 82 height 16
click at [354, 507] on span "5:15-5:45 AM" at bounding box center [365, 499] width 82 height 16
click at [349, 489] on div "5:15-5:45 AM" at bounding box center [347, 481] width 57 height 15
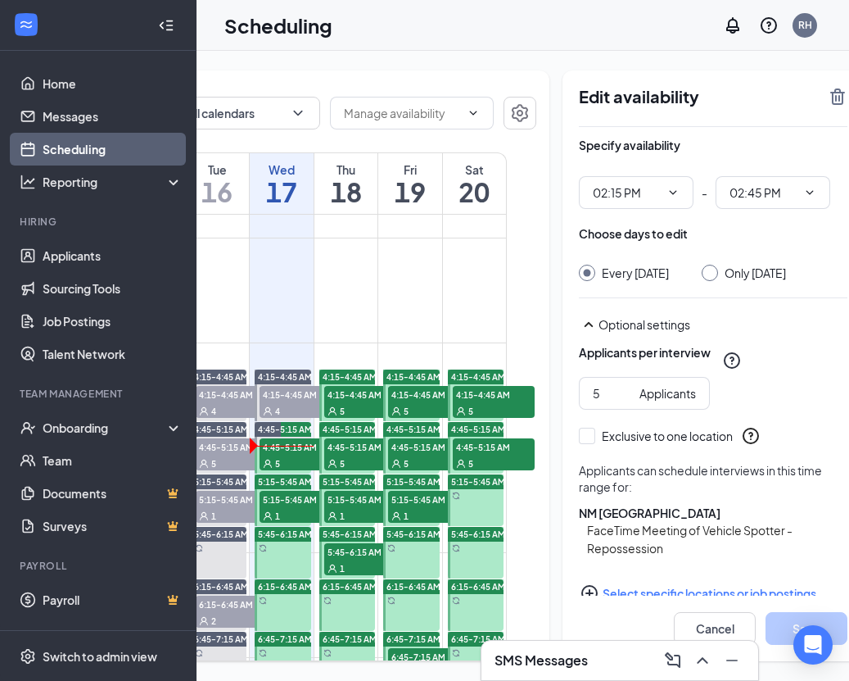
click at [363, 471] on div "5" at bounding box center [365, 463] width 82 height 16
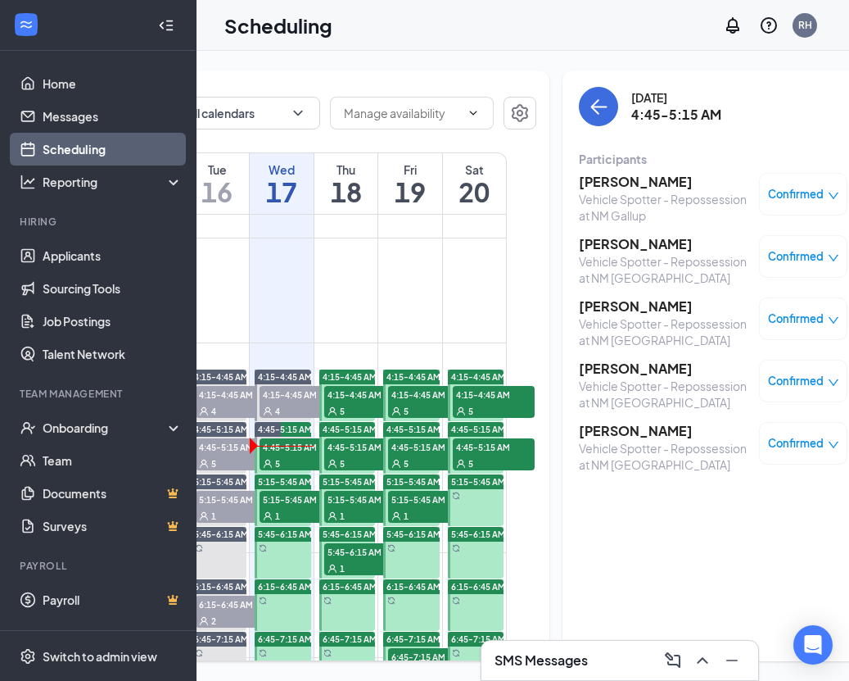
click at [336, 419] on div "5" at bounding box center [365, 410] width 82 height 16
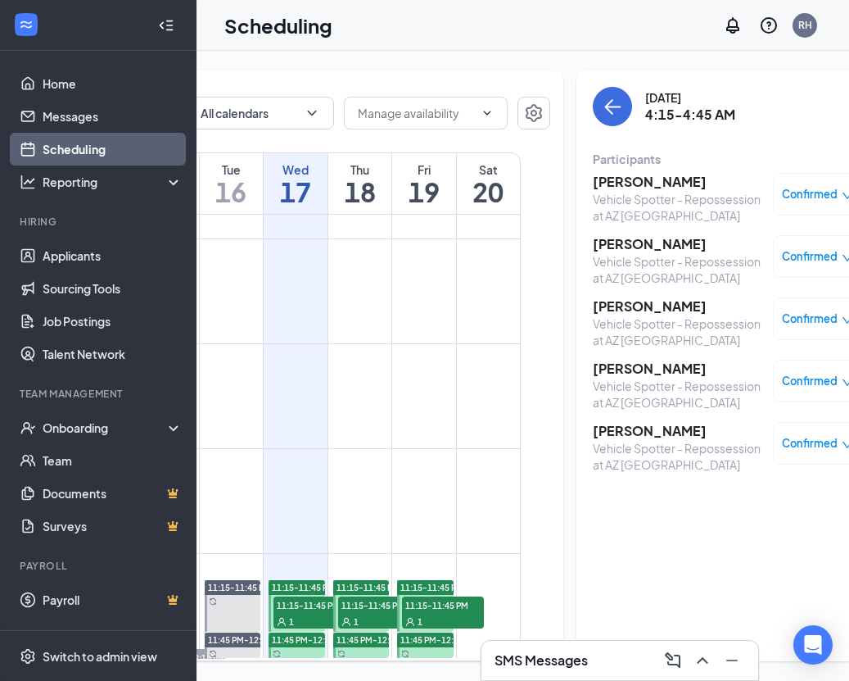
click at [315, 604] on span "11:15-11:45 PM" at bounding box center [315, 604] width 82 height 16
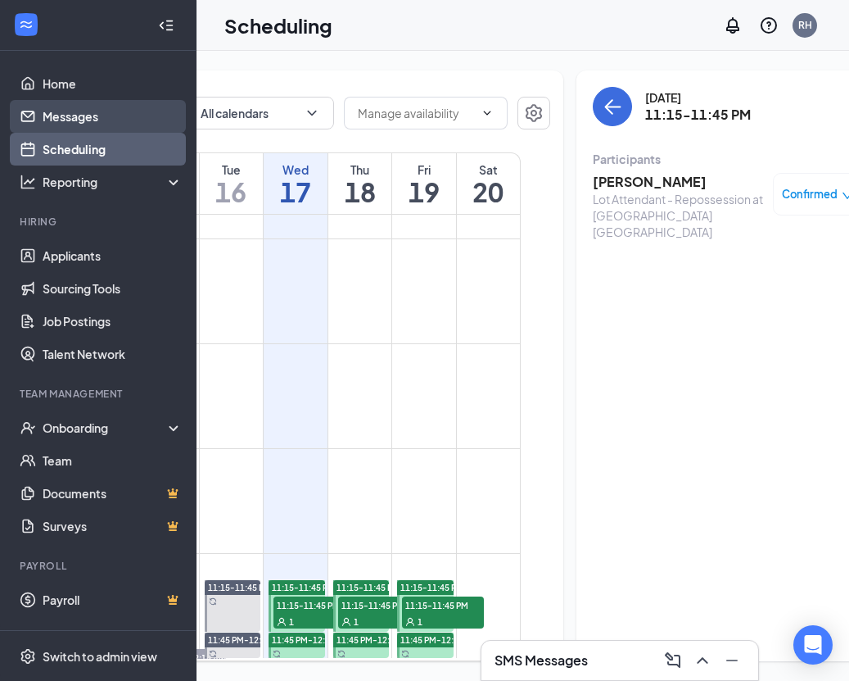
click at [111, 106] on link "Messages" at bounding box center [113, 116] width 140 height 33
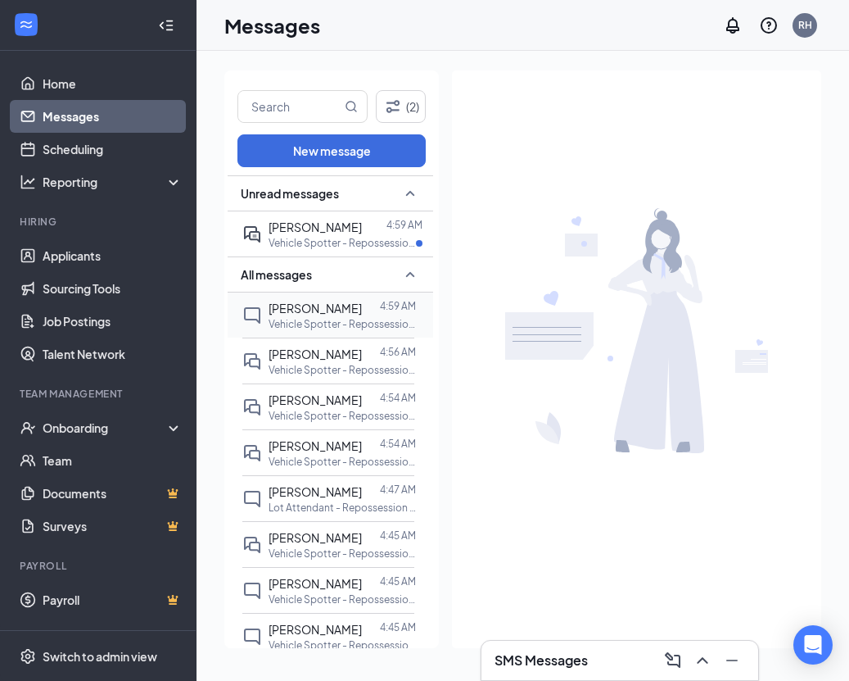
drag, startPoint x: 361, startPoint y: 228, endPoint x: 395, endPoint y: 297, distance: 77.3
click at [362, 229] on div at bounding box center [374, 227] width 25 height 18
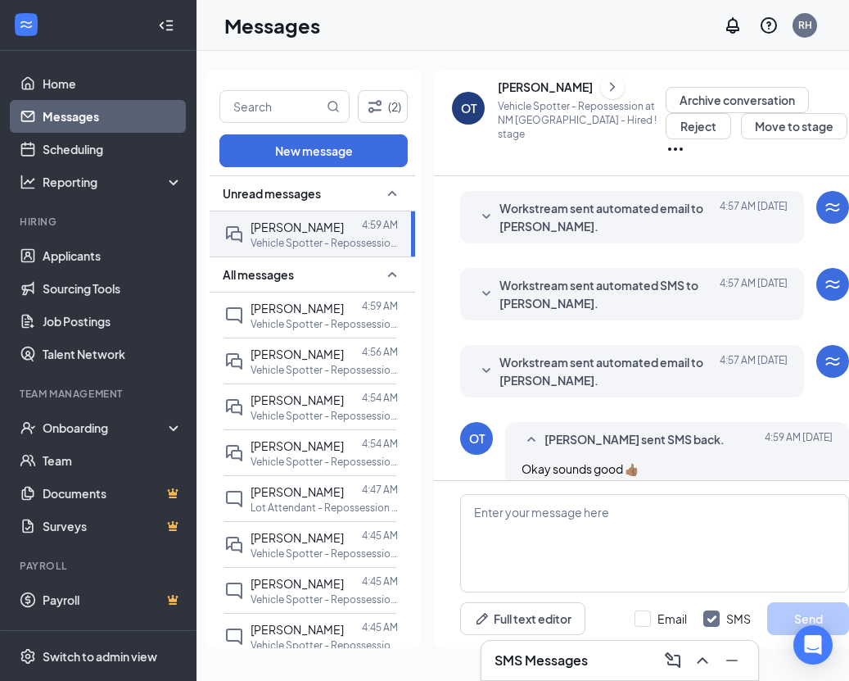
scroll to position [327, 0]
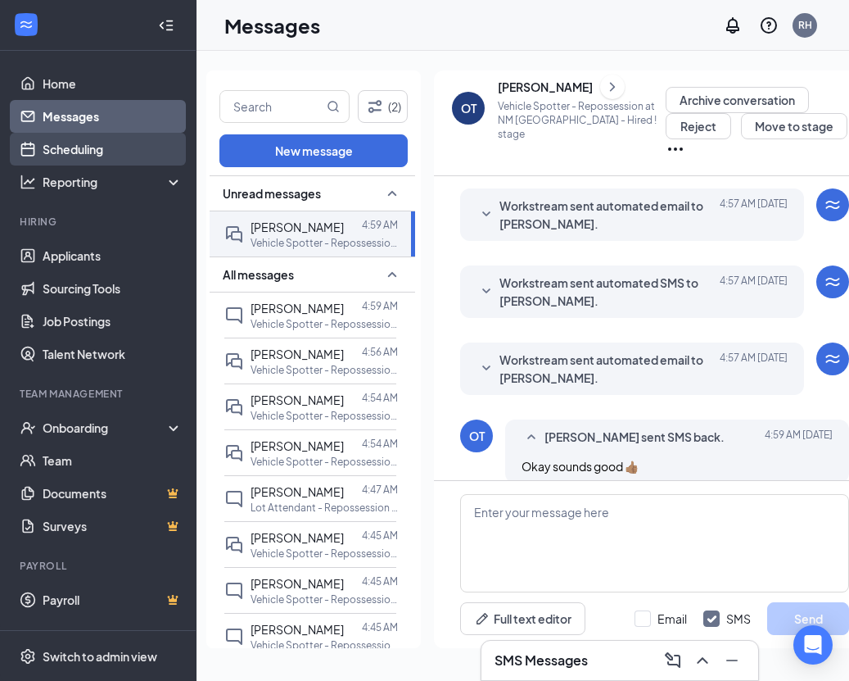
click at [76, 156] on link "Scheduling" at bounding box center [113, 149] width 140 height 33
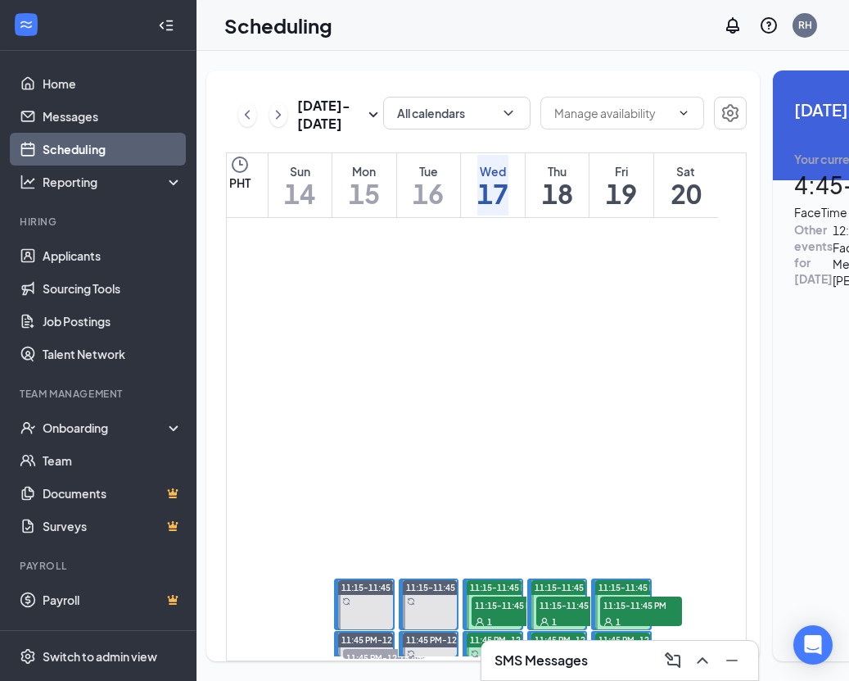
drag, startPoint x: 495, startPoint y: 614, endPoint x: 292, endPoint y: 488, distance: 238.7
click at [494, 614] on div "1" at bounding box center [513, 621] width 82 height 16
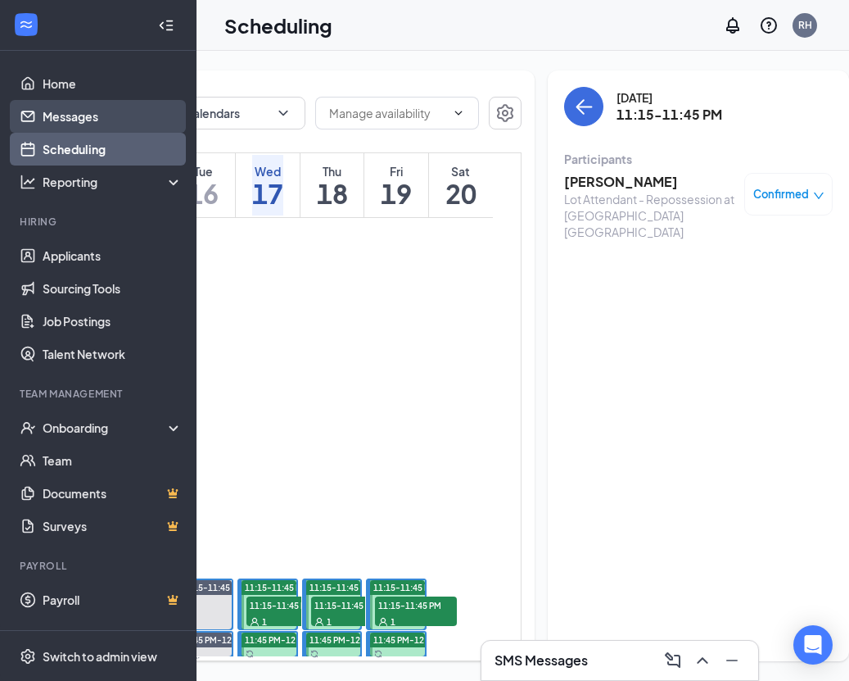
click at [75, 125] on link "Messages" at bounding box center [113, 116] width 140 height 33
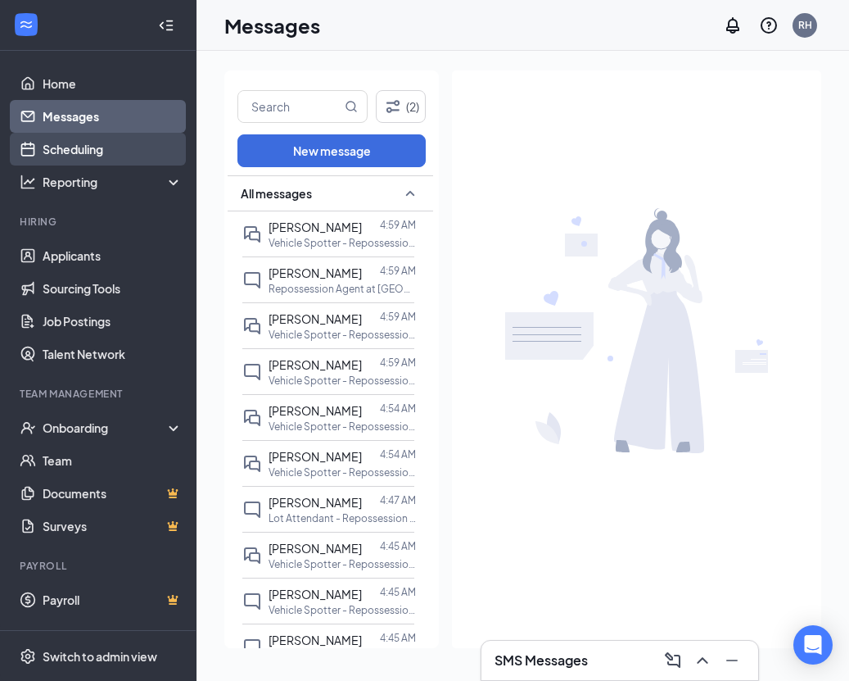
click at [105, 149] on link "Scheduling" at bounding box center [113, 149] width 140 height 33
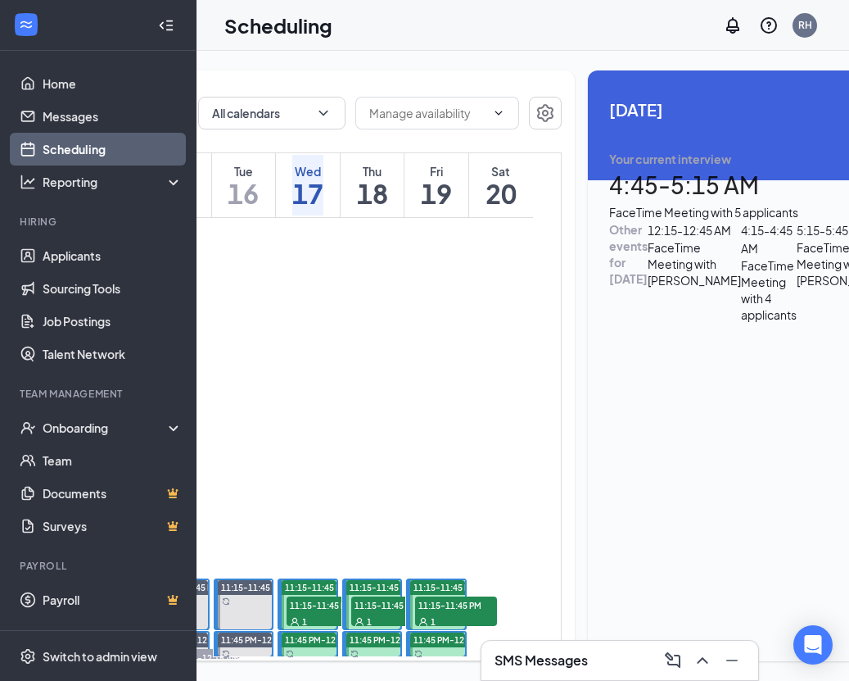
click at [301, 607] on span "11:15-11:45 PM" at bounding box center [328, 604] width 82 height 16
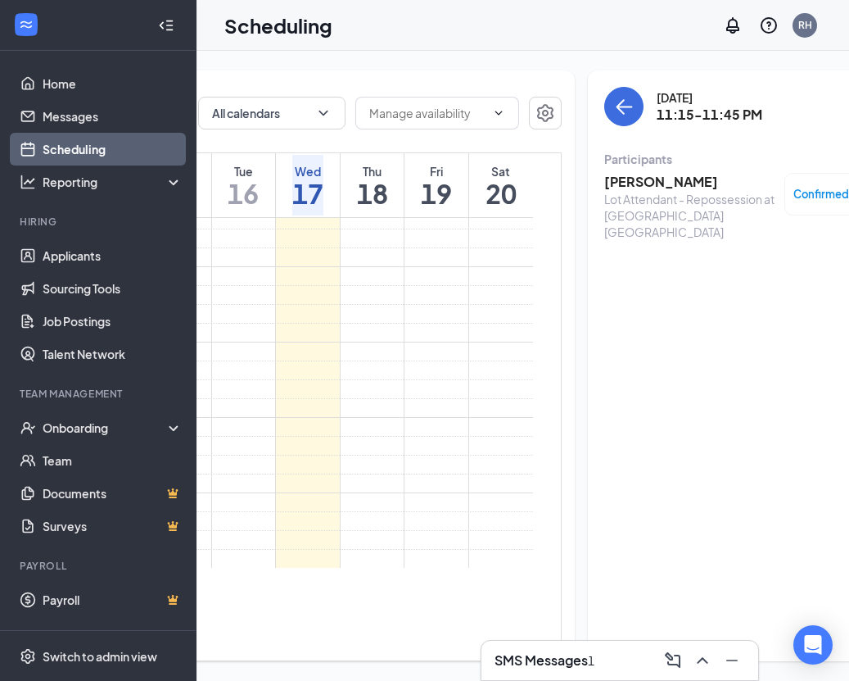
scroll to position [1399, 0]
drag, startPoint x: 92, startPoint y: 118, endPoint x: 213, endPoint y: 125, distance: 121.5
click at [92, 118] on link "Messages" at bounding box center [113, 116] width 140 height 33
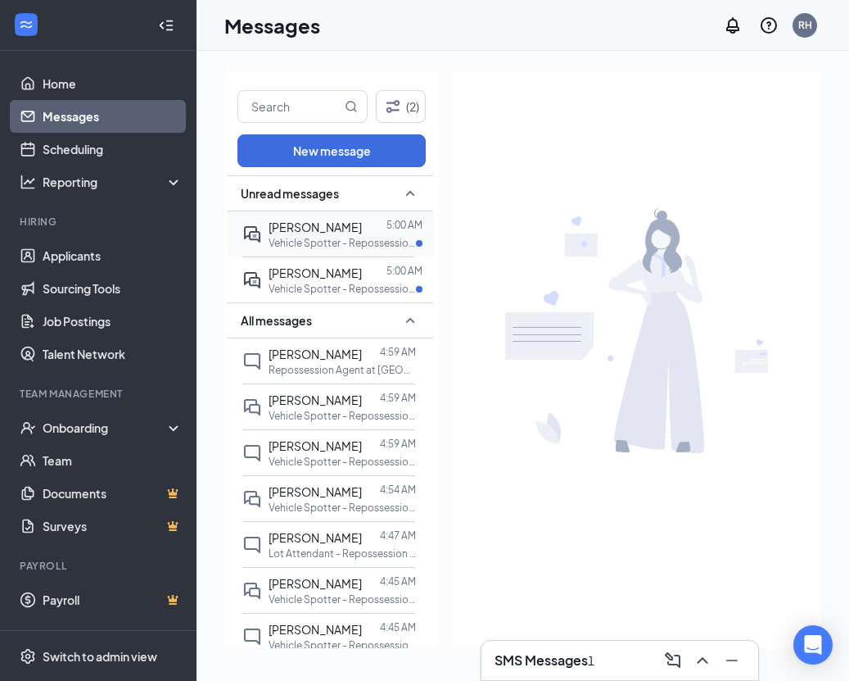
click at [331, 230] on span "[PERSON_NAME]" at bounding box center [315, 227] width 93 height 15
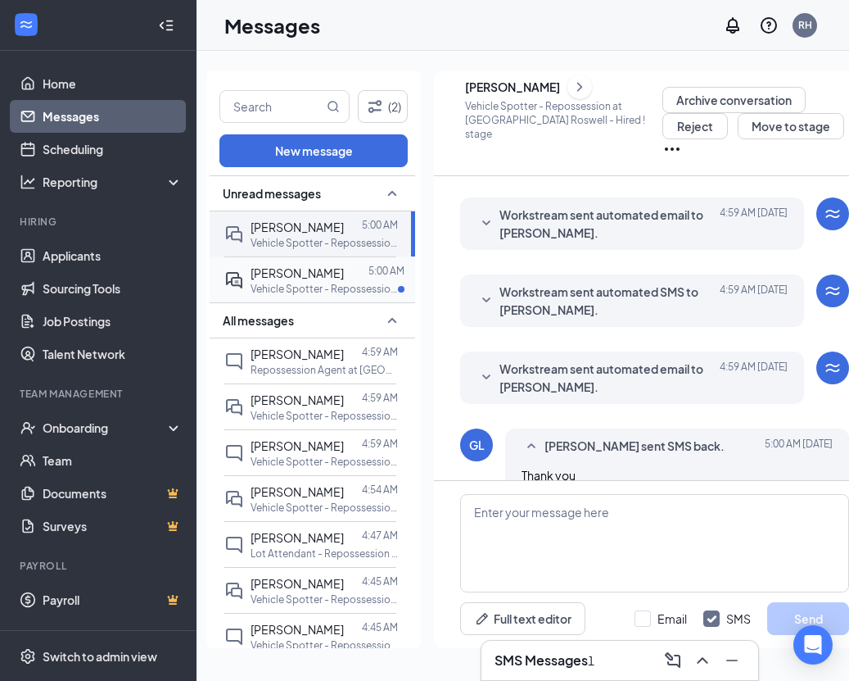
scroll to position [327, 0]
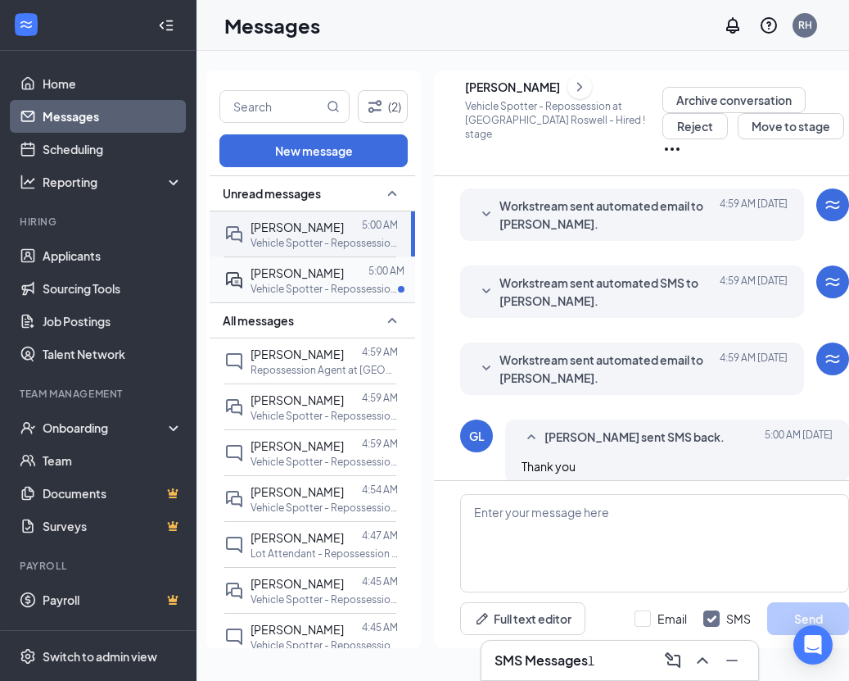
click at [344, 272] on div at bounding box center [356, 273] width 25 height 18
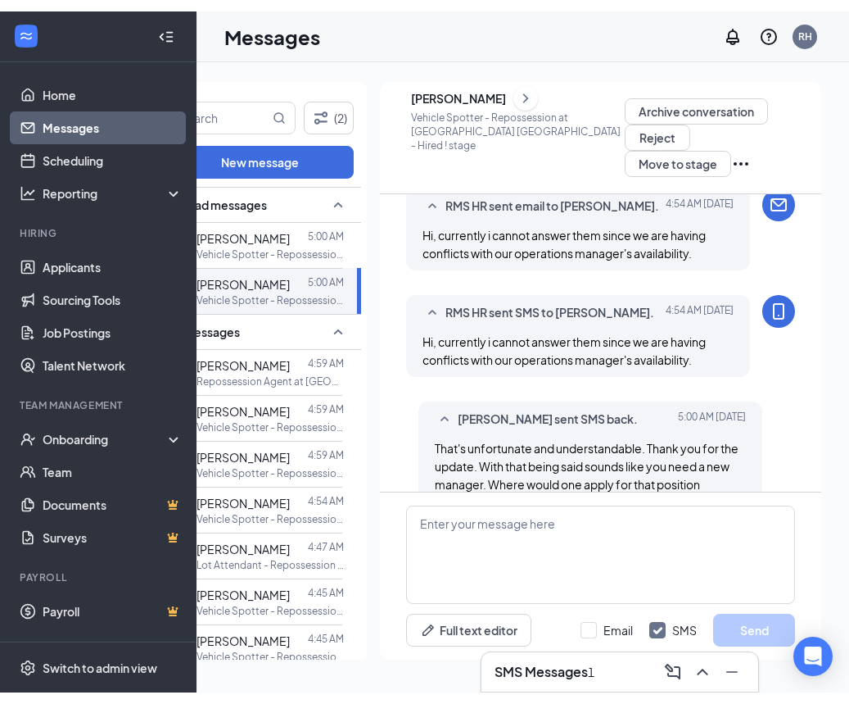
scroll to position [0, 72]
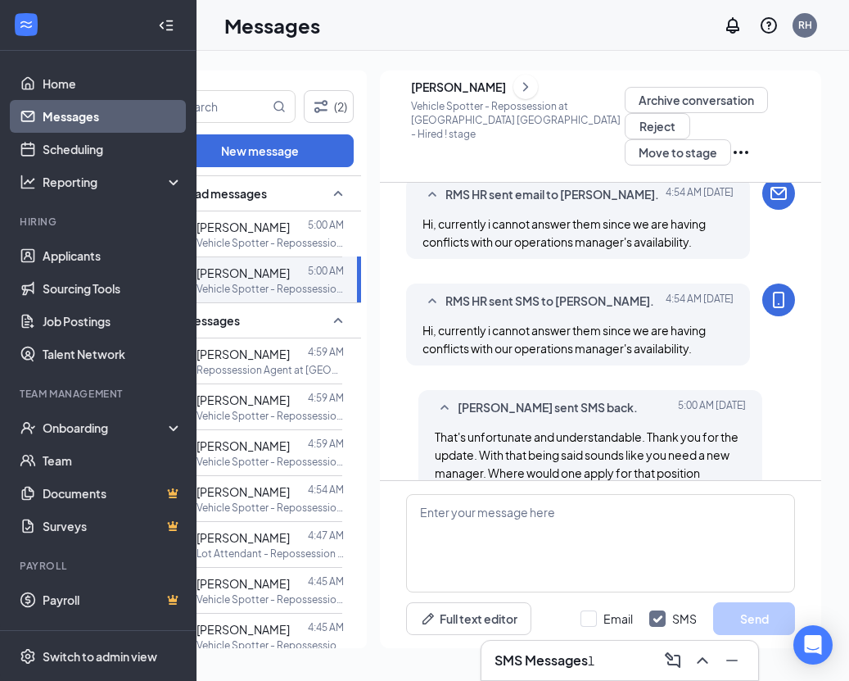
click at [467, 95] on div "[PERSON_NAME]" at bounding box center [458, 87] width 95 height 16
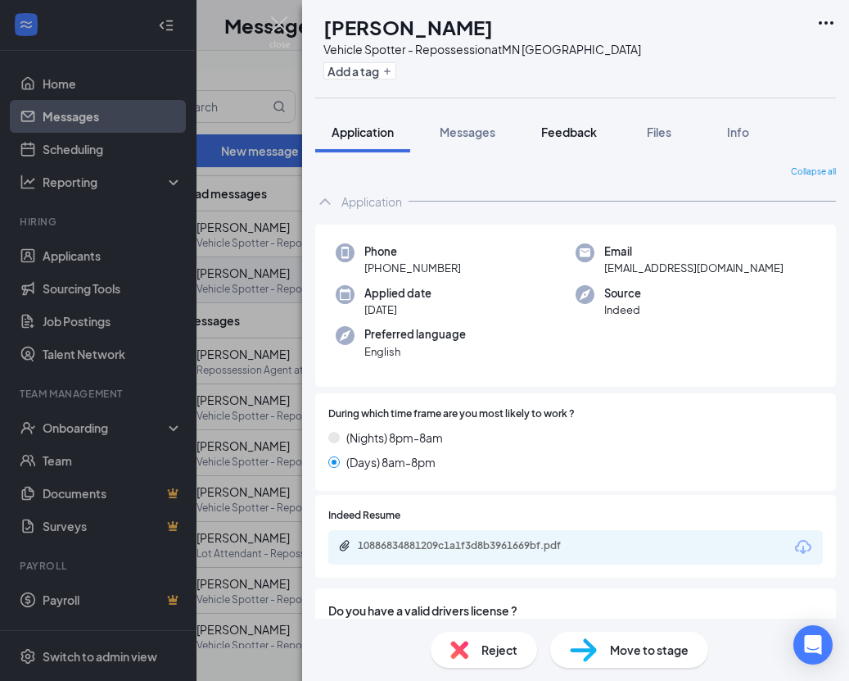
drag, startPoint x: 594, startPoint y: 139, endPoint x: 607, endPoint y: 137, distance: 13.3
click at [594, 139] on div "Feedback" at bounding box center [569, 132] width 56 height 16
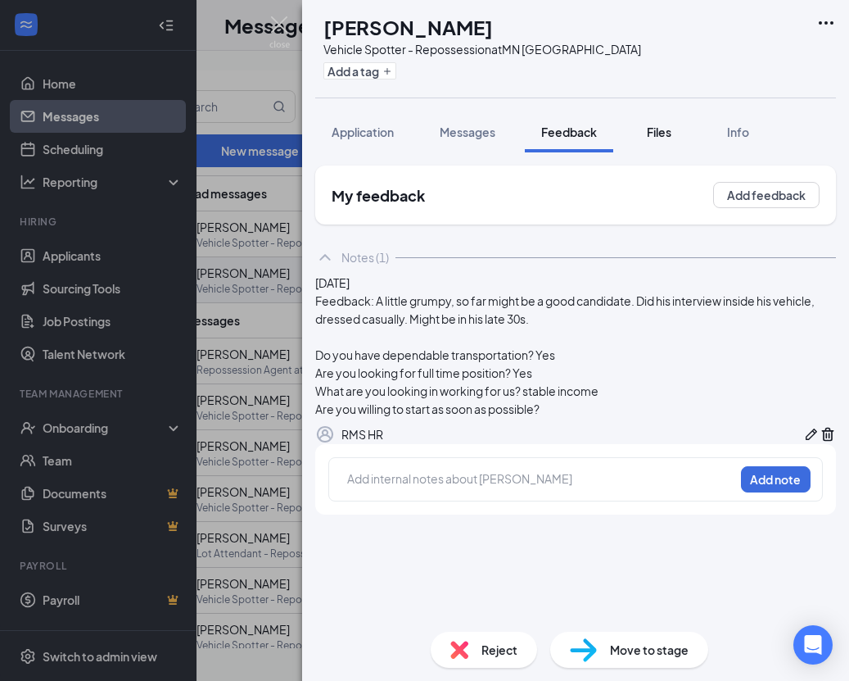
click at [665, 138] on span "Files" at bounding box center [659, 132] width 25 height 15
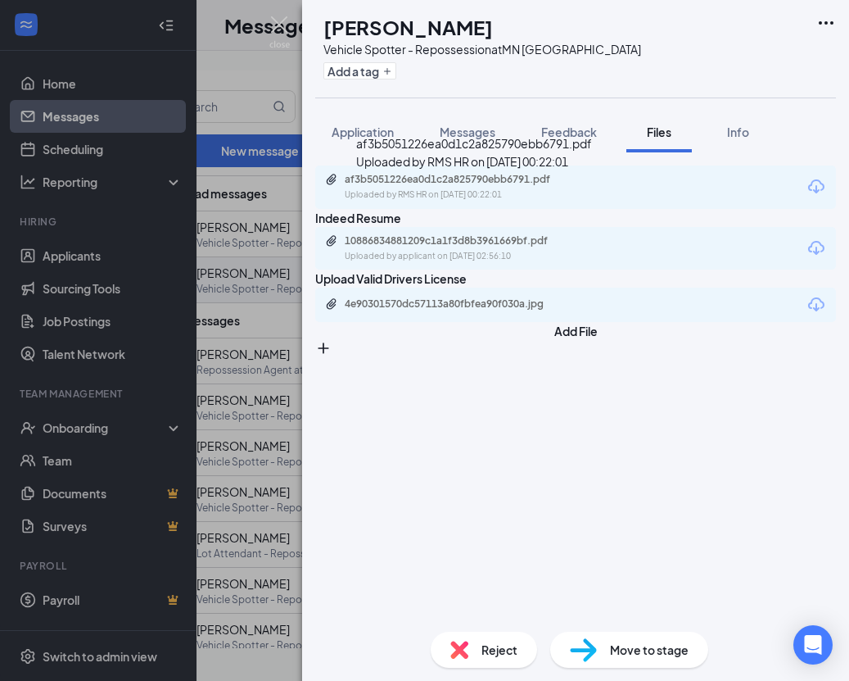
click at [437, 186] on div "af3b5051226ea0d1c2a825790ebb6791.pdf" at bounding box center [459, 179] width 229 height 13
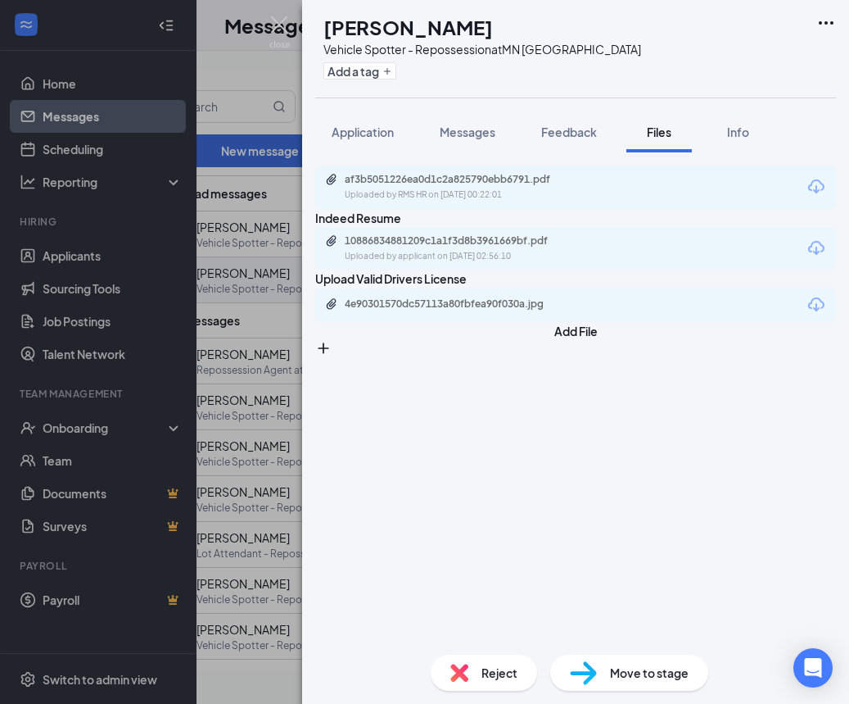
scroll to position [771, 0]
drag, startPoint x: 280, startPoint y: 38, endPoint x: 331, endPoint y: 160, distance: 132.2
click at [280, 38] on img at bounding box center [279, 32] width 20 height 32
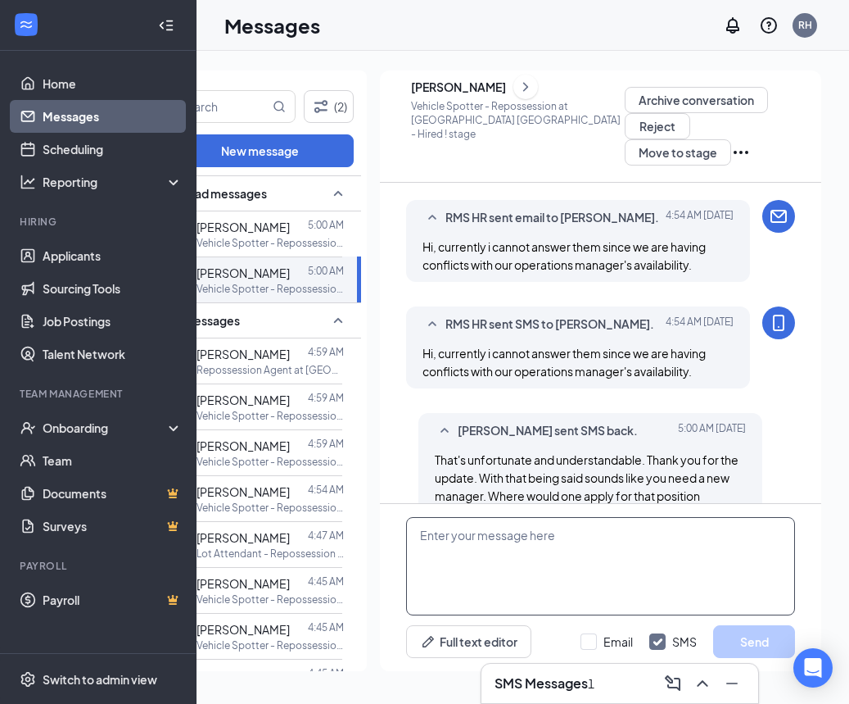
click at [633, 552] on textarea at bounding box center [600, 566] width 389 height 98
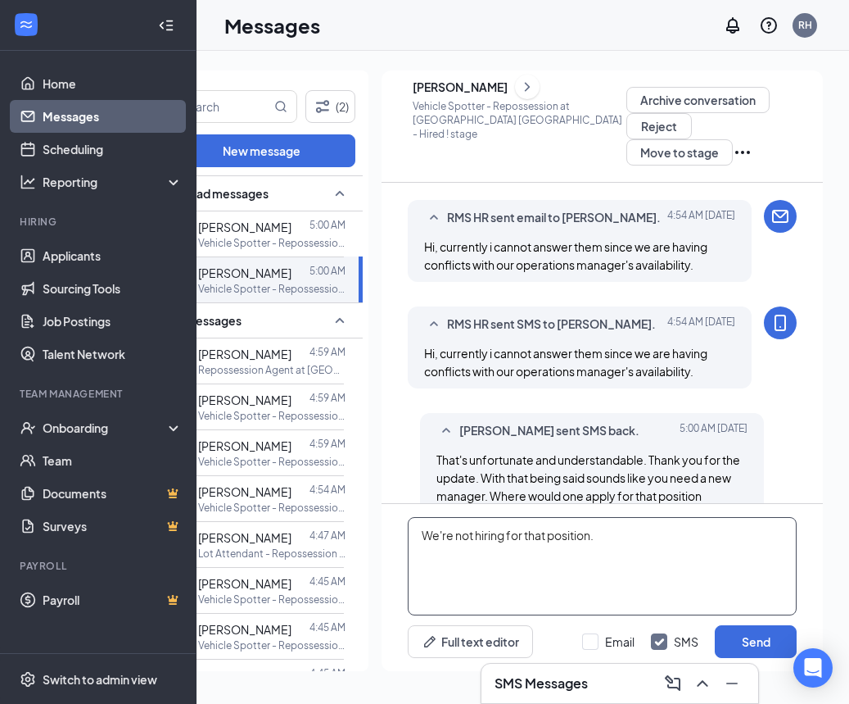
scroll to position [0, 71]
type textarea "We're not hiring for that position."
drag, startPoint x: 595, startPoint y: 637, endPoint x: 654, endPoint y: 637, distance: 59.0
click at [595, 637] on div at bounding box center [590, 641] width 16 height 16
click at [595, 637] on input "Email" at bounding box center [608, 641] width 52 height 16
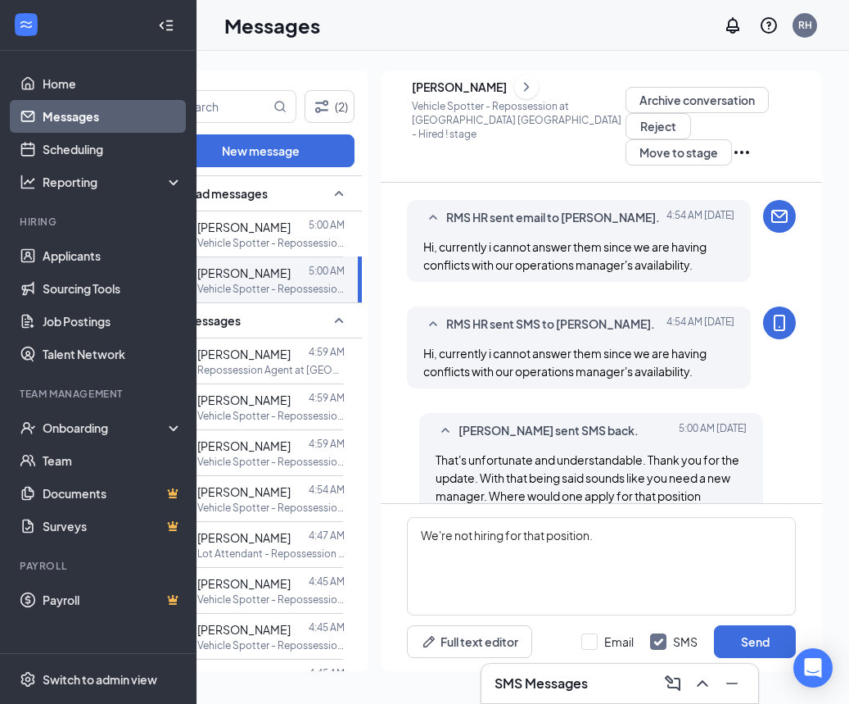
checkbox input "true"
click at [754, 641] on button "Send" at bounding box center [754, 641] width 82 height 33
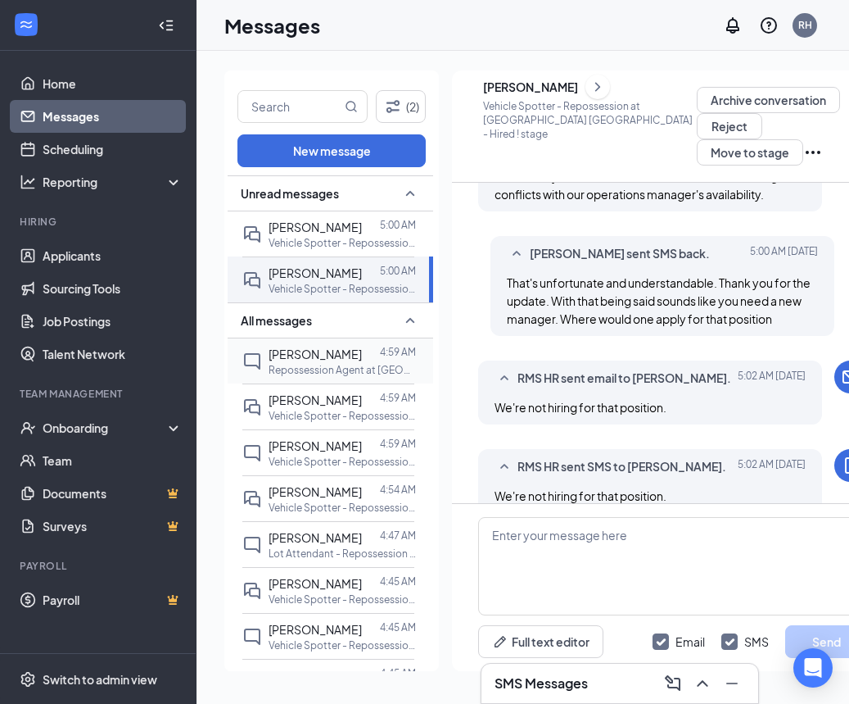
scroll to position [0, 0]
drag, startPoint x: 355, startPoint y: 373, endPoint x: 247, endPoint y: 355, distance: 109.6
click at [355, 373] on p "Repossession Agent at [GEOGRAPHIC_DATA] [GEOGRAPHIC_DATA]" at bounding box center [342, 370] width 147 height 14
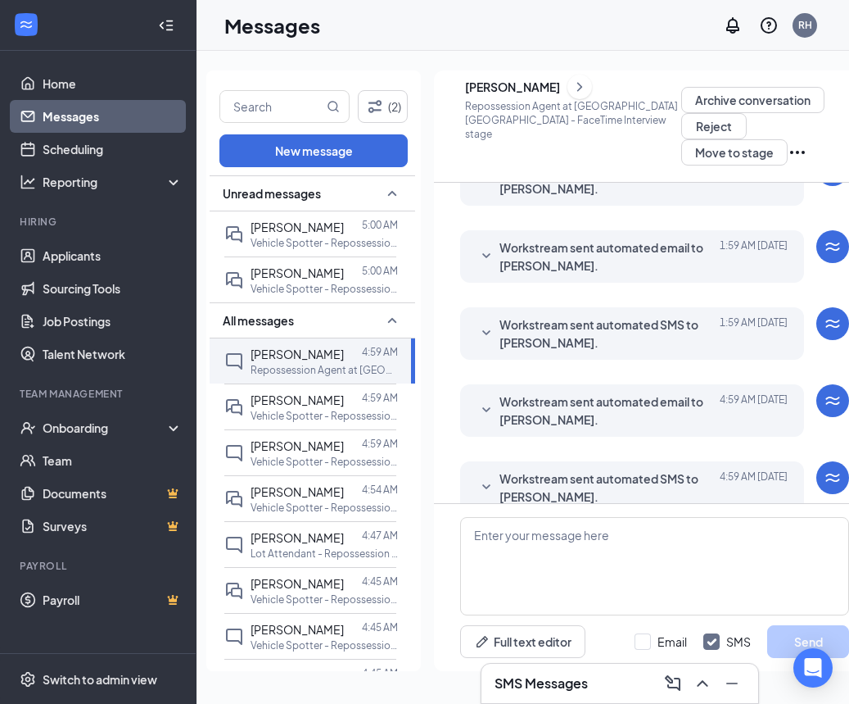
scroll to position [317, 0]
drag, startPoint x: 496, startPoint y: 466, endPoint x: 306, endPoint y: 382, distance: 208.7
click at [478, 469] on div "Workstream sent automated SMS to [PERSON_NAME]. [DATE] 4:59 AM" at bounding box center [632, 487] width 311 height 36
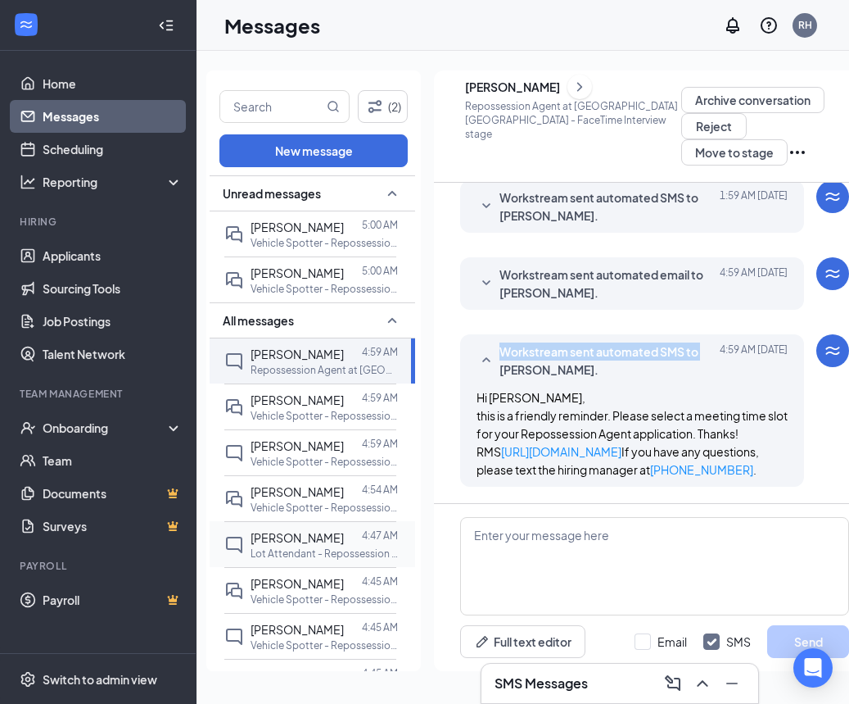
scroll to position [0, 0]
click at [136, 151] on link "Scheduling" at bounding box center [113, 149] width 140 height 33
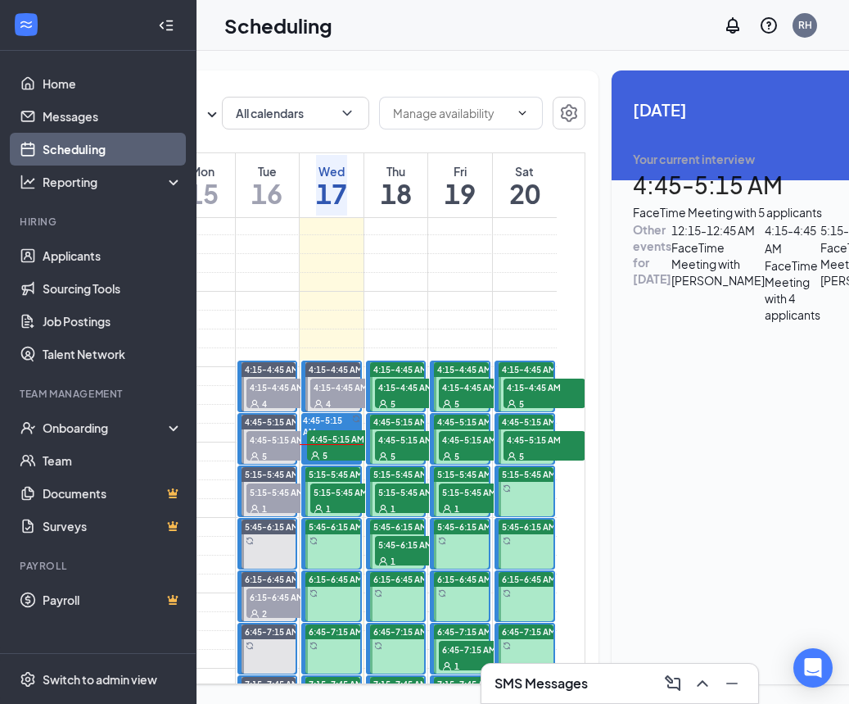
scroll to position [0, 1]
click at [78, 120] on link "Messages" at bounding box center [113, 116] width 140 height 33
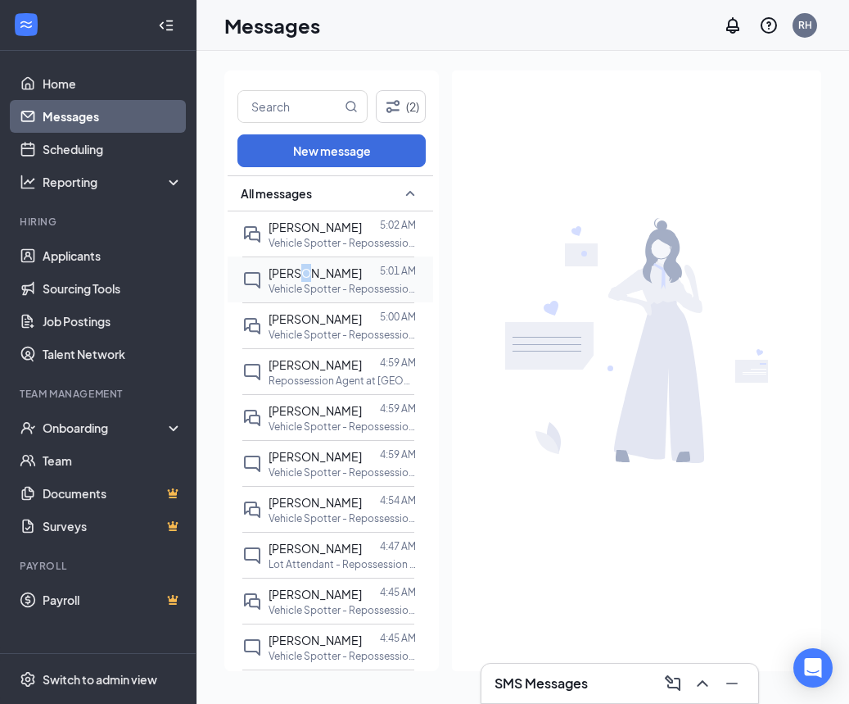
click at [302, 266] on div "[PERSON_NAME]" at bounding box center [315, 273] width 93 height 18
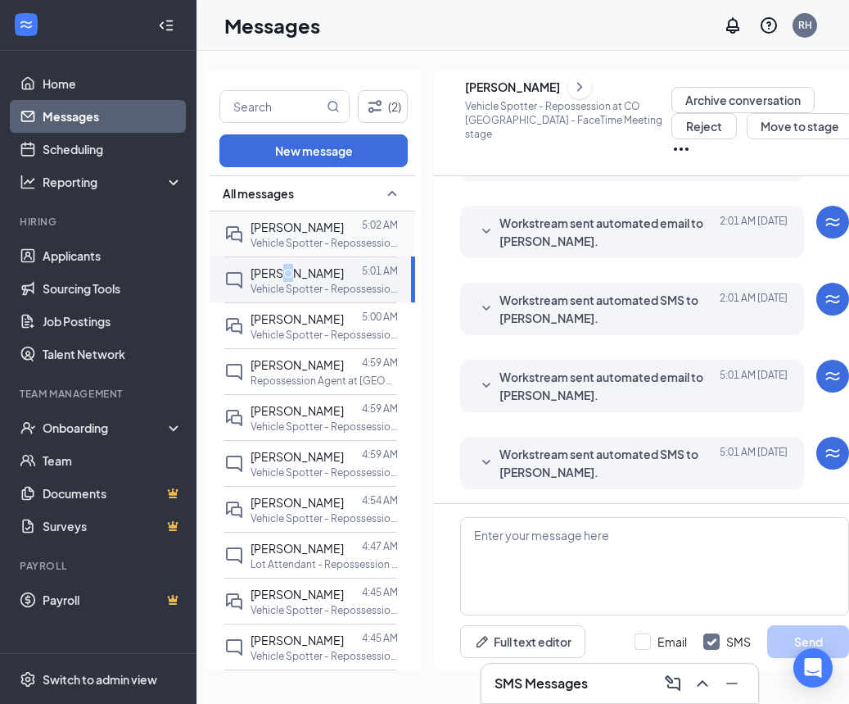
scroll to position [337, 0]
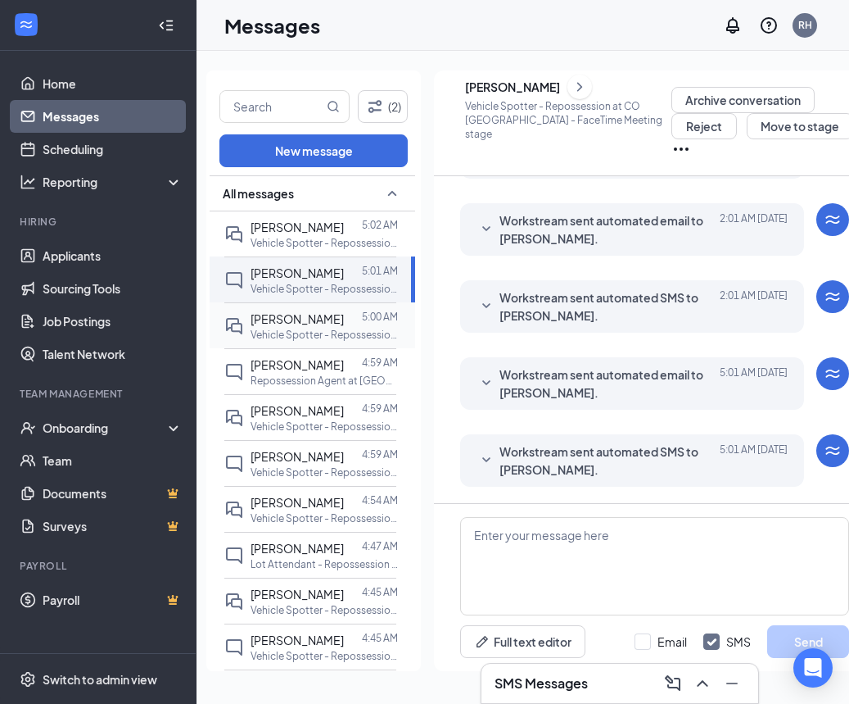
click at [344, 326] on div at bounding box center [353, 319] width 18 height 18
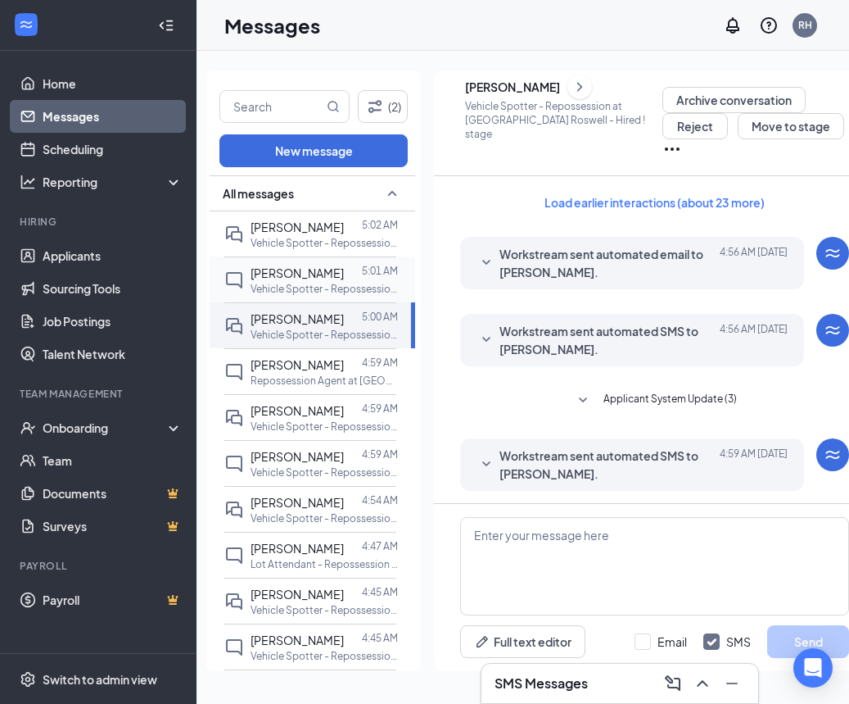
scroll to position [304, 0]
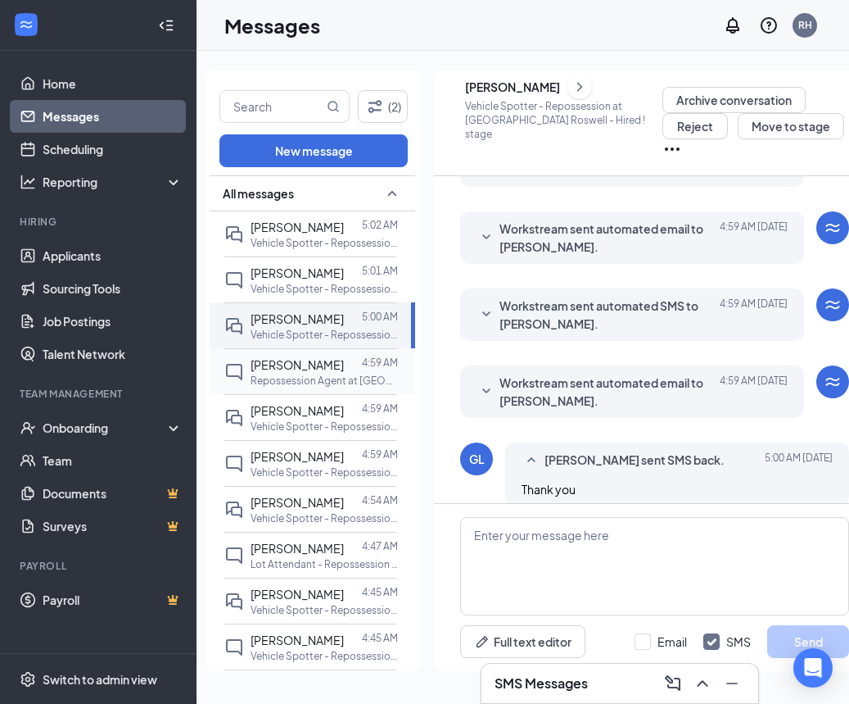
click at [296, 373] on div "[PERSON_NAME] 4:59 AM Repossession Agent at [GEOGRAPHIC_DATA] [GEOGRAPHIC_DATA]" at bounding box center [324, 371] width 147 height 32
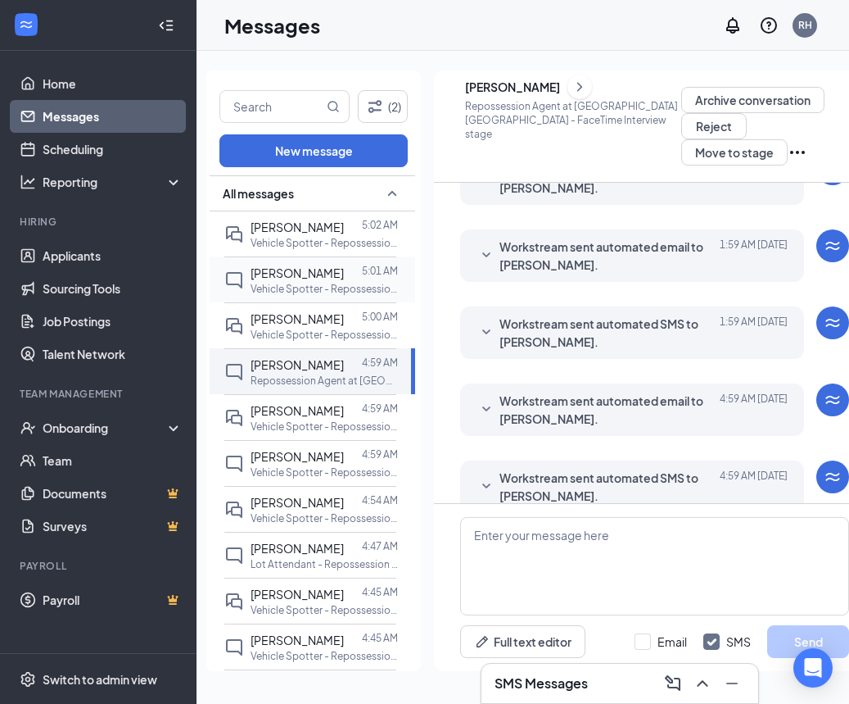
scroll to position [2, 0]
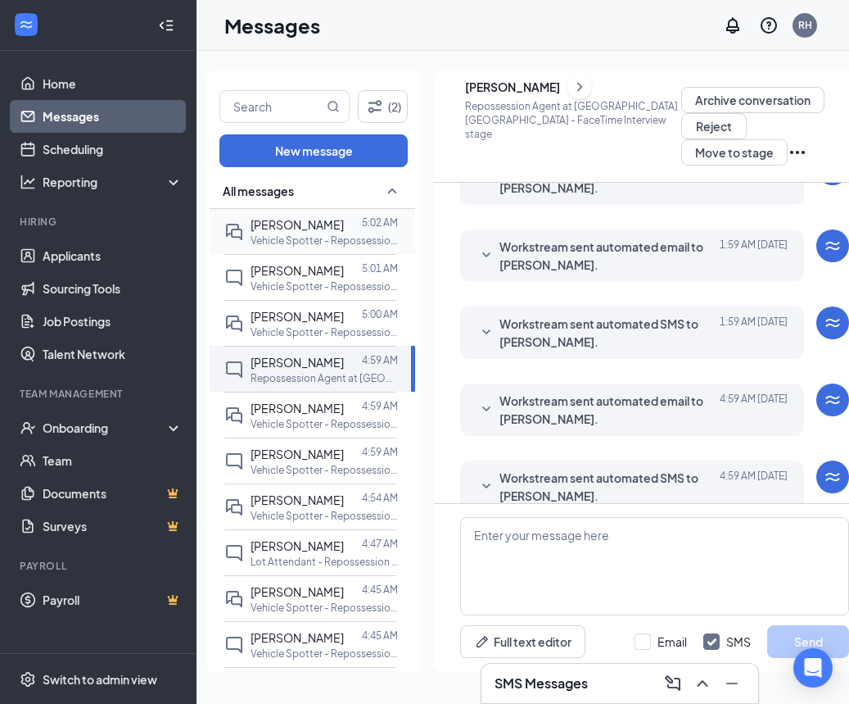
click at [344, 233] on div at bounding box center [353, 224] width 18 height 18
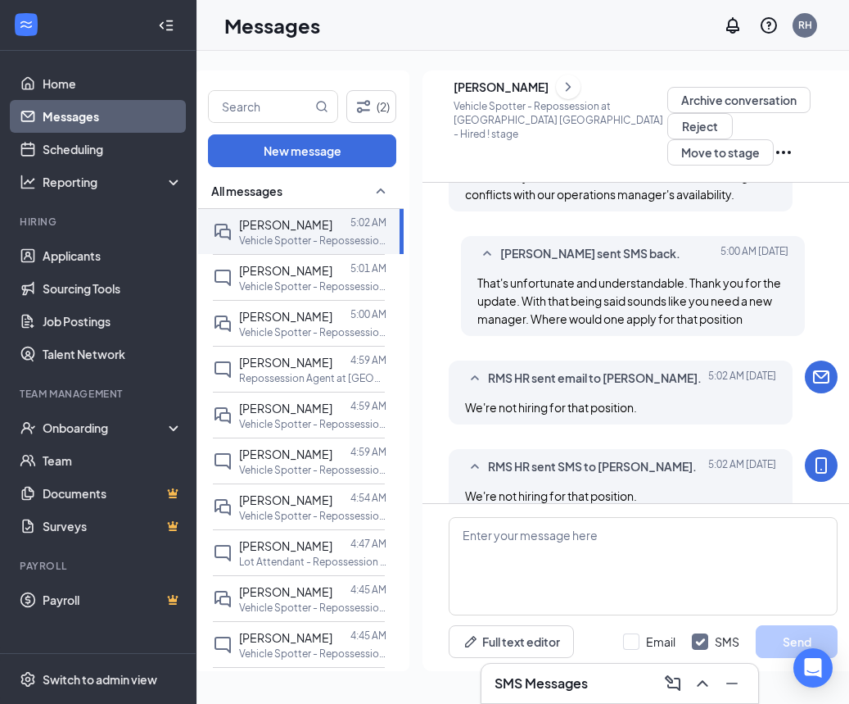
scroll to position [0, 38]
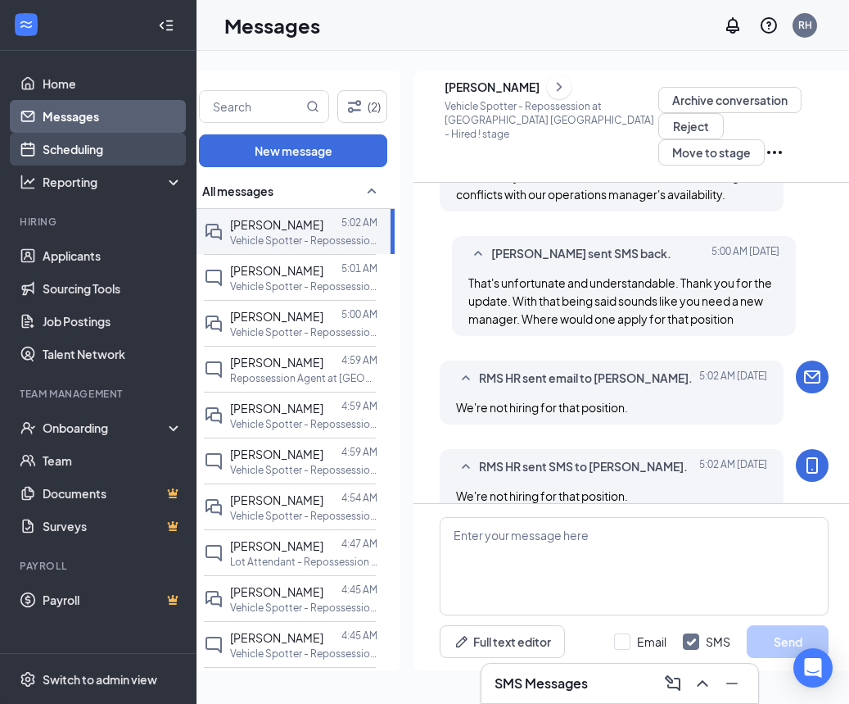
click at [81, 141] on link "Scheduling" at bounding box center [113, 149] width 140 height 33
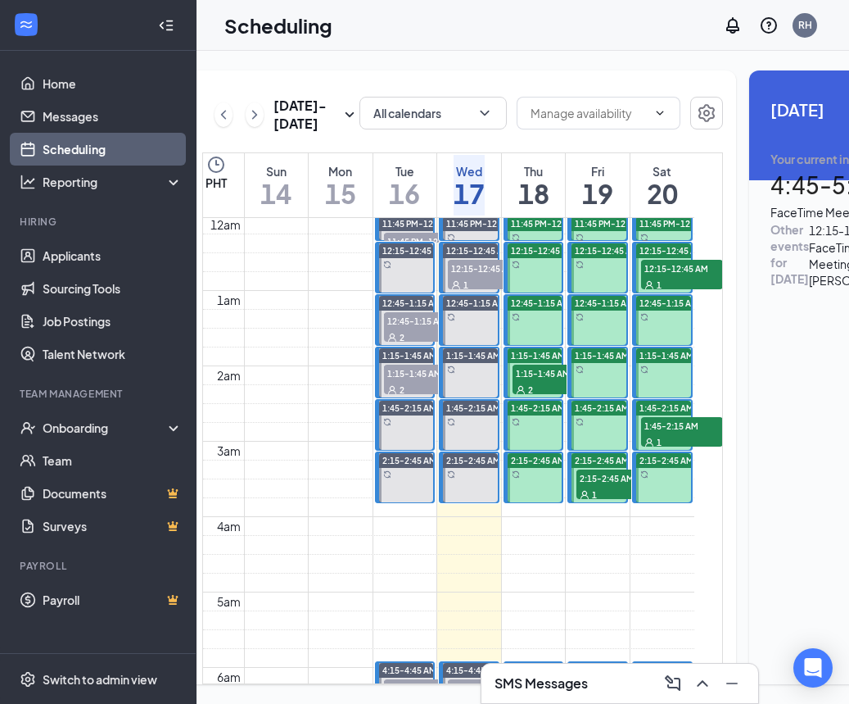
scroll to position [5, 0]
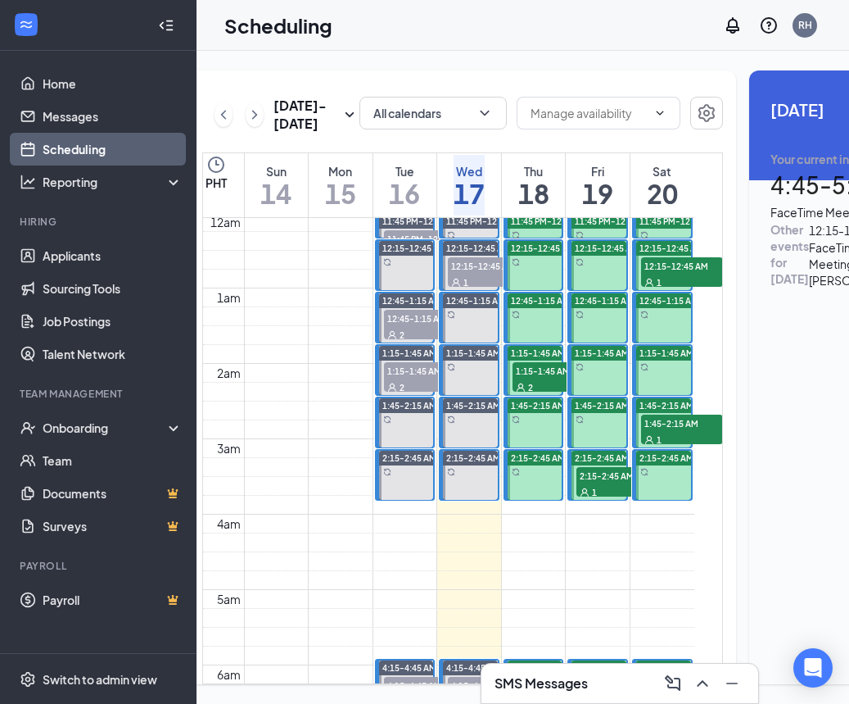
click at [532, 395] on div "2" at bounding box center [554, 386] width 82 height 16
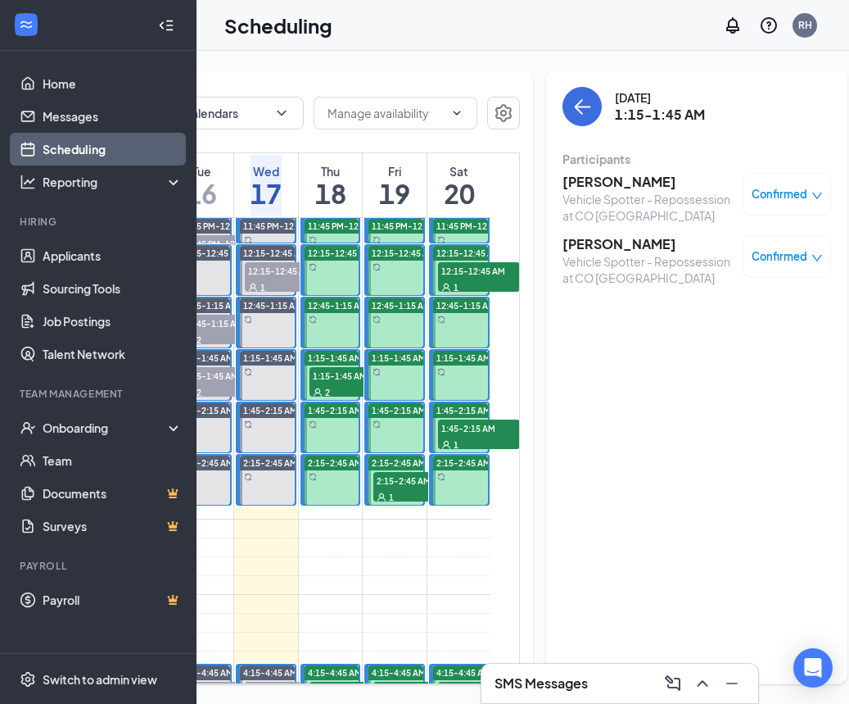
scroll to position [0, 243]
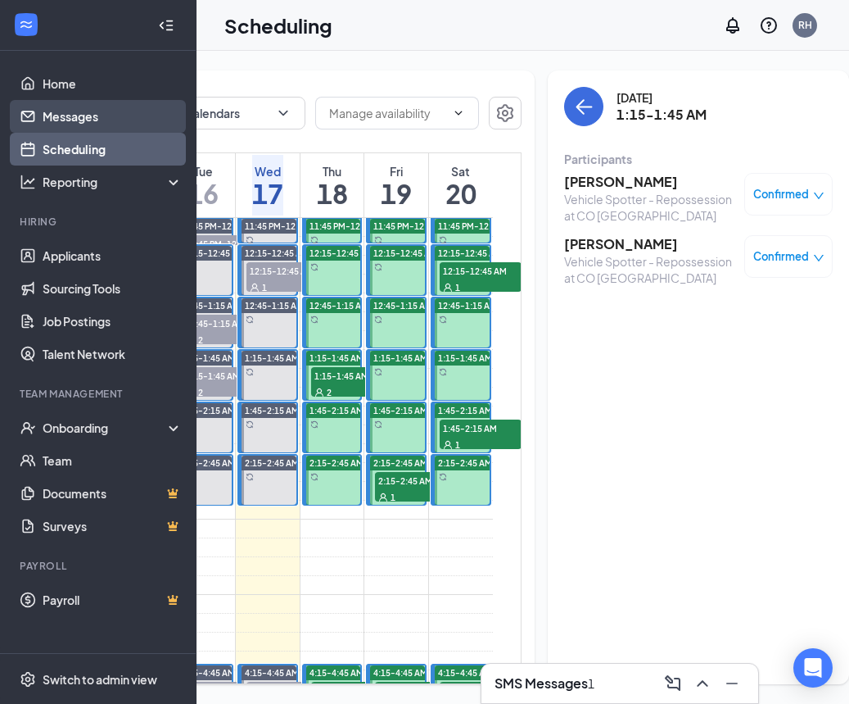
click at [106, 123] on link "Messages" at bounding box center [113, 116] width 140 height 33
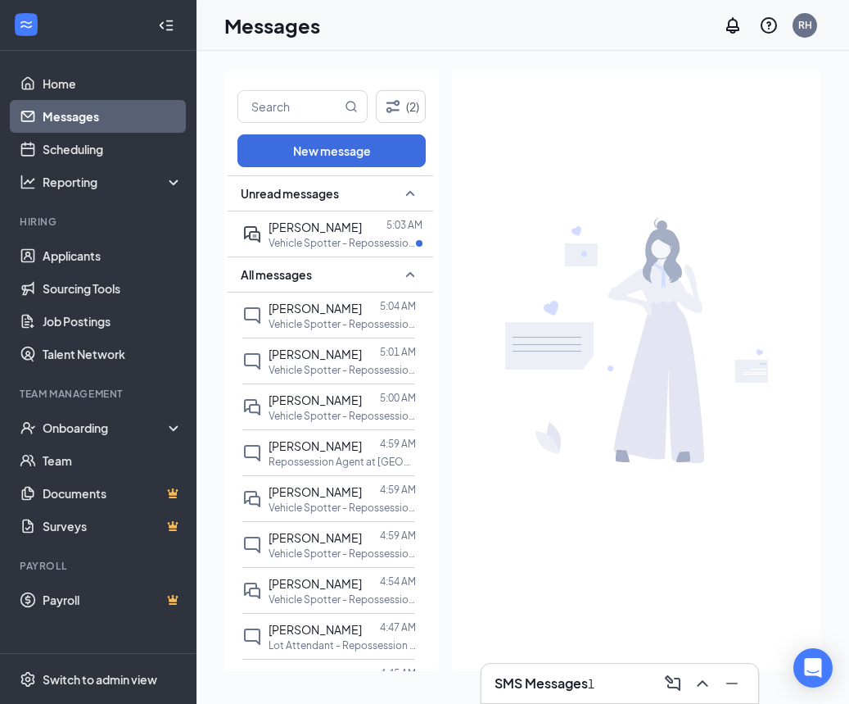
drag, startPoint x: 342, startPoint y: 235, endPoint x: 433, endPoint y: 262, distance: 94.9
click at [362, 235] on div at bounding box center [374, 227] width 25 height 18
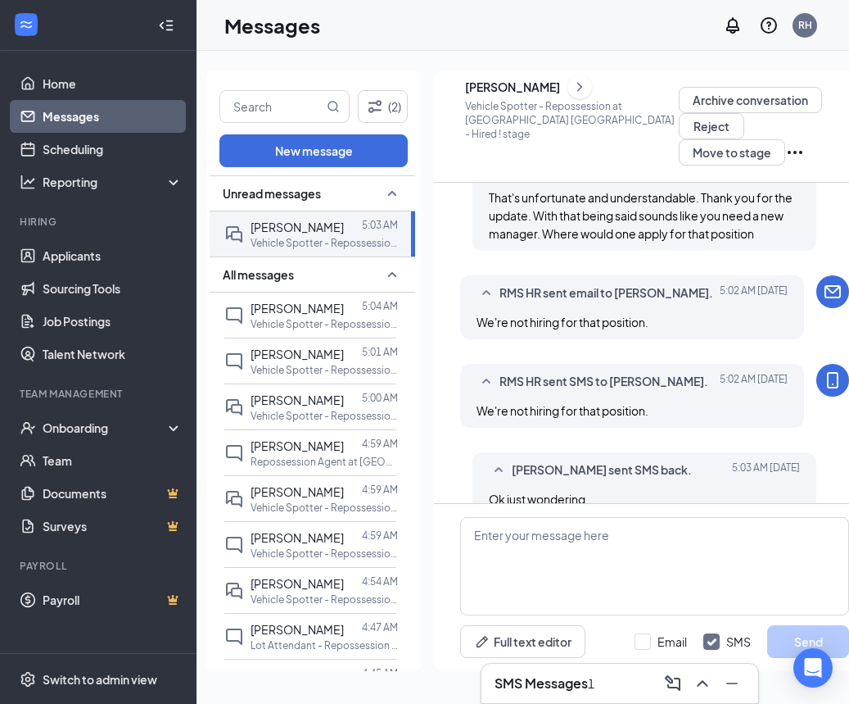
scroll to position [717, 0]
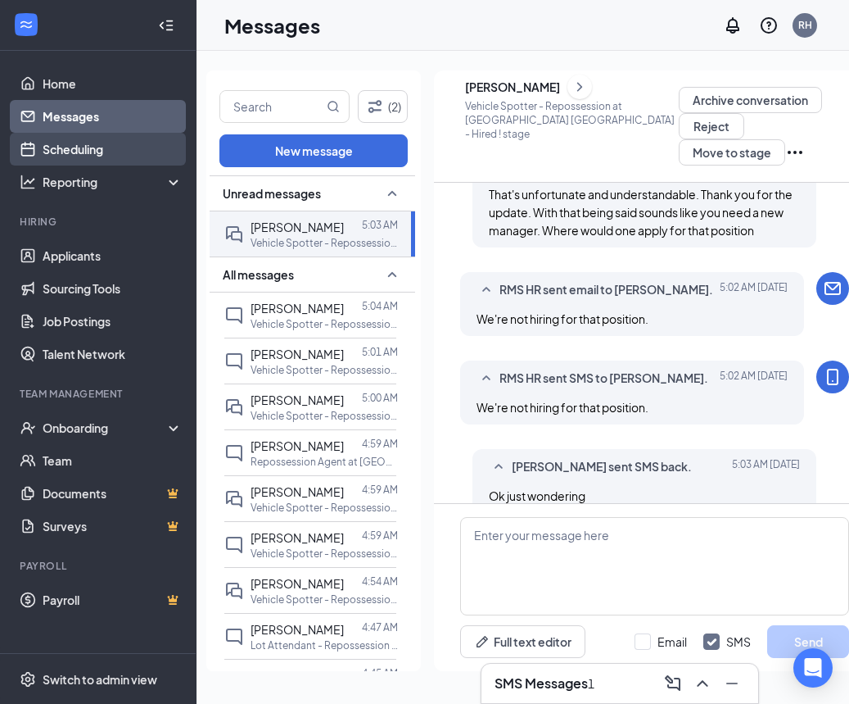
click at [127, 153] on link "Scheduling" at bounding box center [113, 149] width 140 height 33
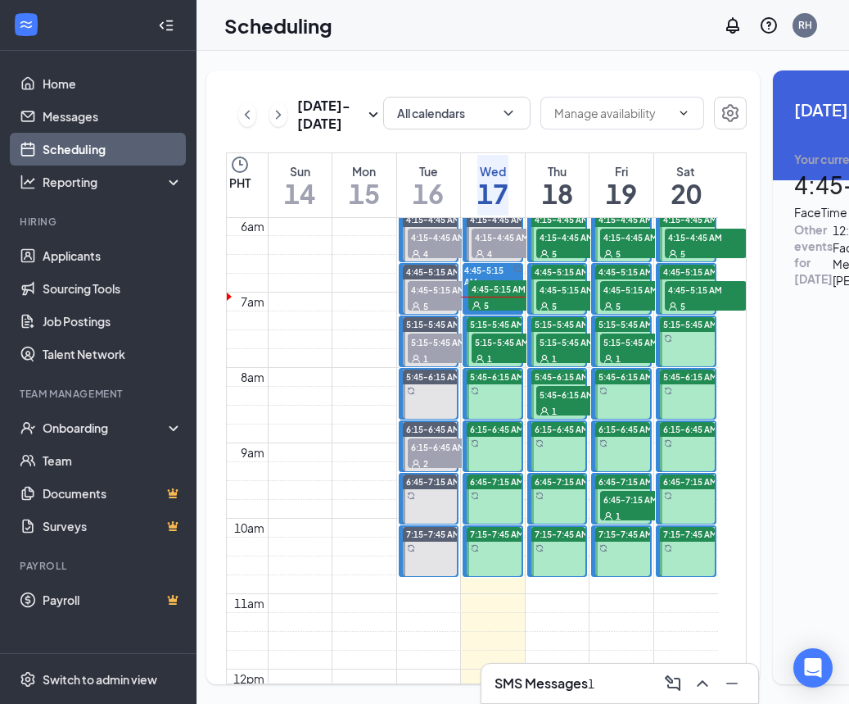
scroll to position [452, 0]
click at [481, 310] on icon "User" at bounding box center [477, 306] width 8 height 8
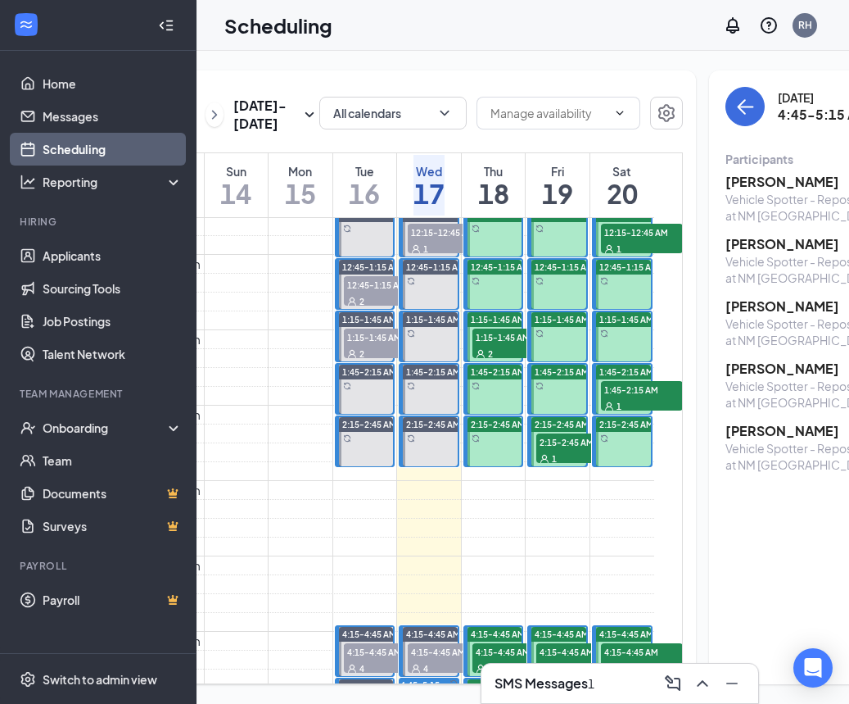
scroll to position [63, 0]
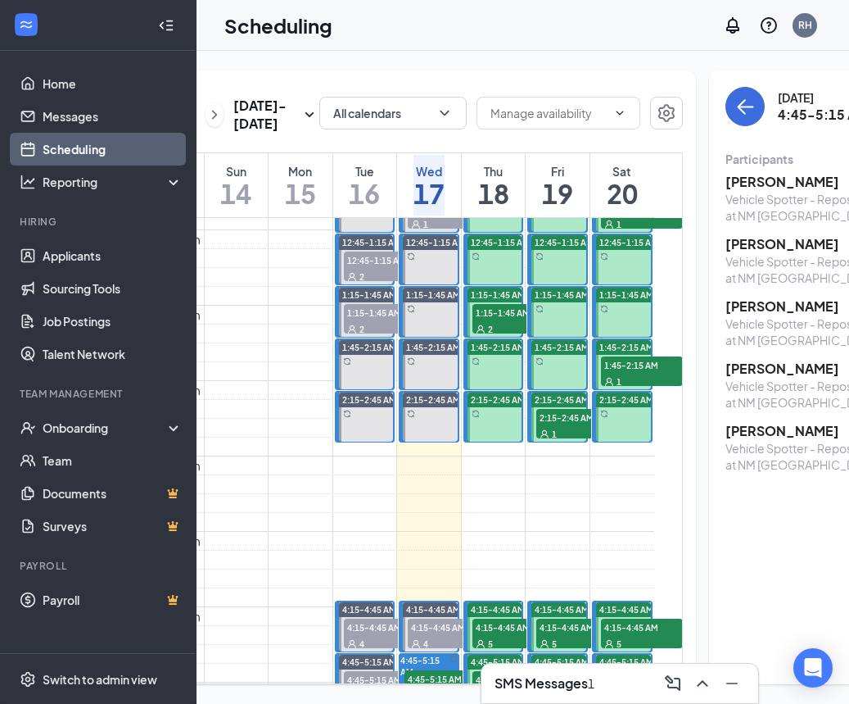
click at [488, 337] on div "2" at bounding box center [514, 328] width 82 height 16
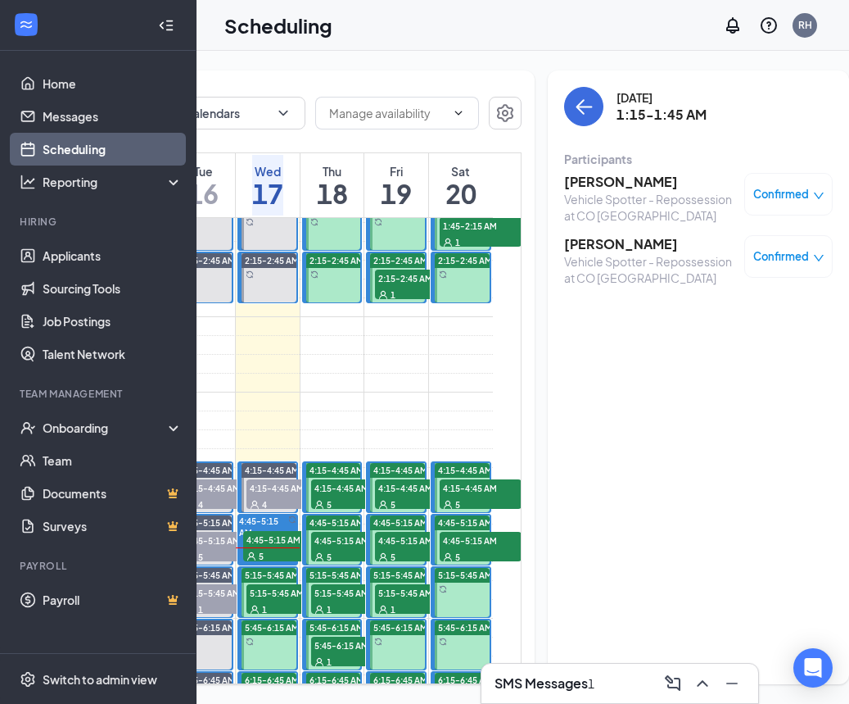
scroll to position [209, 0]
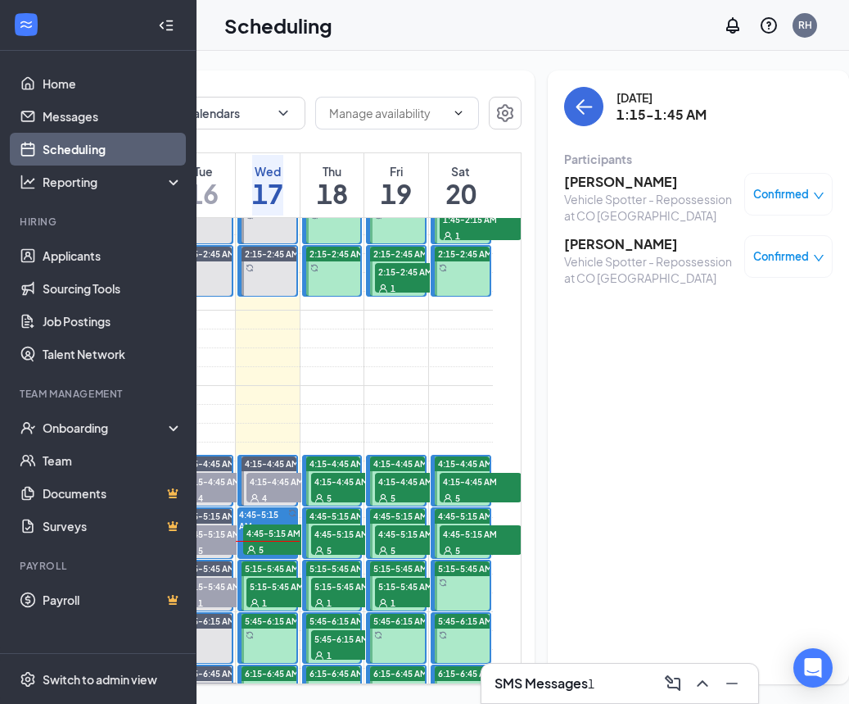
click at [333, 505] on div "5" at bounding box center [352, 497] width 82 height 16
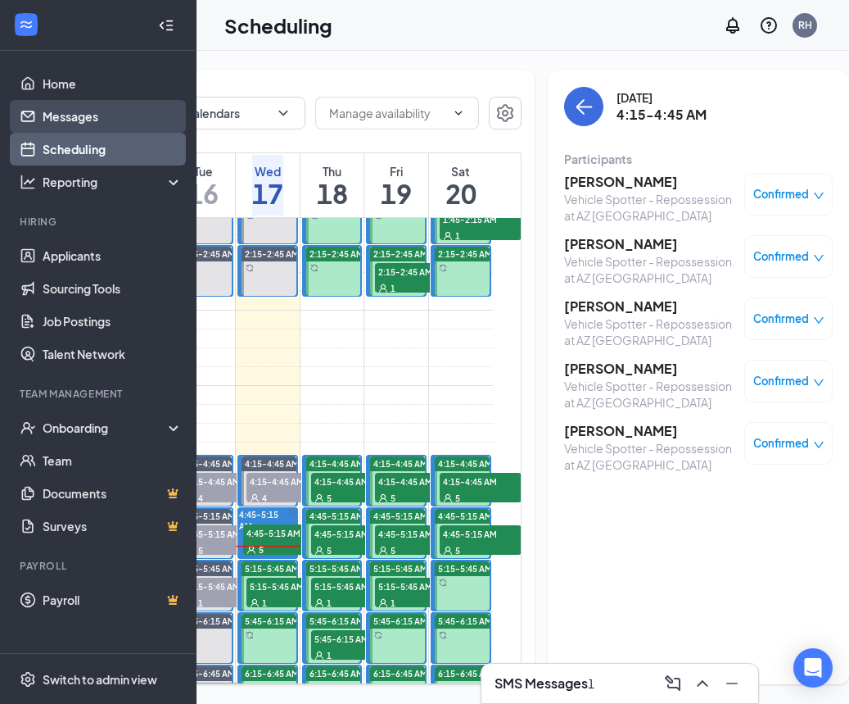
click at [91, 117] on link "Messages" at bounding box center [113, 116] width 140 height 33
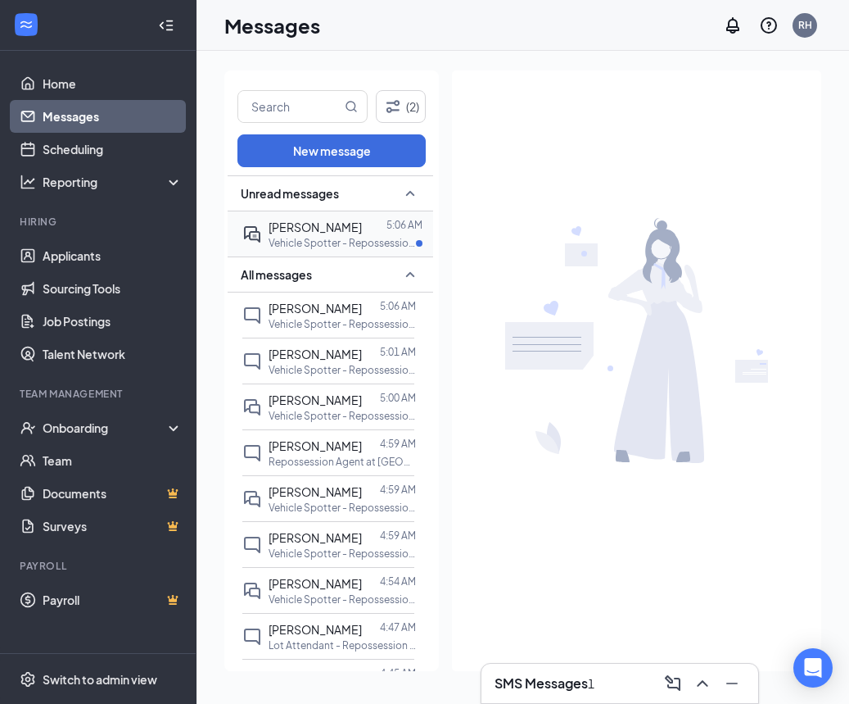
click at [362, 235] on div at bounding box center [374, 227] width 25 height 18
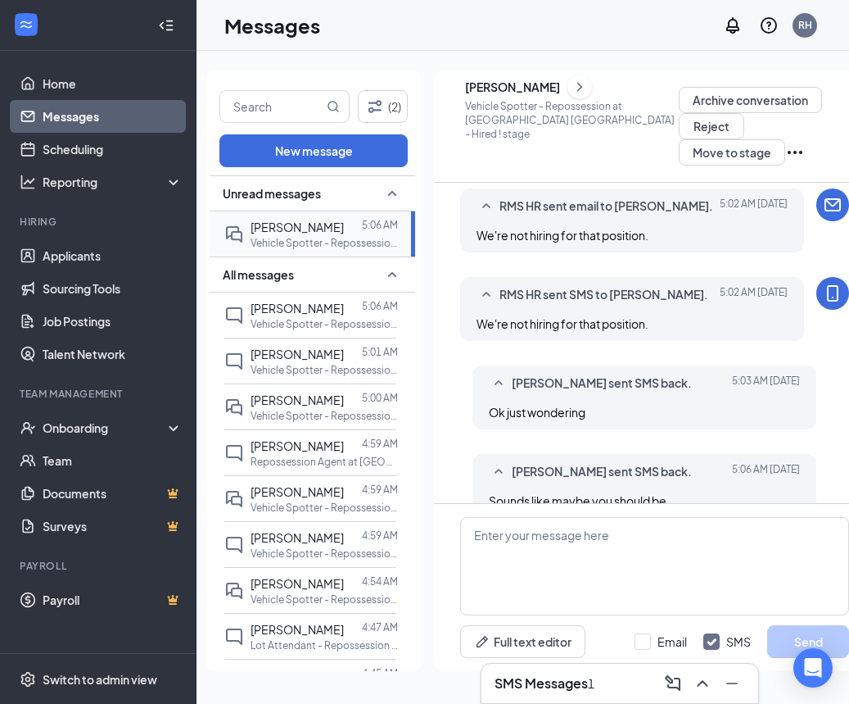
scroll to position [699, 0]
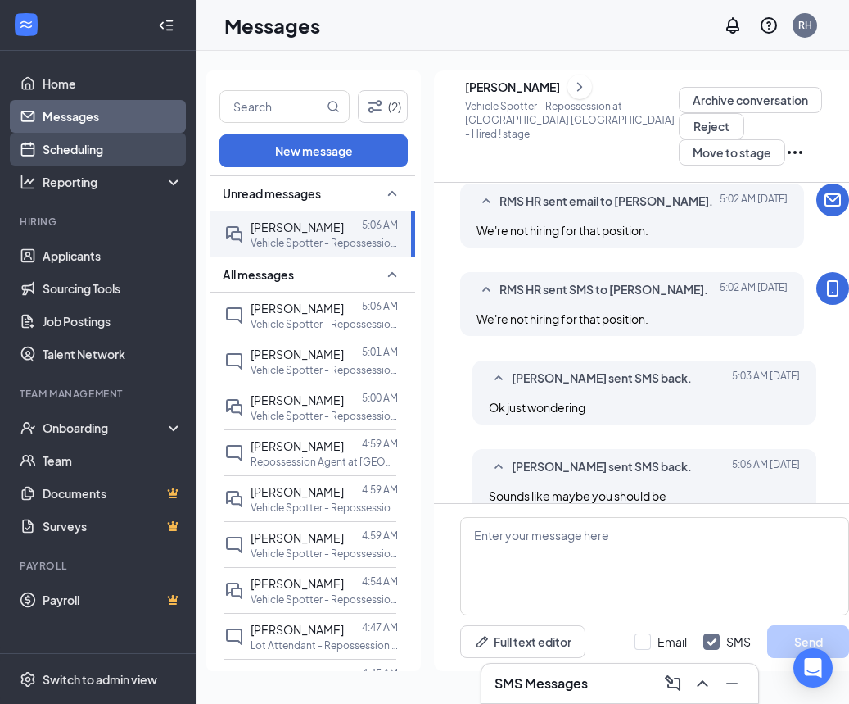
click at [104, 154] on link "Scheduling" at bounding box center [113, 149] width 140 height 33
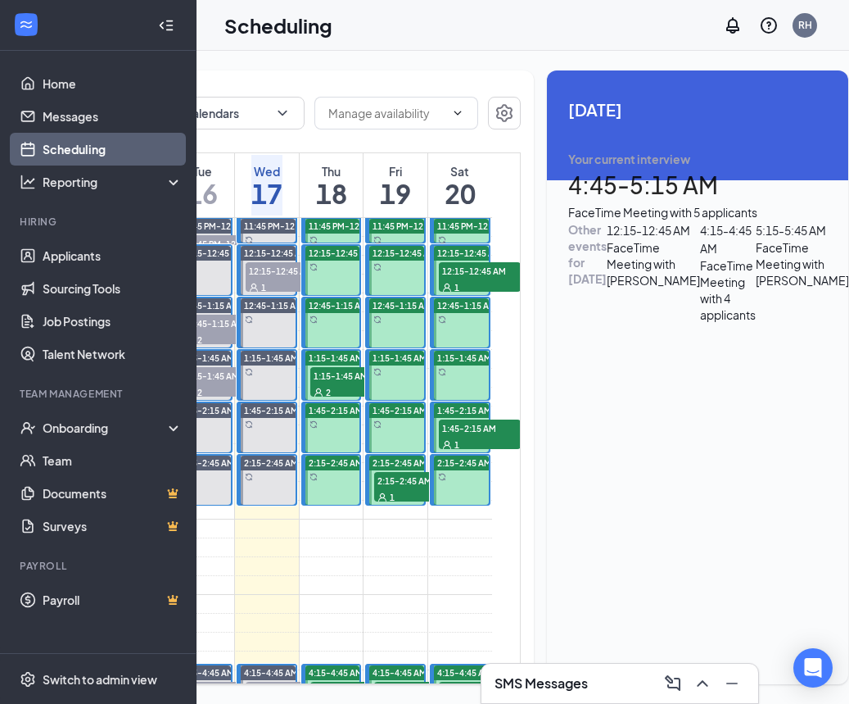
scroll to position [0, 243]
click at [453, 278] on span "12:15-12:45 AM" at bounding box center [481, 270] width 82 height 16
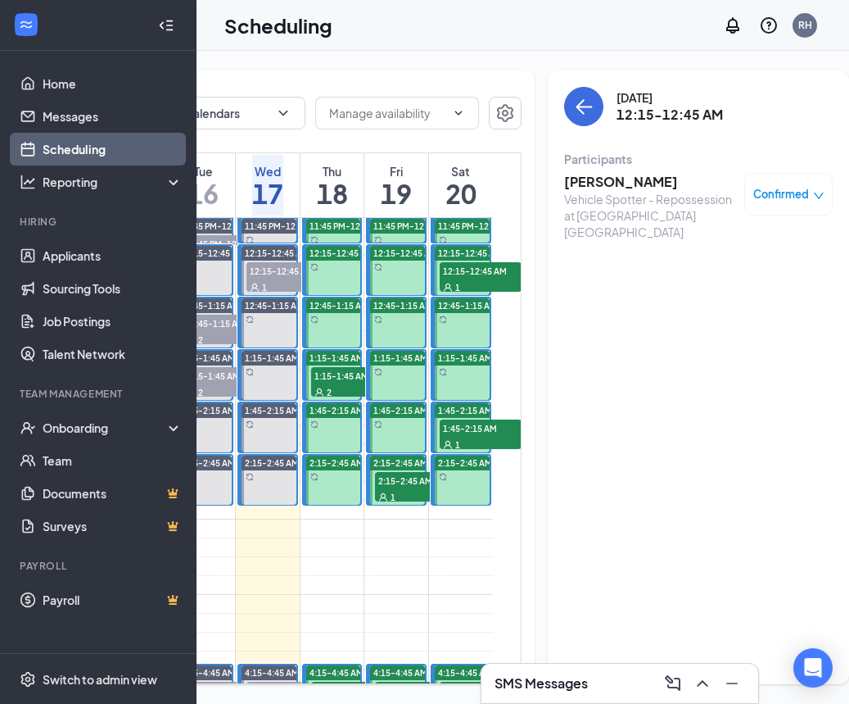
click at [472, 436] on span "1:45-2:15 AM" at bounding box center [481, 427] width 82 height 16
click at [420, 488] on span "2:15-2:45 AM" at bounding box center [416, 480] width 82 height 16
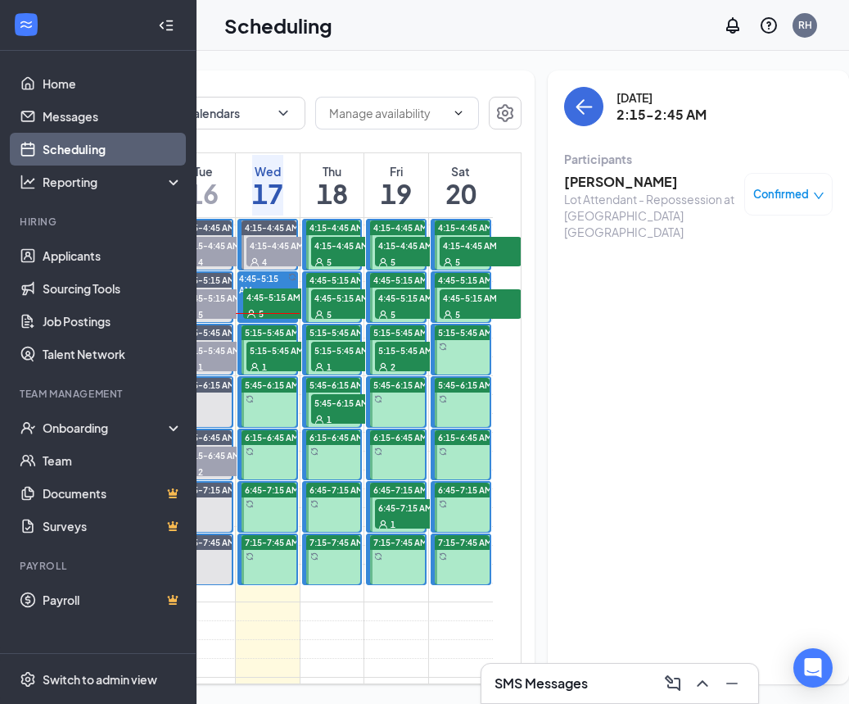
scroll to position [447, 0]
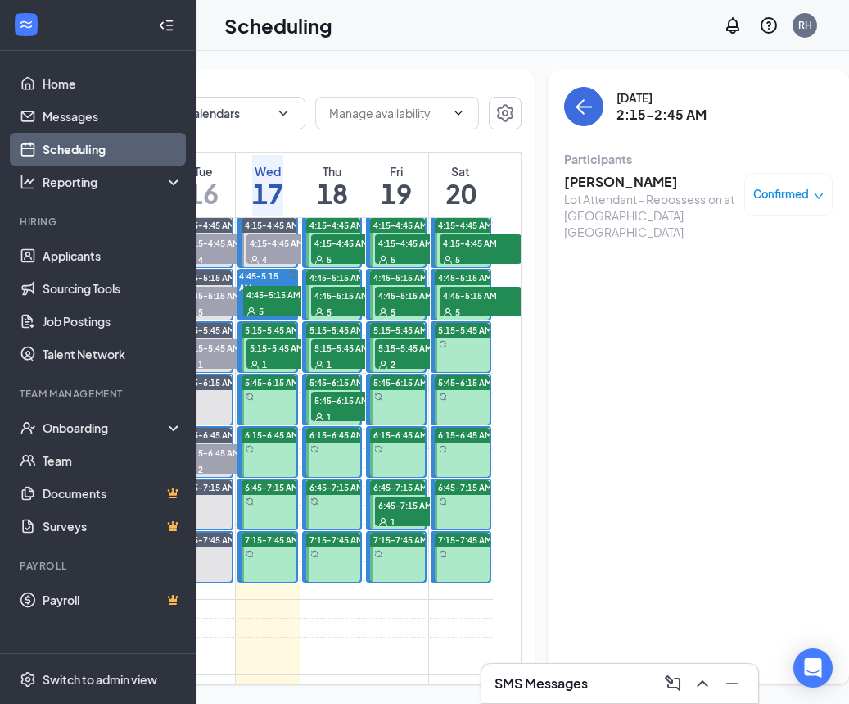
click at [346, 424] on div "1" at bounding box center [352, 416] width 82 height 16
click at [355, 372] on div "1" at bounding box center [352, 363] width 82 height 16
click at [333, 303] on span "4:45-5:15 AM" at bounding box center [352, 295] width 82 height 16
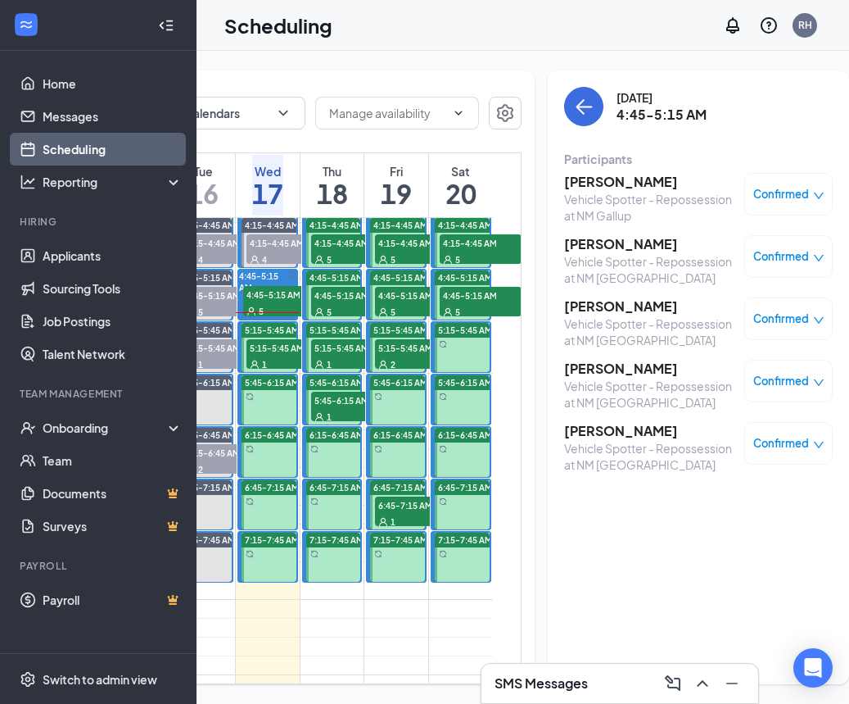
click at [335, 267] on div "5" at bounding box center [352, 259] width 82 height 16
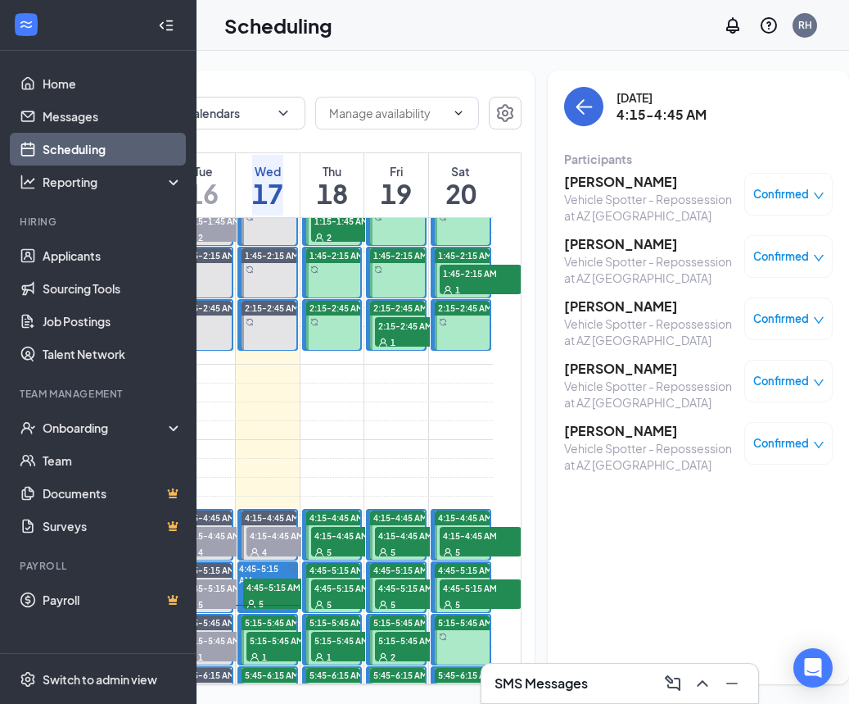
scroll to position [152, 0]
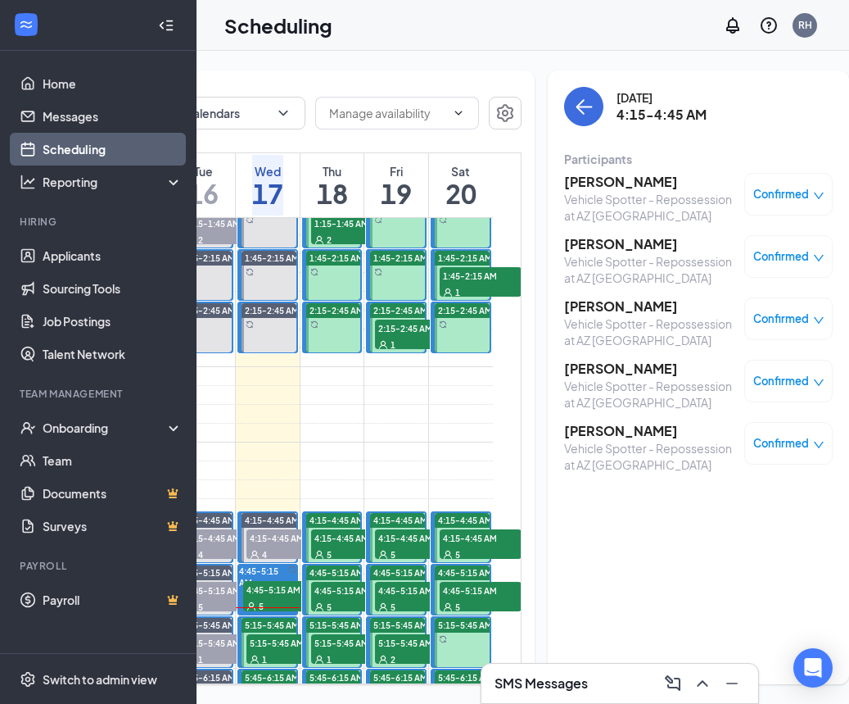
click at [458, 298] on span "1" at bounding box center [457, 292] width 5 height 11
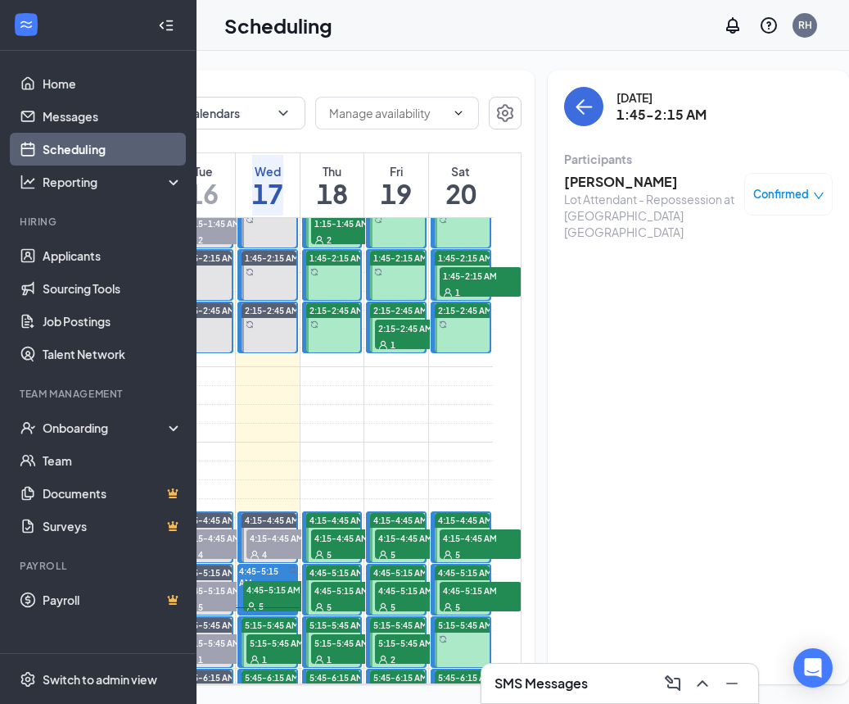
click at [394, 336] on span "2:15-2:45 AM" at bounding box center [416, 327] width 82 height 16
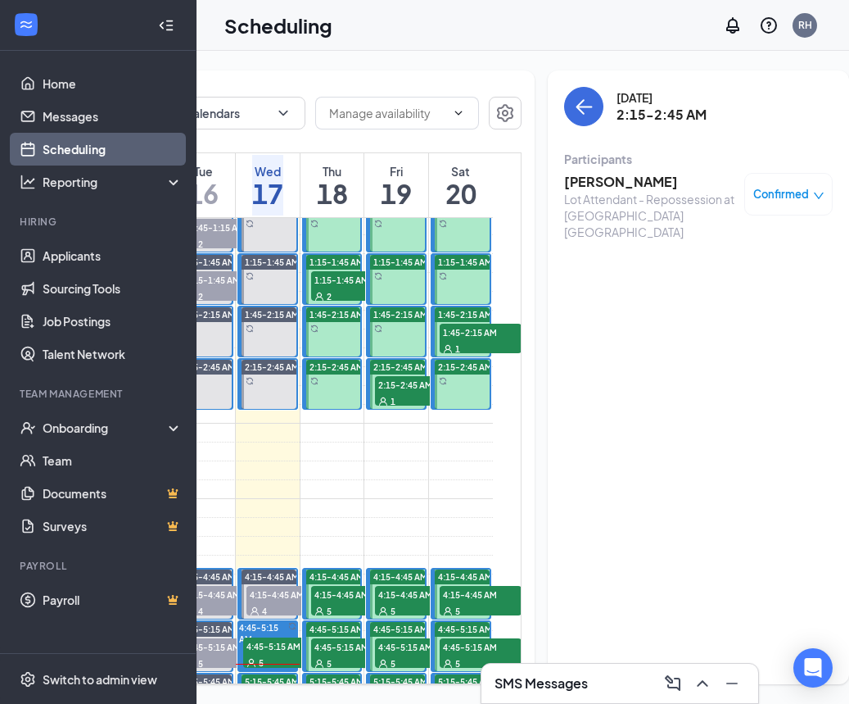
scroll to position [69, 0]
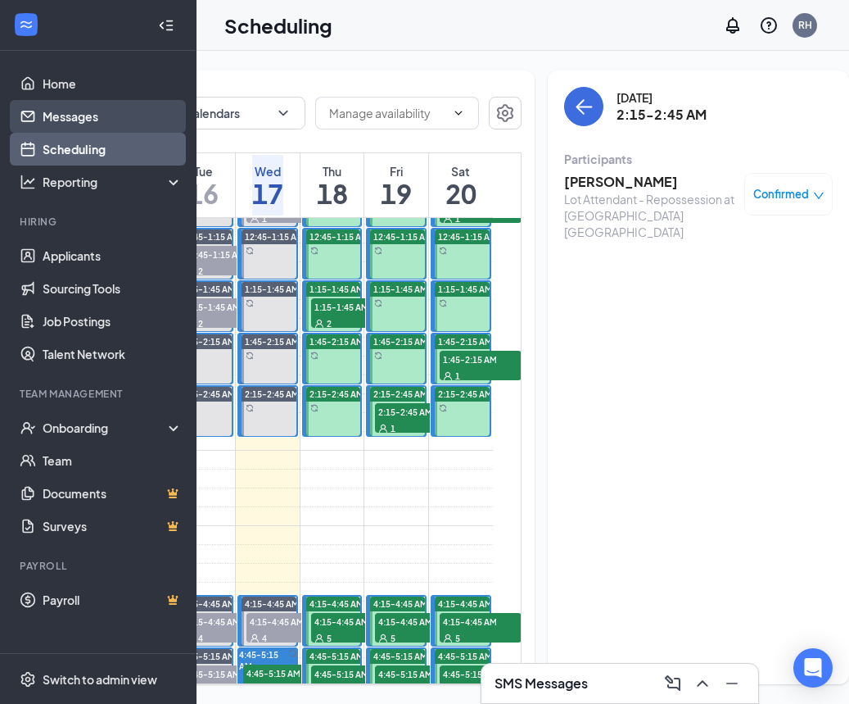
click at [157, 120] on link "Messages" at bounding box center [113, 116] width 140 height 33
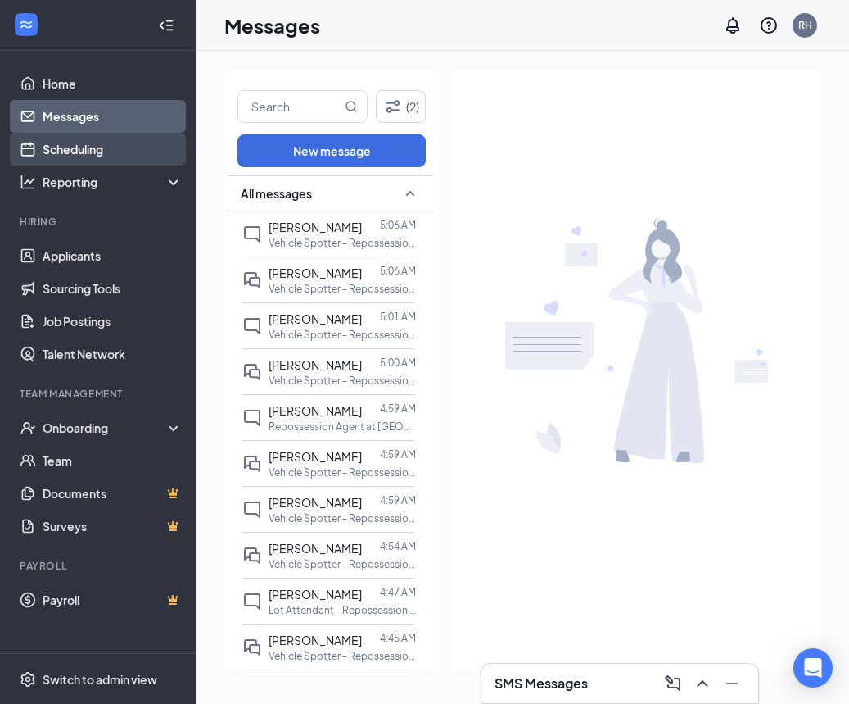
click at [129, 155] on link "Scheduling" at bounding box center [113, 149] width 140 height 33
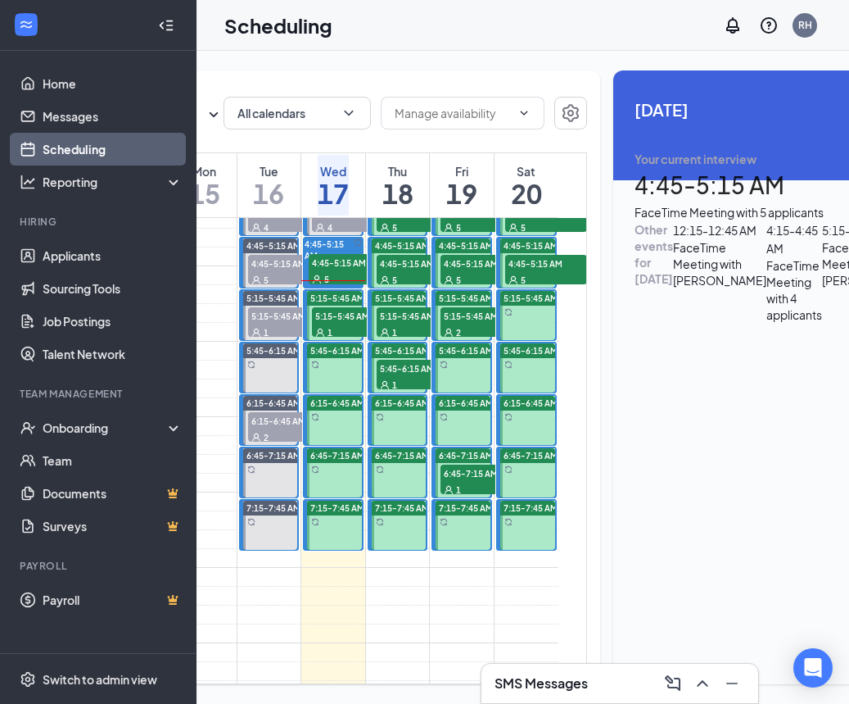
scroll to position [504, 0]
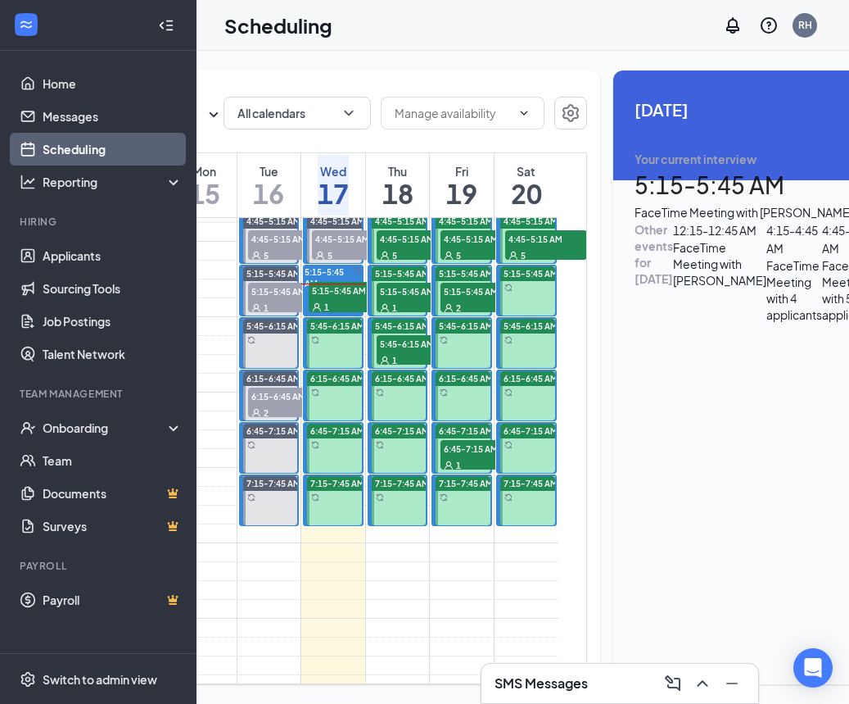
click at [360, 298] on span "5:15-5:45 AM" at bounding box center [350, 290] width 82 height 16
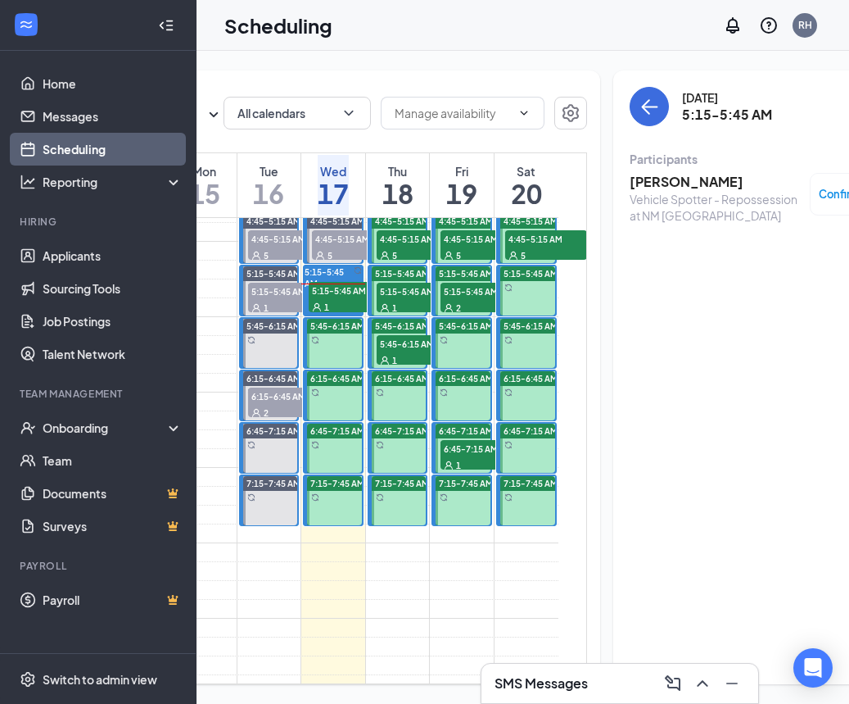
scroll to position [0, 179]
click at [663, 182] on h3 "[PERSON_NAME]" at bounding box center [715, 182] width 172 height 18
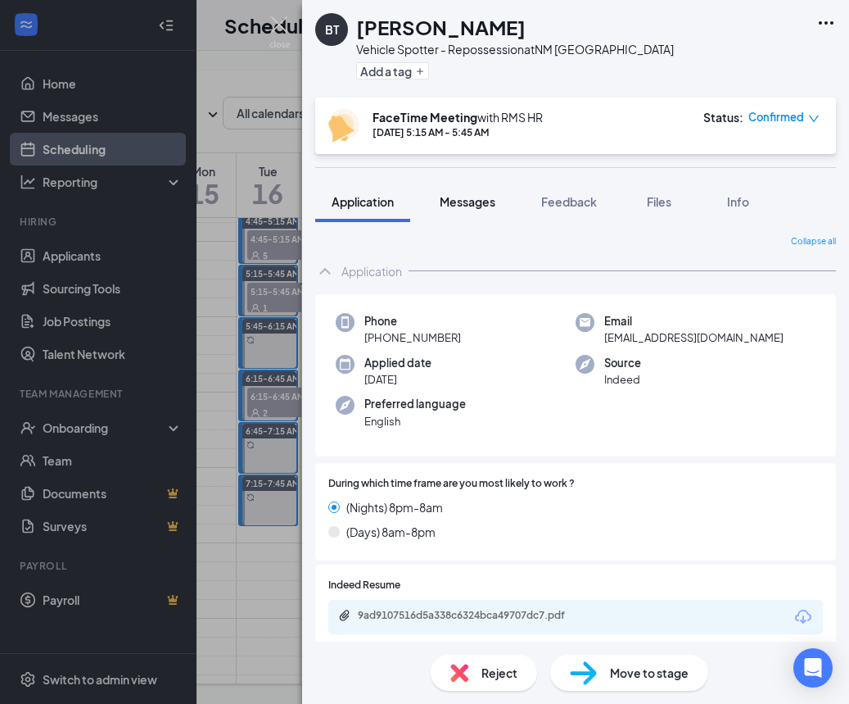
click at [457, 210] on button "Messages" at bounding box center [467, 201] width 88 height 41
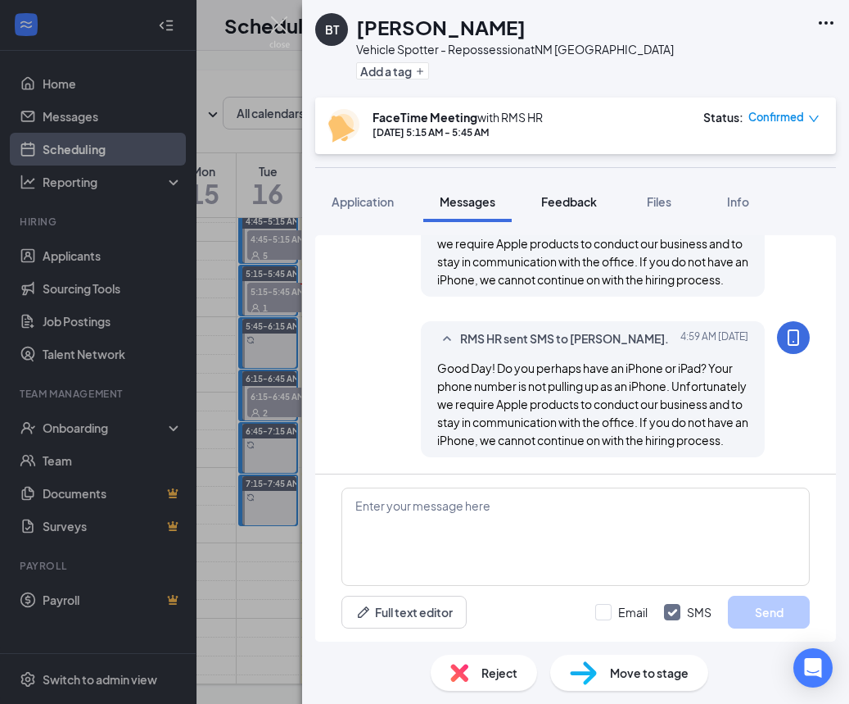
scroll to position [1026, 0]
click at [583, 210] on button "Feedback" at bounding box center [569, 201] width 88 height 41
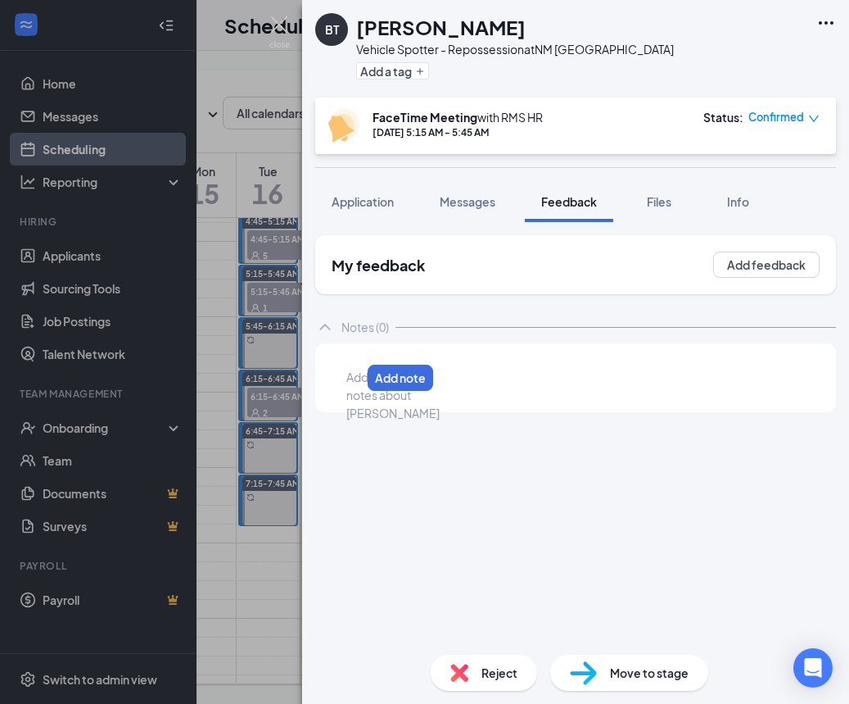
click at [360, 385] on div at bounding box center [353, 377] width 13 height 17
click at [785, 378] on button "Add note" at bounding box center [776, 378] width 70 height 26
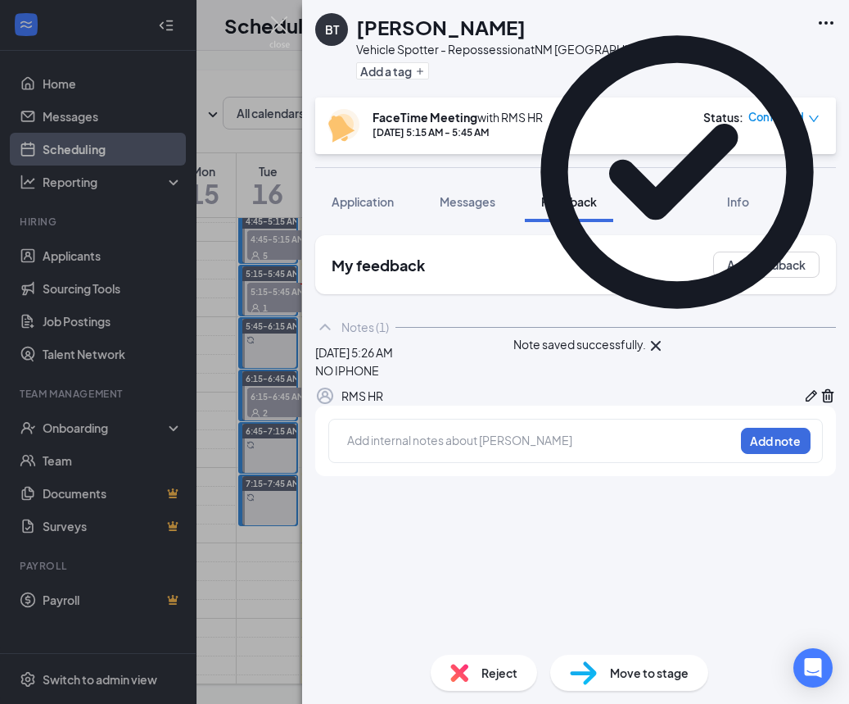
click at [492, 668] on span "Reject" at bounding box center [500, 672] width 36 height 18
click at [242, 147] on div "BT [PERSON_NAME] Vehicle Spotter - Repossession at [GEOGRAPHIC_DATA] [GEOGRAPHI…" at bounding box center [424, 352] width 849 height 704
